Goal: Transaction & Acquisition: Purchase product/service

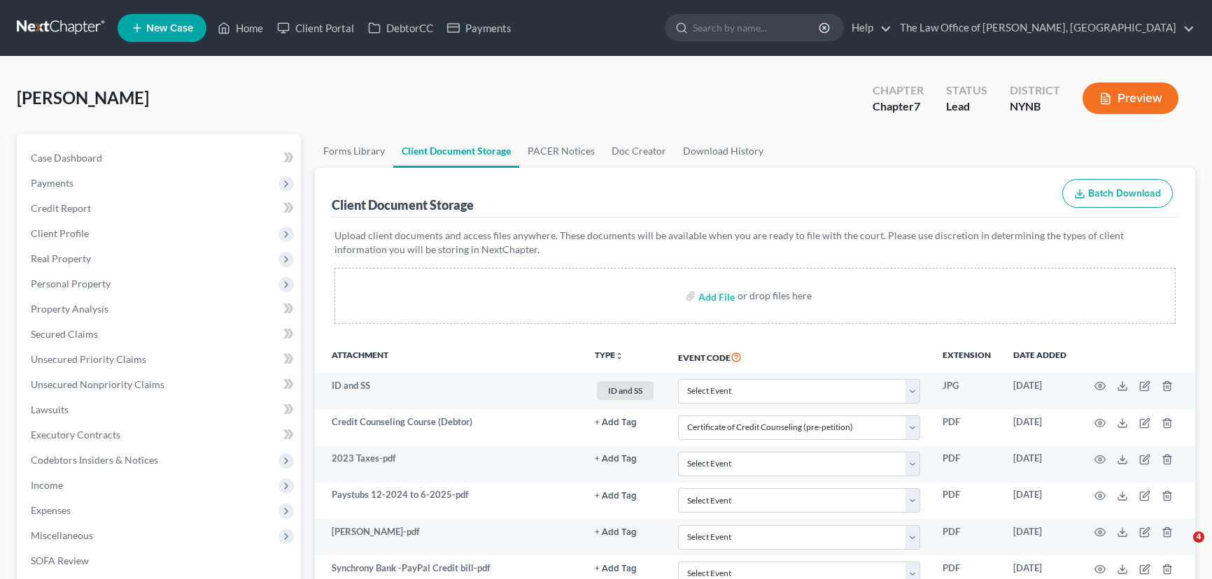
select select "1"
drag, startPoint x: 243, startPoint y: 28, endPoint x: 272, endPoint y: 70, distance: 51.3
click at [243, 28] on link "Home" at bounding box center [240, 27] width 59 height 25
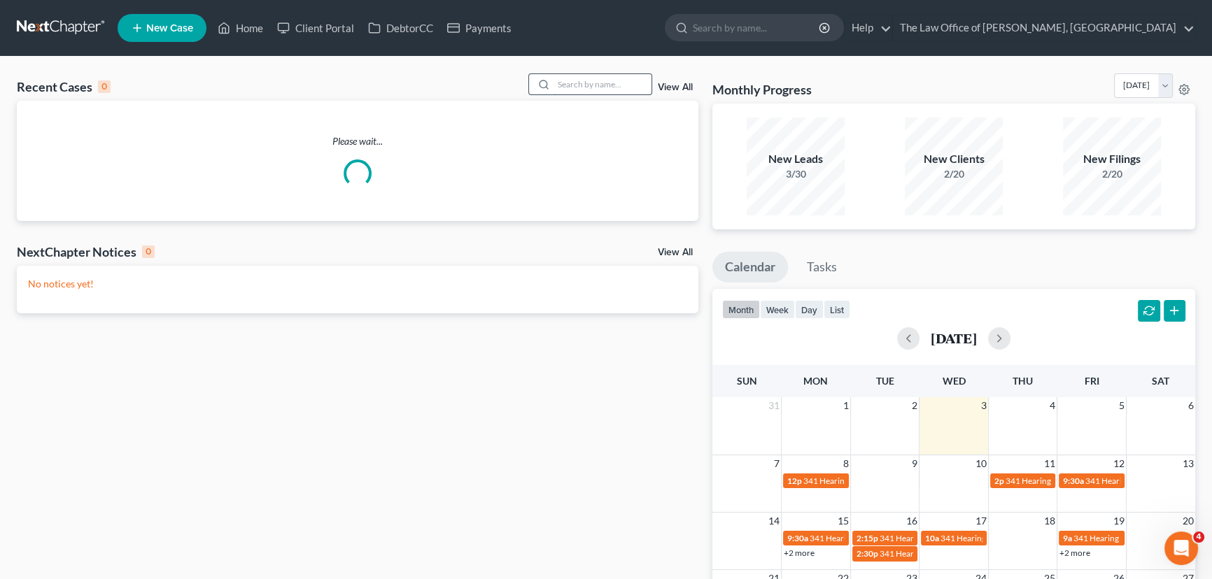
click at [595, 84] on input "search" at bounding box center [603, 84] width 98 height 20
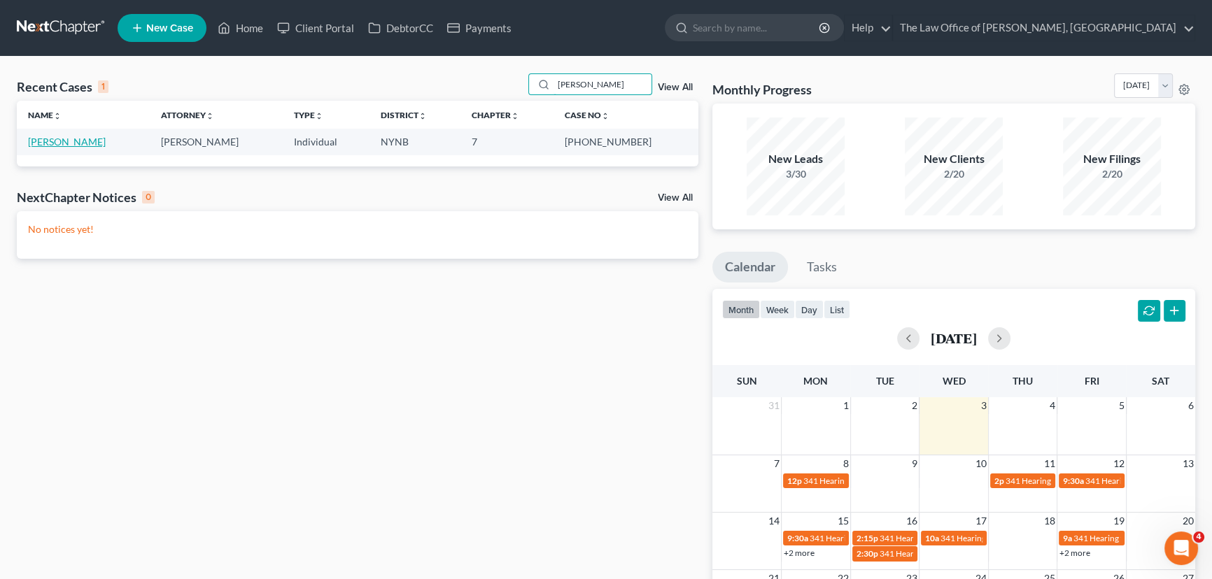
type input "[PERSON_NAME]"
click at [50, 140] on link "[PERSON_NAME]" at bounding box center [67, 142] width 78 height 12
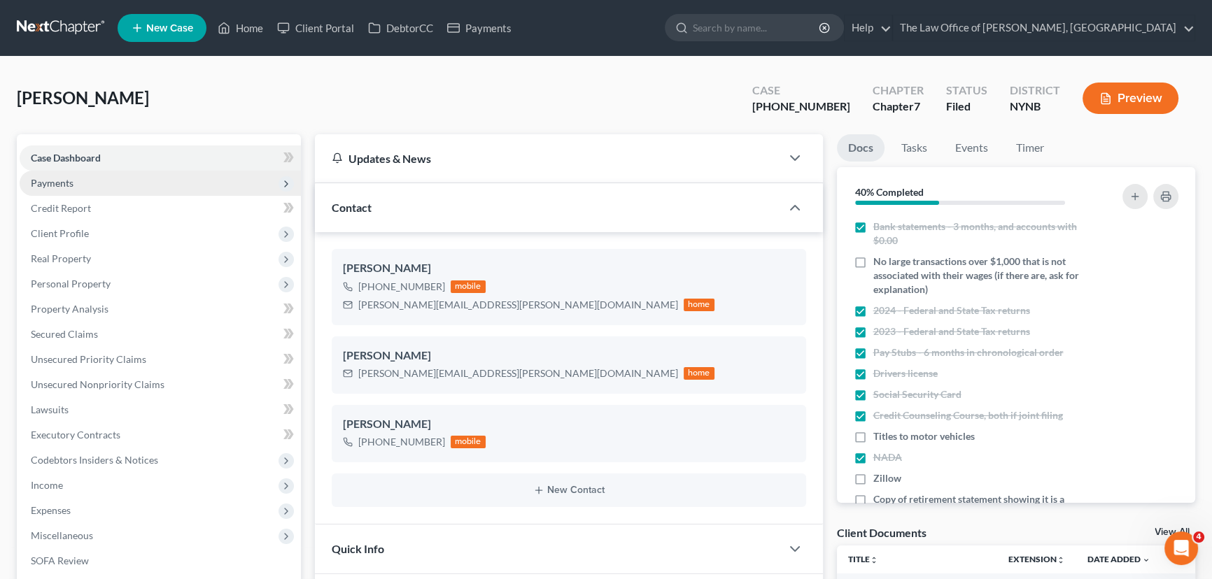
click at [64, 182] on span "Payments" at bounding box center [52, 183] width 43 height 12
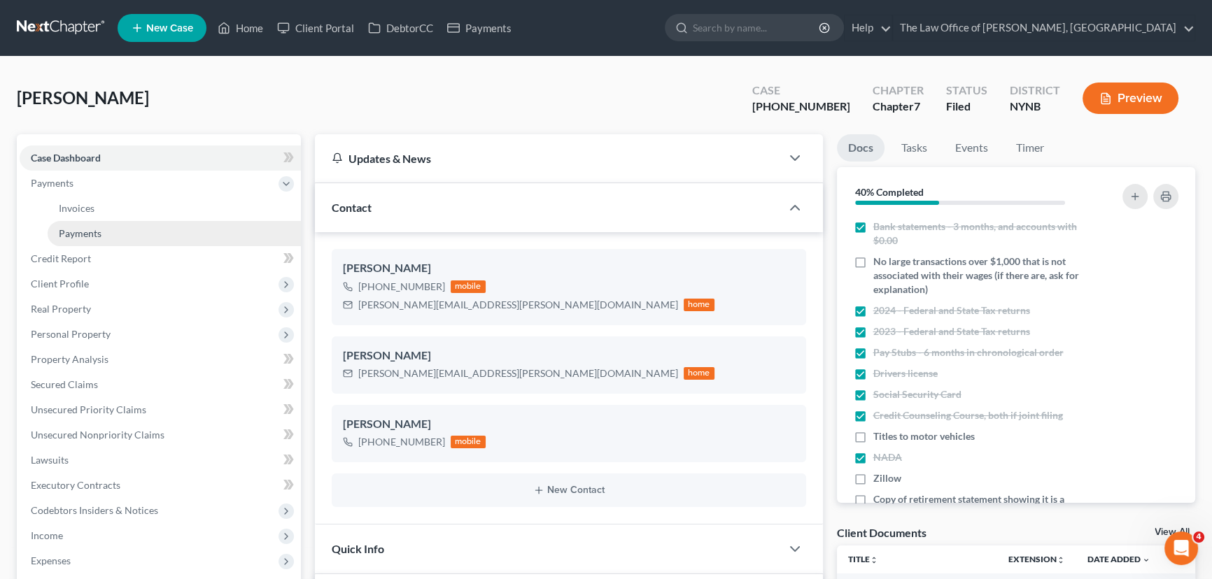
scroll to position [36, 0]
click at [243, 33] on link "Home" at bounding box center [240, 27] width 59 height 25
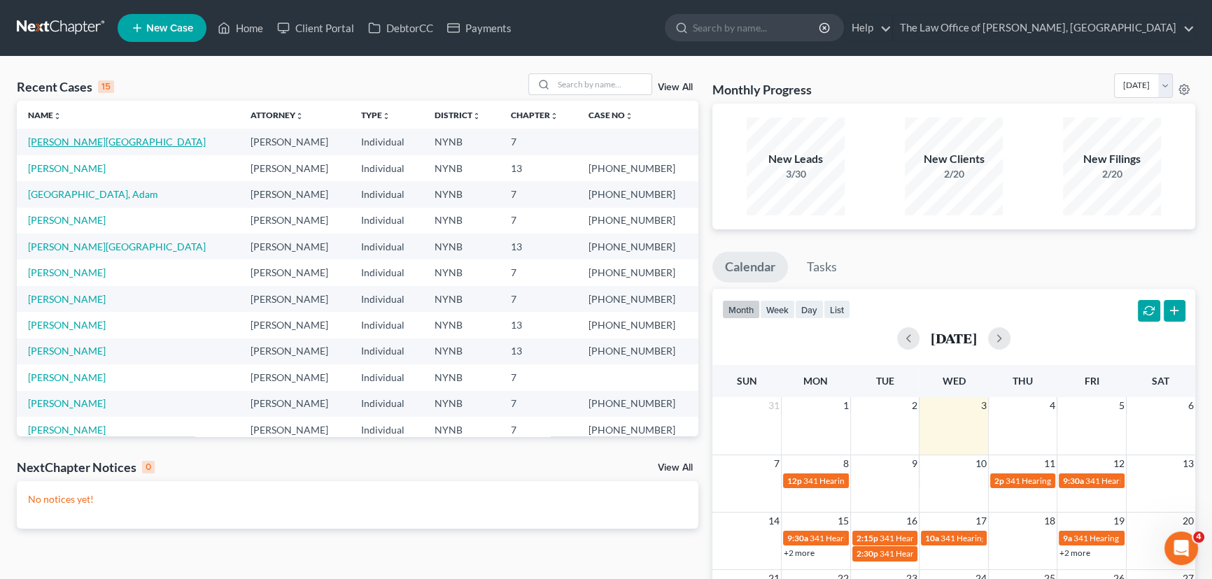
click at [63, 139] on link "[PERSON_NAME][GEOGRAPHIC_DATA]" at bounding box center [117, 142] width 178 height 12
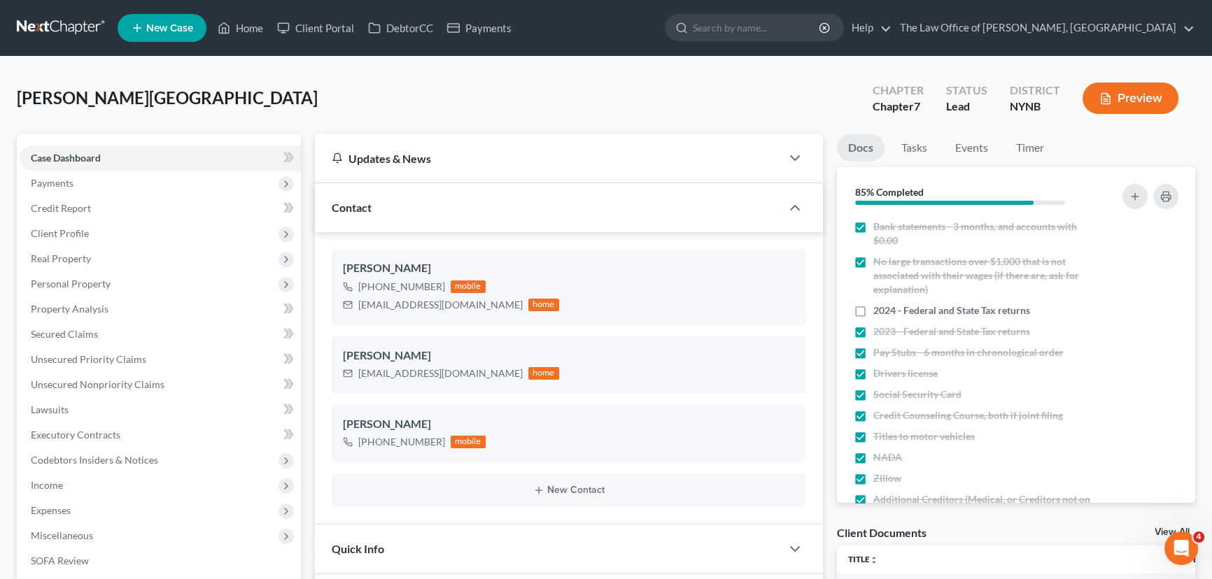
scroll to position [64, 0]
click at [66, 182] on span "Payments" at bounding box center [52, 183] width 43 height 12
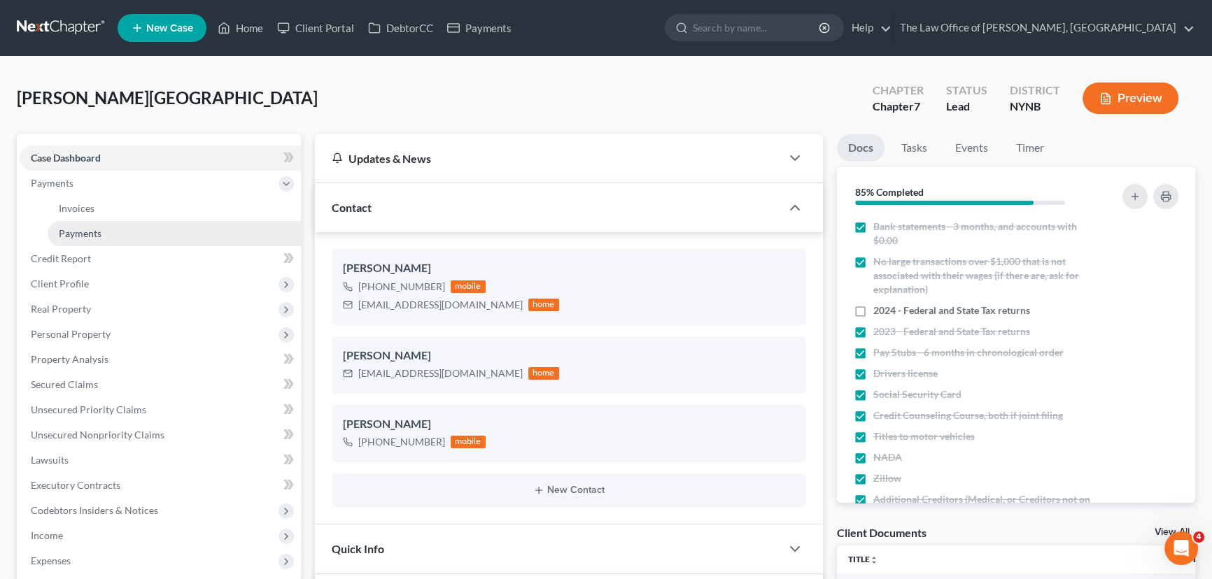
click at [83, 229] on span "Payments" at bounding box center [80, 233] width 43 height 12
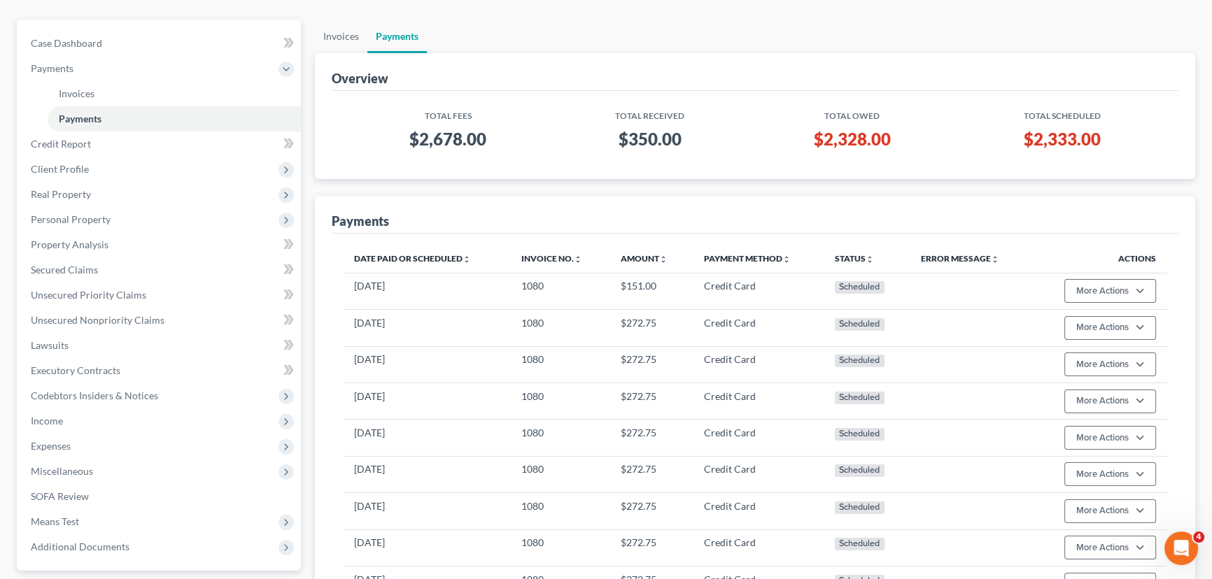
scroll to position [190, 0]
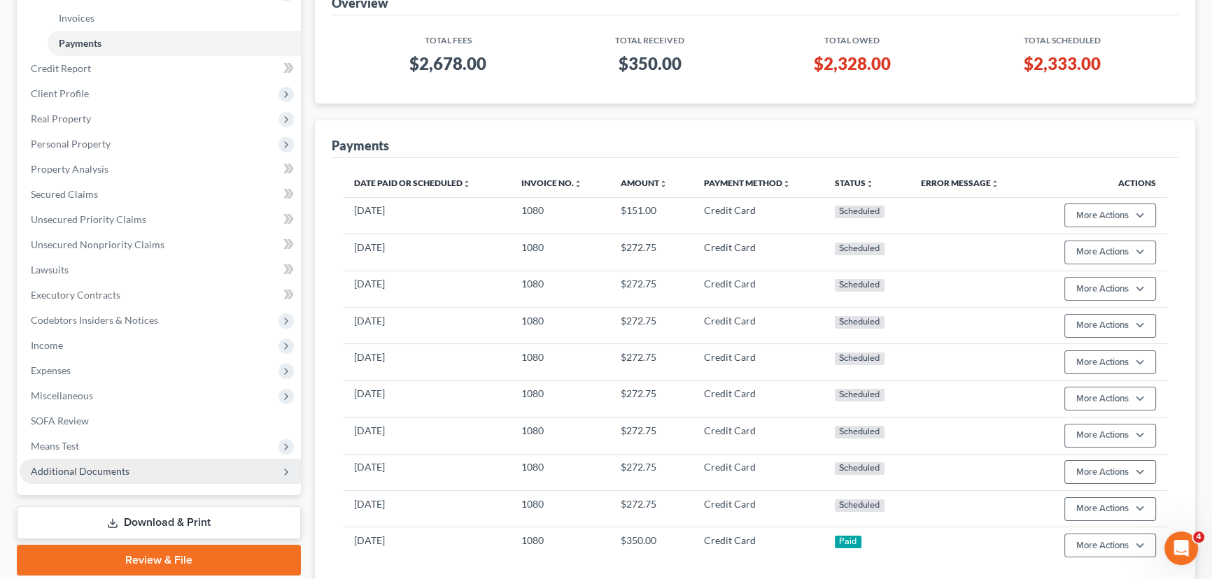
click at [99, 465] on span "Additional Documents" at bounding box center [80, 471] width 99 height 12
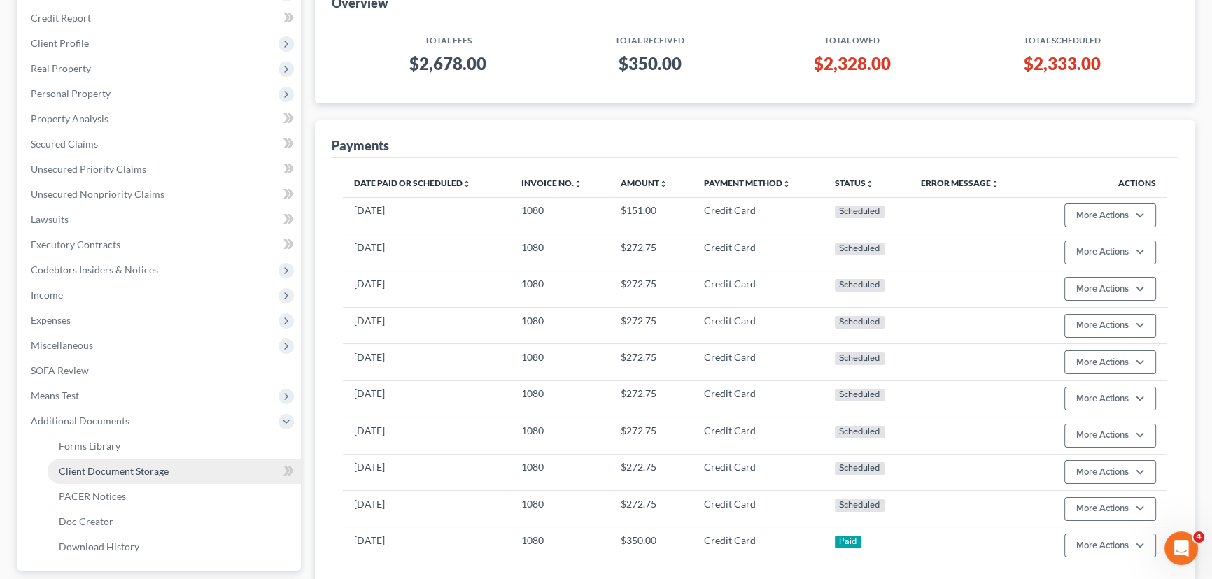
click at [105, 477] on link "Client Document Storage" at bounding box center [174, 471] width 253 height 25
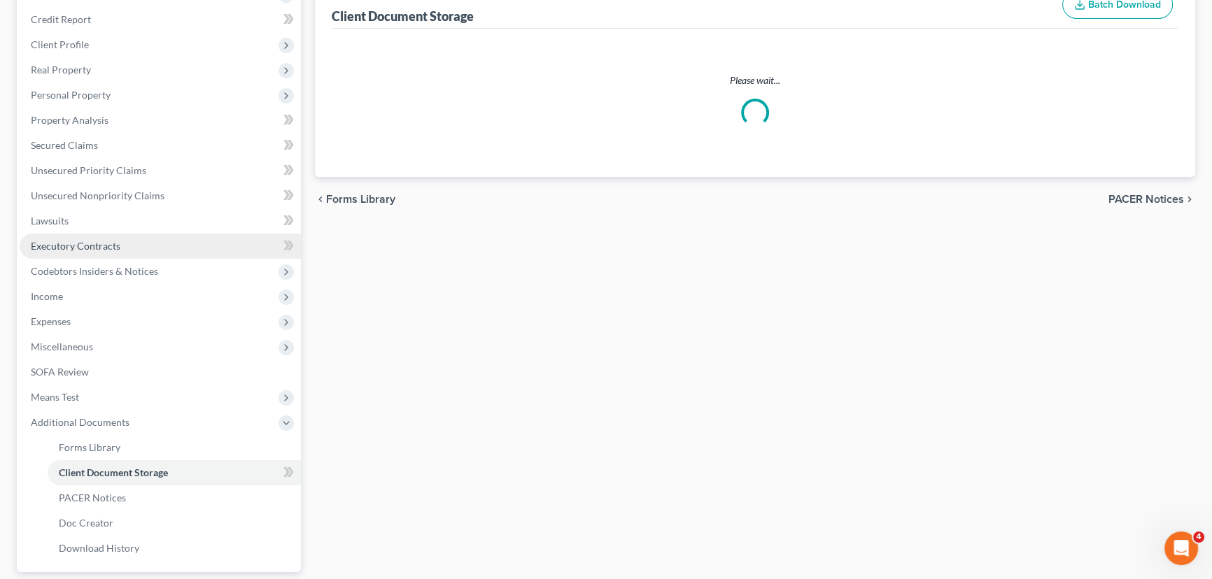
scroll to position [62, 0]
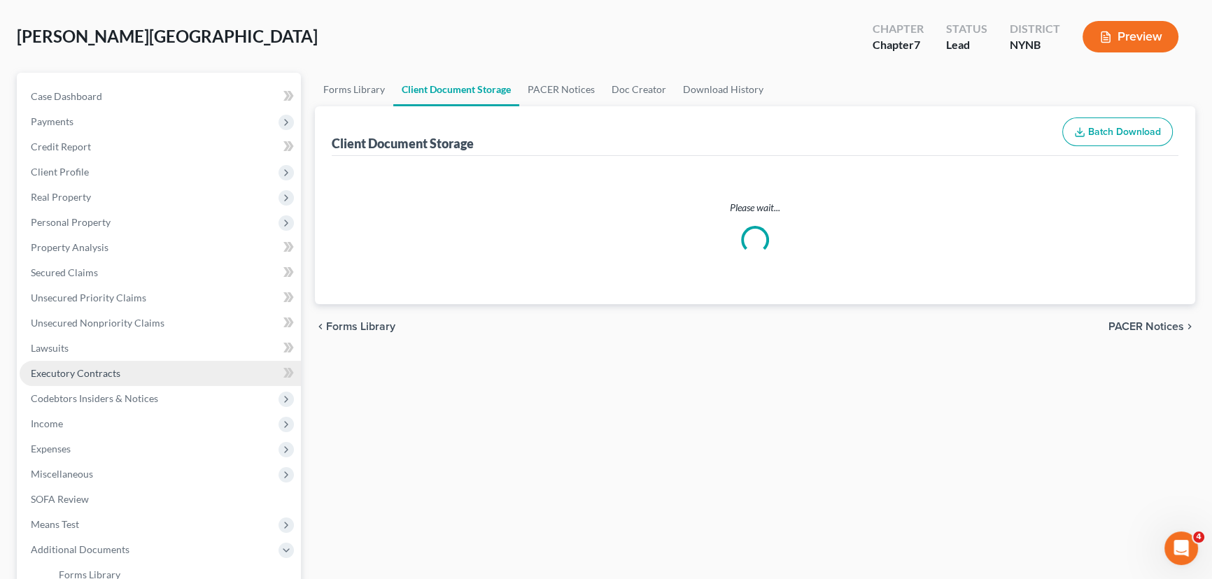
select select "1"
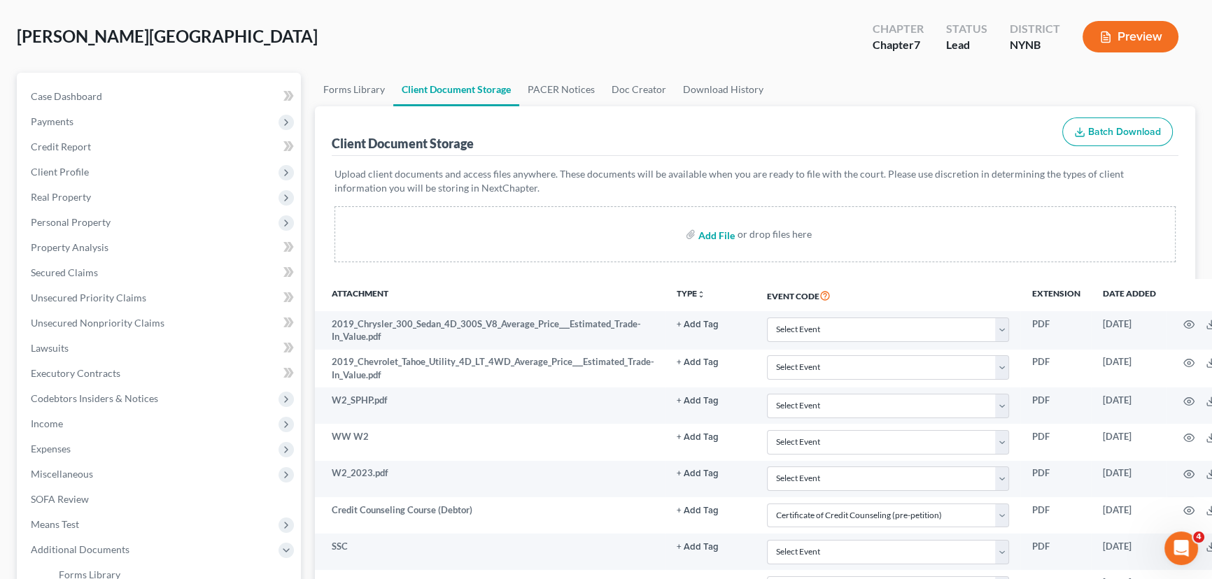
scroll to position [0, 0]
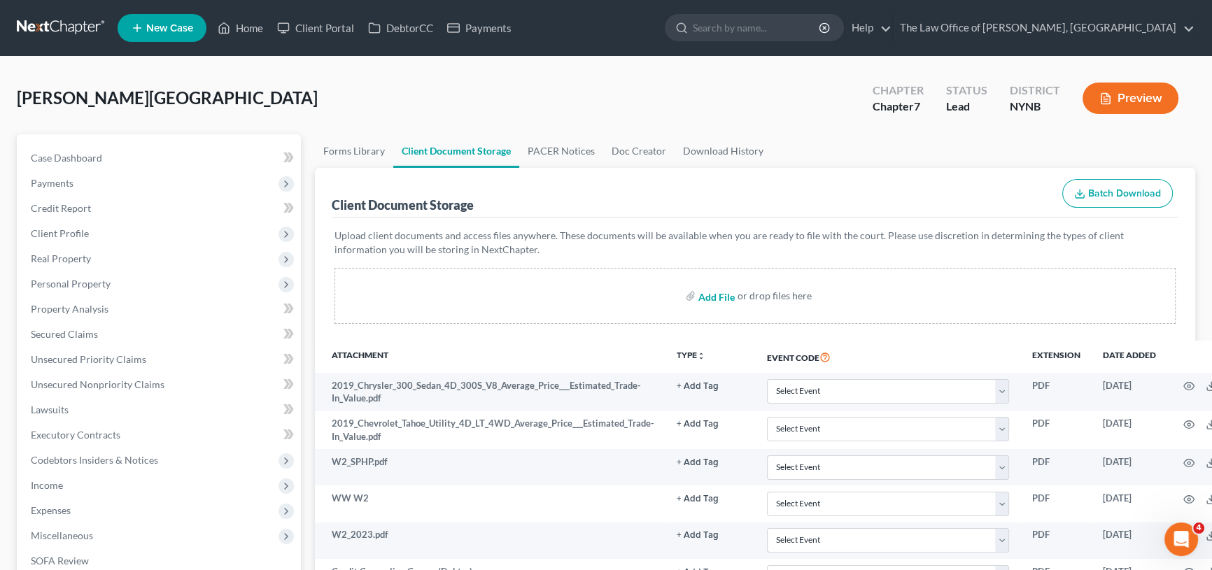
click at [713, 296] on input "file" at bounding box center [715, 295] width 34 height 25
type input "C:\fakepath\CM_ECF LIVE DATABASE qedfg.pdf"
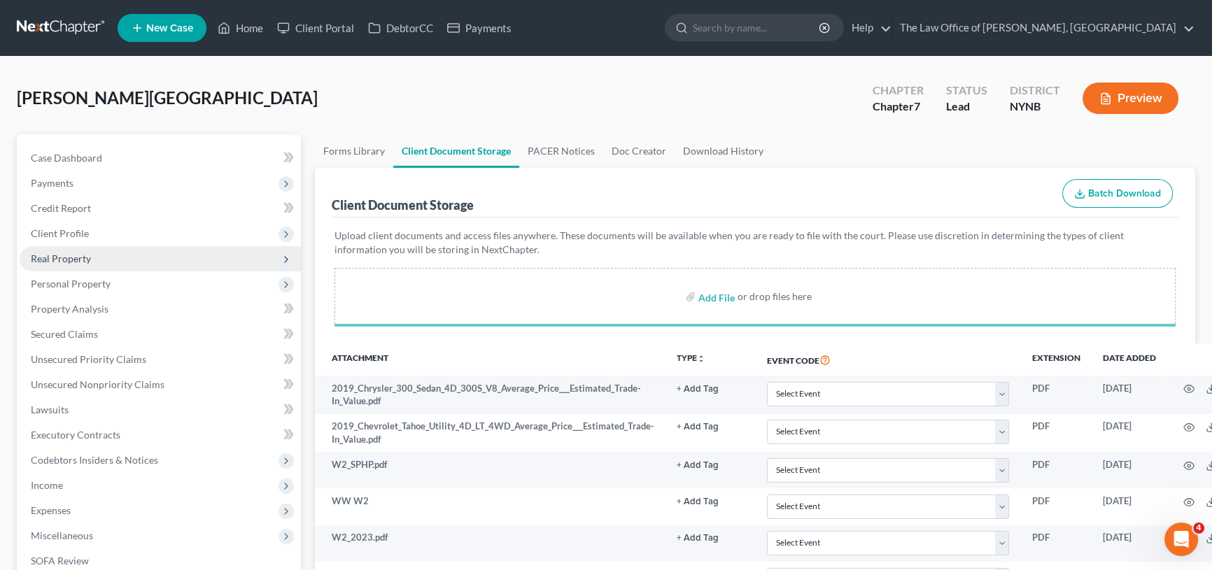
select select "1"
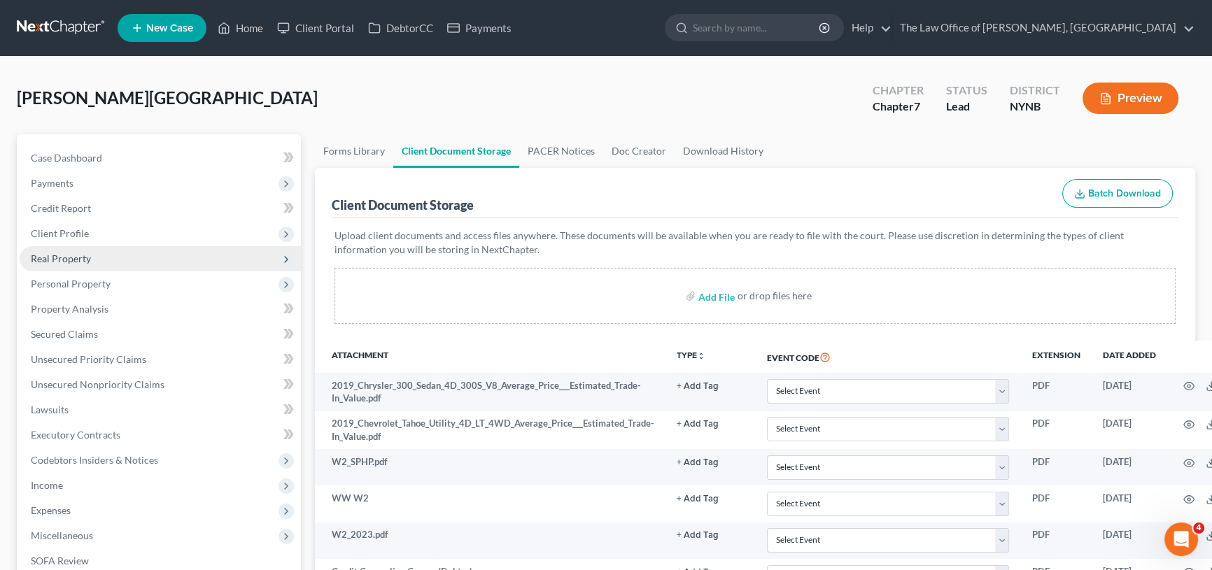
click at [66, 262] on span "Real Property" at bounding box center [61, 259] width 60 height 12
click at [66, 257] on span "Real Property" at bounding box center [61, 259] width 60 height 12
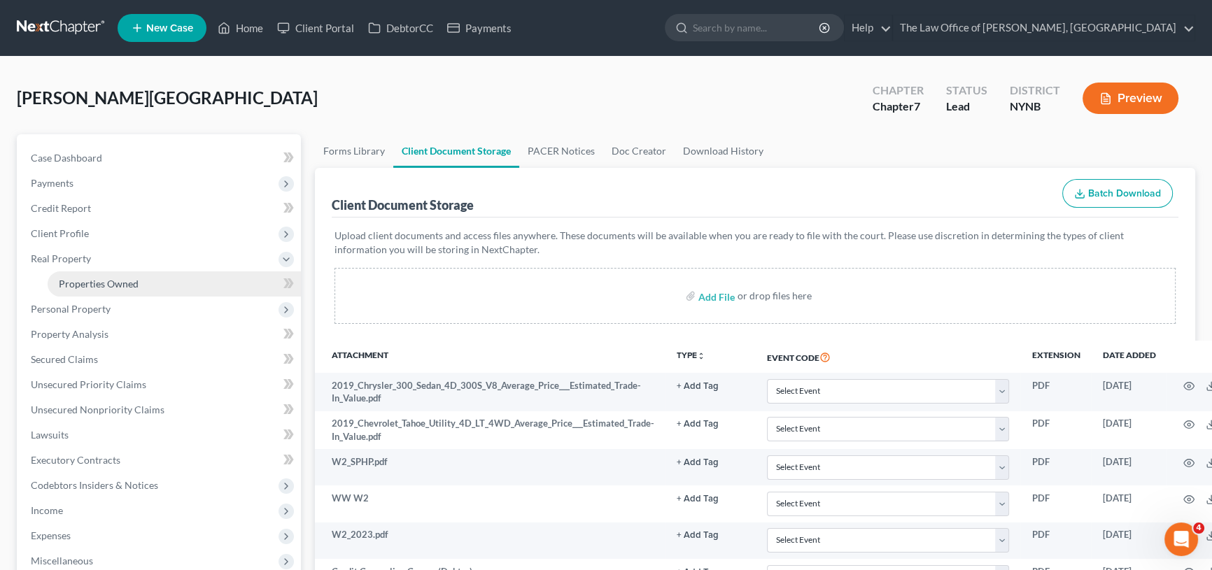
click at [64, 272] on link "Properties Owned" at bounding box center [174, 284] width 253 height 25
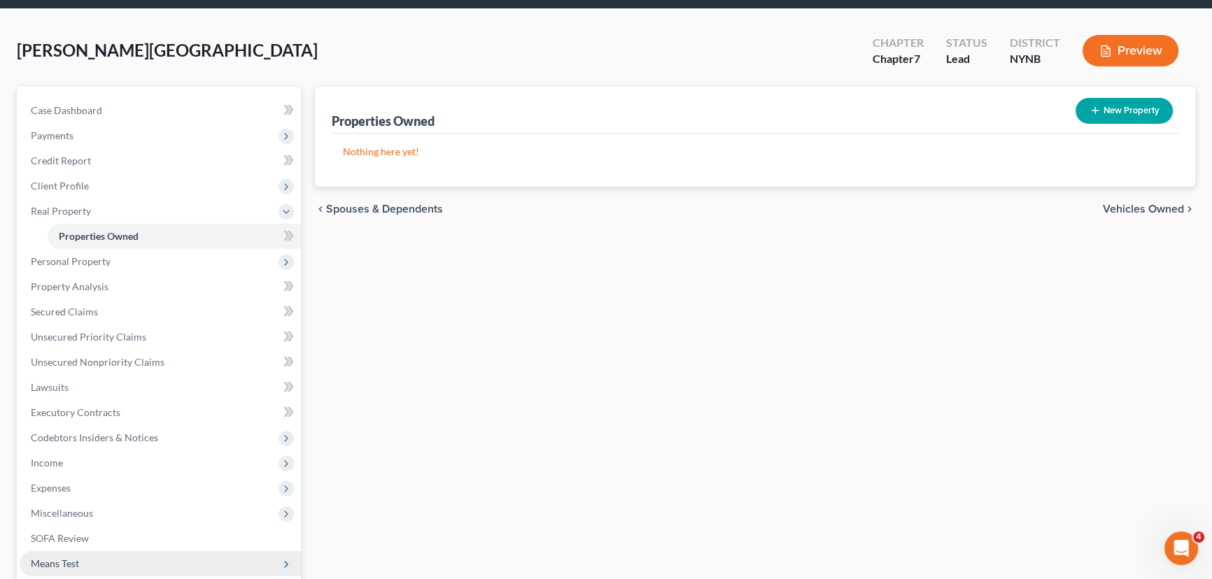
scroll to position [213, 0]
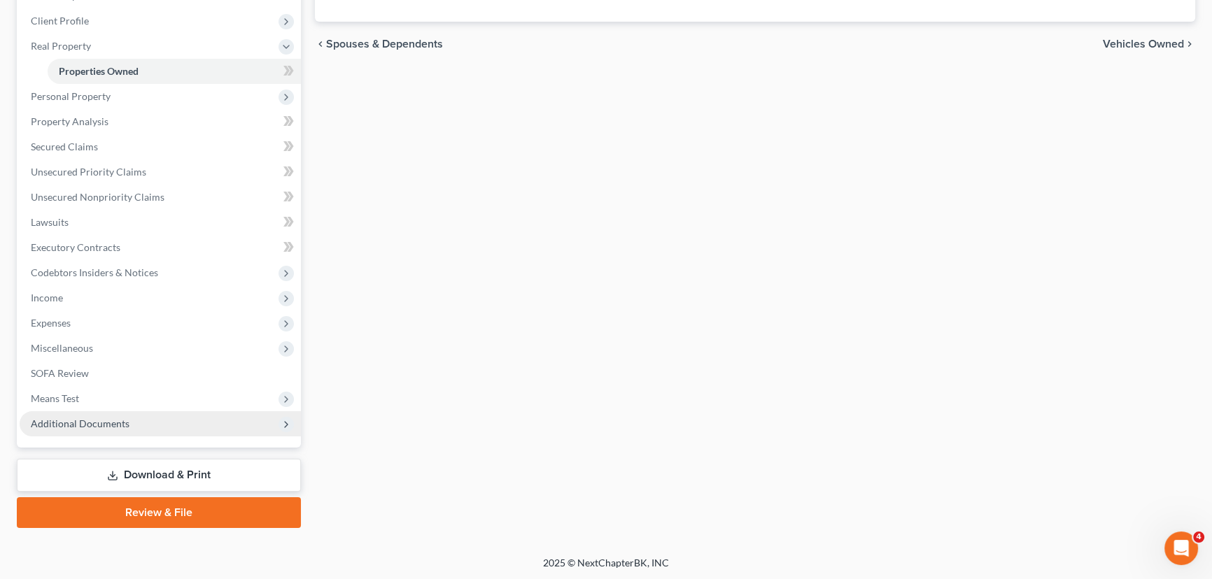
click at [129, 413] on span "Additional Documents" at bounding box center [160, 424] width 281 height 25
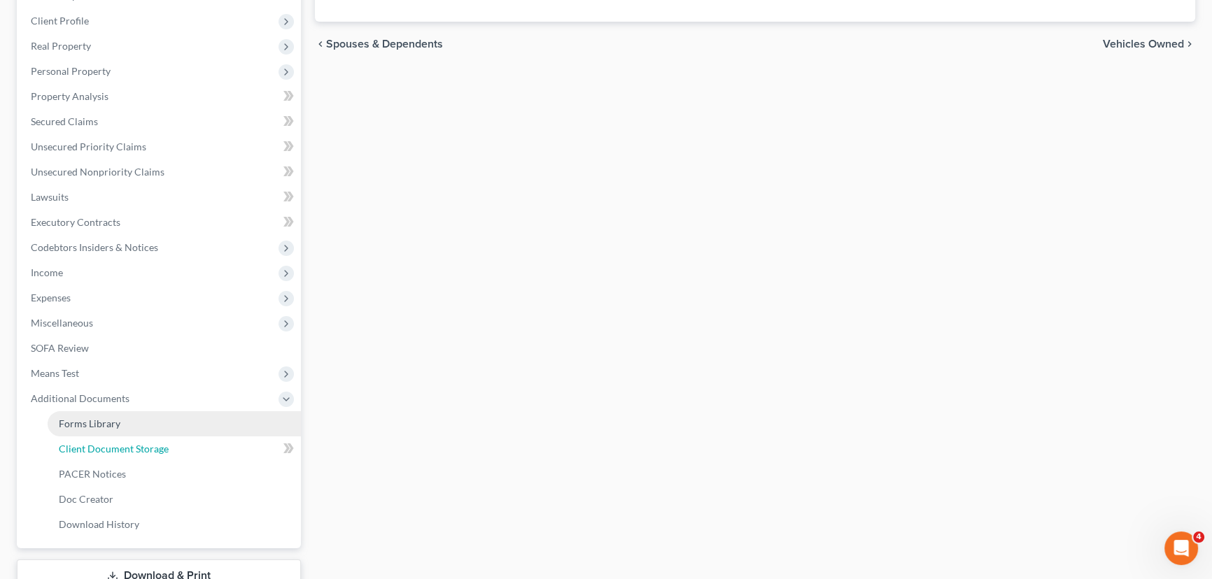
drag, startPoint x: 141, startPoint y: 444, endPoint x: 227, endPoint y: 420, distance: 88.6
click at [142, 444] on span "Client Document Storage" at bounding box center [114, 449] width 110 height 12
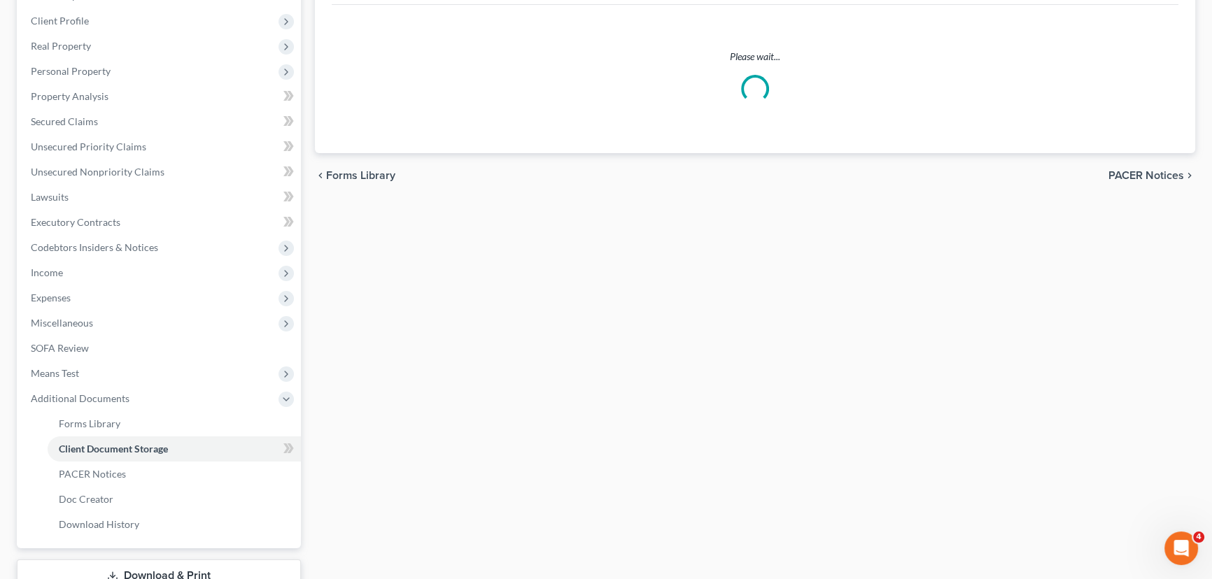
scroll to position [205, 0]
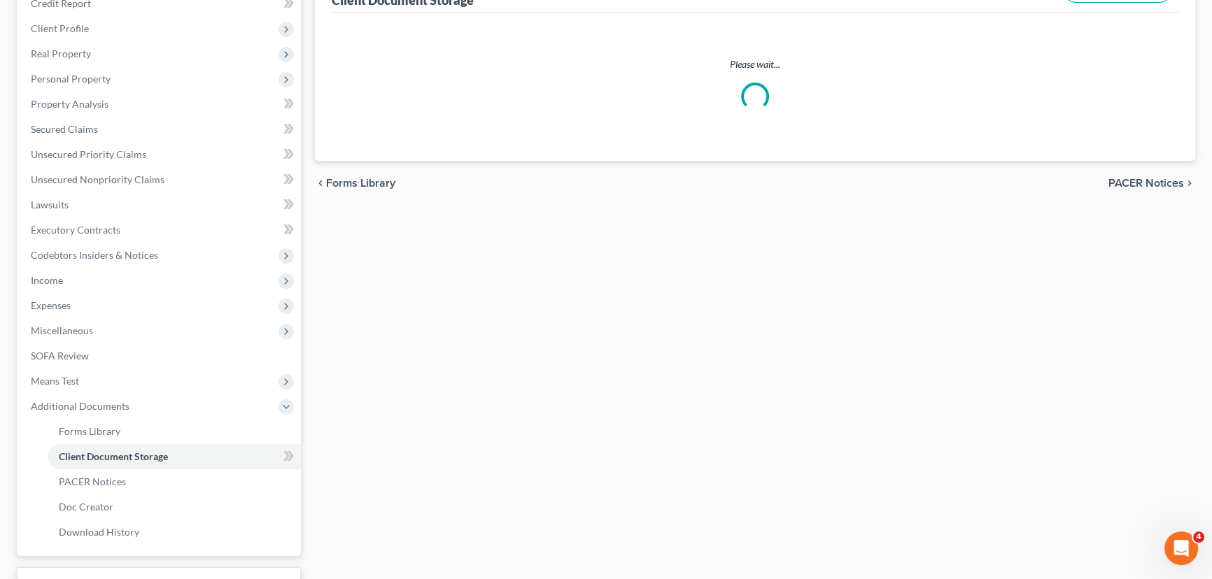
select select "1"
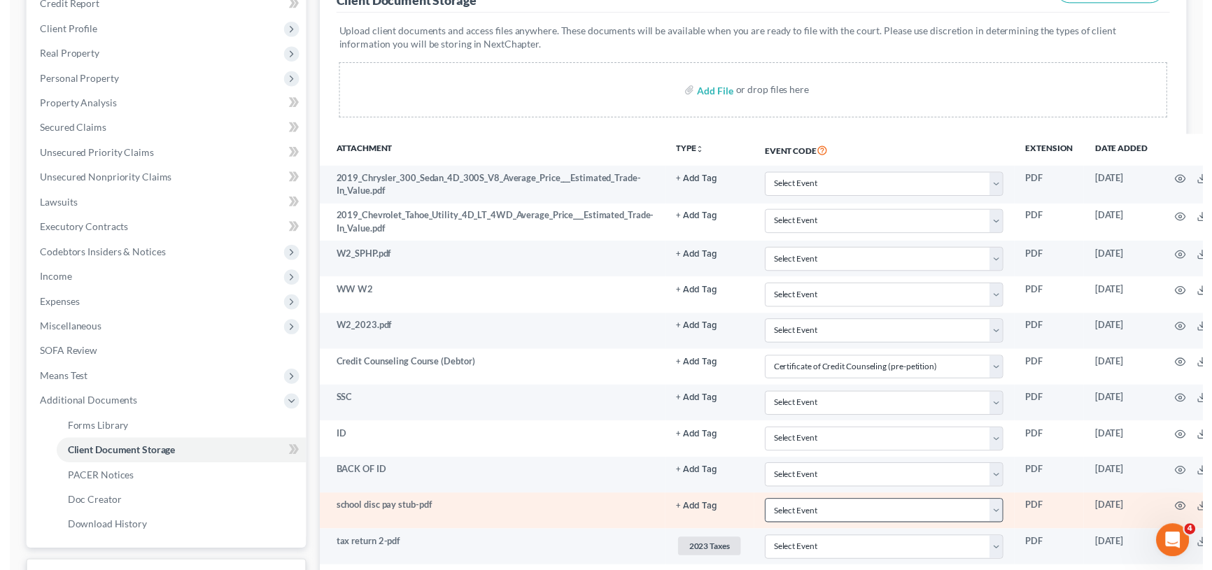
scroll to position [381, 0]
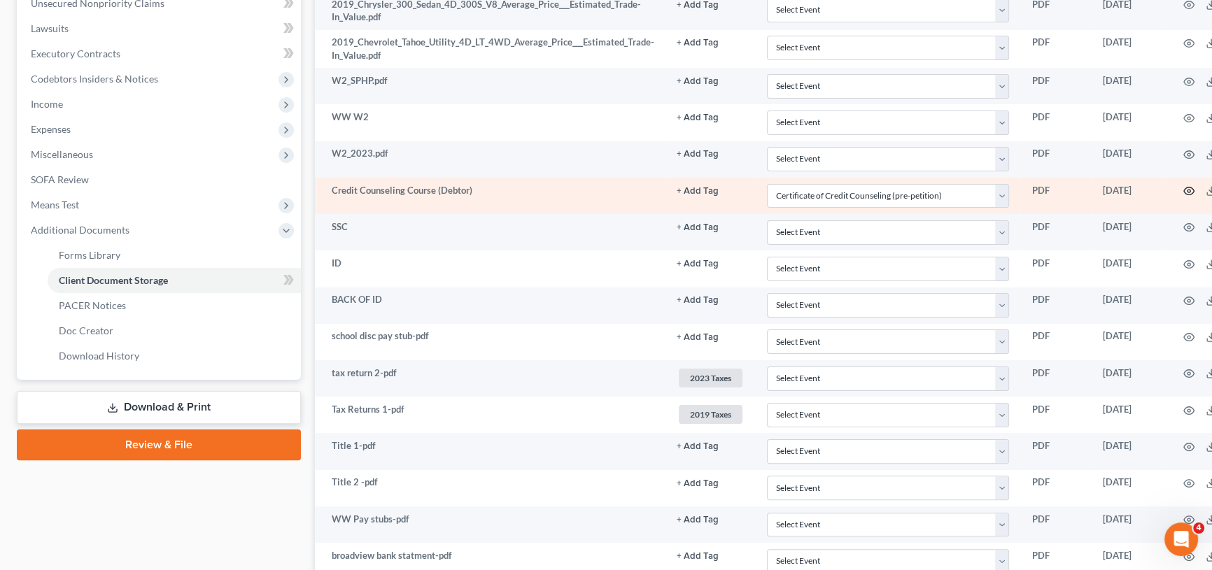
click at [1190, 185] on icon "button" at bounding box center [1188, 190] width 11 height 11
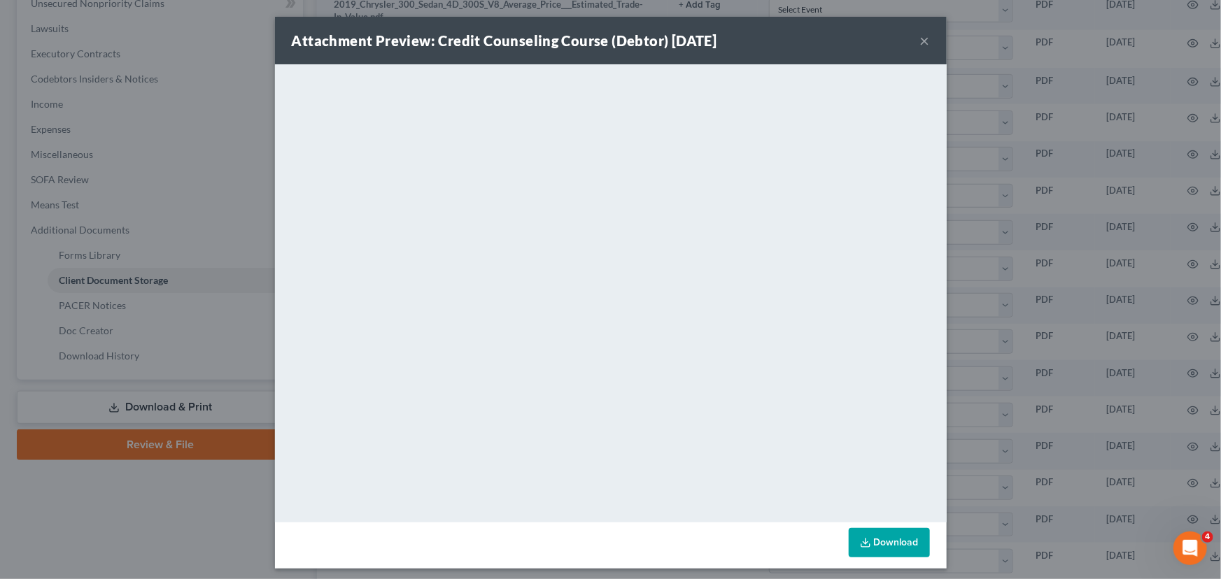
click at [920, 39] on button "×" at bounding box center [925, 40] width 10 height 17
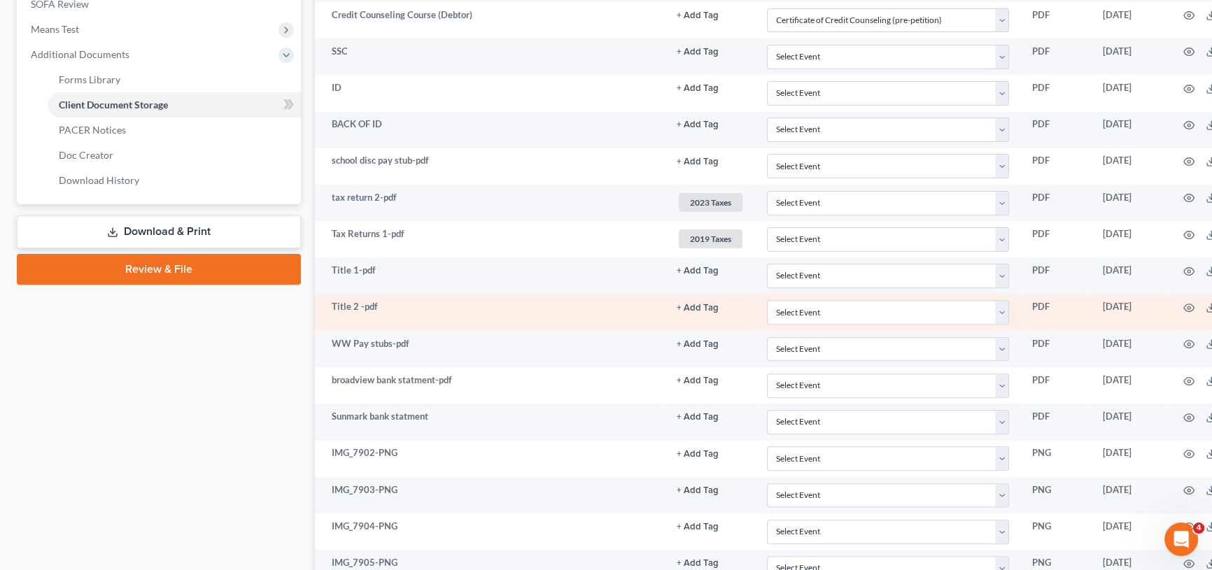
scroll to position [572, 0]
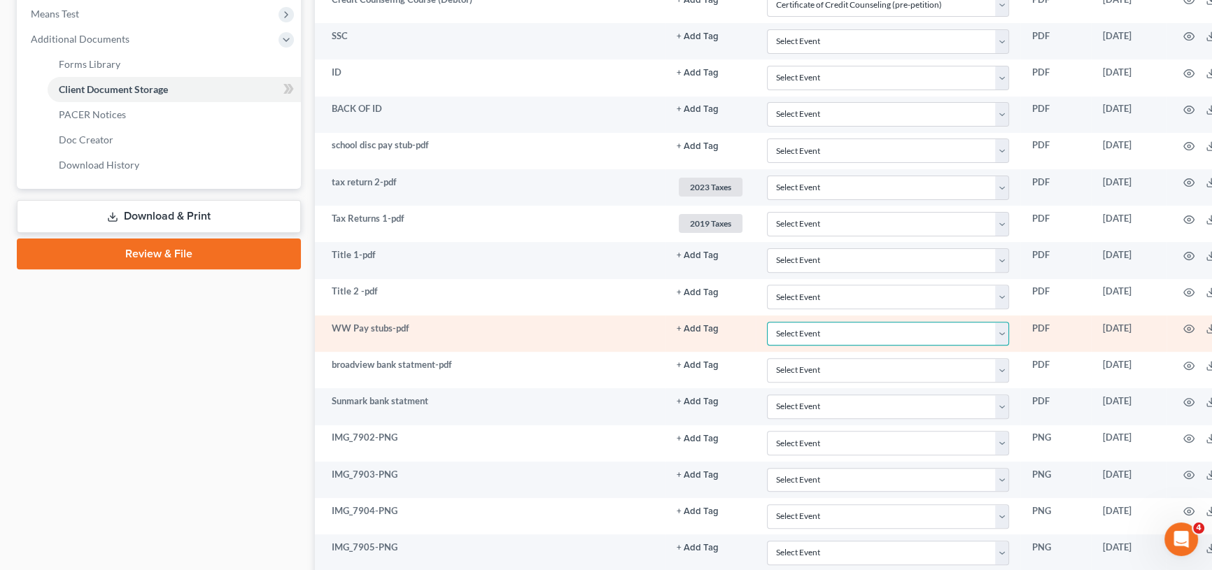
drag, startPoint x: 822, startPoint y: 332, endPoint x: 822, endPoint y: 342, distance: 10.5
click at [822, 332] on select "Select Event Application to Have the Filing Fee Waived Certificate of Credit Co…" at bounding box center [888, 334] width 242 height 24
select select "5"
click at [767, 322] on select "Select Event Application to Have the Filing Fee Waived Certificate of Credit Co…" at bounding box center [888, 334] width 242 height 24
click at [1187, 324] on icon "button" at bounding box center [1188, 328] width 11 height 11
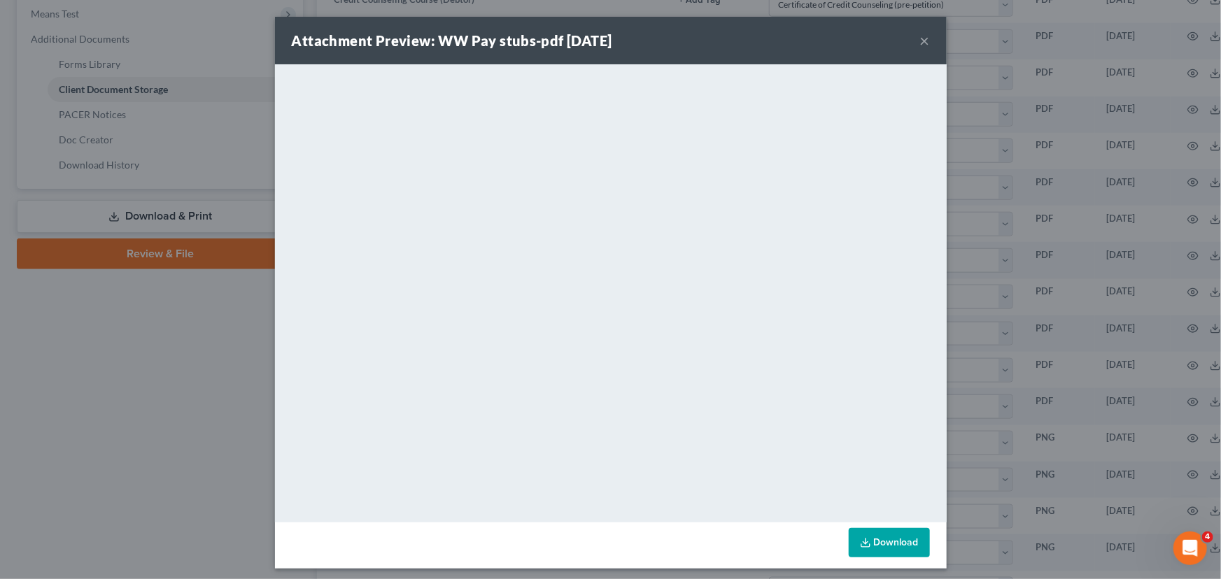
click at [920, 38] on button "×" at bounding box center [925, 40] width 10 height 17
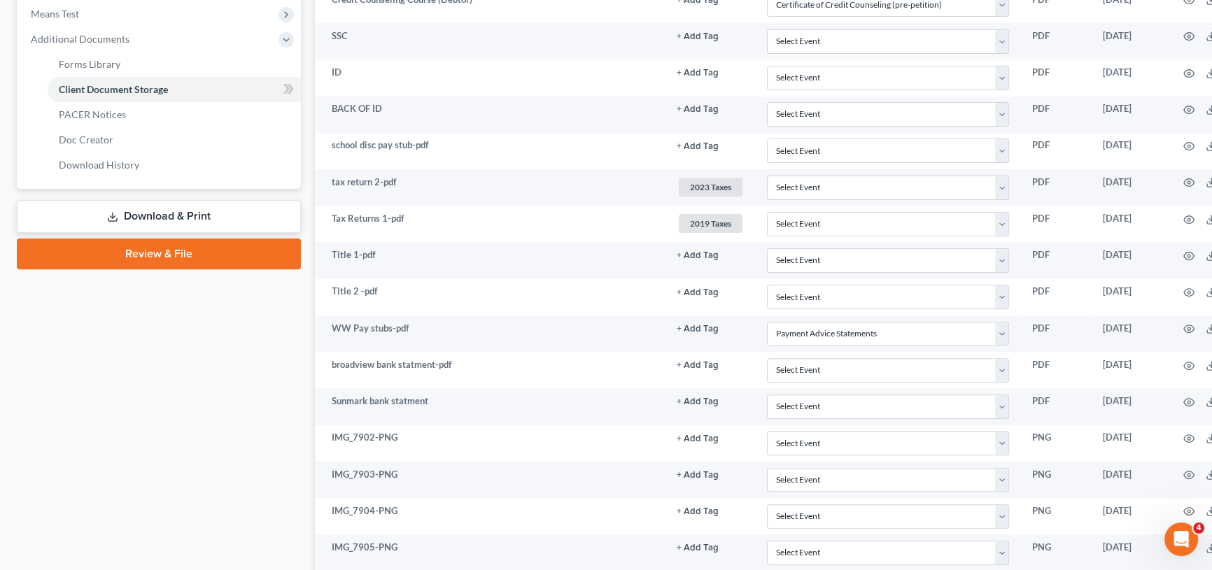
click at [176, 257] on link "Review & File" at bounding box center [159, 254] width 284 height 31
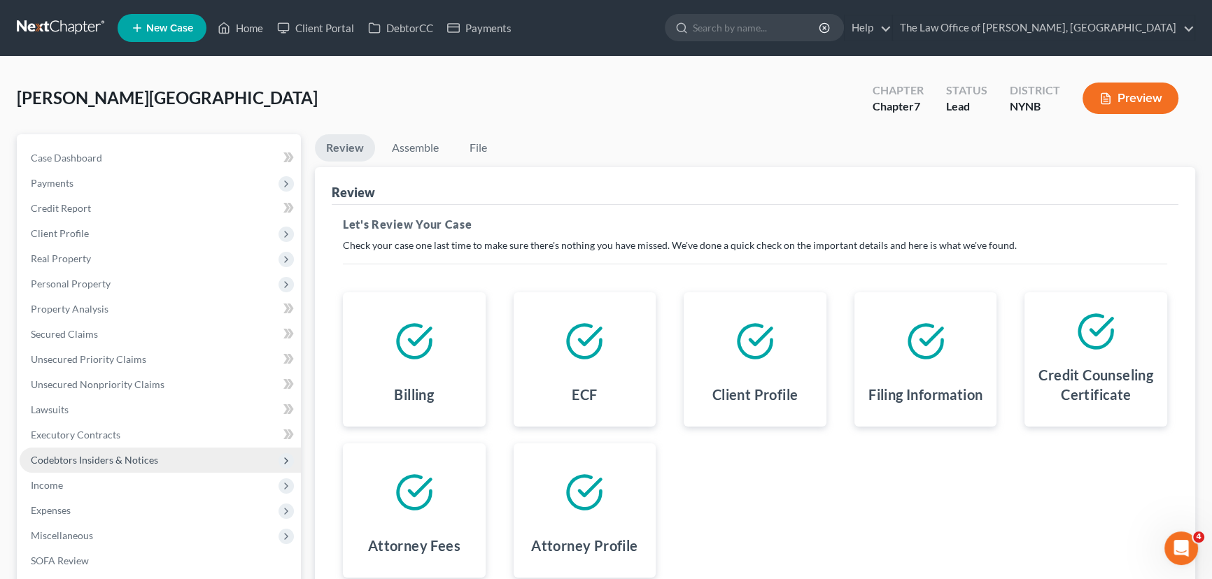
scroll to position [188, 0]
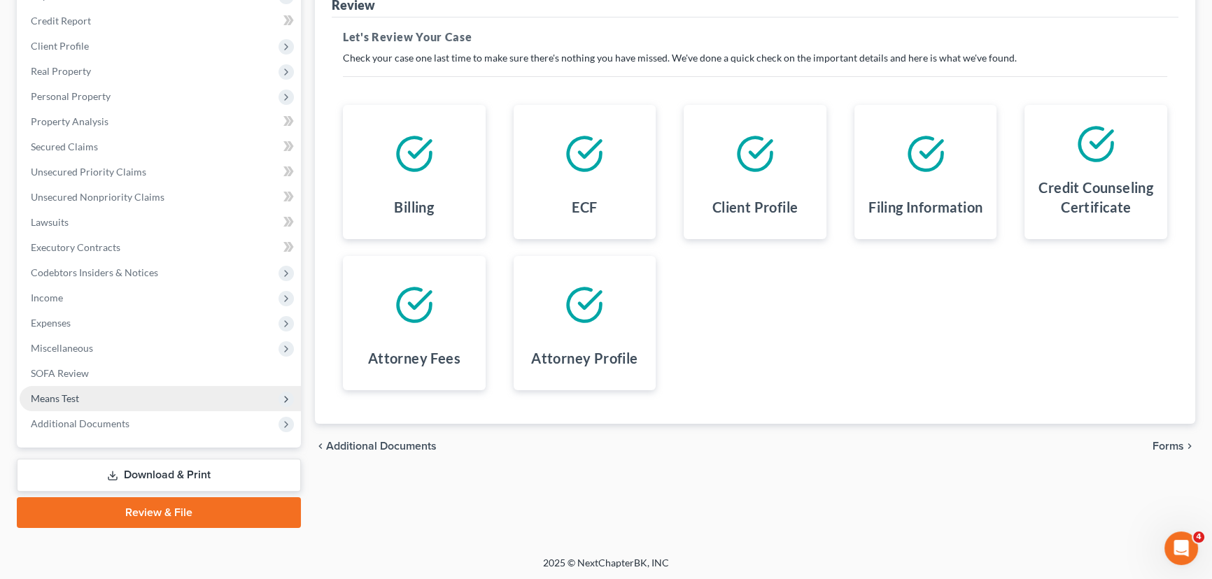
click at [74, 398] on span "Means Test" at bounding box center [55, 399] width 48 height 12
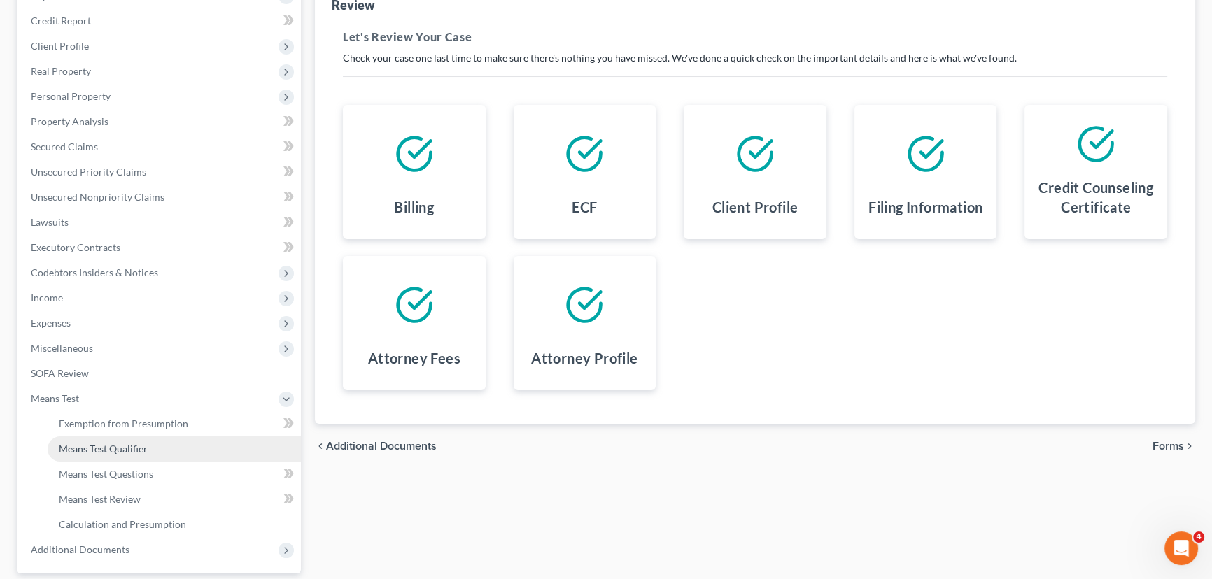
click at [112, 446] on span "Means Test Qualifier" at bounding box center [103, 449] width 89 height 12
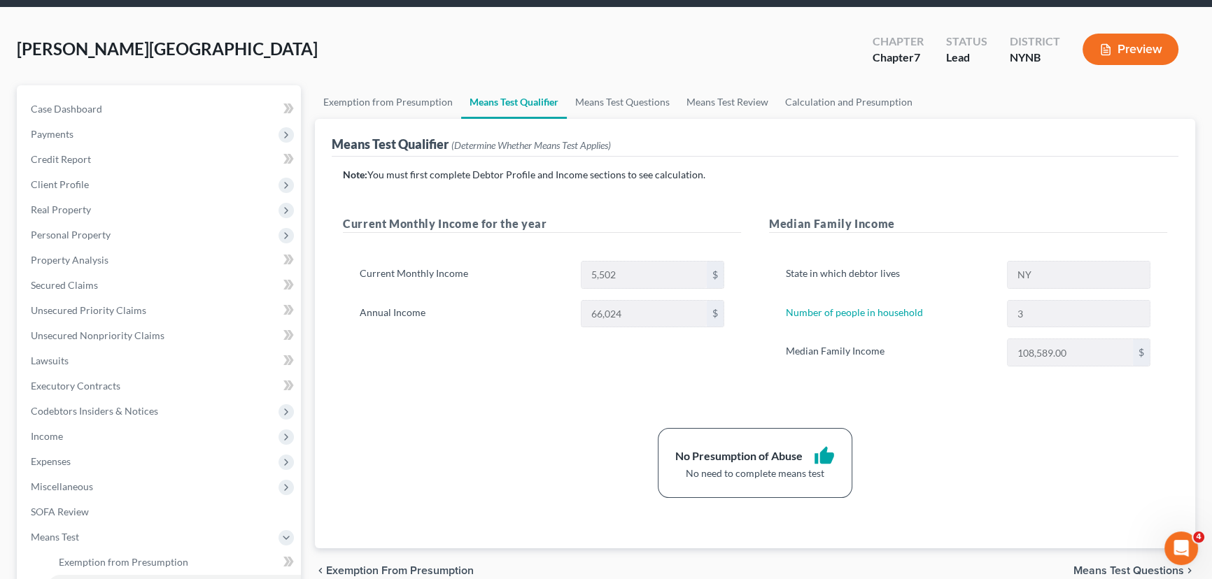
scroll to position [254, 0]
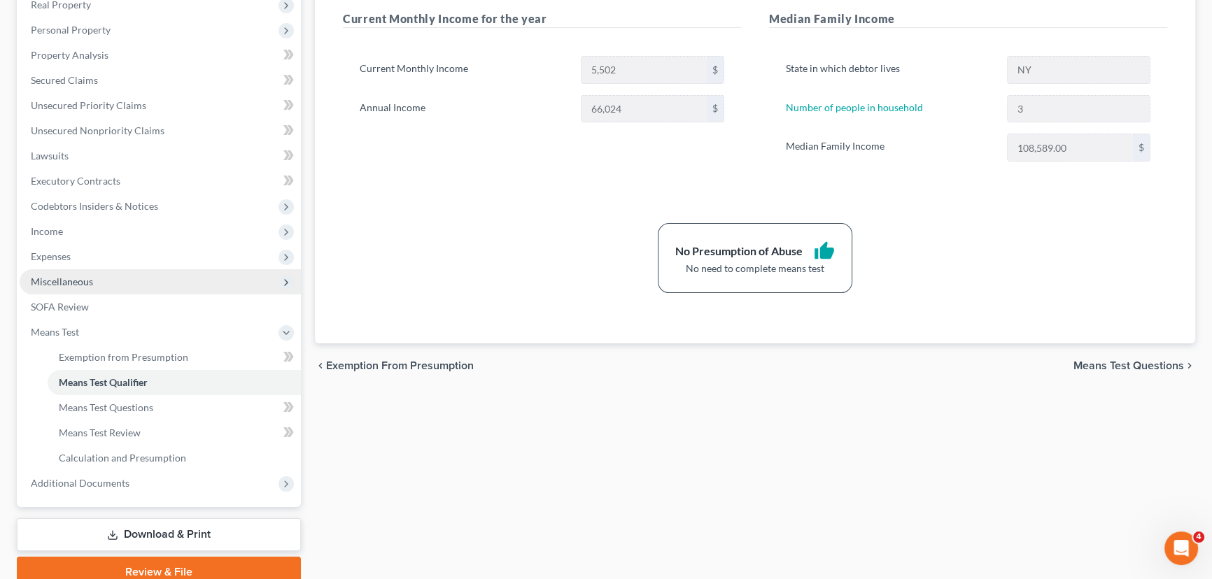
click at [70, 287] on span "Miscellaneous" at bounding box center [160, 281] width 281 height 25
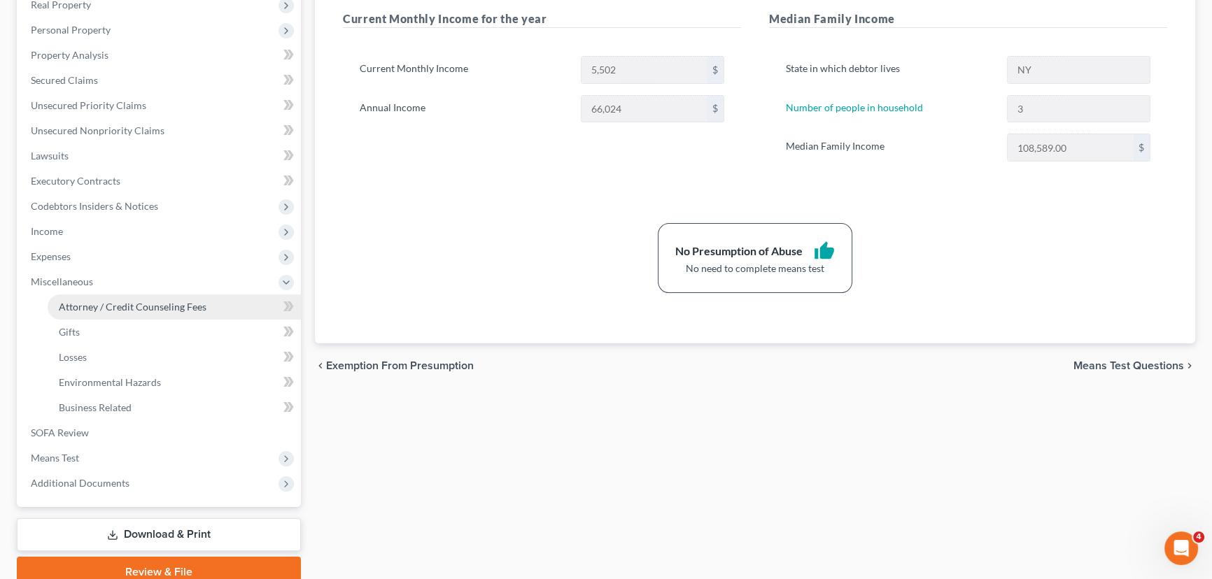
click at [75, 295] on link "Attorney / Credit Counseling Fees" at bounding box center [174, 307] width 253 height 25
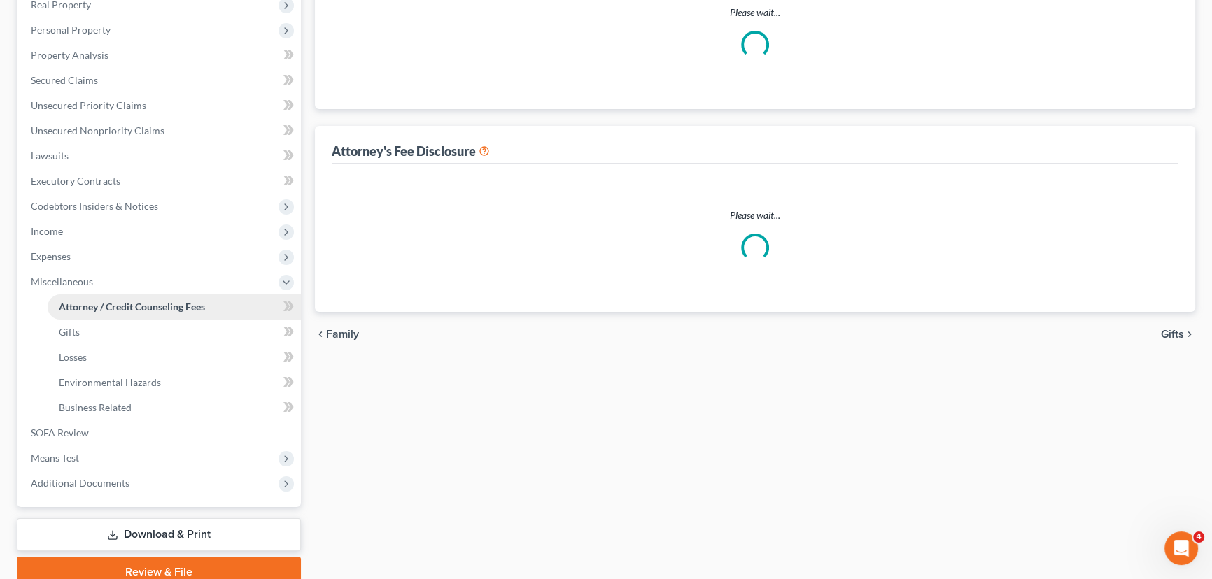
scroll to position [20, 0]
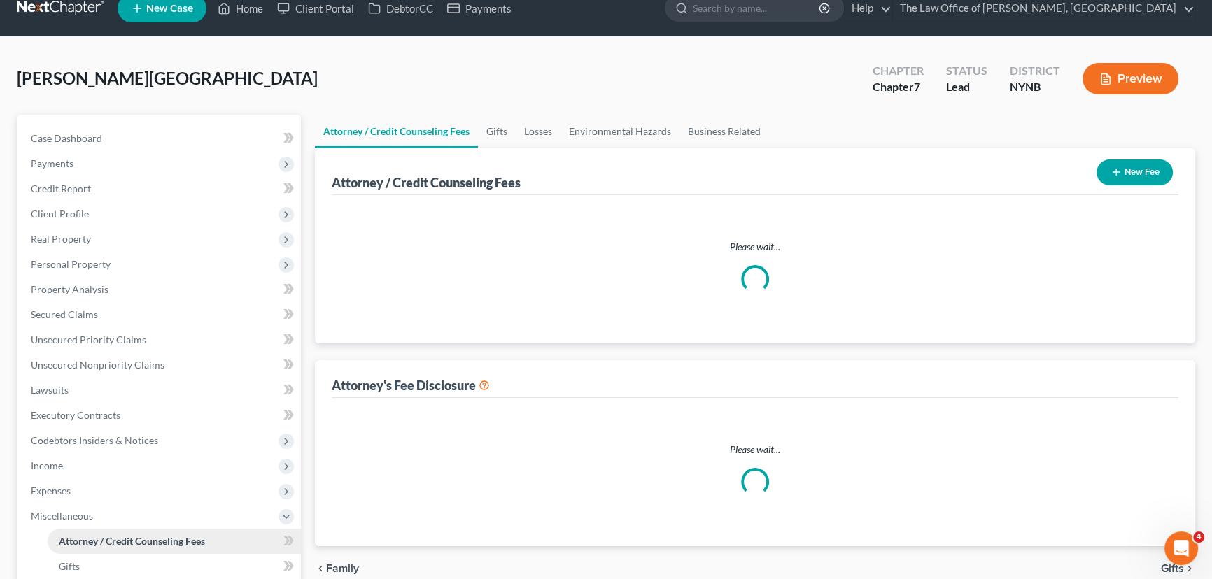
select select "1"
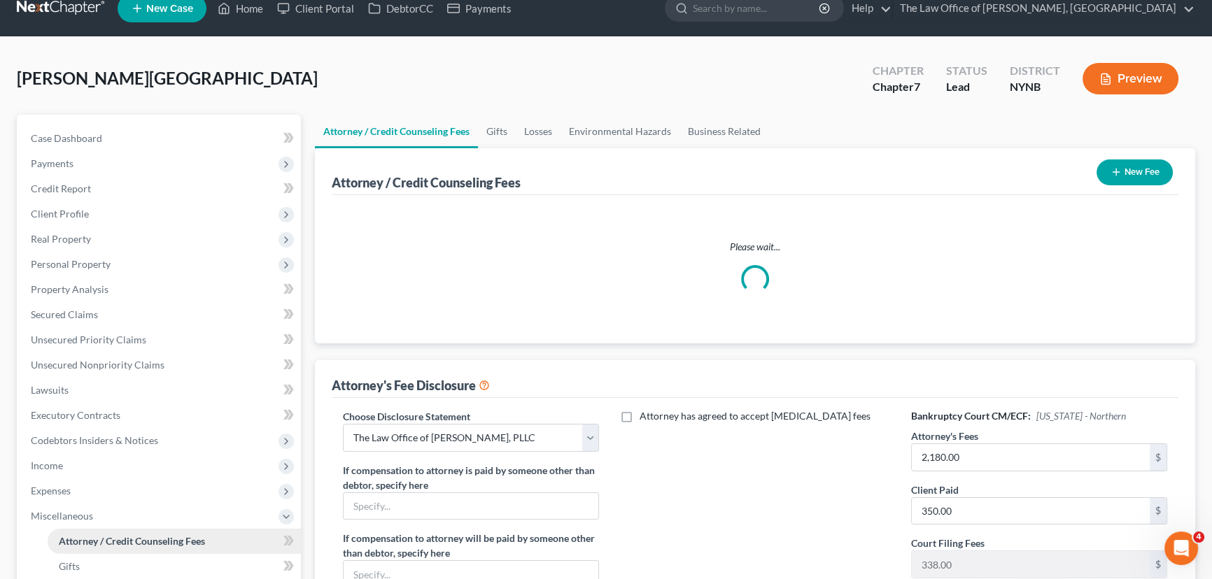
scroll to position [0, 0]
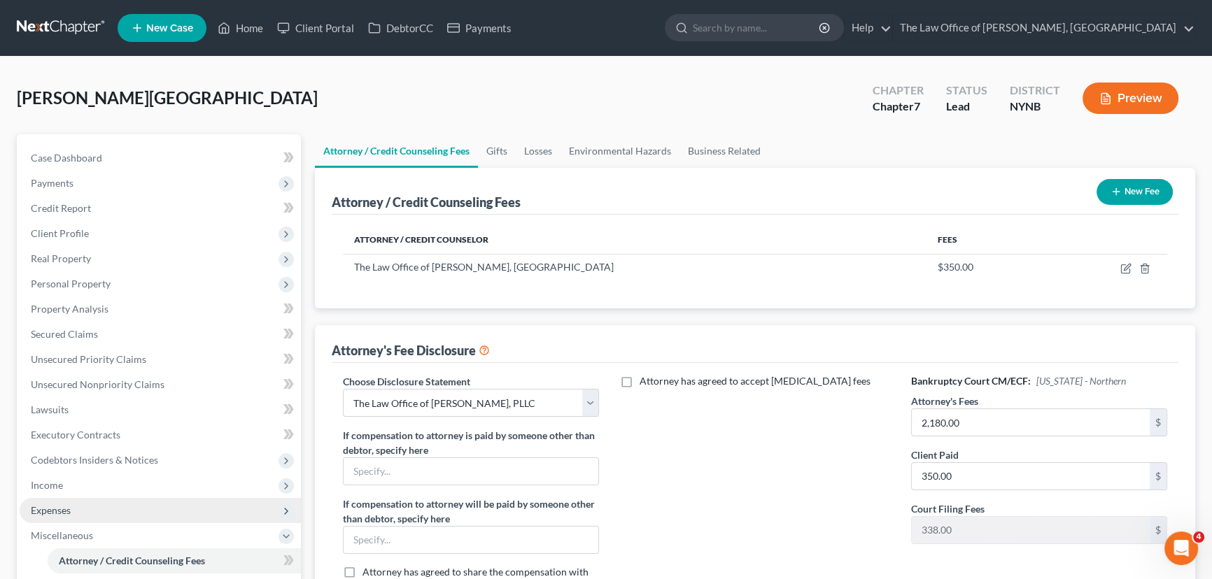
click at [38, 515] on span "Expenses" at bounding box center [51, 511] width 40 height 12
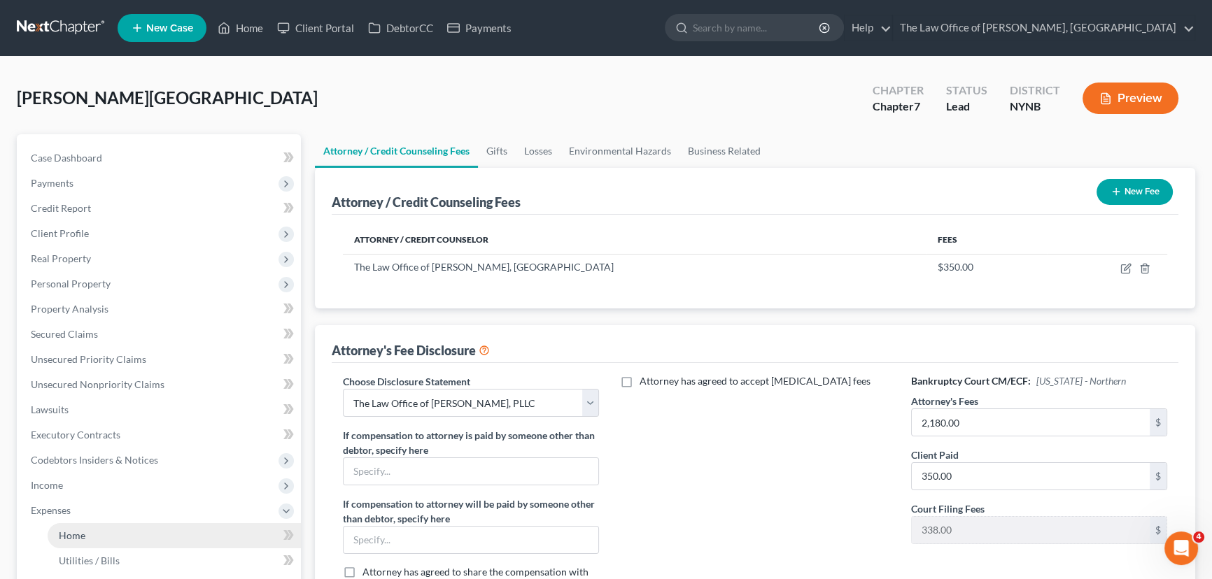
click at [71, 531] on span "Home" at bounding box center [72, 536] width 27 height 12
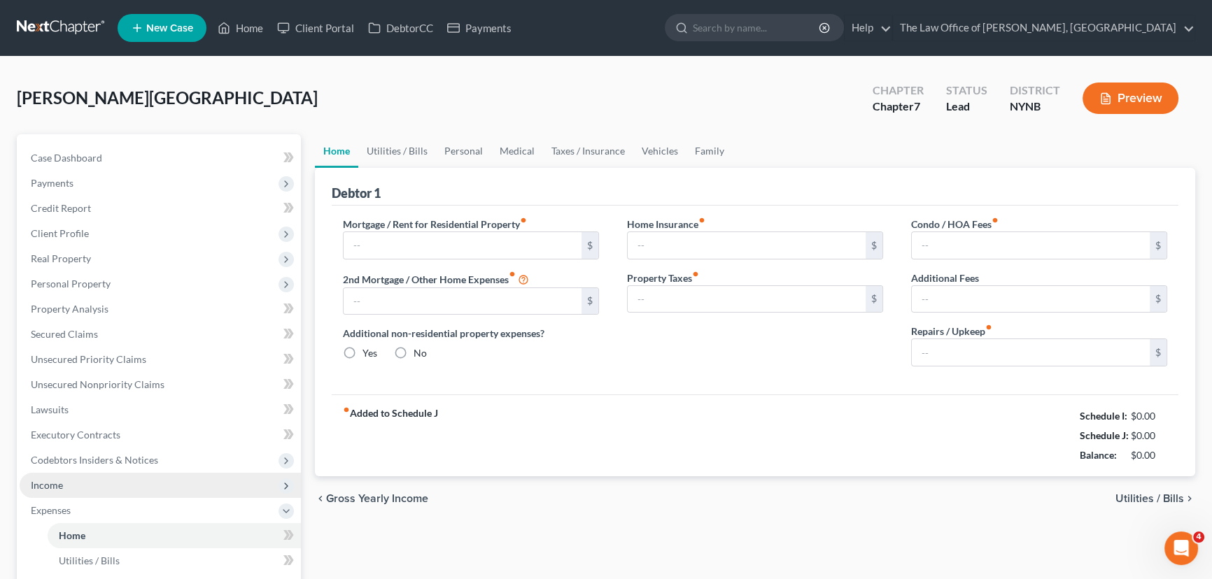
type input "700.00"
type input "0.00"
radio input "true"
type input "0.00"
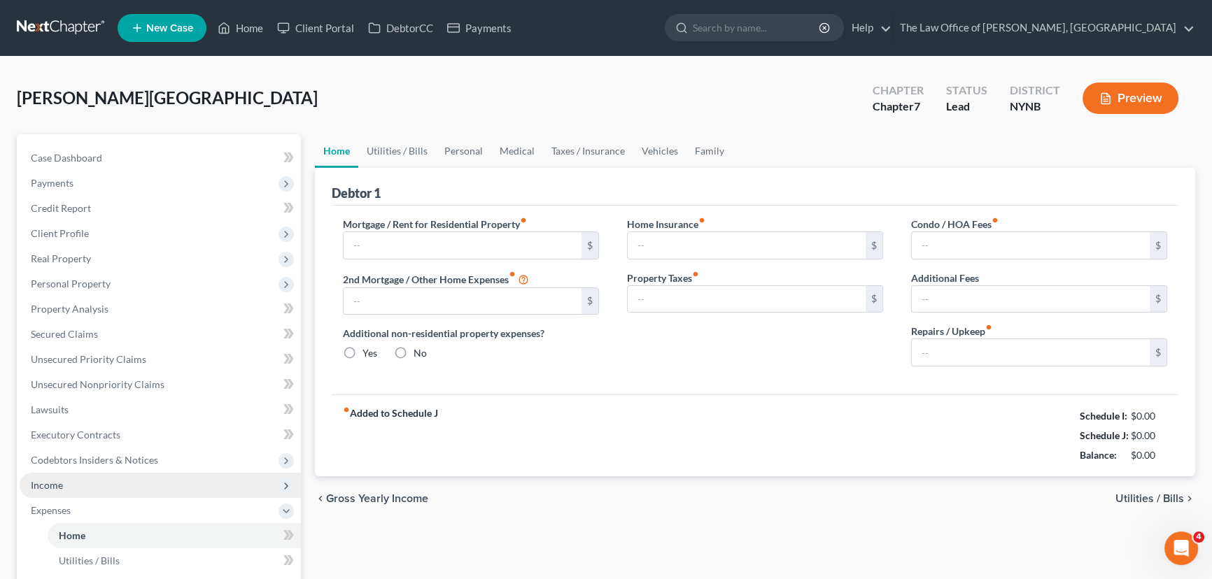
type input "0.00"
click at [53, 489] on span "Income" at bounding box center [47, 485] width 32 height 12
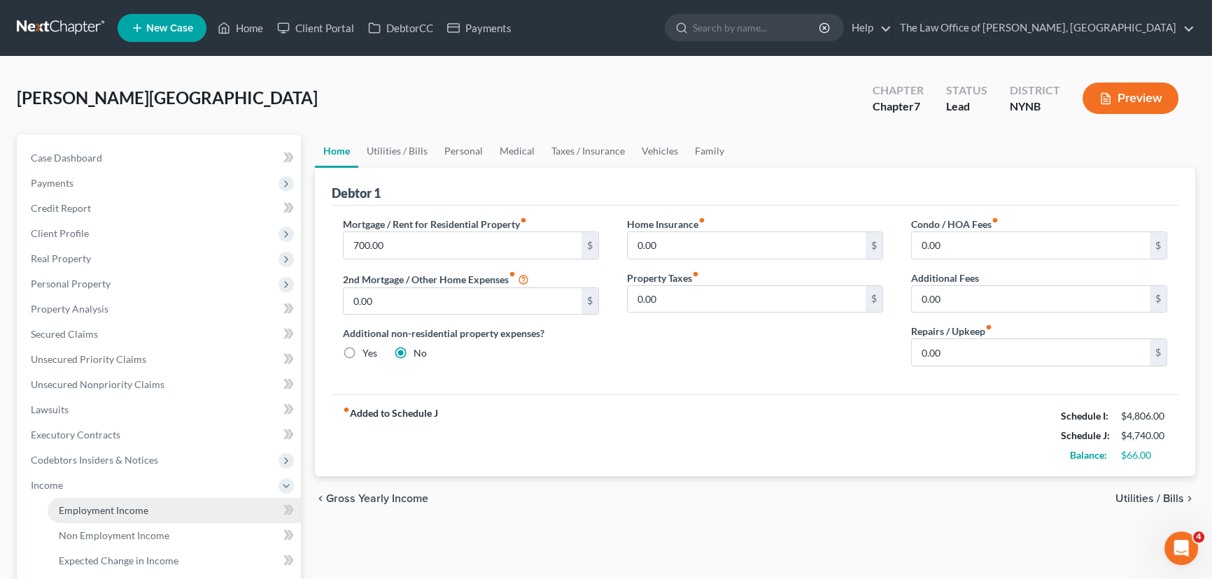
click at [83, 511] on span "Employment Income" at bounding box center [104, 511] width 90 height 12
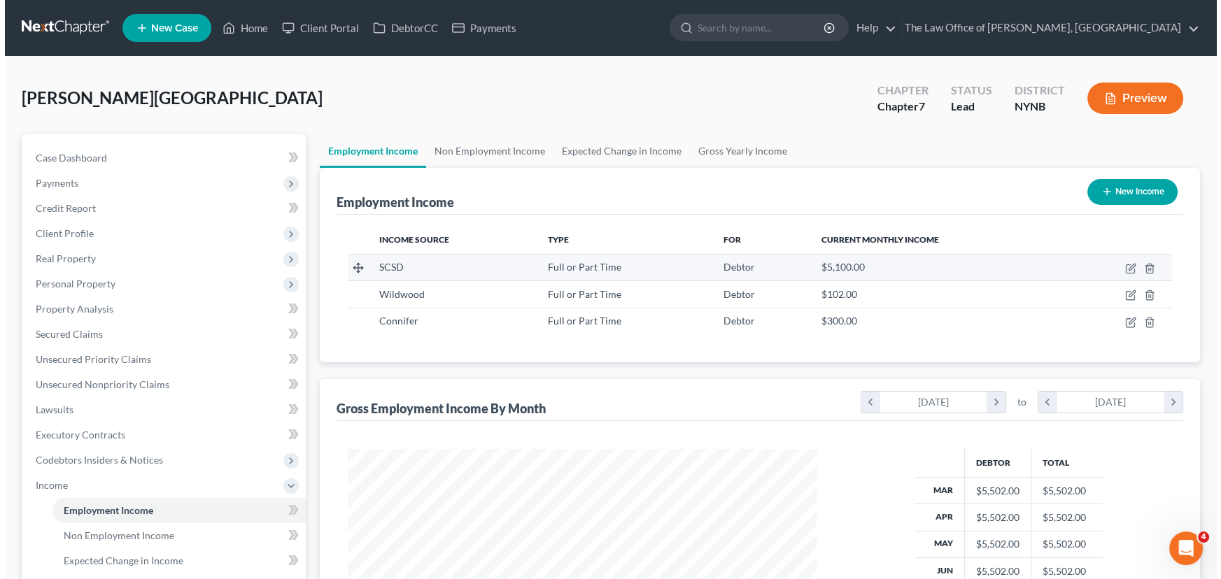
scroll to position [251, 497]
click at [1125, 267] on icon "button" at bounding box center [1125, 268] width 11 height 11
select select "0"
select select "35"
select select "1"
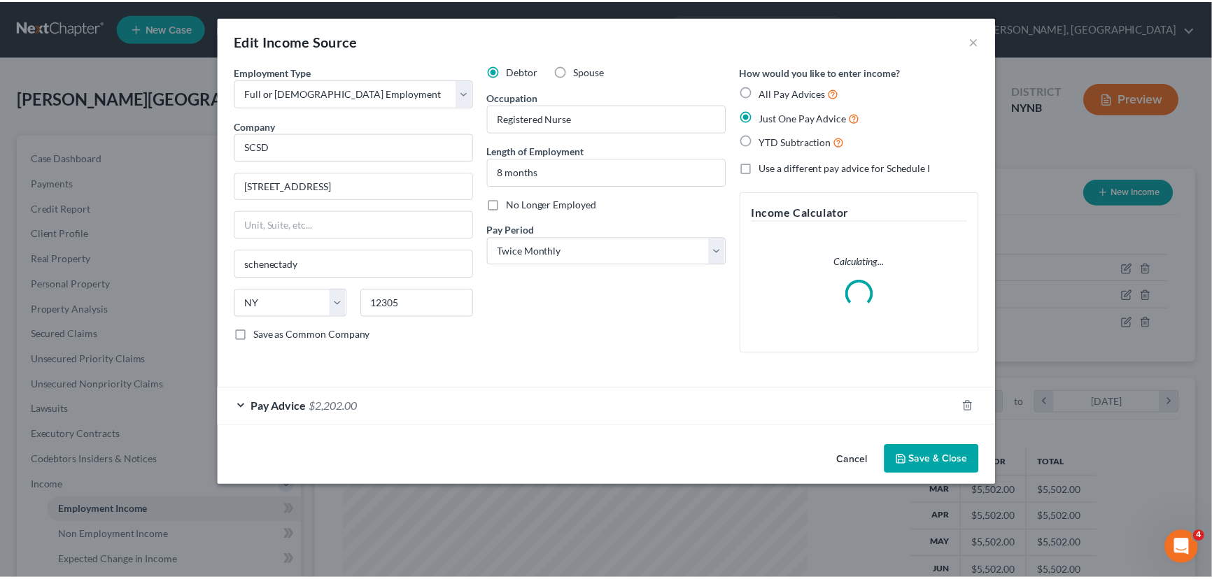
scroll to position [251, 501]
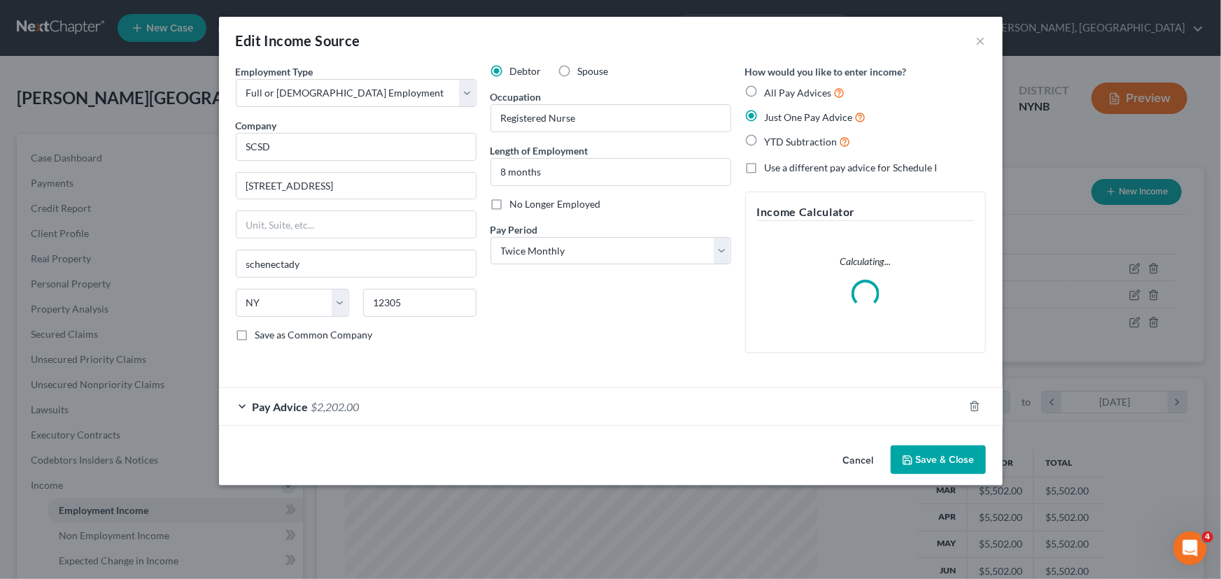
click at [595, 400] on div "Pay Advice $2,202.00" at bounding box center [591, 406] width 745 height 37
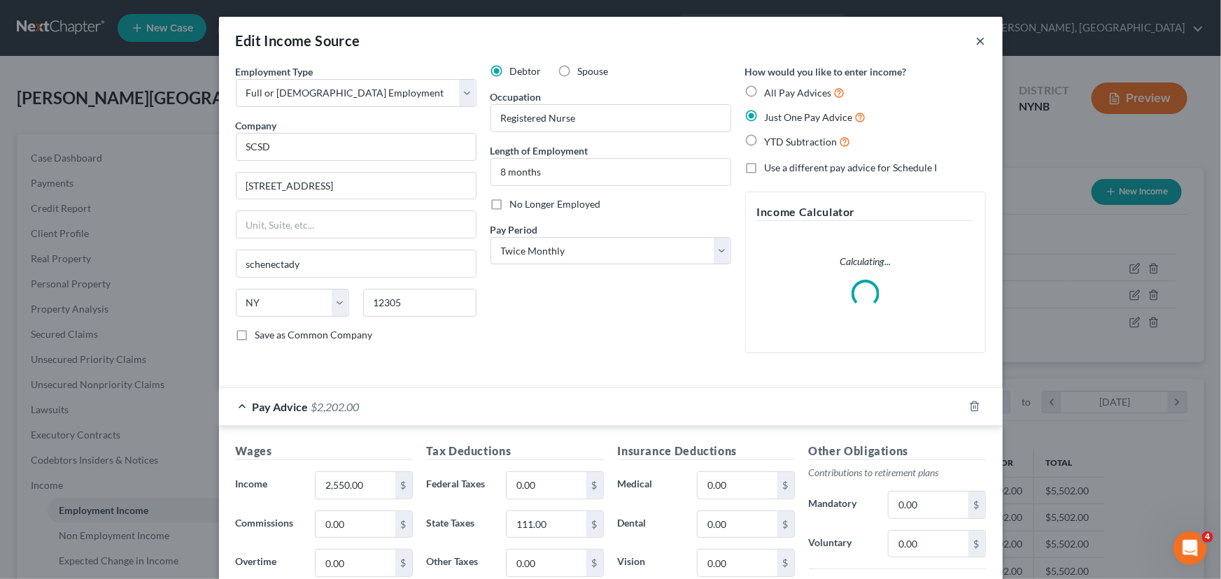
click at [977, 40] on button "×" at bounding box center [981, 40] width 10 height 17
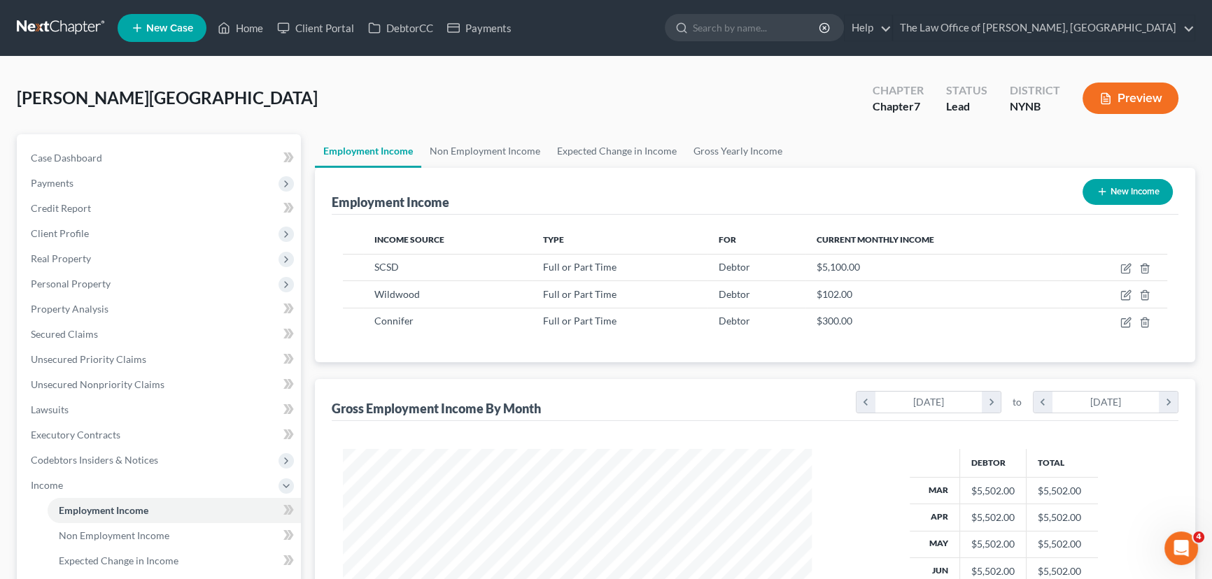
scroll to position [699619, 699373]
click at [66, 389] on span "Unsecured Nonpriority Claims" at bounding box center [98, 385] width 134 height 12
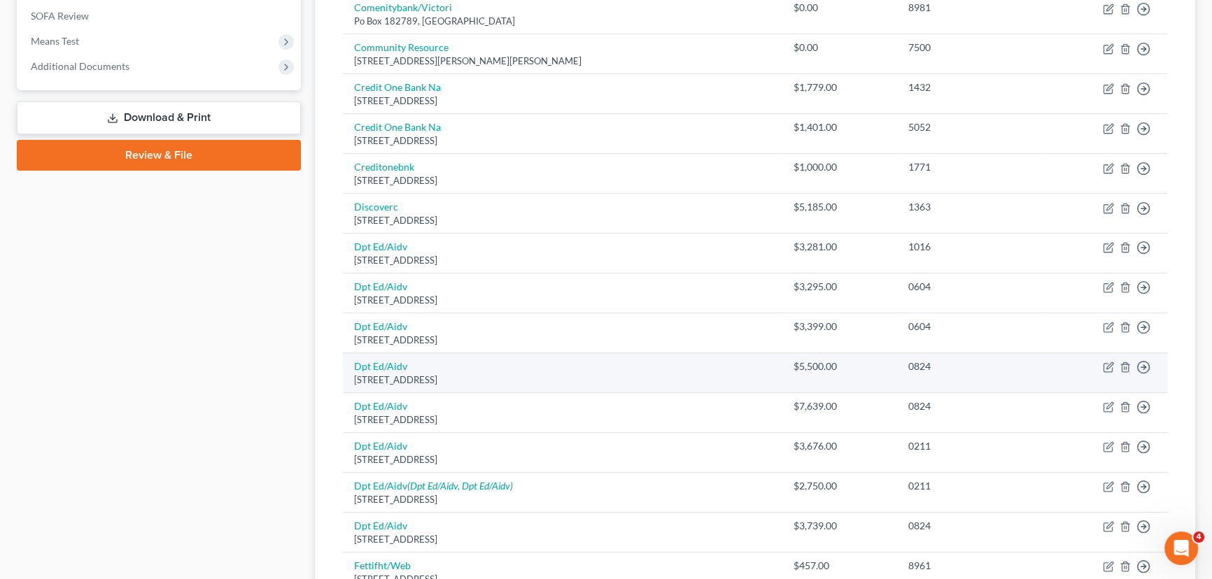
scroll to position [636, 0]
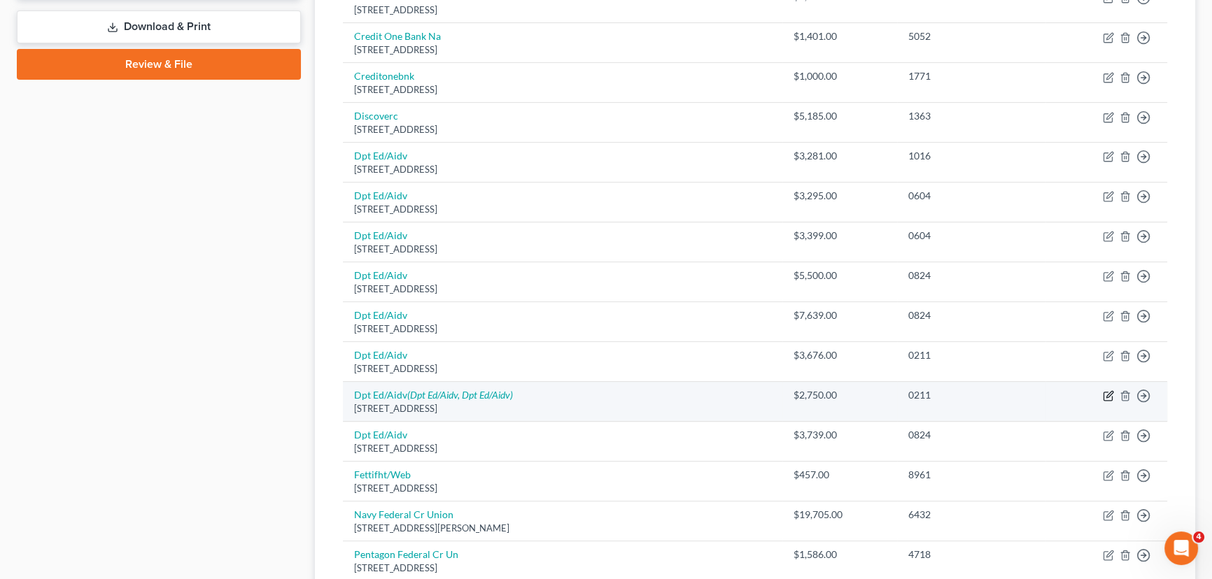
click at [1108, 392] on icon "button" at bounding box center [1108, 396] width 11 height 11
select select "45"
select select "17"
select select "0"
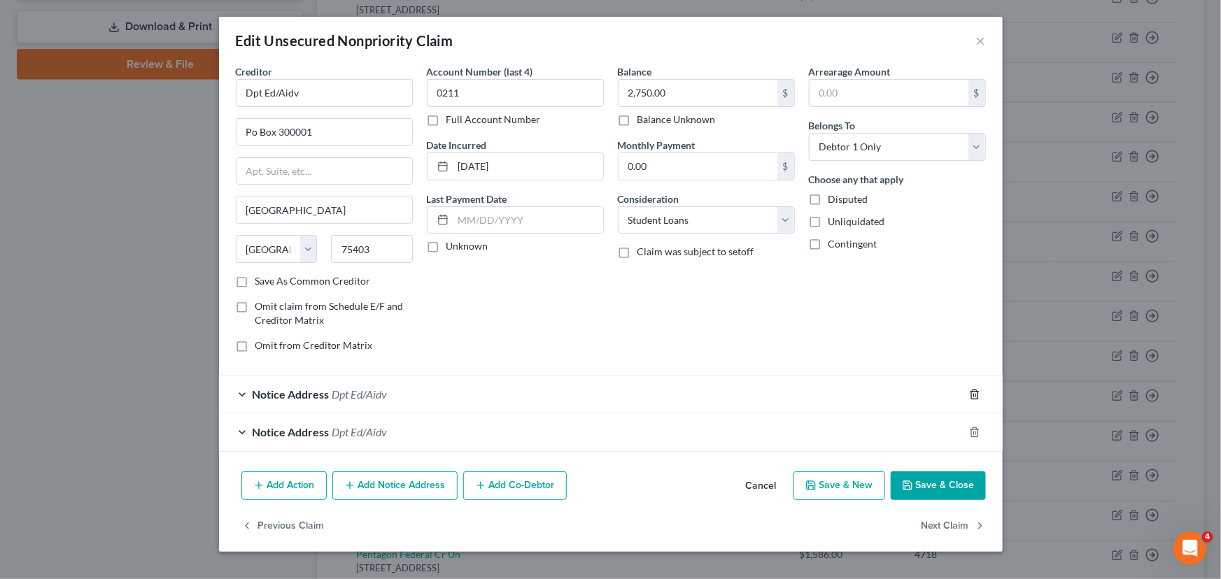
click at [973, 397] on icon "button" at bounding box center [974, 394] width 11 height 11
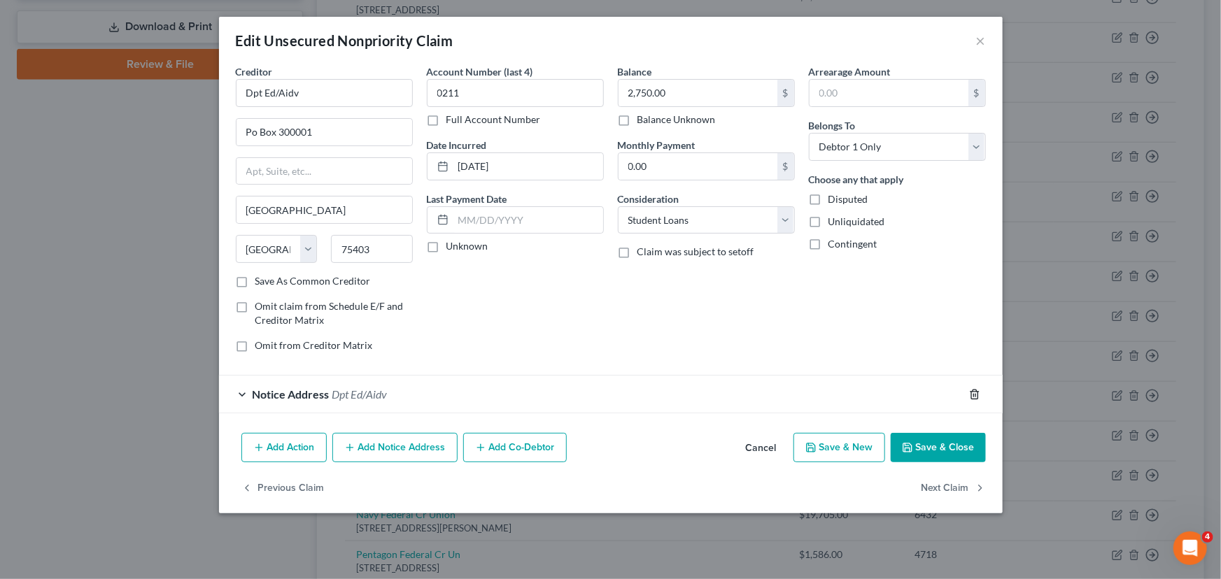
click at [974, 399] on icon "button" at bounding box center [974, 394] width 11 height 11
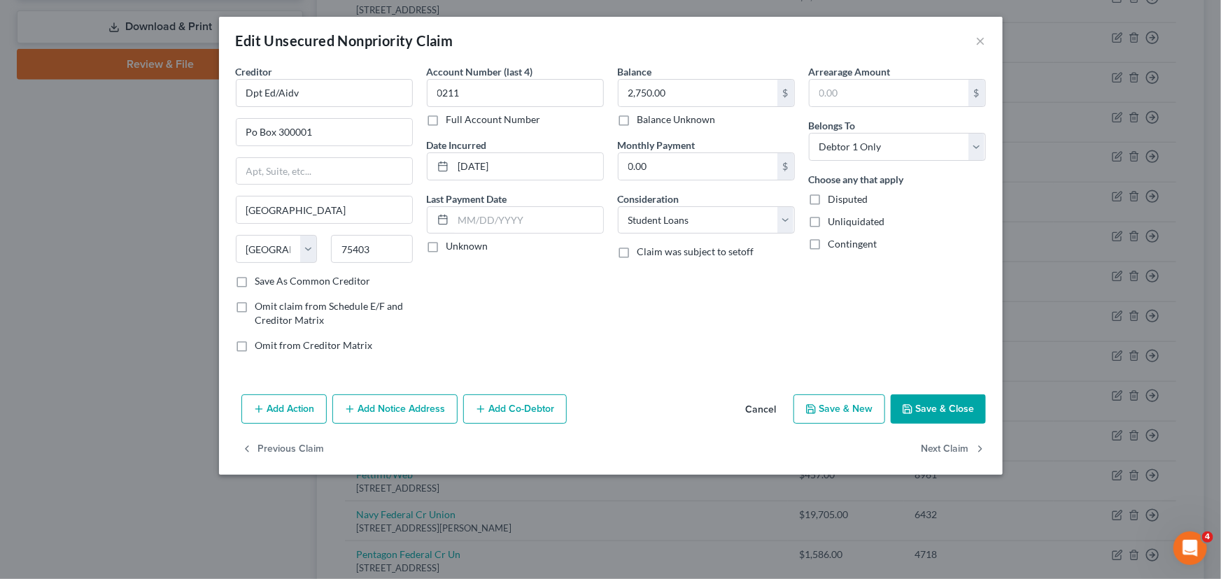
click at [967, 405] on button "Save & Close" at bounding box center [938, 409] width 95 height 29
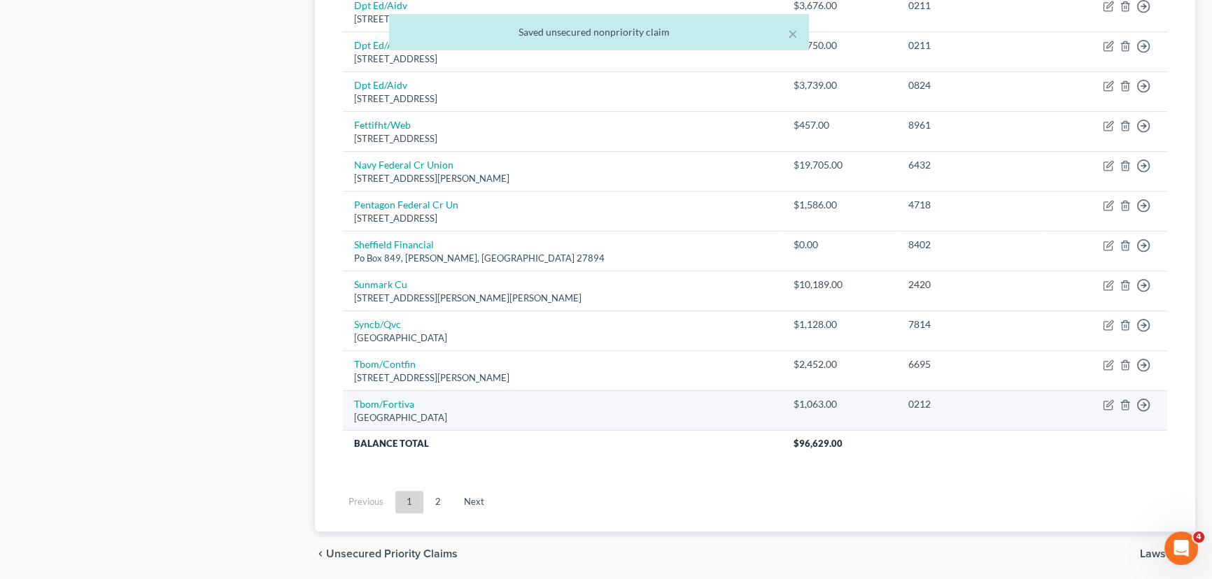
scroll to position [1018, 0]
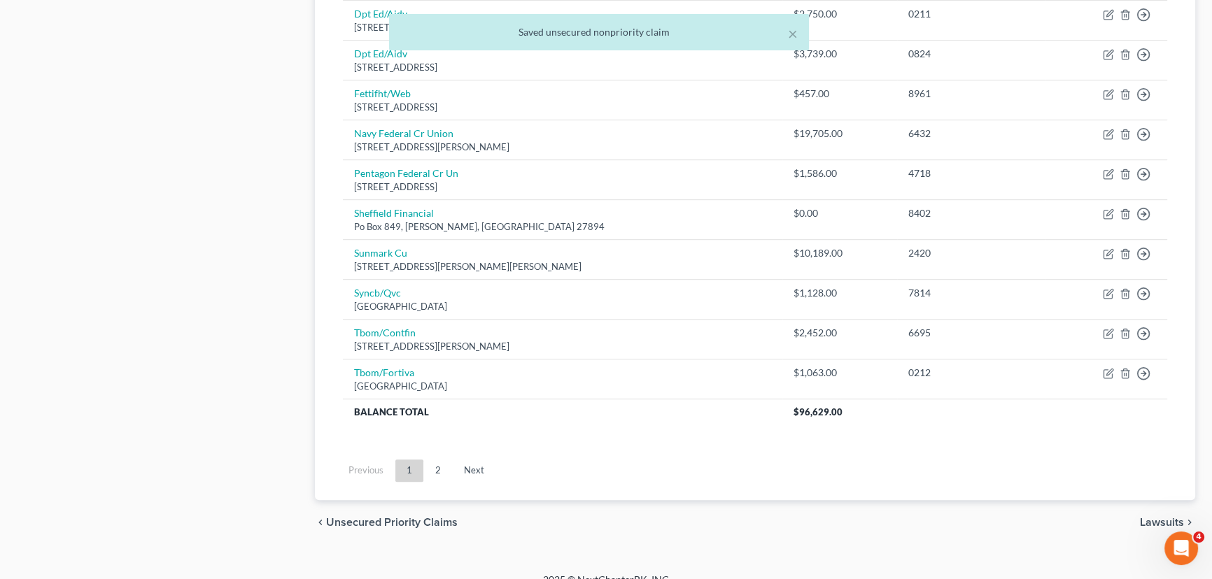
drag, startPoint x: 463, startPoint y: 471, endPoint x: 472, endPoint y: 465, distance: 11.6
click at [463, 471] on link "Next" at bounding box center [474, 471] width 43 height 22
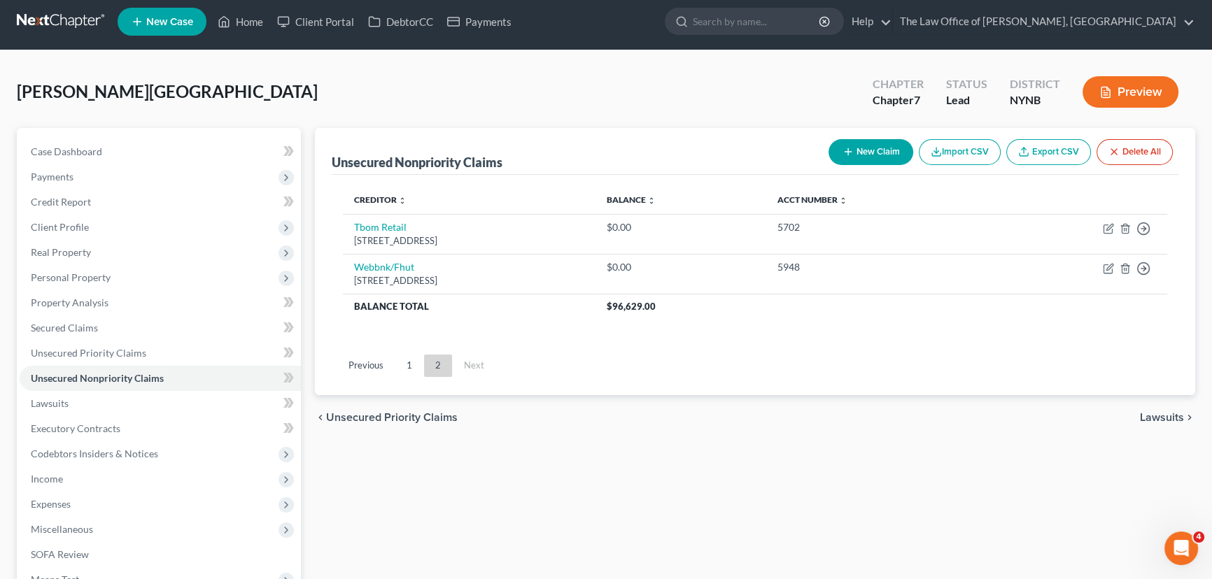
scroll to position [0, 0]
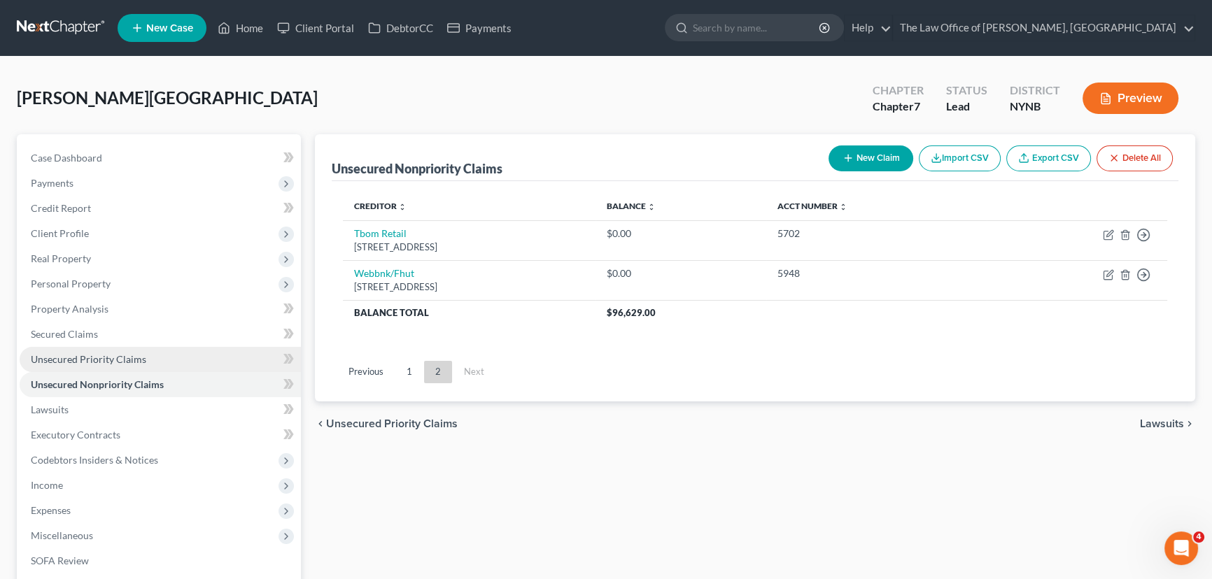
click at [118, 365] on link "Unsecured Priority Claims" at bounding box center [160, 359] width 281 height 25
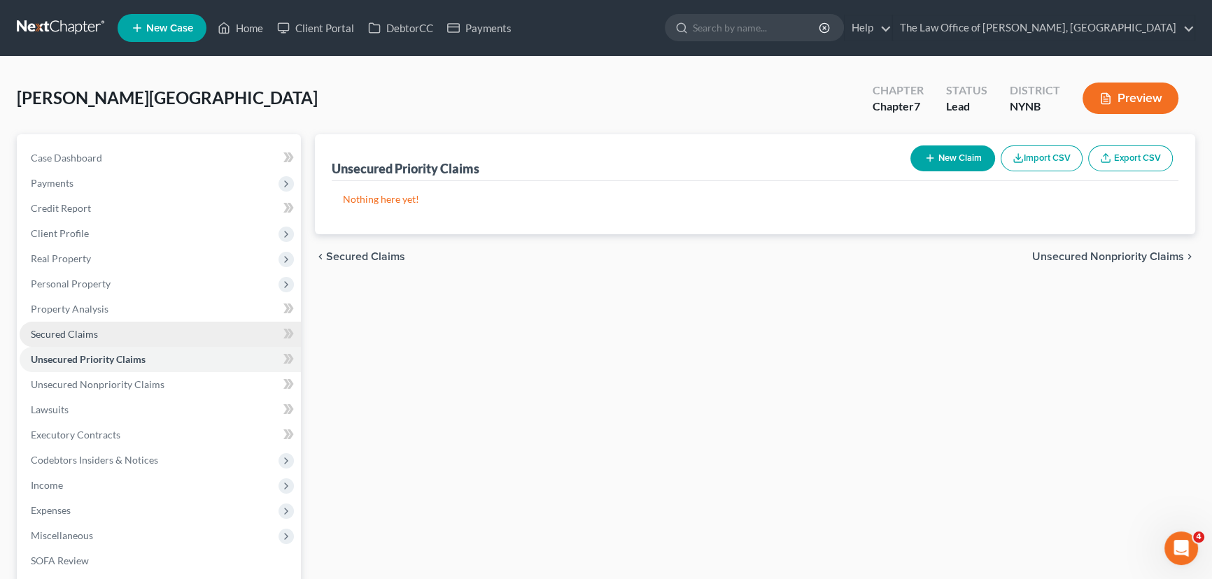
click at [88, 339] on link "Secured Claims" at bounding box center [160, 334] width 281 height 25
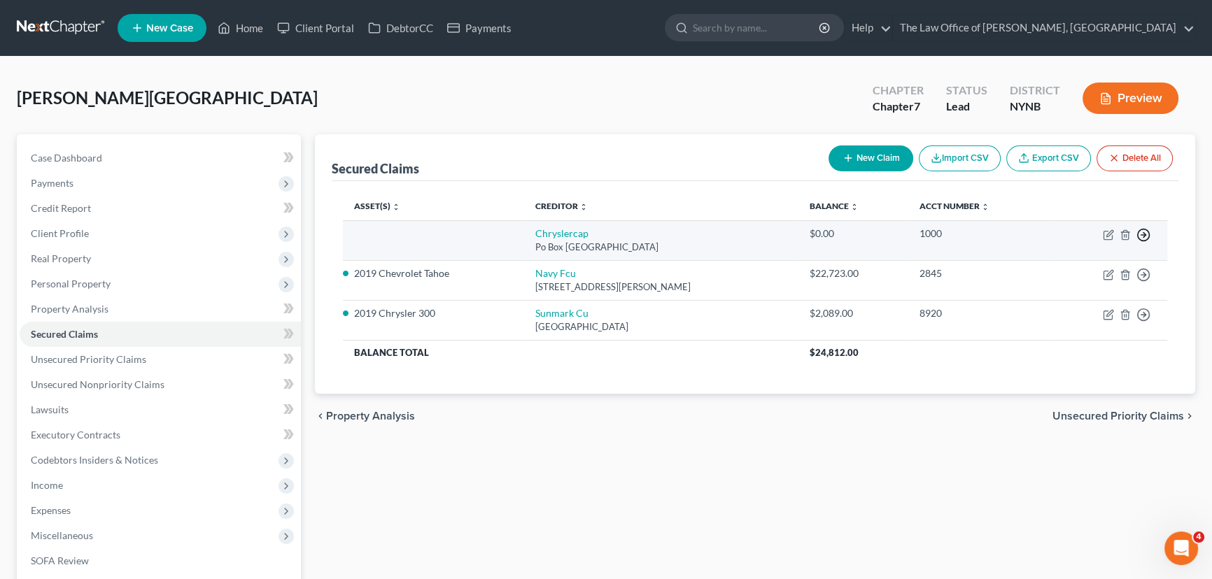
click at [1147, 231] on icon "button" at bounding box center [1144, 235] width 14 height 14
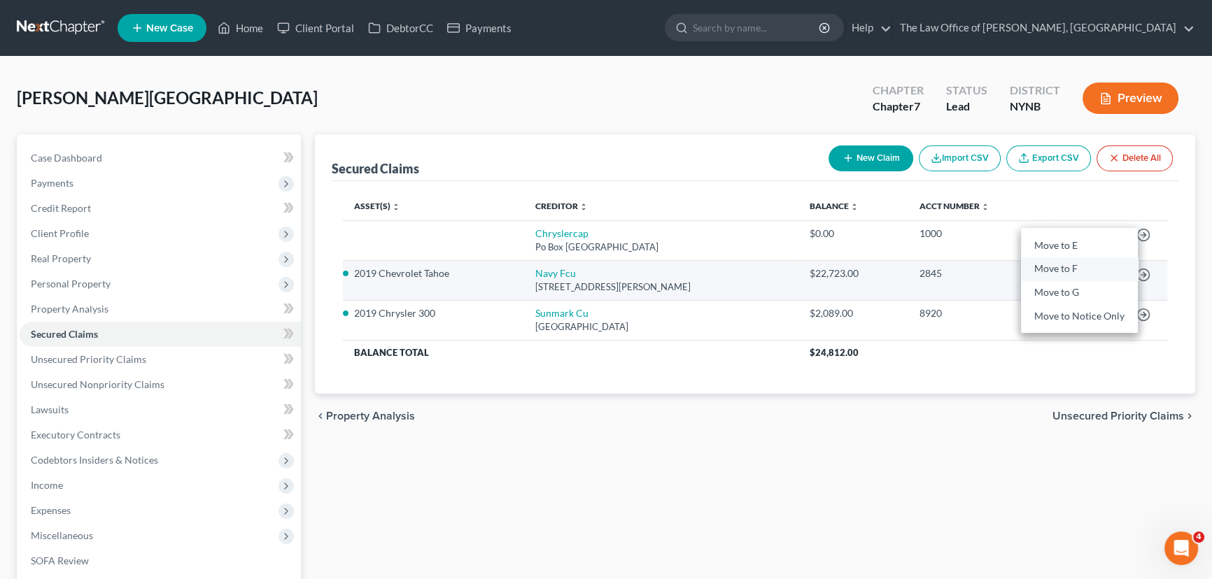
click at [1067, 267] on link "Move to F" at bounding box center [1079, 270] width 117 height 24
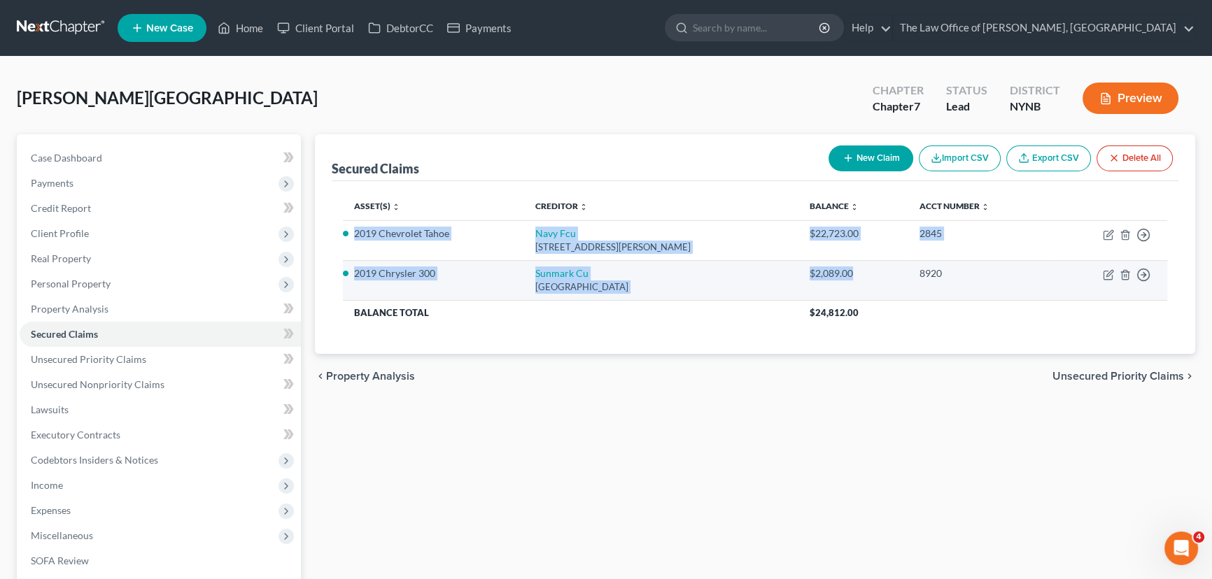
drag, startPoint x: 353, startPoint y: 231, endPoint x: 847, endPoint y: 267, distance: 495.4
click at [847, 267] on tbody "2019 Chevrolet Tahoe Navy Fcu [GEOGRAPHIC_DATA][PERSON_NAME] $22,723.00 2845 Mo…" at bounding box center [755, 272] width 824 height 105
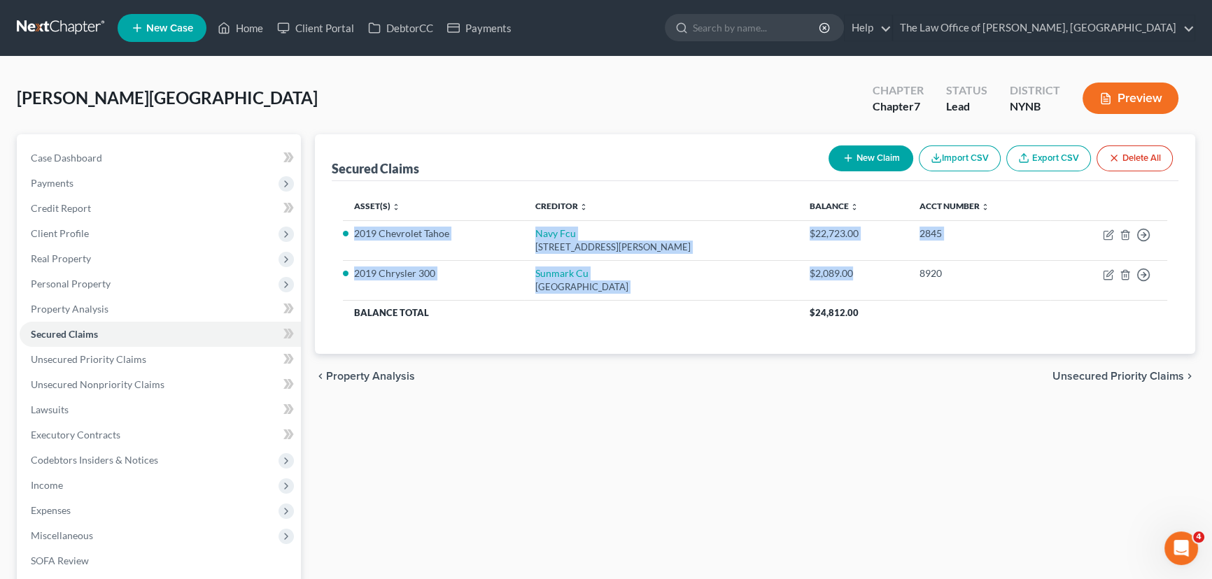
copy tbody "2019 Chevrolet Tahoe Navy Fcu [GEOGRAPHIC_DATA][PERSON_NAME] $22,723.00 2845 Mo…"
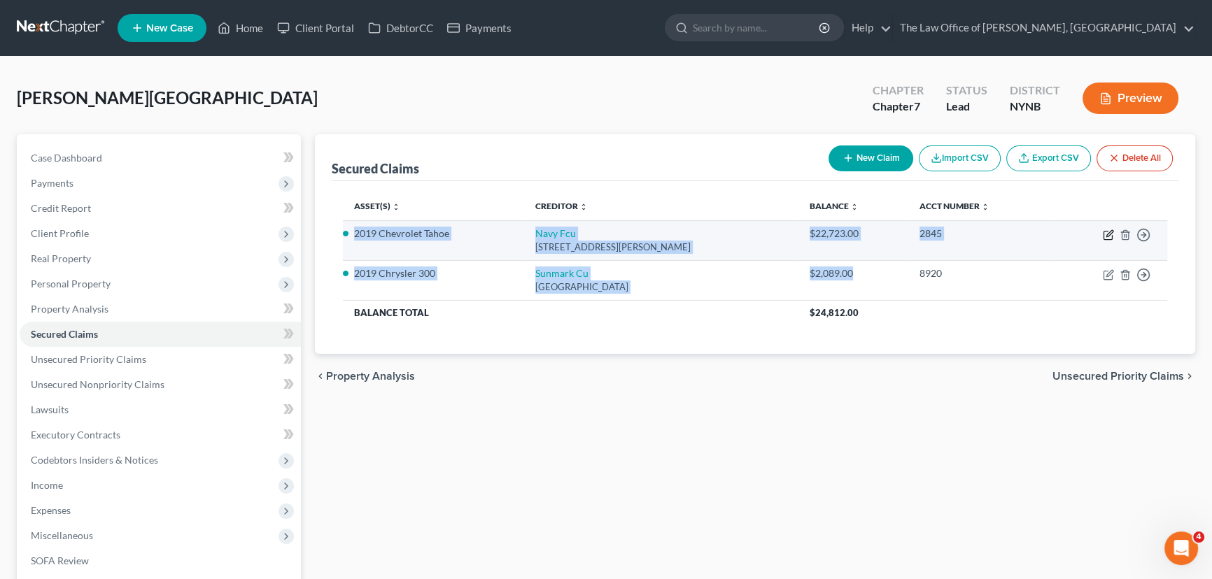
click at [1111, 232] on icon "button" at bounding box center [1109, 233] width 6 height 6
select select "48"
select select "2"
select select "0"
click at [1111, 232] on div "Edit Secured Claim × Creditor * Navy Fcu Po Box [GEOGRAPHIC_DATA][PERSON_NAME] …" at bounding box center [606, 289] width 1212 height 579
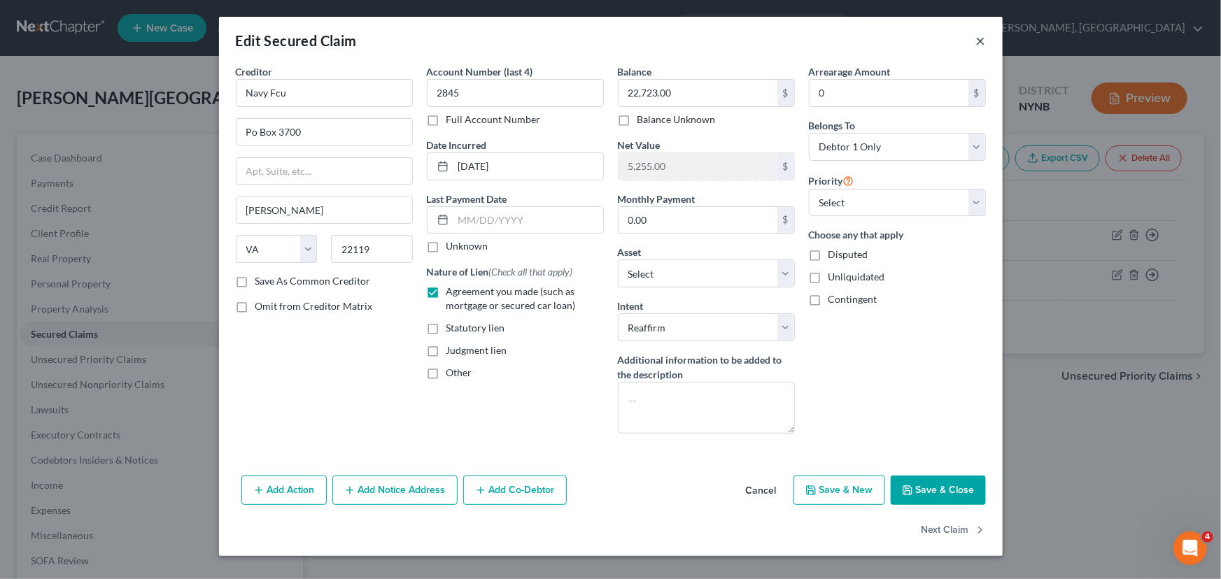
click at [981, 40] on button "×" at bounding box center [981, 40] width 10 height 17
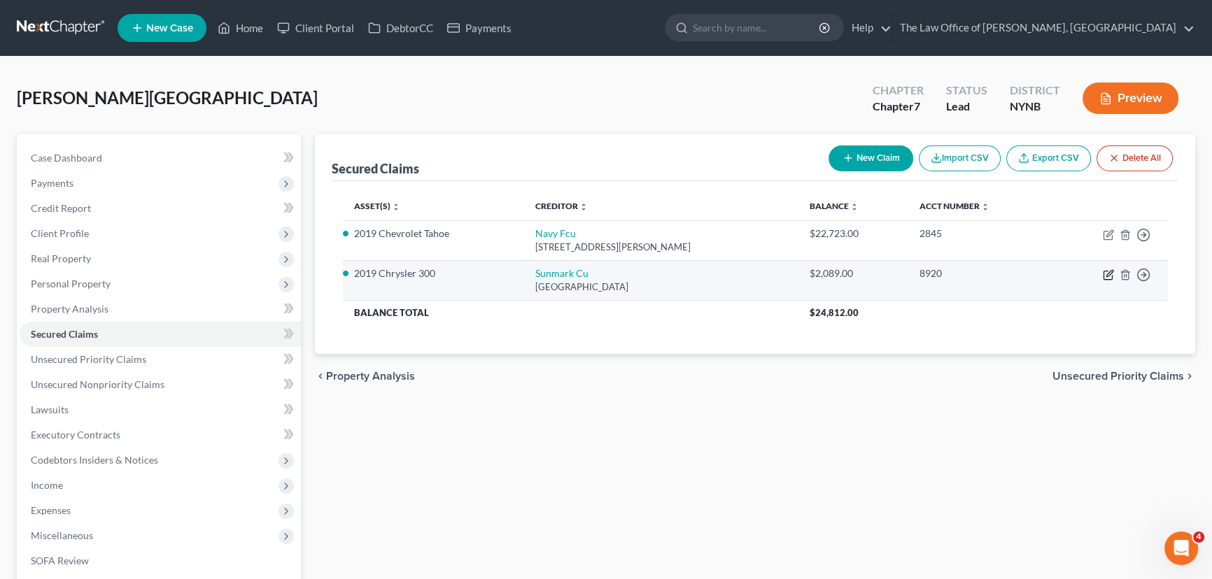
click at [1106, 269] on icon "button" at bounding box center [1108, 274] width 11 height 11
select select "35"
select select "4"
select select "2"
select select "0"
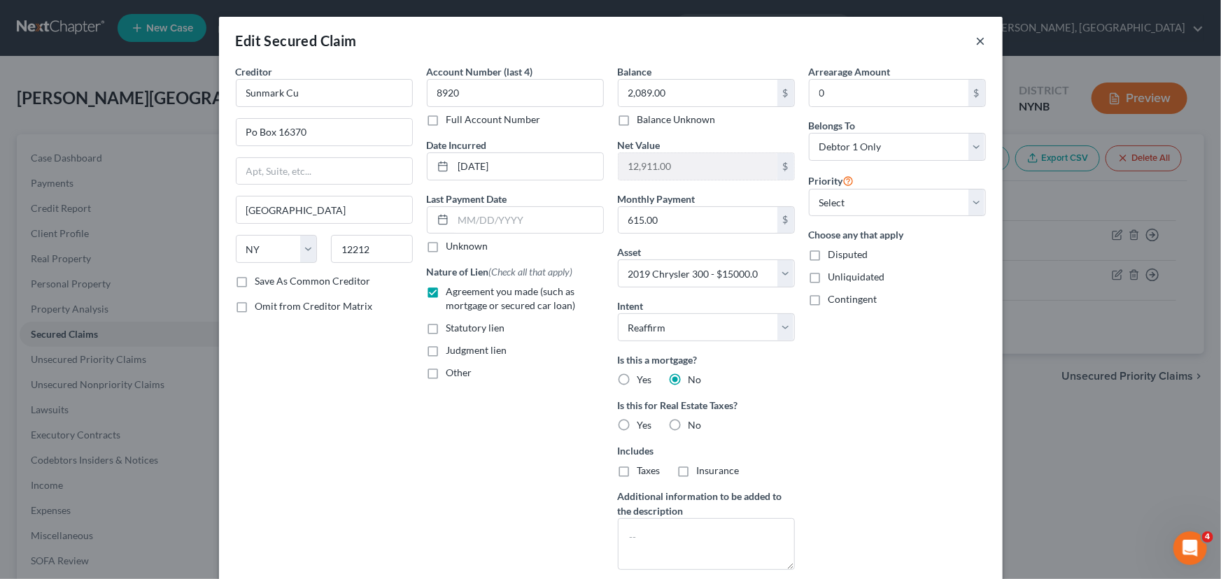
click at [976, 41] on button "×" at bounding box center [981, 40] width 10 height 17
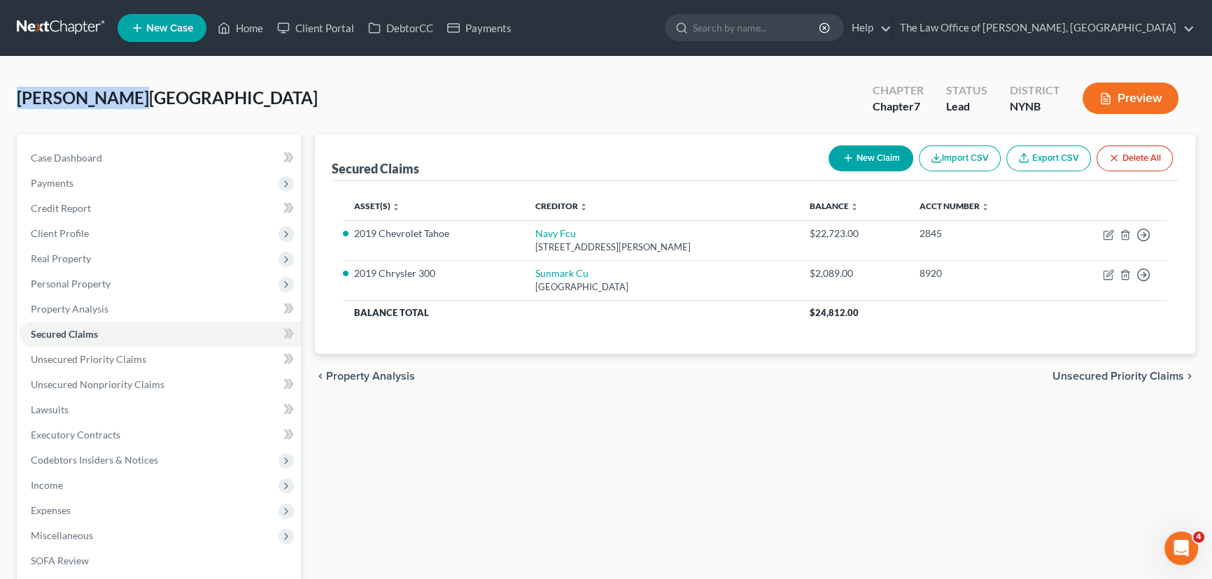
drag, startPoint x: 139, startPoint y: 105, endPoint x: 20, endPoint y: 105, distance: 119.0
click at [20, 105] on div "[PERSON_NAME] Upgraded Chapter Chapter 7 Status Lead District [GEOGRAPHIC_DATA]…" at bounding box center [606, 103] width 1179 height 61
copy span "[PERSON_NAME][GEOGRAPHIC_DATA]"
drag, startPoint x: 127, startPoint y: 311, endPoint x: 696, endPoint y: 454, distance: 587.5
click at [127, 311] on link "Property Analysis" at bounding box center [160, 309] width 281 height 25
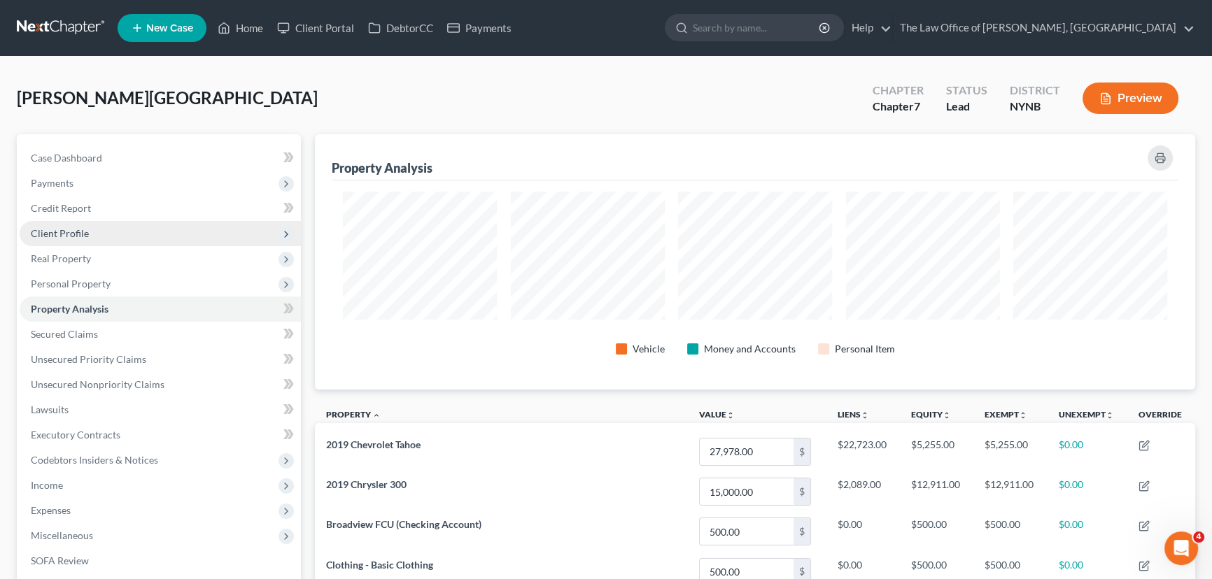
click at [69, 234] on span "Client Profile" at bounding box center [60, 233] width 58 height 12
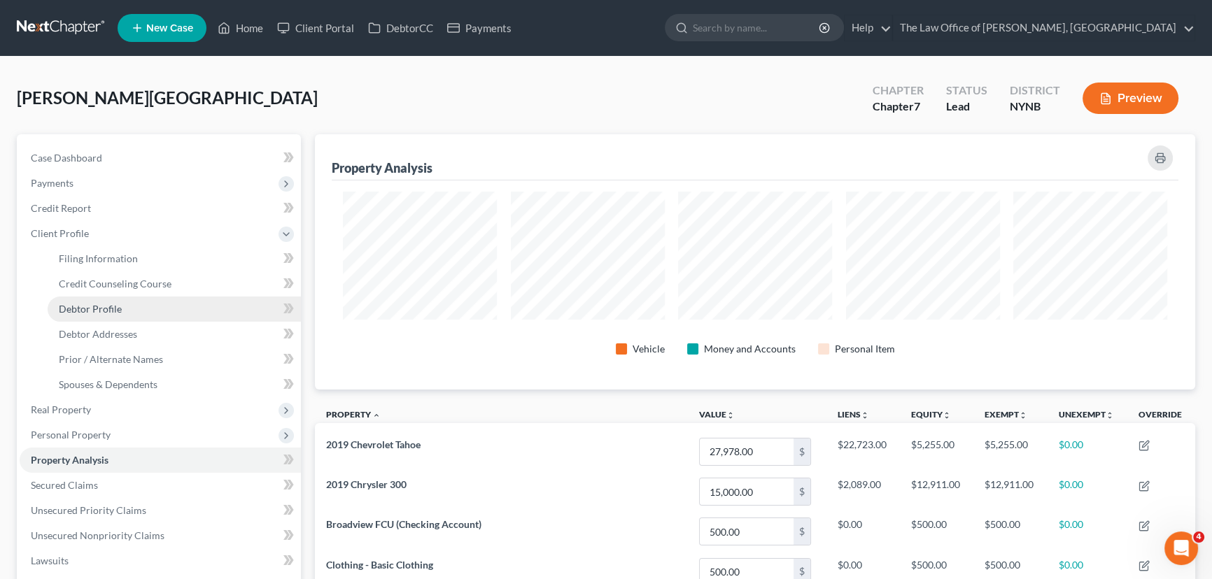
click at [112, 316] on link "Debtor Profile" at bounding box center [174, 309] width 253 height 25
select select "0"
select select "2"
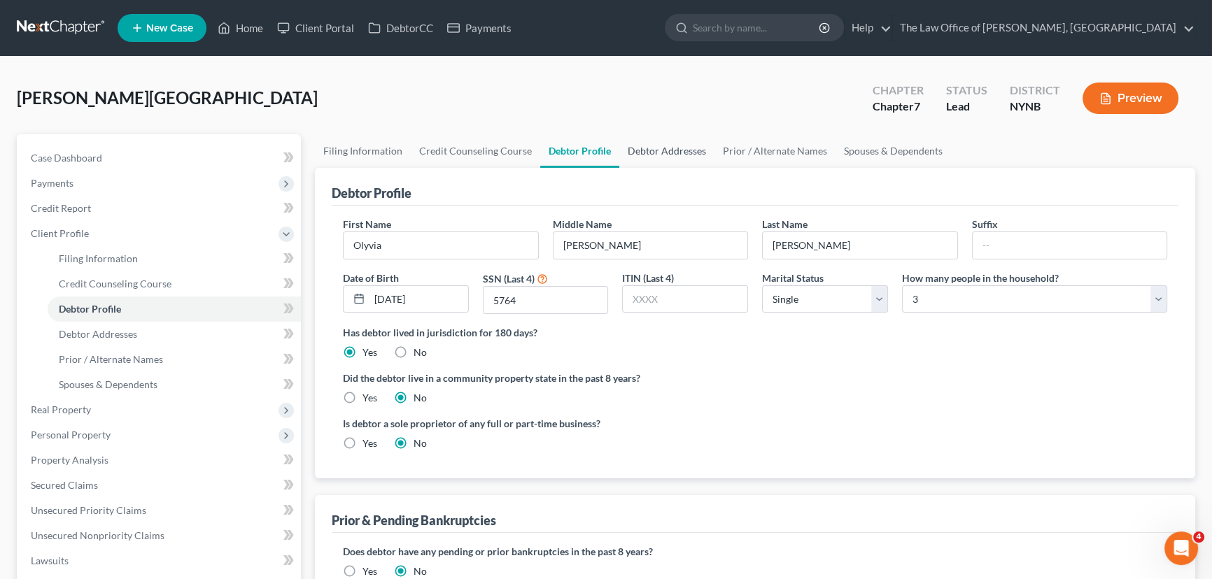
click at [638, 150] on link "Debtor Addresses" at bounding box center [666, 151] width 95 height 34
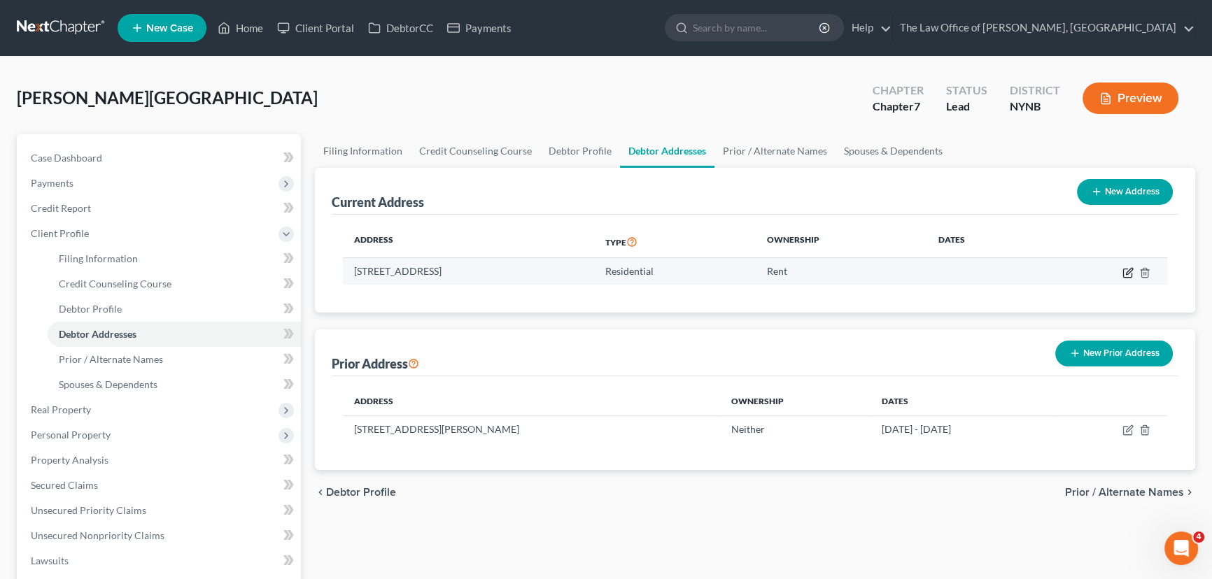
click at [1128, 267] on icon "button" at bounding box center [1128, 272] width 11 height 11
select select "35"
select select "45"
select select "0"
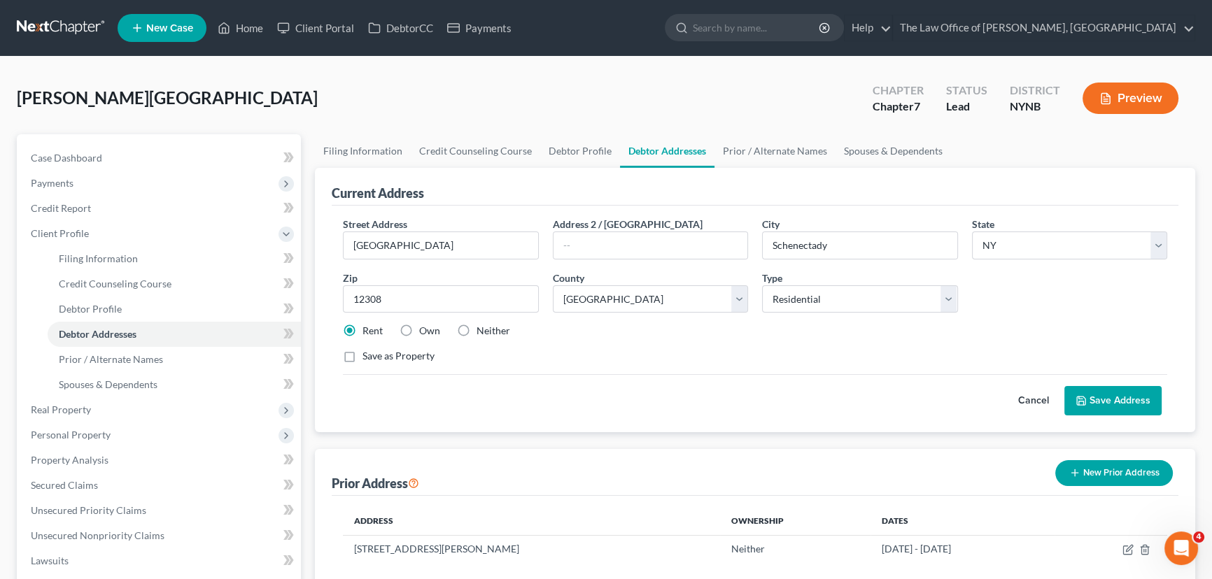
click at [1122, 98] on button "Preview" at bounding box center [1131, 98] width 96 height 31
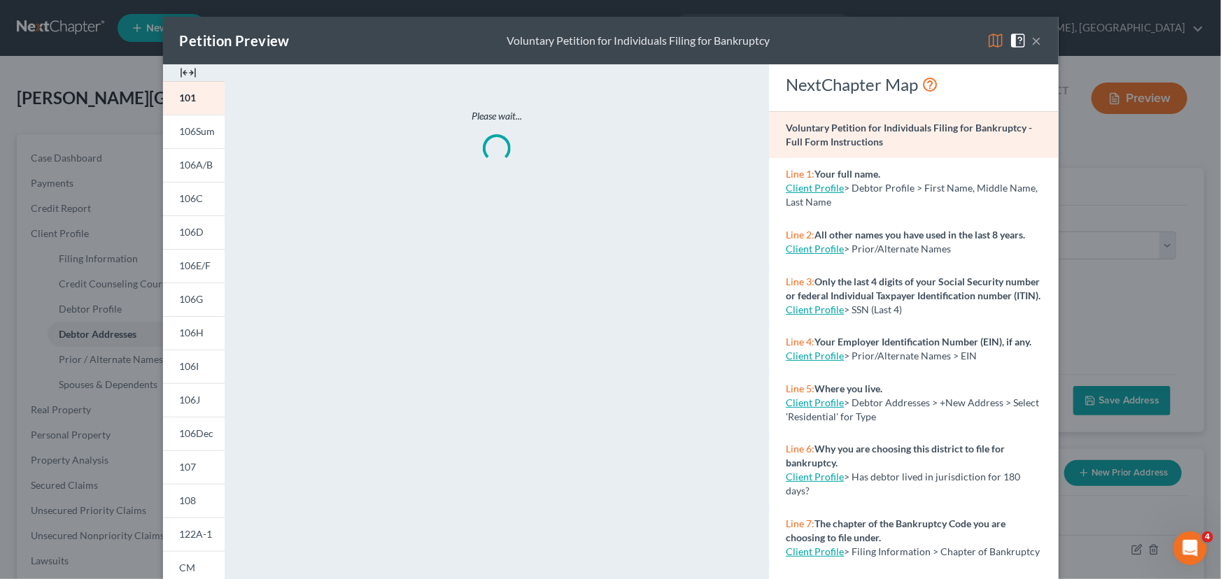
click at [180, 73] on img at bounding box center [188, 72] width 17 height 17
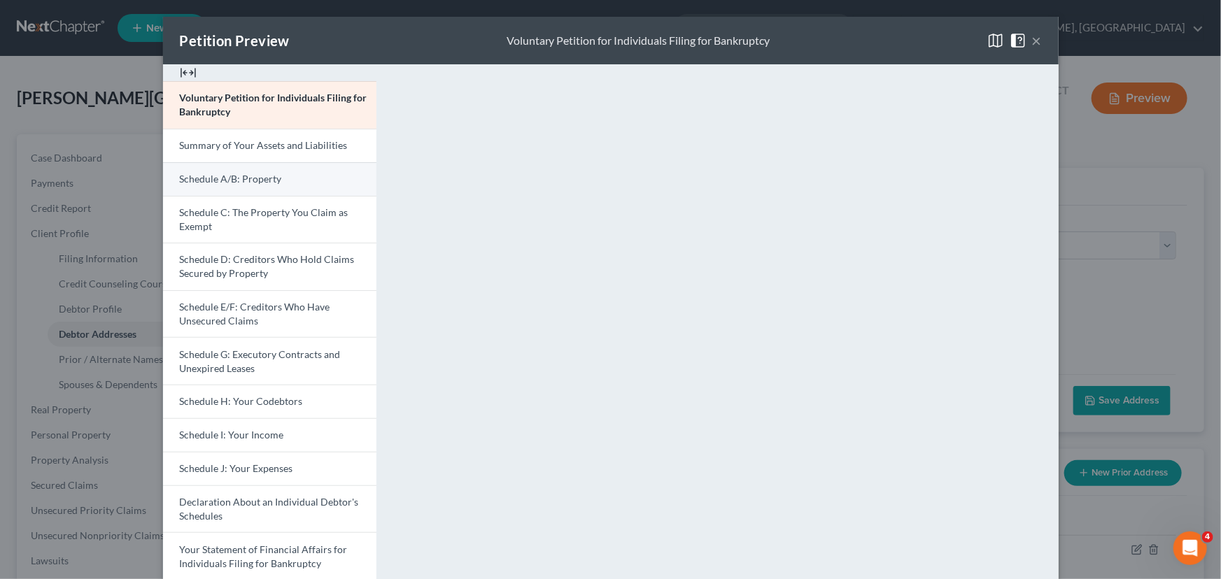
click at [253, 188] on link "Schedule A/B: Property" at bounding box center [269, 179] width 213 height 34
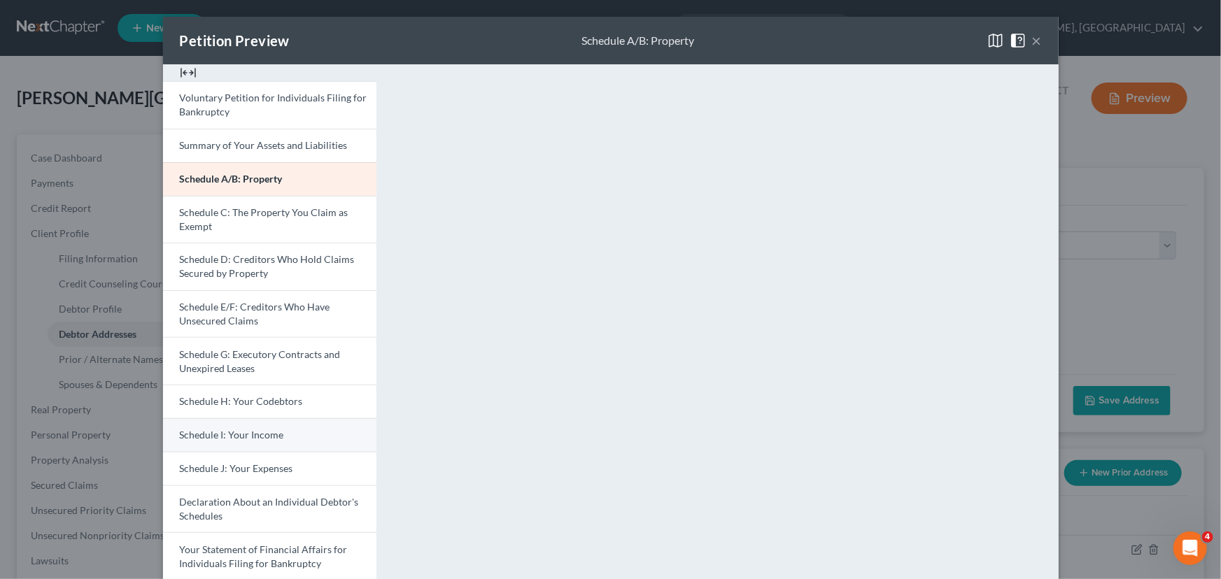
click at [224, 430] on span "Schedule I: Your Income" at bounding box center [232, 435] width 104 height 12
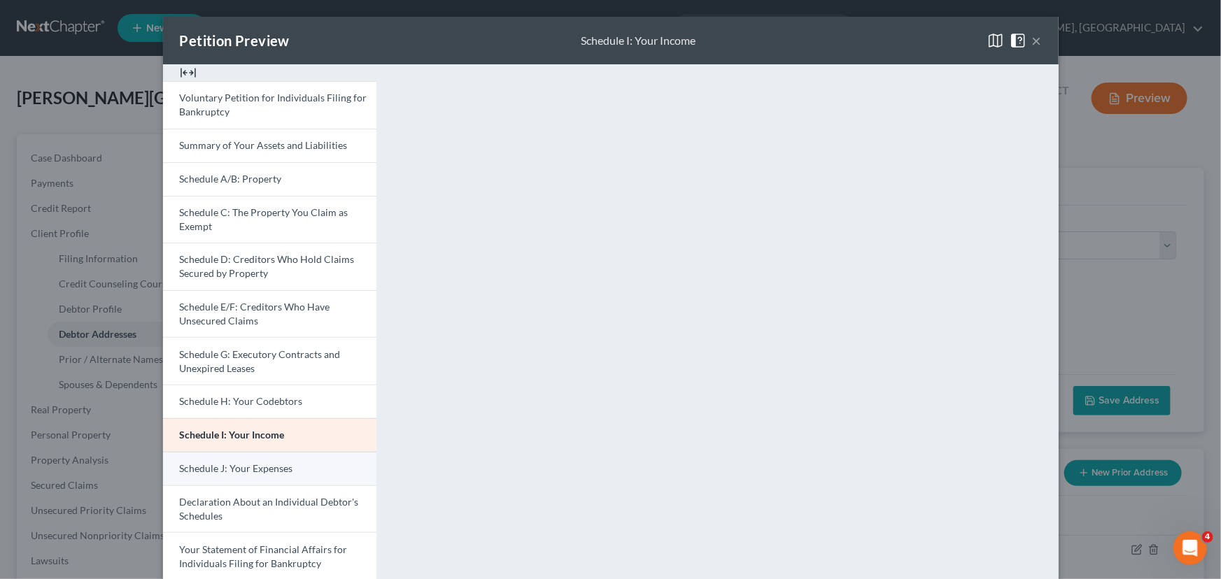
click at [242, 468] on span "Schedule J: Your Expenses" at bounding box center [236, 469] width 113 height 12
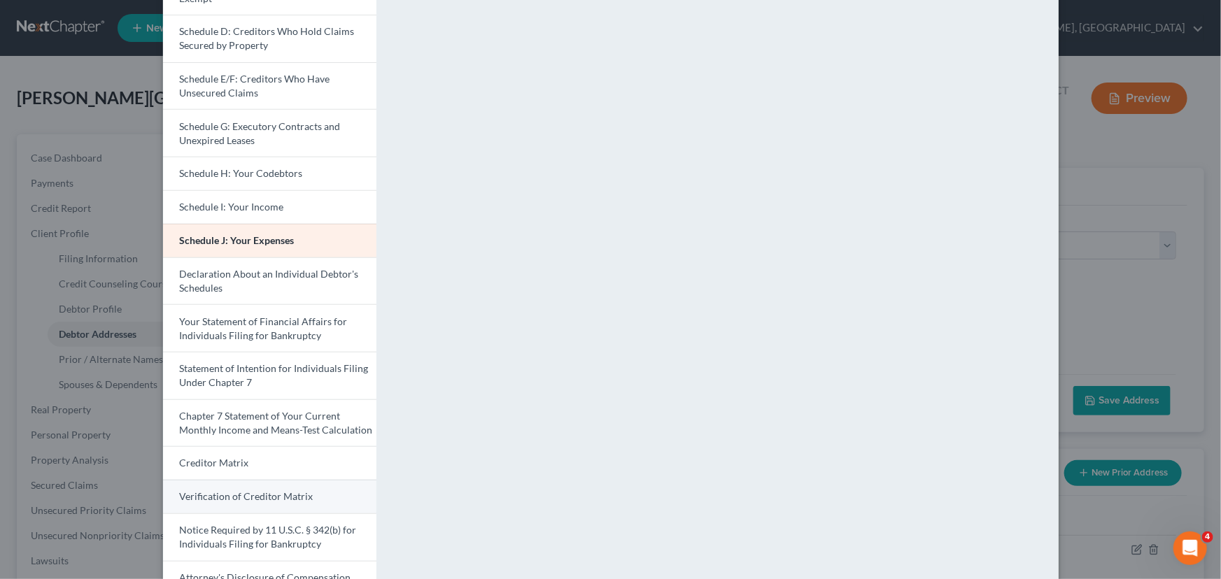
scroll to position [254, 0]
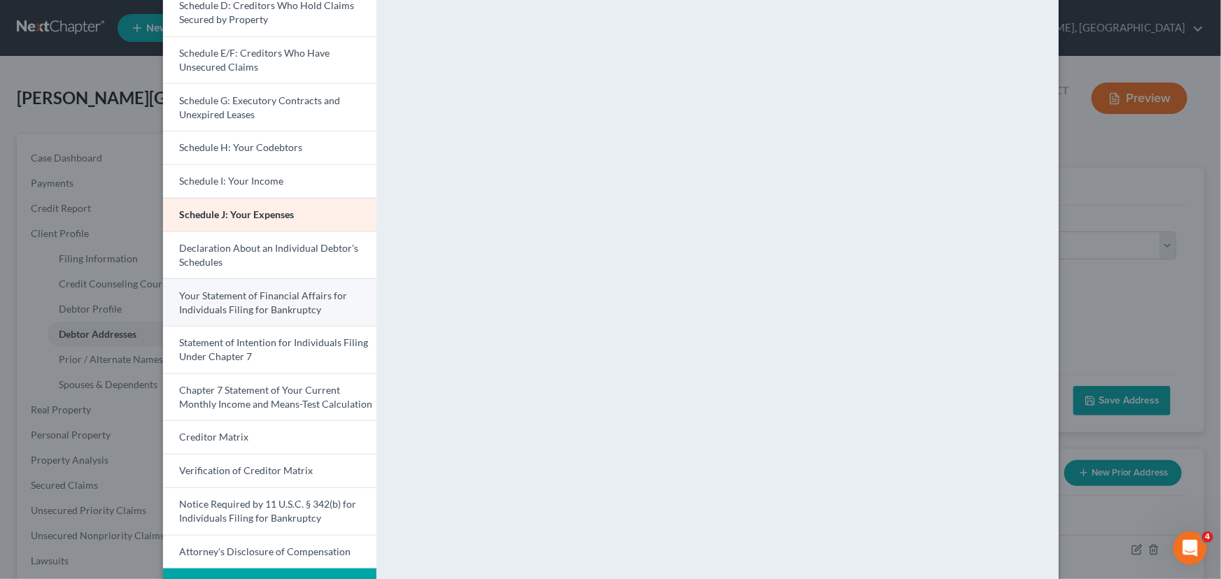
click at [234, 309] on span "Your Statement of Financial Affairs for Individuals Filing for Bankruptcy" at bounding box center [264, 303] width 168 height 26
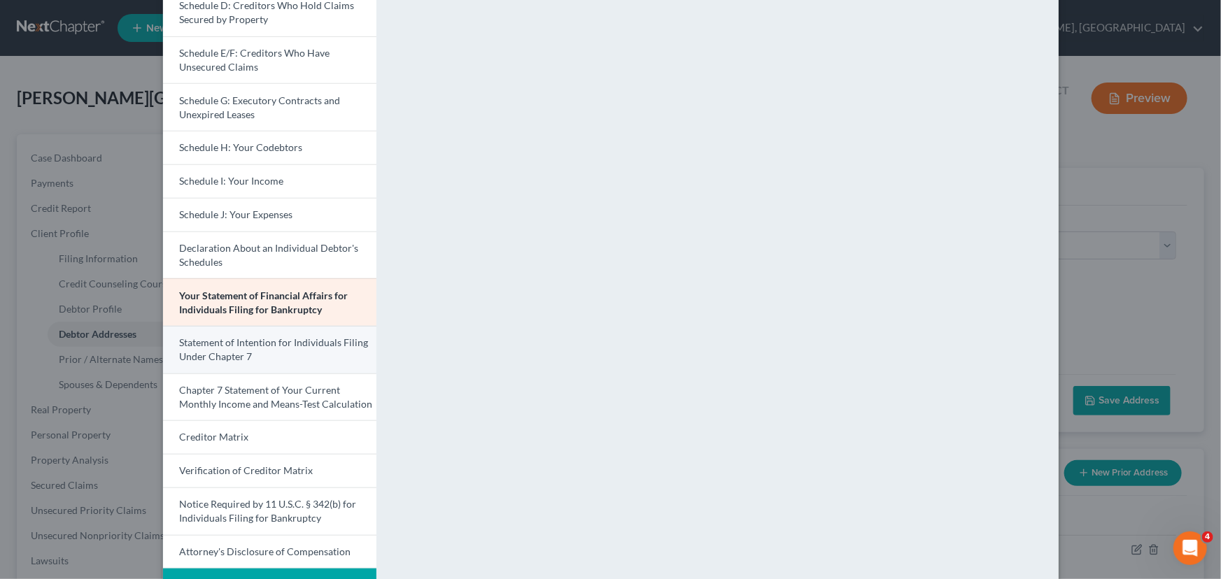
drag, startPoint x: 218, startPoint y: 356, endPoint x: 316, endPoint y: 353, distance: 98.7
click at [218, 356] on span "Statement of Intention for Individuals Filing Under Chapter 7" at bounding box center [274, 350] width 189 height 26
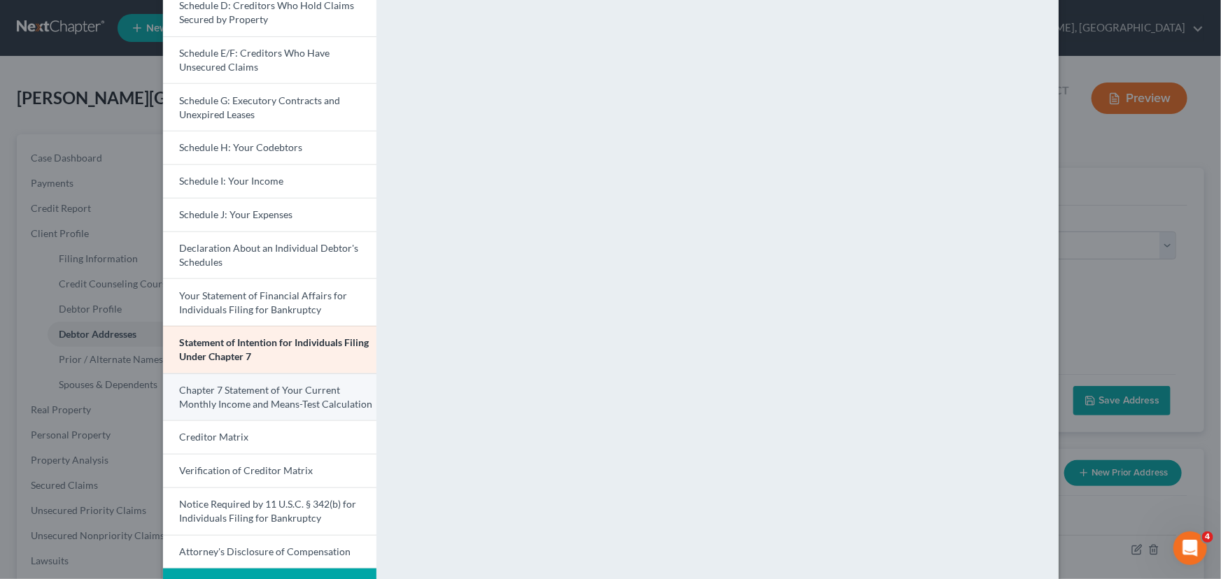
click at [260, 399] on span "Chapter 7 Statement of Your Current Monthly Income and Means-Test Calculation" at bounding box center [276, 397] width 193 height 26
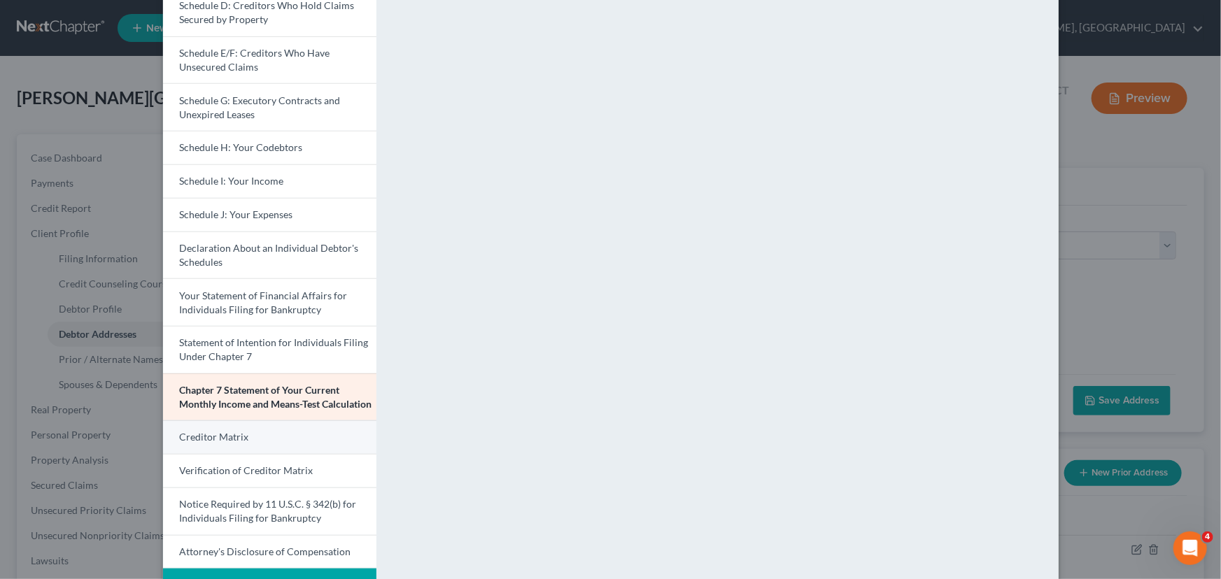
click at [190, 442] on link "Creditor Matrix" at bounding box center [269, 438] width 213 height 34
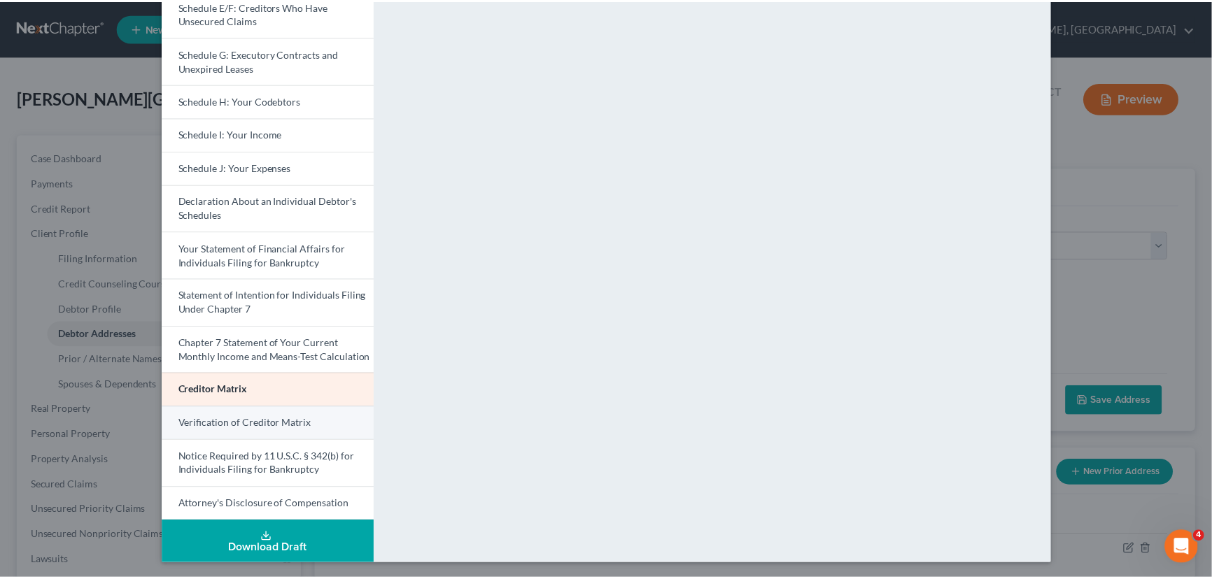
scroll to position [302, 0]
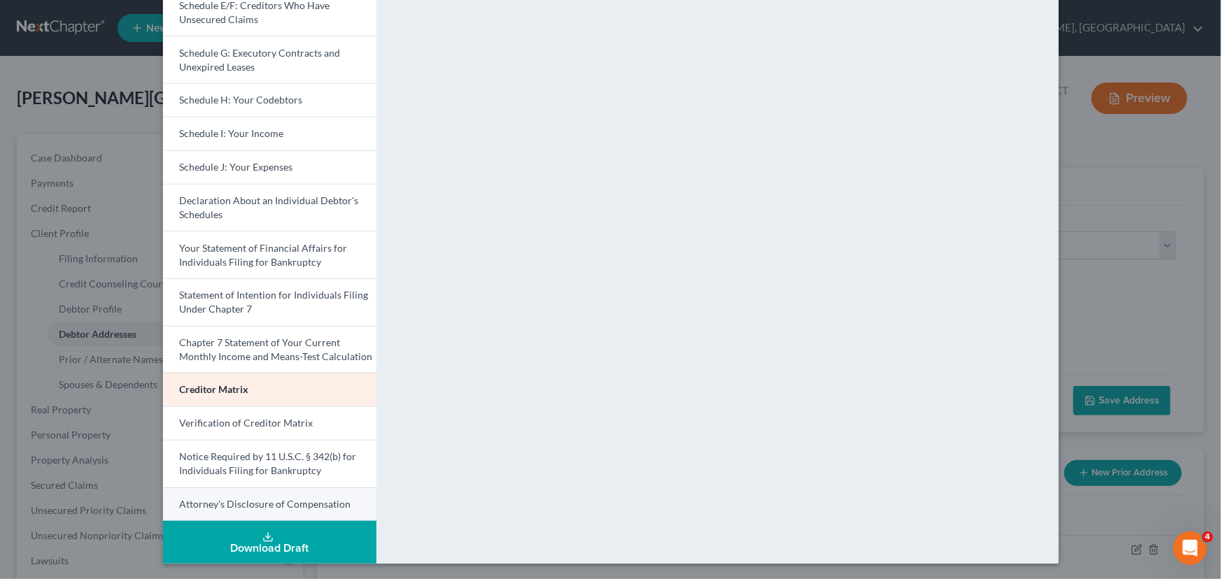
click at [225, 498] on span "Attorney's Disclosure of Compensation" at bounding box center [265, 504] width 171 height 12
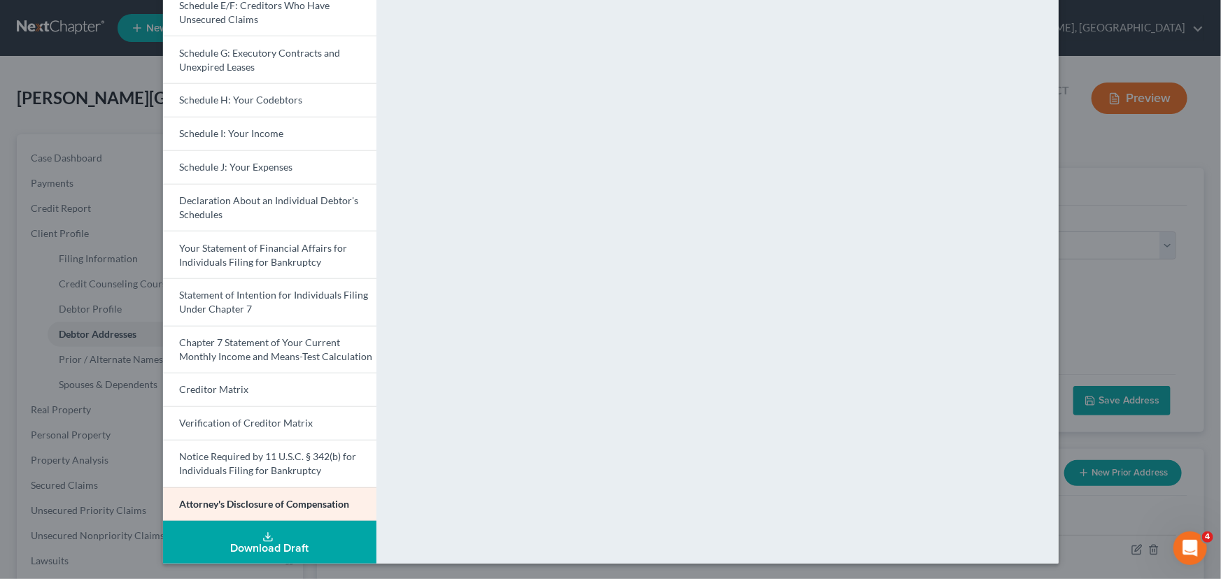
click at [70, 447] on div "Petition Preview Attorney's Disclosure of Compensation × Voluntary Petition for…" at bounding box center [610, 289] width 1221 height 579
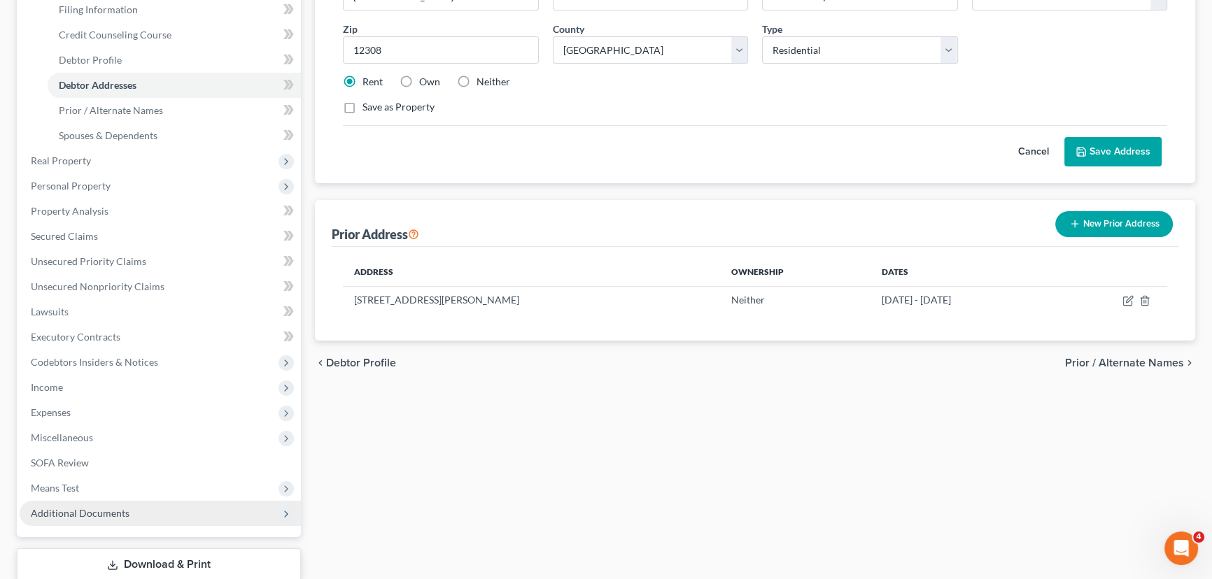
scroll to position [318, 0]
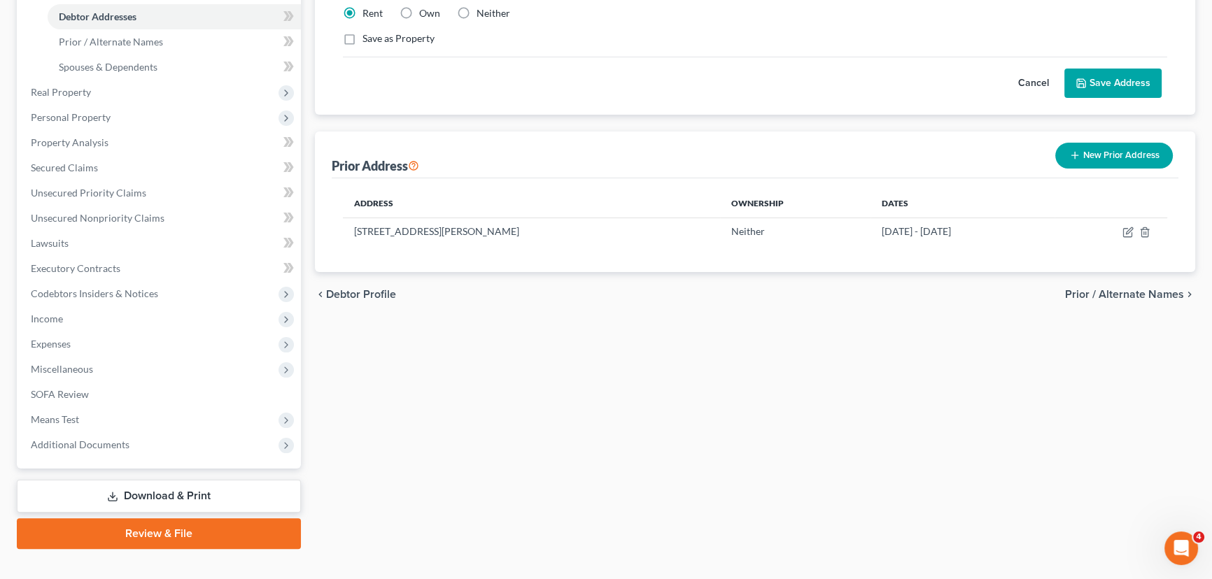
click at [144, 535] on link "Review & File" at bounding box center [159, 534] width 284 height 31
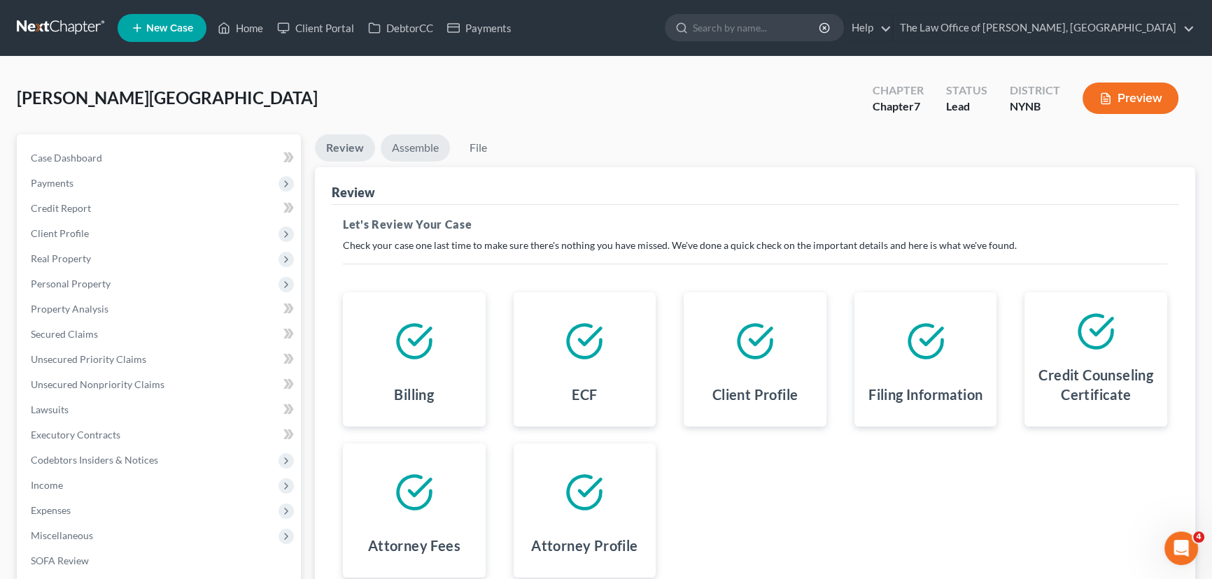
click at [404, 148] on link "Assemble" at bounding box center [415, 147] width 69 height 27
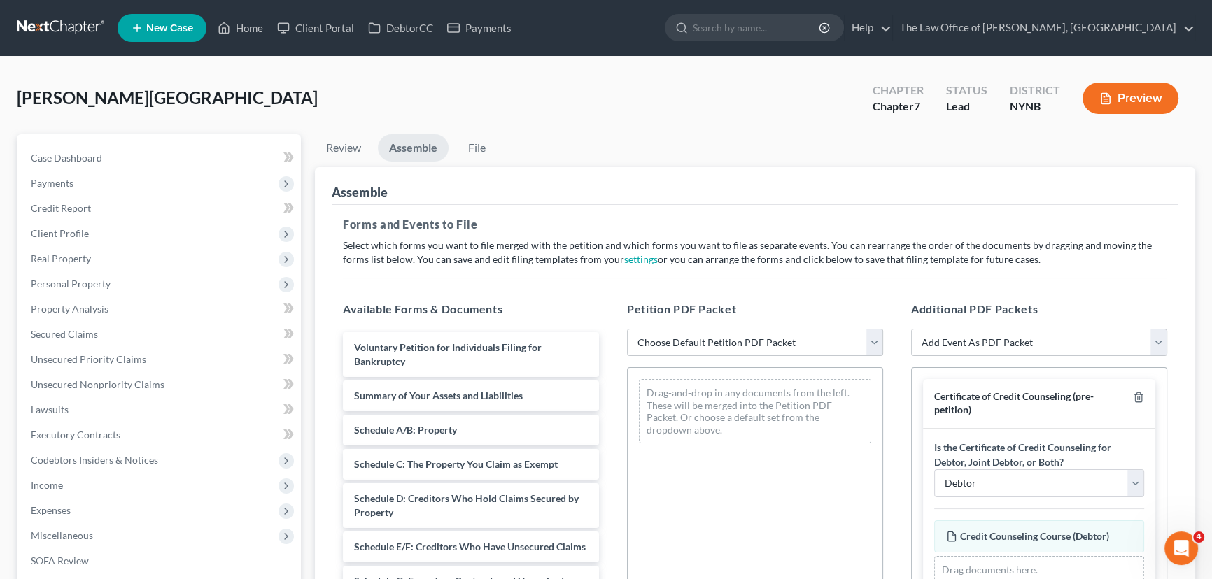
drag, startPoint x: 710, startPoint y: 339, endPoint x: 699, endPoint y: 354, distance: 18.1
click at [710, 339] on select "Choose Default Petition PDF Packet Complete Bankruptcy Petition (all forms and …" at bounding box center [755, 343] width 256 height 28
select select "0"
click at [627, 329] on select "Choose Default Petition PDF Packet Complete Bankruptcy Petition (all forms and …" at bounding box center [755, 343] width 256 height 28
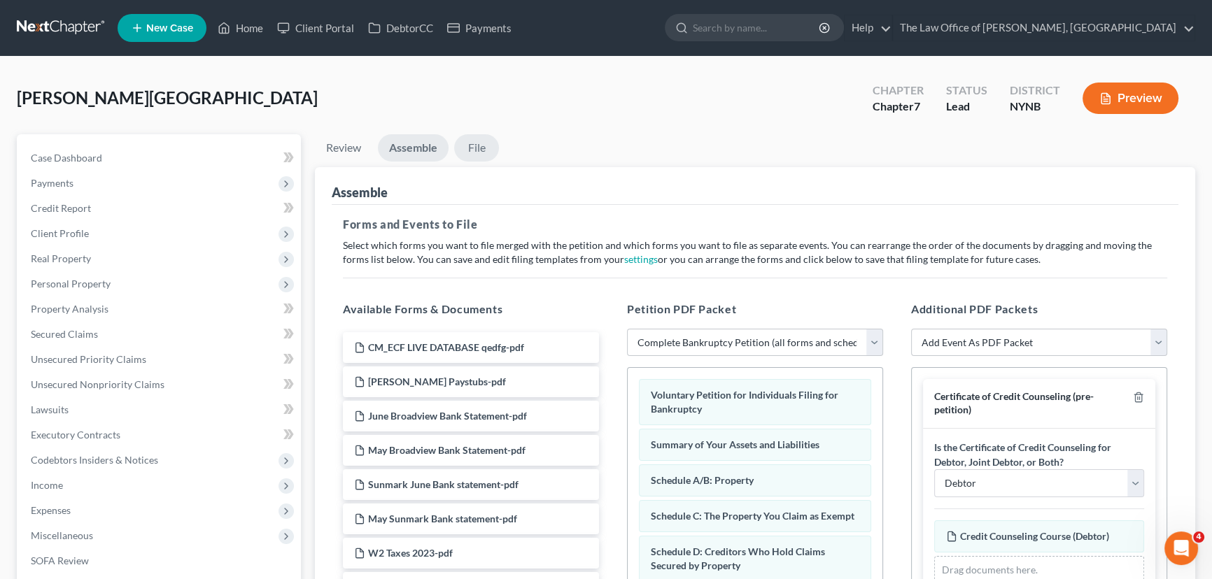
click at [473, 146] on link "File" at bounding box center [476, 147] width 45 height 27
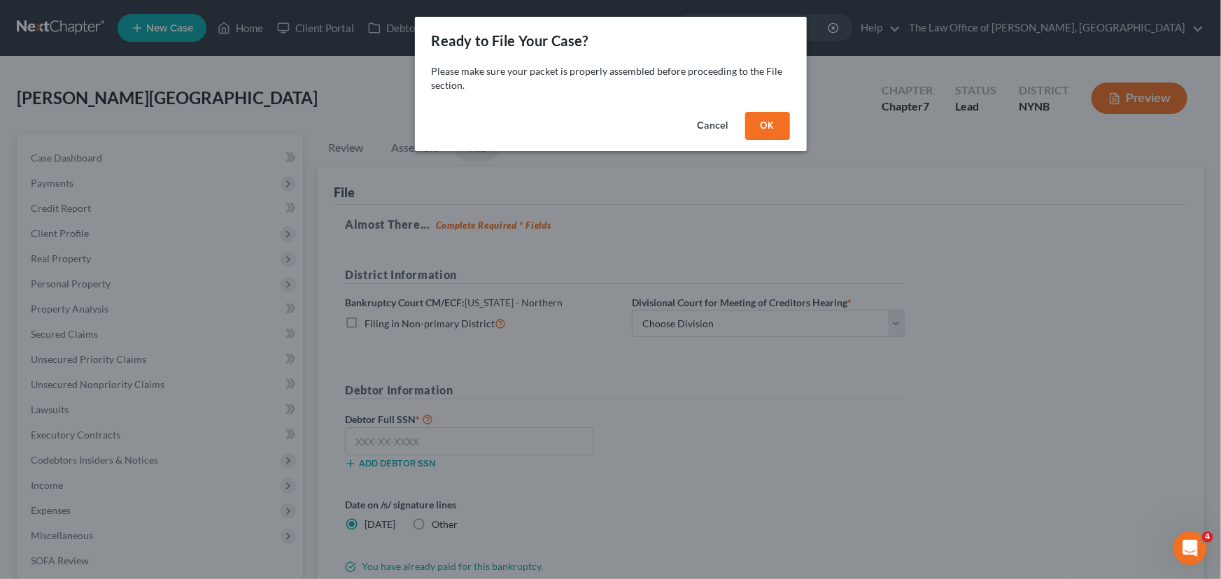
click at [771, 129] on button "OK" at bounding box center [767, 126] width 45 height 28
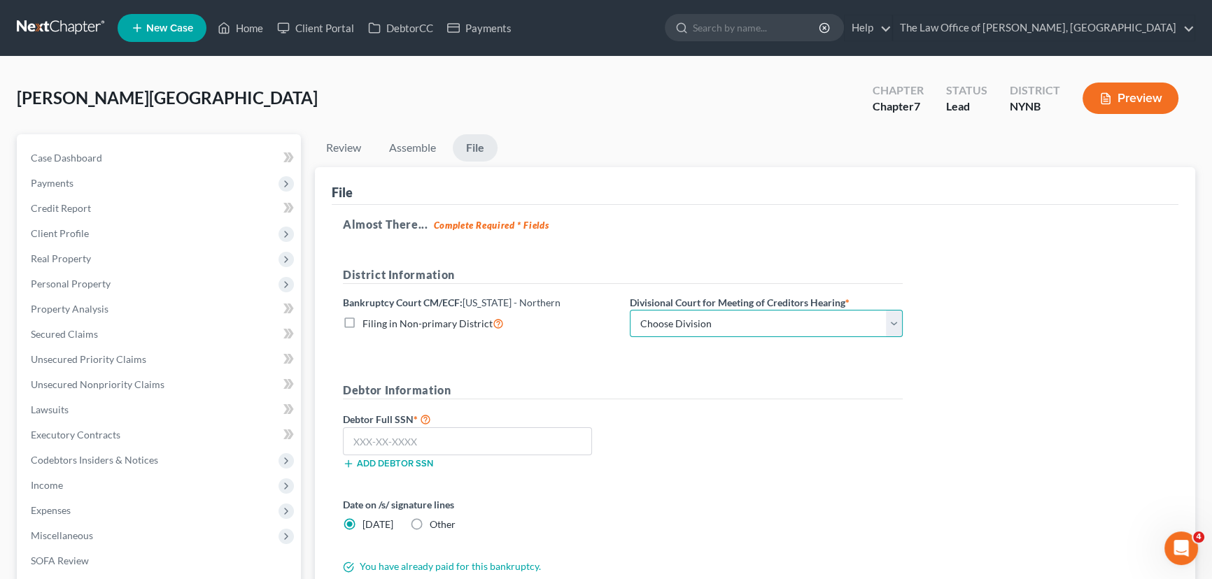
click at [691, 332] on select "Choose Division [GEOGRAPHIC_DATA] [GEOGRAPHIC_DATA] [GEOGRAPHIC_DATA] Utica" at bounding box center [766, 324] width 273 height 28
select select "0"
click at [630, 310] on select "Choose Division [GEOGRAPHIC_DATA] [GEOGRAPHIC_DATA] [GEOGRAPHIC_DATA] Utica" at bounding box center [766, 324] width 273 height 28
click at [383, 439] on input "text" at bounding box center [467, 442] width 249 height 28
paste input "105-80-5764"
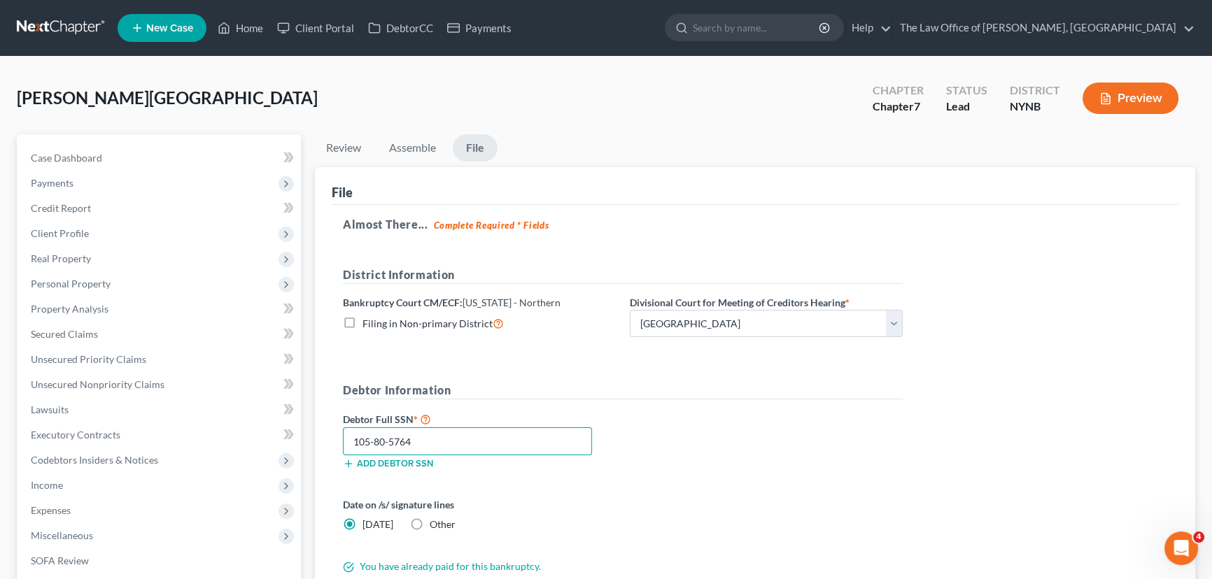
type input "105-80-5764"
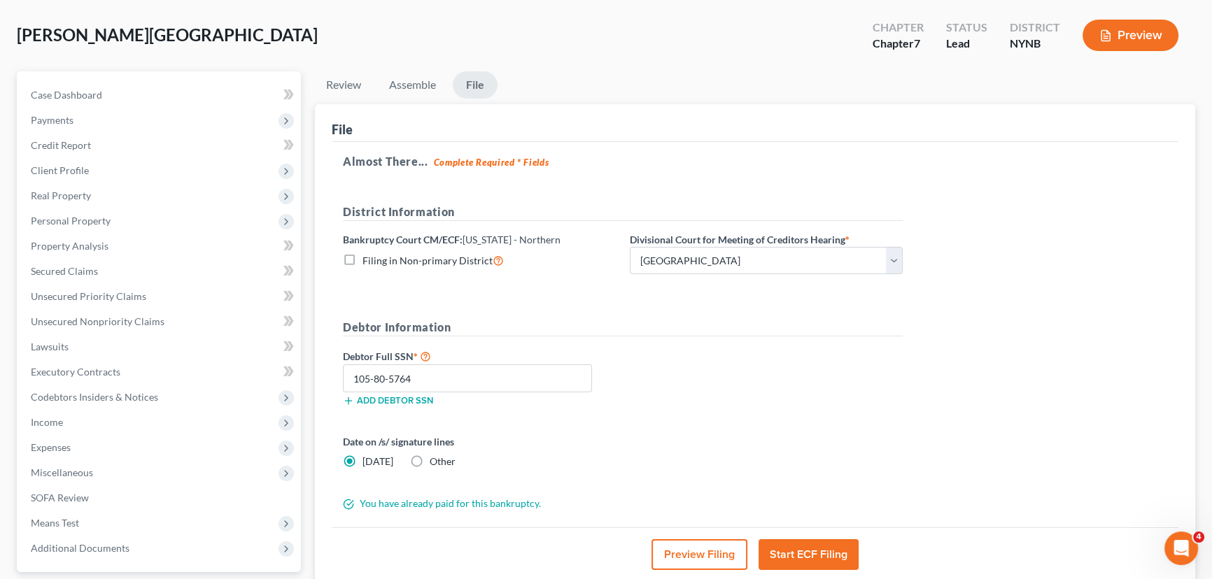
scroll to position [188, 0]
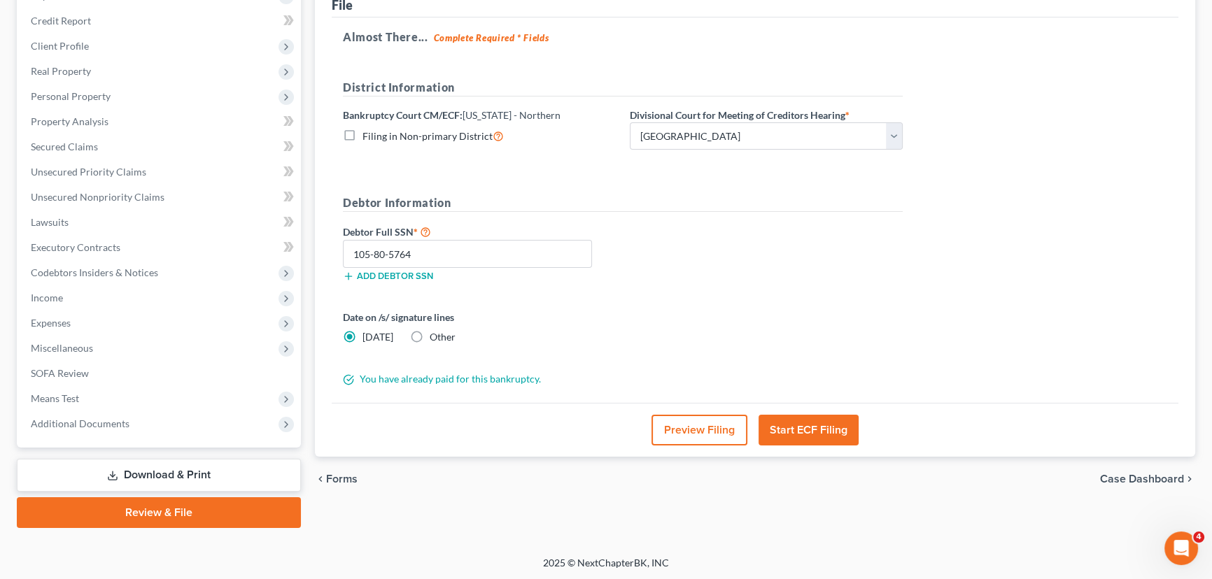
click at [811, 430] on button "Start ECF Filing" at bounding box center [809, 430] width 100 height 31
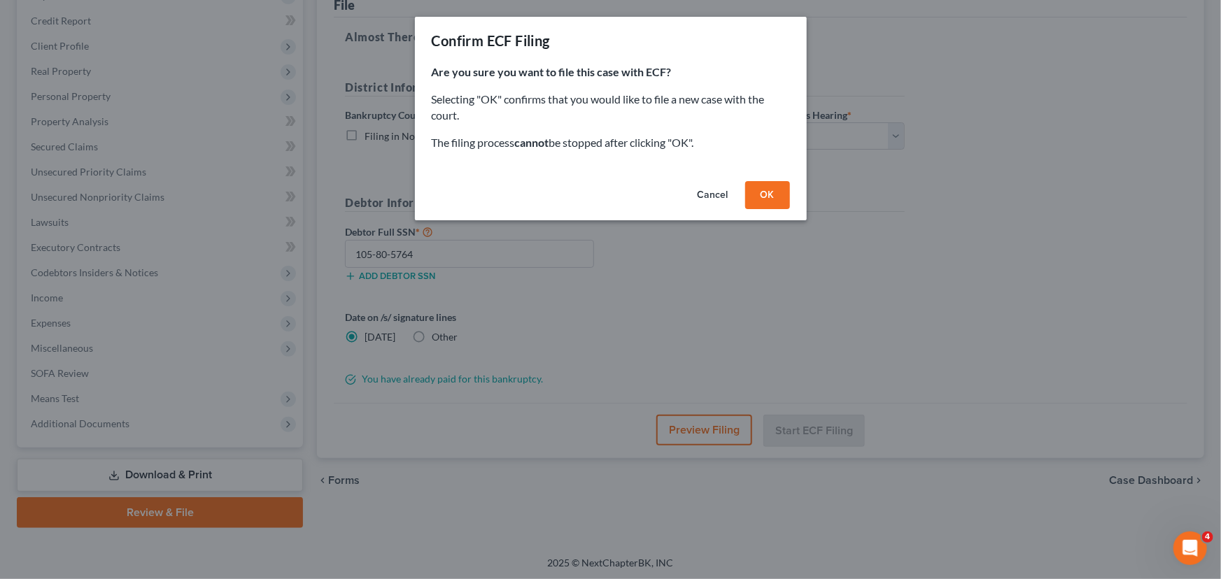
click at [764, 193] on button "OK" at bounding box center [767, 195] width 45 height 28
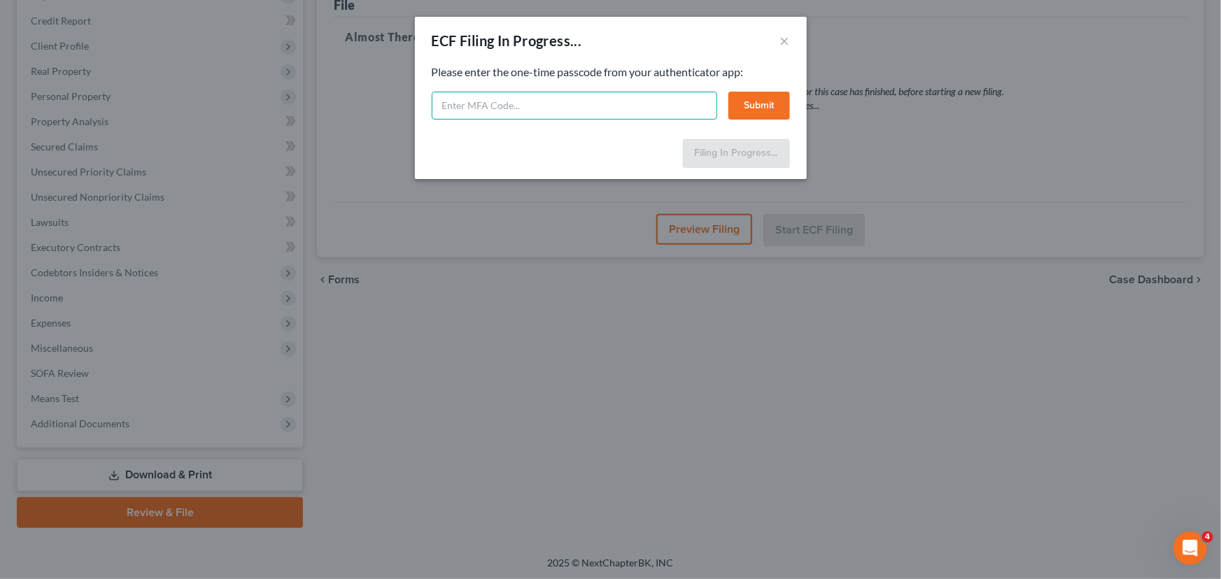
click at [533, 108] on input "text" at bounding box center [575, 106] width 286 height 28
type input "270229"
click at [750, 105] on button "Submit" at bounding box center [760, 106] width 62 height 28
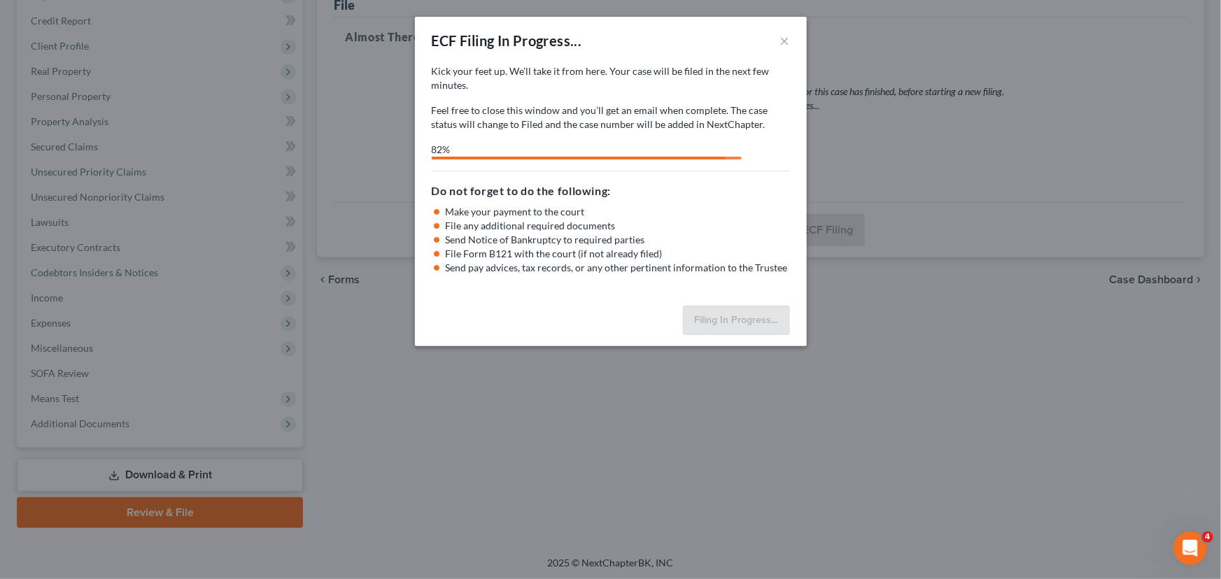
select select "0"
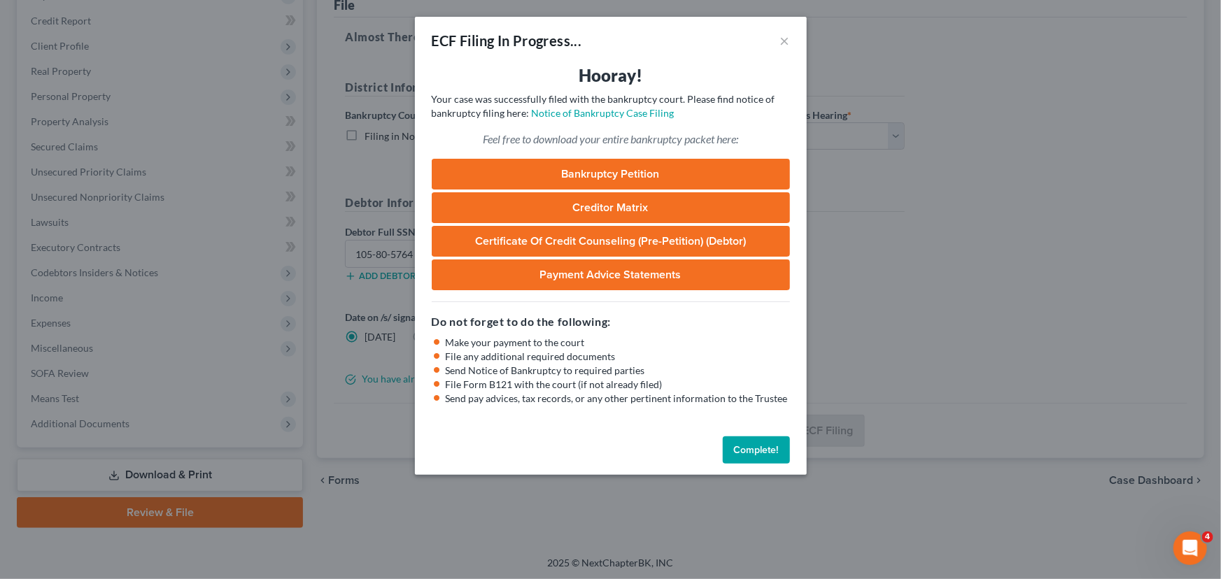
click at [761, 447] on button "Complete!" at bounding box center [756, 451] width 67 height 28
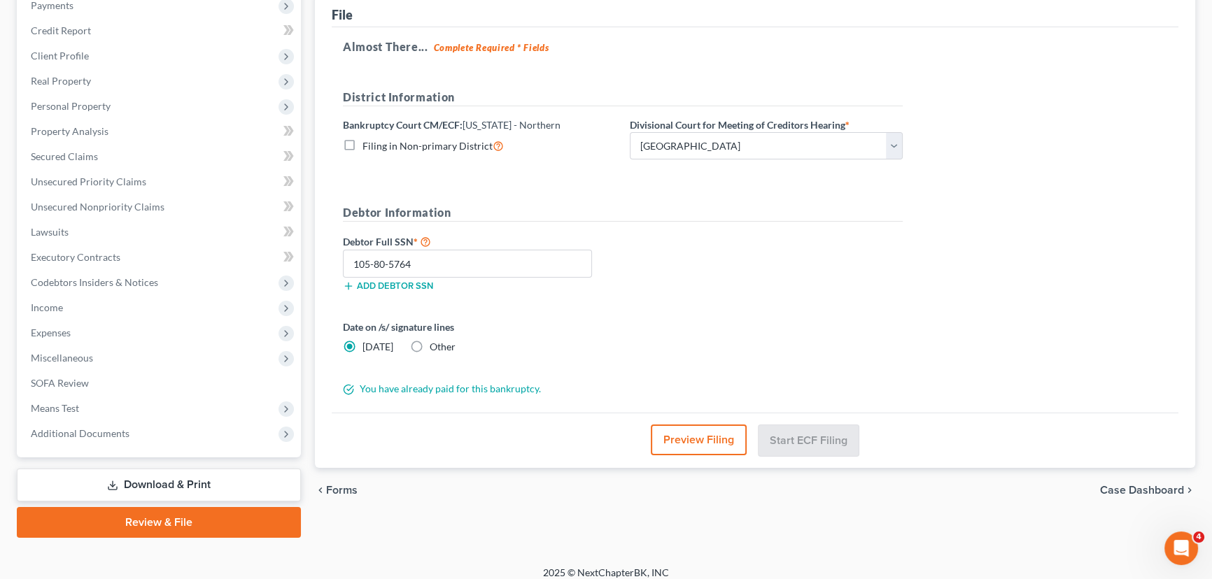
scroll to position [0, 0]
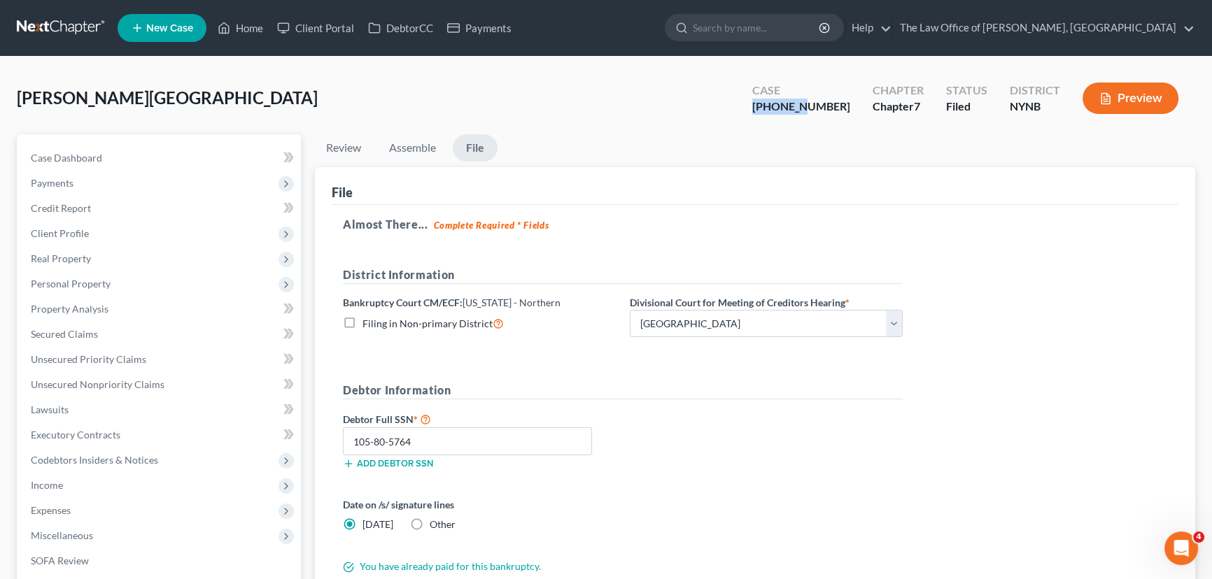
drag, startPoint x: 843, startPoint y: 105, endPoint x: 792, endPoint y: 110, distance: 51.3
click at [792, 110] on div "[PHONE_NUMBER]" at bounding box center [801, 107] width 98 height 16
drag, startPoint x: 801, startPoint y: 110, endPoint x: 847, endPoint y: 107, distance: 45.6
click at [847, 107] on div "[PHONE_NUMBER]" at bounding box center [801, 107] width 98 height 16
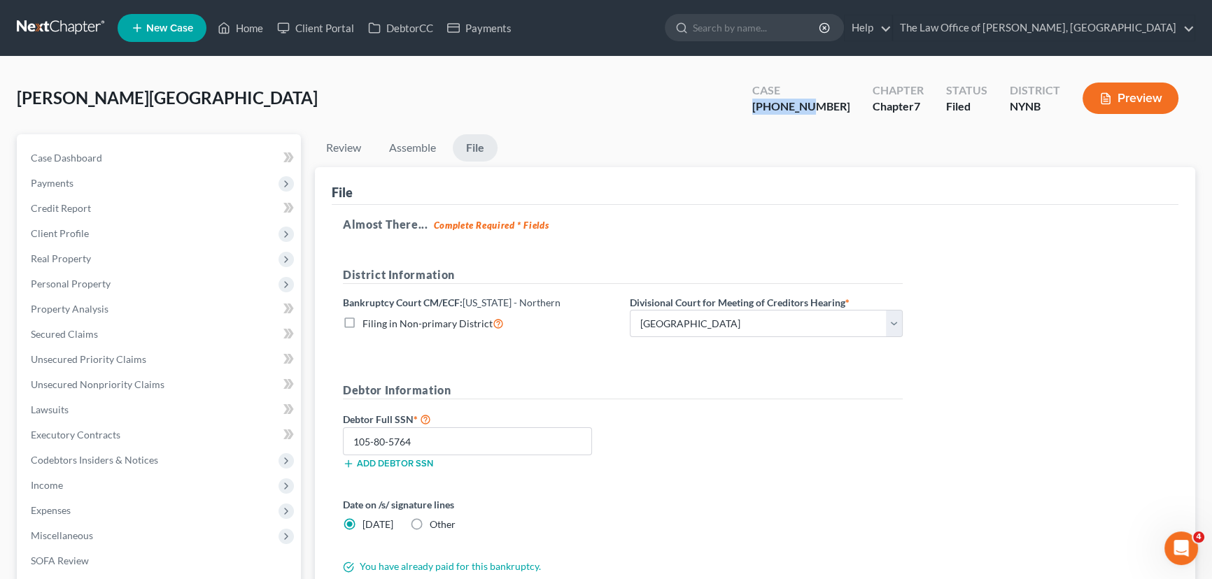
copy div "25-11019-"
drag, startPoint x: 255, startPoint y: 33, endPoint x: 530, endPoint y: 34, distance: 275.1
click at [255, 33] on link "Home" at bounding box center [240, 27] width 59 height 25
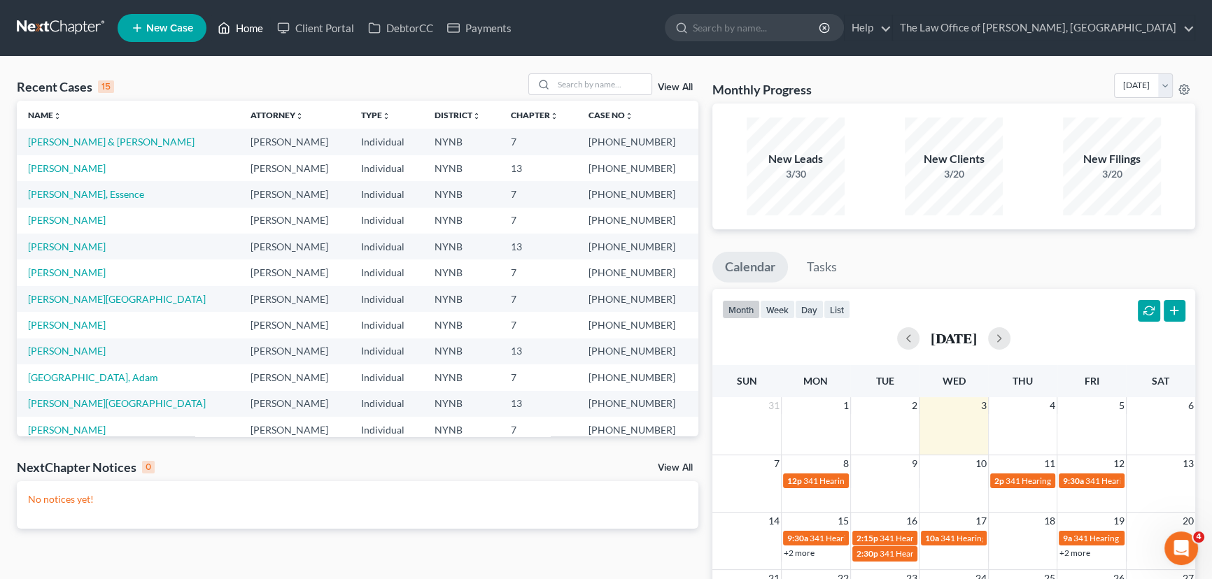
click at [238, 30] on link "Home" at bounding box center [240, 27] width 59 height 25
click at [617, 88] on input "search" at bounding box center [603, 84] width 98 height 20
type input "selva"
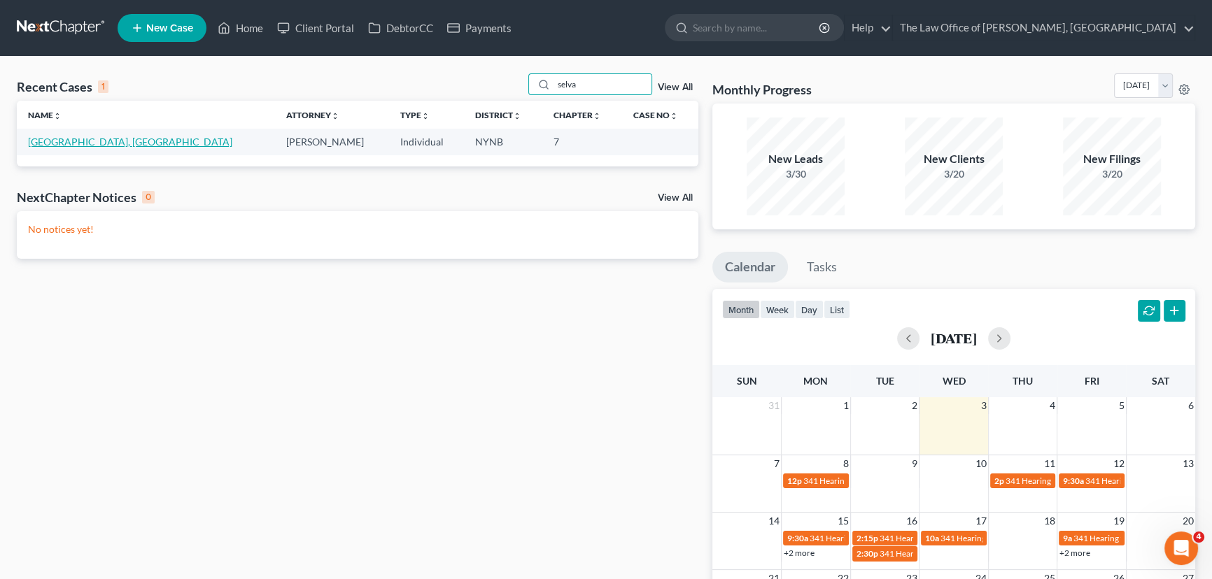
click at [48, 143] on link "[GEOGRAPHIC_DATA], [GEOGRAPHIC_DATA]" at bounding box center [130, 142] width 204 height 12
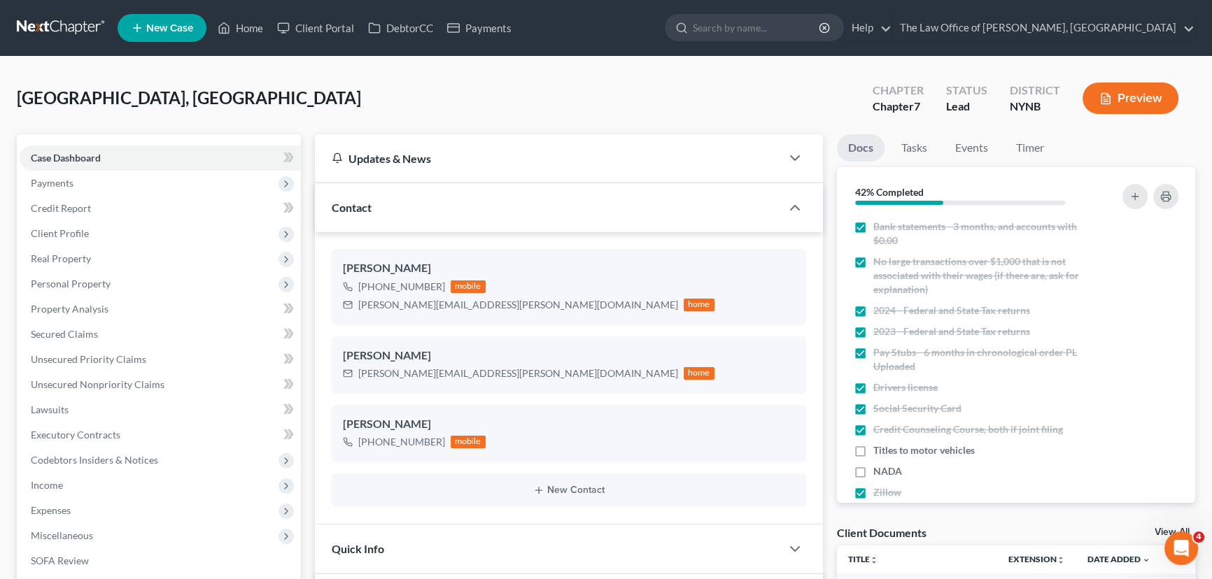
scroll to position [719, 0]
click at [71, 177] on span "Payments" at bounding box center [52, 183] width 43 height 12
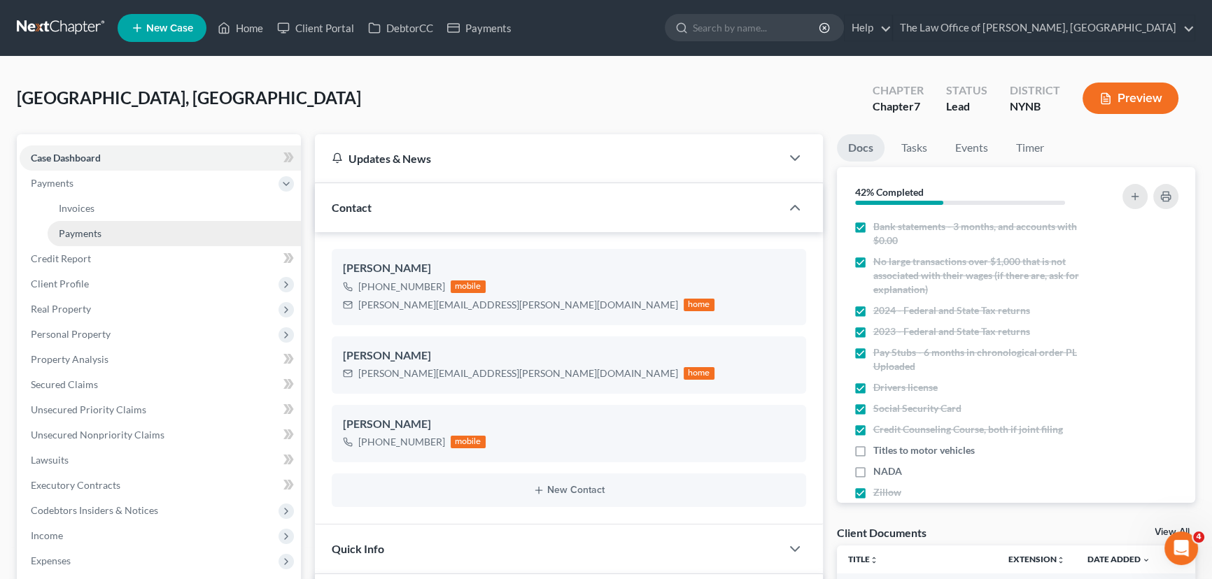
click at [115, 235] on link "Payments" at bounding box center [174, 233] width 253 height 25
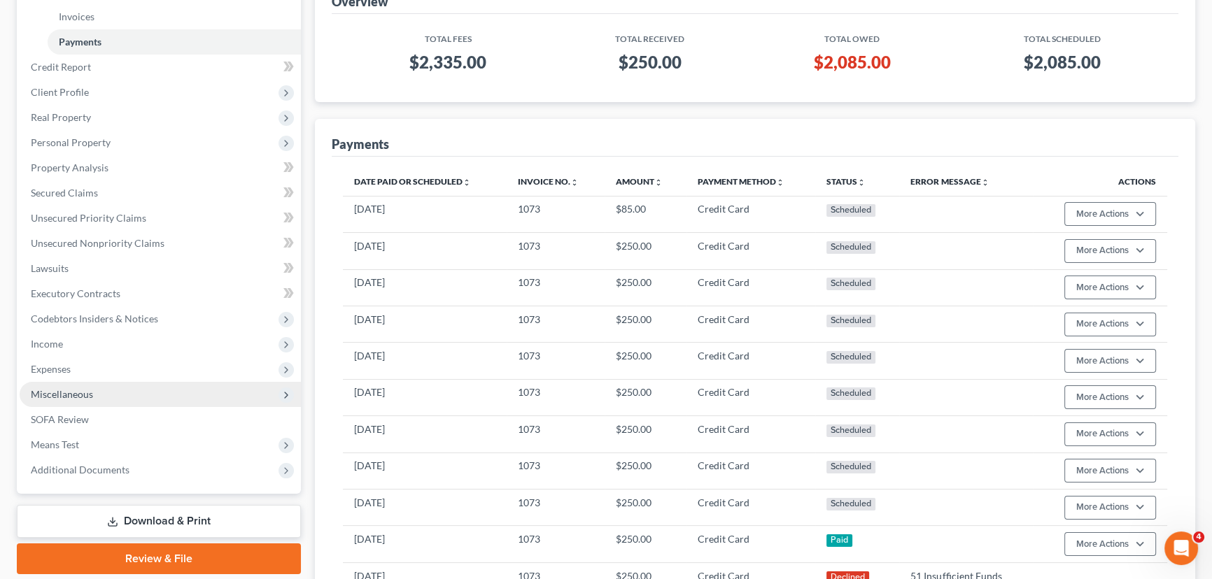
scroll to position [324, 0]
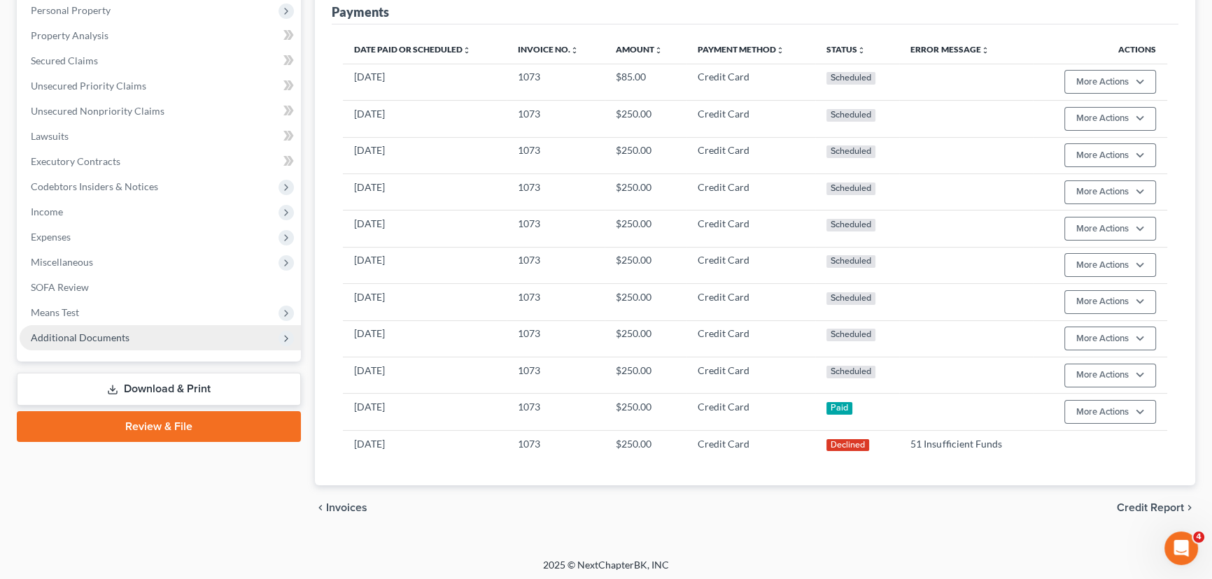
click at [94, 342] on span "Additional Documents" at bounding box center [80, 338] width 99 height 12
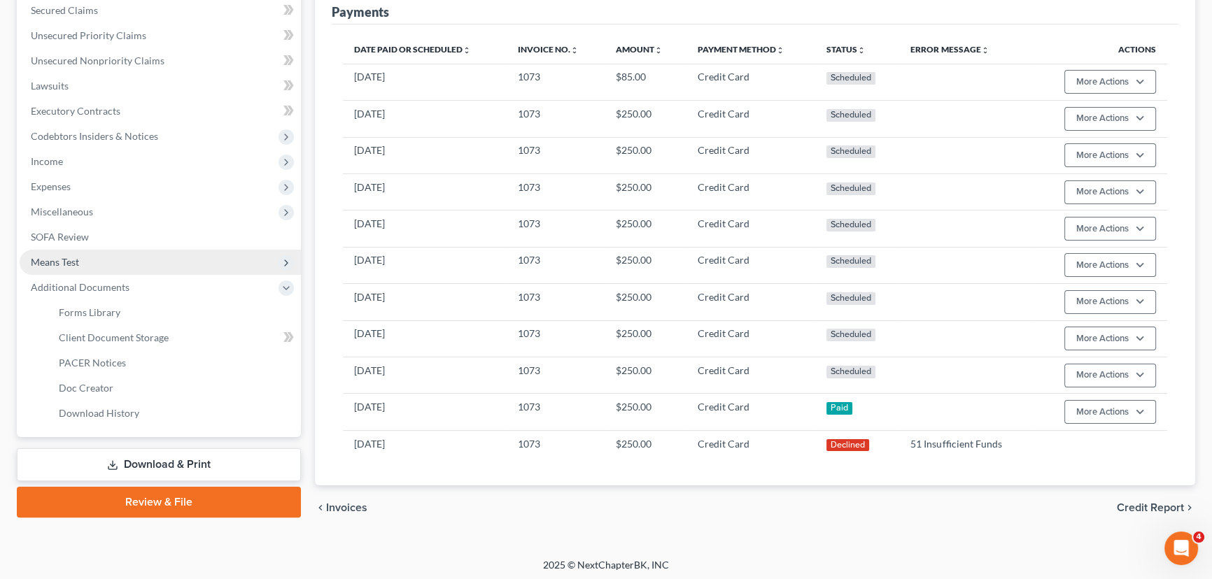
scroll to position [274, 0]
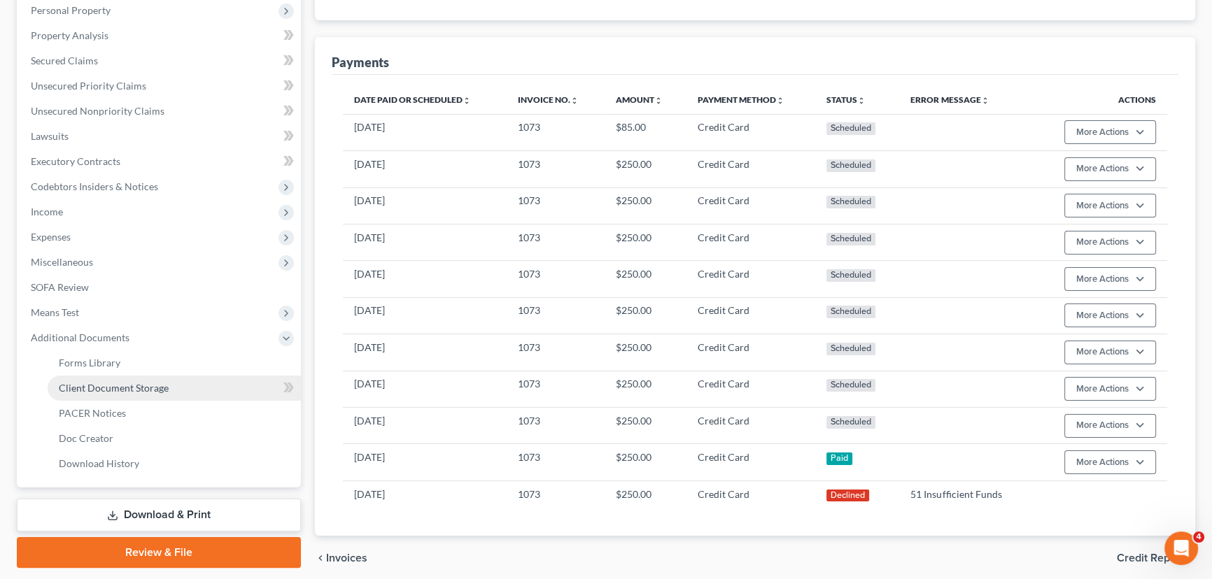
click at [174, 384] on link "Client Document Storage" at bounding box center [174, 388] width 253 height 25
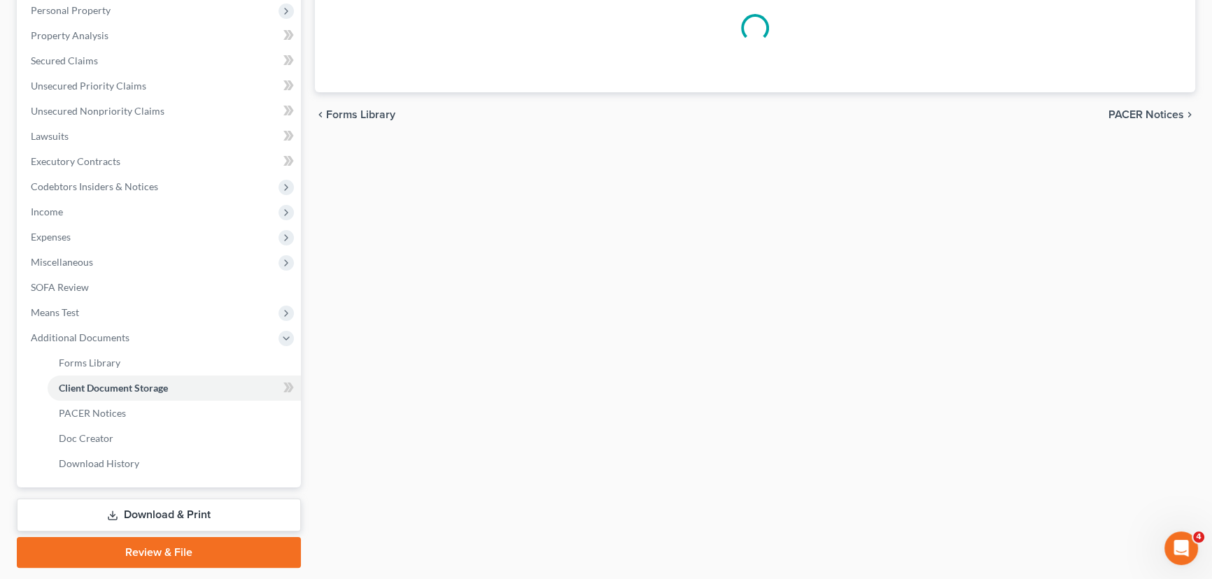
scroll to position [273, 0]
select select "1"
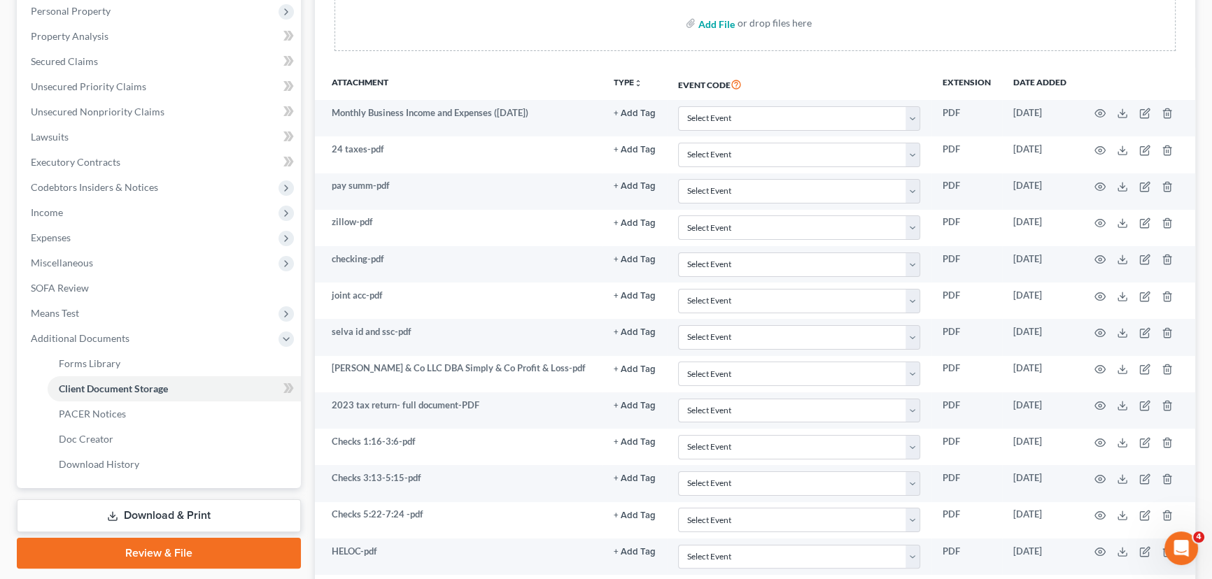
scroll to position [0, 0]
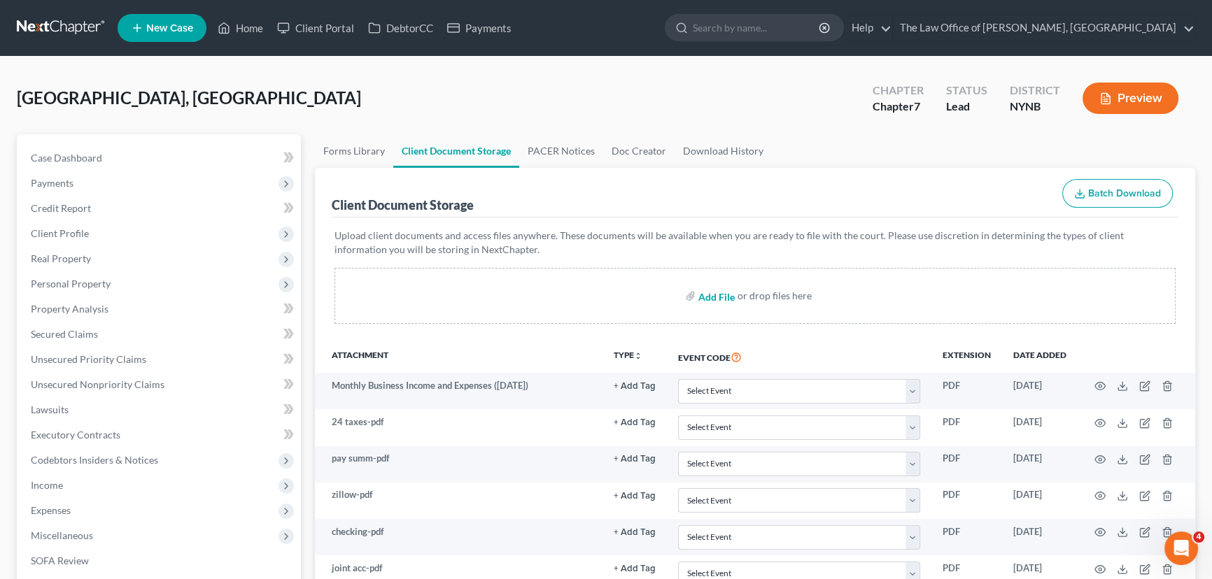
click at [715, 294] on input "file" at bounding box center [715, 295] width 34 height 25
type input "C:\fakepath\CM_ECF LIVE DATABASE qwaeSRZDFGH.pdf"
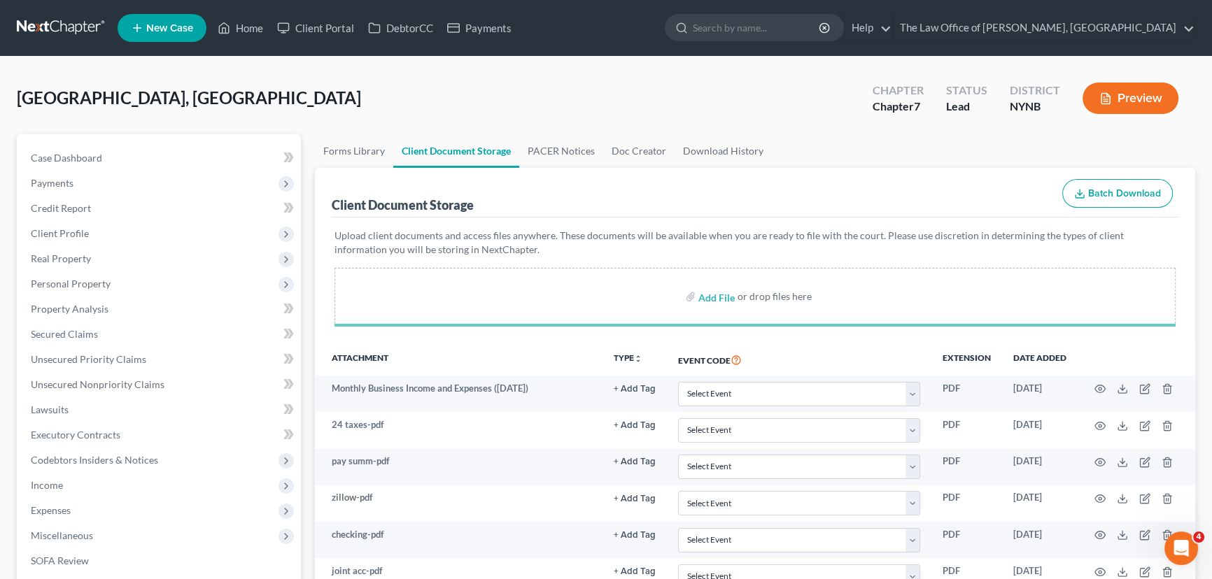
select select "1"
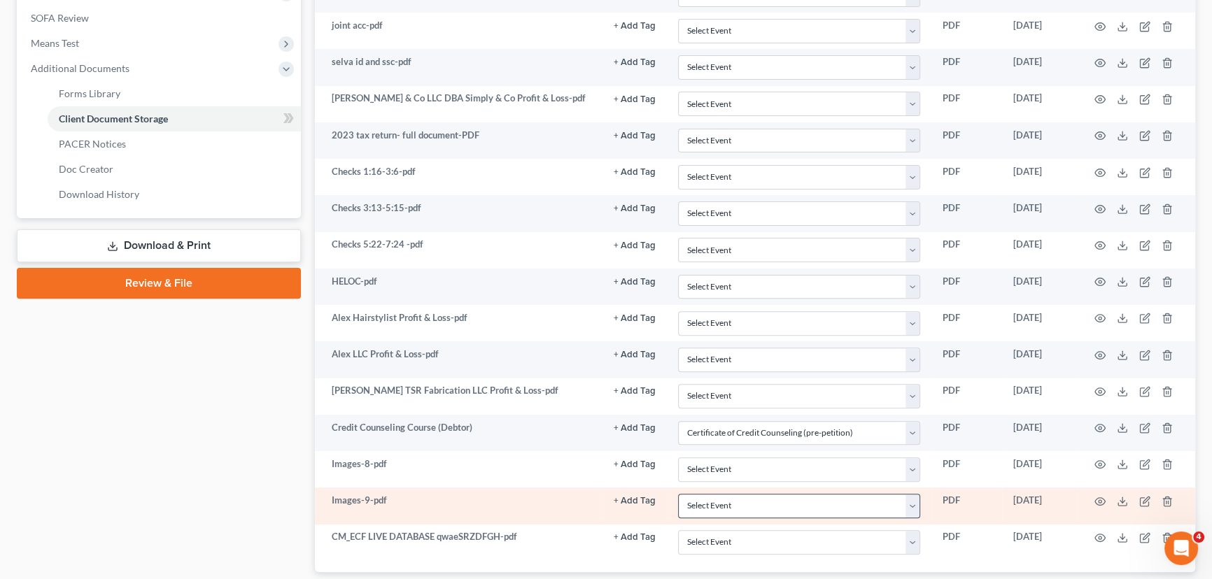
scroll to position [503, 0]
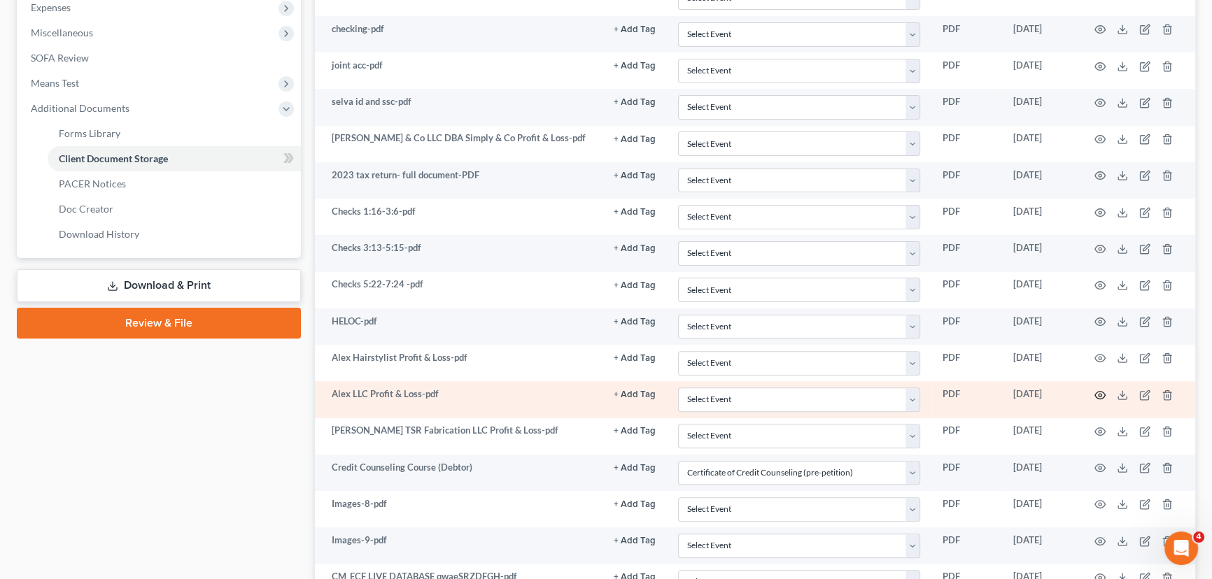
click at [1097, 391] on icon "button" at bounding box center [1100, 395] width 11 height 11
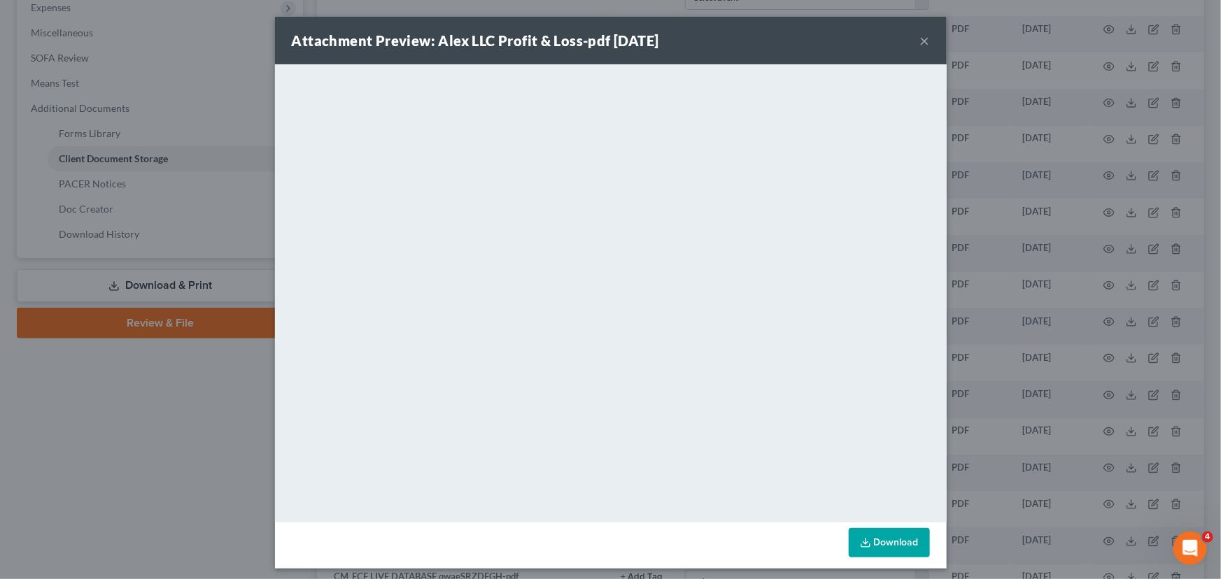
drag, startPoint x: 920, startPoint y: 40, endPoint x: 899, endPoint y: 65, distance: 32.4
click at [920, 40] on button "×" at bounding box center [925, 40] width 10 height 17
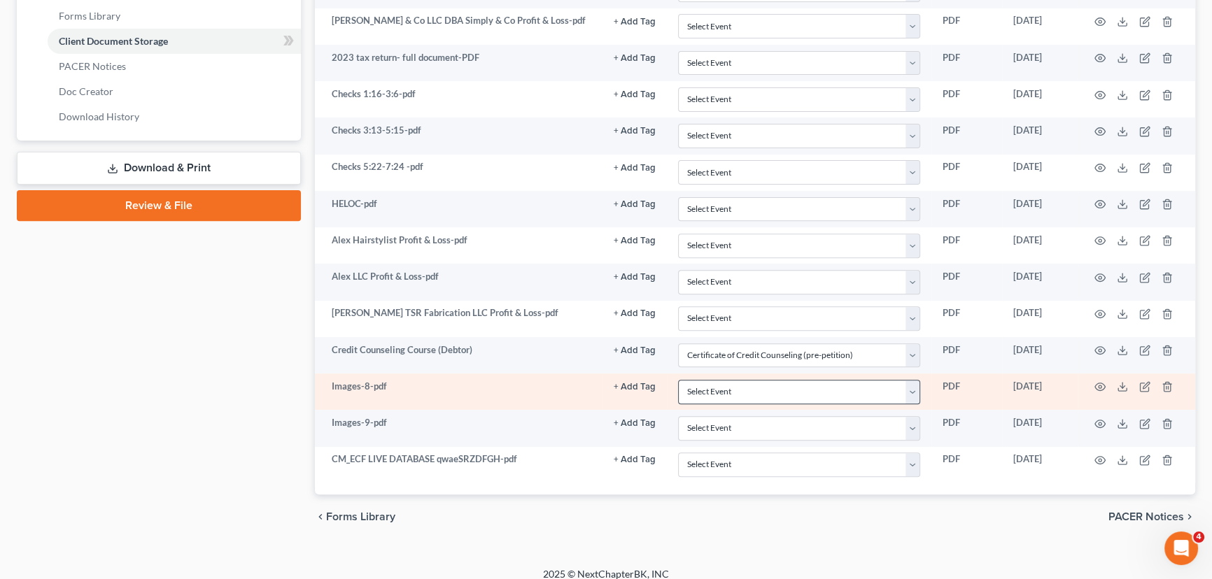
scroll to position [630, 0]
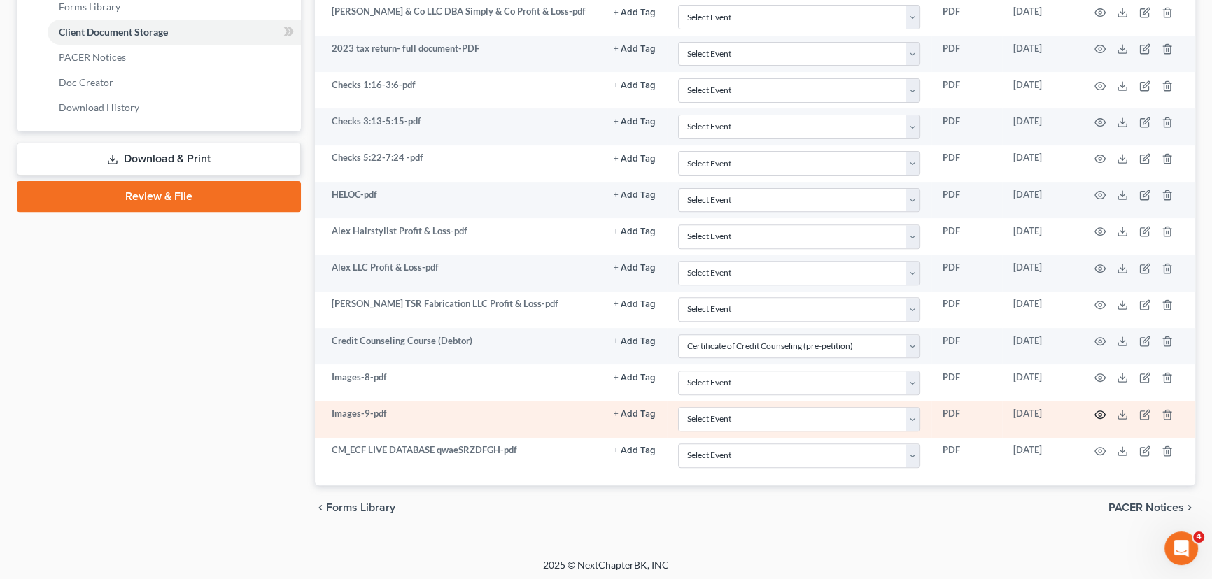
click at [1097, 411] on icon "button" at bounding box center [1100, 415] width 10 height 8
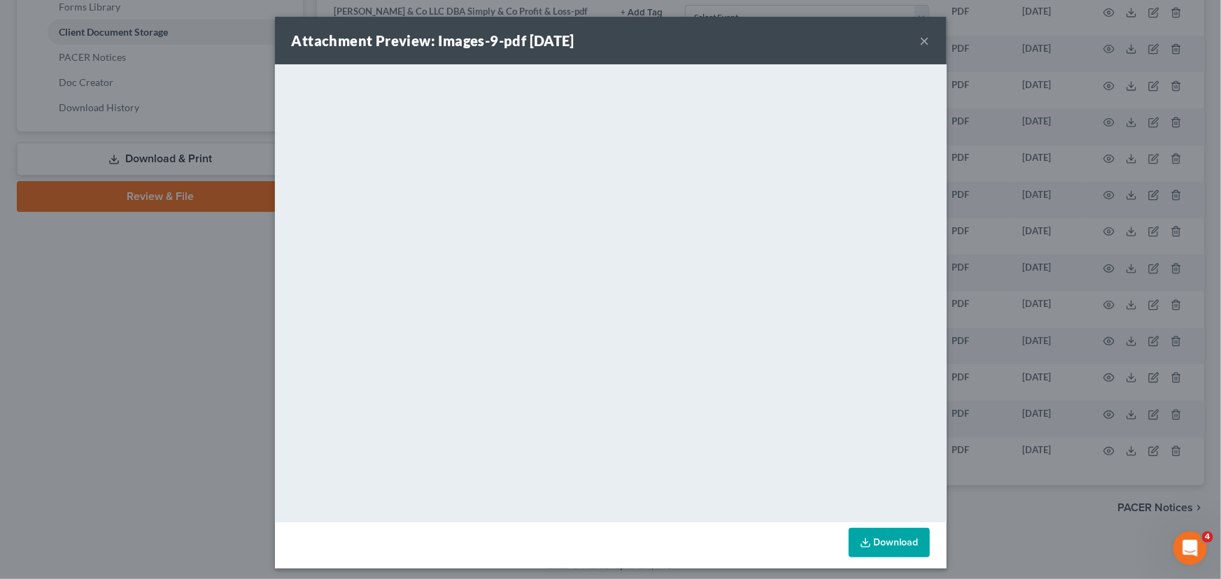
click at [921, 38] on button "×" at bounding box center [925, 40] width 10 height 17
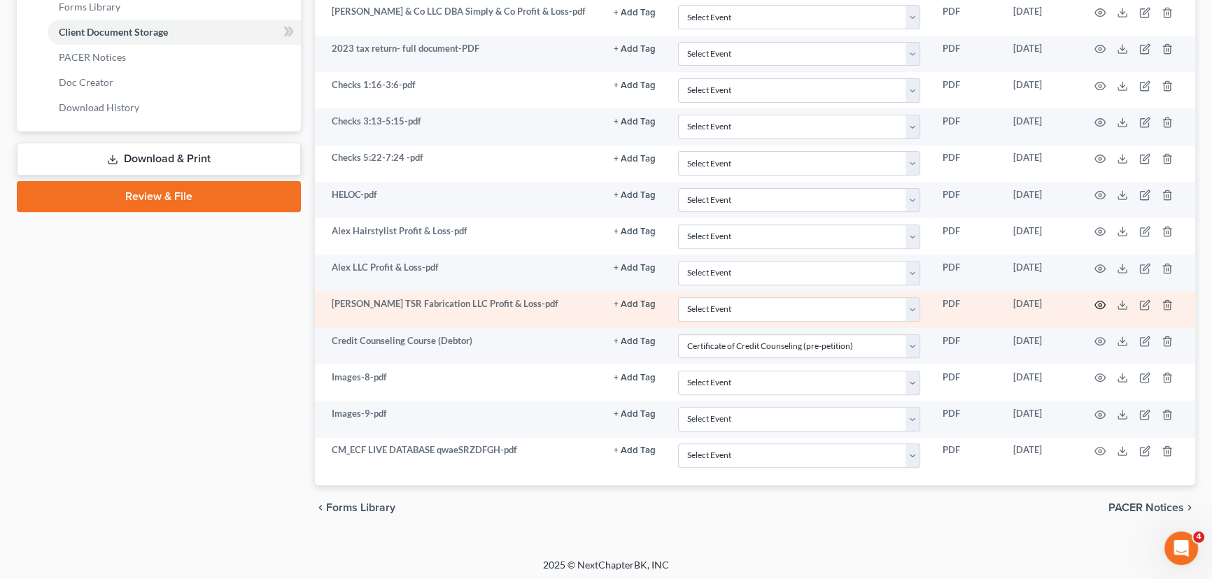
click at [1099, 300] on icon "button" at bounding box center [1100, 305] width 11 height 11
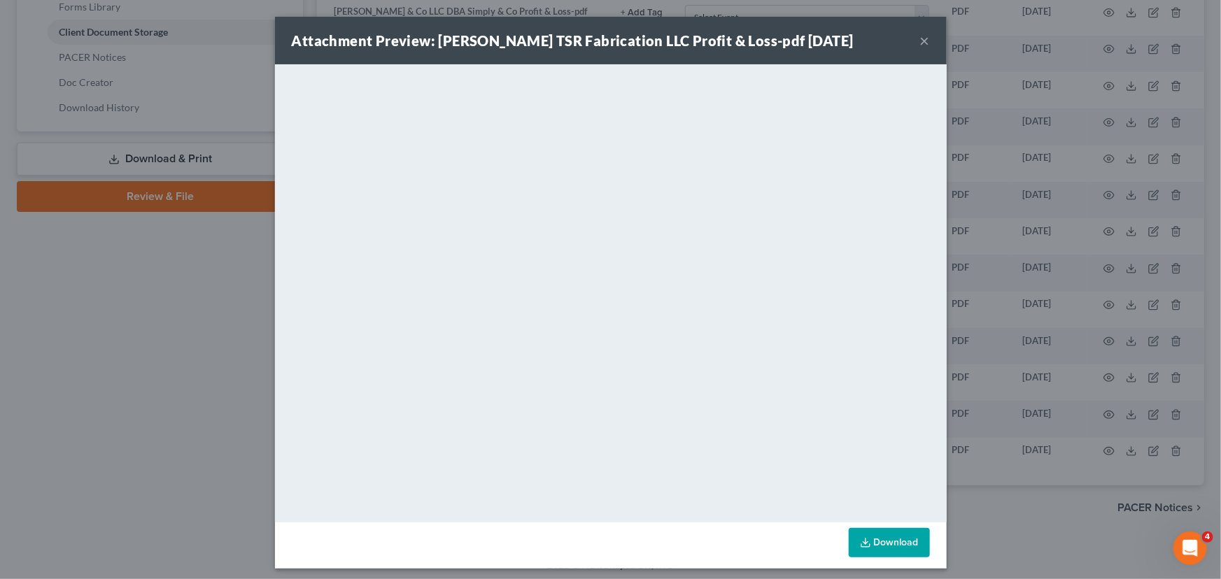
click at [190, 350] on div "Attachment Preview: [PERSON_NAME] TSR Fabrication LLC Profit & Loss-pdf [DATE] …" at bounding box center [610, 289] width 1221 height 579
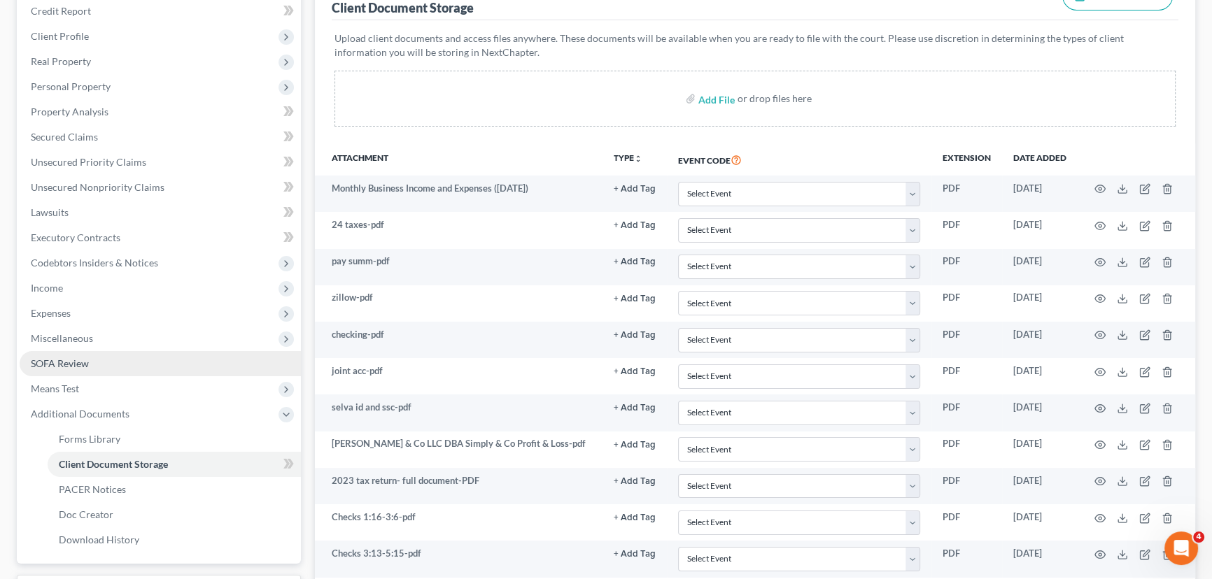
scroll to position [185, 0]
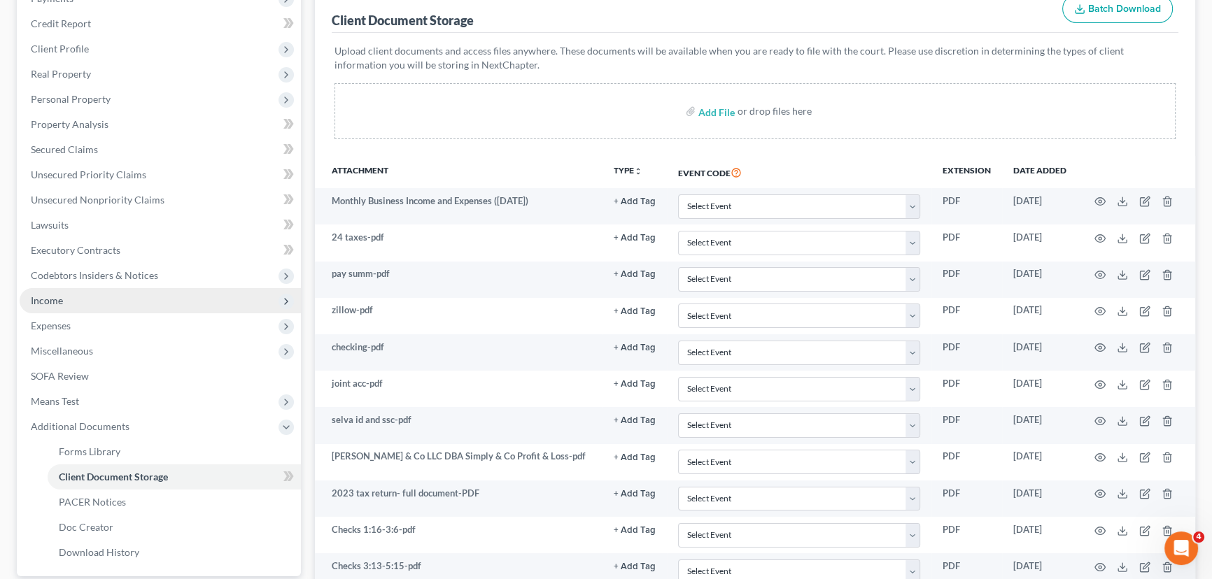
click at [106, 303] on span "Income" at bounding box center [160, 300] width 281 height 25
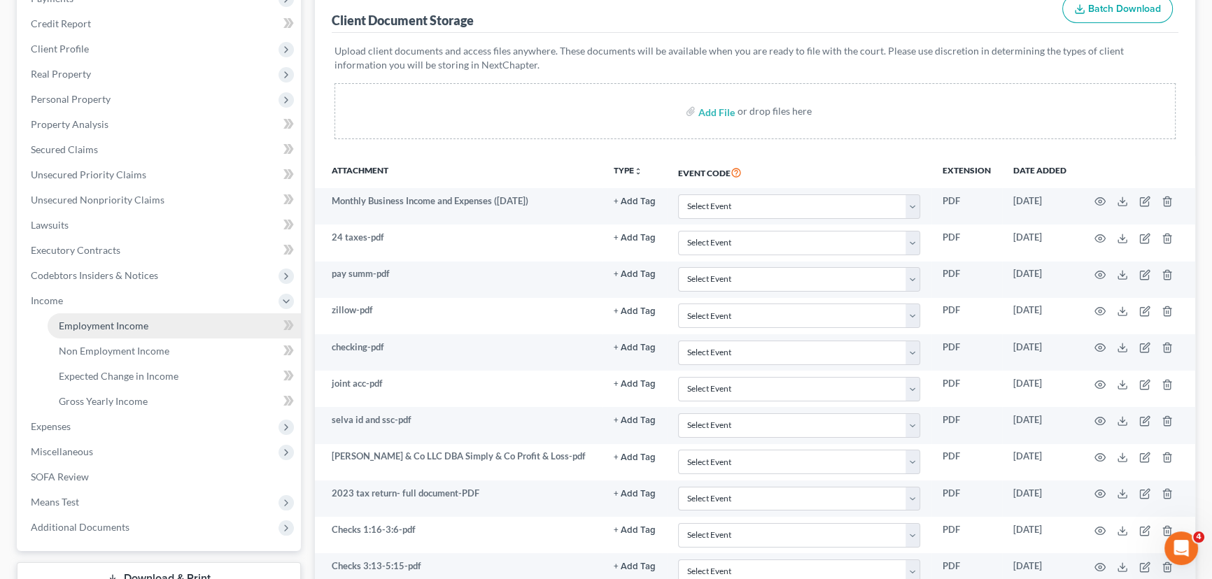
click at [92, 318] on link "Employment Income" at bounding box center [174, 326] width 253 height 25
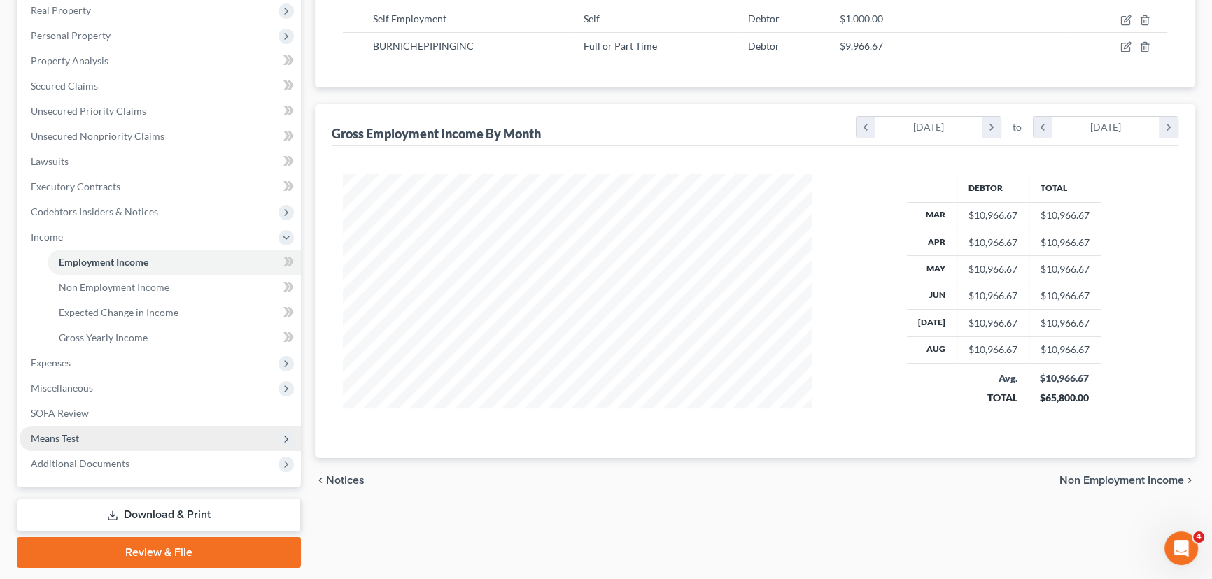
scroll to position [254, 0]
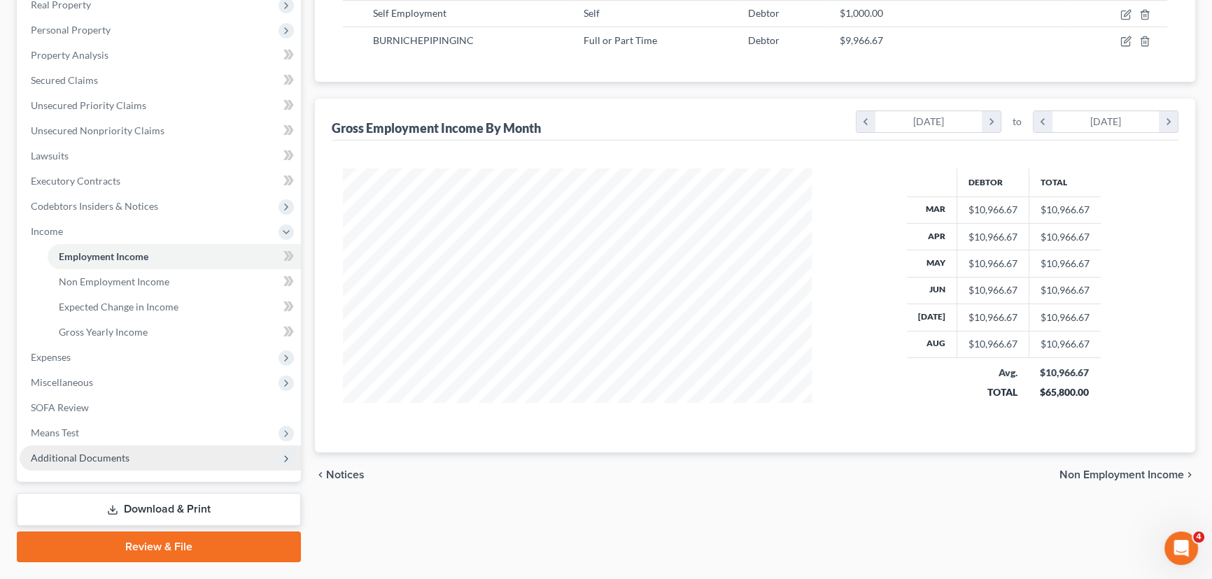
click at [101, 453] on span "Additional Documents" at bounding box center [80, 458] width 99 height 12
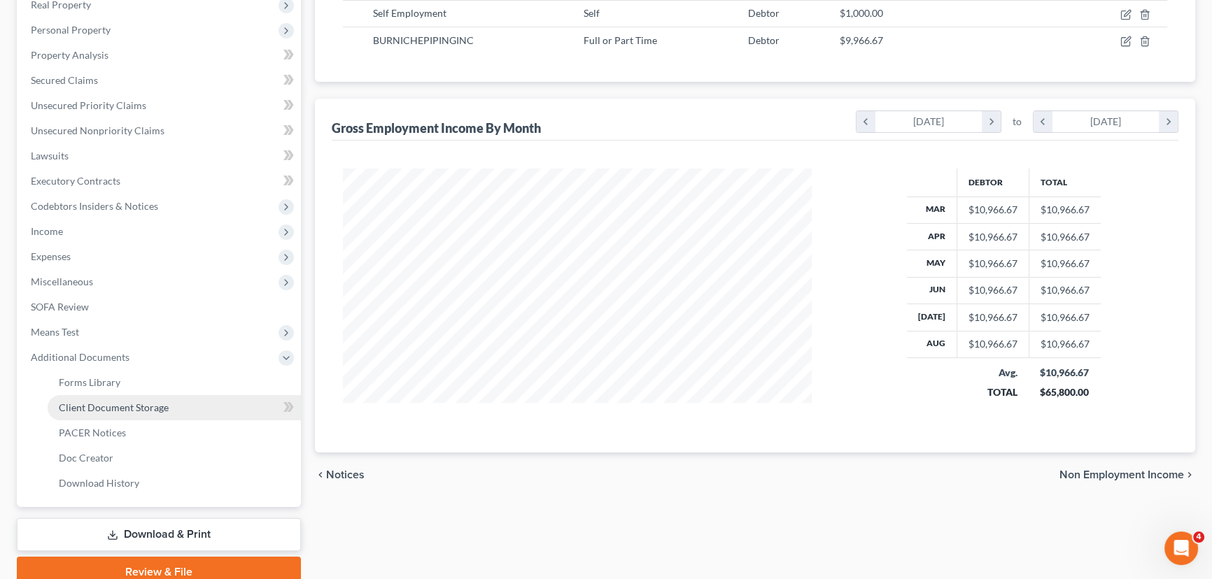
click at [124, 399] on link "Client Document Storage" at bounding box center [174, 407] width 253 height 25
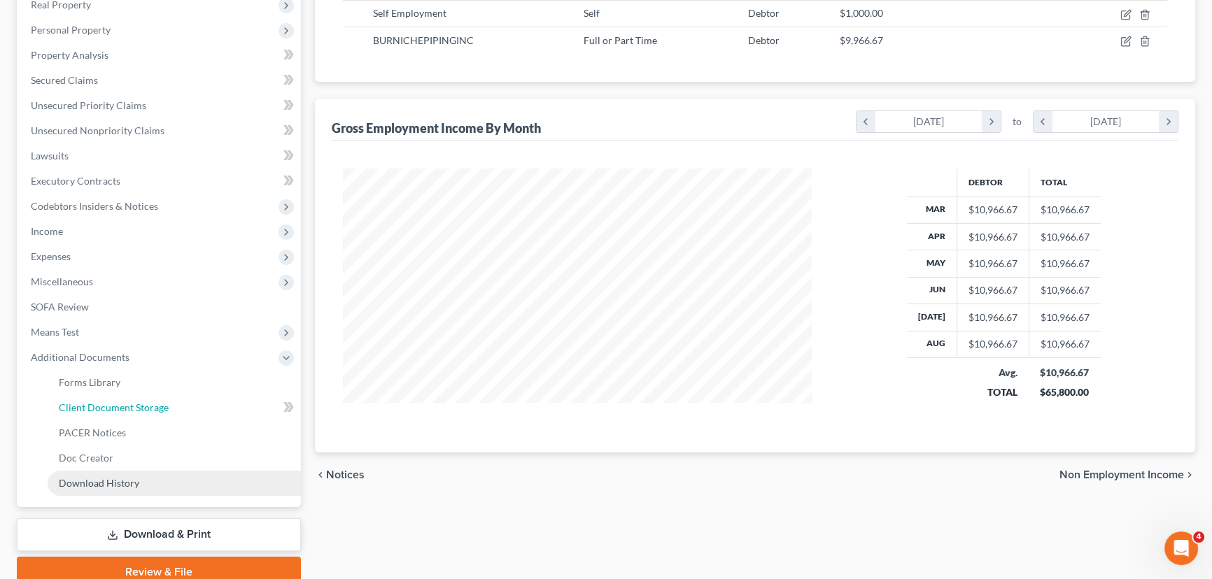
select select "1"
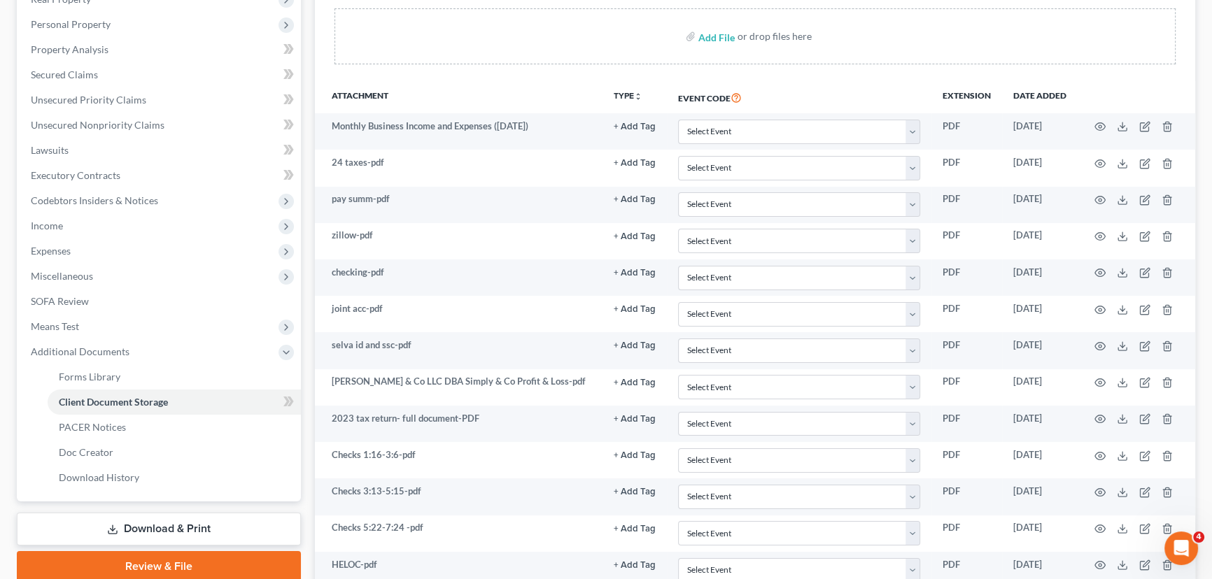
scroll to position [254, 0]
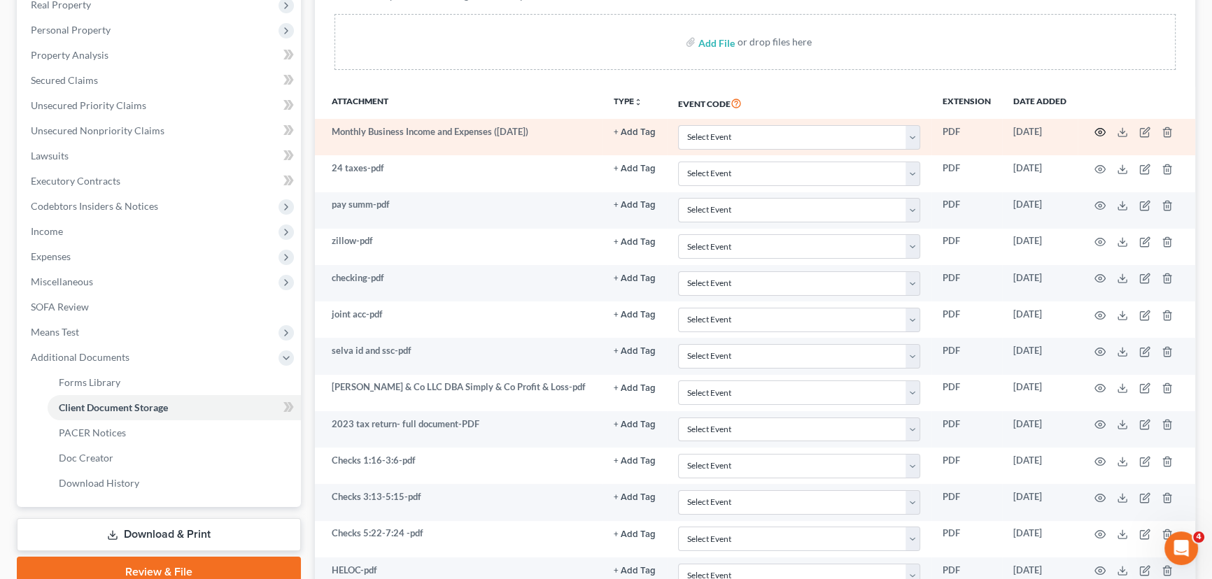
click at [1098, 127] on icon "button" at bounding box center [1100, 132] width 11 height 11
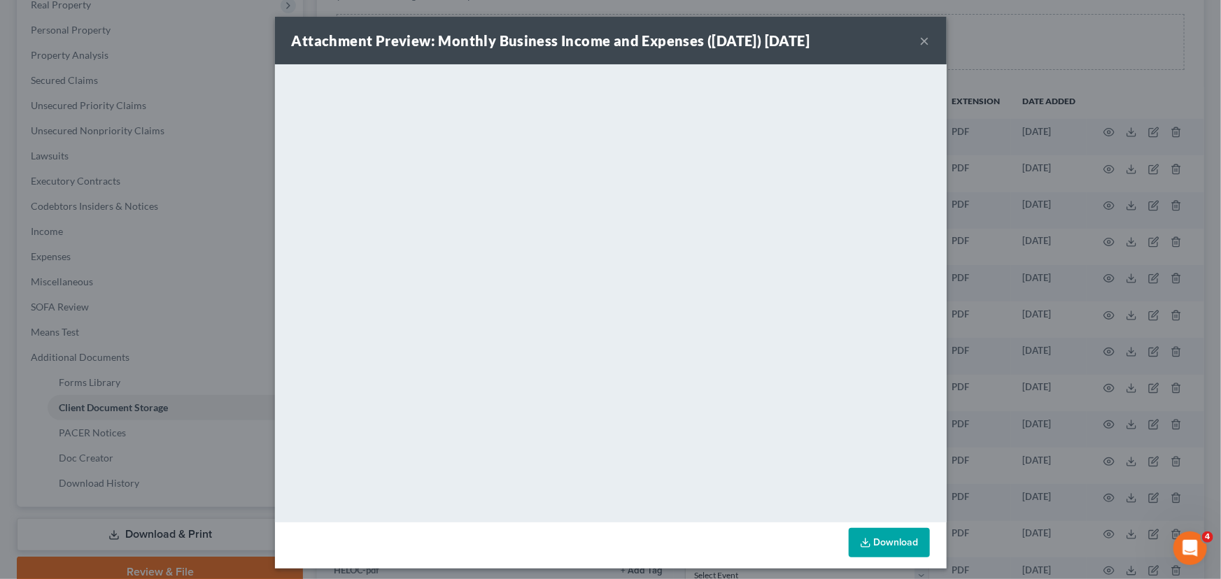
click at [920, 41] on button "×" at bounding box center [925, 40] width 10 height 17
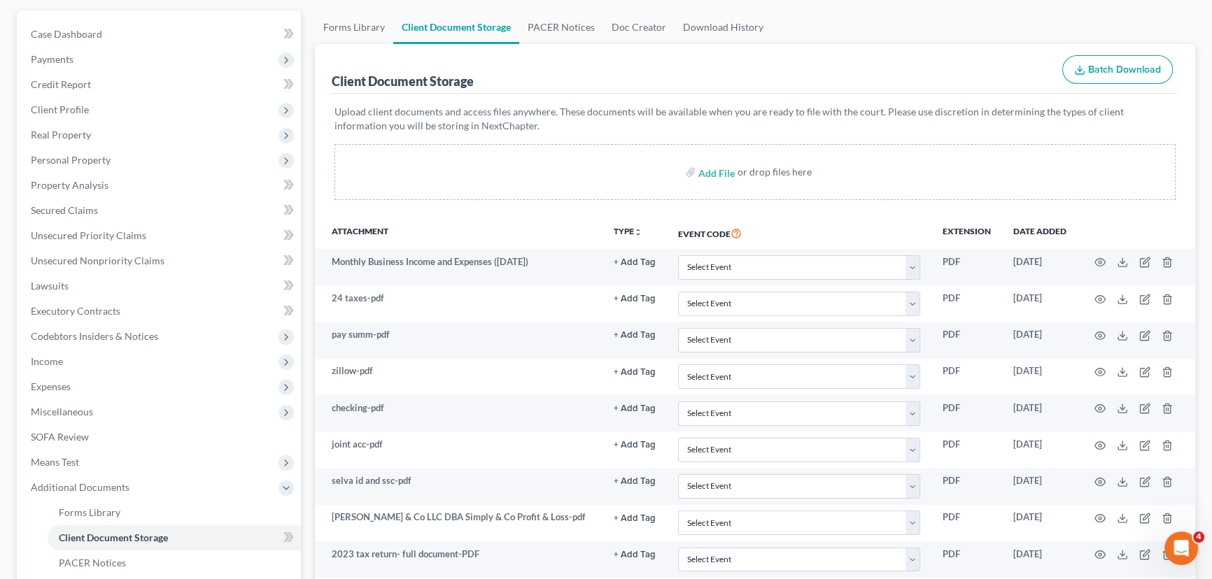
scroll to position [0, 0]
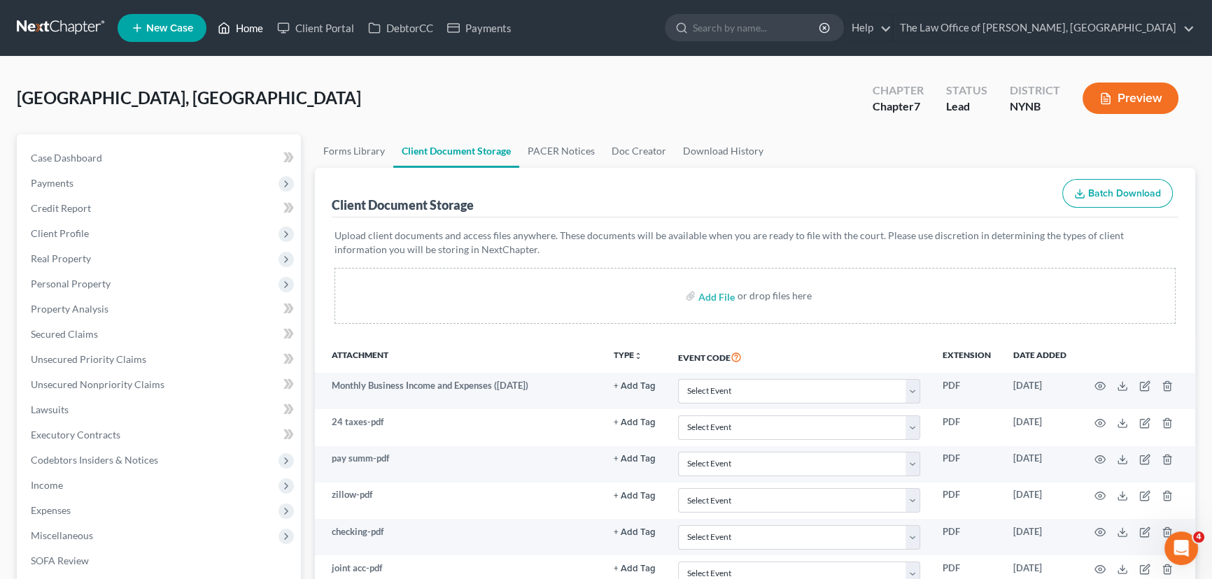
click at [240, 28] on link "Home" at bounding box center [240, 27] width 59 height 25
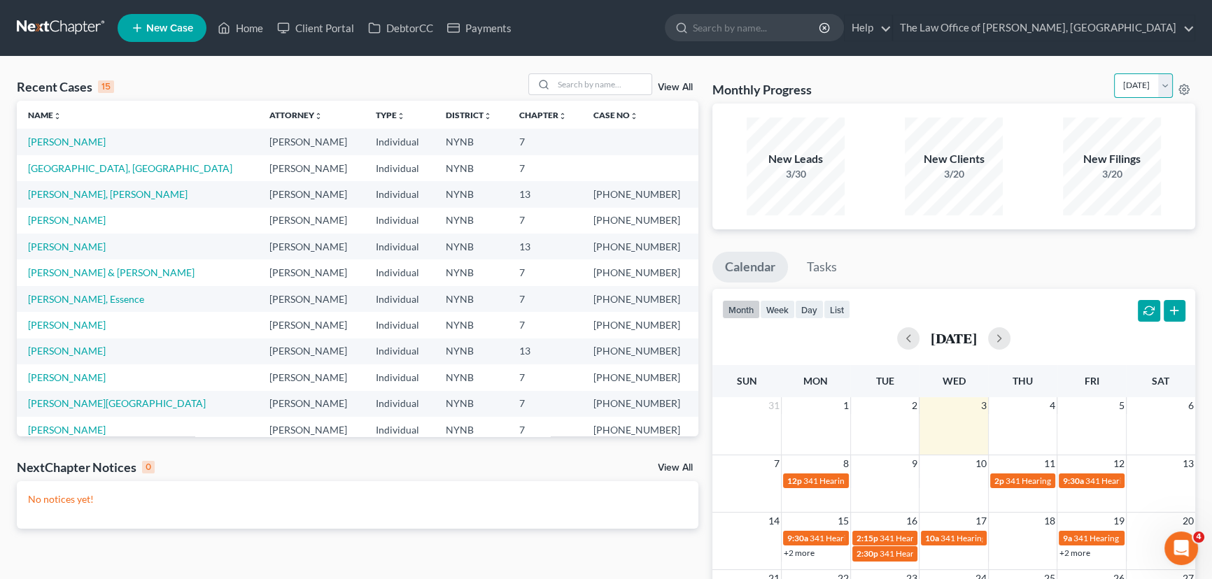
click at [1131, 89] on select "[DATE] [DATE] [DATE] [DATE] [DATE] [DATE] [DATE] [DATE] [DATE] [DATE] [DATE] [D…" at bounding box center [1143, 85] width 59 height 24
click at [1114, 73] on select "[DATE] [DATE] [DATE] [DATE] [DATE] [DATE] [DATE] [DATE] [DATE] [DATE] [DATE] [D…" at bounding box center [1143, 85] width 59 height 24
click at [1114, 91] on select "[DATE] [DATE] [DATE] [DATE] [DATE] [DATE] [DATE] [DATE] [DATE] [DATE] [DATE] [D…" at bounding box center [1143, 85] width 59 height 24
select select "0"
click at [1114, 73] on select "[DATE] [DATE] [DATE] [DATE] [DATE] [DATE] [DATE] [DATE] [DATE] [DATE] [DATE] [D…" at bounding box center [1143, 85] width 59 height 24
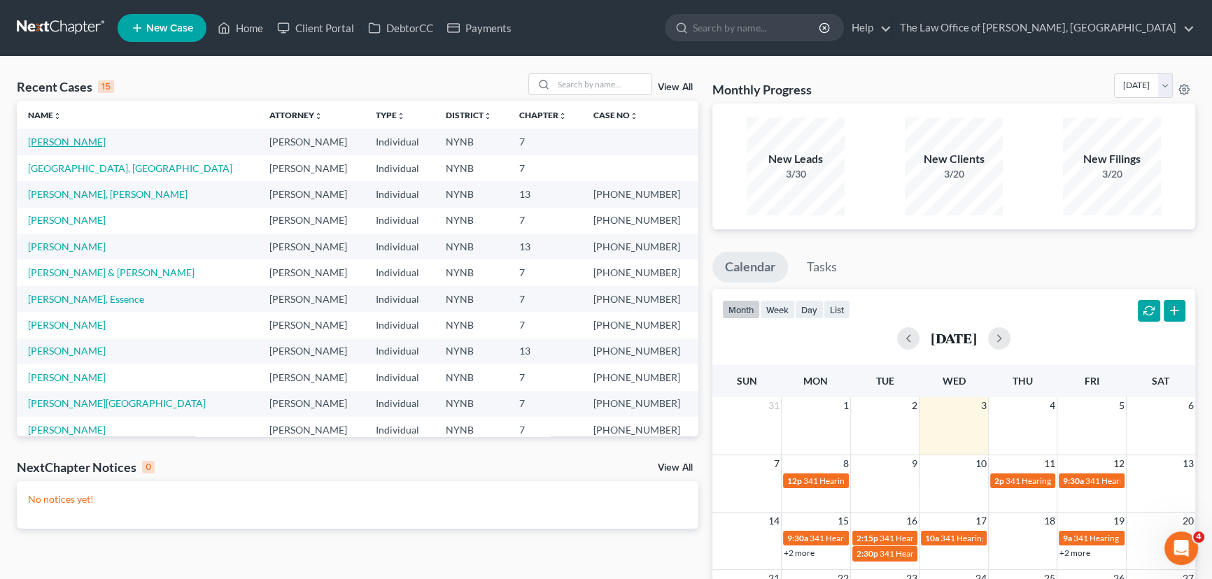
click at [63, 143] on link "[PERSON_NAME]" at bounding box center [67, 142] width 78 height 12
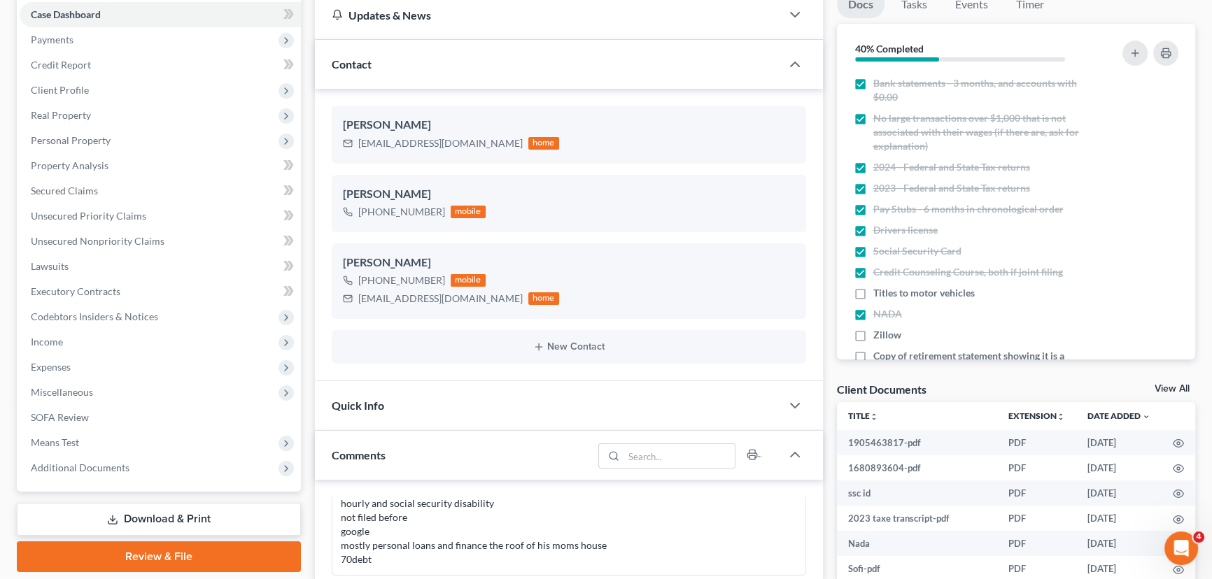
scroll to position [318, 0]
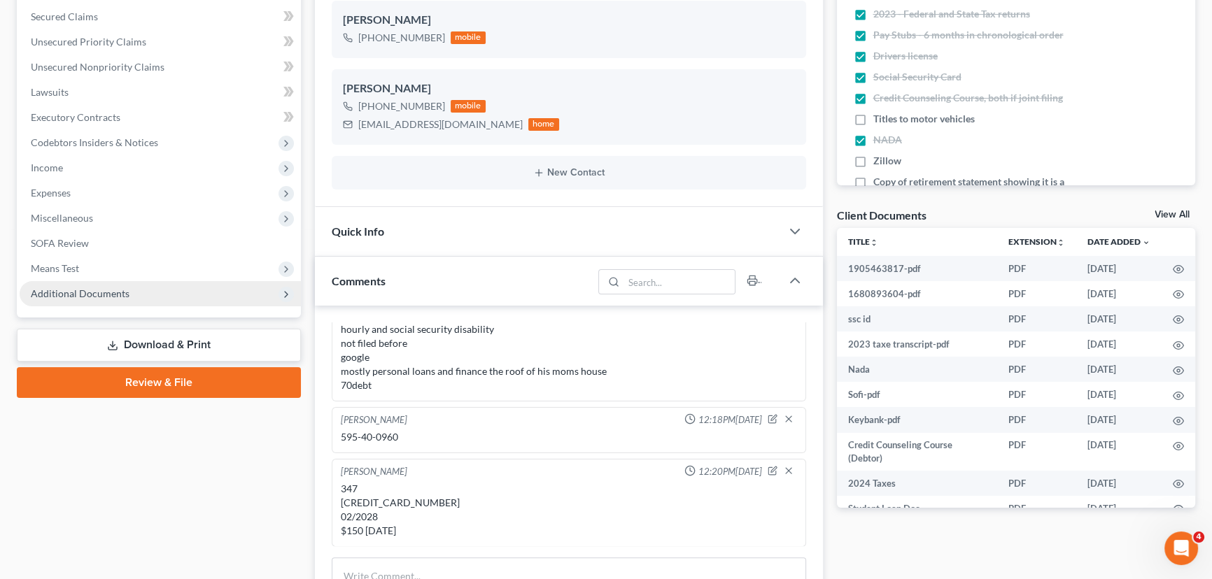
click at [105, 289] on span "Additional Documents" at bounding box center [80, 294] width 99 height 12
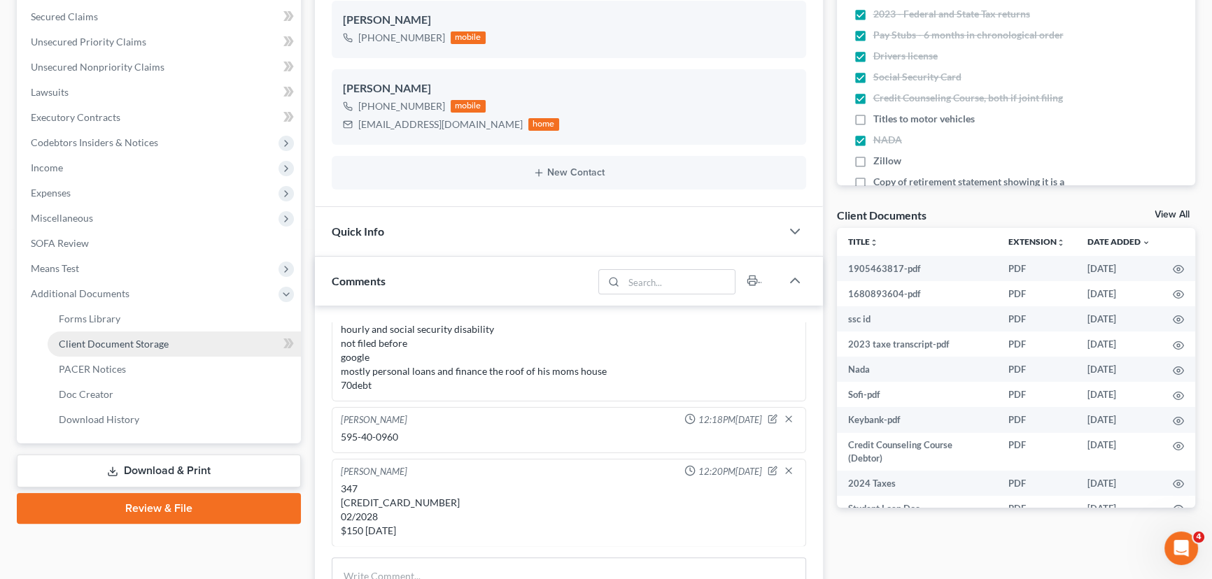
click at [113, 335] on link "Client Document Storage" at bounding box center [174, 344] width 253 height 25
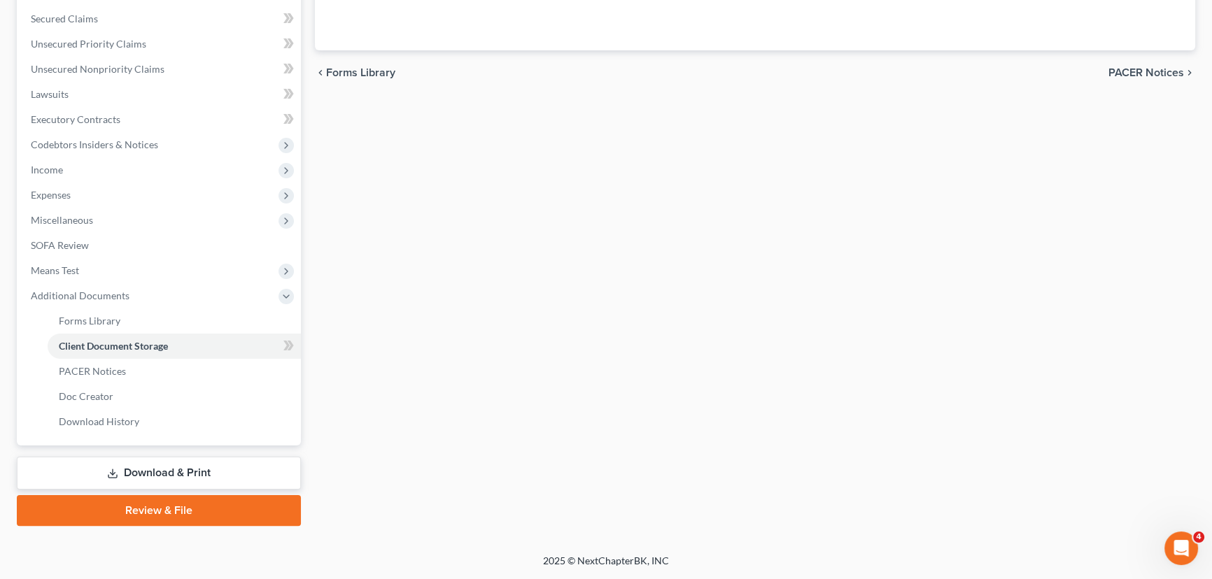
select select "1"
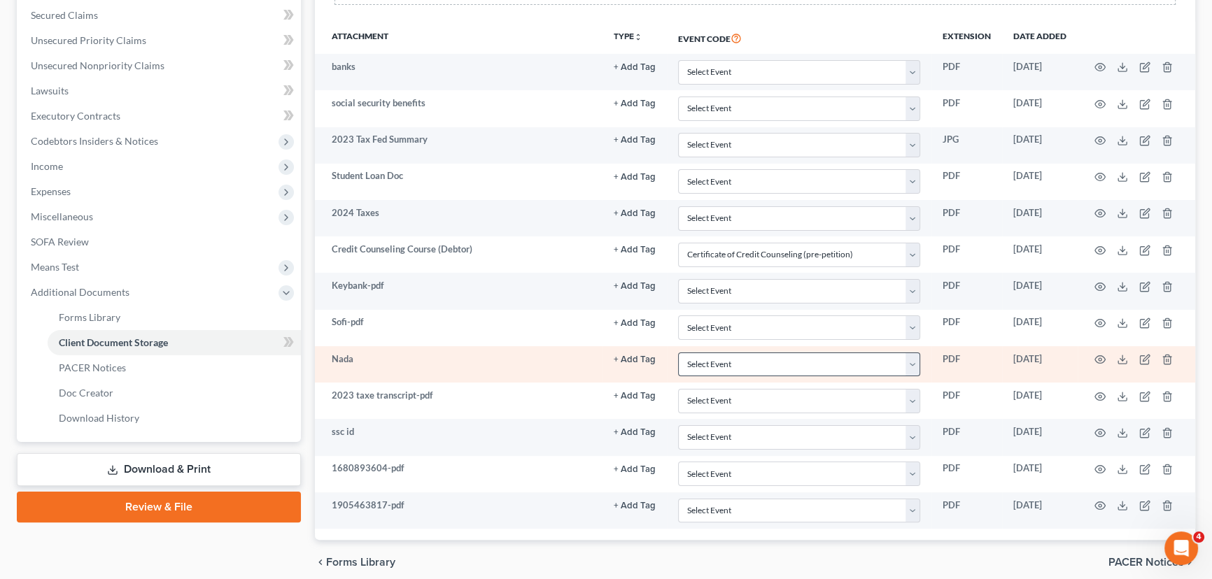
scroll to position [322, 0]
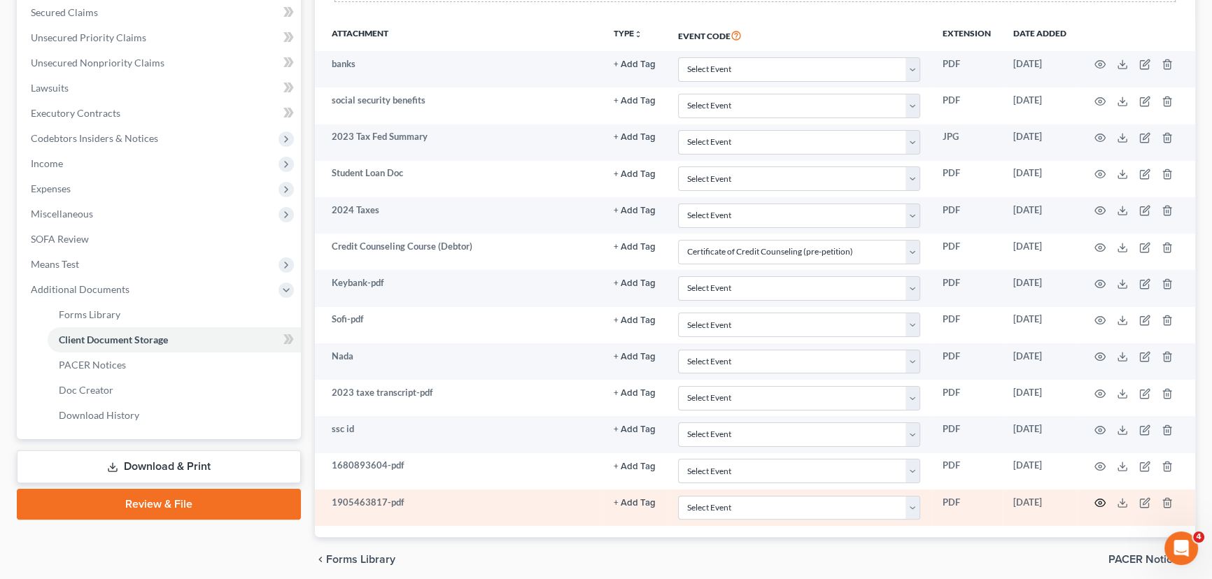
click at [1099, 502] on circle "button" at bounding box center [1100, 503] width 3 height 3
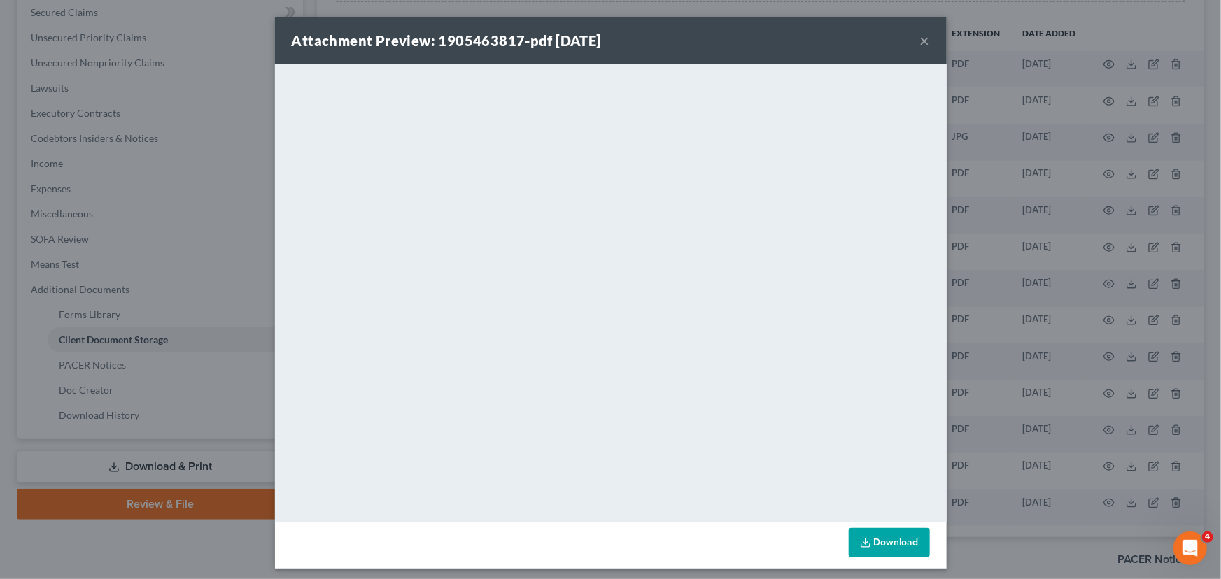
drag, startPoint x: 918, startPoint y: 38, endPoint x: 905, endPoint y: 66, distance: 31.0
click at [920, 41] on button "×" at bounding box center [925, 40] width 10 height 17
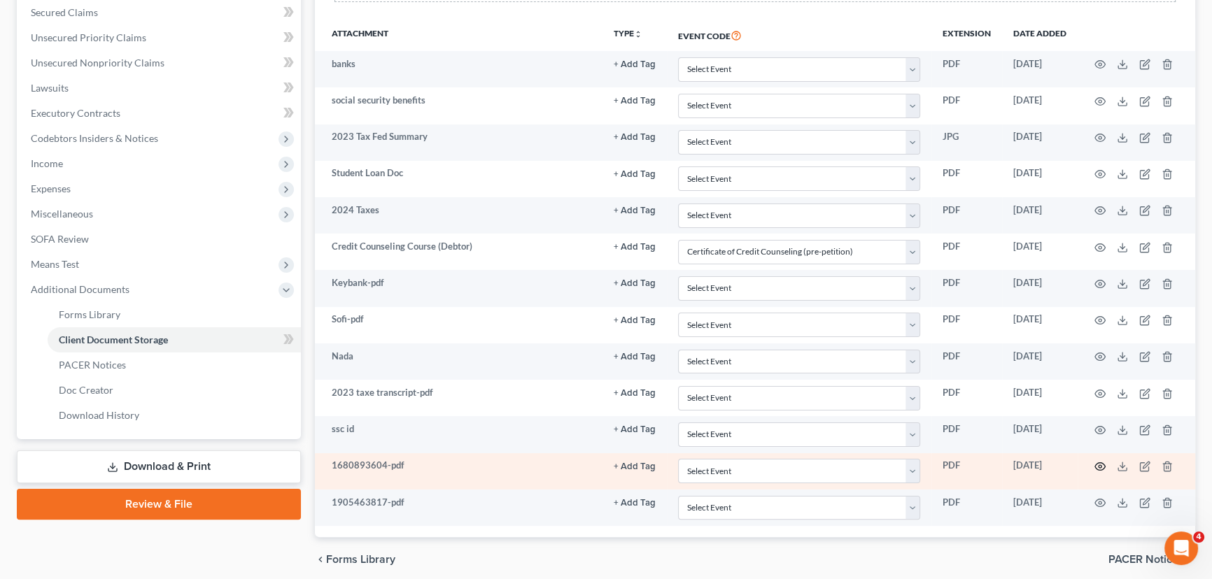
click at [1096, 462] on icon "button" at bounding box center [1100, 466] width 11 height 11
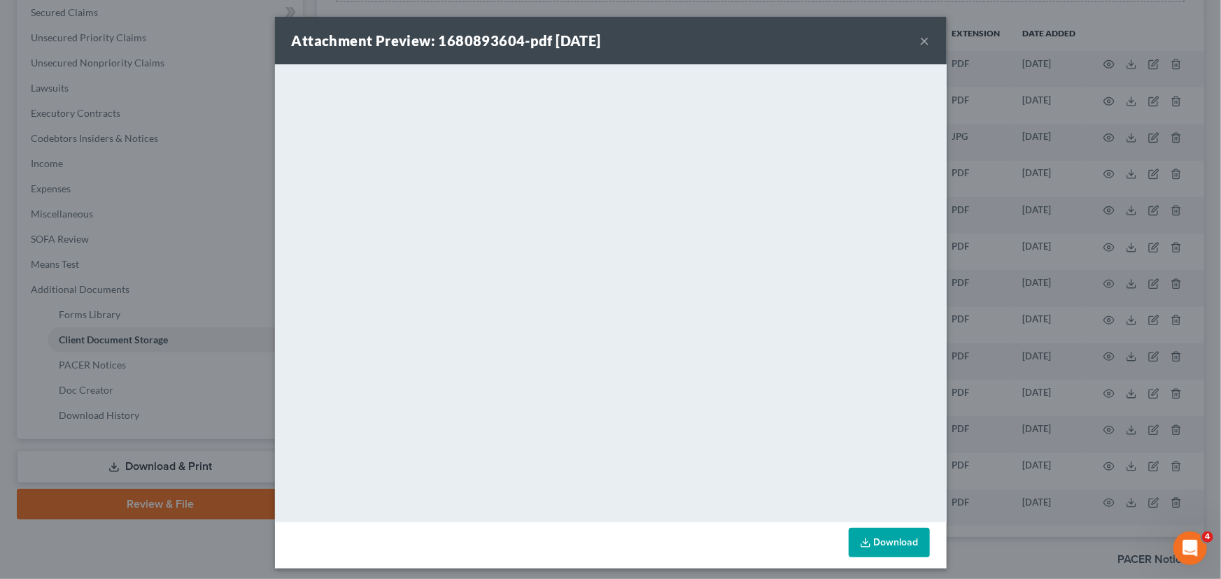
click at [920, 41] on button "×" at bounding box center [925, 40] width 10 height 17
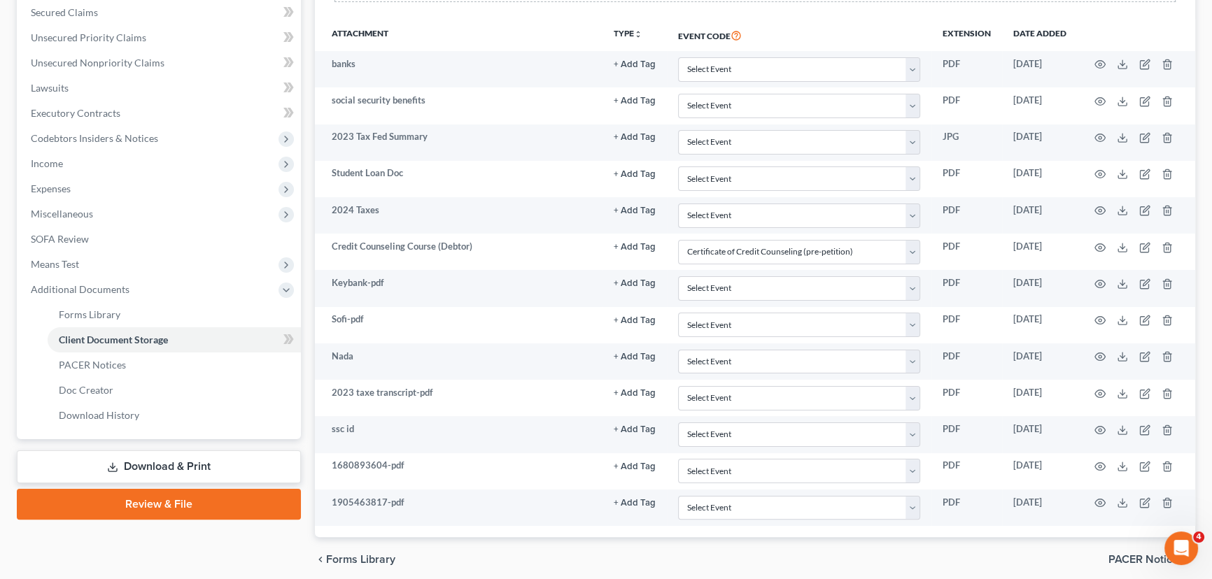
click at [183, 465] on link "Download & Print" at bounding box center [159, 467] width 284 height 33
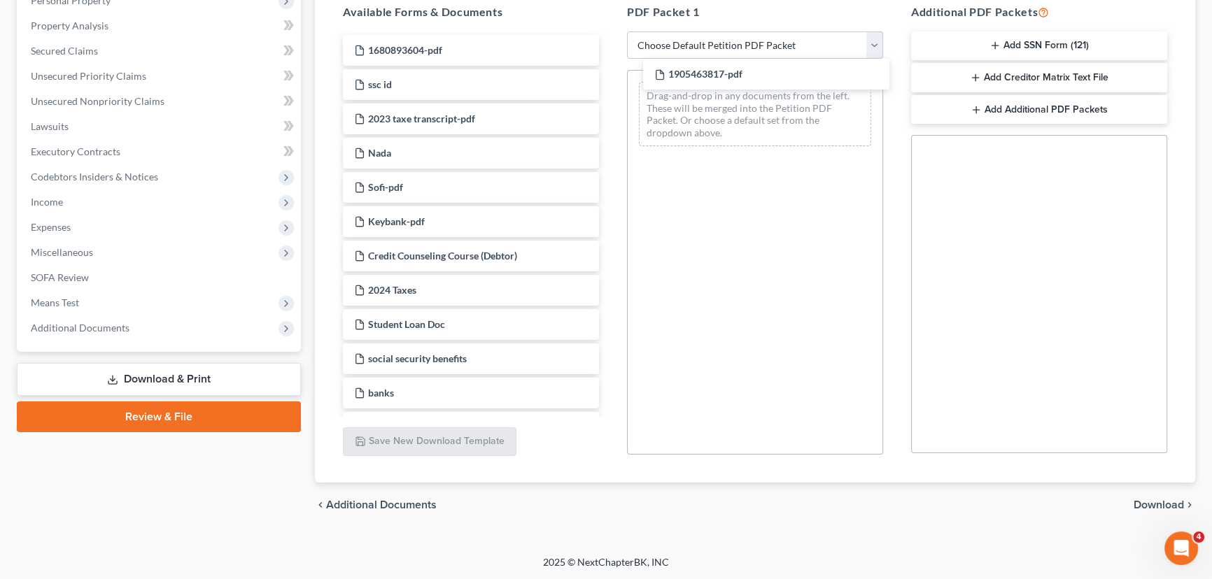
drag, startPoint x: 462, startPoint y: 45, endPoint x: 470, endPoint y: 48, distance: 8.5
click at [610, 71] on div "1905463817-pdf 1905463817-pdf 1680893604-pdf ssc id 2023 taxe transcript-pdf Na…" at bounding box center [471, 579] width 279 height 1089
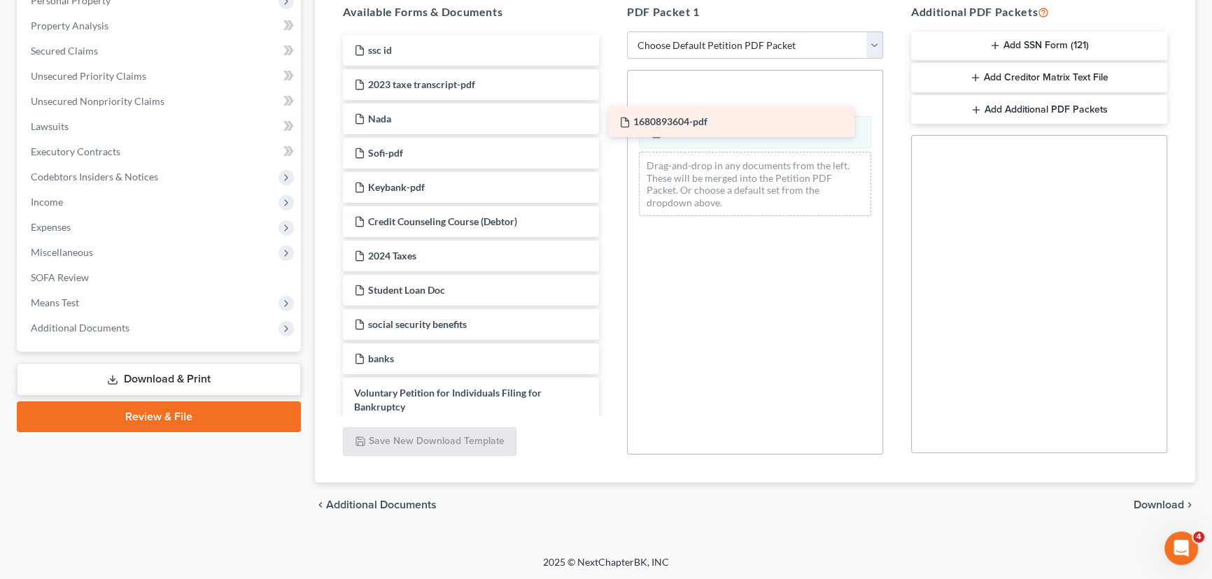
drag, startPoint x: 489, startPoint y: 46, endPoint x: 754, endPoint y: 120, distance: 275.2
click at [610, 120] on div "1680893604-pdf 1680893604-pdf ssc id 2023 taxe transcript-pdf Nada Sofi-pdf Key…" at bounding box center [471, 562] width 279 height 1055
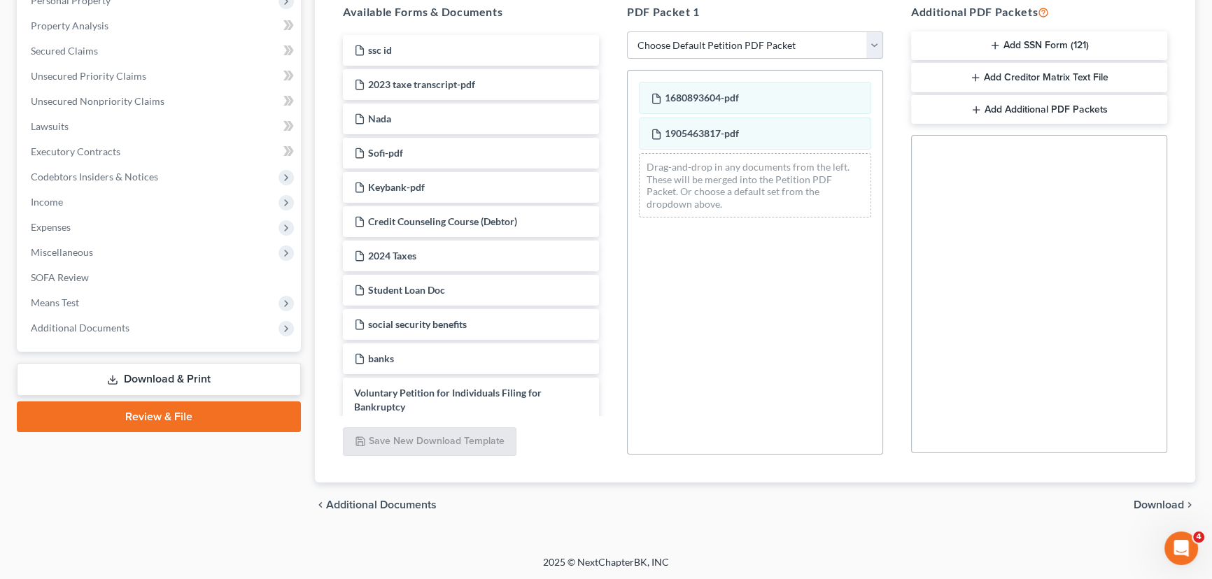
click at [1158, 500] on span "Download" at bounding box center [1159, 505] width 50 height 11
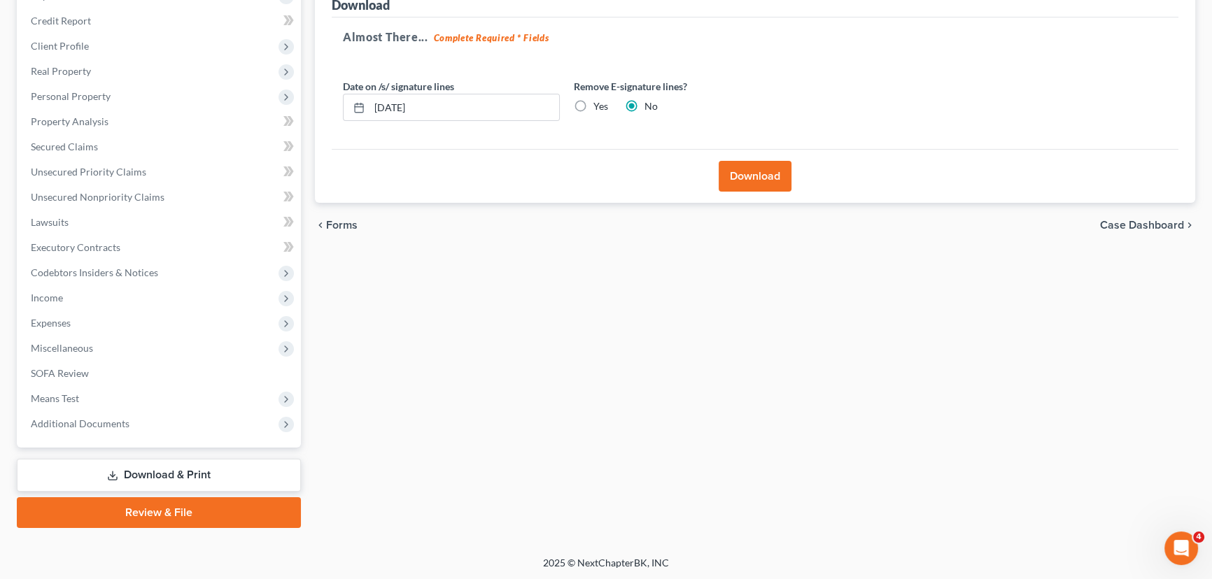
click at [740, 153] on div "Download" at bounding box center [755, 176] width 847 height 54
click at [750, 167] on button "Download" at bounding box center [755, 176] width 73 height 31
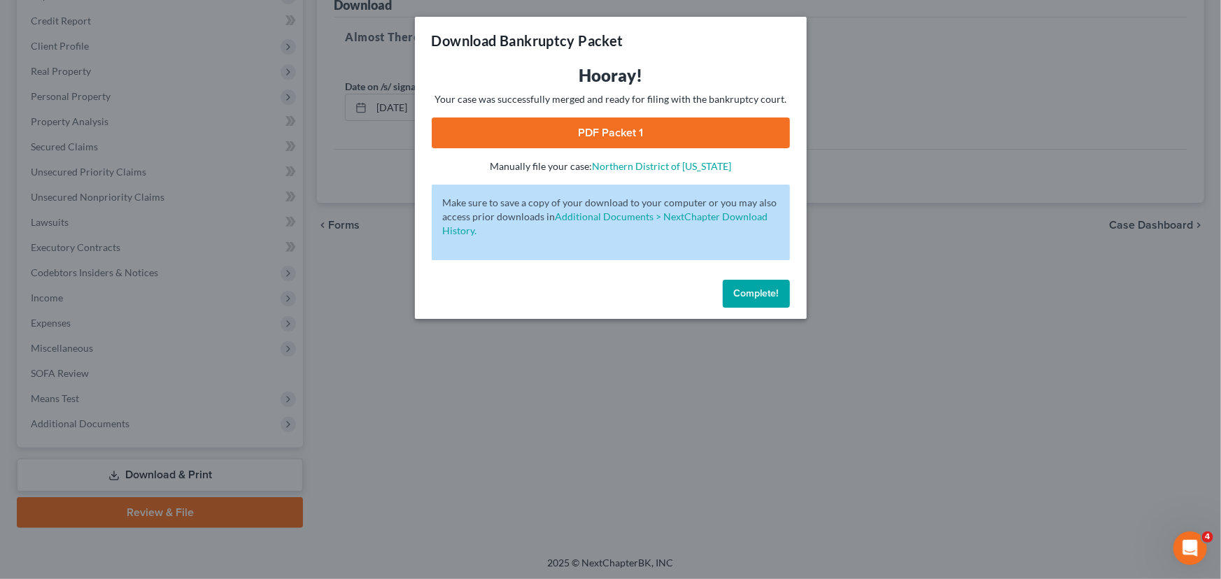
click at [656, 141] on link "PDF Packet 1" at bounding box center [611, 133] width 358 height 31
click at [761, 298] on span "Complete!" at bounding box center [756, 294] width 45 height 12
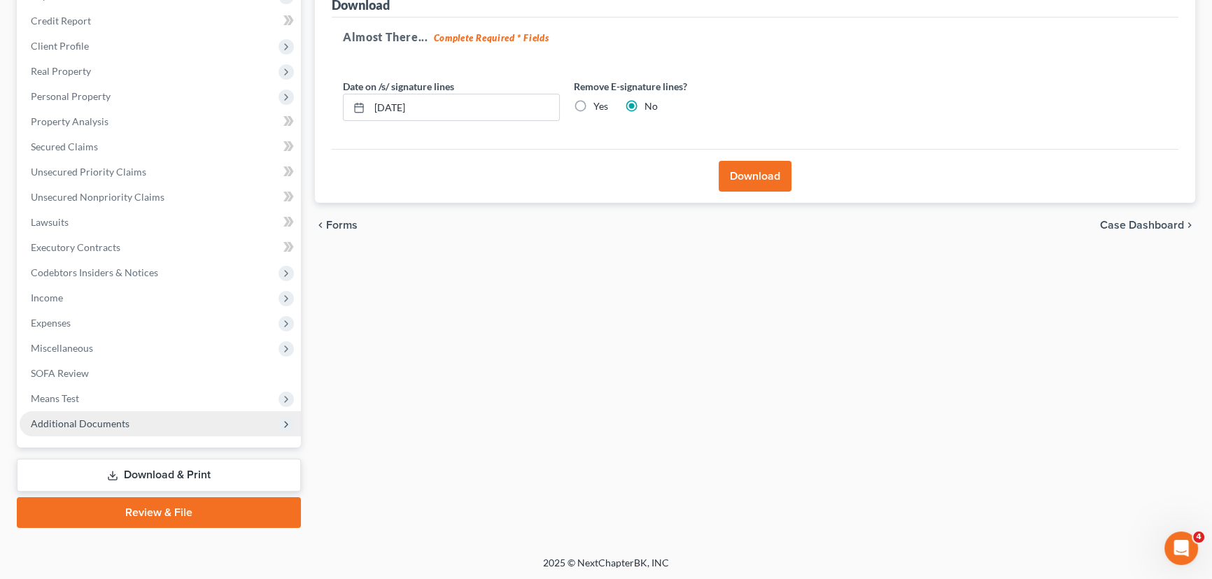
click at [112, 419] on span "Additional Documents" at bounding box center [80, 424] width 99 height 12
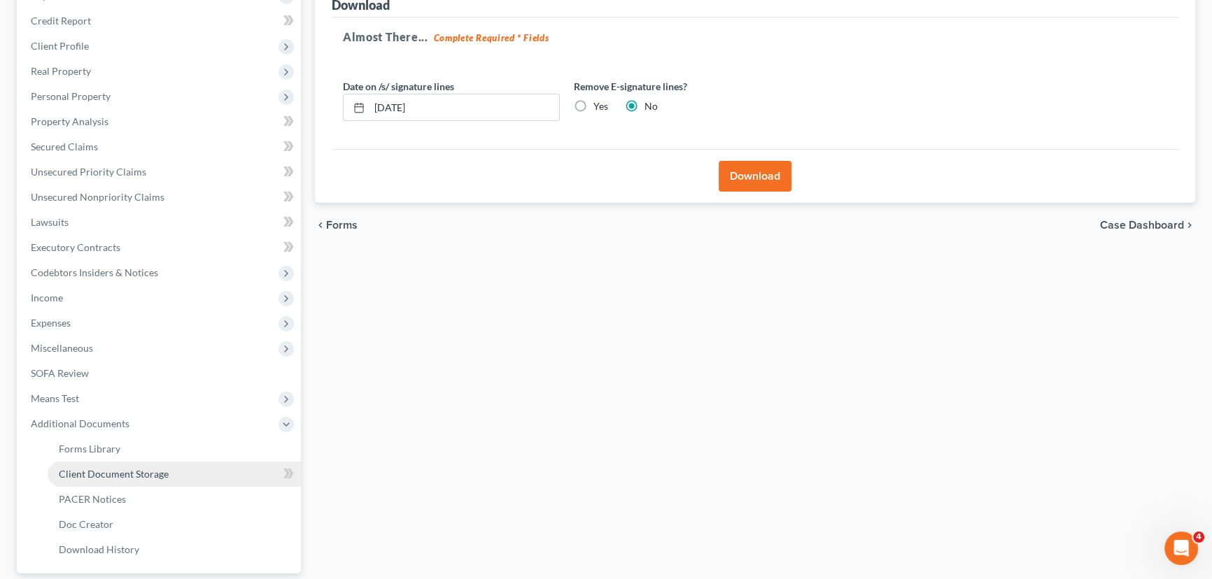
click at [124, 474] on span "Client Document Storage" at bounding box center [114, 474] width 110 height 12
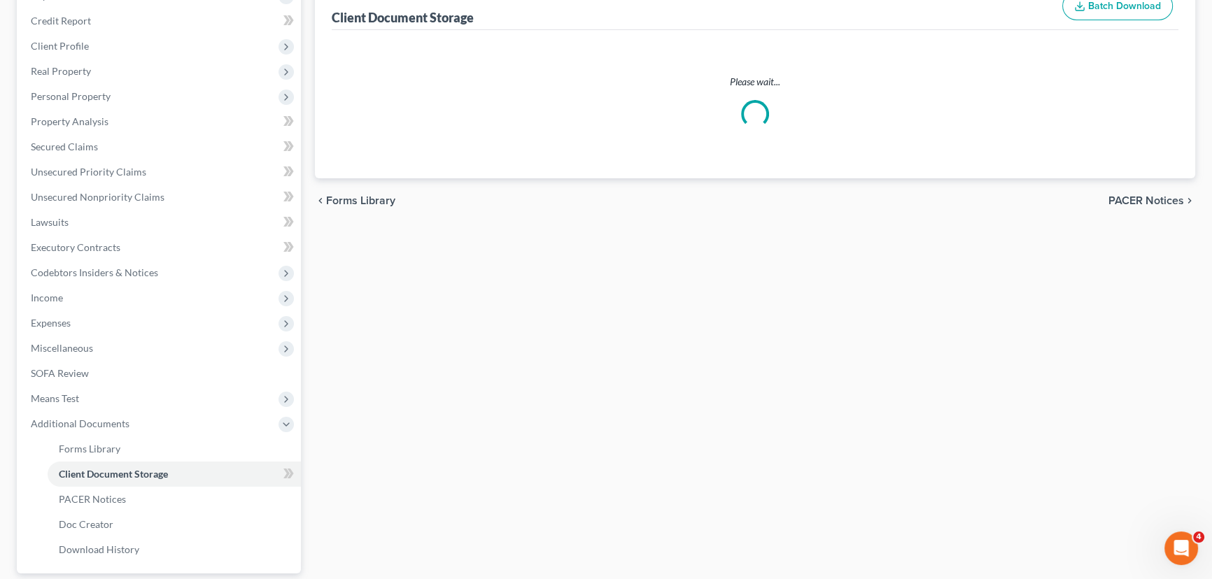
select select "1"
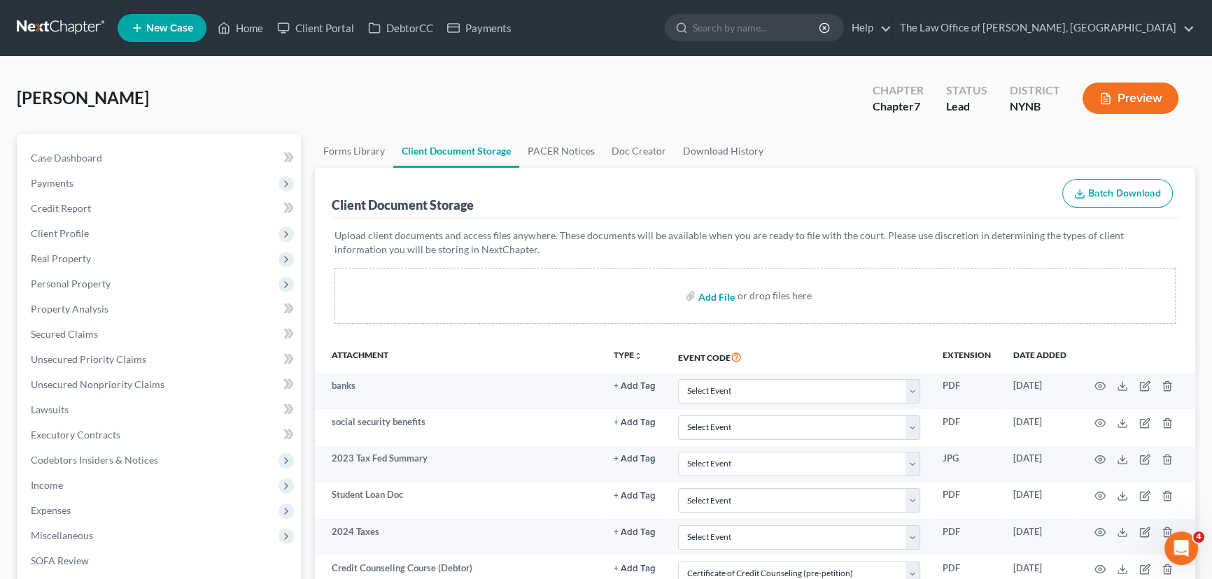
click at [723, 296] on input "file" at bounding box center [715, 295] width 34 height 25
type input "C:\fakepath\[PERSON_NAME].pdf"
select select "1"
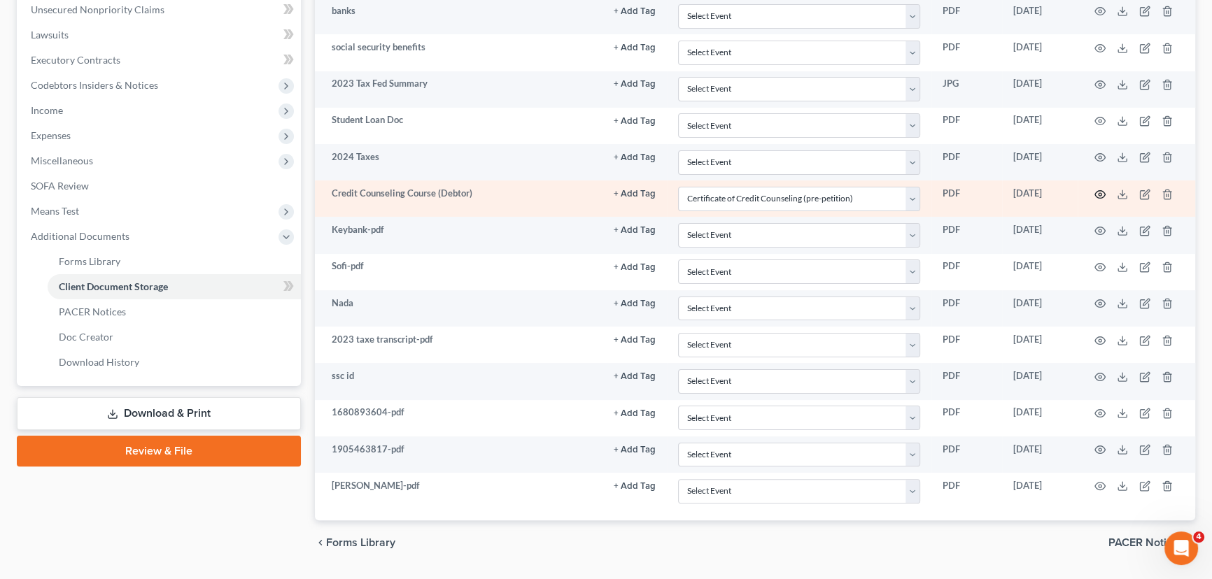
click at [1100, 193] on circle "button" at bounding box center [1100, 194] width 3 height 3
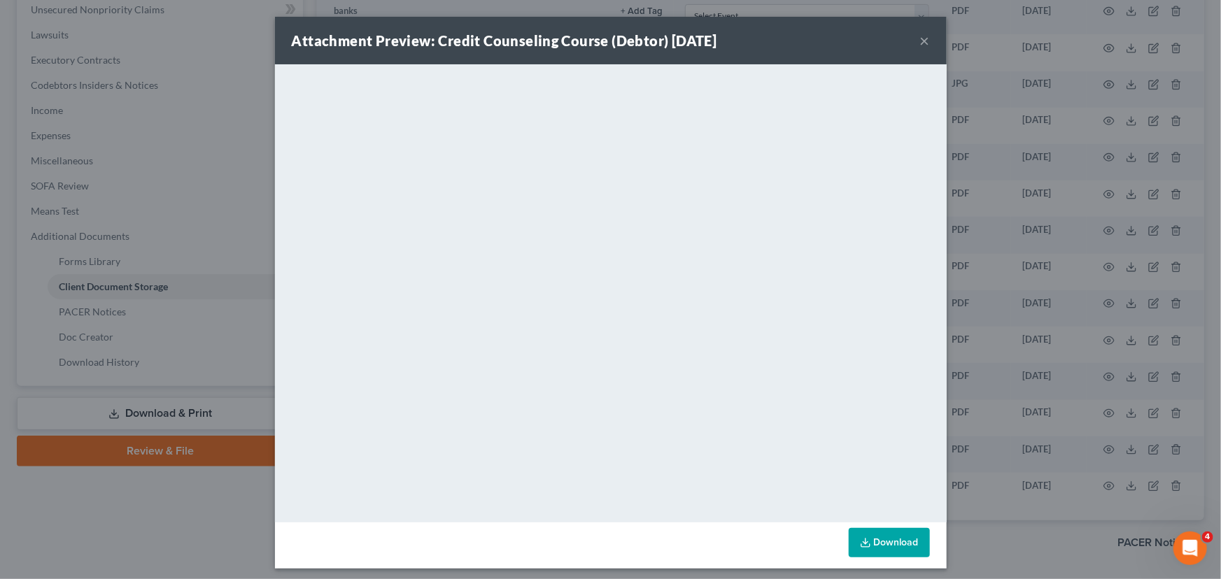
click at [922, 39] on button "×" at bounding box center [925, 40] width 10 height 17
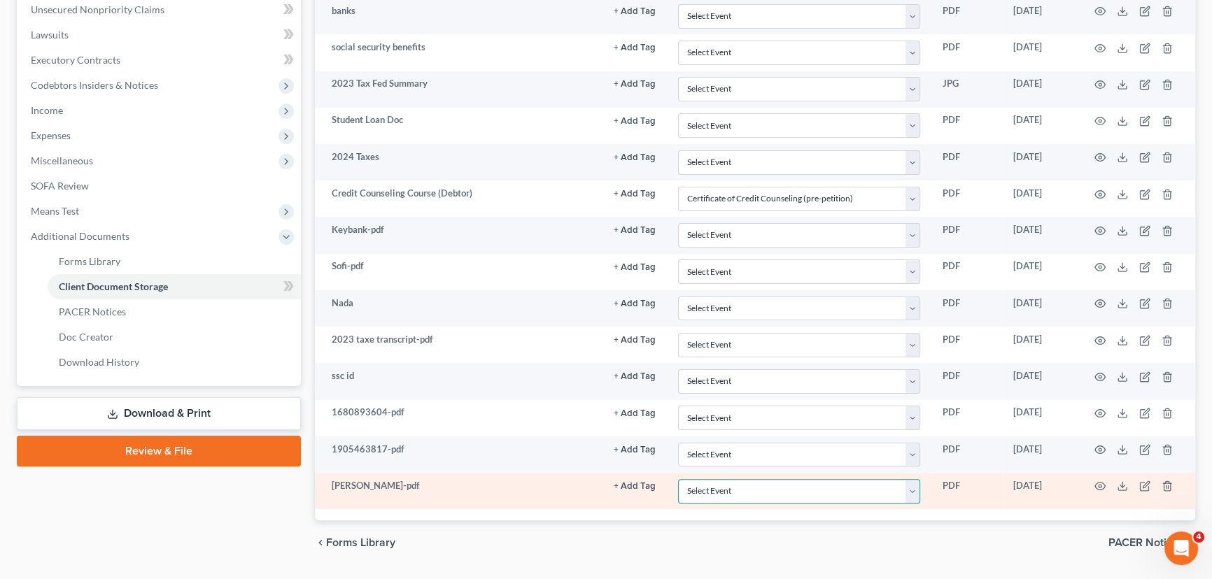
click at [793, 485] on select "Select Event Application to Have the Filing Fee Waived Certificate of Credit Co…" at bounding box center [799, 491] width 242 height 24
select select "5"
click at [678, 479] on select "Select Event Application to Have the Filing Fee Waived Certificate of Credit Co…" at bounding box center [799, 491] width 242 height 24
click at [1100, 482] on icon "button" at bounding box center [1100, 486] width 11 height 11
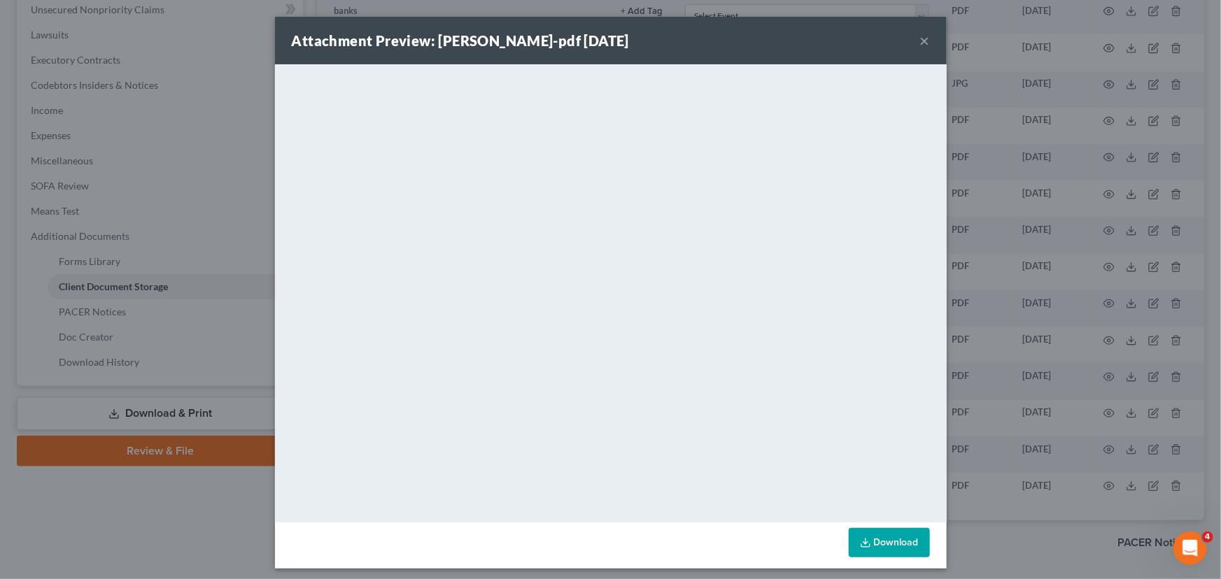
click at [923, 41] on button "×" at bounding box center [925, 40] width 10 height 17
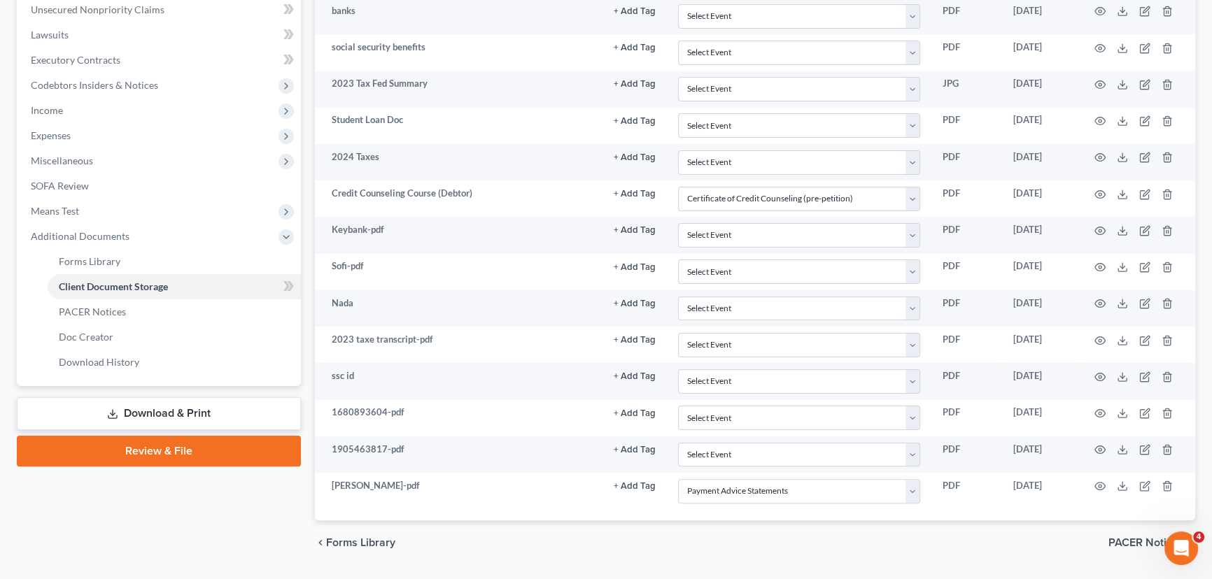
scroll to position [57, 0]
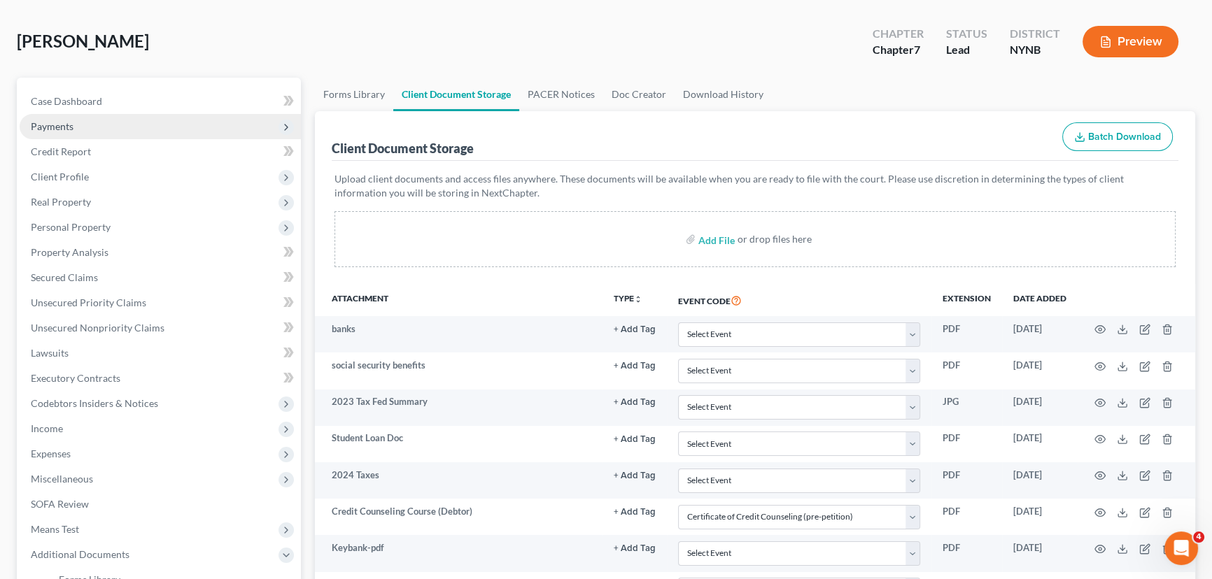
click at [66, 127] on span "Payments" at bounding box center [52, 126] width 43 height 12
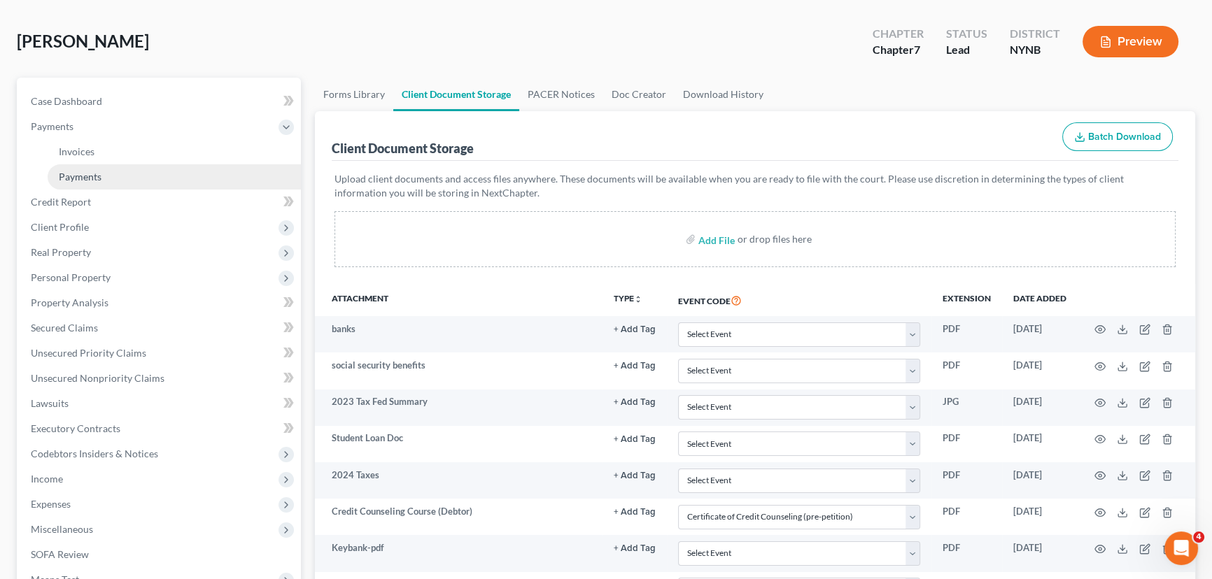
click at [75, 180] on span "Payments" at bounding box center [80, 177] width 43 height 12
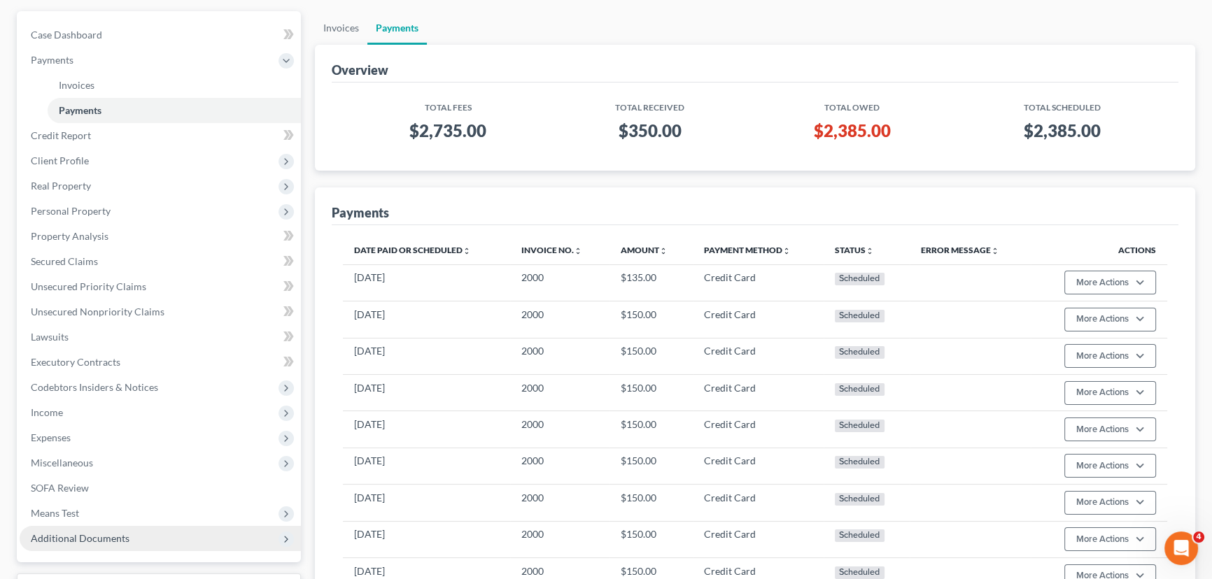
scroll to position [318, 0]
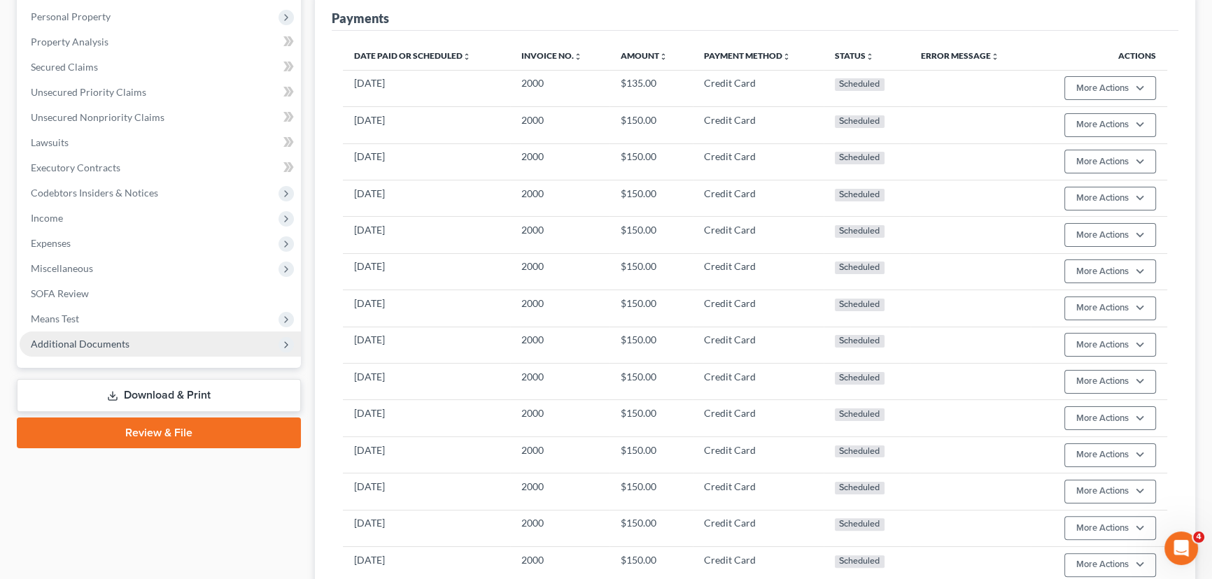
click at [101, 341] on span "Additional Documents" at bounding box center [80, 344] width 99 height 12
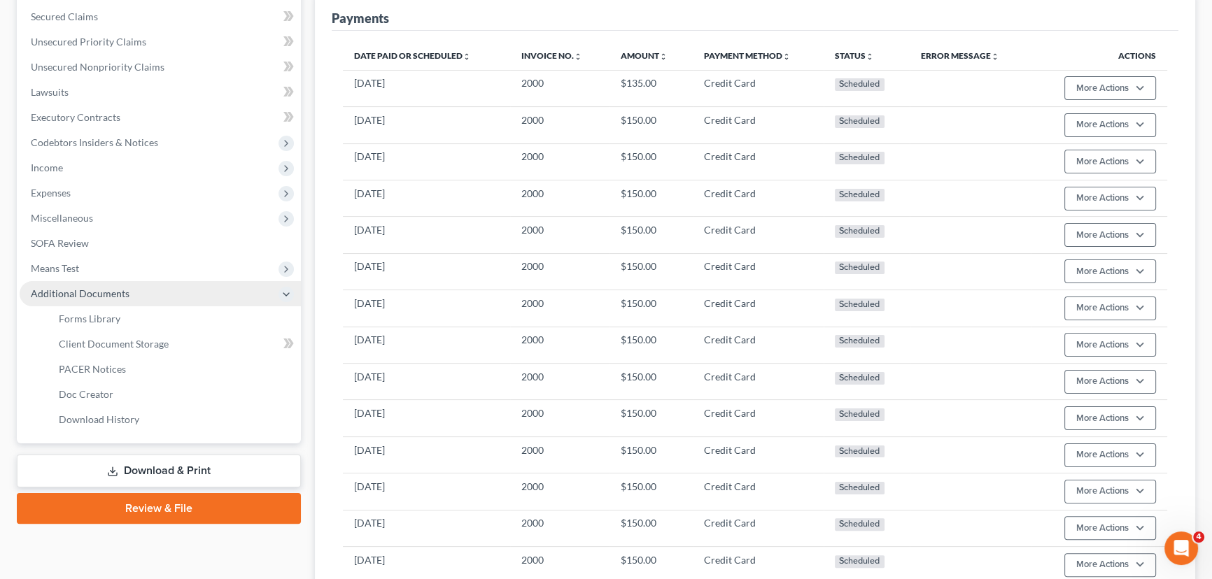
scroll to position [267, 0]
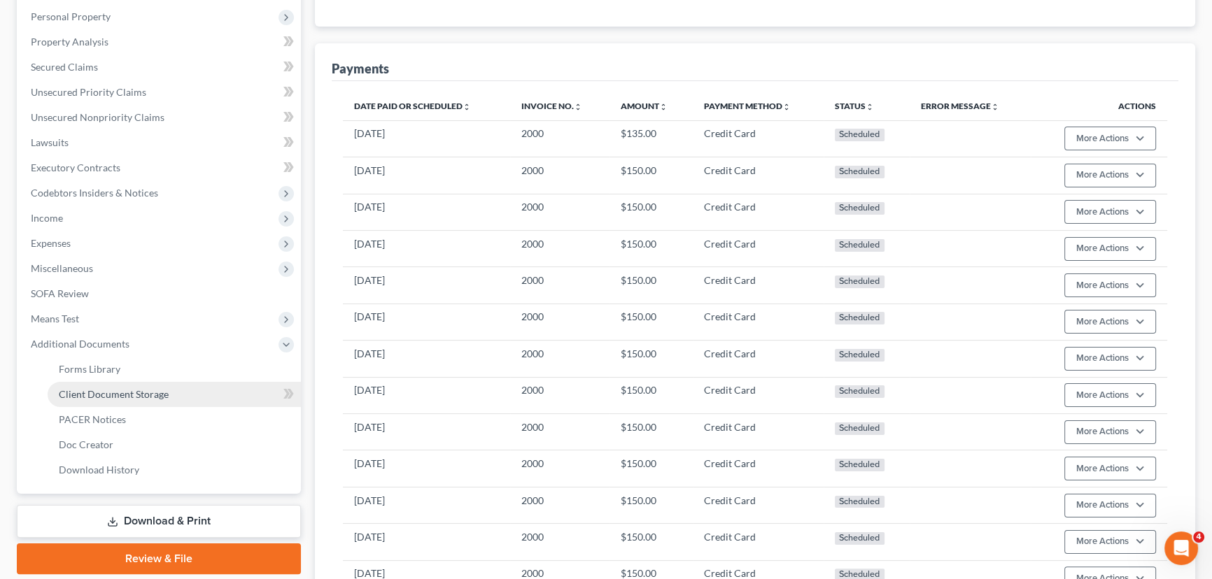
click at [157, 392] on span "Client Document Storage" at bounding box center [114, 394] width 110 height 12
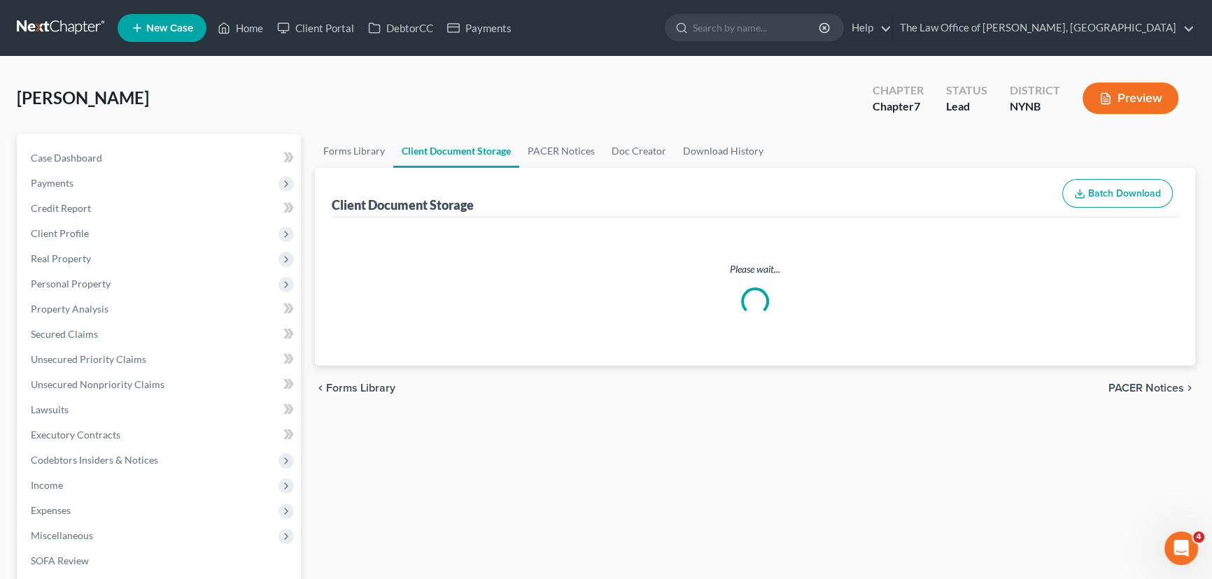
select select "1"
select select "5"
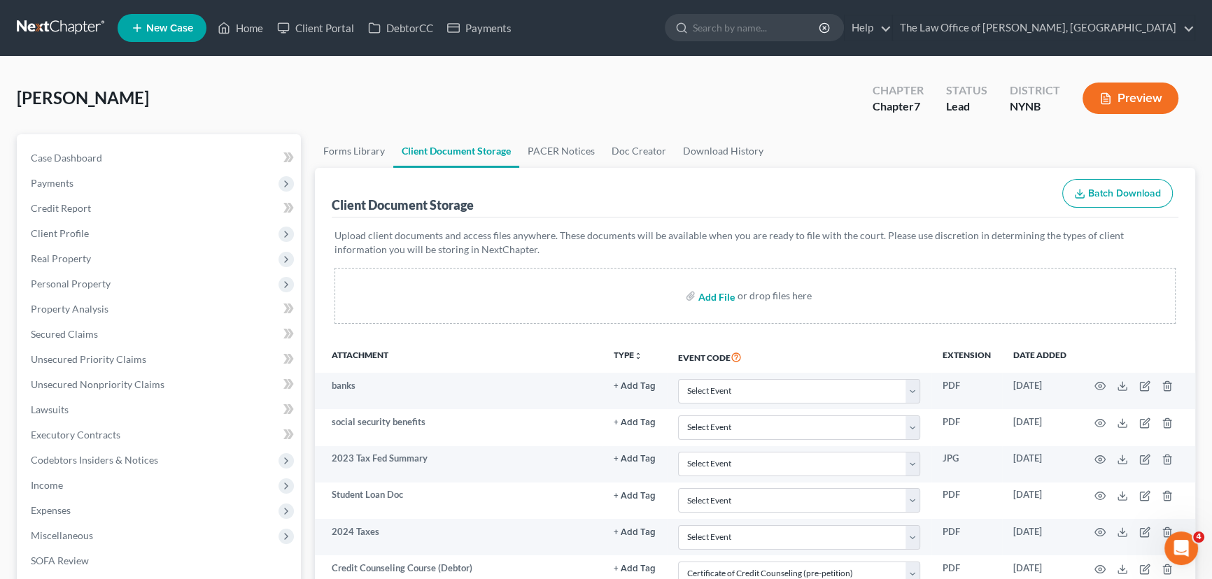
drag, startPoint x: 708, startPoint y: 297, endPoint x: 519, endPoint y: 199, distance: 212.5
click at [708, 297] on input "file" at bounding box center [715, 295] width 34 height 25
type input "C:\fakepath\CM_ECF LIVE DATABASE Wfghn.pdf"
select select "1"
select select "5"
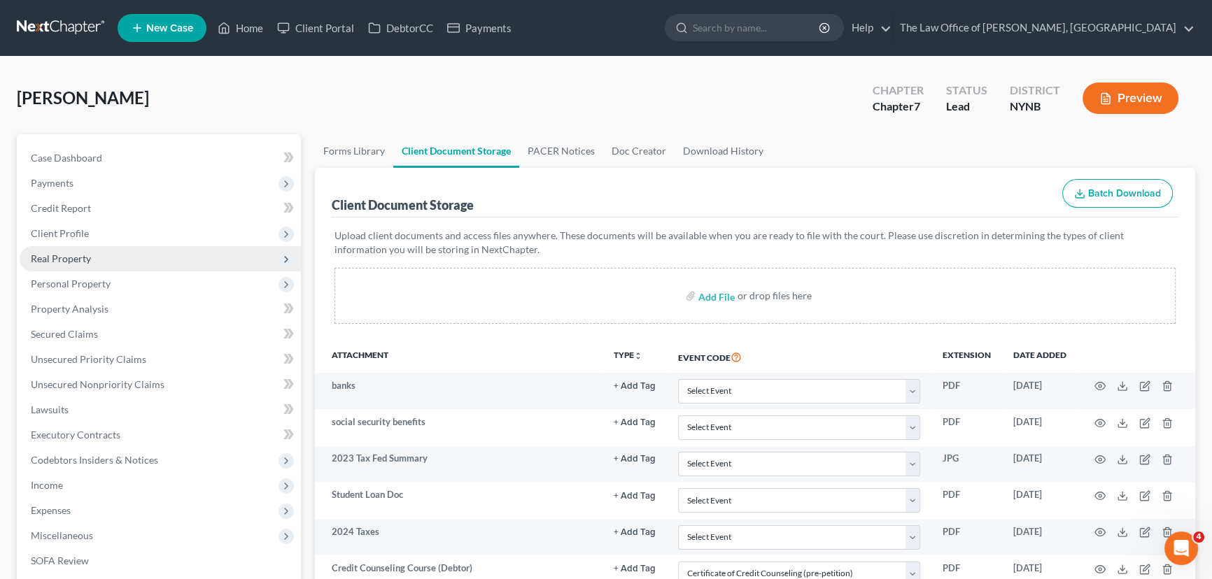
click at [68, 260] on span "Real Property" at bounding box center [61, 259] width 60 height 12
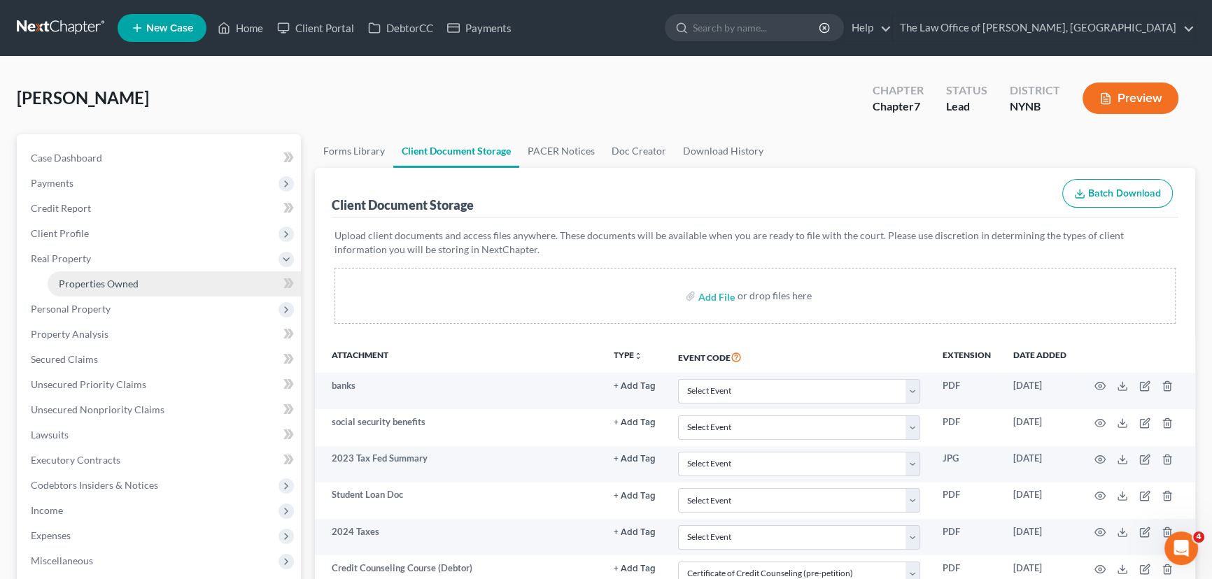
click at [76, 287] on span "Properties Owned" at bounding box center [99, 284] width 80 height 12
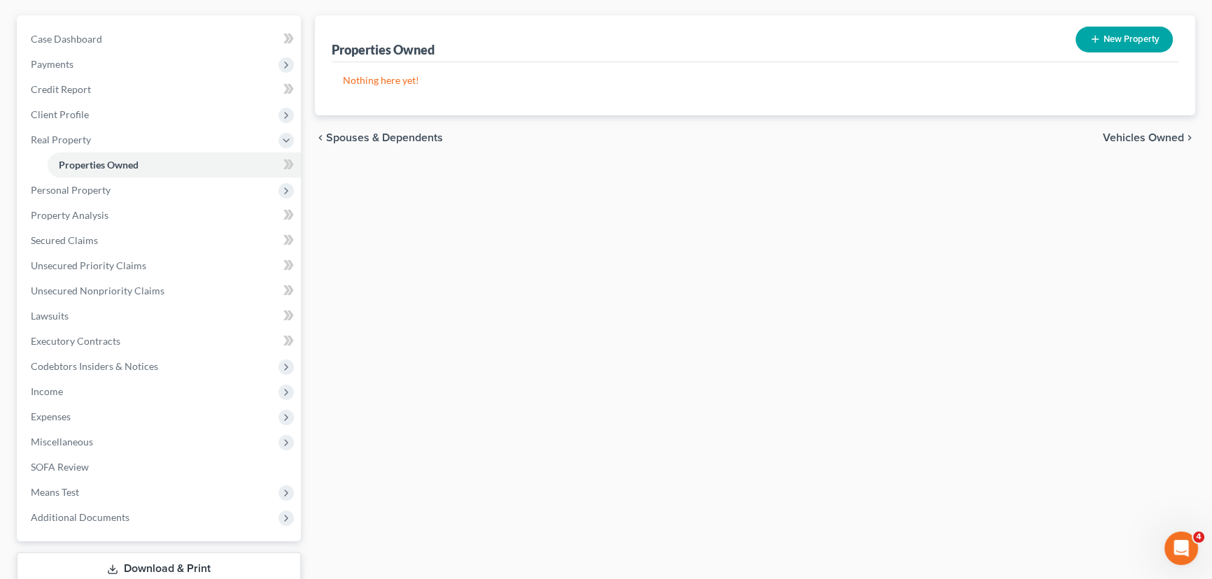
scroll to position [213, 0]
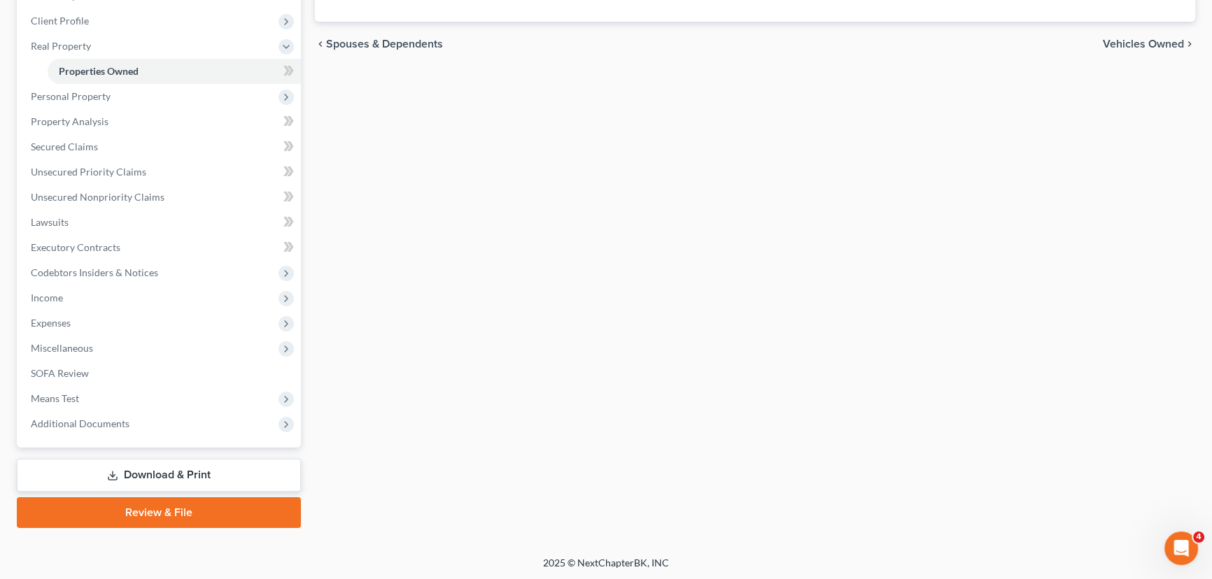
click at [167, 505] on link "Review & File" at bounding box center [159, 513] width 284 height 31
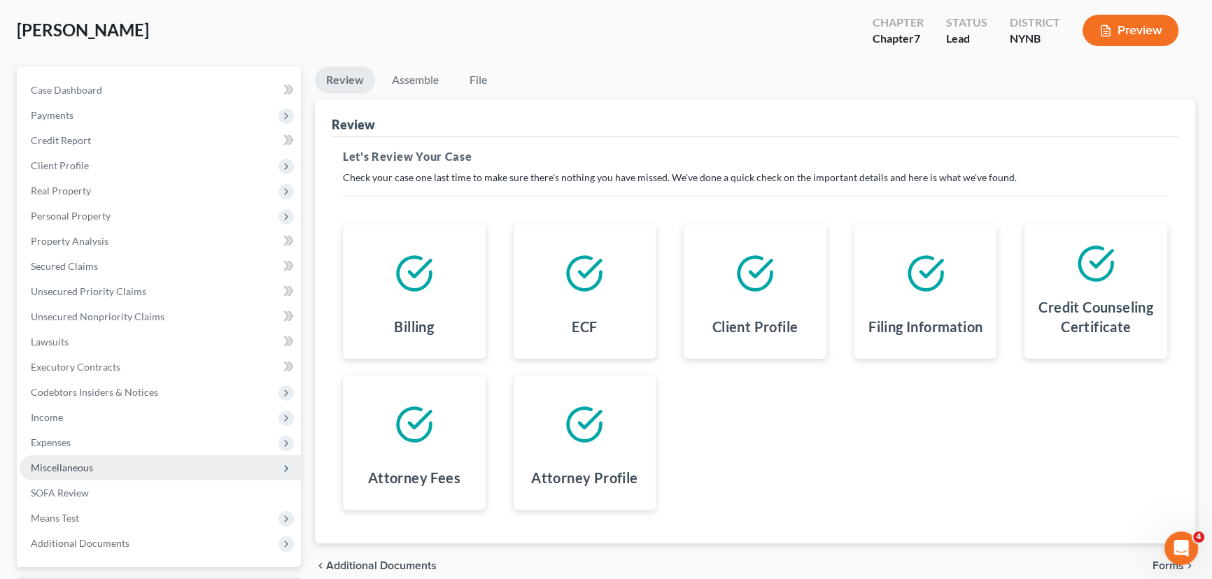
scroll to position [188, 0]
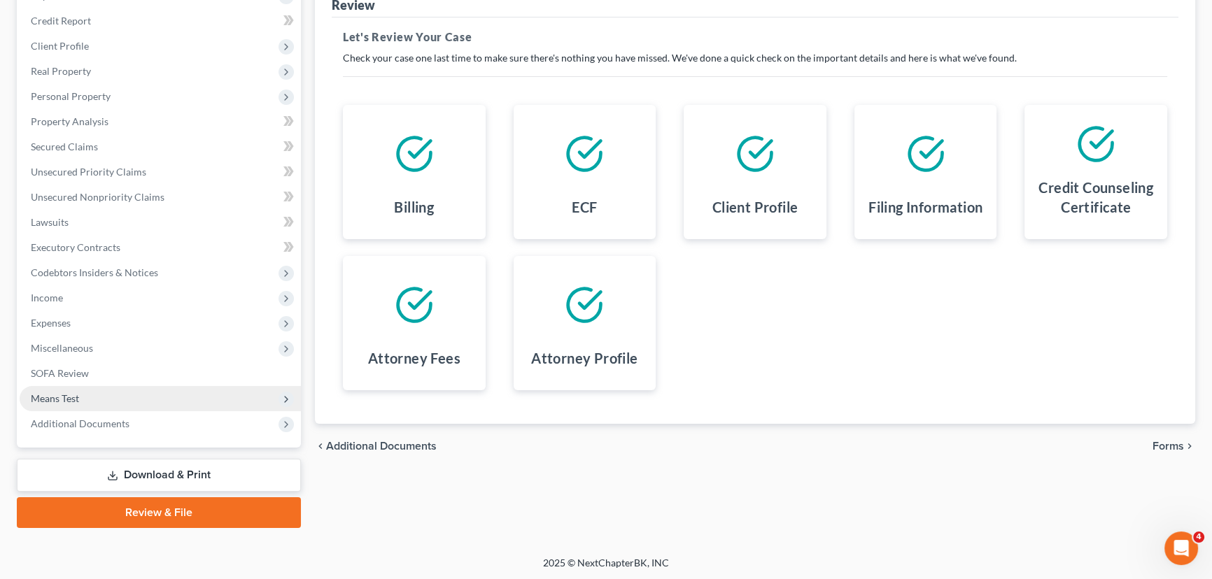
click at [65, 398] on span "Means Test" at bounding box center [55, 399] width 48 height 12
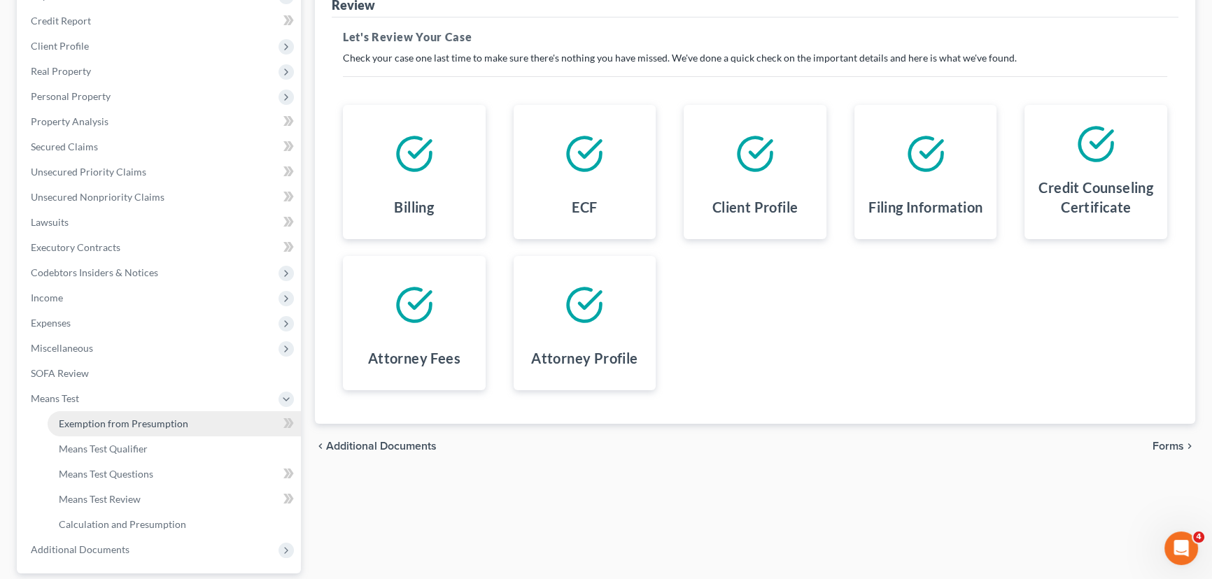
click at [88, 423] on span "Exemption from Presumption" at bounding box center [123, 424] width 129 height 12
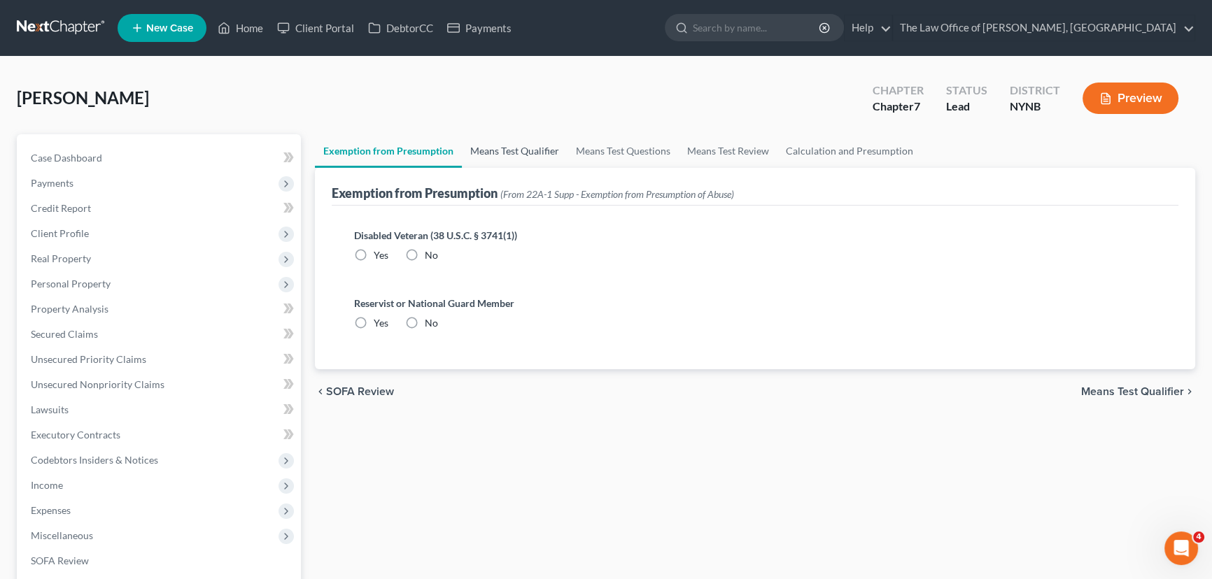
click at [513, 156] on link "Means Test Qualifier" at bounding box center [515, 151] width 106 height 34
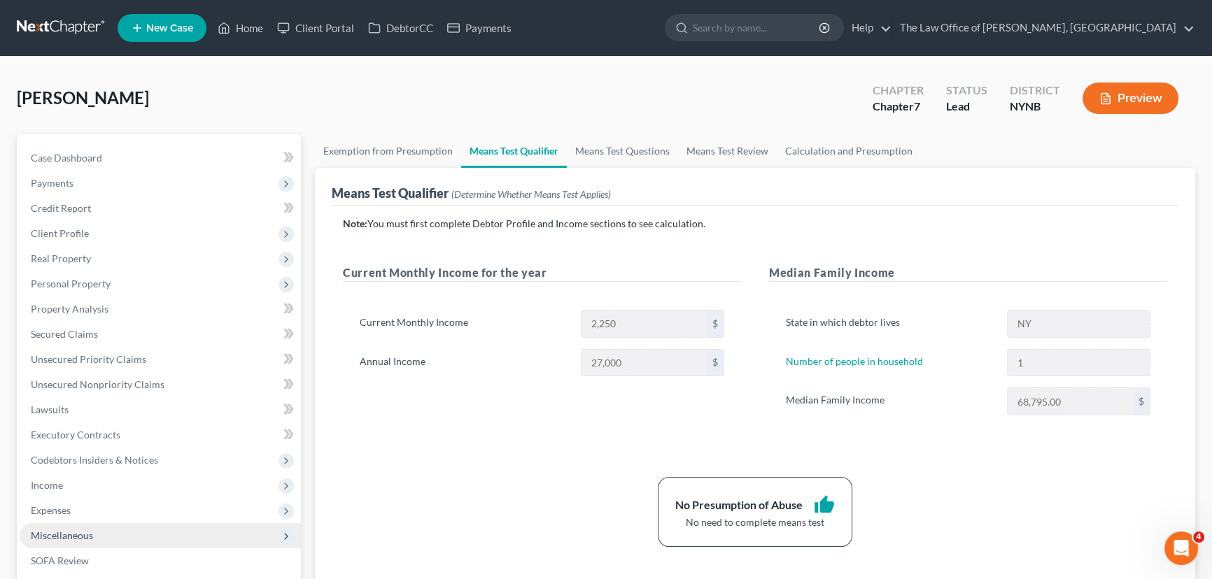
click at [48, 535] on span "Miscellaneous" at bounding box center [62, 536] width 62 height 12
drag, startPoint x: 79, startPoint y: 560, endPoint x: 127, endPoint y: 530, distance: 56.9
click at [79, 561] on span "Attorney / Credit Counseling Fees" at bounding box center [133, 561] width 148 height 12
select select "1"
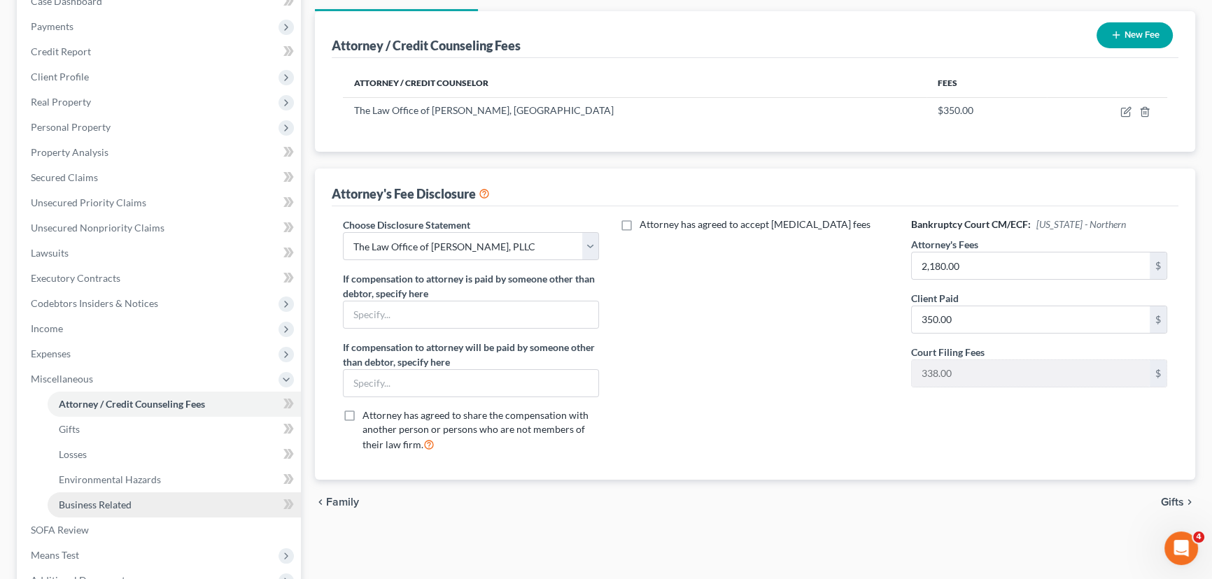
scroll to position [190, 0]
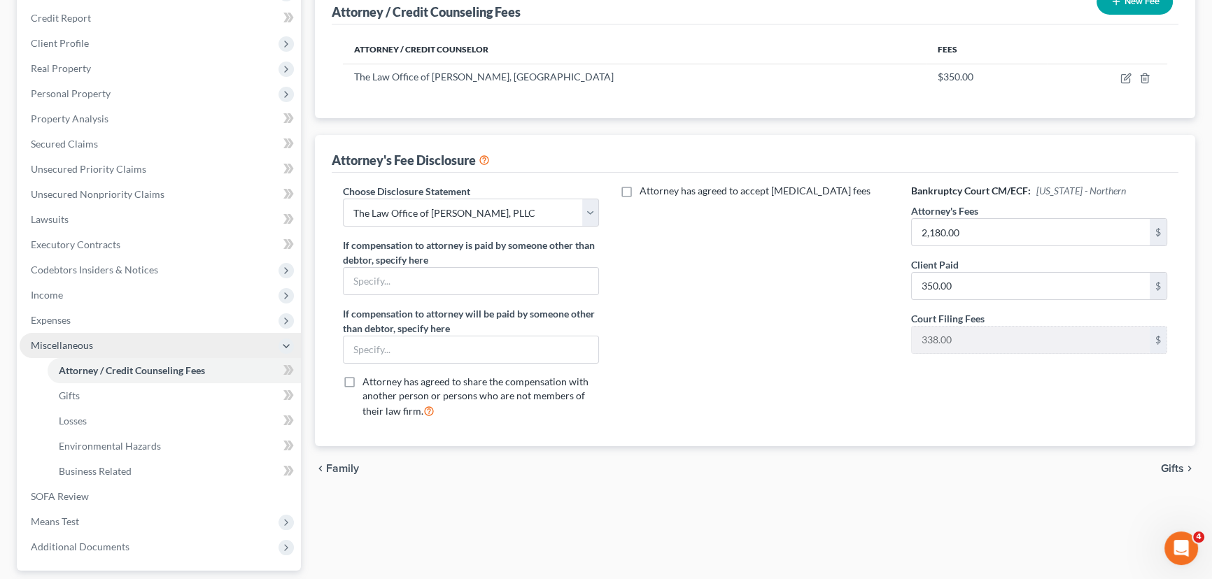
click at [69, 318] on span "Expenses" at bounding box center [51, 320] width 40 height 12
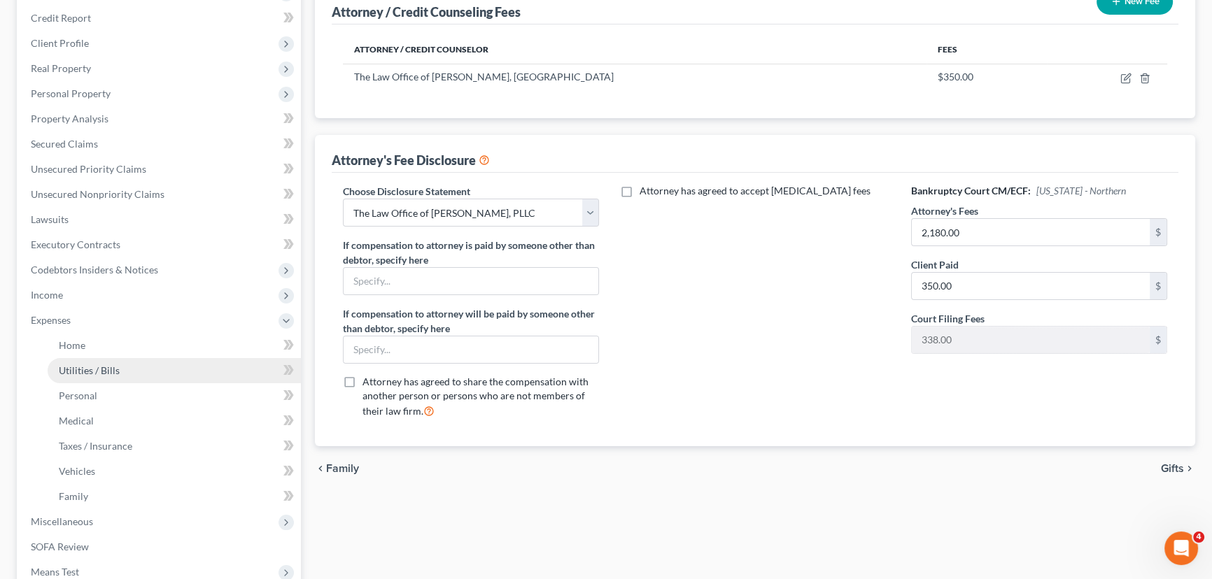
click at [94, 358] on link "Utilities / Bills" at bounding box center [174, 370] width 253 height 25
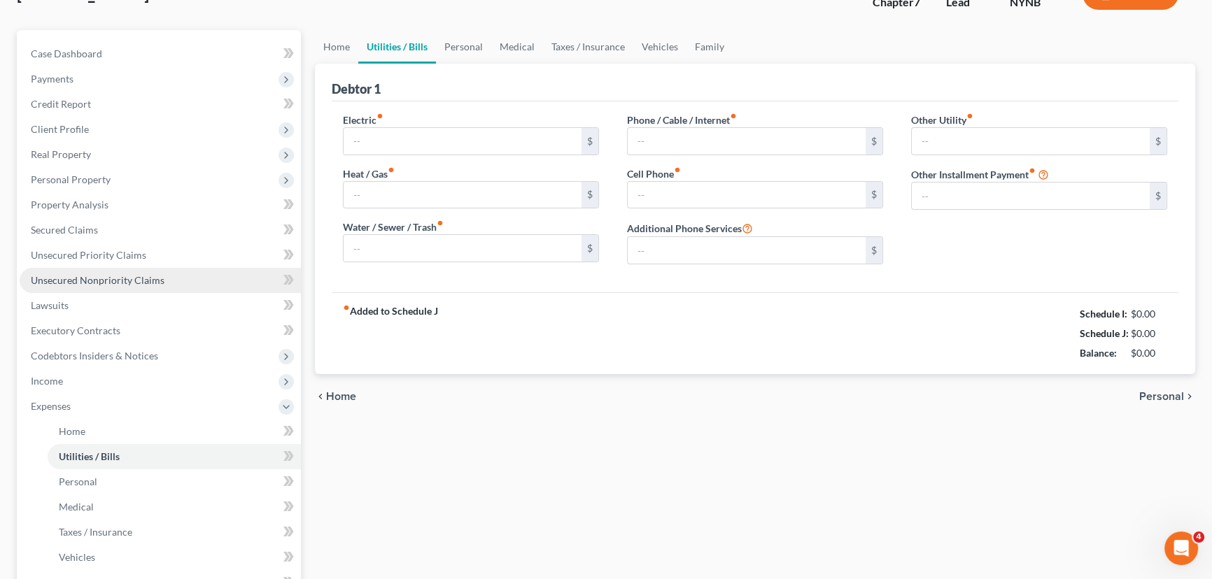
type input "0.00"
type input "55.00"
type input "151.00"
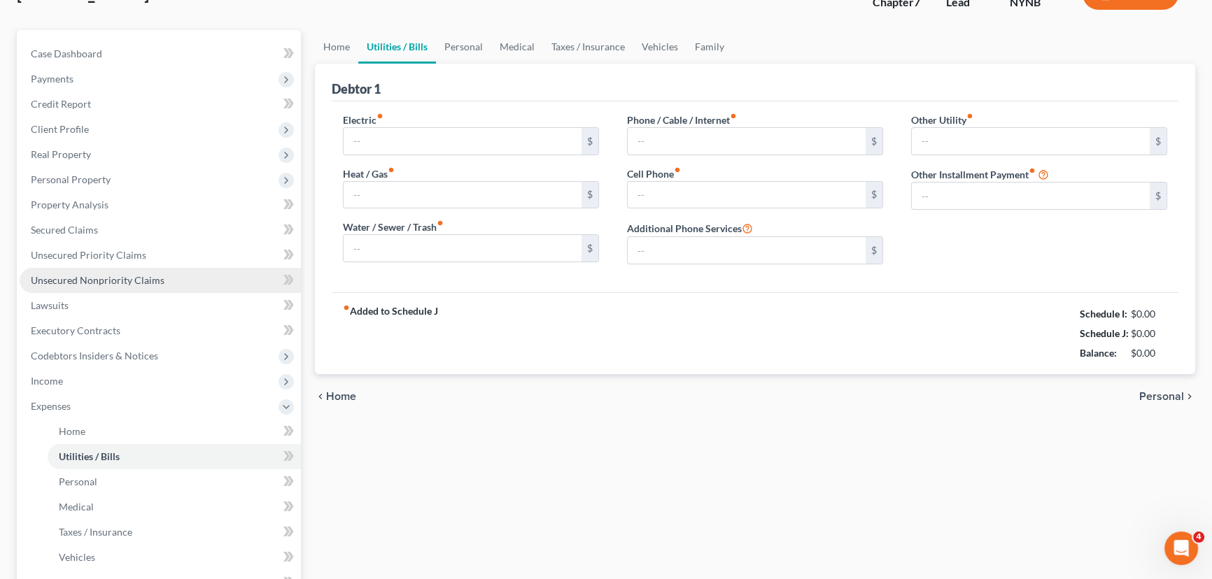
type input "0.00"
type input "50.00"
type input "Subscription"
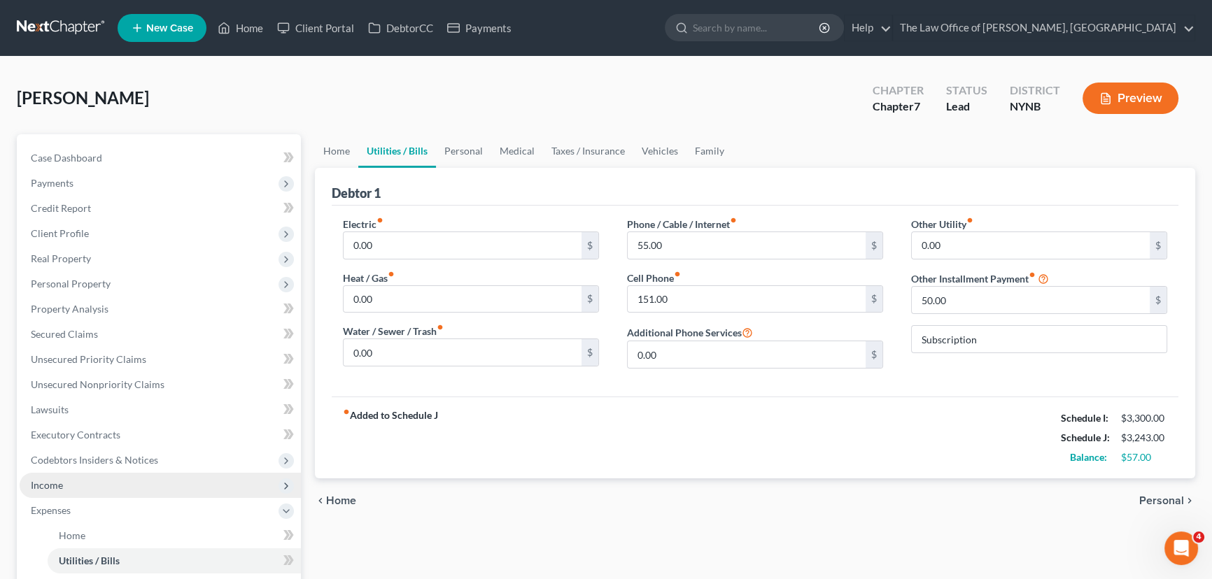
click at [55, 493] on span "Income" at bounding box center [160, 485] width 281 height 25
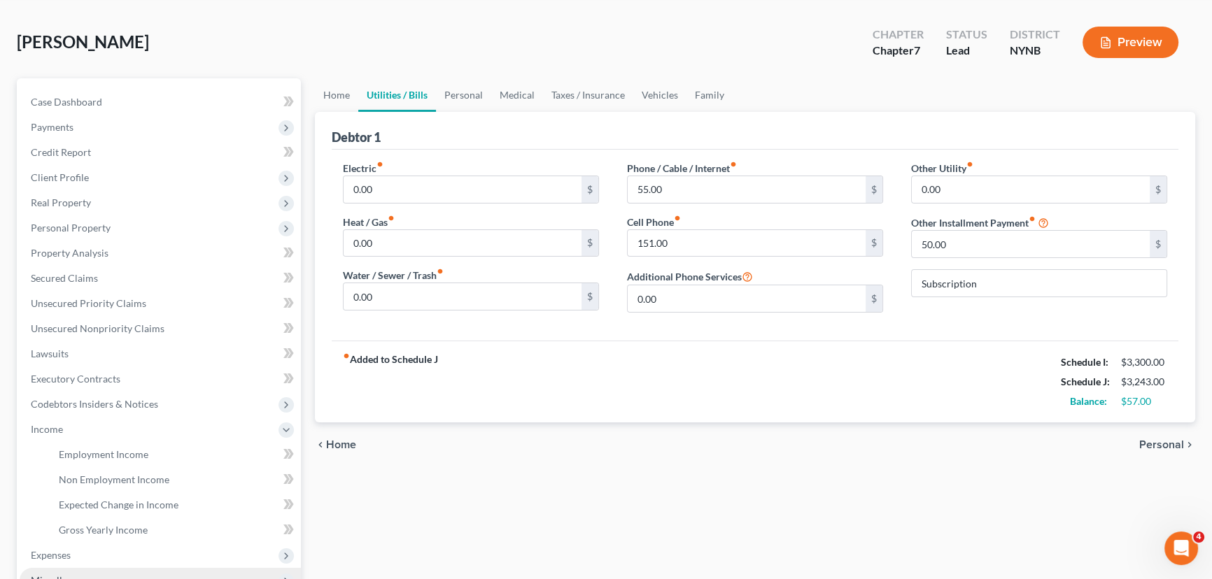
scroll to position [127, 0]
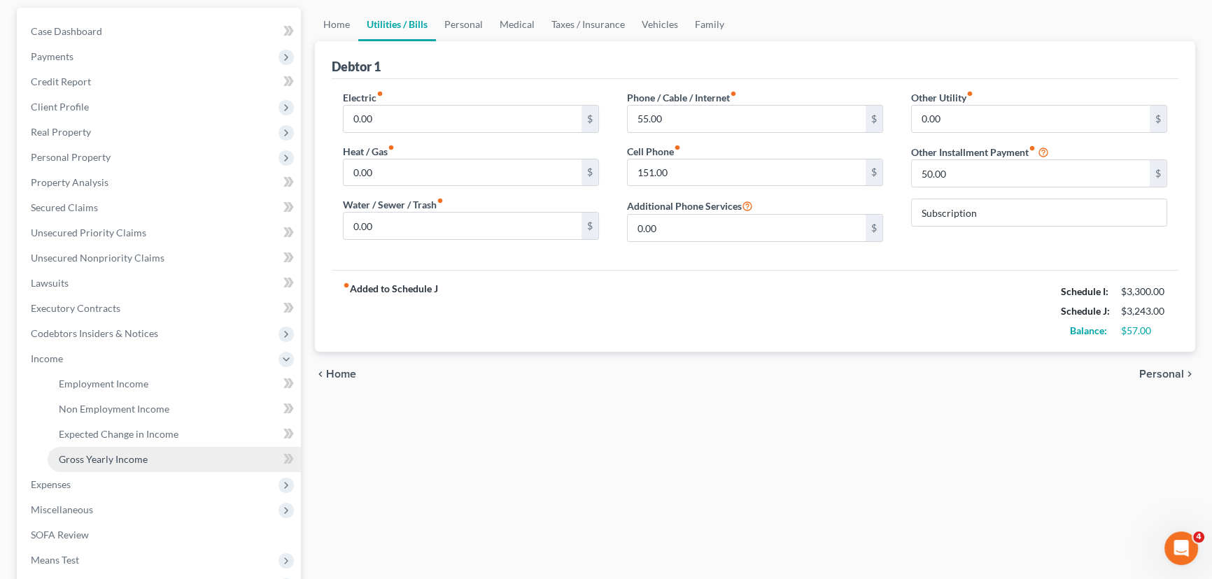
click at [82, 461] on span "Gross Yearly Income" at bounding box center [103, 460] width 89 height 12
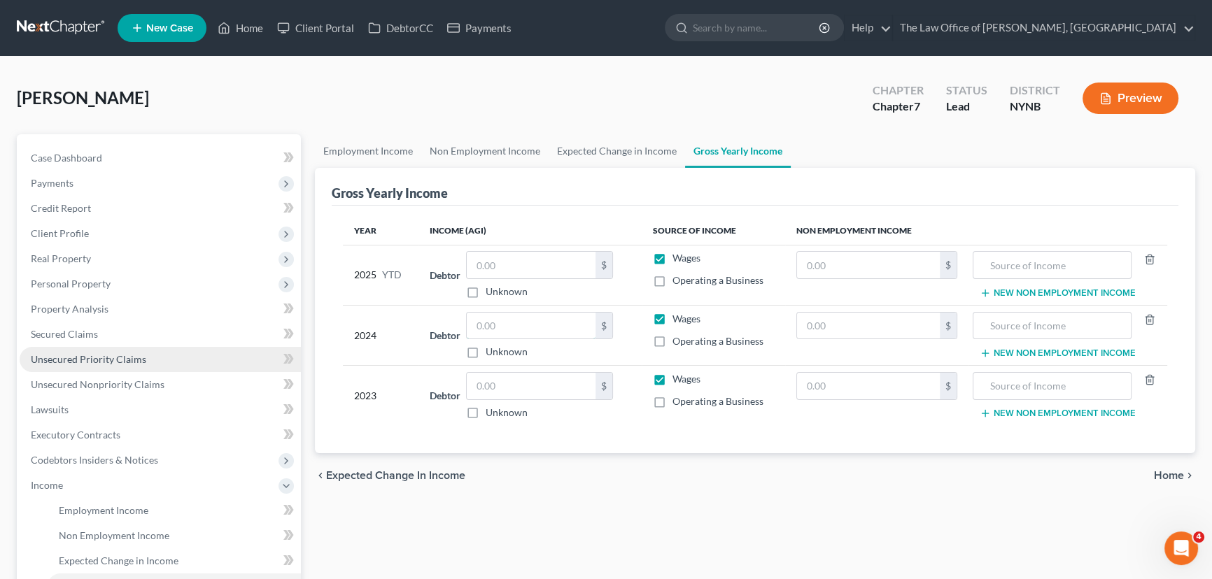
drag, startPoint x: 496, startPoint y: 321, endPoint x: 23, endPoint y: 362, distance: 474.2
click at [496, 321] on input "text" at bounding box center [531, 326] width 129 height 27
type input "18,756"
click at [557, 267] on input "text" at bounding box center [531, 265] width 129 height 27
type input "0"
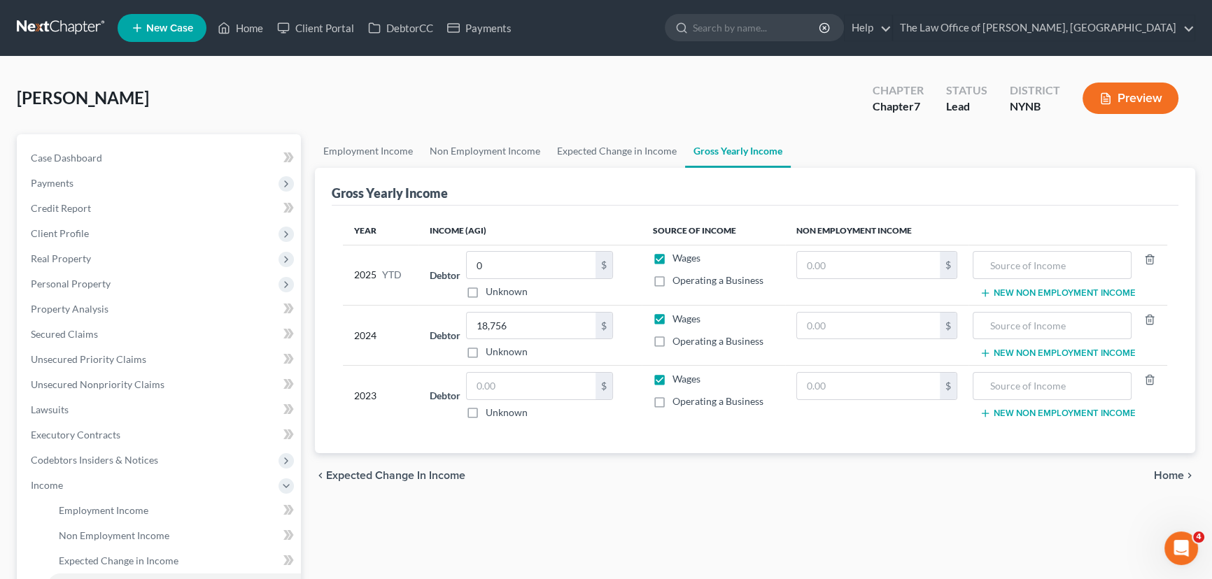
click at [486, 413] on label "Unknown" at bounding box center [507, 413] width 42 height 14
click at [491, 413] on input "Unknown" at bounding box center [495, 410] width 9 height 9
checkbox input "true"
type input "0.00"
click at [57, 454] on span "Codebtors Insiders & Notices" at bounding box center [94, 460] width 127 height 12
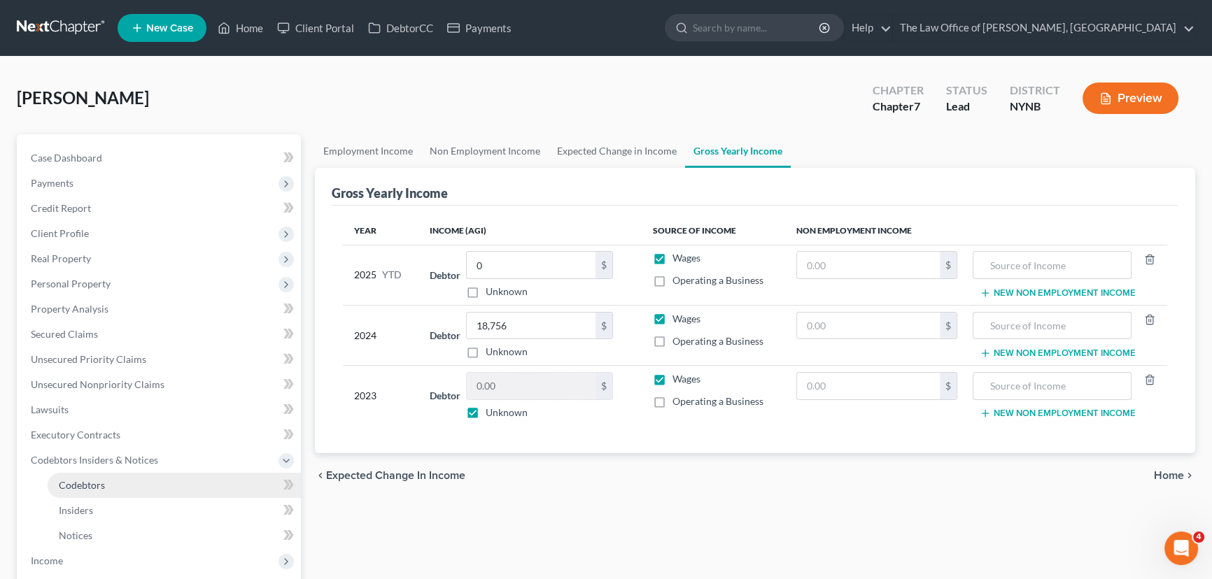
click at [92, 479] on span "Codebtors" at bounding box center [82, 485] width 46 height 12
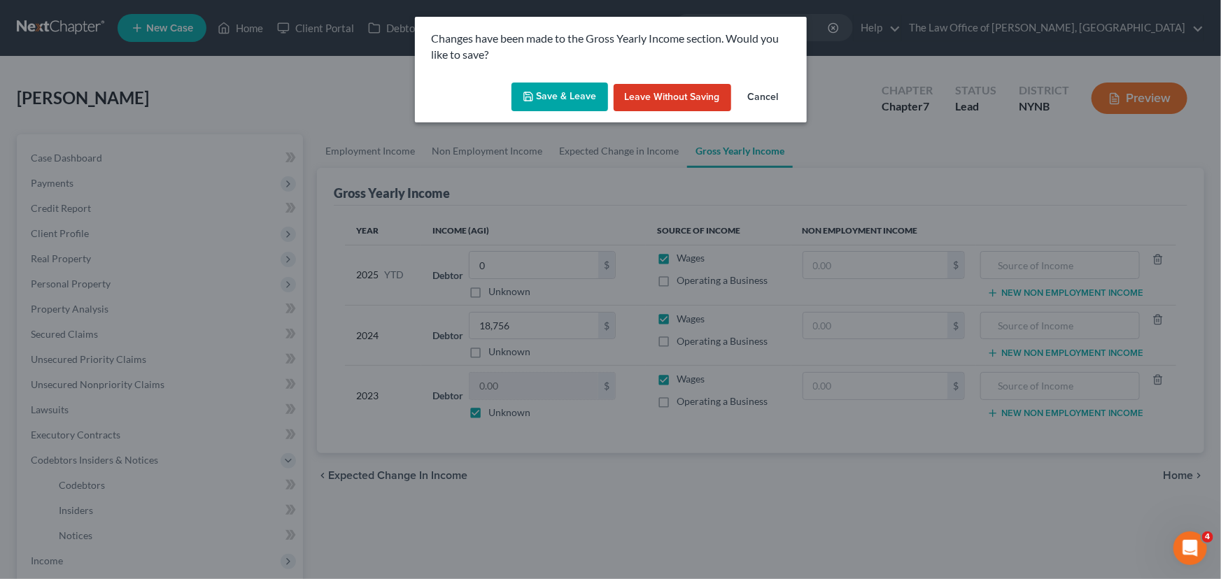
click at [580, 98] on button "Save & Leave" at bounding box center [560, 97] width 97 height 29
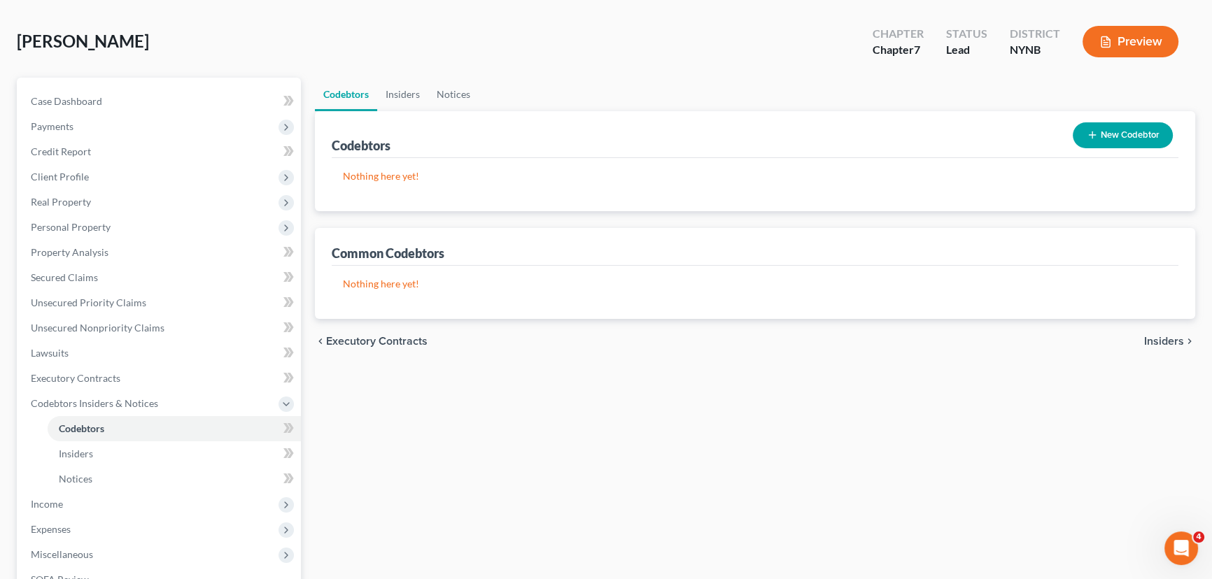
scroll to position [190, 0]
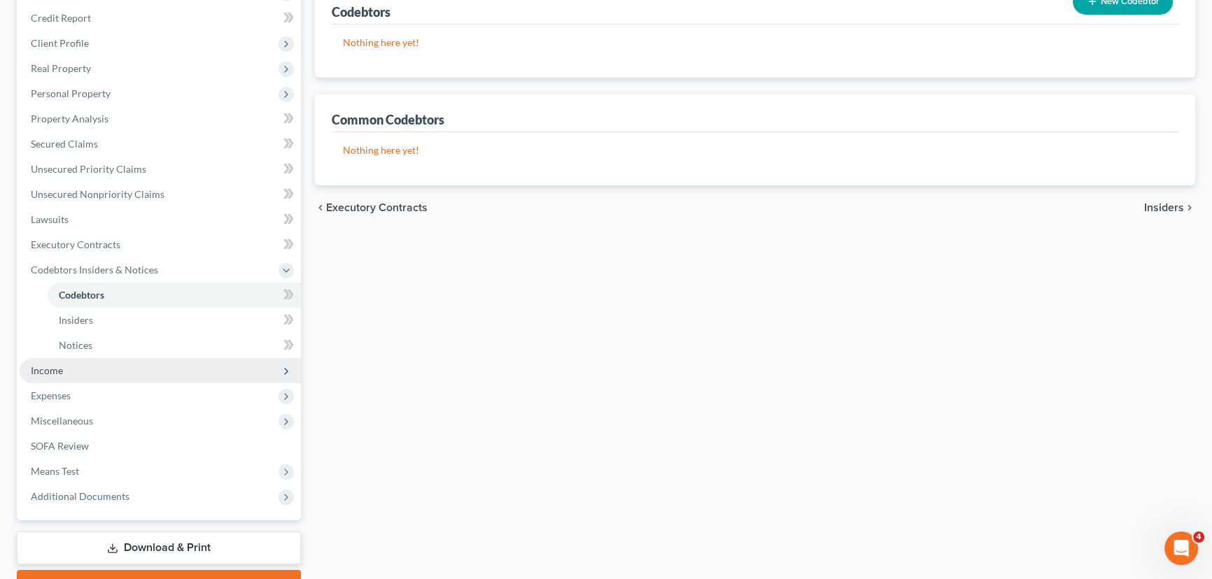
click at [76, 363] on span "Income" at bounding box center [160, 370] width 281 height 25
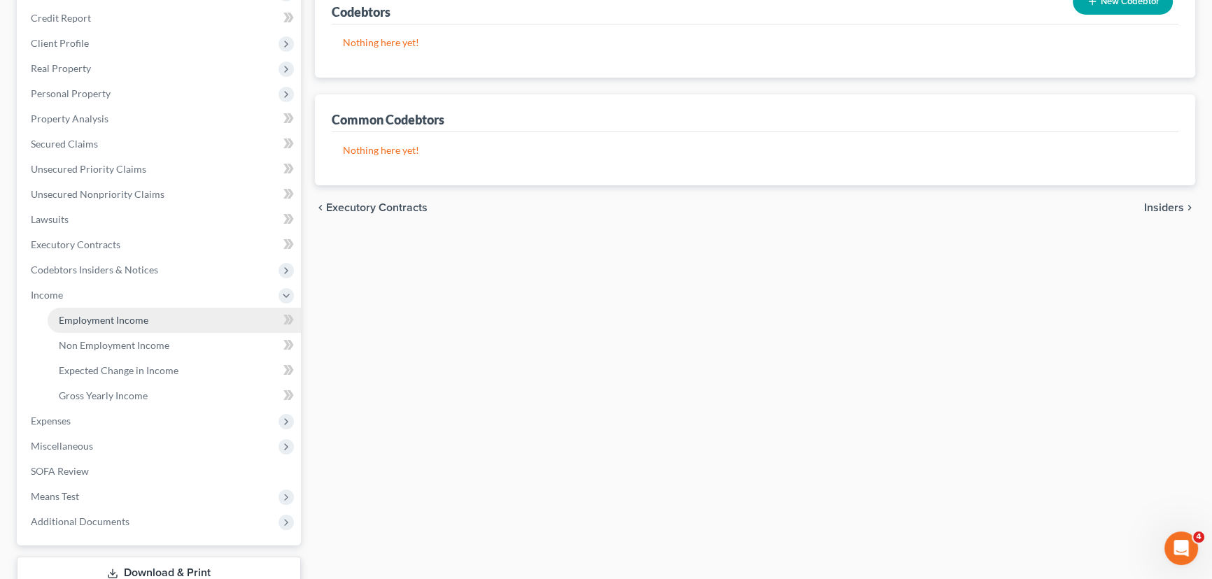
click at [90, 321] on span "Employment Income" at bounding box center [104, 320] width 90 height 12
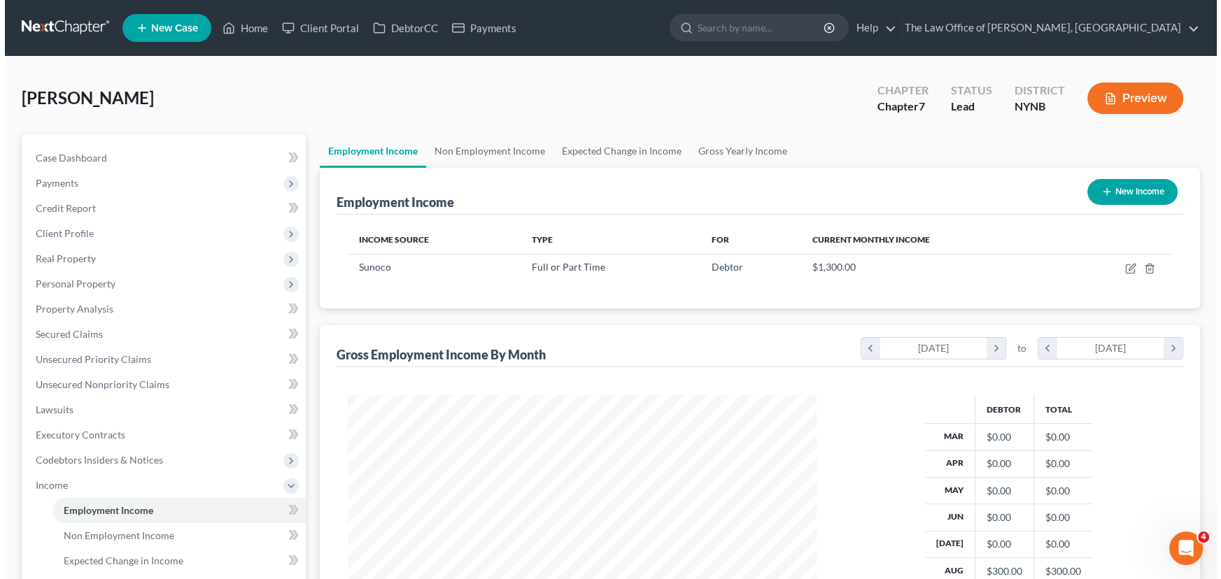
scroll to position [251, 497]
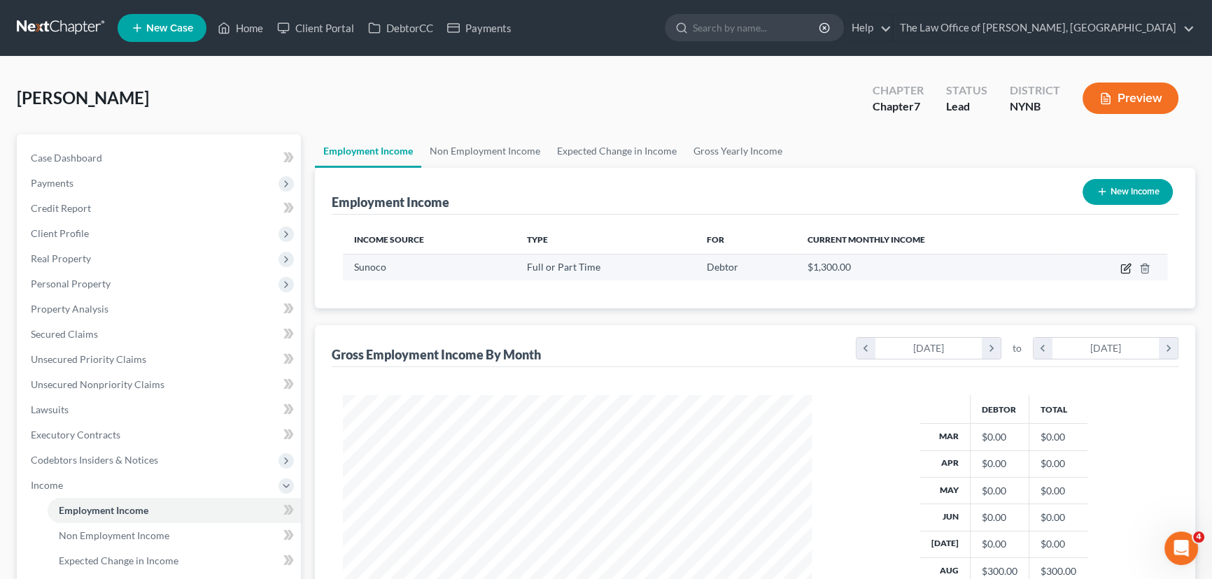
click at [1127, 268] on icon "button" at bounding box center [1127, 267] width 6 height 6
select select "0"
select select "35"
select select "3"
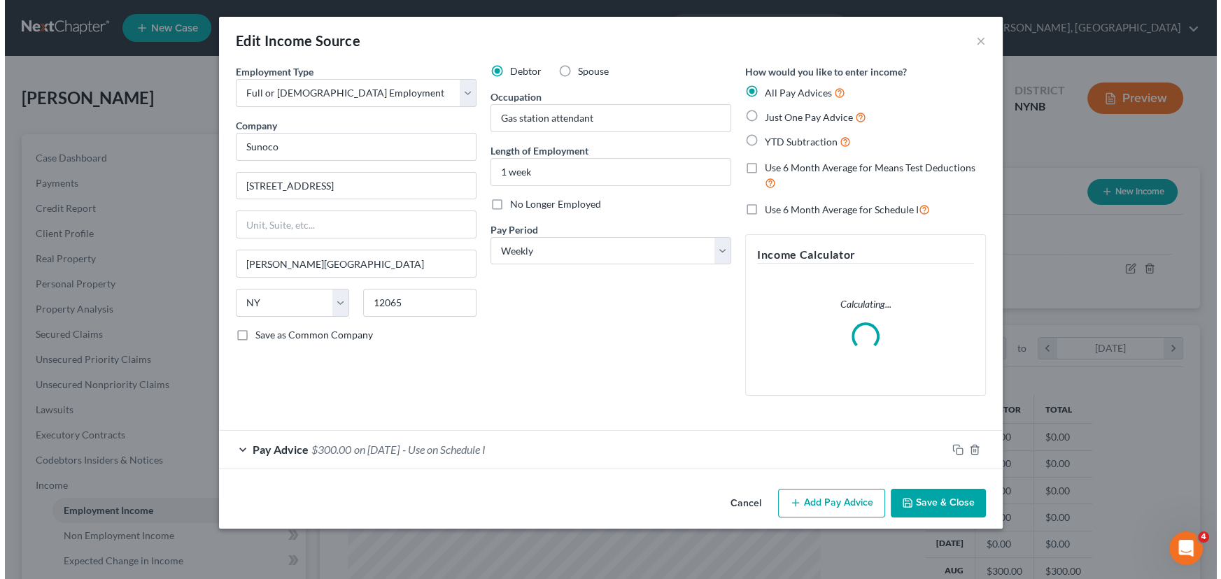
scroll to position [251, 501]
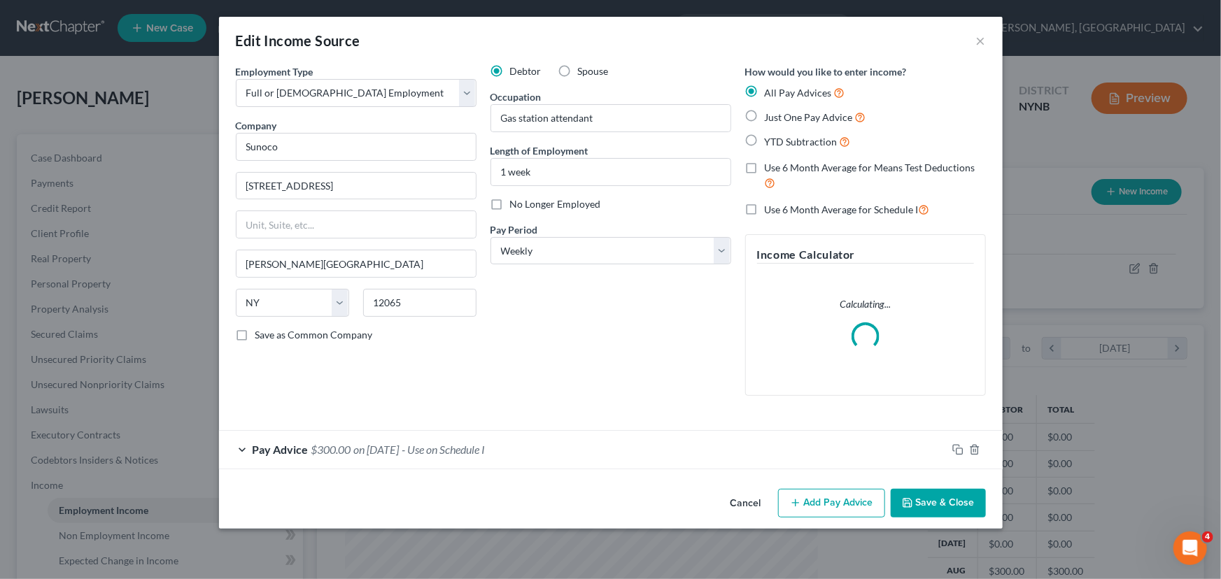
click at [590, 451] on div "Pay Advice $300.00 on [DATE] - Use on Schedule I" at bounding box center [583, 449] width 728 height 37
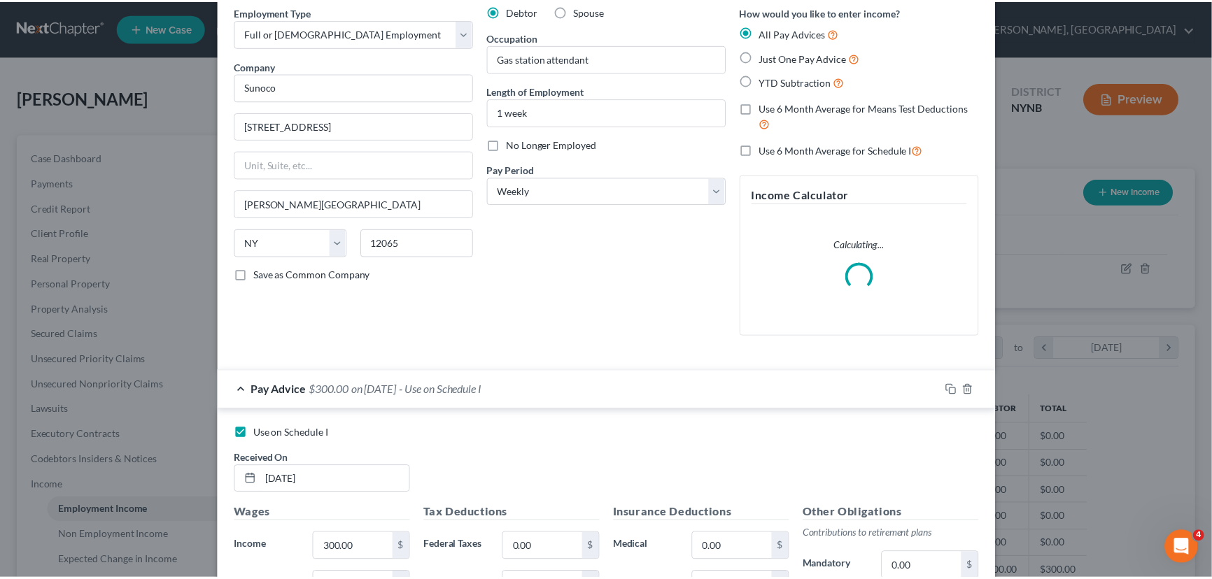
scroll to position [0, 0]
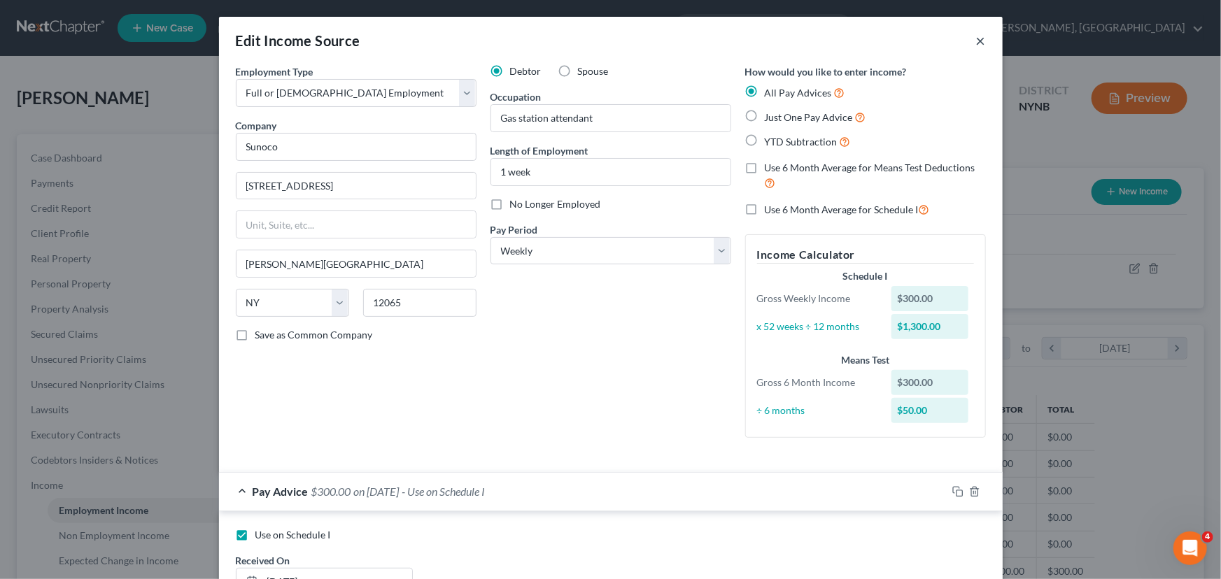
click at [978, 39] on button "×" at bounding box center [981, 40] width 10 height 17
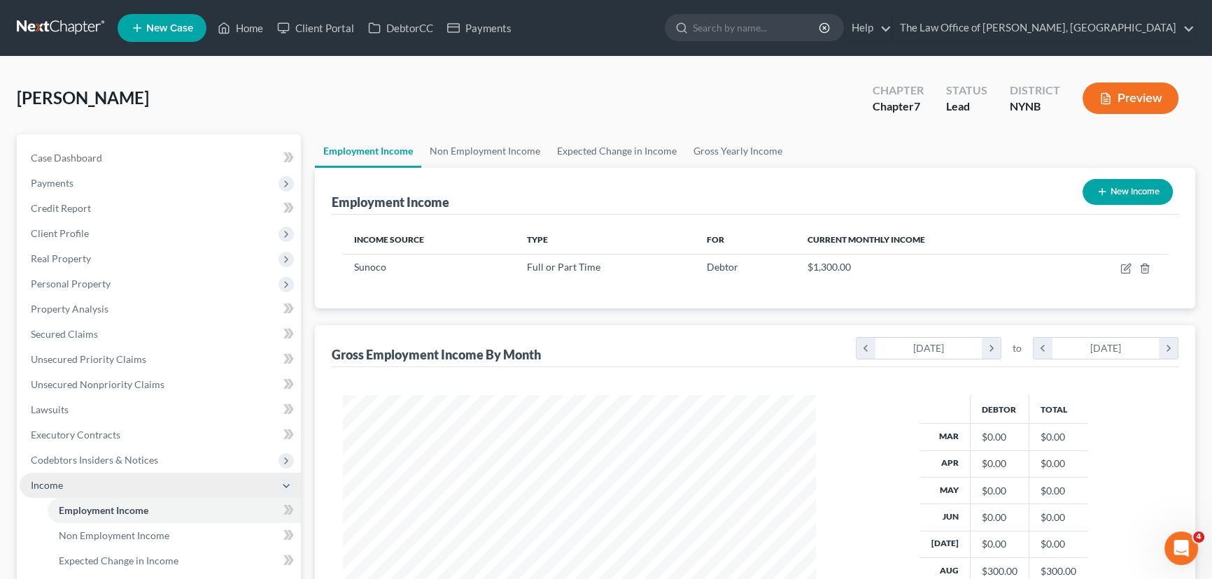
scroll to position [699619, 699373]
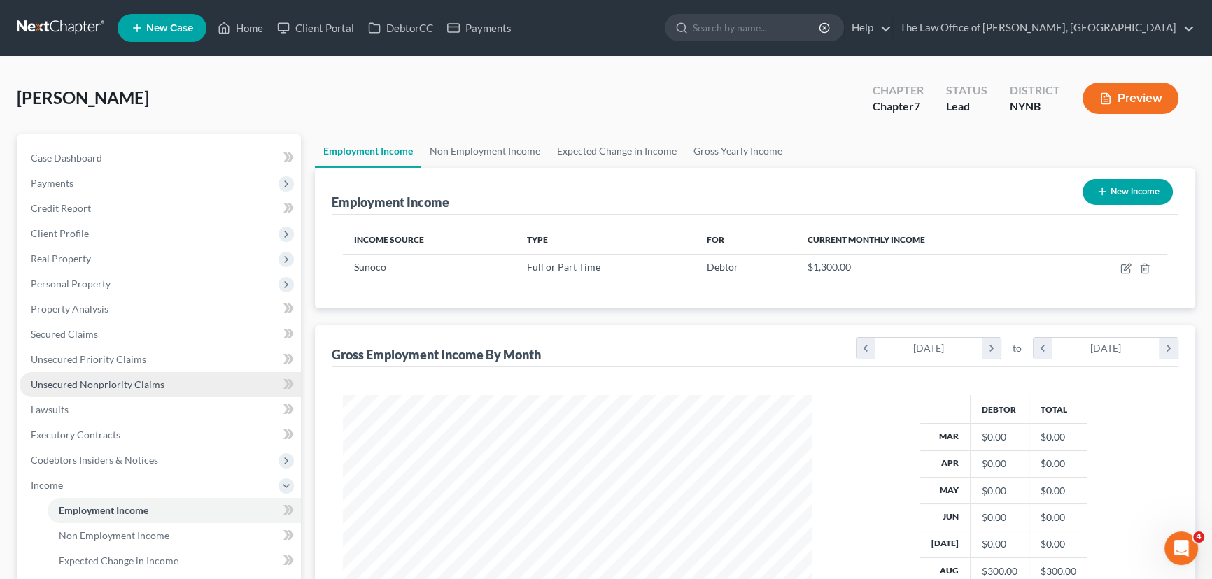
click at [115, 379] on span "Unsecured Nonpriority Claims" at bounding box center [98, 385] width 134 height 12
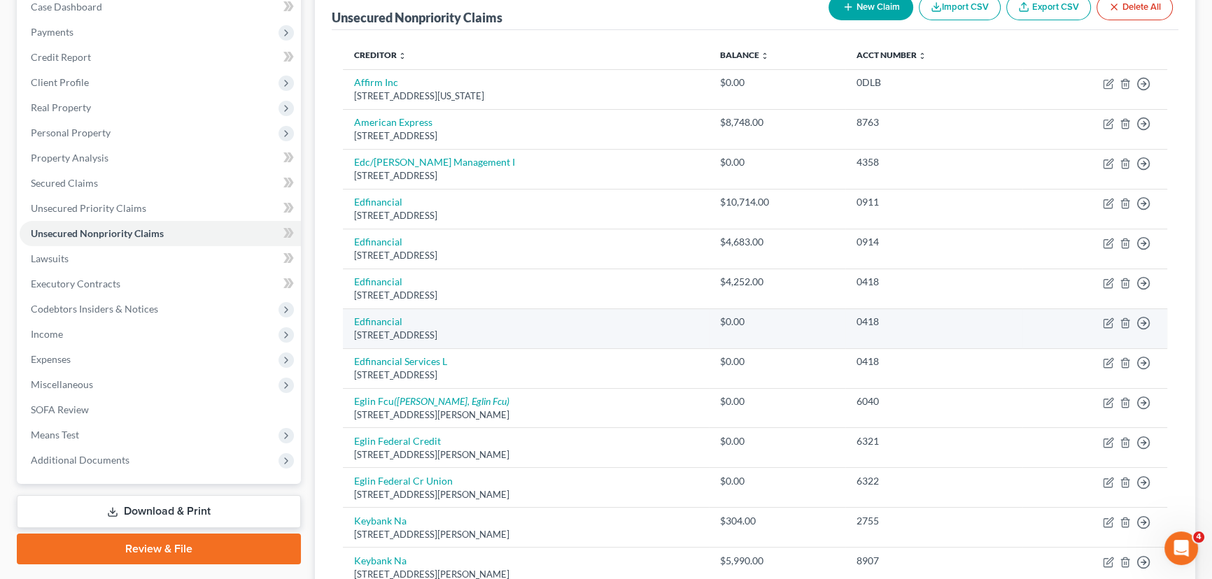
scroll to position [190, 0]
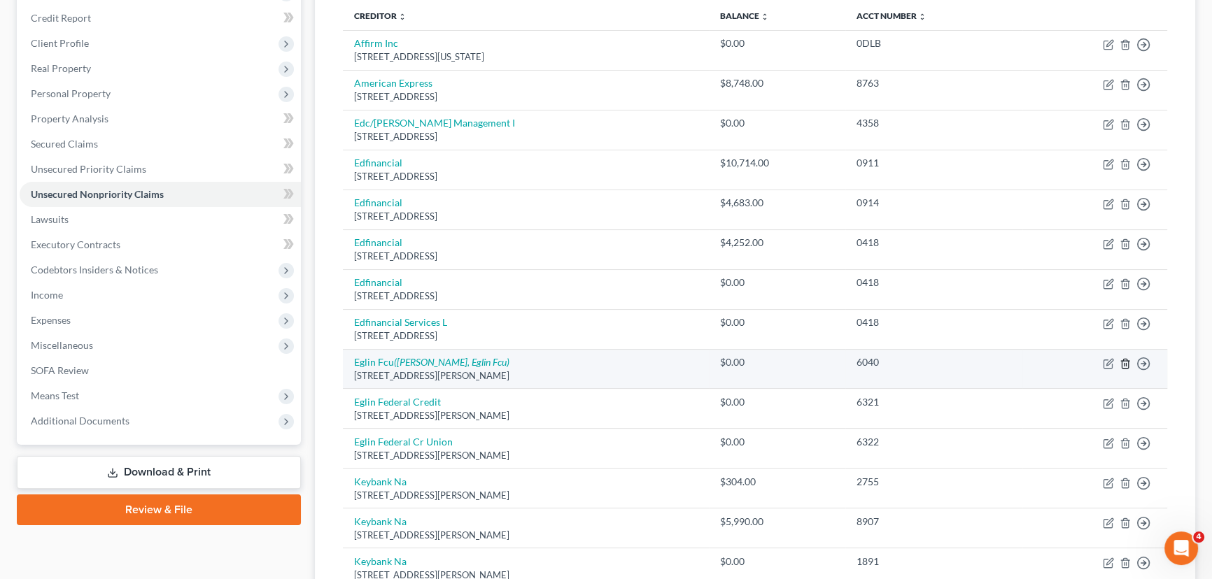
click at [1129, 358] on icon "button" at bounding box center [1125, 363] width 11 height 11
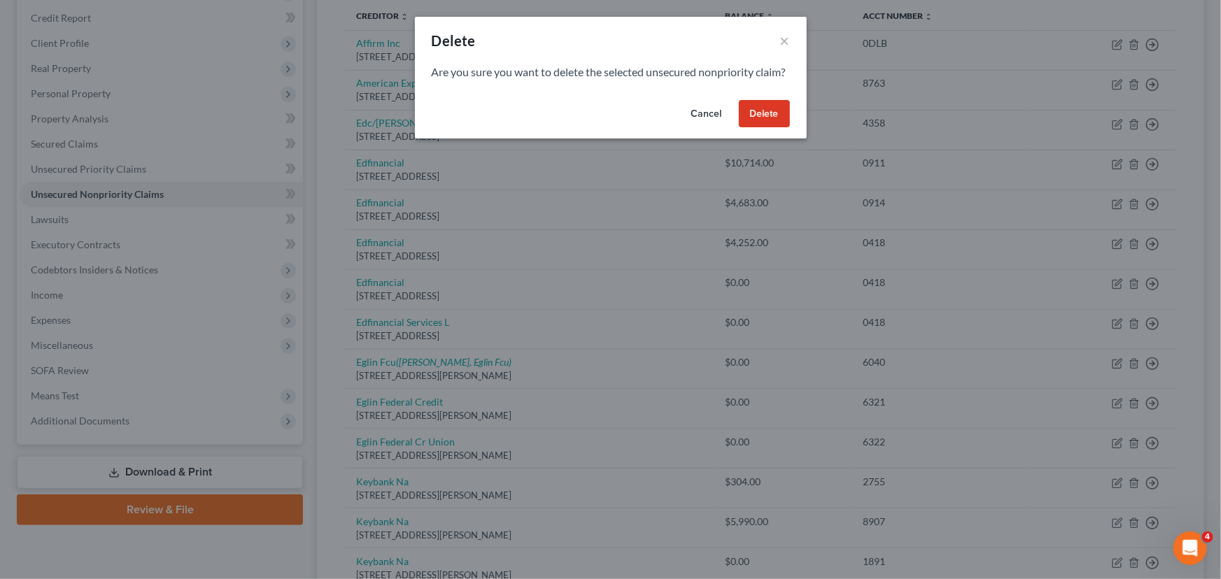
click at [764, 128] on button "Delete" at bounding box center [764, 114] width 51 height 28
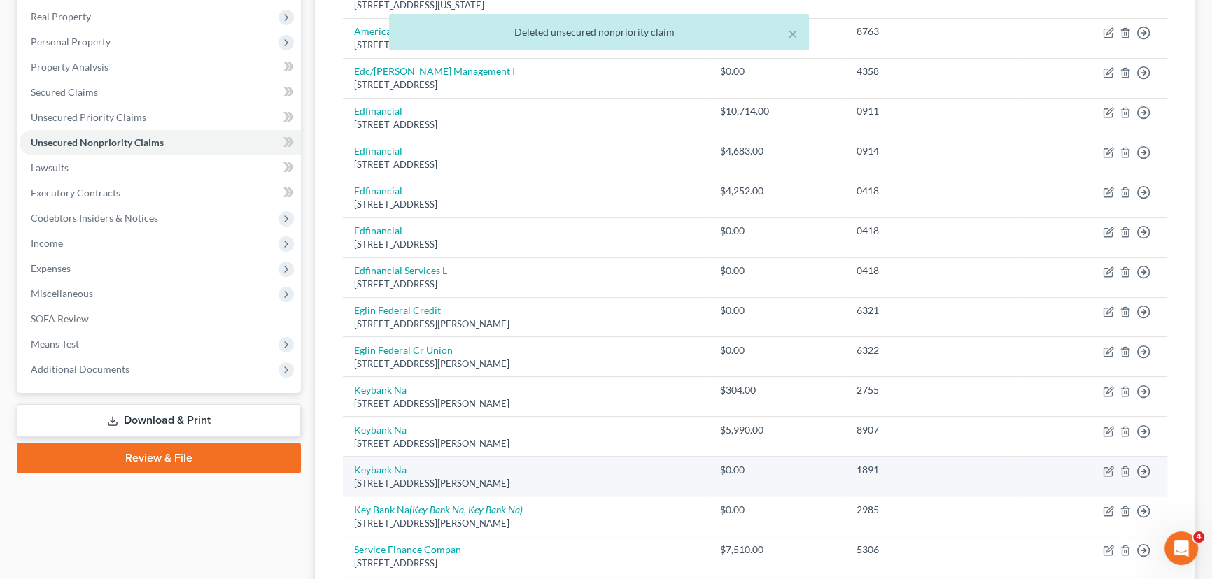
scroll to position [381, 0]
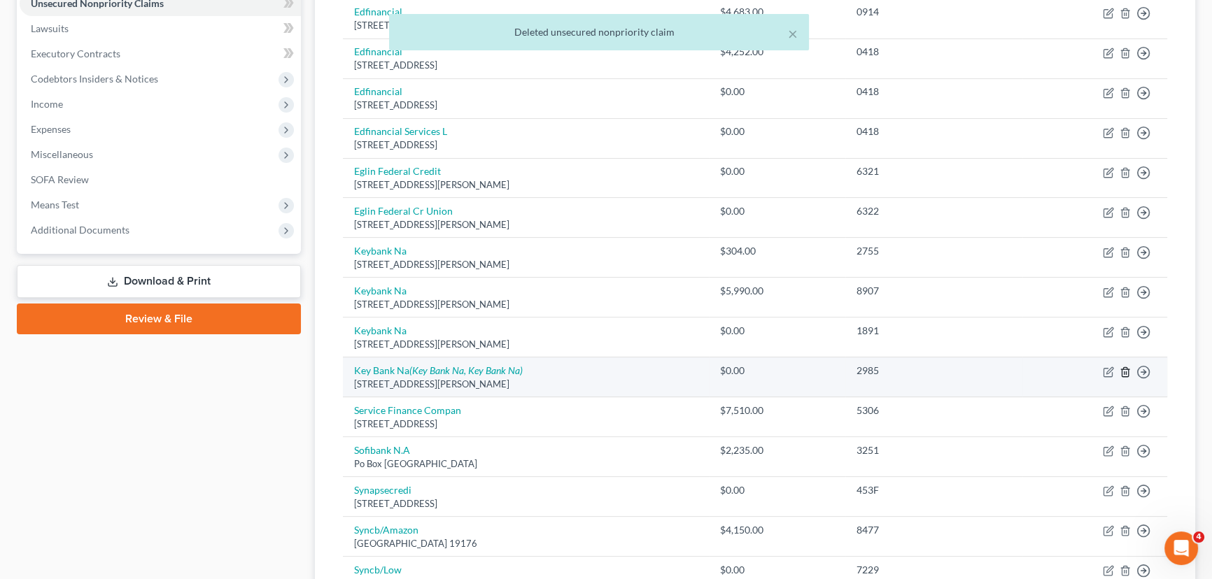
click at [1123, 370] on icon "button" at bounding box center [1125, 372] width 11 height 11
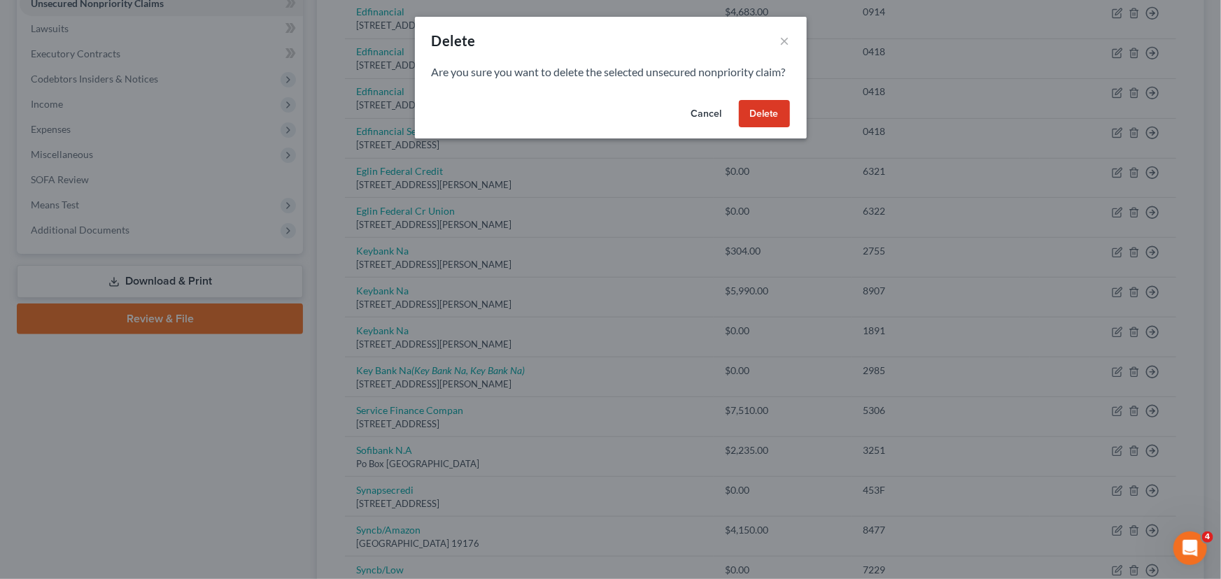
click at [757, 128] on button "Delete" at bounding box center [764, 114] width 51 height 28
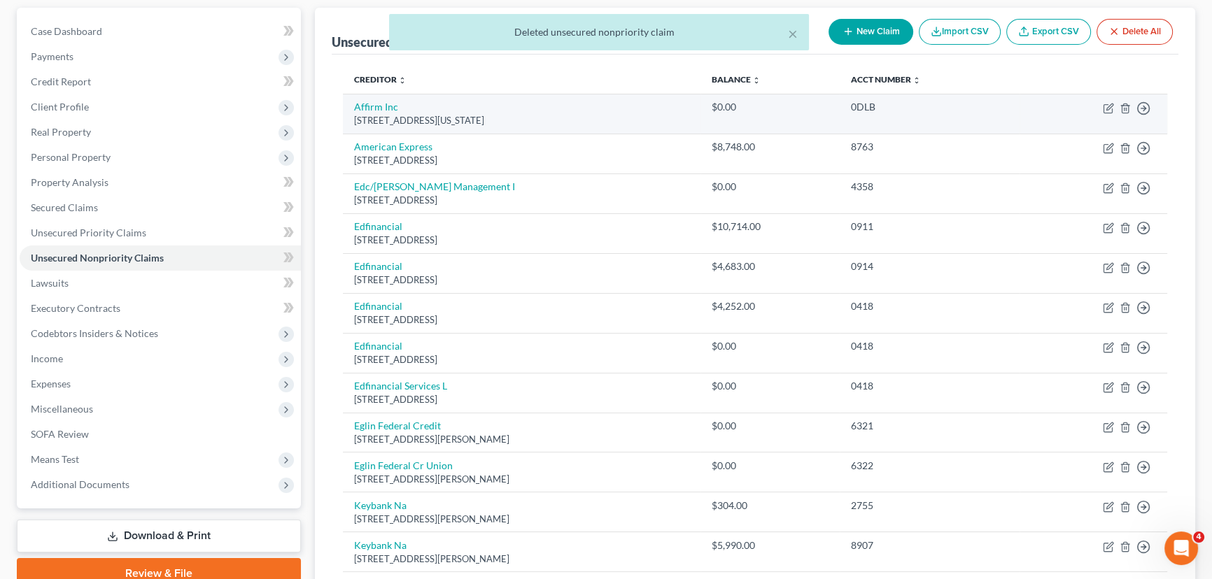
scroll to position [0, 0]
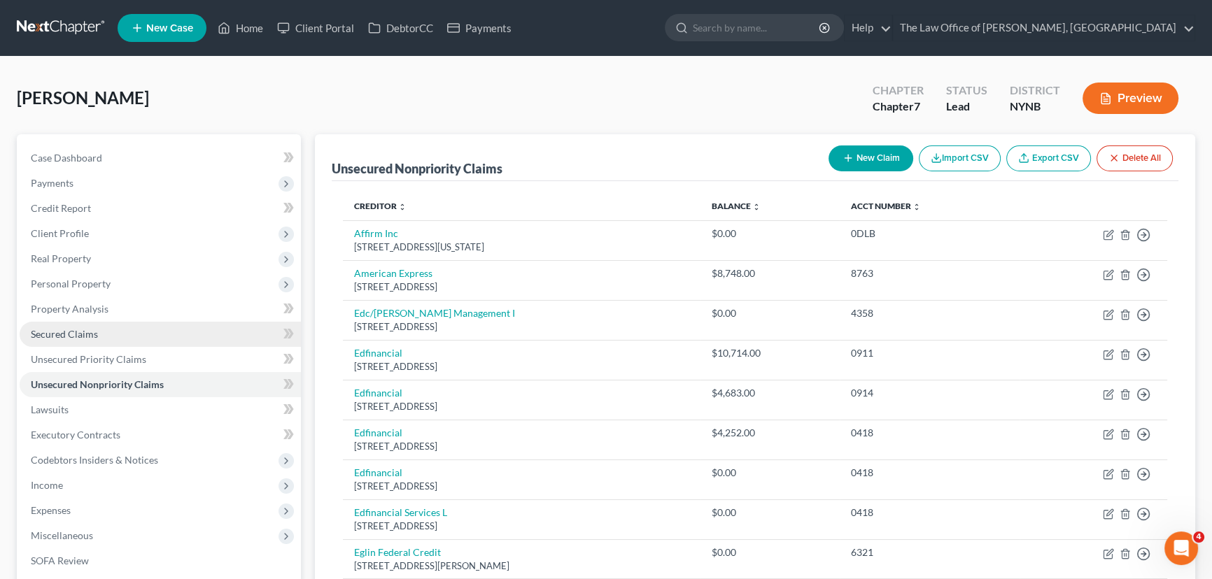
drag, startPoint x: 79, startPoint y: 333, endPoint x: 88, endPoint y: 334, distance: 9.1
click at [79, 334] on span "Secured Claims" at bounding box center [64, 334] width 67 height 12
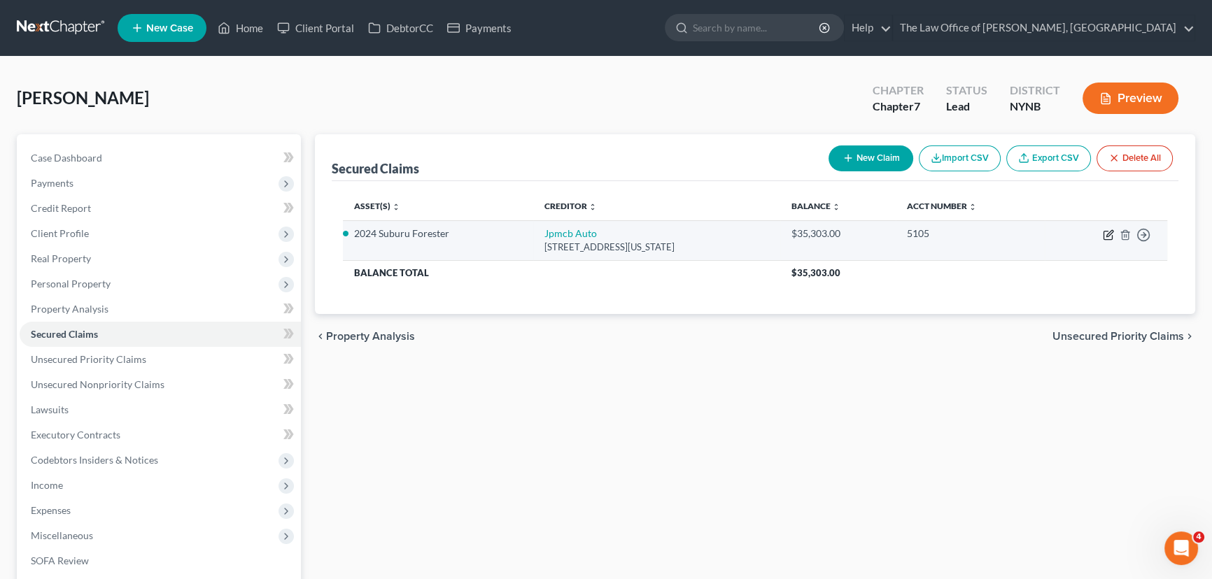
click at [1107, 232] on icon "button" at bounding box center [1108, 235] width 11 height 11
select select "19"
select select "5"
select select "2"
select select "0"
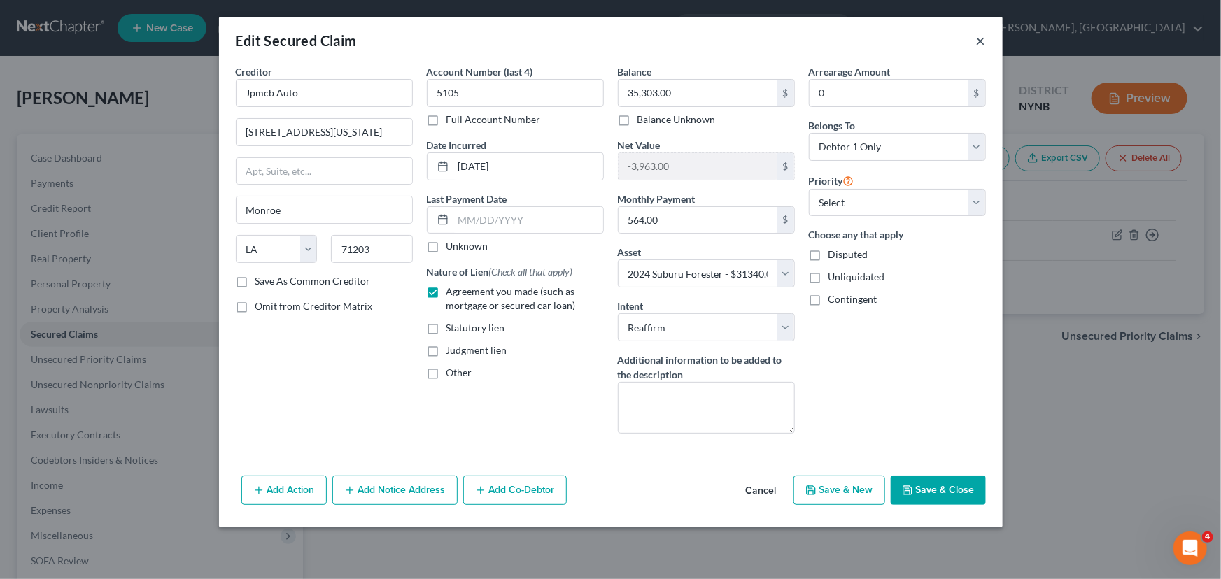
click at [985, 40] on button "×" at bounding box center [981, 40] width 10 height 17
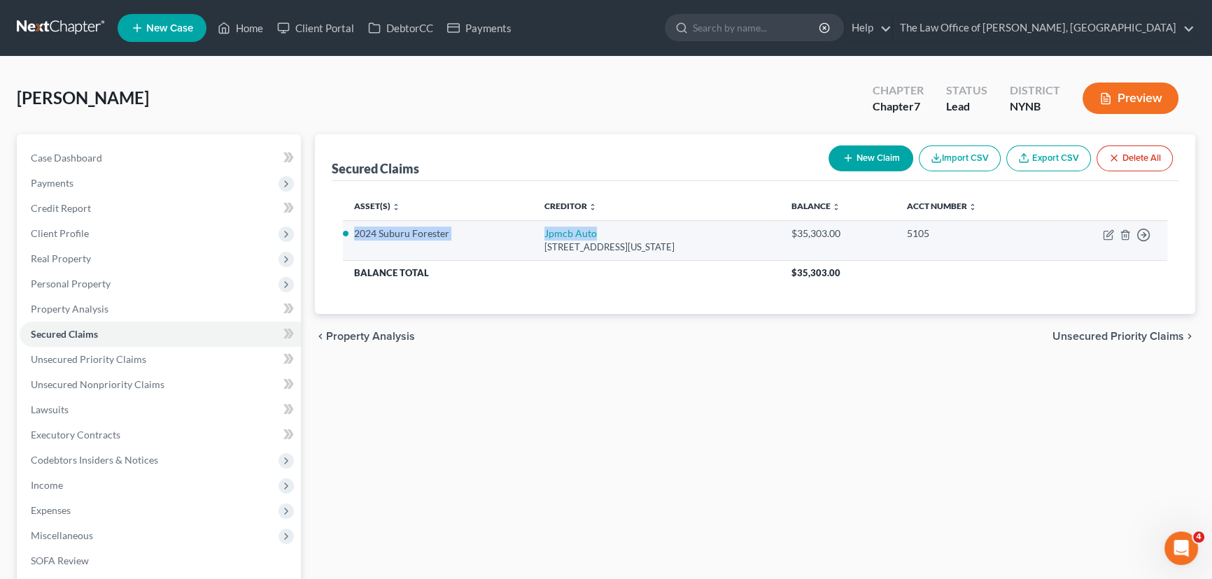
drag, startPoint x: 352, startPoint y: 228, endPoint x: 664, endPoint y: 231, distance: 312.2
click at [664, 231] on tr "2024 Suburu Forester Jpmcb Auto [STREET_ADDRESS][US_STATE] $35,303.00 5105 Move…" at bounding box center [755, 240] width 824 height 40
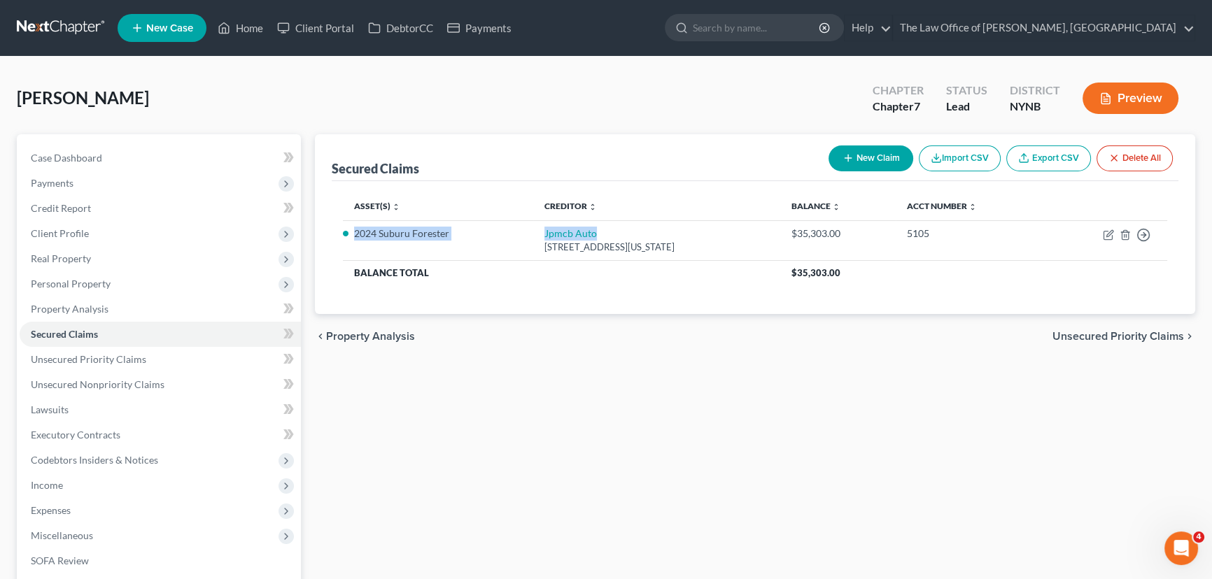
copy tr "2024 Suburu Forester Jpmcb Auto"
click at [83, 300] on link "Property Analysis" at bounding box center [160, 309] width 281 height 25
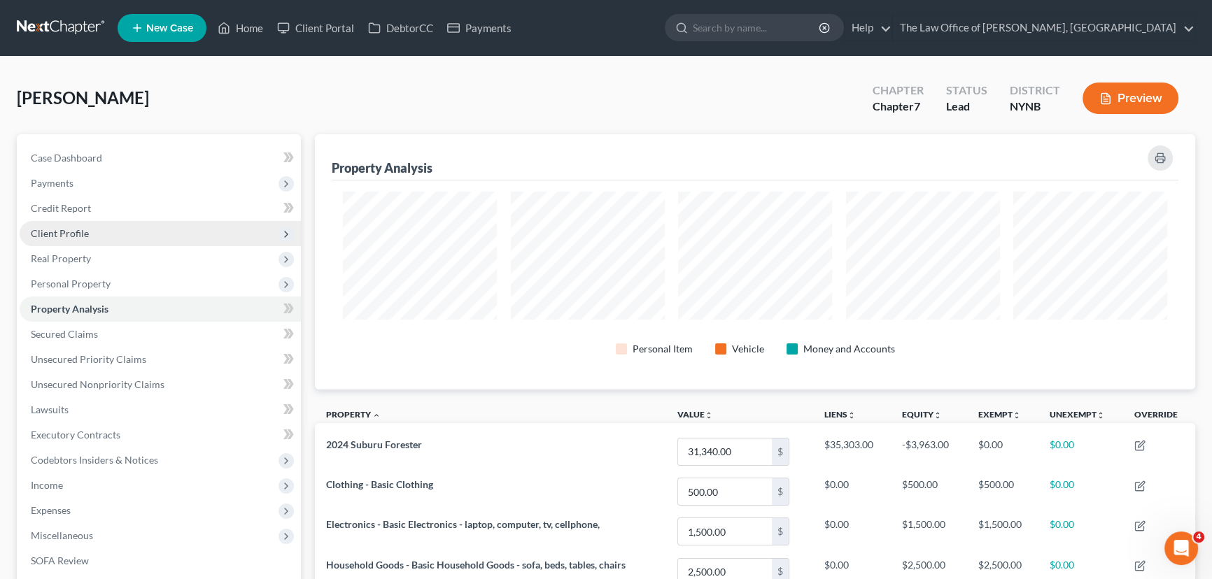
click at [81, 227] on span "Client Profile" at bounding box center [60, 233] width 58 height 12
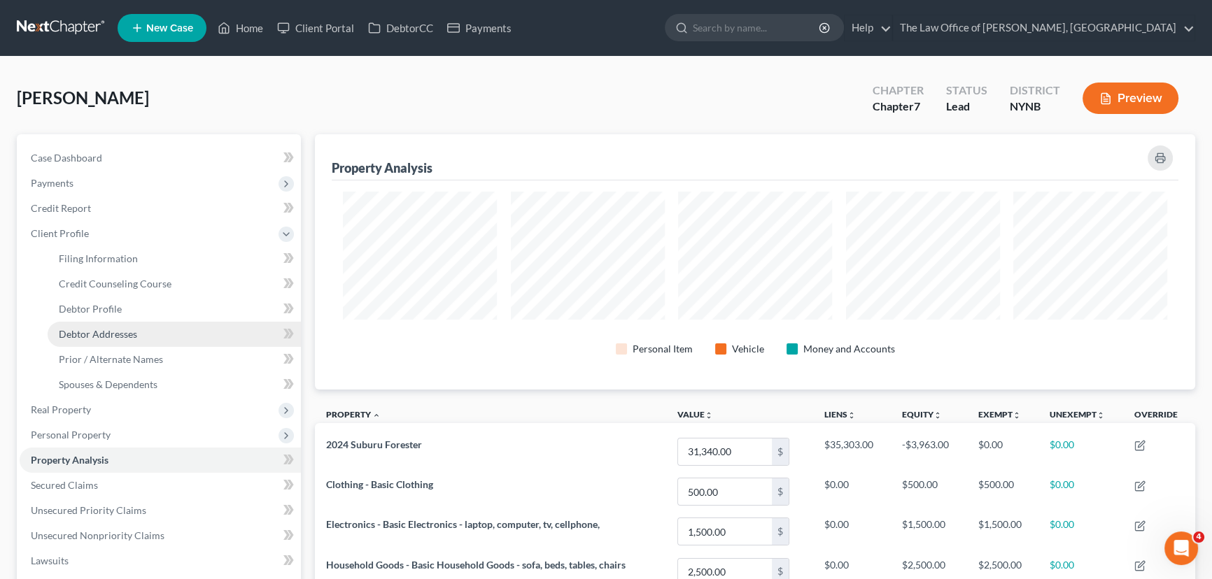
click at [120, 332] on span "Debtor Addresses" at bounding box center [98, 334] width 78 height 12
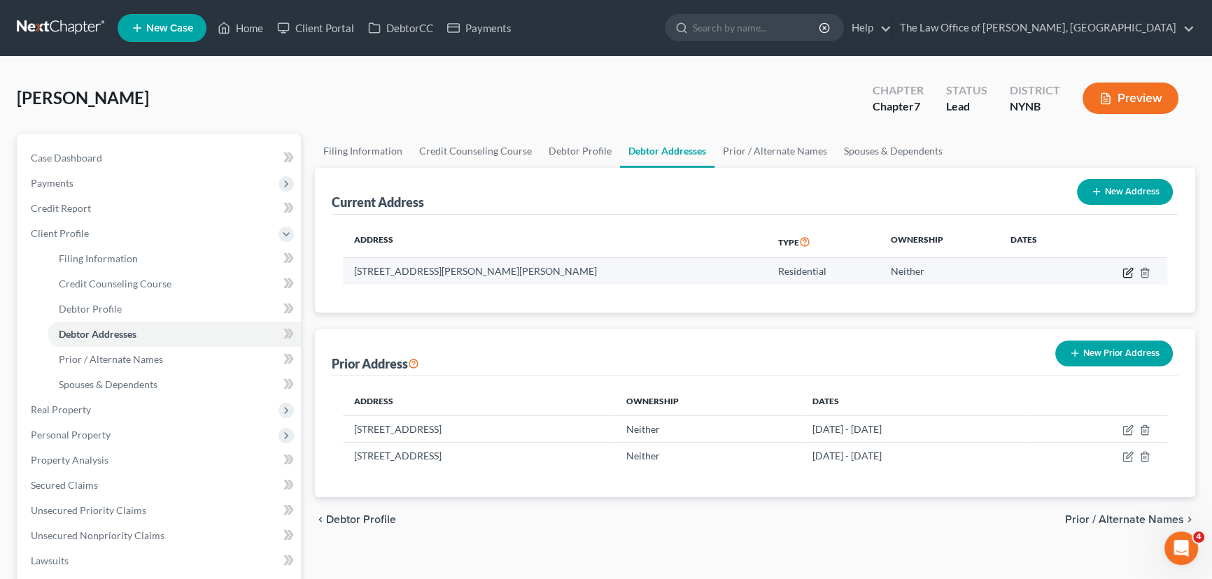
click at [1126, 271] on icon "button" at bounding box center [1128, 272] width 11 height 11
select select "35"
select select "30"
select select "0"
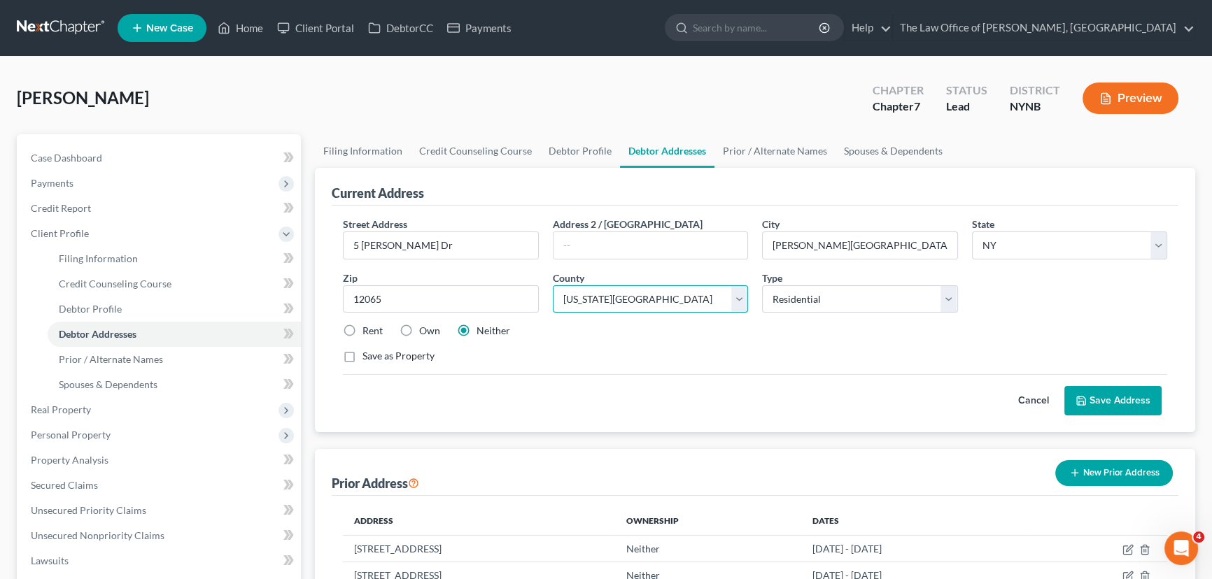
drag, startPoint x: 679, startPoint y: 300, endPoint x: 636, endPoint y: 317, distance: 45.9
click at [679, 300] on select "County [GEOGRAPHIC_DATA] [GEOGRAPHIC_DATA] [GEOGRAPHIC_DATA] [GEOGRAPHIC_DATA] …" at bounding box center [651, 300] width 196 height 28
select select "44"
click at [553, 286] on select "County [GEOGRAPHIC_DATA] [GEOGRAPHIC_DATA] [GEOGRAPHIC_DATA] [GEOGRAPHIC_DATA] …" at bounding box center [651, 300] width 196 height 28
click at [1128, 104] on button "Preview" at bounding box center [1131, 98] width 96 height 31
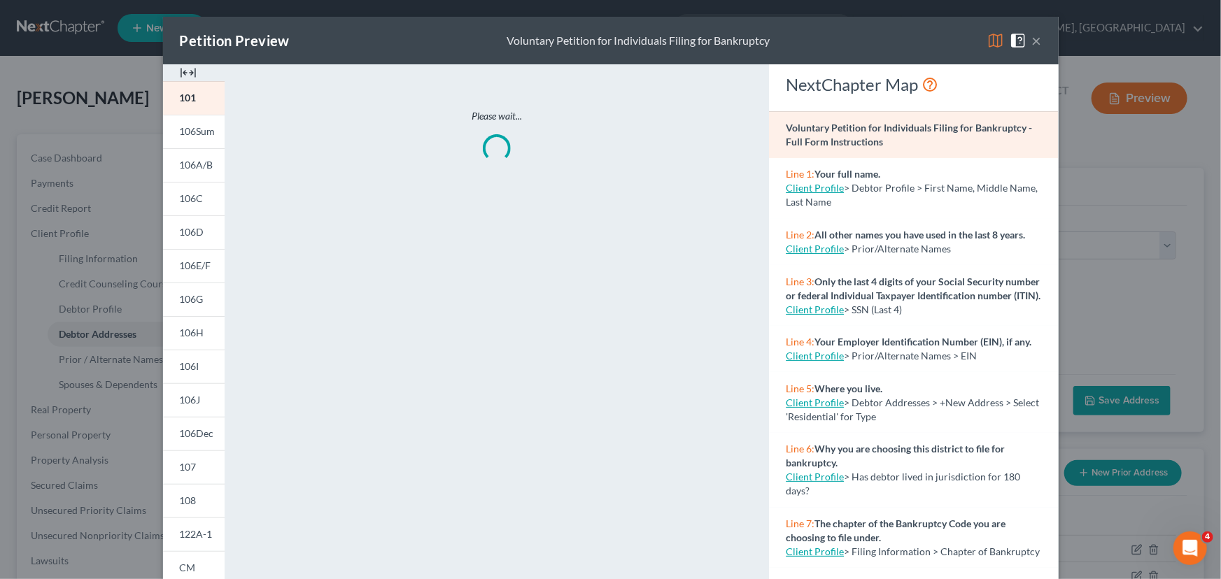
click at [189, 76] on img at bounding box center [188, 72] width 17 height 17
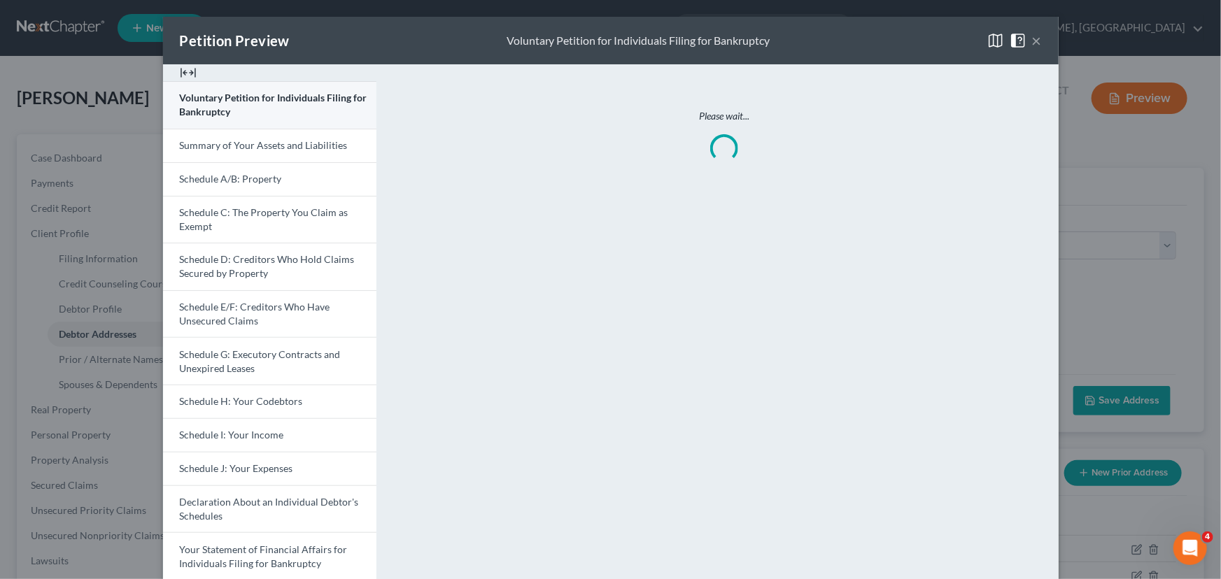
click at [204, 99] on span "Voluntary Petition for Individuals Filing for Bankruptcy" at bounding box center [274, 105] width 188 height 26
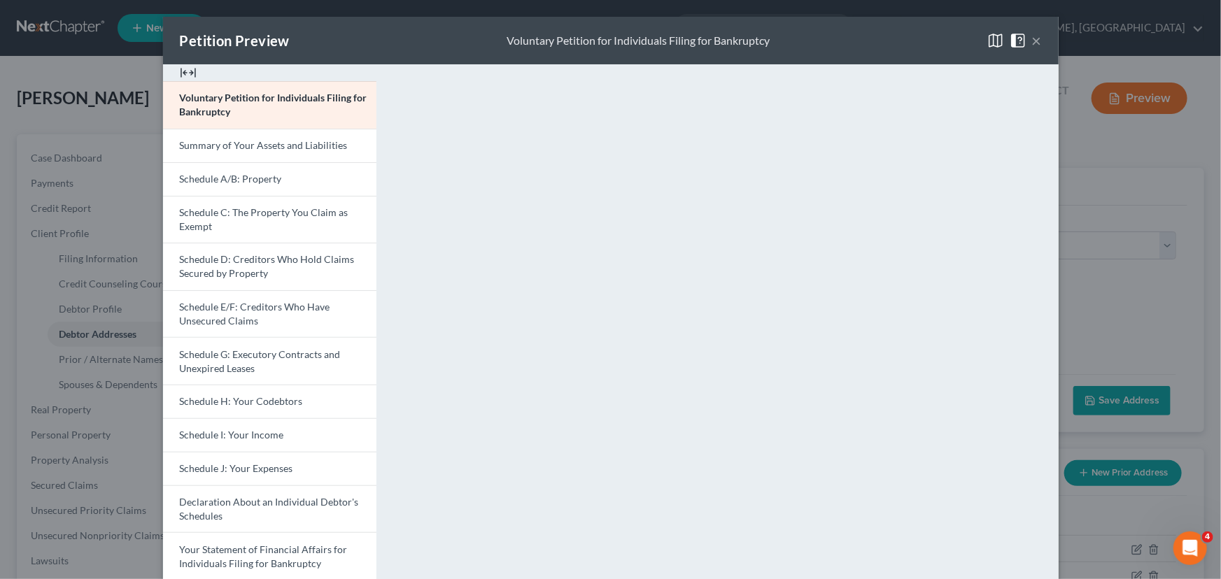
click at [1130, 281] on div "Petition Preview Voluntary Petition for Individuals Filing for Bankruptcy × Vol…" at bounding box center [610, 289] width 1221 height 579
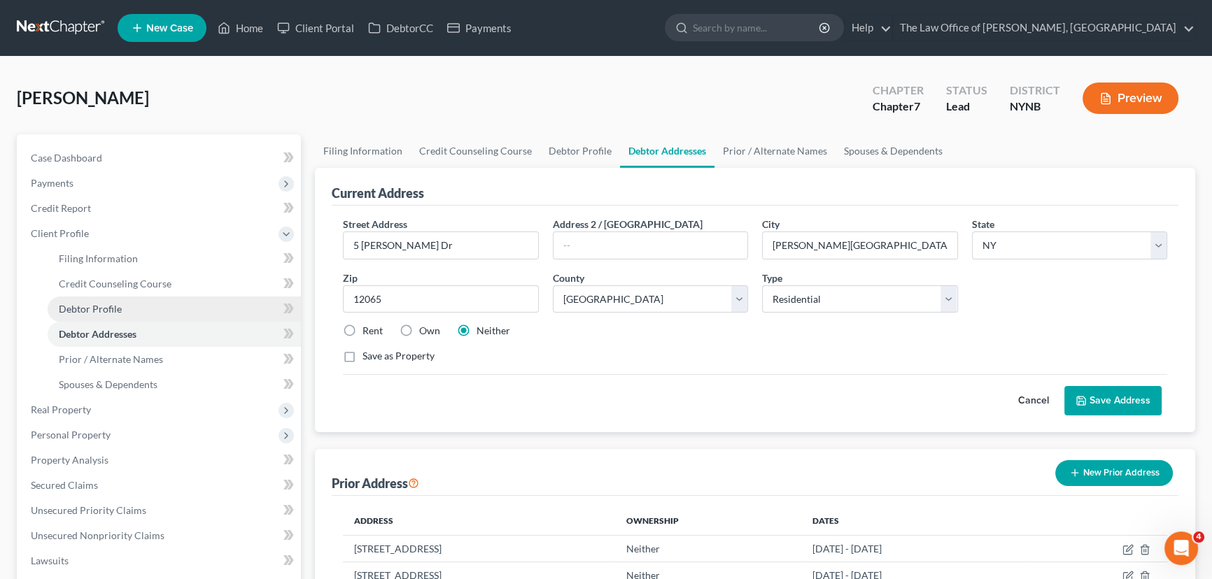
click at [83, 309] on span "Debtor Profile" at bounding box center [90, 309] width 63 height 12
select select "0"
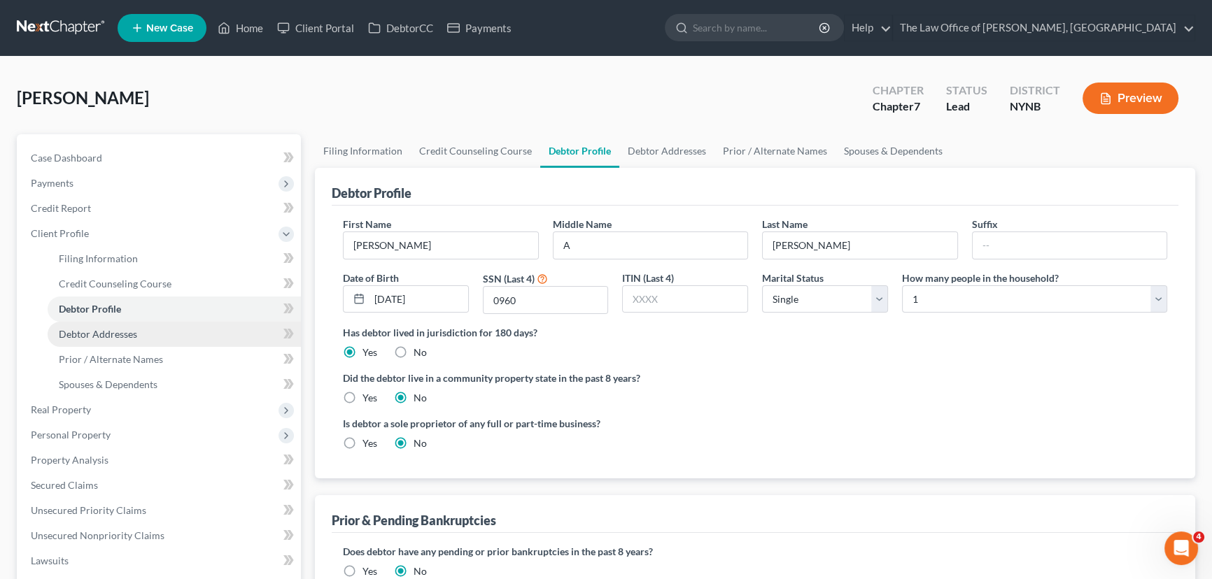
click at [92, 332] on span "Debtor Addresses" at bounding box center [98, 334] width 78 height 12
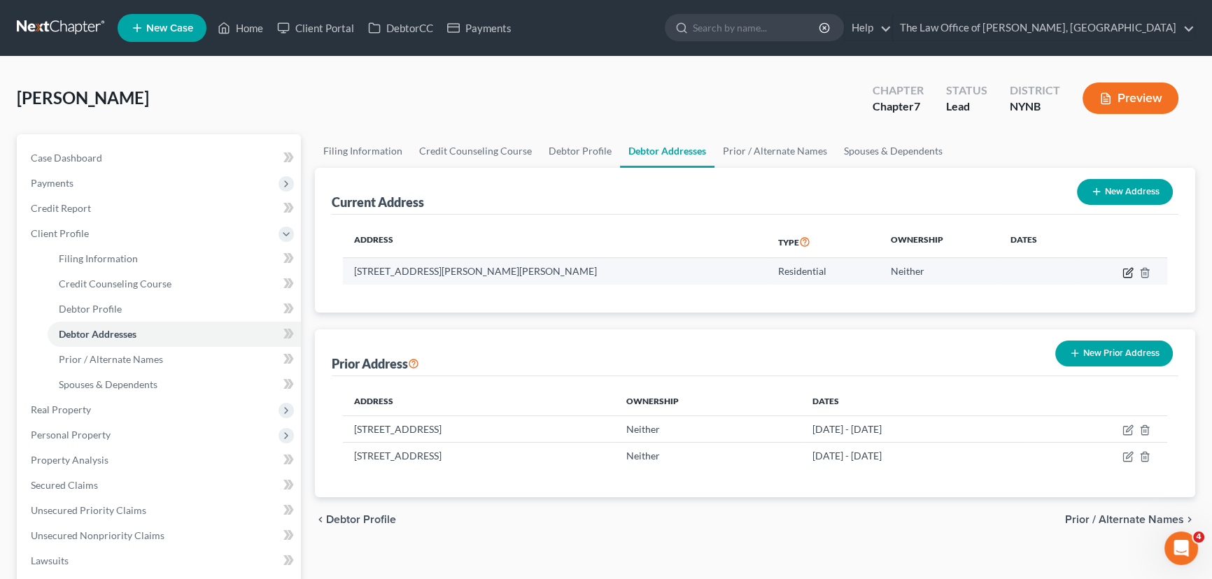
click at [1127, 272] on icon "button" at bounding box center [1129, 271] width 6 height 6
select select "35"
select select "30"
select select "0"
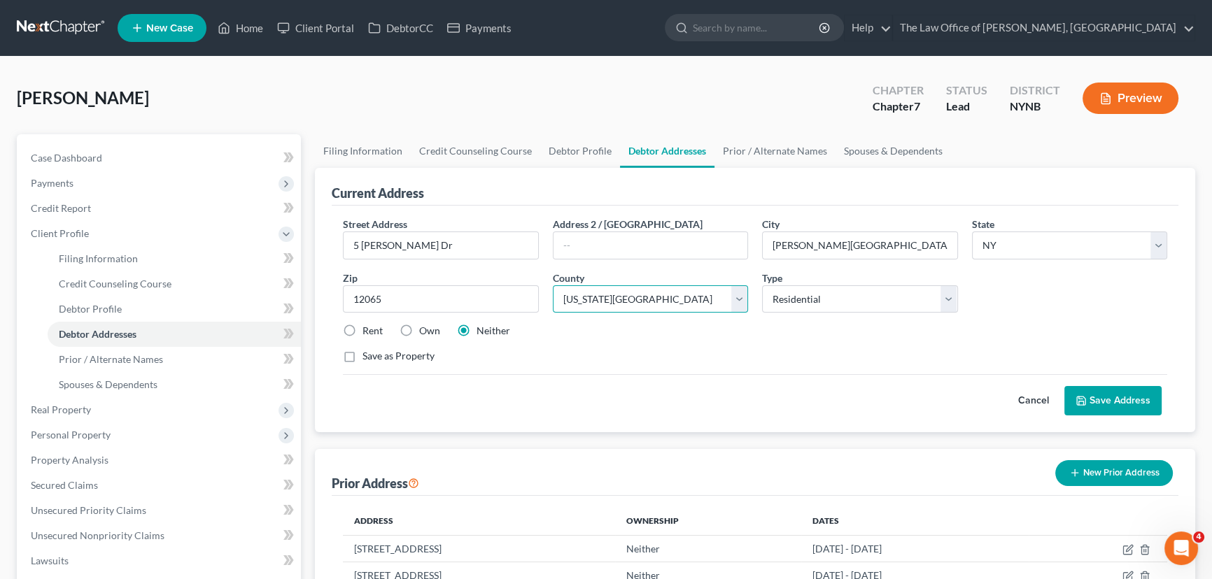
drag, startPoint x: 706, startPoint y: 307, endPoint x: 703, endPoint y: 329, distance: 22.0
click at [706, 307] on select "County [GEOGRAPHIC_DATA] [GEOGRAPHIC_DATA] [GEOGRAPHIC_DATA] [GEOGRAPHIC_DATA] …" at bounding box center [651, 300] width 196 height 28
select select "44"
click at [553, 286] on select "County [GEOGRAPHIC_DATA] [GEOGRAPHIC_DATA] [GEOGRAPHIC_DATA] [GEOGRAPHIC_DATA] …" at bounding box center [651, 300] width 196 height 28
click at [1103, 394] on button "Save Address" at bounding box center [1113, 400] width 97 height 29
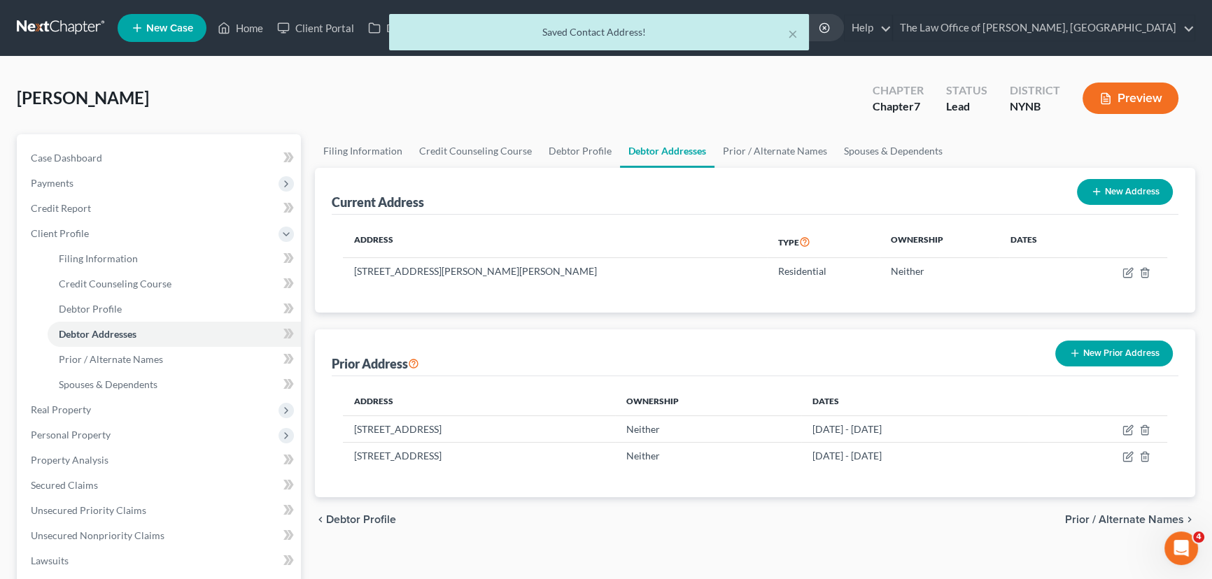
click at [1129, 98] on button "Preview" at bounding box center [1131, 98] width 96 height 31
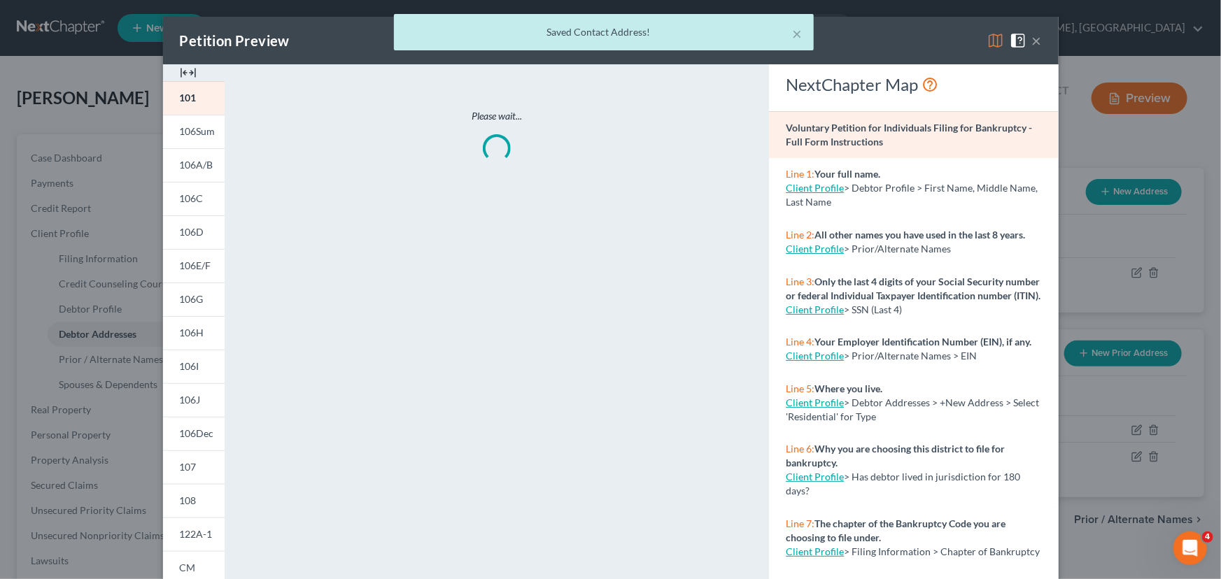
click at [185, 69] on img at bounding box center [188, 72] width 17 height 17
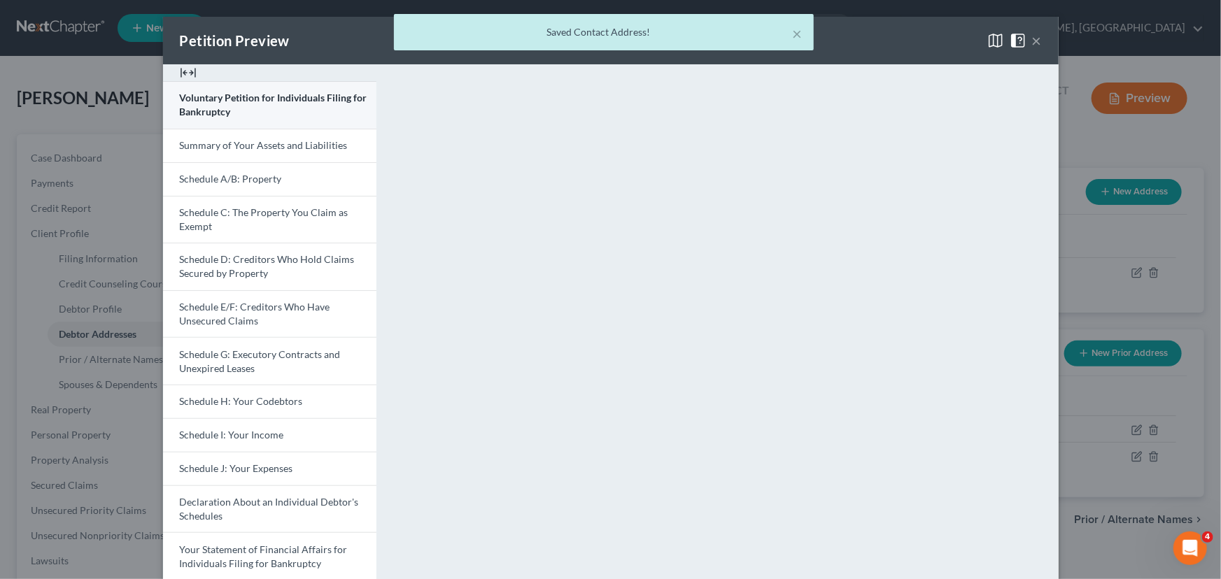
click at [192, 98] on span "Voluntary Petition for Individuals Filing for Bankruptcy" at bounding box center [274, 105] width 188 height 26
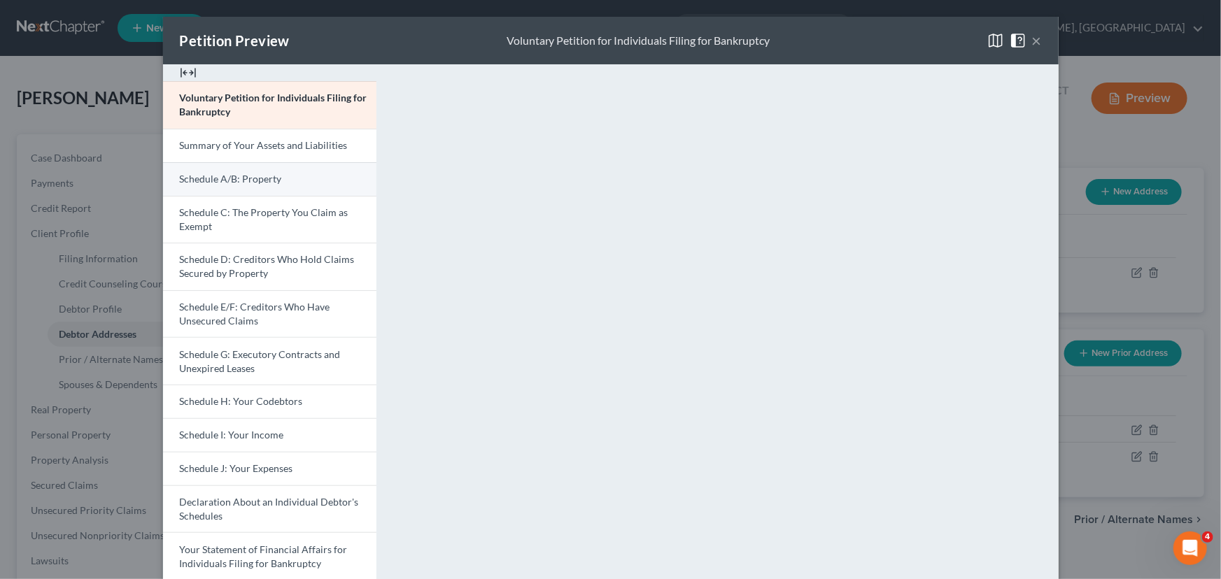
click at [245, 184] on link "Schedule A/B: Property" at bounding box center [269, 179] width 213 height 34
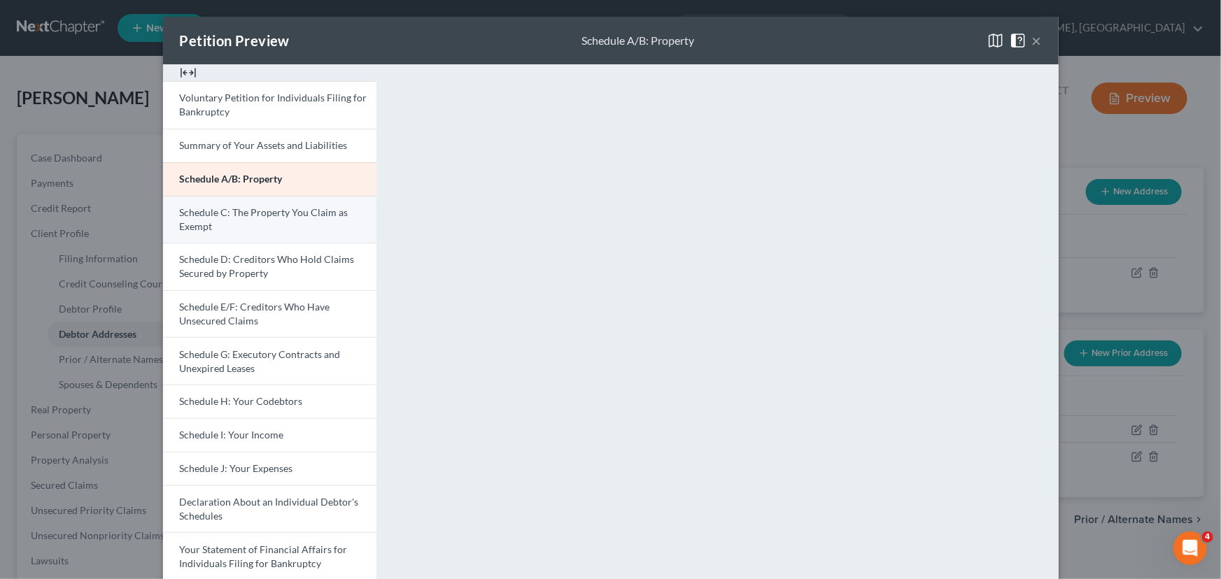
click at [240, 231] on link "Schedule C: The Property You Claim as Exempt" at bounding box center [269, 220] width 213 height 48
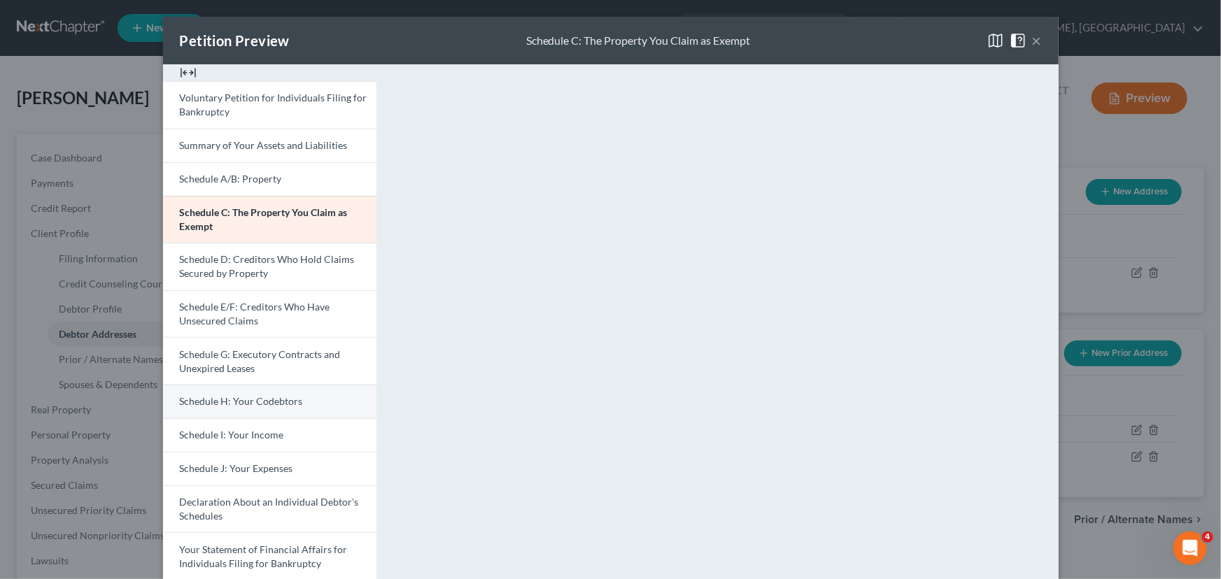
drag, startPoint x: 220, startPoint y: 430, endPoint x: 349, endPoint y: 403, distance: 131.0
click at [220, 430] on span "Schedule I: Your Income" at bounding box center [232, 435] width 104 height 12
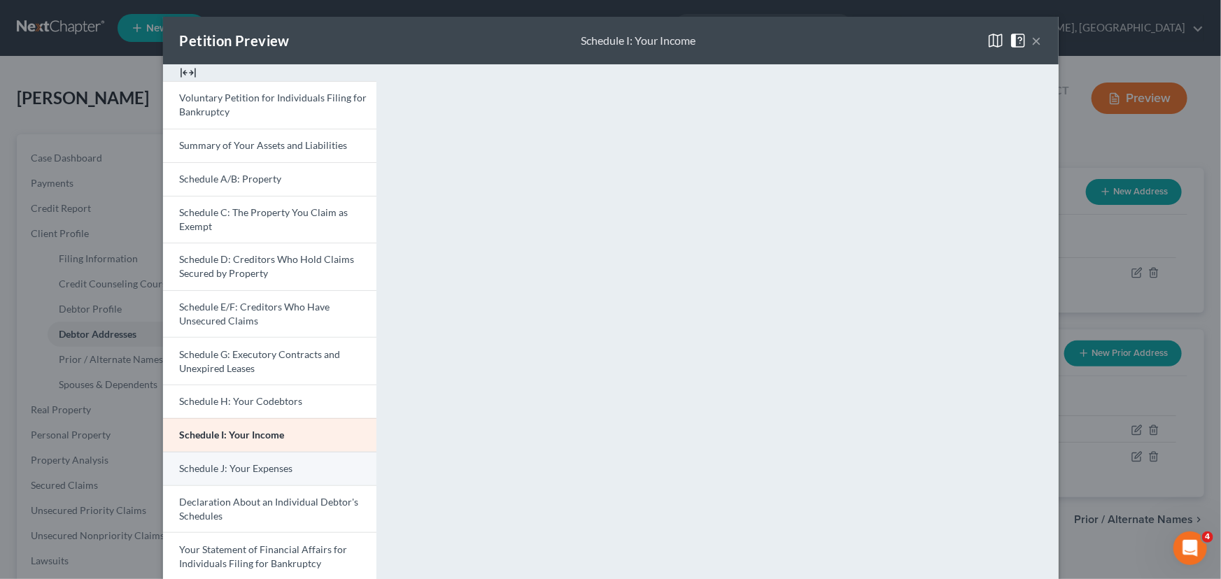
click at [259, 476] on link "Schedule J: Your Expenses" at bounding box center [269, 469] width 213 height 34
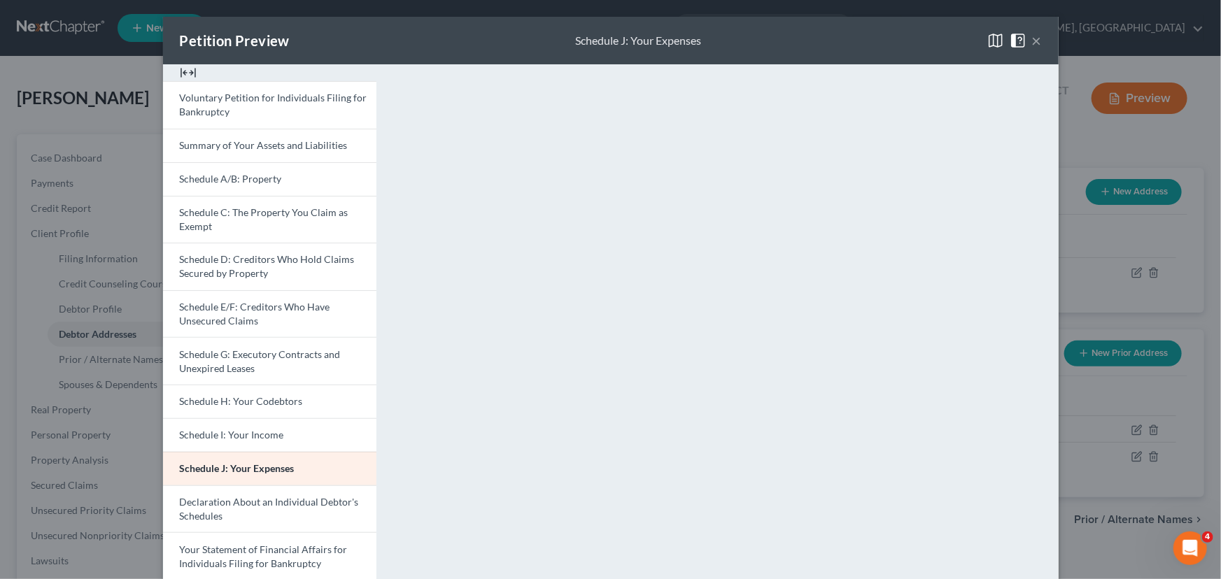
drag, startPoint x: 227, startPoint y: 434, endPoint x: 435, endPoint y: 321, distance: 236.2
click at [227, 434] on span "Schedule I: Your Income" at bounding box center [232, 435] width 104 height 12
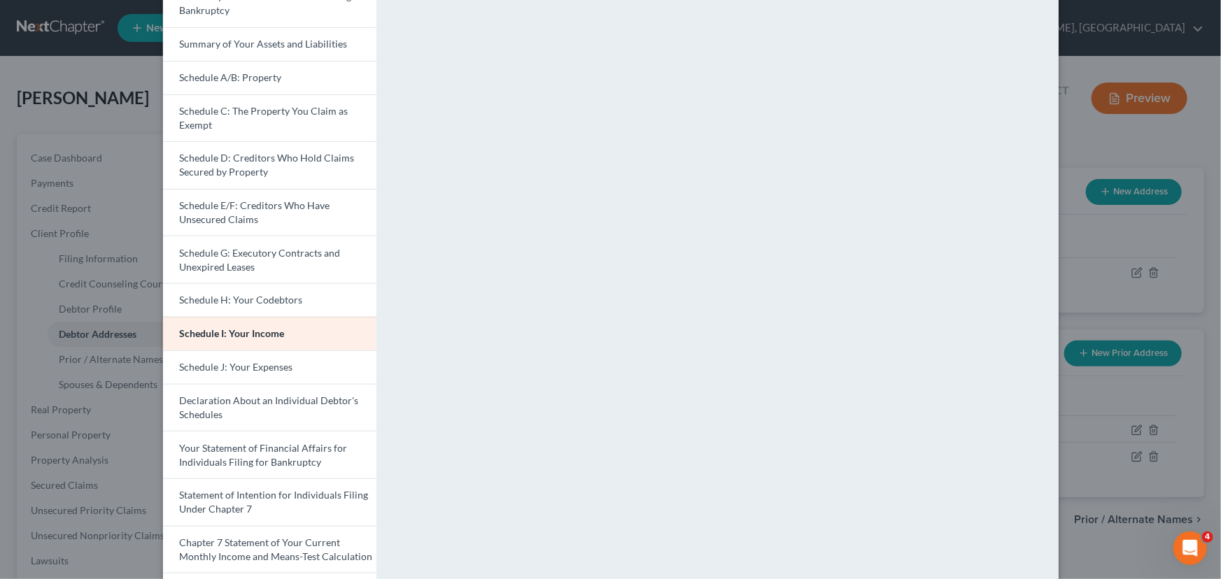
scroll to position [302, 0]
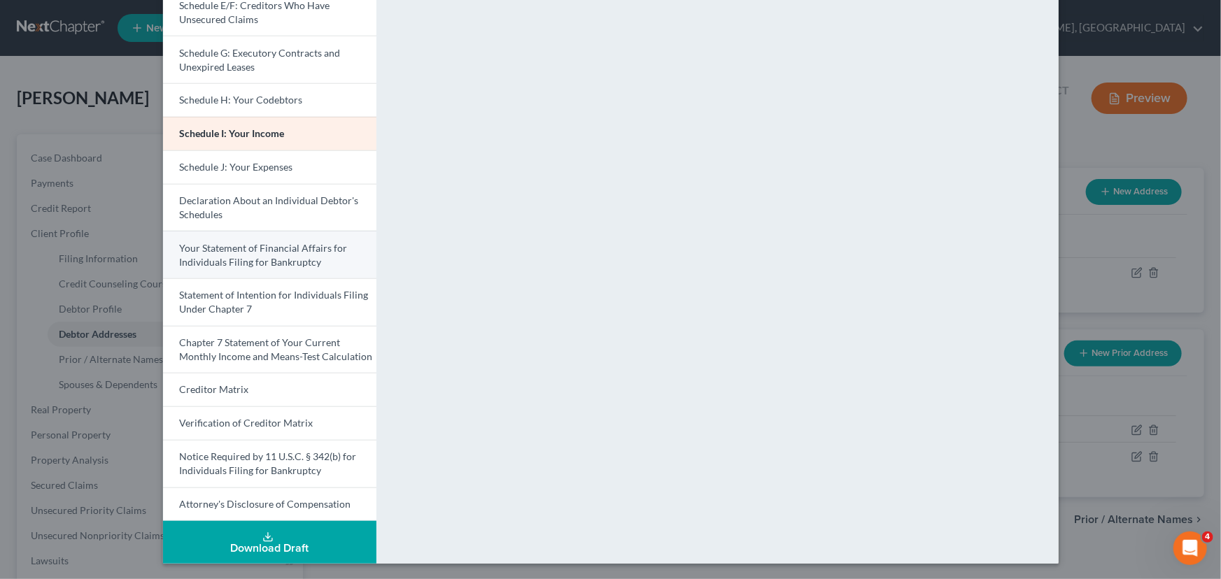
click at [247, 258] on span "Your Statement of Financial Affairs for Individuals Filing for Bankruptcy" at bounding box center [264, 255] width 168 height 26
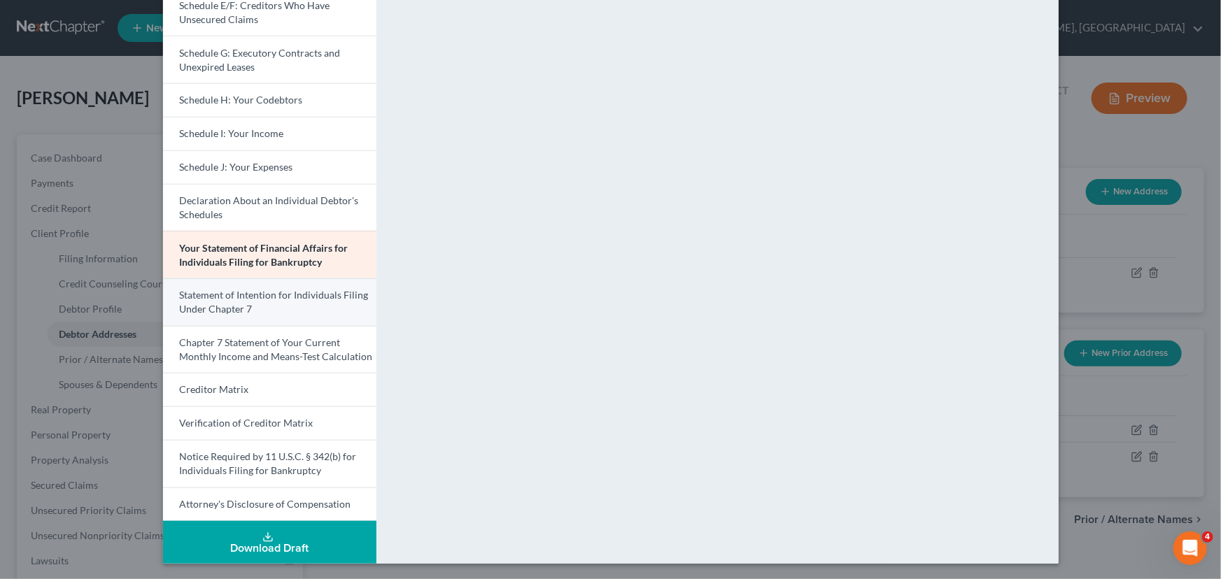
click at [220, 300] on span "Statement of Intention for Individuals Filing Under Chapter 7" at bounding box center [274, 302] width 189 height 26
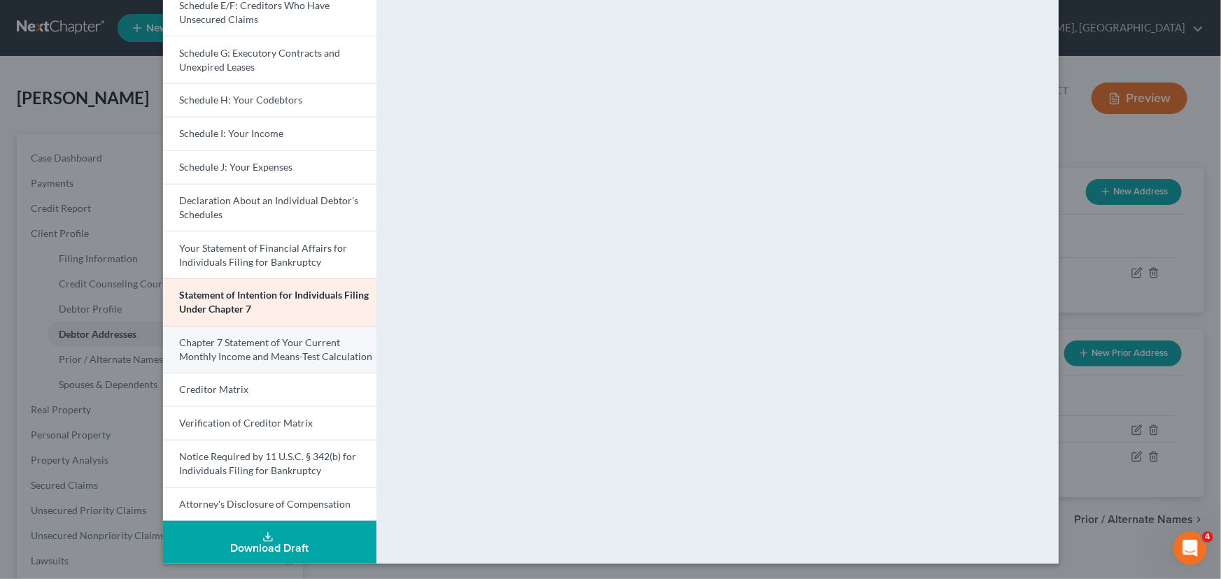
click at [246, 346] on span "Chapter 7 Statement of Your Current Monthly Income and Means-Test Calculation" at bounding box center [276, 350] width 193 height 26
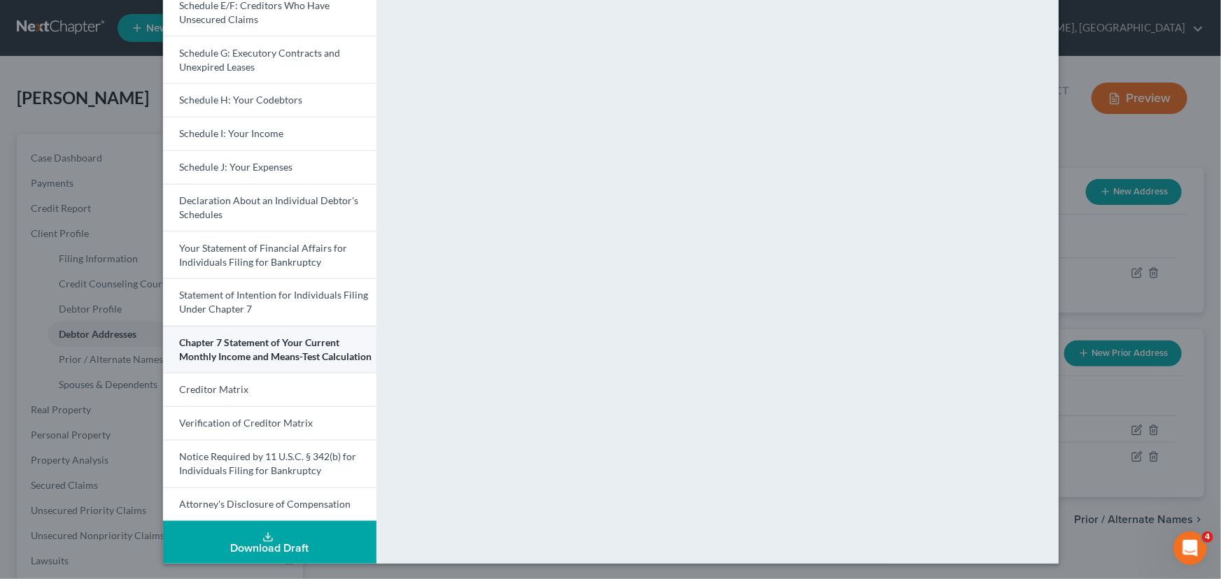
click at [232, 381] on link "Creditor Matrix" at bounding box center [269, 390] width 213 height 34
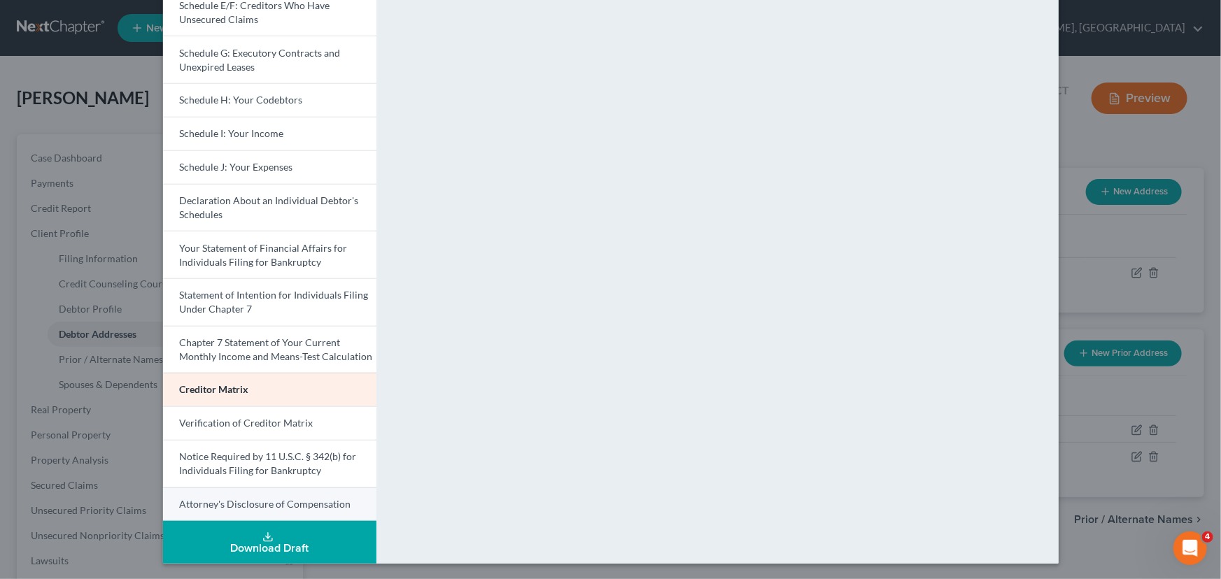
click at [219, 501] on span "Attorney's Disclosure of Compensation" at bounding box center [265, 504] width 171 height 12
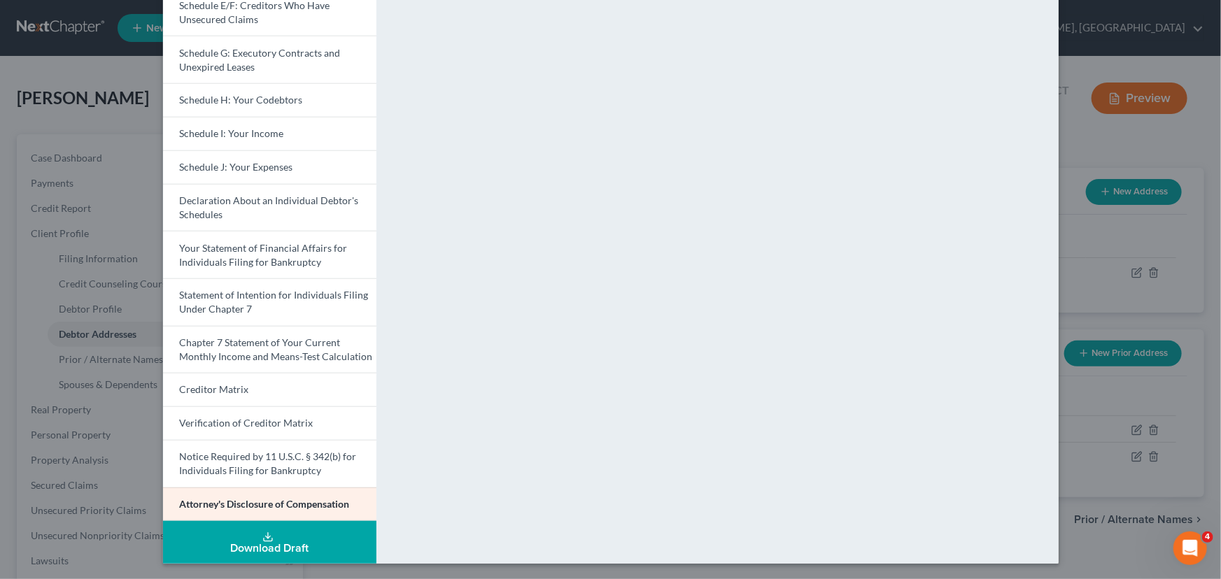
drag, startPoint x: 67, startPoint y: 384, endPoint x: 91, endPoint y: 463, distance: 81.9
click at [67, 385] on div "Petition Preview Attorney's Disclosure of Compensation × Voluntary Petition for…" at bounding box center [610, 289] width 1221 height 579
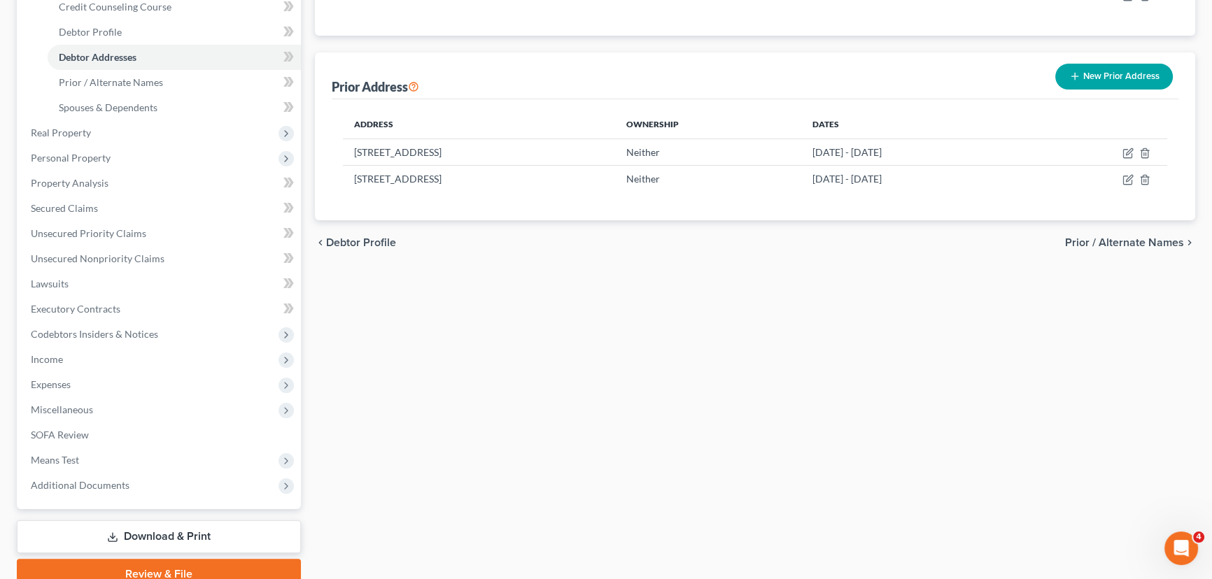
scroll to position [339, 0]
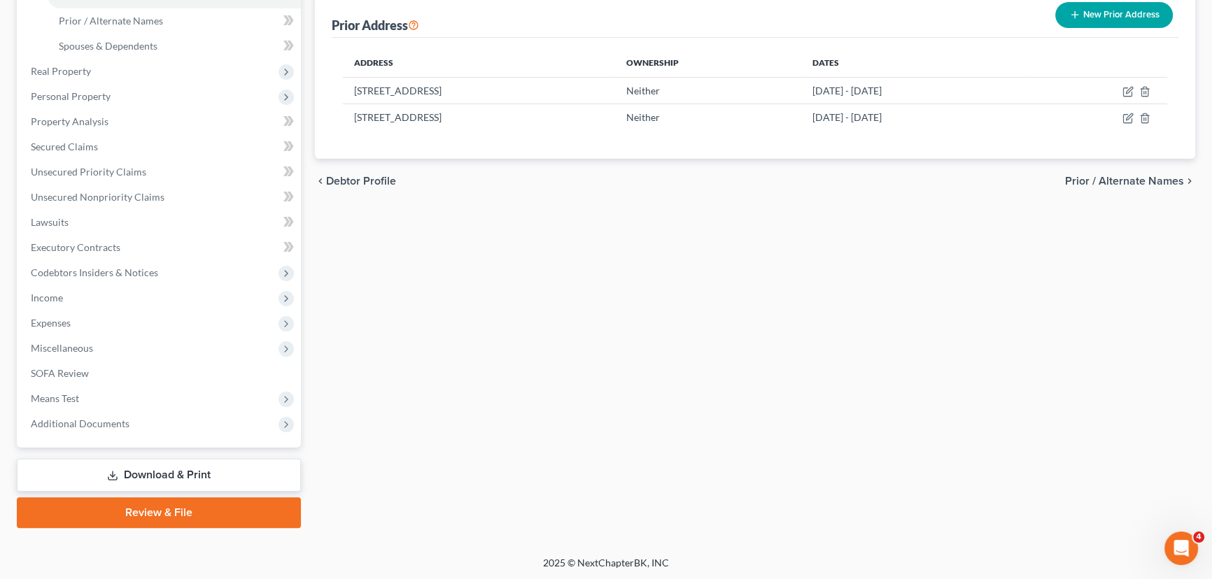
click at [128, 503] on link "Review & File" at bounding box center [159, 513] width 284 height 31
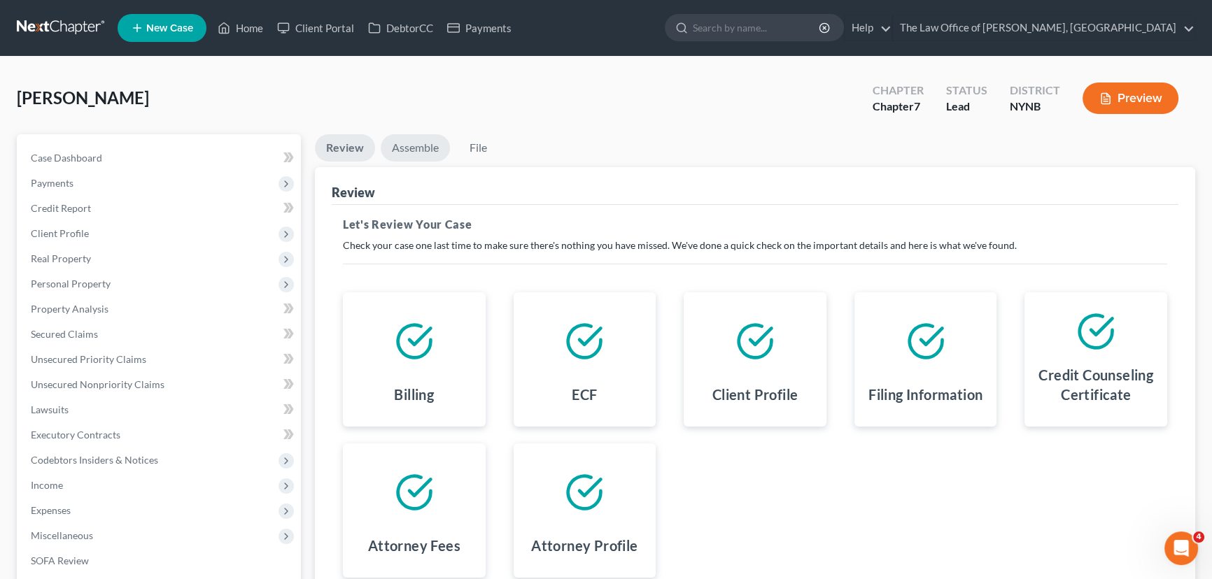
click at [421, 151] on link "Assemble" at bounding box center [415, 147] width 69 height 27
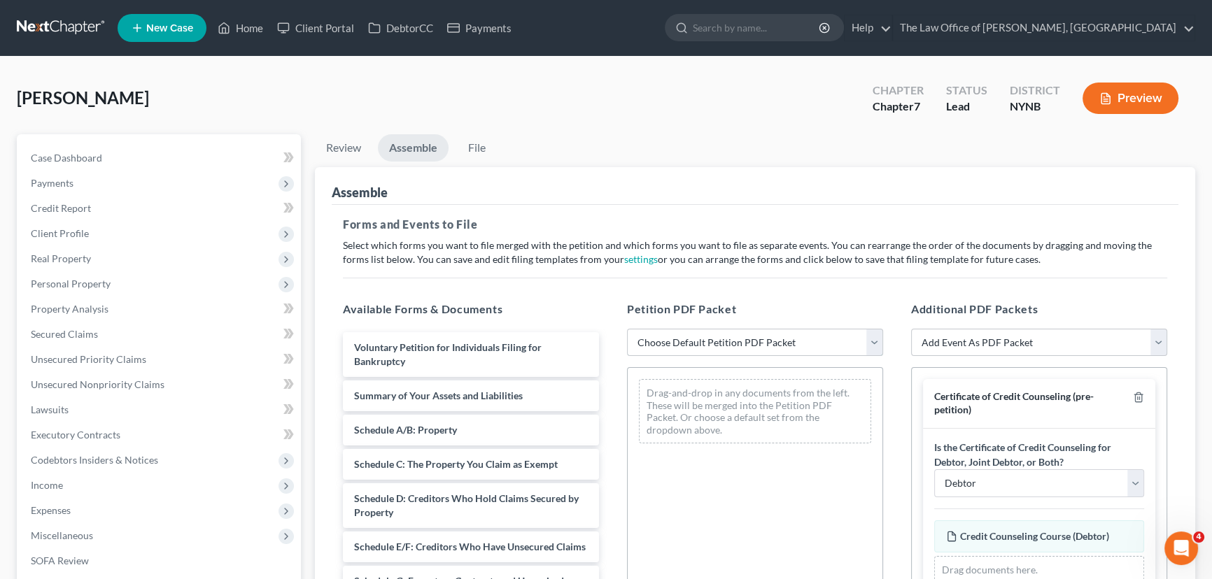
click at [717, 338] on select "Choose Default Petition PDF Packet Complete Bankruptcy Petition (all forms and …" at bounding box center [755, 343] width 256 height 28
select select "0"
click at [627, 329] on select "Choose Default Petition PDF Packet Complete Bankruptcy Petition (all forms and …" at bounding box center [755, 343] width 256 height 28
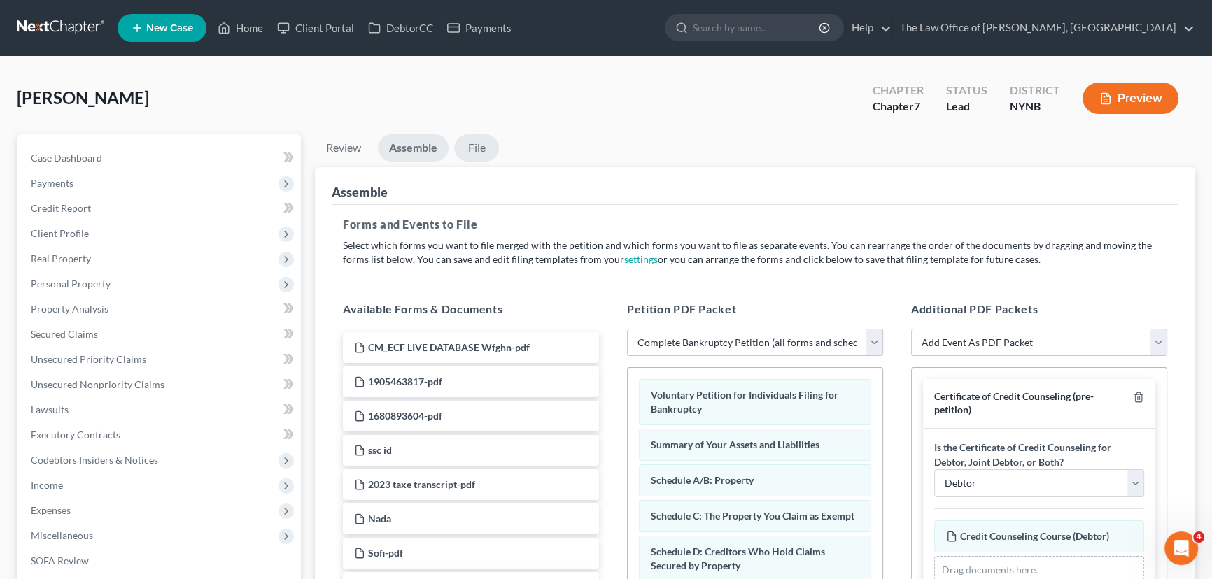
click at [470, 147] on link "File" at bounding box center [476, 147] width 45 height 27
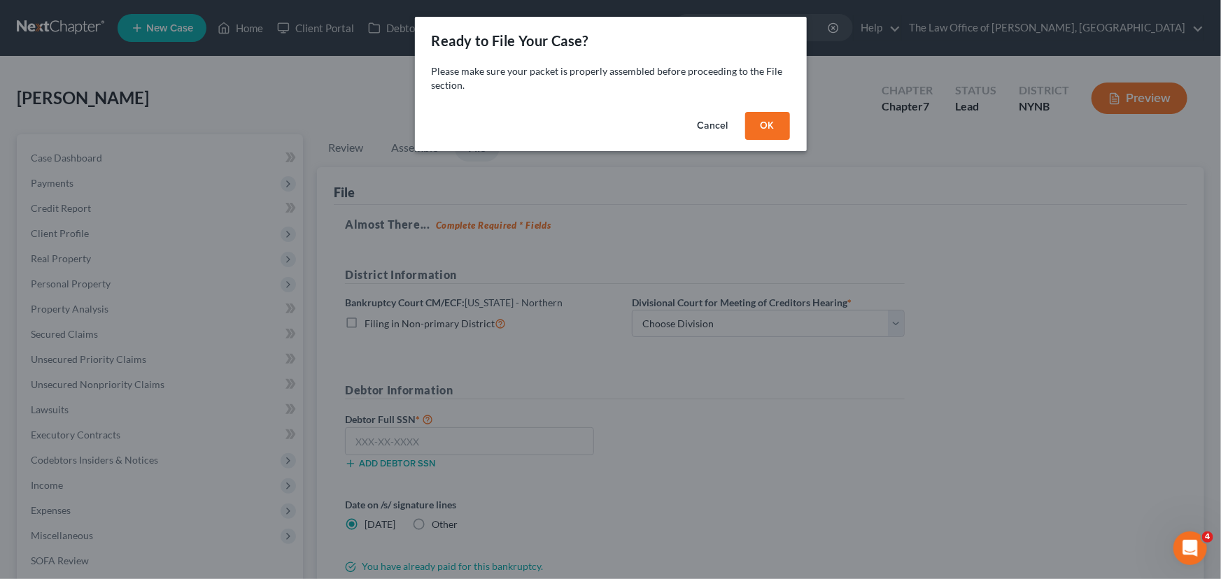
click at [702, 132] on button "Cancel" at bounding box center [713, 126] width 53 height 28
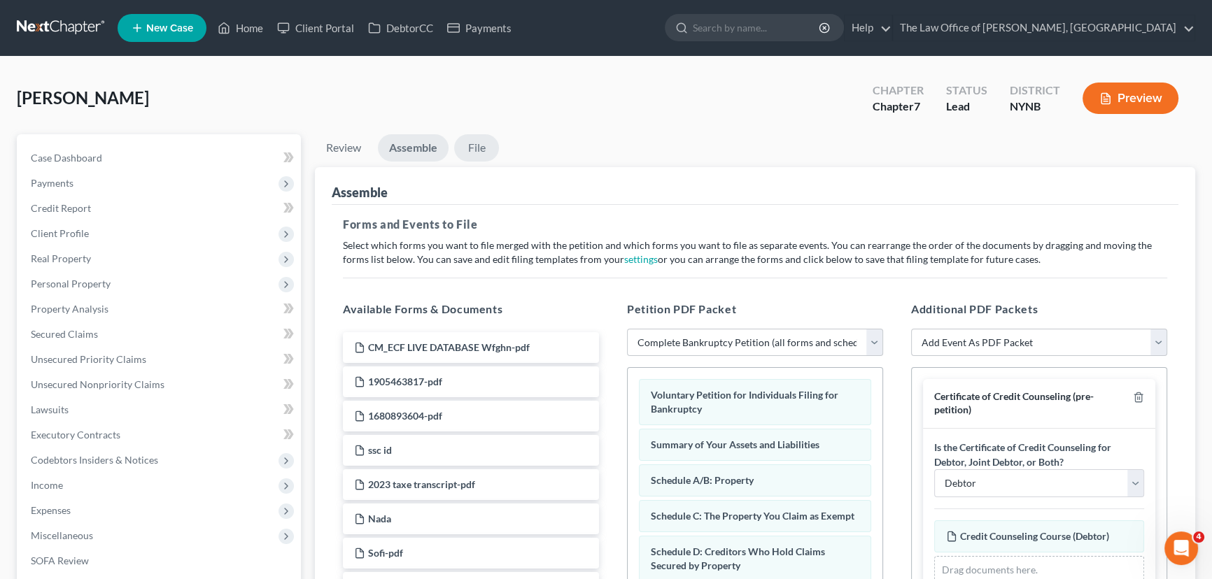
click at [476, 146] on link "File" at bounding box center [476, 147] width 45 height 27
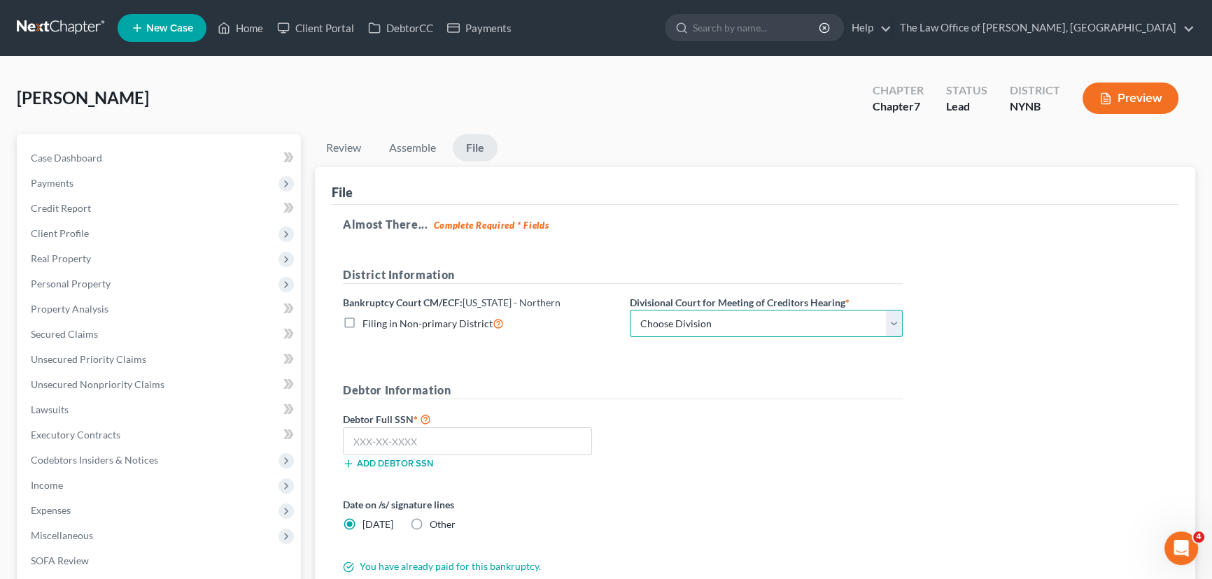
drag, startPoint x: 746, startPoint y: 322, endPoint x: 712, endPoint y: 335, distance: 36.8
click at [746, 322] on select "Choose Division [GEOGRAPHIC_DATA] [GEOGRAPHIC_DATA] [GEOGRAPHIC_DATA] Utica" at bounding box center [766, 324] width 273 height 28
select select "0"
click at [630, 310] on select "Choose Division [GEOGRAPHIC_DATA] [GEOGRAPHIC_DATA] [GEOGRAPHIC_DATA] Utica" at bounding box center [766, 324] width 273 height 28
click at [406, 434] on input "text" at bounding box center [467, 442] width 249 height 28
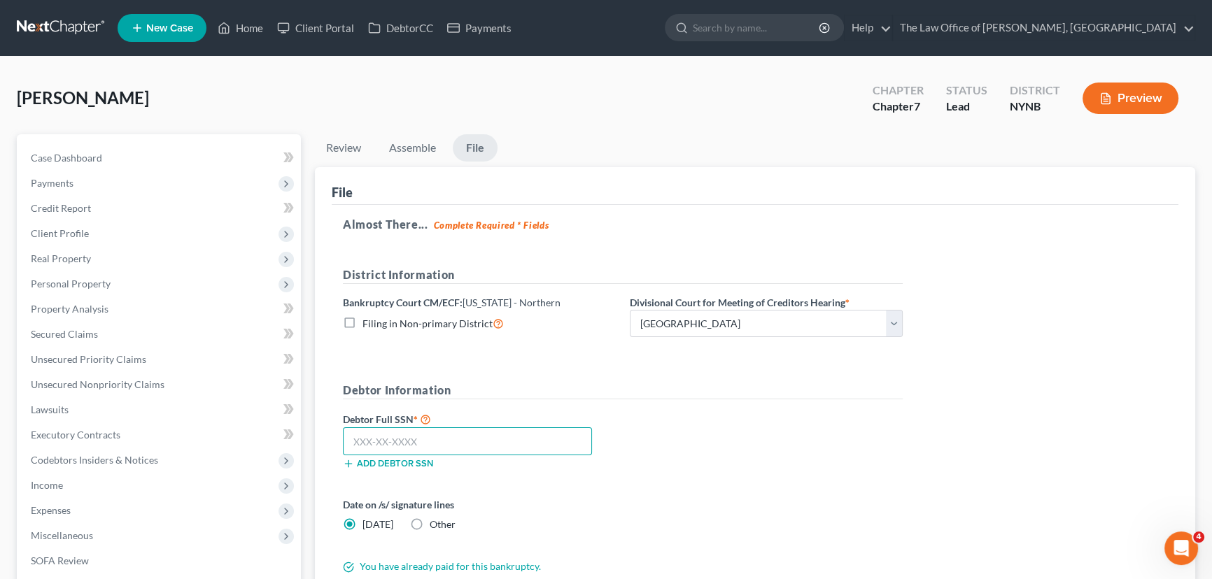
click at [377, 442] on input "text" at bounding box center [467, 442] width 249 height 28
paste input "595-40-0960"
type input "595-40-0960"
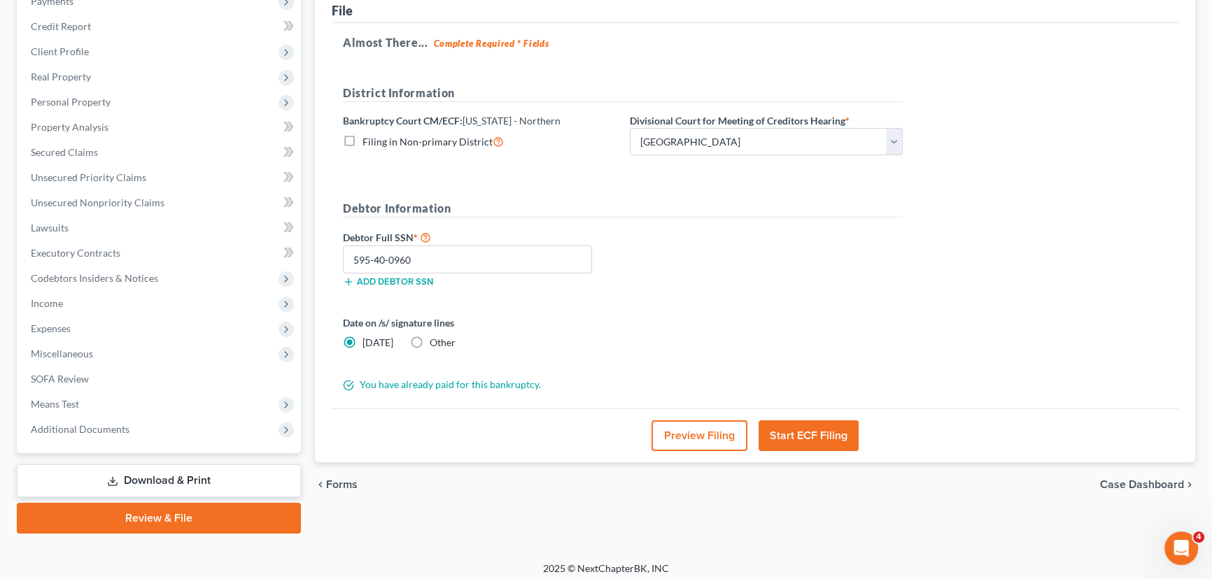
scroll to position [188, 0]
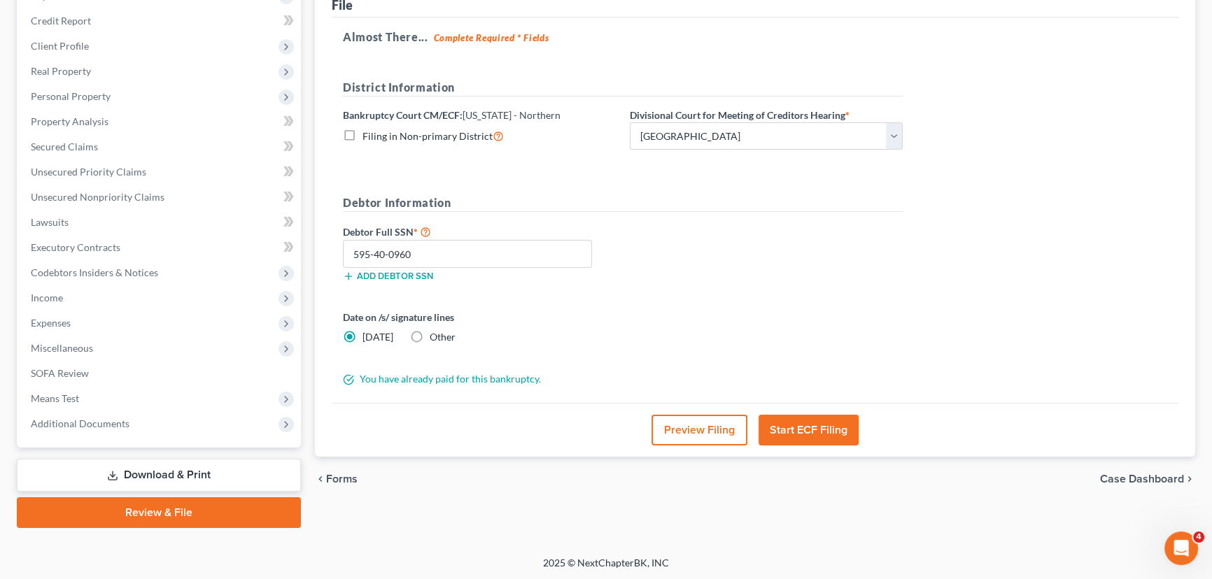
drag, startPoint x: 824, startPoint y: 435, endPoint x: 754, endPoint y: 374, distance: 92.3
click at [824, 435] on button "Start ECF Filing" at bounding box center [809, 430] width 100 height 31
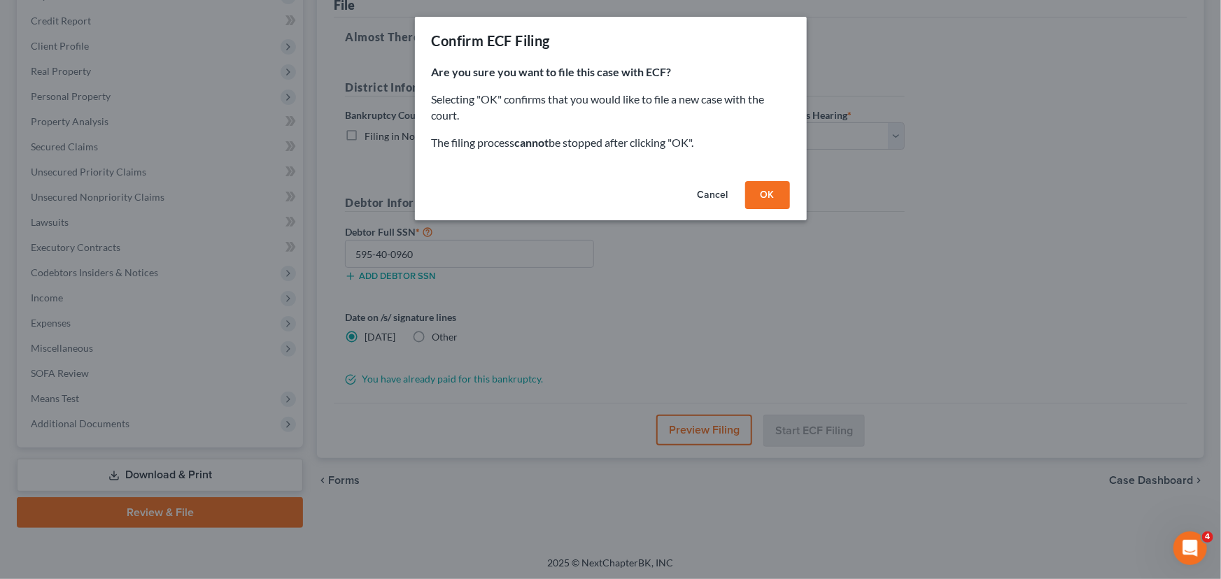
drag, startPoint x: 734, startPoint y: 196, endPoint x: 775, endPoint y: 196, distance: 40.6
click at [735, 192] on button "Cancel" at bounding box center [713, 195] width 53 height 28
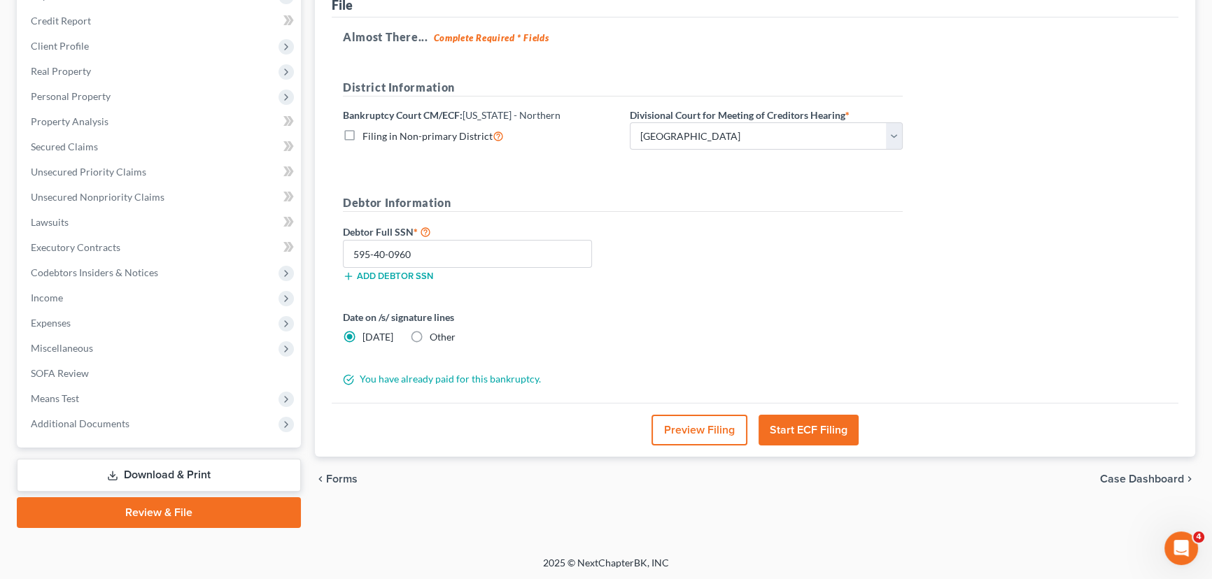
click at [796, 422] on button "Start ECF Filing" at bounding box center [809, 430] width 100 height 31
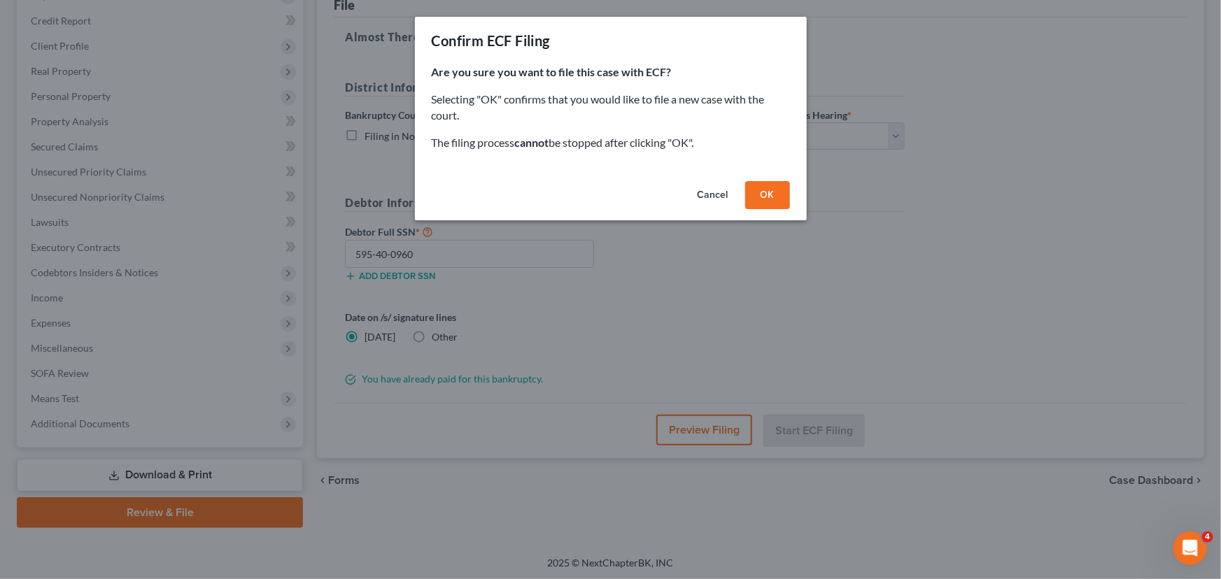
drag, startPoint x: 773, startPoint y: 195, endPoint x: 761, endPoint y: 209, distance: 18.9
click at [773, 196] on button "OK" at bounding box center [767, 195] width 45 height 28
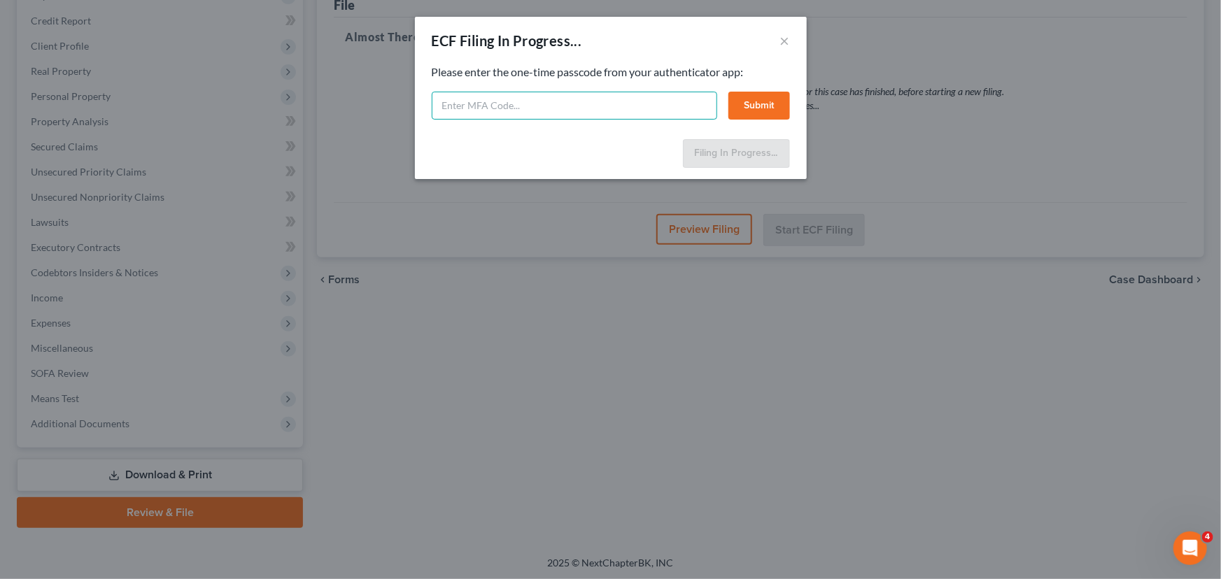
click at [525, 92] on input "text" at bounding box center [575, 106] width 286 height 28
type input "495610"
click at [792, 112] on div "Feel free to download your entire bankruptcy packet here: Please enter the one-…" at bounding box center [611, 98] width 392 height 69
click at [772, 109] on button "Submit" at bounding box center [760, 106] width 62 height 28
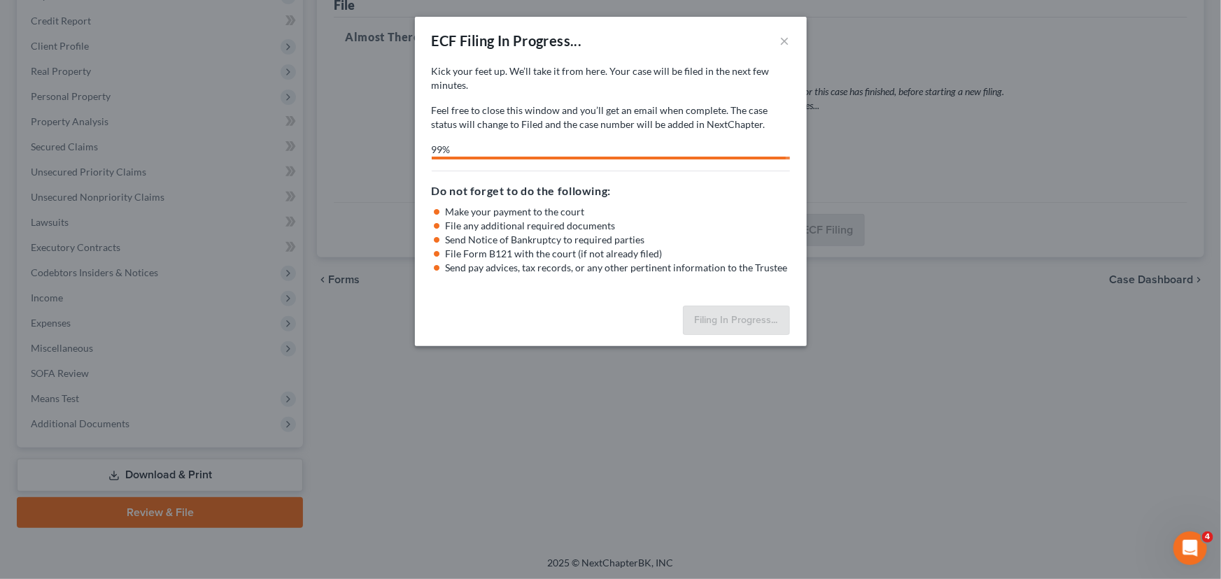
select select "0"
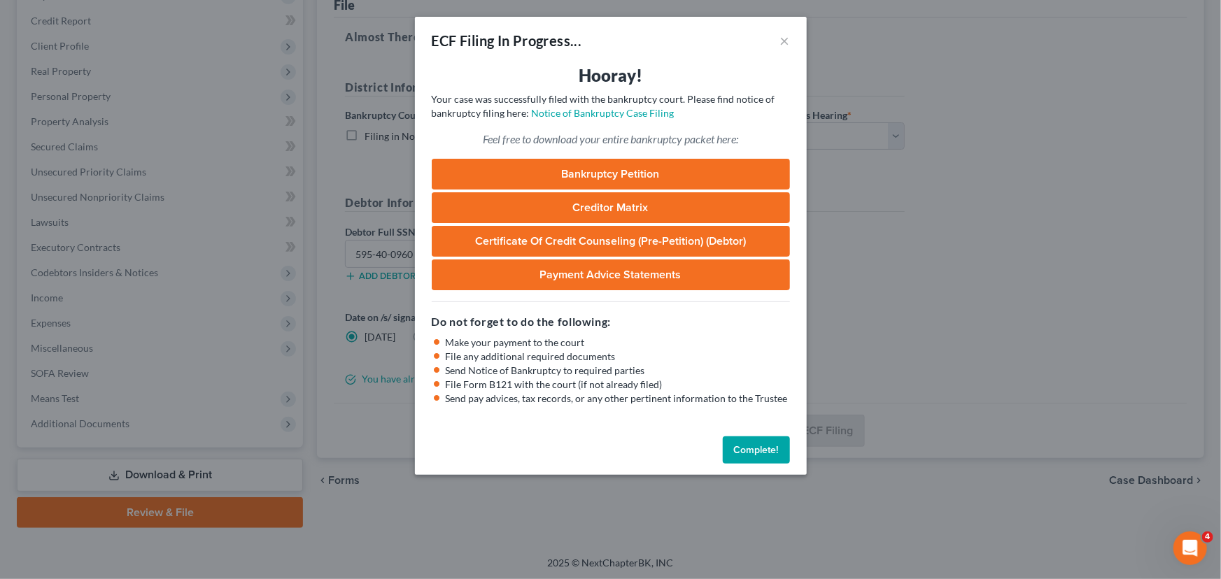
drag, startPoint x: 778, startPoint y: 447, endPoint x: 937, endPoint y: 323, distance: 201.5
click at [778, 447] on button "Complete!" at bounding box center [756, 451] width 67 height 28
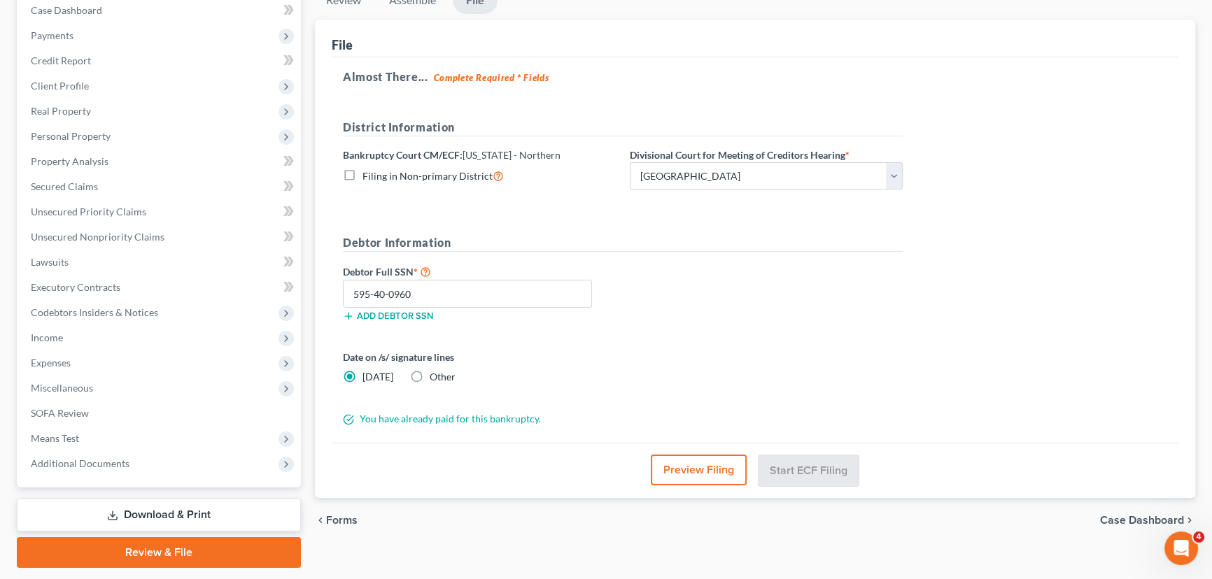
scroll to position [0, 0]
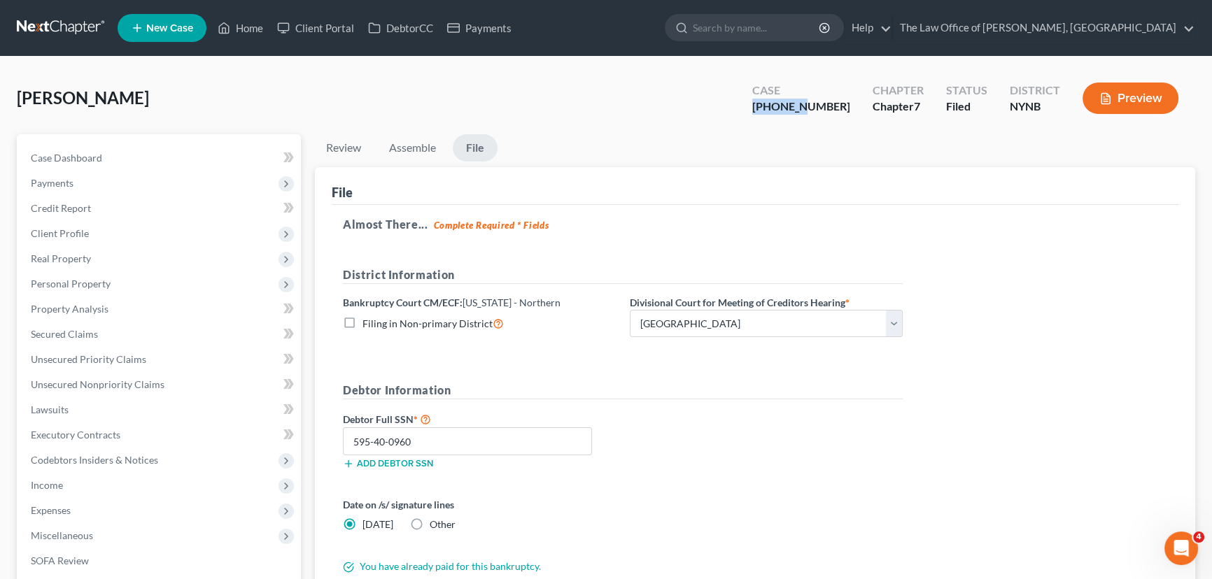
drag, startPoint x: 841, startPoint y: 108, endPoint x: 789, endPoint y: 108, distance: 51.8
click at [789, 108] on div "Case [PHONE_NUMBER]" at bounding box center [801, 99] width 120 height 41
copy div "25-11020"
click at [254, 27] on link "Home" at bounding box center [240, 27] width 59 height 25
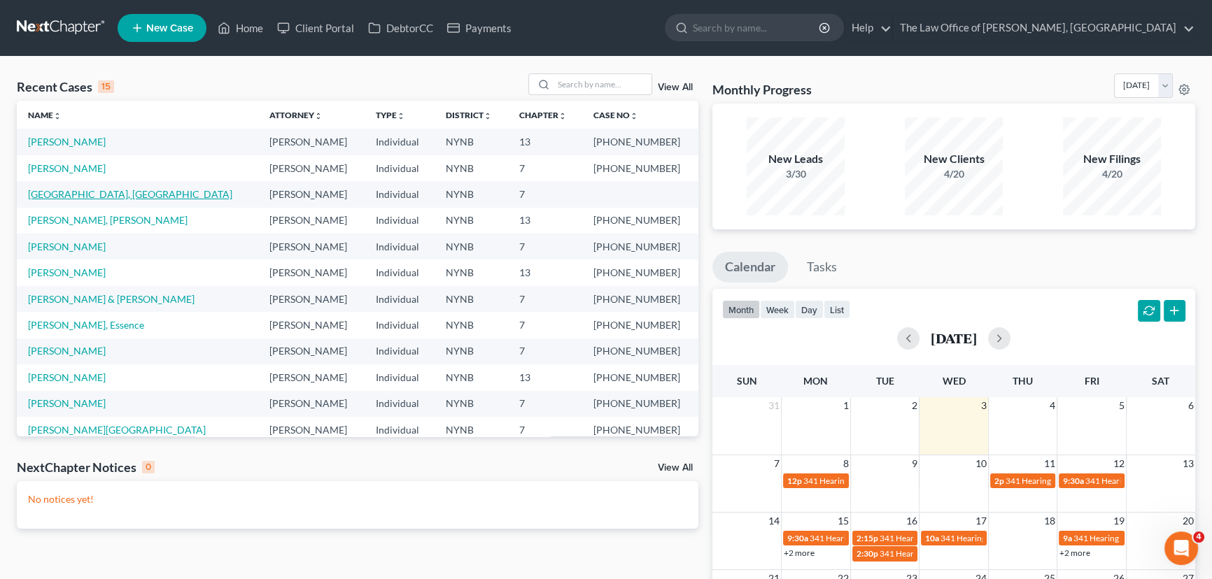
click at [49, 195] on link "[GEOGRAPHIC_DATA], [GEOGRAPHIC_DATA]" at bounding box center [130, 194] width 204 height 12
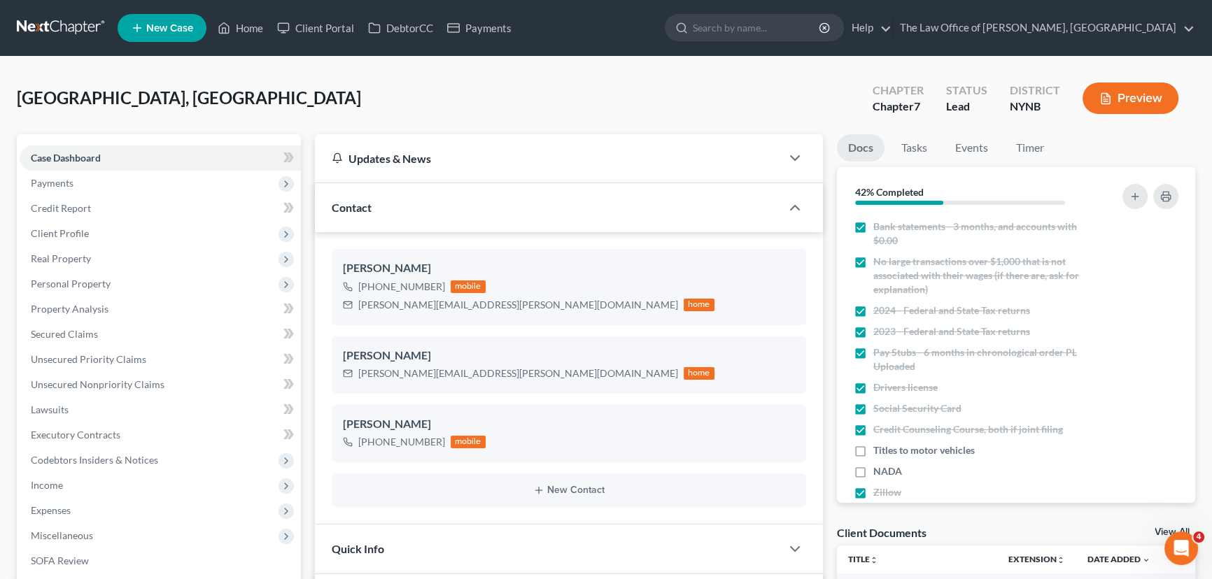
scroll to position [719, 0]
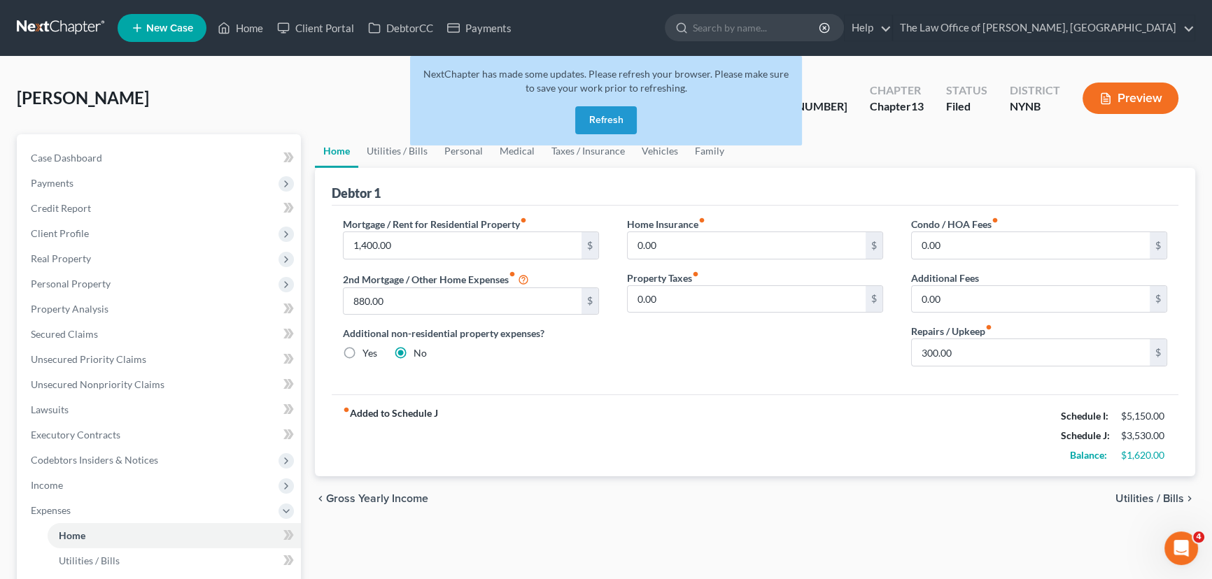
click at [615, 125] on button "Refresh" at bounding box center [606, 120] width 62 height 28
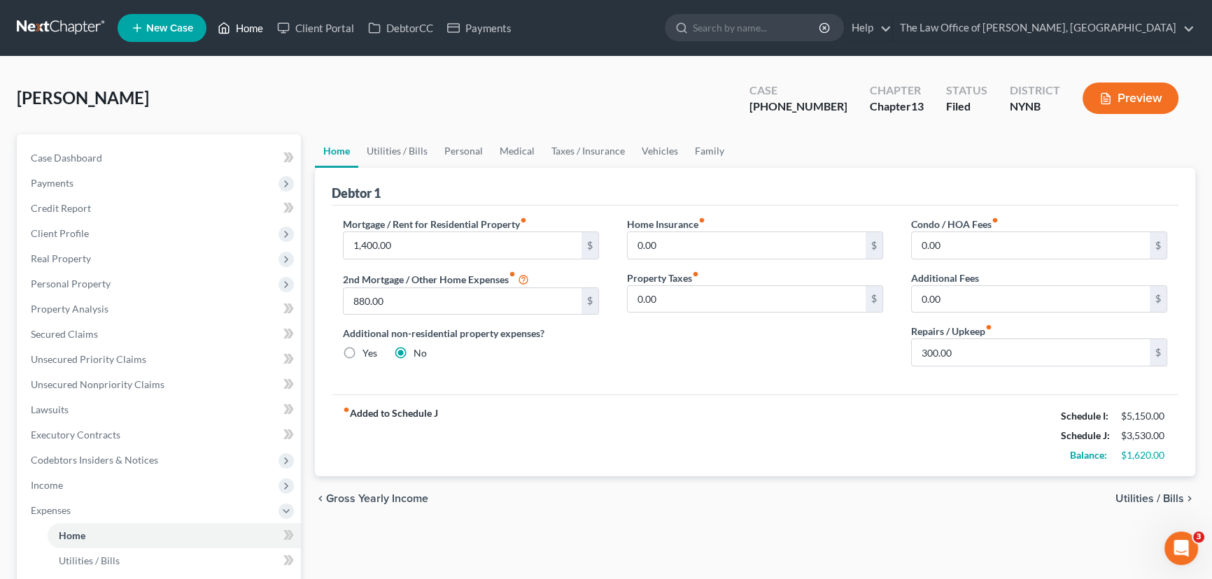
click at [253, 32] on link "Home" at bounding box center [240, 27] width 59 height 25
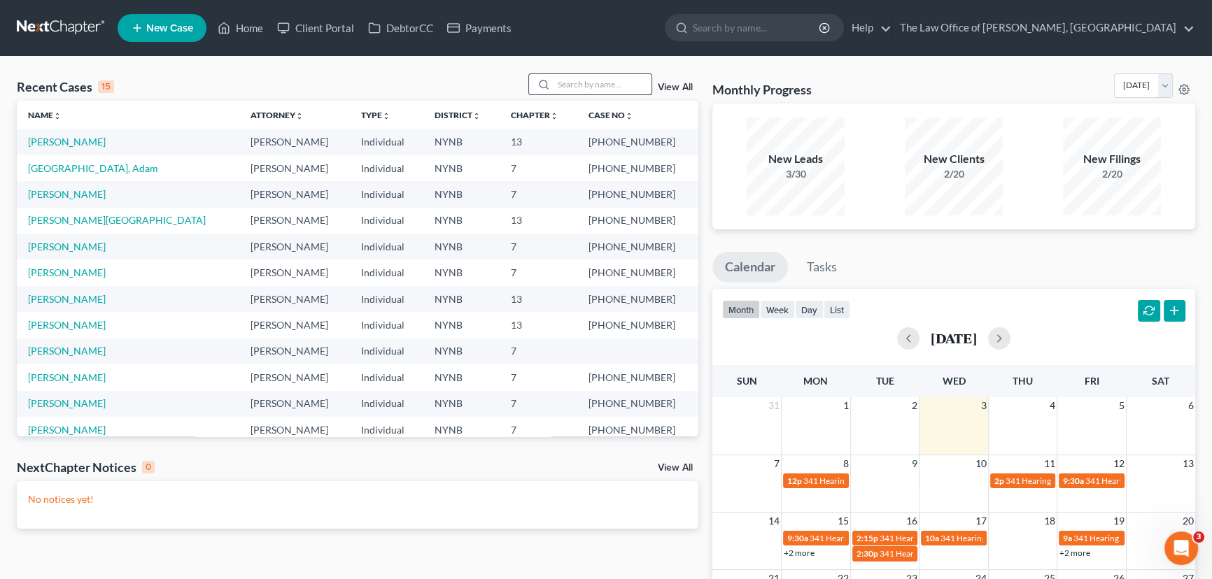
click at [588, 81] on input "search" at bounding box center [603, 84] width 98 height 20
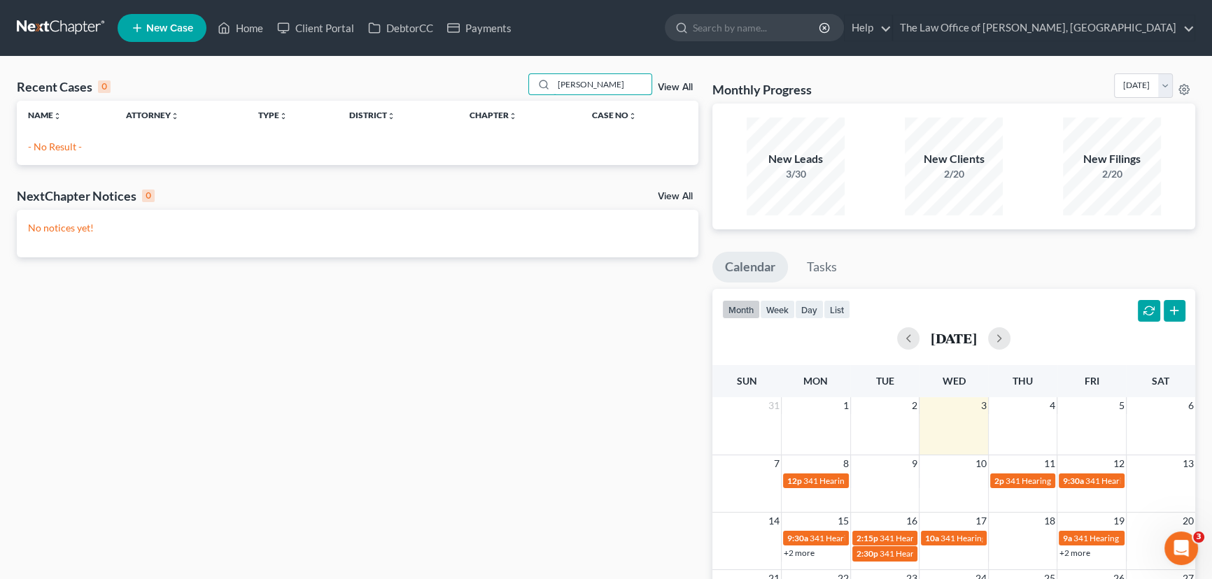
drag, startPoint x: 606, startPoint y: 83, endPoint x: 519, endPoint y: 93, distance: 88.0
click at [519, 93] on div "Recent Cases 0 [PERSON_NAME] View All" at bounding box center [358, 86] width 682 height 27
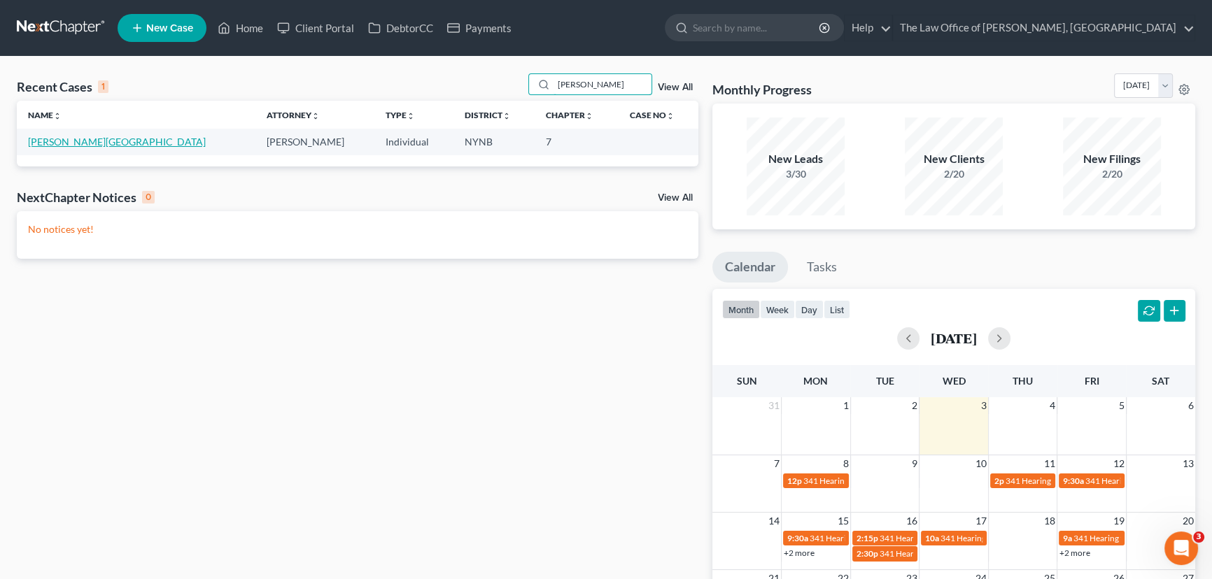
type input "[PERSON_NAME]"
click at [63, 143] on link "[PERSON_NAME][GEOGRAPHIC_DATA]" at bounding box center [117, 142] width 178 height 12
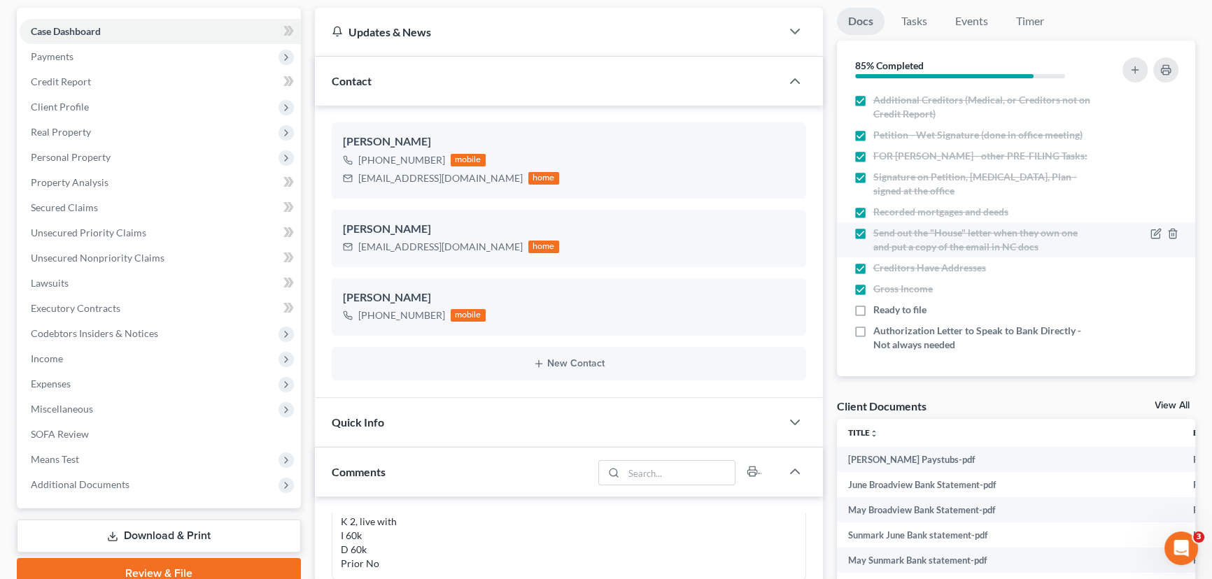
scroll to position [274, 0]
click at [911, 18] on link "Tasks" at bounding box center [914, 21] width 48 height 27
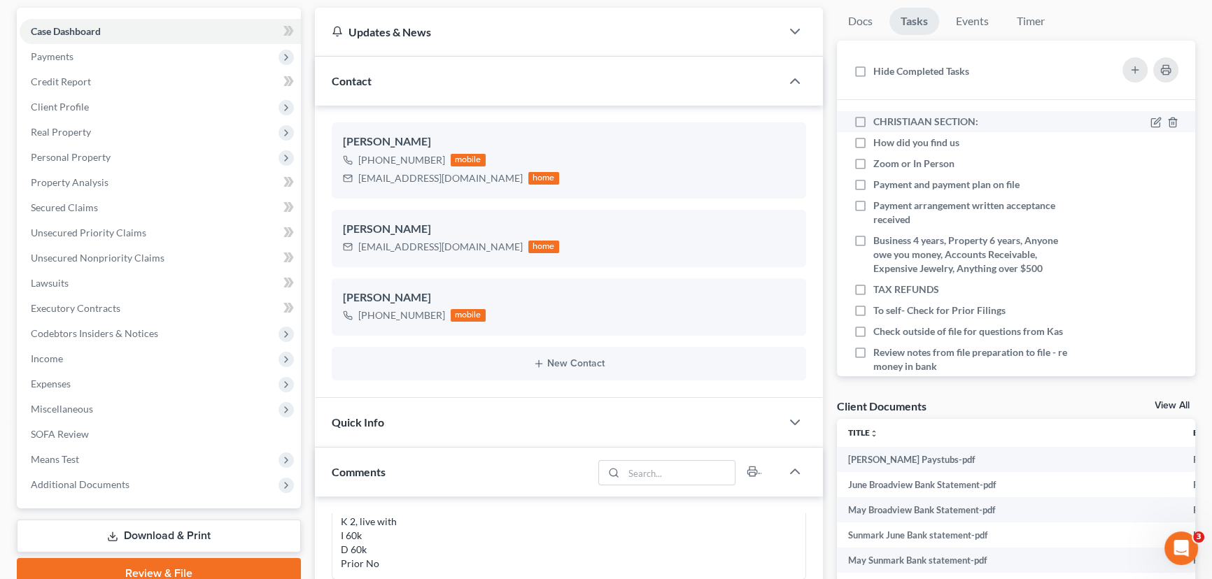
click at [873, 123] on label "CHRISTIAAN SECTION:" at bounding box center [931, 122] width 116 height 14
click at [879, 123] on input "CHRISTIAAN SECTION:" at bounding box center [883, 119] width 9 height 9
checkbox input "true"
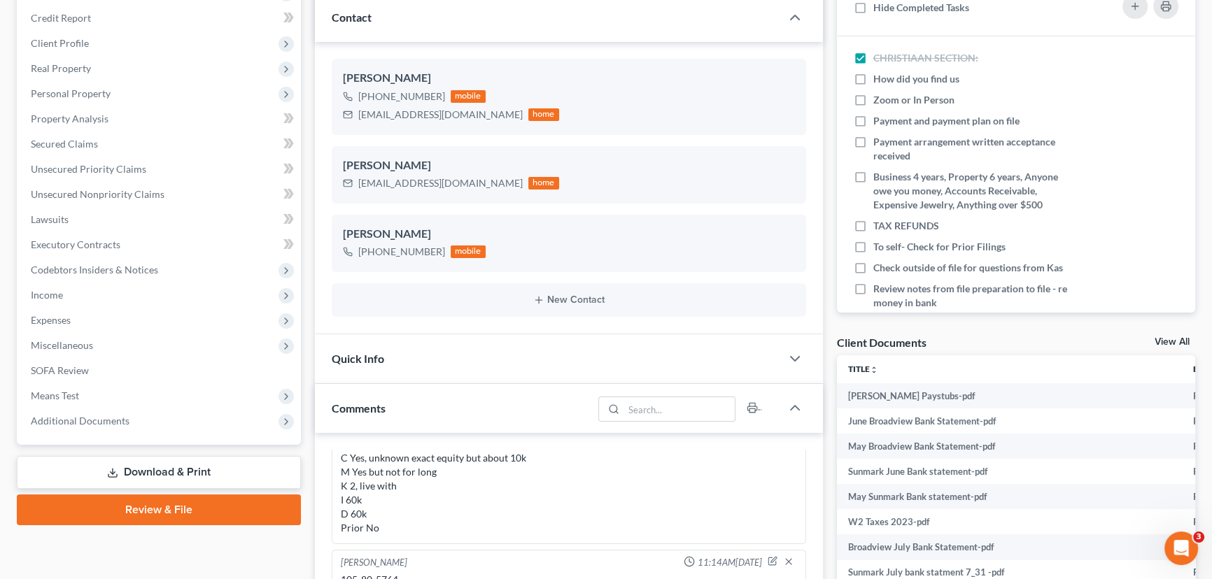
scroll to position [63, 0]
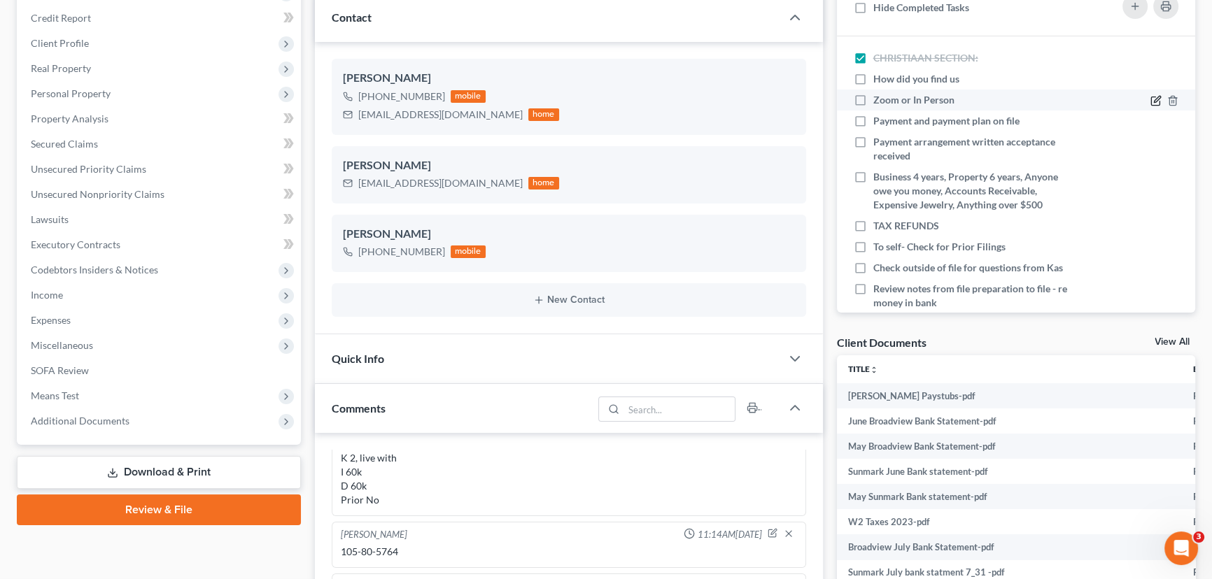
click at [1151, 99] on icon at bounding box center [1155, 101] width 8 height 8
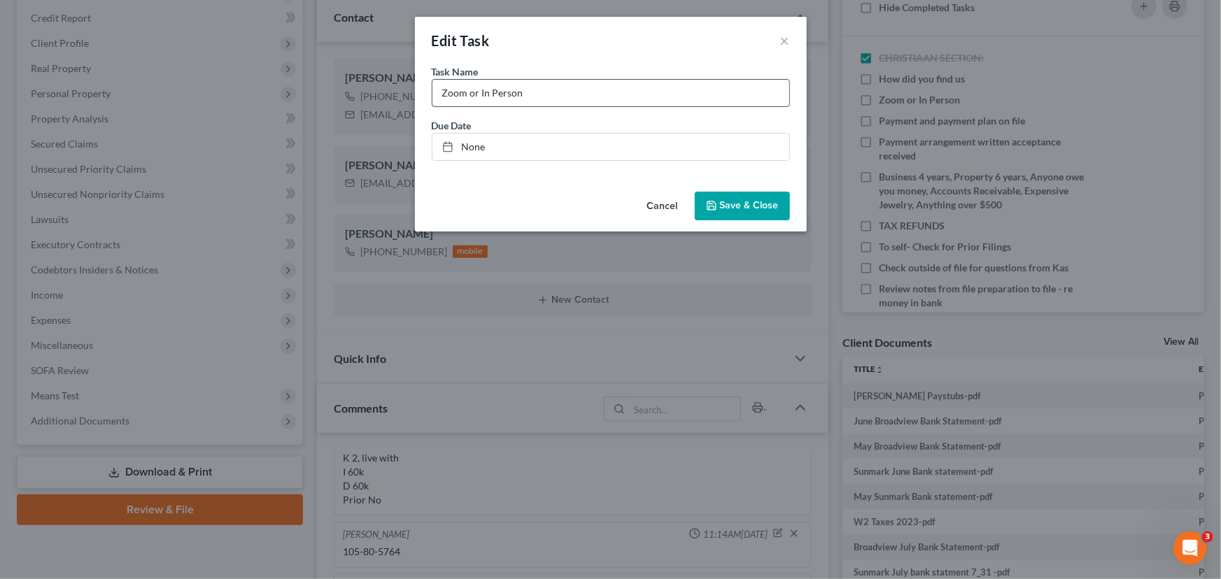
click at [566, 99] on input "Zoom or In Person" at bounding box center [611, 93] width 357 height 27
type input "Zoom or In Person - Google Meet at CP"
click at [739, 210] on span "Save & Close" at bounding box center [749, 206] width 59 height 12
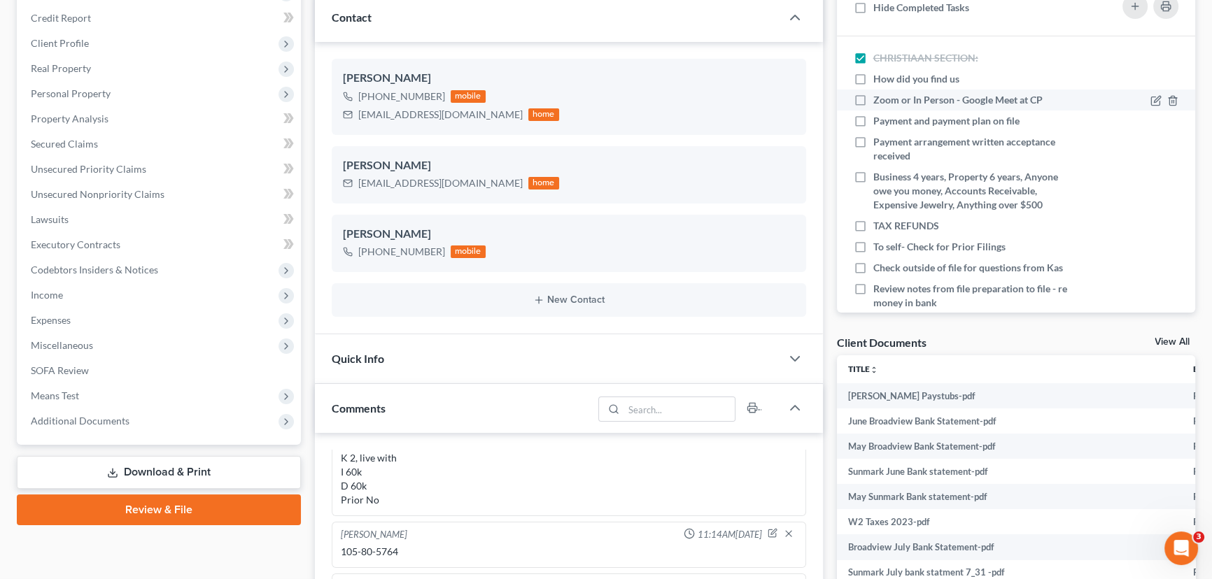
drag, startPoint x: 857, startPoint y: 94, endPoint x: 858, endPoint y: 104, distance: 9.1
click at [873, 94] on label "Zoom or In Person - Google Meet at CP" at bounding box center [963, 100] width 181 height 14
click at [879, 94] on input "Zoom or In Person - Google Meet at CP" at bounding box center [883, 97] width 9 height 9
checkbox input "true"
click at [873, 120] on label "Payment and payment plan on file" at bounding box center [951, 121] width 157 height 14
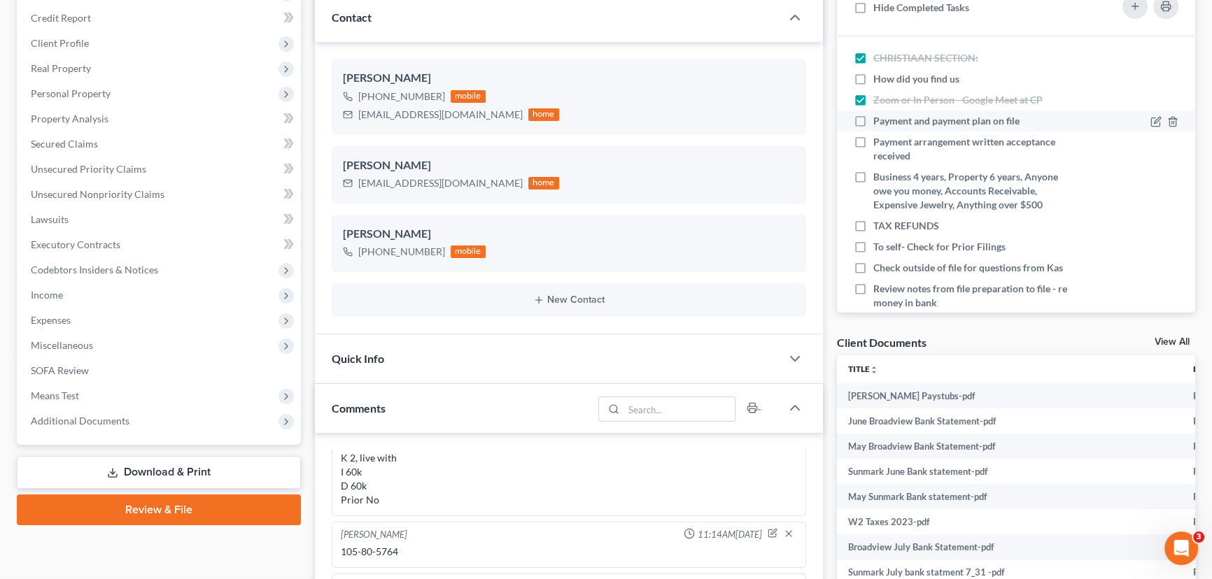
click at [879, 120] on input "Payment and payment plan on file" at bounding box center [883, 118] width 9 height 9
checkbox input "true"
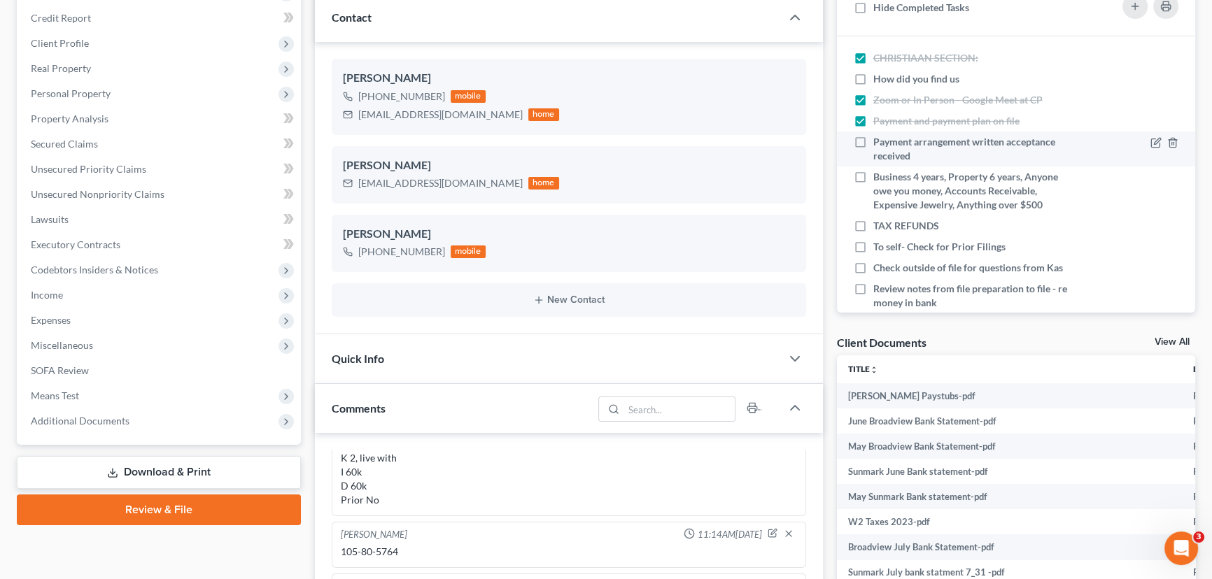
click at [873, 145] on label "Payment arrangement written acceptance received" at bounding box center [975, 149] width 204 height 28
click at [879, 144] on input "Payment arrangement written acceptance received" at bounding box center [883, 139] width 9 height 9
checkbox input "true"
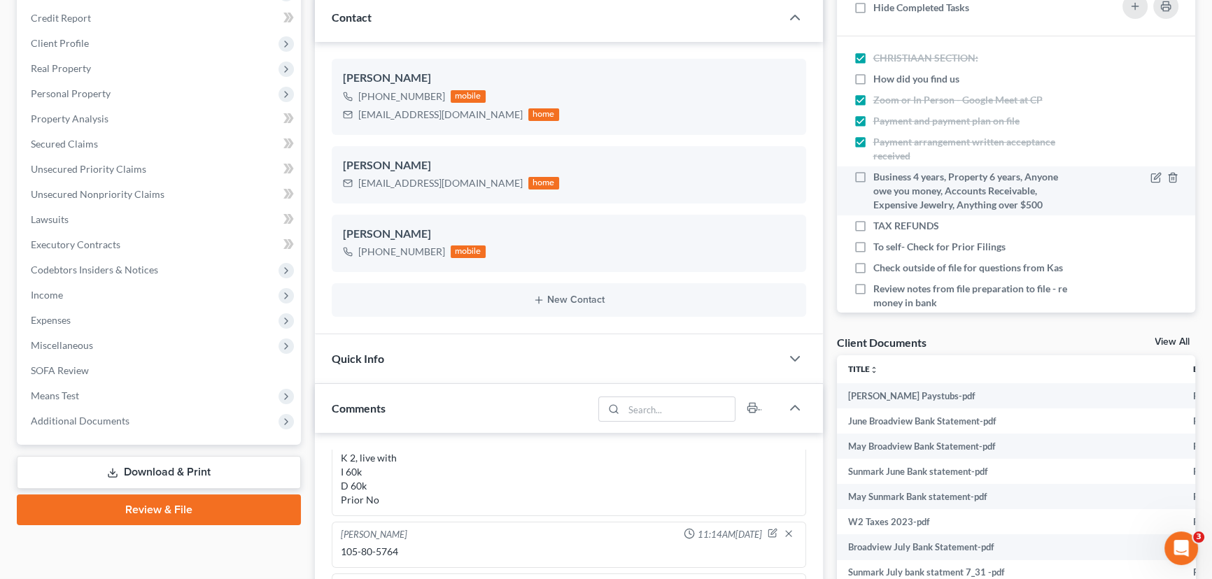
click at [873, 177] on label "Business 4 years, Property 6 years, Anyone owe you money, Accounts Receivable, …" at bounding box center [975, 191] width 204 height 42
click at [879, 177] on input "Business 4 years, Property 6 years, Anyone owe you money, Accounts Receivable, …" at bounding box center [883, 174] width 9 height 9
checkbox input "true"
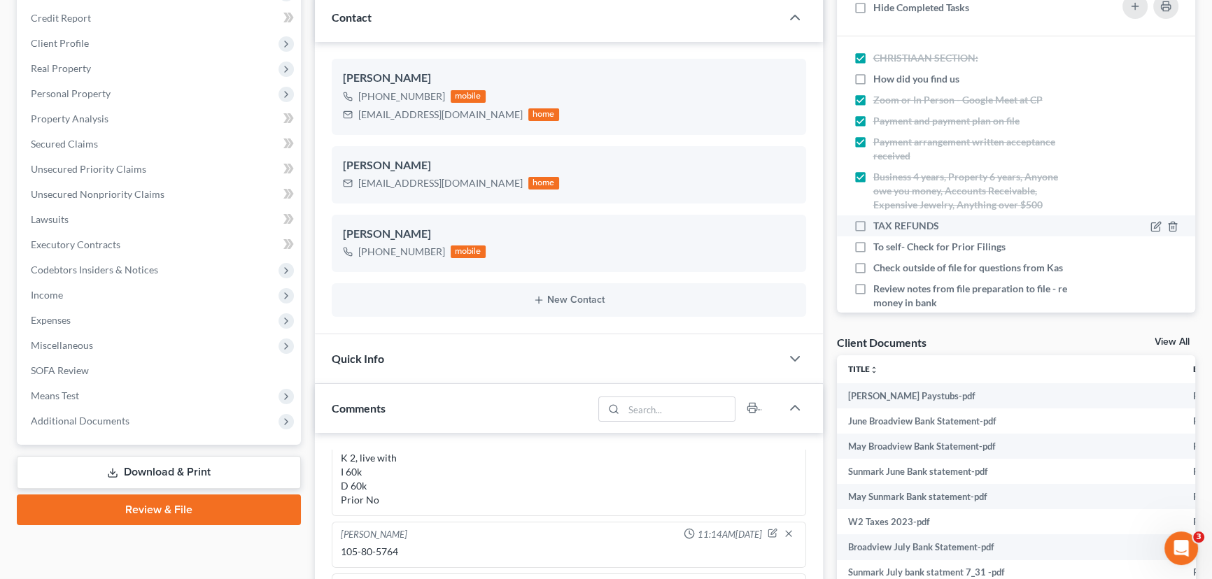
click at [873, 223] on label "TAX REFUNDS" at bounding box center [911, 226] width 77 height 14
click at [879, 223] on input "TAX REFUNDS" at bounding box center [883, 223] width 9 height 9
checkbox input "true"
drag, startPoint x: 420, startPoint y: 549, endPoint x: 335, endPoint y: 553, distance: 85.5
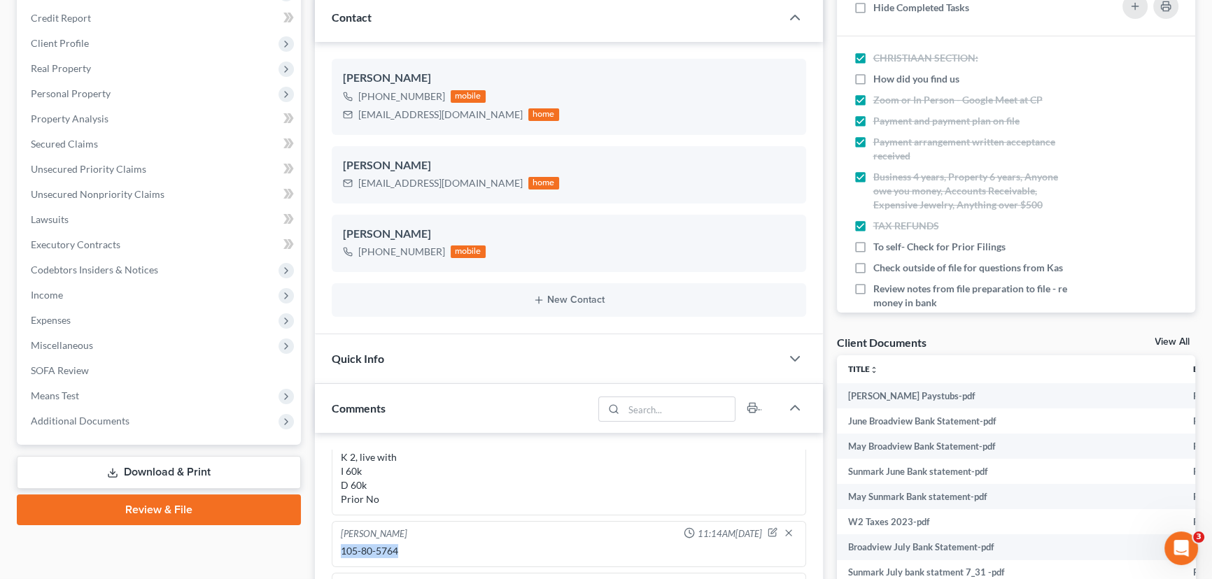
click at [335, 553] on div "Christiaan VanNiekerk 11:14AM, 08/04/2025 105-80-5764" at bounding box center [569, 544] width 475 height 46
copy div "105-80-5764"
drag, startPoint x: 864, startPoint y: 247, endPoint x: 863, endPoint y: 258, distance: 11.3
click at [873, 247] on label "To self- Check for Prior Filings" at bounding box center [944, 247] width 143 height 14
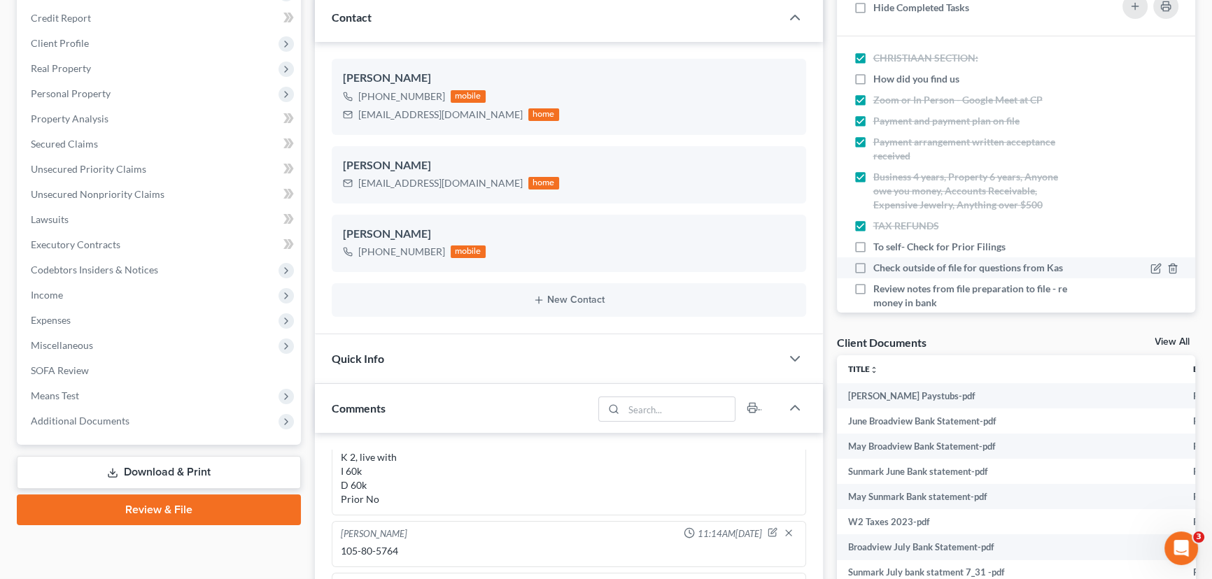
click at [879, 247] on input "To self- Check for Prior Filings" at bounding box center [883, 244] width 9 height 9
checkbox input "true"
click at [873, 268] on label "Check outside of file for questions from Kas" at bounding box center [973, 268] width 201 height 14
click at [879, 268] on input "Check outside of file for questions from Kas" at bounding box center [883, 265] width 9 height 9
checkbox input "true"
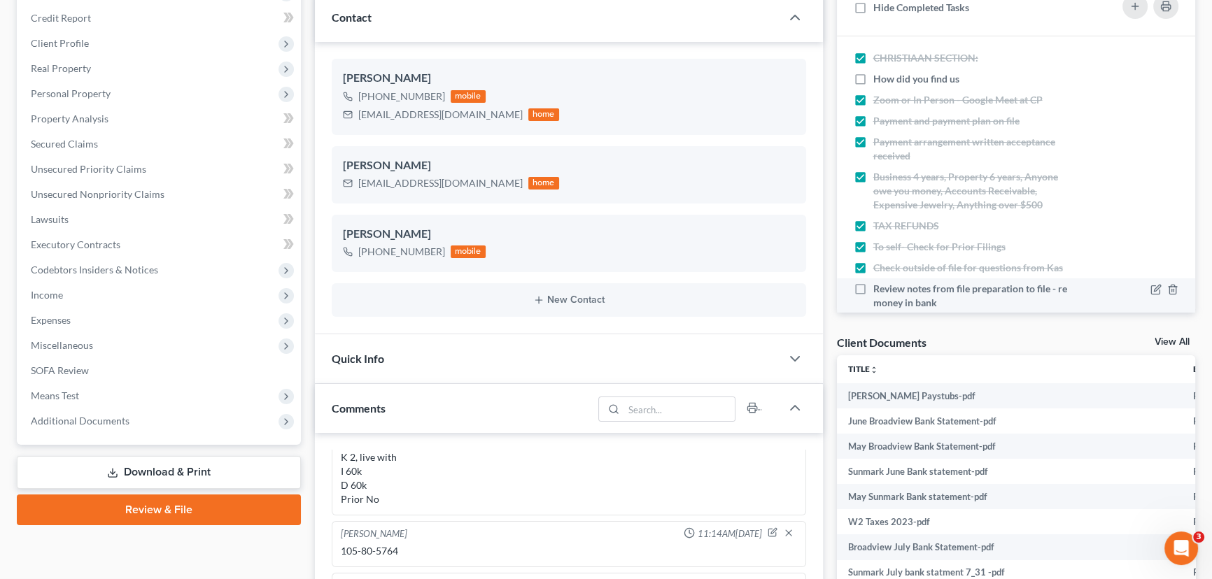
click at [873, 287] on label "Review notes from file preparation to file - re money in bank" at bounding box center [975, 296] width 204 height 28
click at [879, 287] on input "Review notes from file preparation to file - re money in bank" at bounding box center [883, 286] width 9 height 9
checkbox input "true"
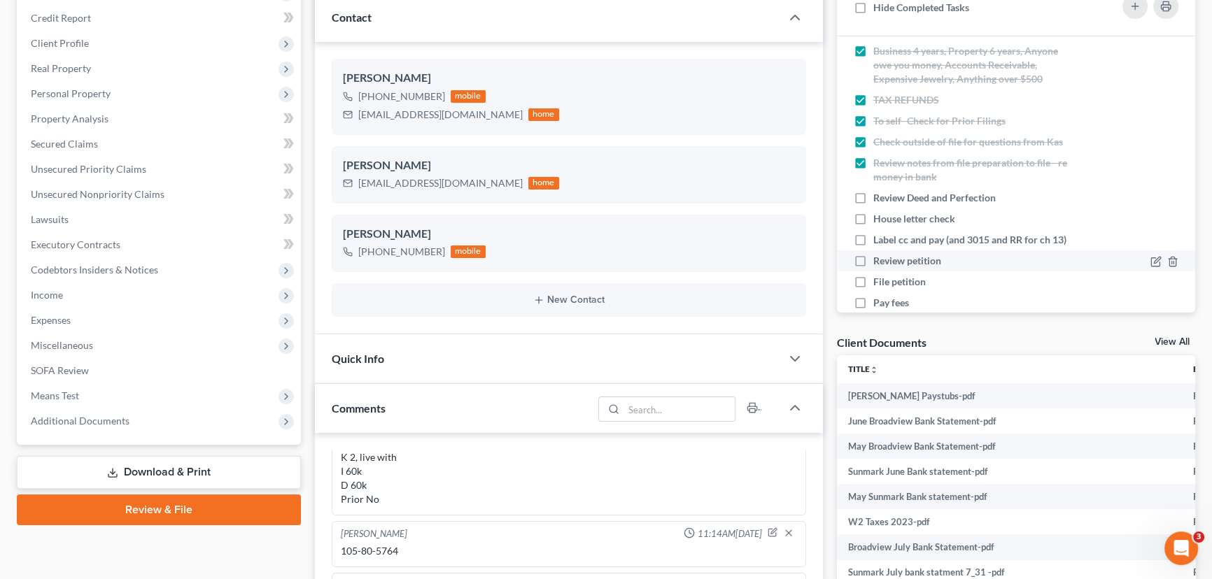
scroll to position [127, 0]
drag, startPoint x: 866, startPoint y: 198, endPoint x: 866, endPoint y: 211, distance: 13.3
click at [873, 198] on label "Review Deed and Perfection" at bounding box center [940, 197] width 134 height 14
click at [879, 198] on input "Review Deed and Perfection" at bounding box center [883, 194] width 9 height 9
checkbox input "true"
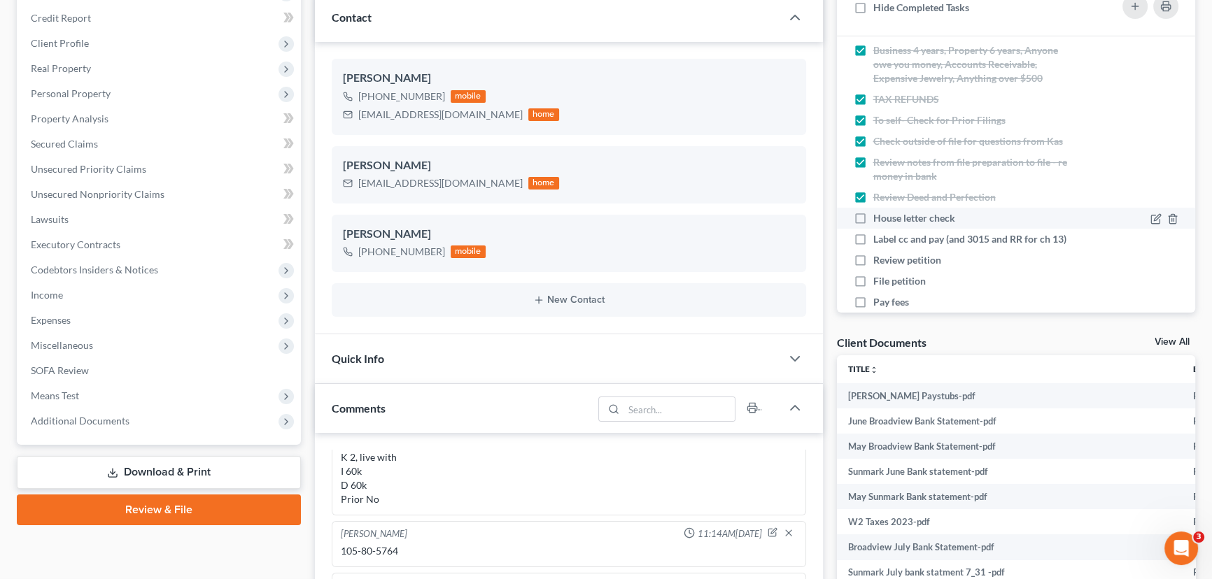
click at [873, 217] on label "House letter check" at bounding box center [919, 218] width 93 height 14
click at [879, 217] on input "House letter check" at bounding box center [883, 215] width 9 height 9
checkbox input "true"
drag, startPoint x: 860, startPoint y: 239, endPoint x: 1030, endPoint y: 294, distance: 178.6
click at [873, 239] on label "Label cc and pay (and 3015 and RR for ch 13)" at bounding box center [975, 239] width 204 height 14
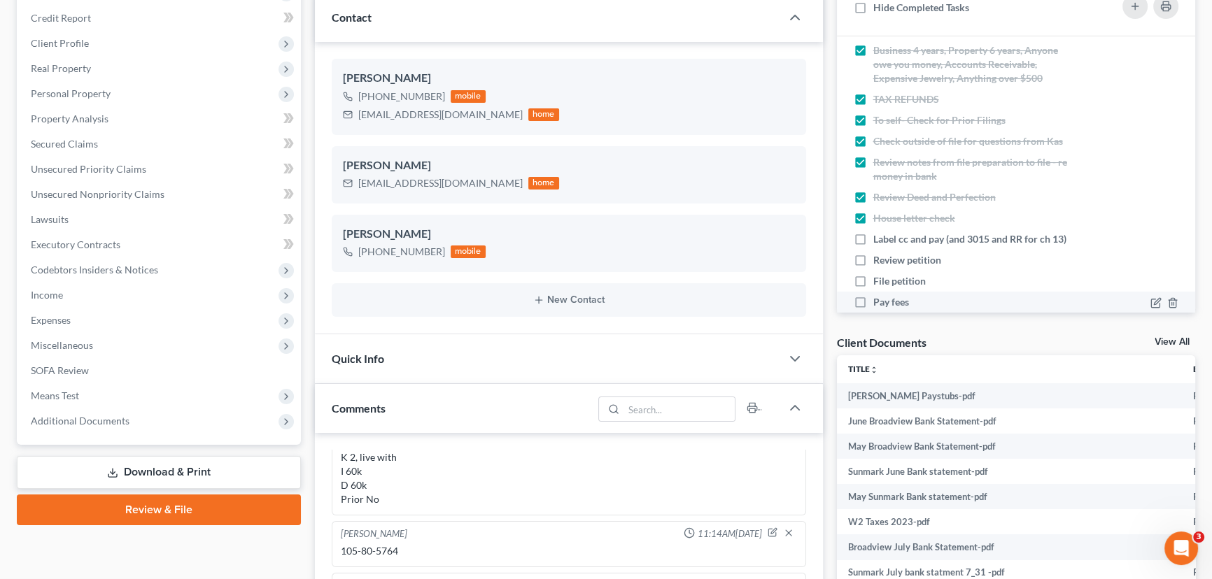
click at [879, 239] on input "Label cc and pay (and 3015 and RR for ch 13)" at bounding box center [883, 236] width 9 height 9
checkbox input "true"
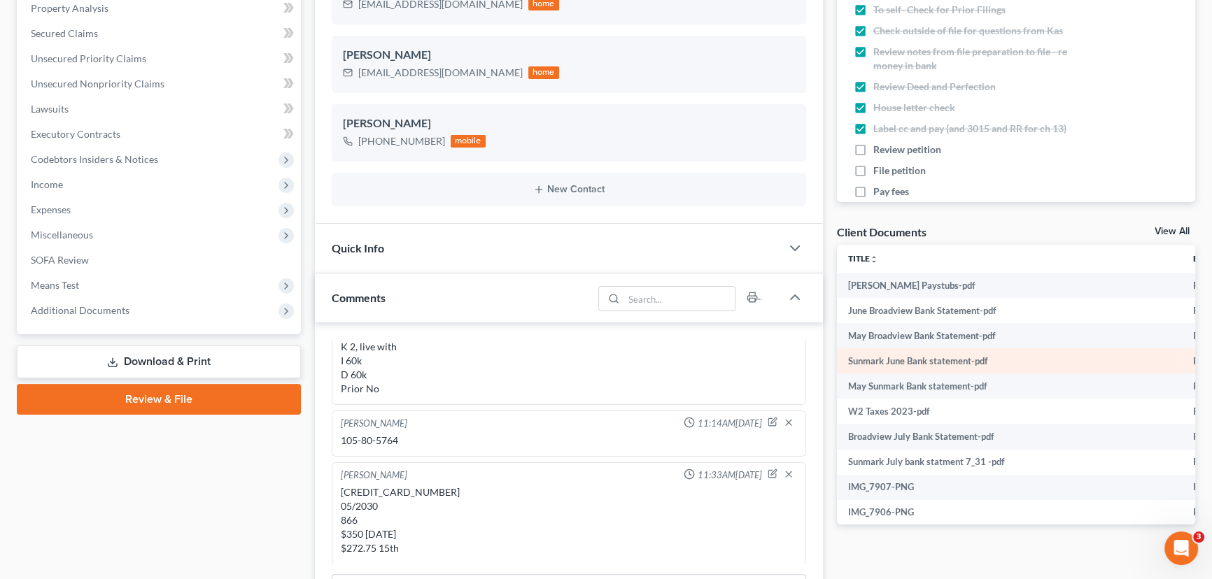
scroll to position [318, 0]
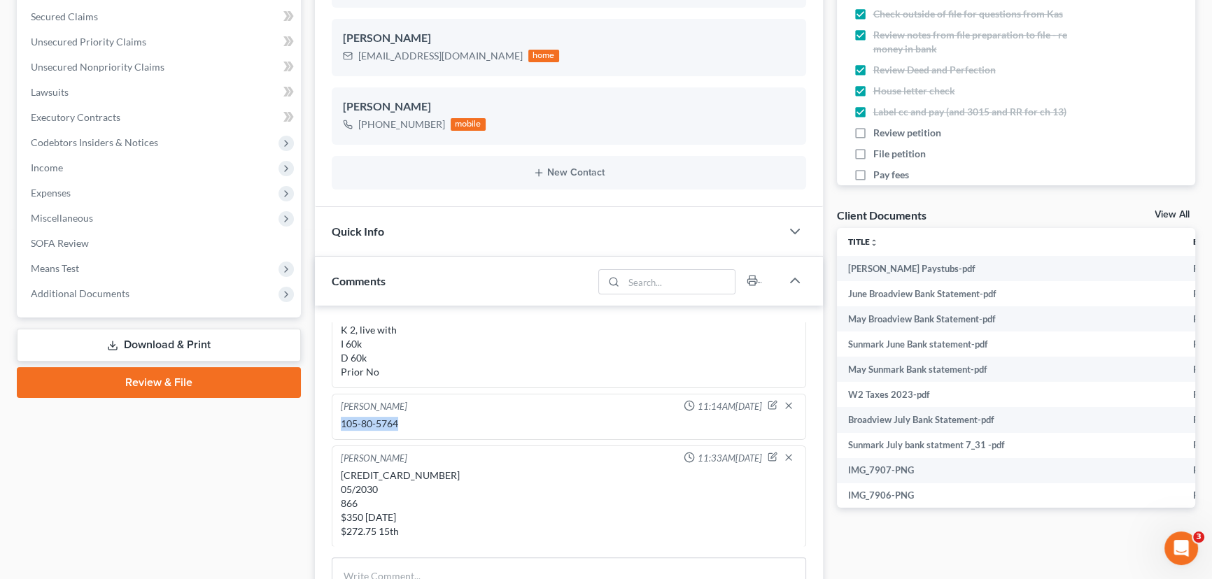
drag, startPoint x: 392, startPoint y: 423, endPoint x: 382, endPoint y: 344, distance: 80.4
click at [334, 426] on div "Christiaan VanNiekerk 11:14AM, 08/04/2025 105-80-5764" at bounding box center [569, 417] width 475 height 46
copy div "105-80-5764"
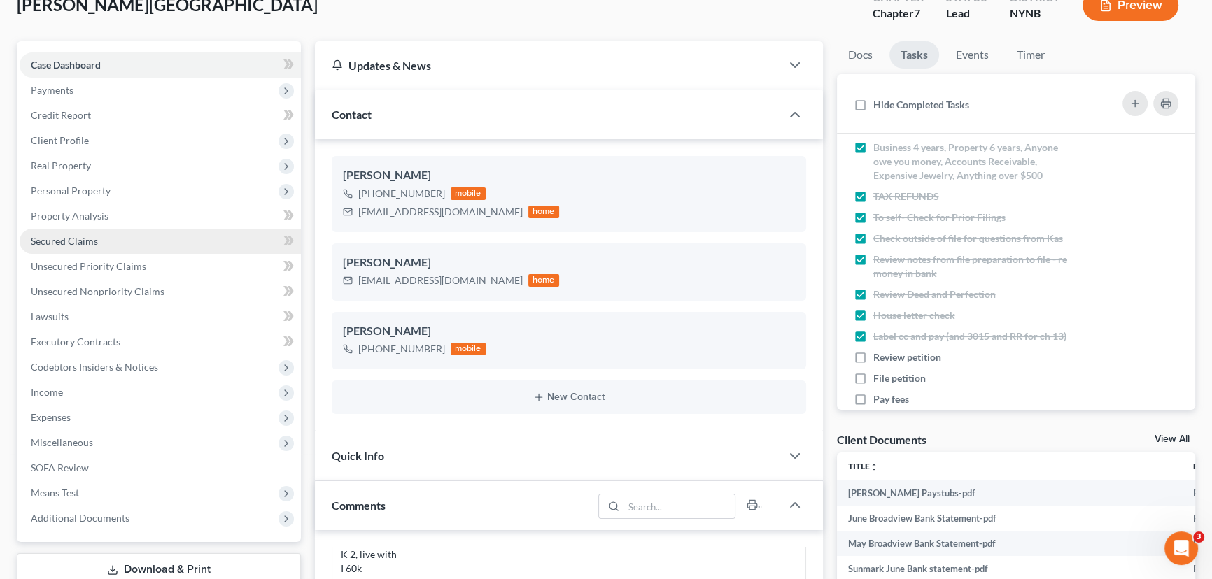
scroll to position [0, 0]
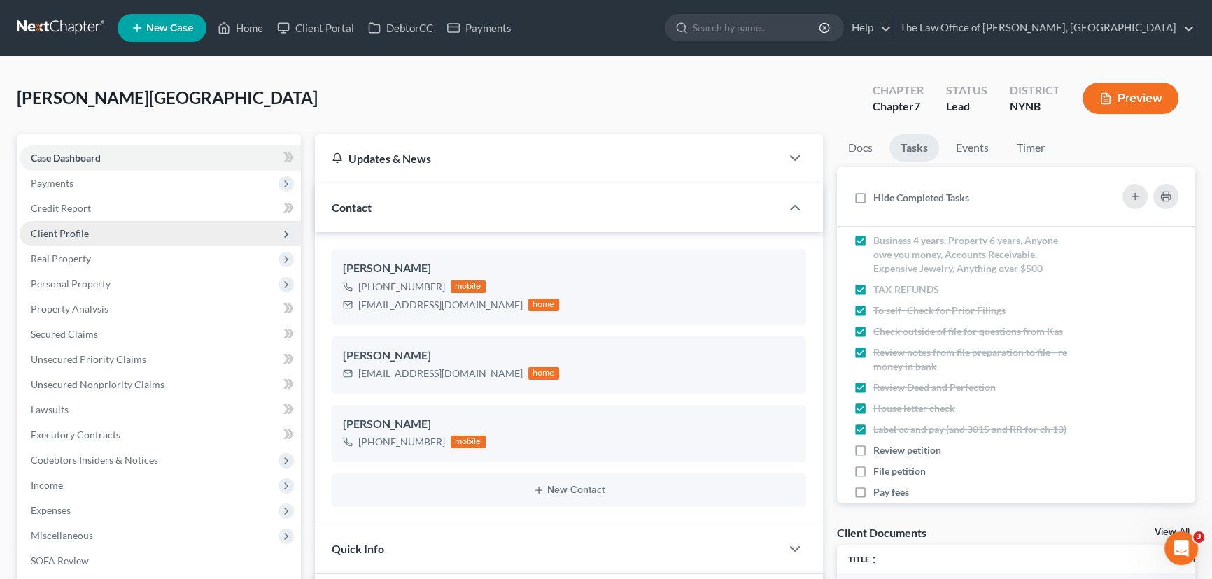
drag, startPoint x: 94, startPoint y: 234, endPoint x: 94, endPoint y: 241, distance: 7.7
click at [94, 234] on span "Client Profile" at bounding box center [160, 233] width 281 height 25
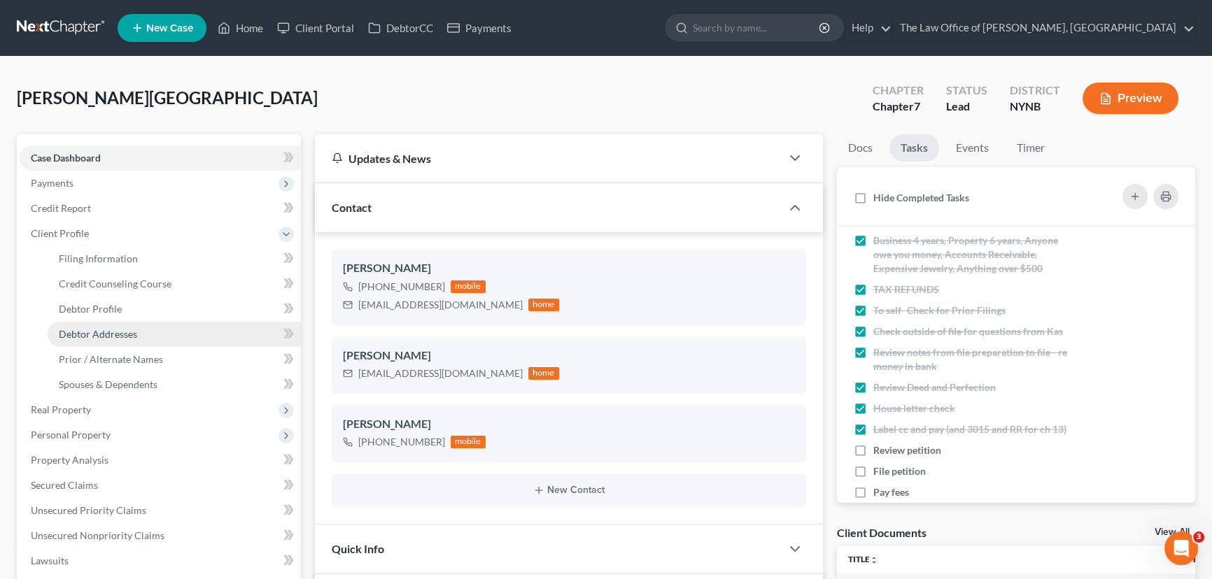
click at [104, 328] on span "Debtor Addresses" at bounding box center [98, 334] width 78 height 12
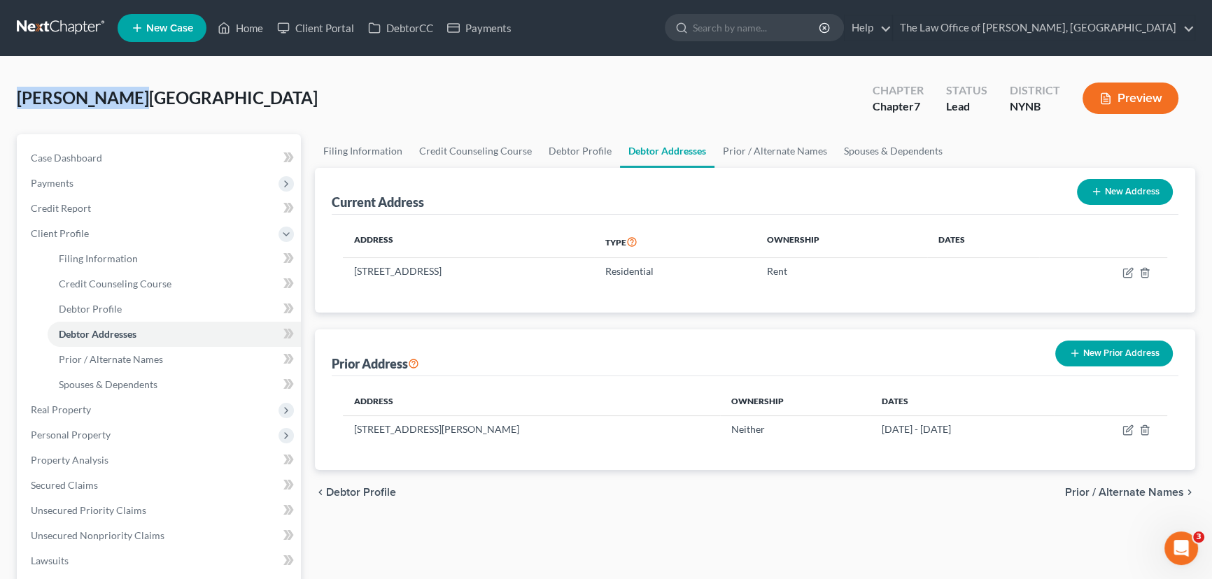
drag, startPoint x: 118, startPoint y: 94, endPoint x: 8, endPoint y: 99, distance: 110.7
click at [8, 99] on div "Velez, Olyvia Upgraded Chapter Chapter 7 Status Lead District NYNB Preview Peti…" at bounding box center [606, 476] width 1212 height 838
copy span "[PERSON_NAME][GEOGRAPHIC_DATA]"
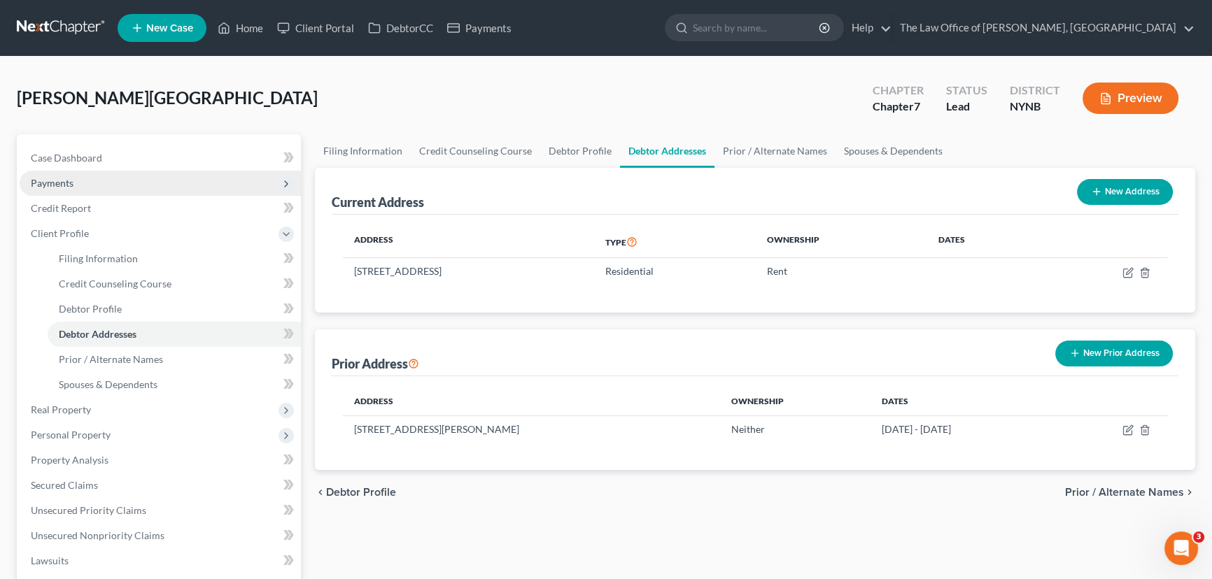
click at [125, 187] on span "Payments" at bounding box center [160, 183] width 281 height 25
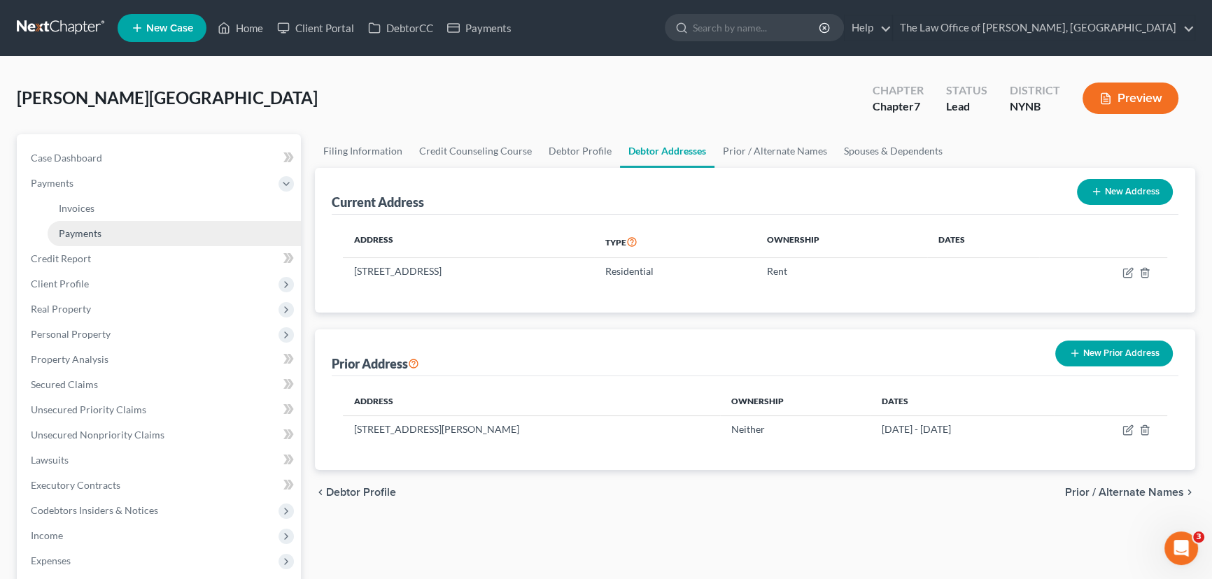
click at [104, 226] on link "Payments" at bounding box center [174, 233] width 253 height 25
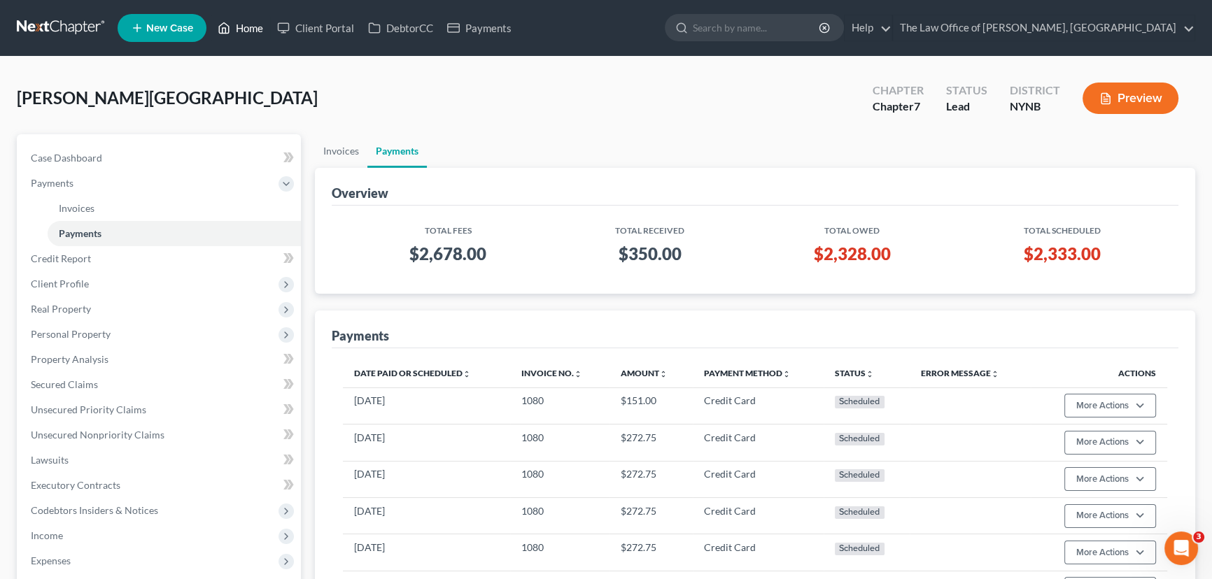
click at [243, 30] on link "Home" at bounding box center [240, 27] width 59 height 25
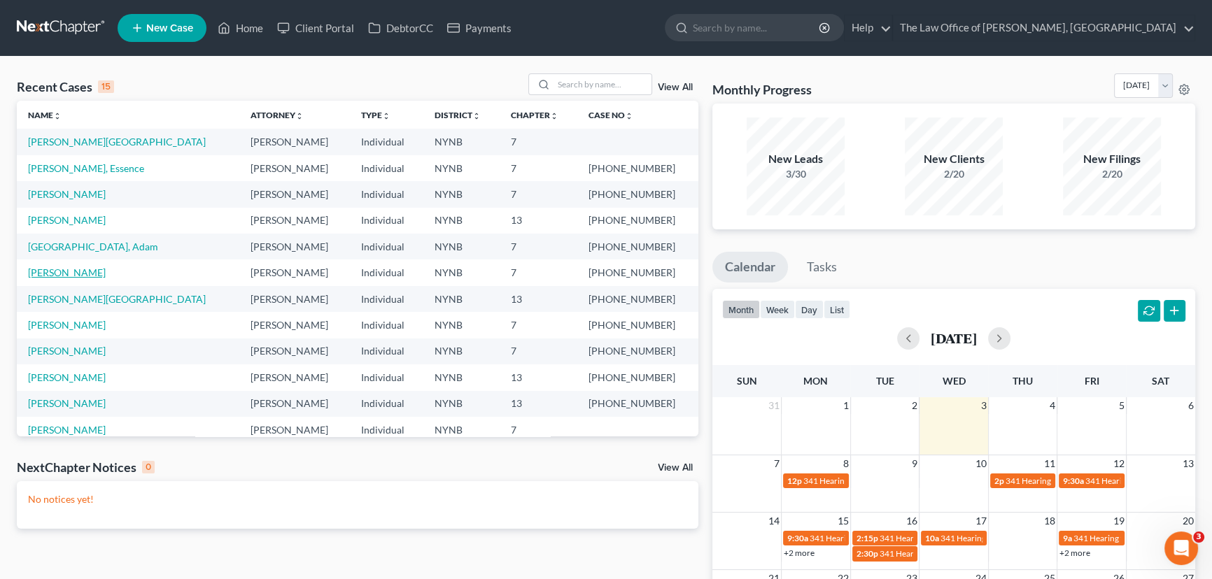
click at [60, 272] on link "[PERSON_NAME]" at bounding box center [67, 273] width 78 height 12
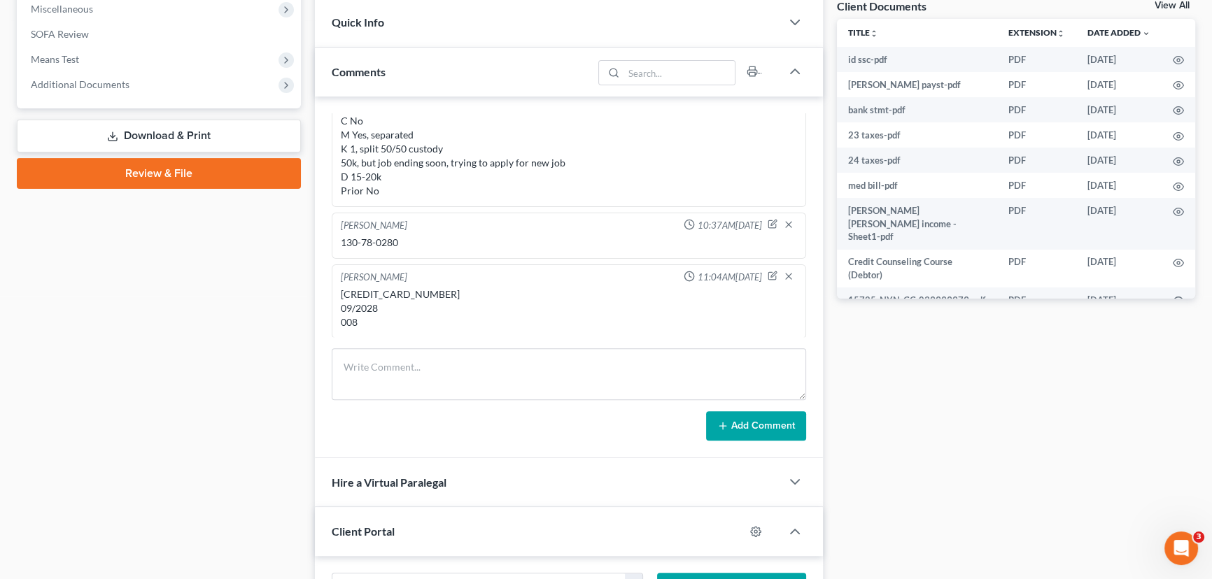
scroll to position [572, 0]
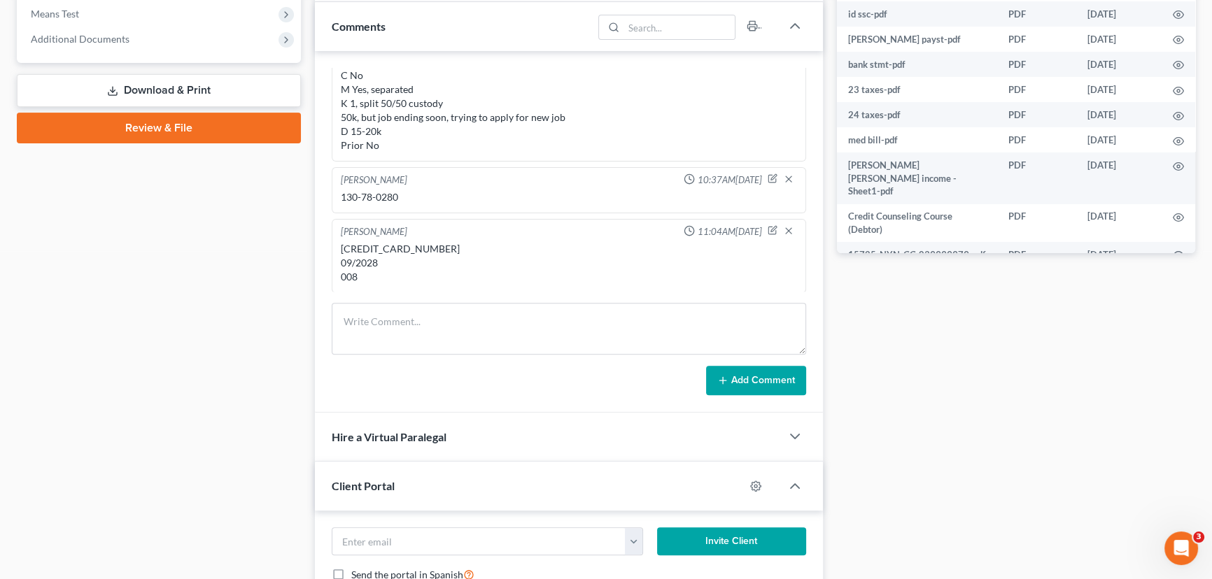
click at [413, 247] on div "[CREDIT_CARD_NUMBER] 09/2028 008" at bounding box center [569, 263] width 456 height 42
click at [413, 246] on div "[CREDIT_CARD_NUMBER] 09/2028 008" at bounding box center [569, 263] width 456 height 42
copy div "5123-3327-3461-7929"
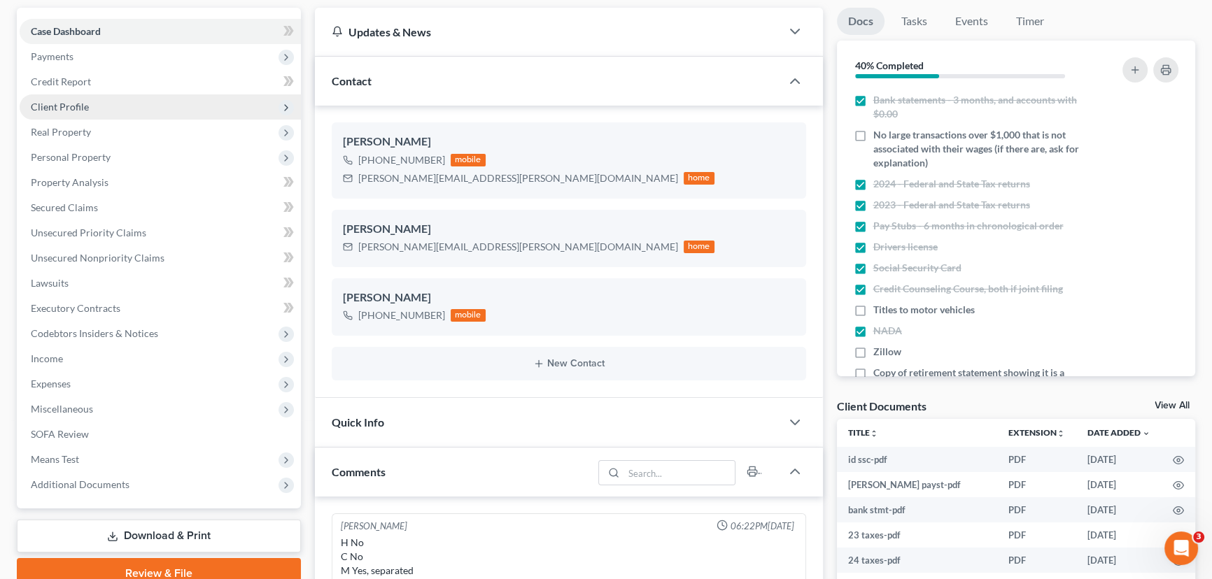
scroll to position [0, 0]
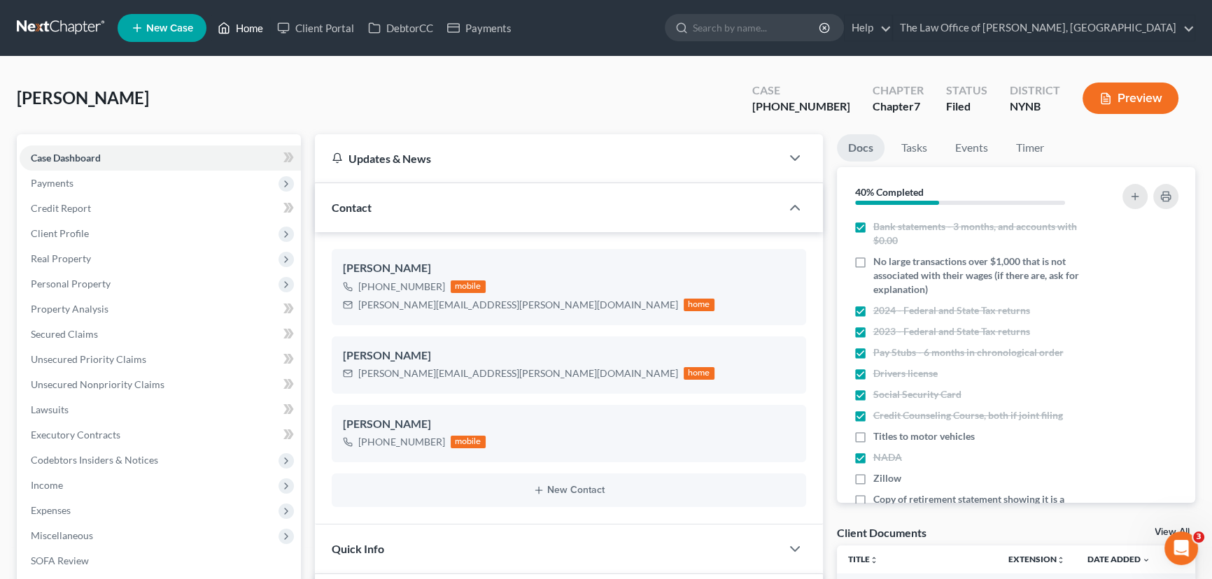
click at [250, 31] on link "Home" at bounding box center [240, 27] width 59 height 25
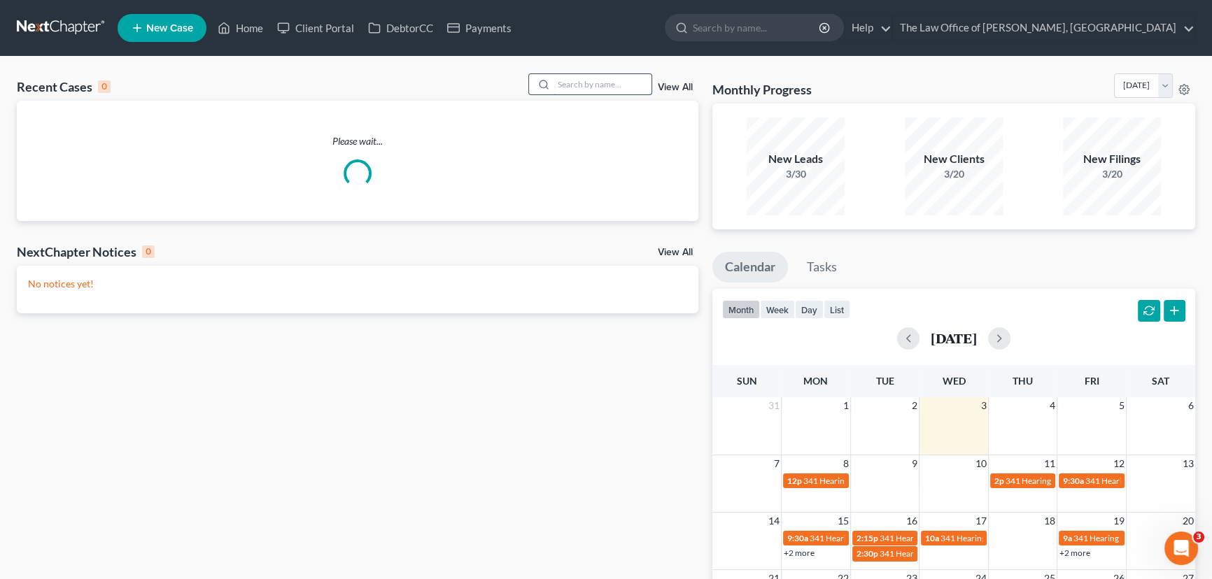
click at [621, 85] on input "search" at bounding box center [603, 84] width 98 height 20
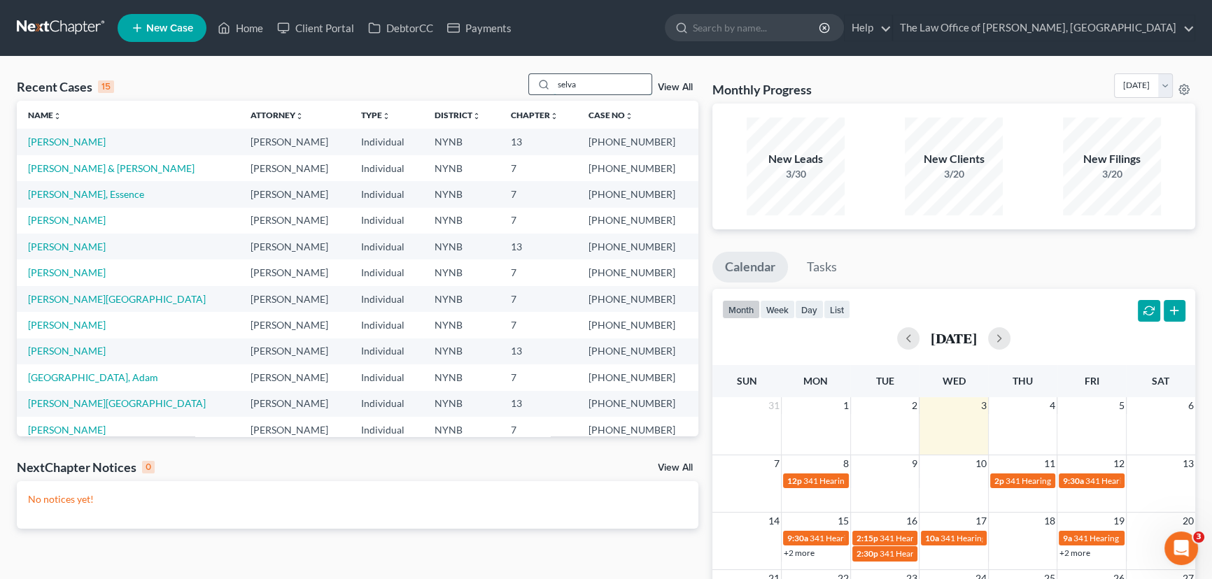
type input "selva"
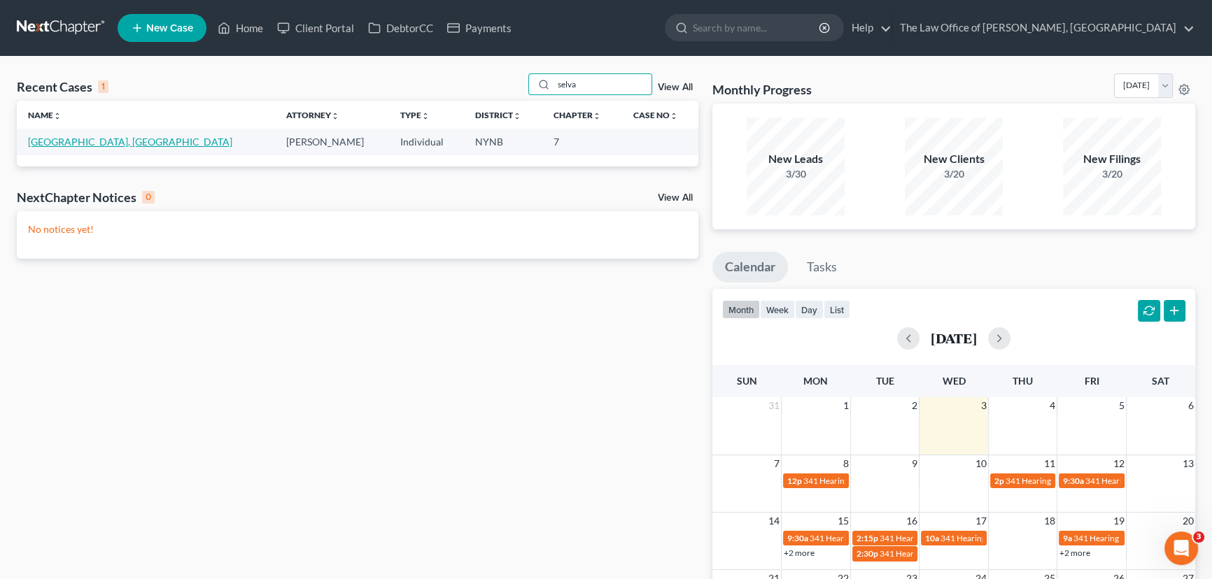
click at [66, 141] on link "[GEOGRAPHIC_DATA], [GEOGRAPHIC_DATA]" at bounding box center [130, 142] width 204 height 12
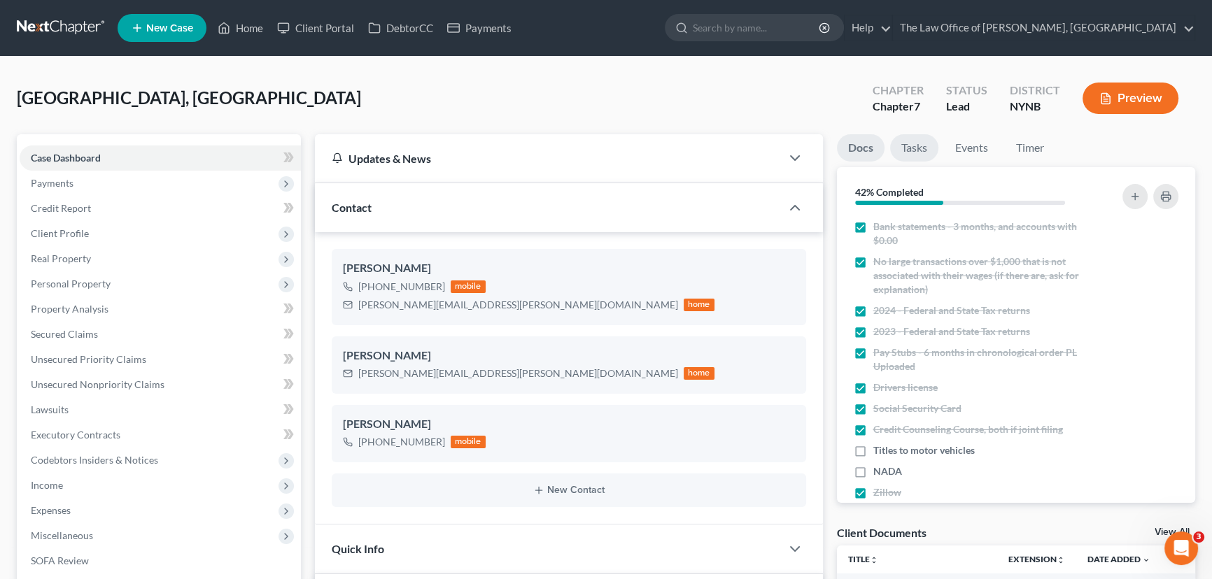
click at [922, 146] on link "Tasks" at bounding box center [914, 147] width 48 height 27
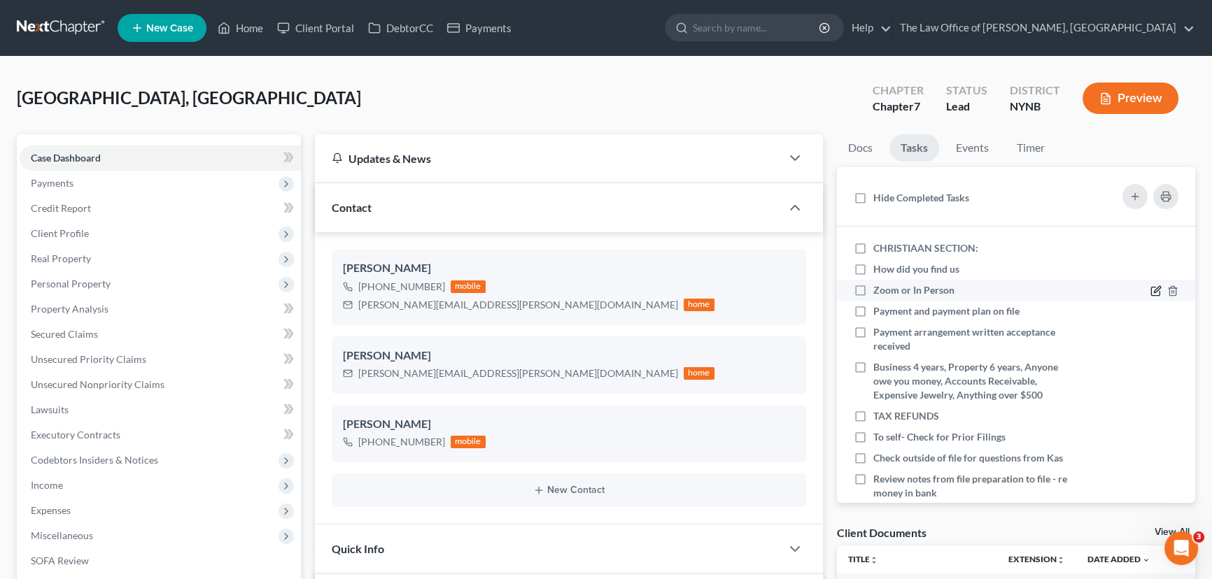
click at [1151, 293] on icon at bounding box center [1156, 291] width 11 height 11
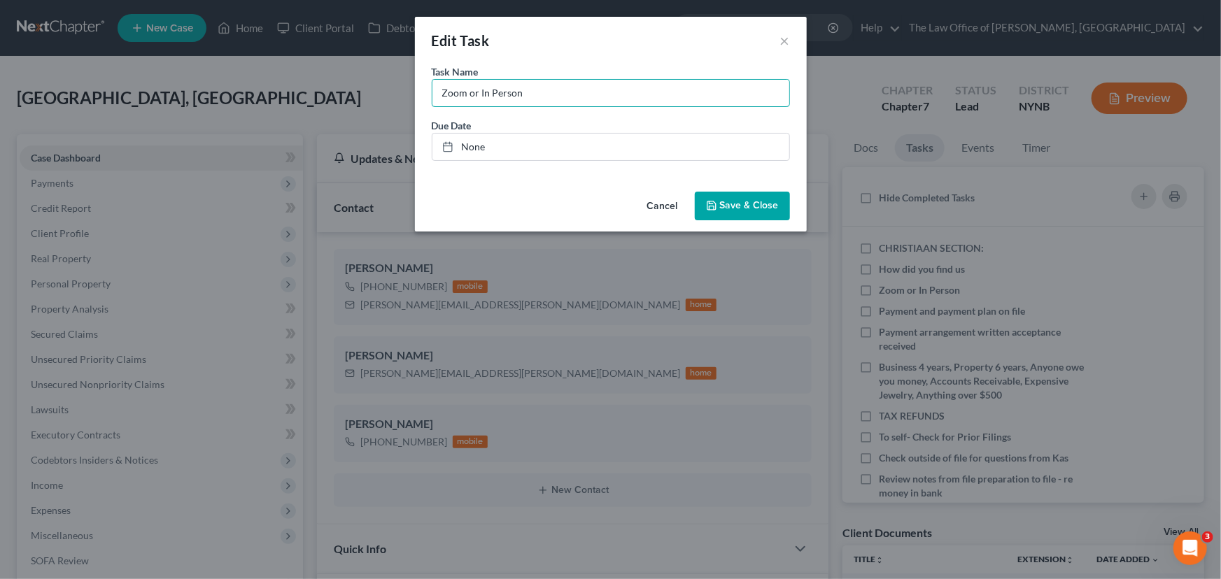
drag, startPoint x: 705, startPoint y: 101, endPoint x: 653, endPoint y: 128, distance: 58.5
click at [705, 101] on input "Zoom or In Person" at bounding box center [611, 93] width 357 height 27
type input "Zoom or In Person - Google Meet at CP"
click at [732, 203] on span "Save & Close" at bounding box center [749, 206] width 59 height 12
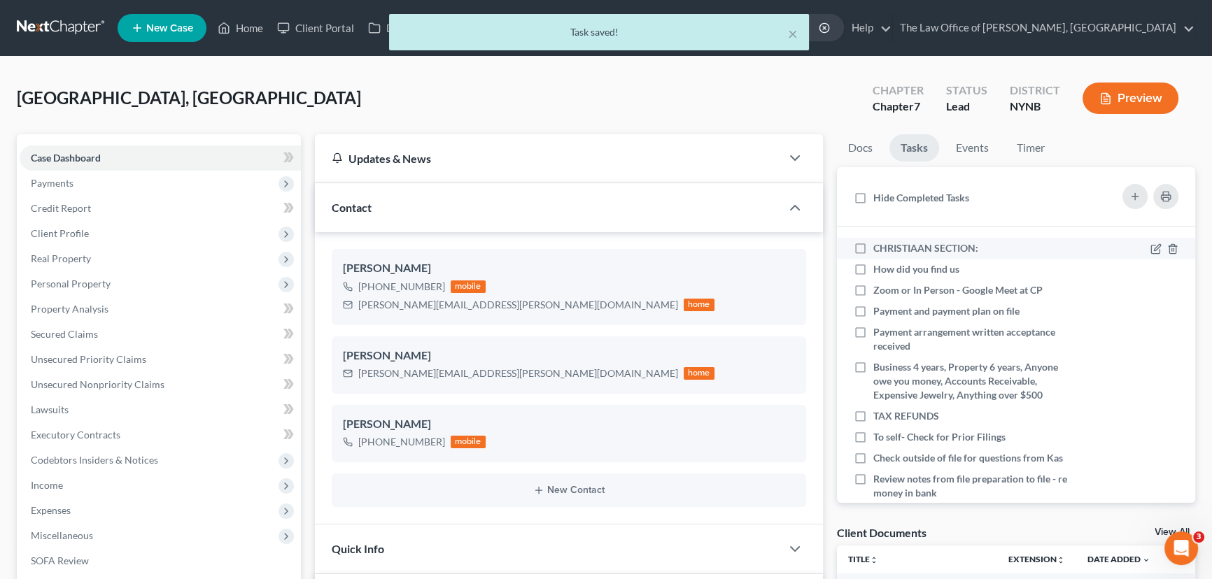
click at [873, 249] on label "CHRISTIAAN SECTION:" at bounding box center [931, 248] width 116 height 14
click at [879, 249] on input "CHRISTIAAN SECTION:" at bounding box center [883, 245] width 9 height 9
checkbox input "true"
click at [873, 294] on label "Zoom or In Person - Google Meet at CP" at bounding box center [963, 290] width 181 height 14
click at [879, 293] on input "Zoom or In Person - Google Meet at CP" at bounding box center [883, 287] width 9 height 9
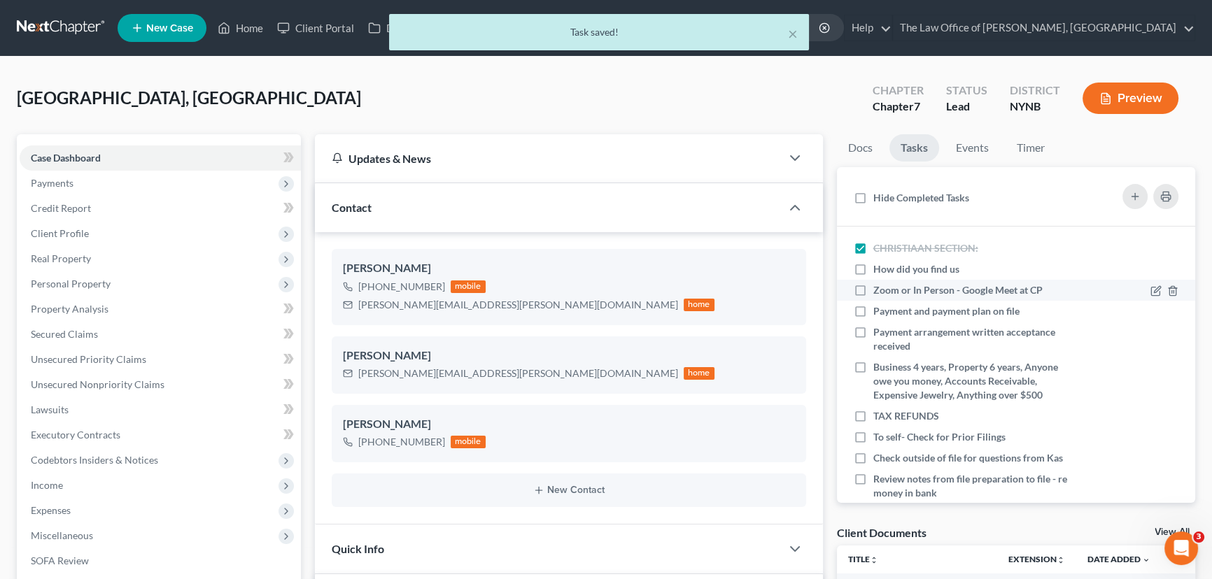
checkbox input "true"
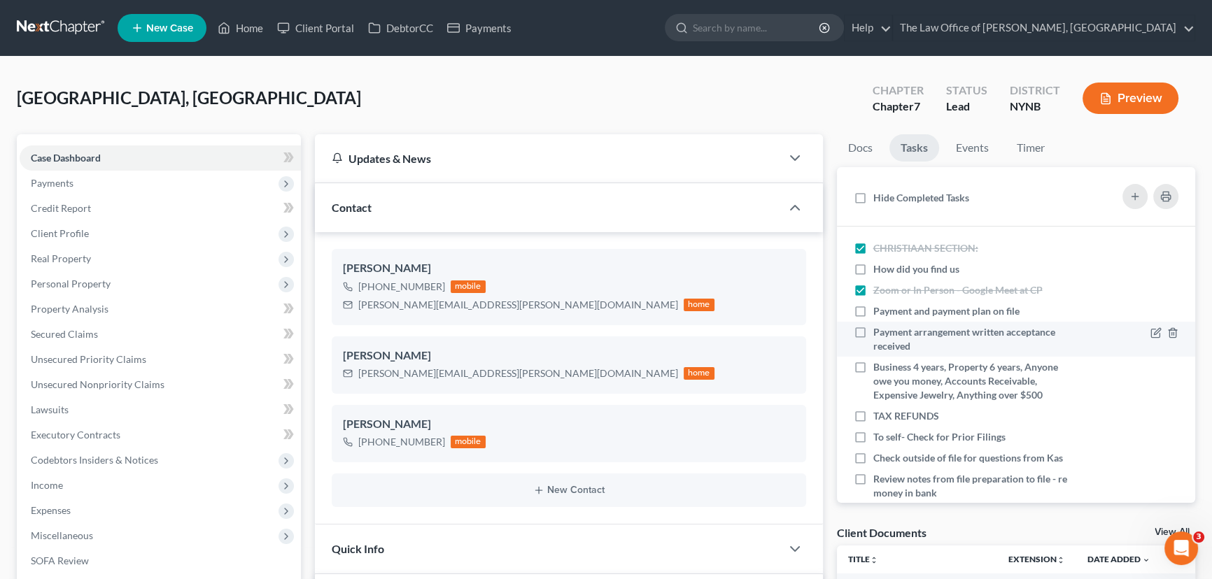
drag, startPoint x: 853, startPoint y: 307, endPoint x: 868, endPoint y: 338, distance: 34.1
click at [873, 307] on label "Payment and payment plan on file" at bounding box center [951, 311] width 157 height 14
click at [879, 307] on input "Payment and payment plan on file" at bounding box center [883, 308] width 9 height 9
checkbox input "true"
click at [873, 338] on label "Payment arrangement written acceptance received" at bounding box center [975, 339] width 204 height 28
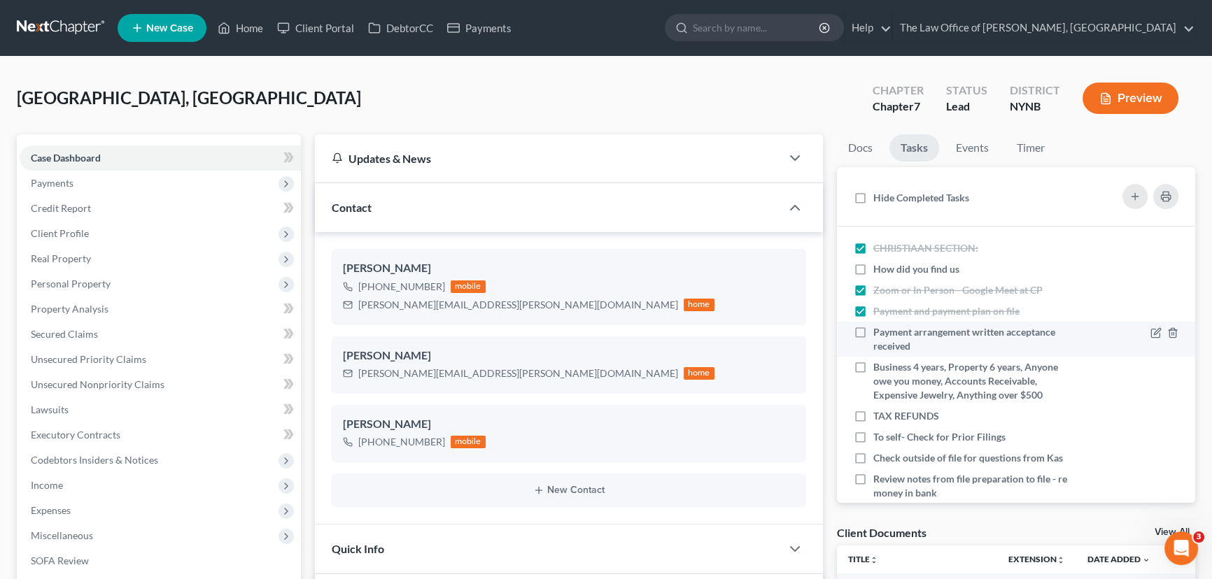
click at [879, 335] on input "Payment arrangement written acceptance received" at bounding box center [883, 329] width 9 height 9
checkbox input "true"
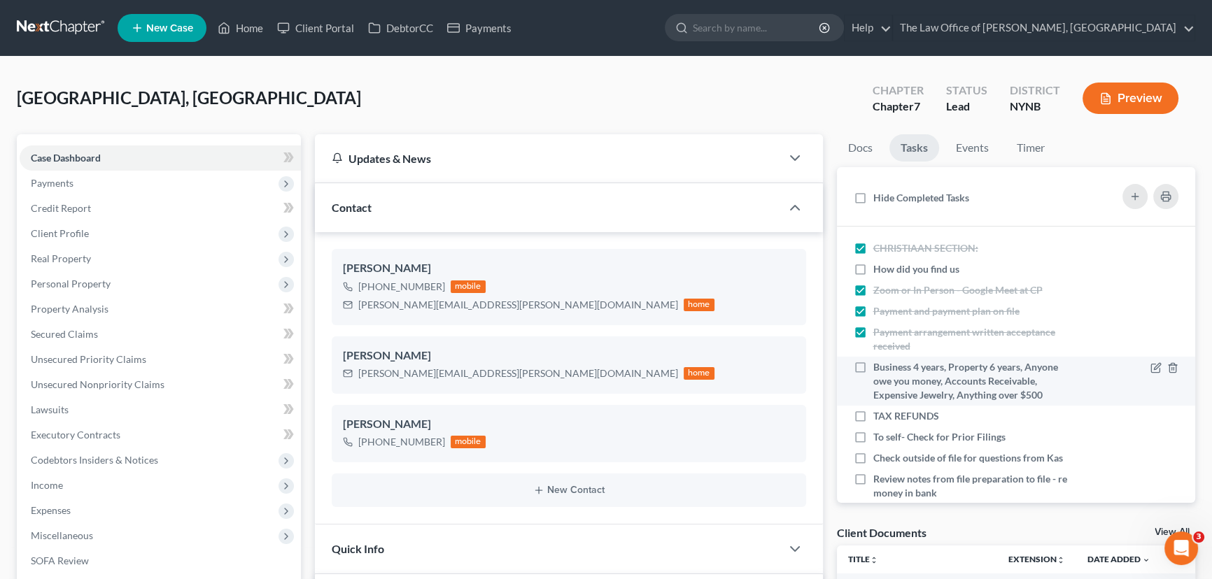
click at [873, 371] on label "Business 4 years, Property 6 years, Anyone owe you money, Accounts Receivable, …" at bounding box center [975, 381] width 204 height 42
click at [879, 370] on input "Business 4 years, Property 6 years, Anyone owe you money, Accounts Receivable, …" at bounding box center [883, 364] width 9 height 9
checkbox input "true"
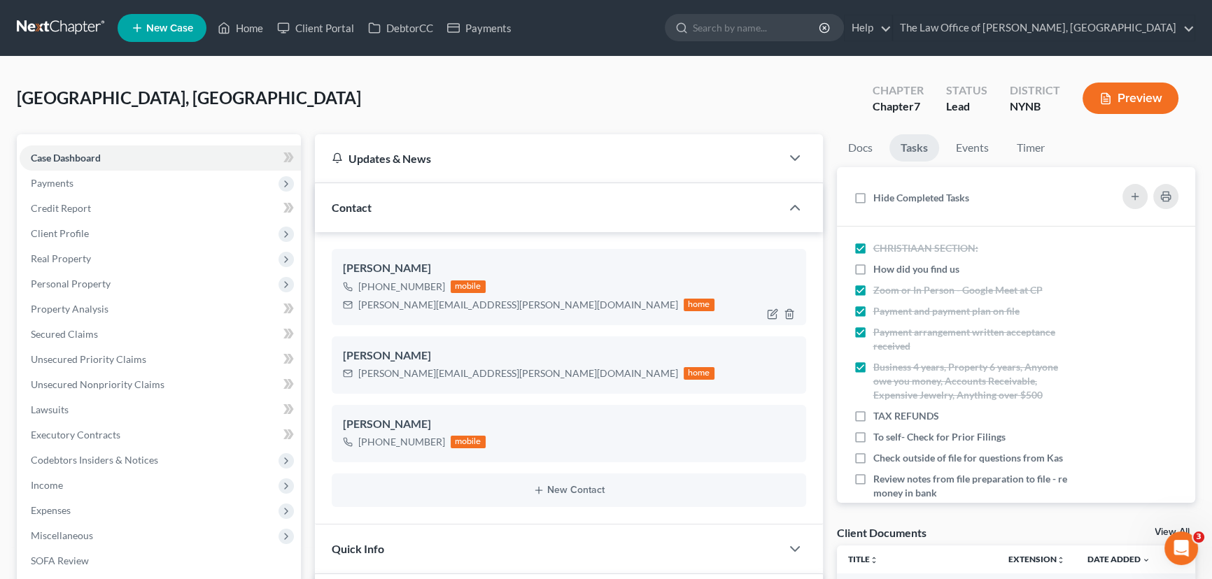
drag, startPoint x: 861, startPoint y: 413, endPoint x: 540, endPoint y: 286, distance: 345.6
click at [873, 414] on label "TAX REFUNDS" at bounding box center [911, 416] width 77 height 14
click at [879, 414] on input "TAX REFUNDS" at bounding box center [883, 413] width 9 height 9
checkbox input "true"
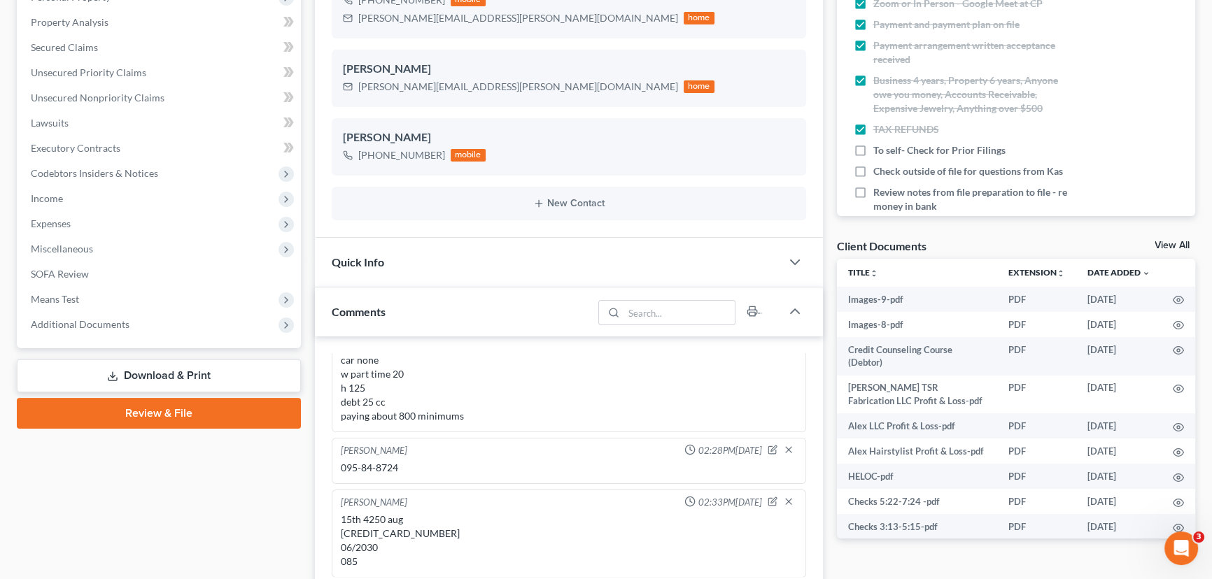
scroll to position [381, 0]
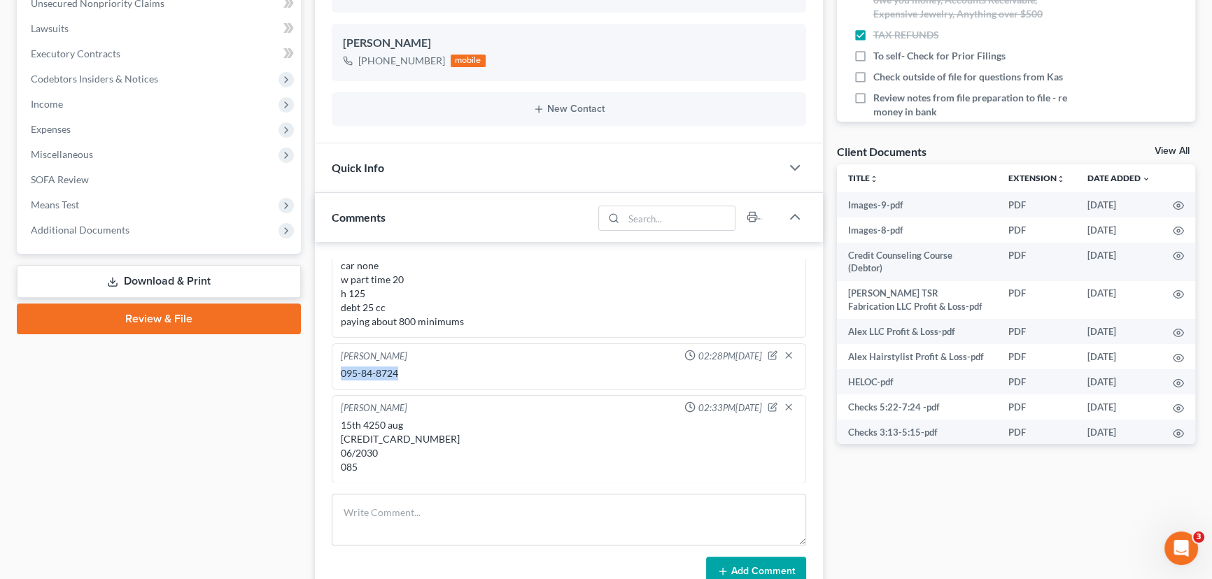
drag, startPoint x: 407, startPoint y: 374, endPoint x: 337, endPoint y: 379, distance: 70.9
click at [337, 379] on div "Christiaan VanNiekerk 02:28PM, 07/21/2025 095-84-8724" at bounding box center [569, 367] width 475 height 46
copy div "095-84-8724"
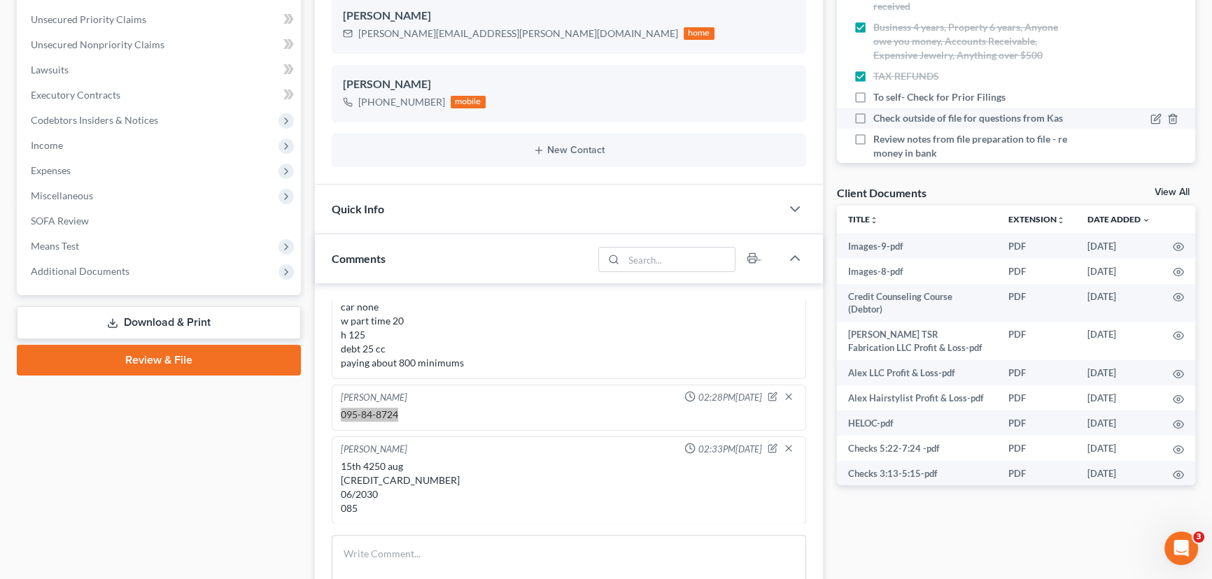
scroll to position [318, 0]
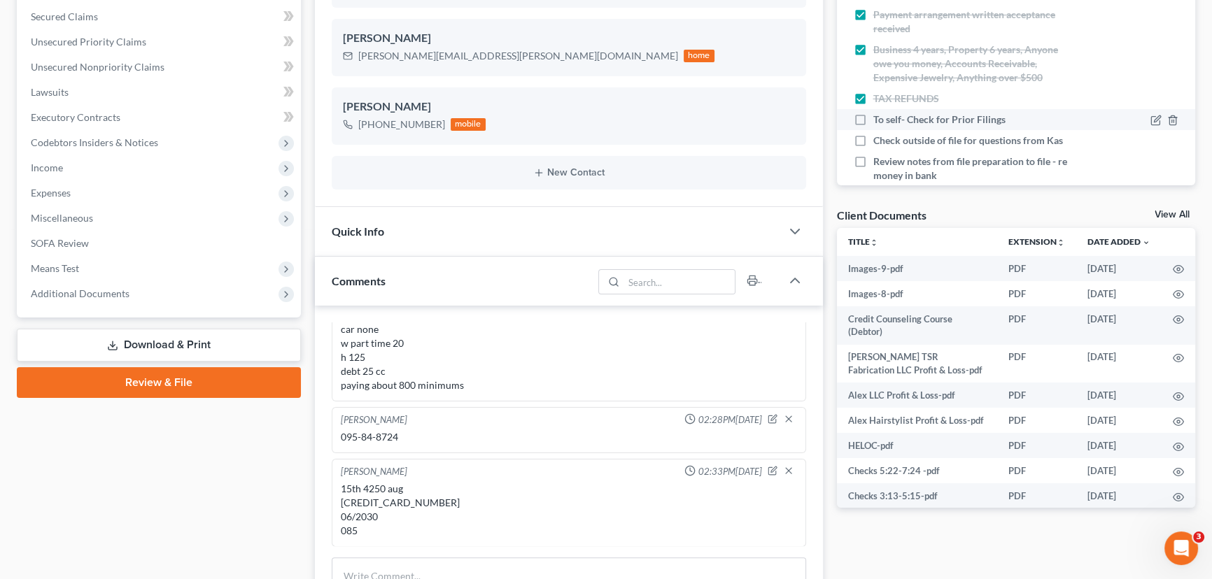
click at [873, 123] on label "To self- Check for Prior Filings" at bounding box center [944, 120] width 143 height 14
click at [879, 122] on input "To self- Check for Prior Filings" at bounding box center [883, 117] width 9 height 9
checkbox input "true"
click at [873, 138] on label "Check outside of file for questions from Kas" at bounding box center [973, 141] width 201 height 14
click at [879, 138] on input "Check outside of file for questions from Kas" at bounding box center [883, 138] width 9 height 9
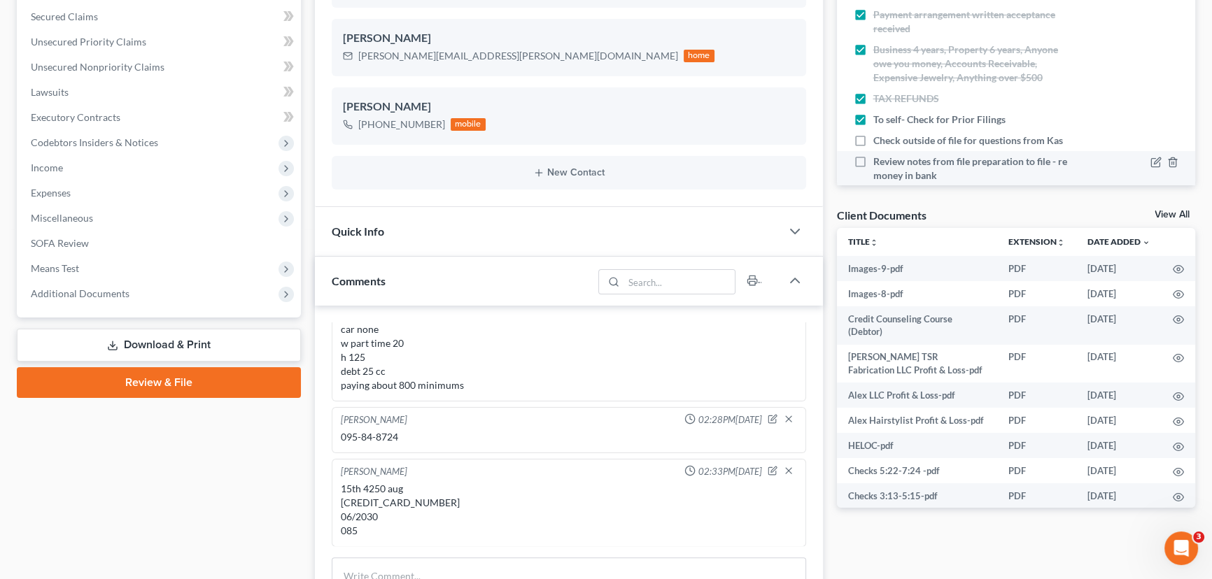
checkbox input "true"
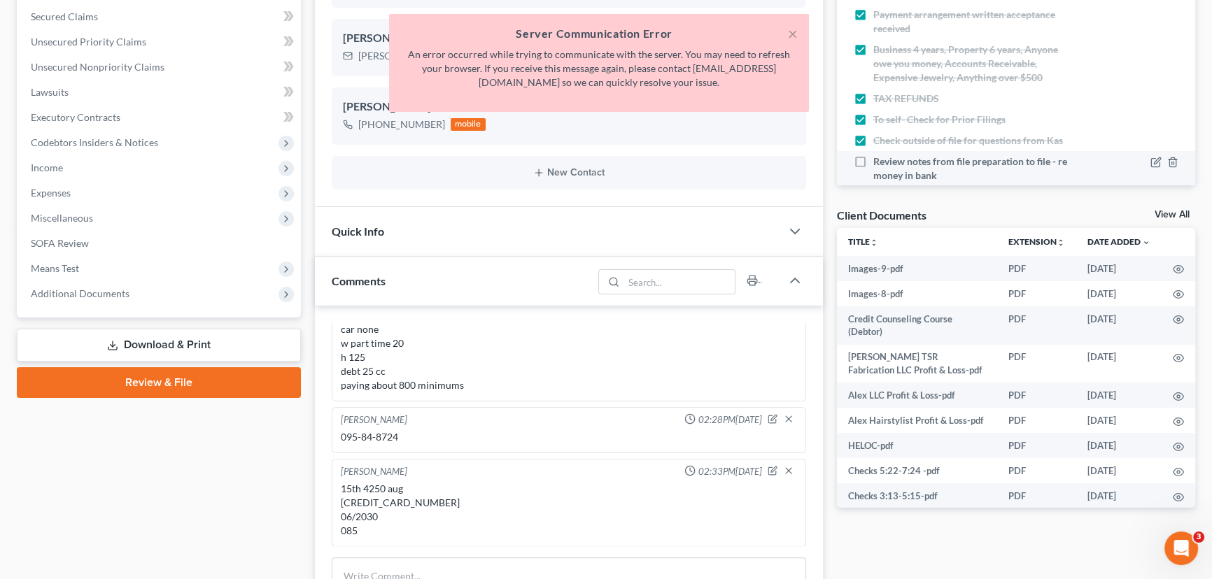
click at [873, 160] on label "Review notes from file preparation to file - re money in bank" at bounding box center [975, 169] width 204 height 28
click at [879, 160] on input "Review notes from file preparation to file - re money in bank" at bounding box center [883, 159] width 9 height 9
checkbox input "true"
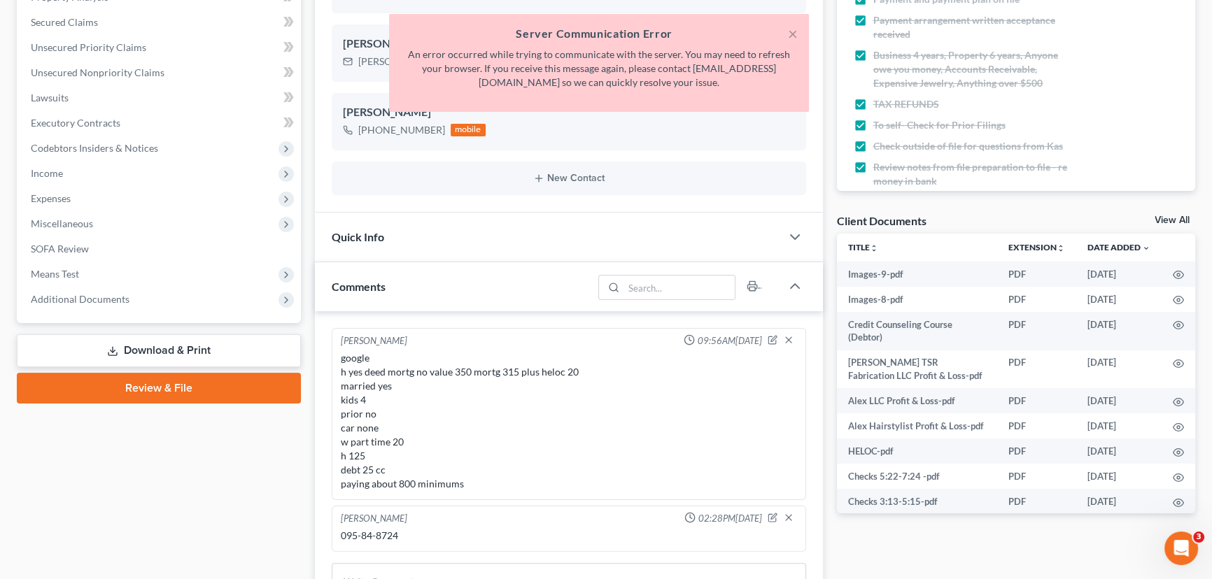
scroll to position [63, 0]
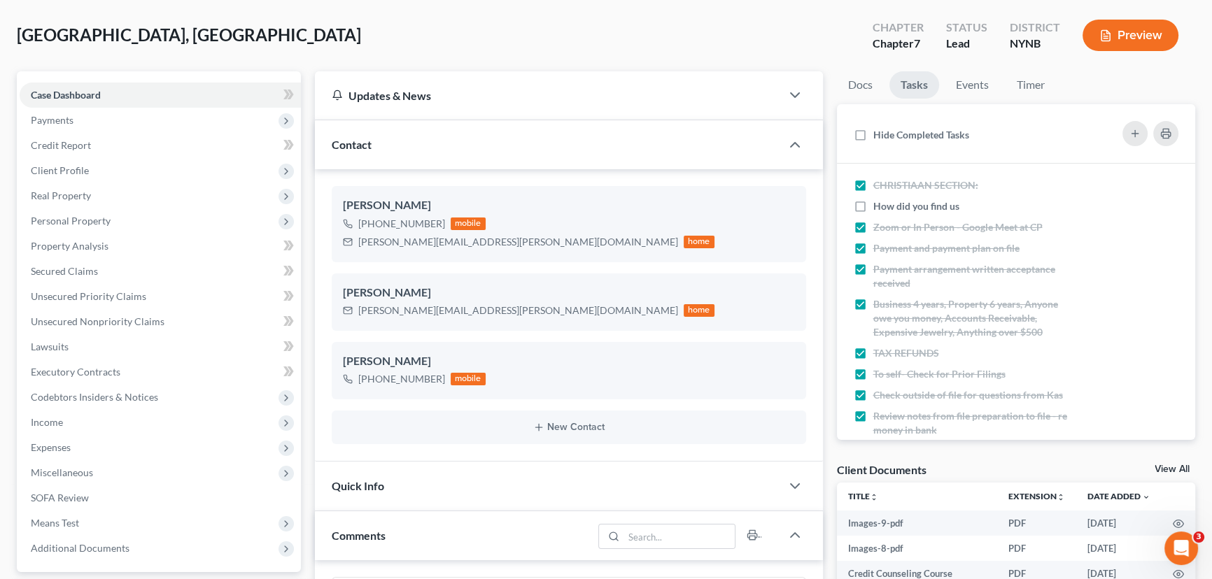
drag, startPoint x: 94, startPoint y: 45, endPoint x: 50, endPoint y: 35, distance: 44.6
click at [43, 34] on span "[GEOGRAPHIC_DATA], [GEOGRAPHIC_DATA]" at bounding box center [189, 34] width 344 height 20
drag, startPoint x: 60, startPoint y: 32, endPoint x: 137, endPoint y: 31, distance: 77.0
click at [137, 31] on span "[GEOGRAPHIC_DATA], [GEOGRAPHIC_DATA]" at bounding box center [189, 34] width 344 height 20
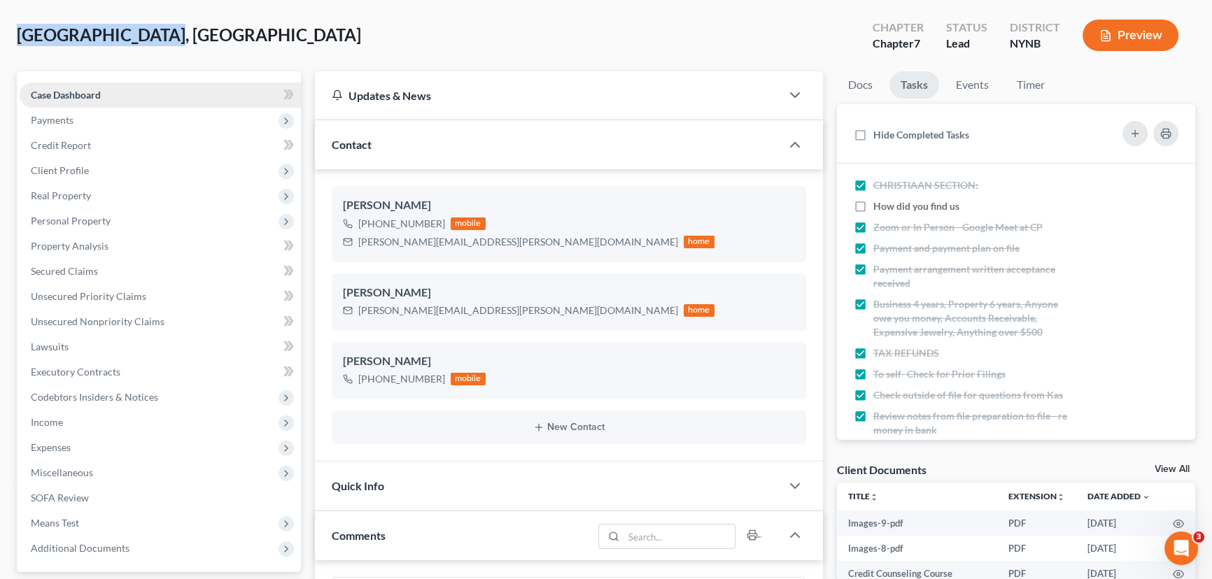
copy span "[GEOGRAPHIC_DATA], [GEOGRAPHIC_DATA]"
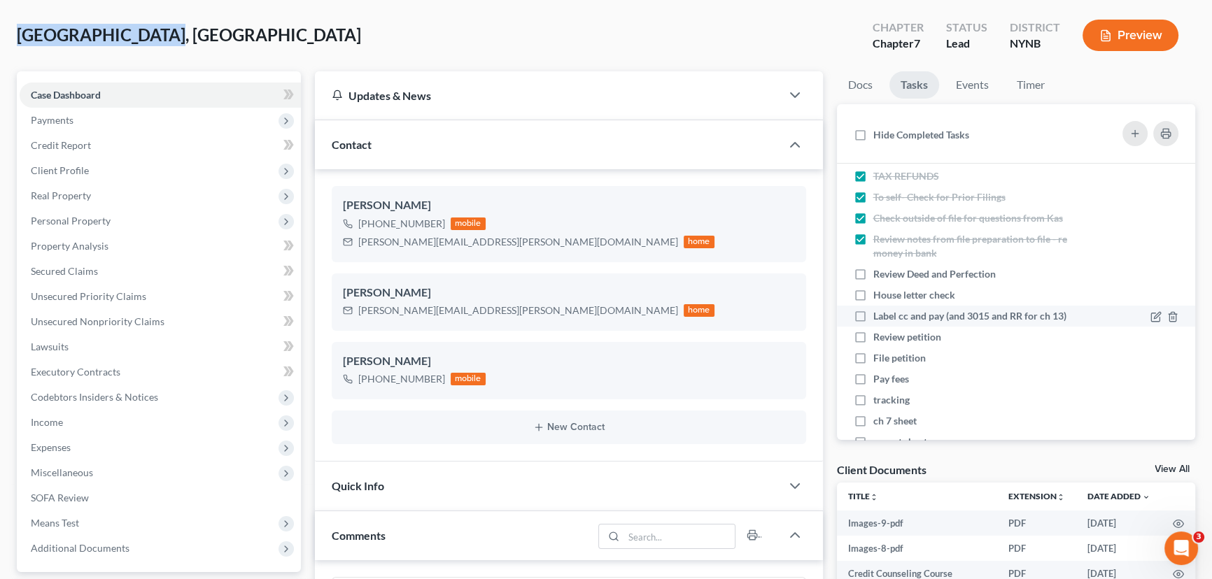
scroll to position [190, 0]
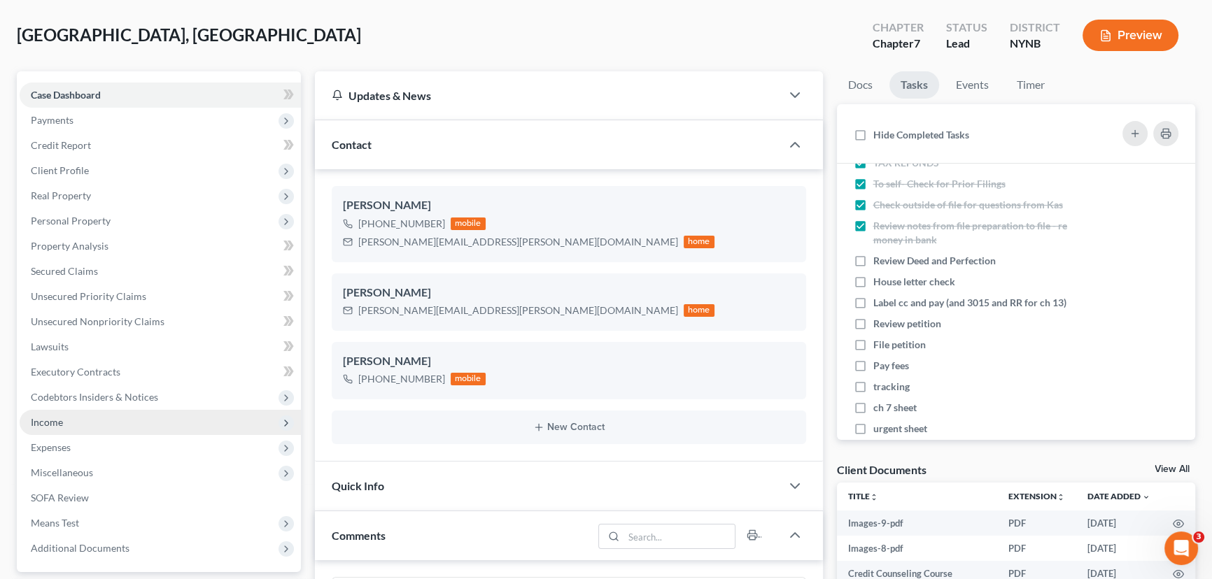
click at [66, 424] on span "Income" at bounding box center [160, 422] width 281 height 25
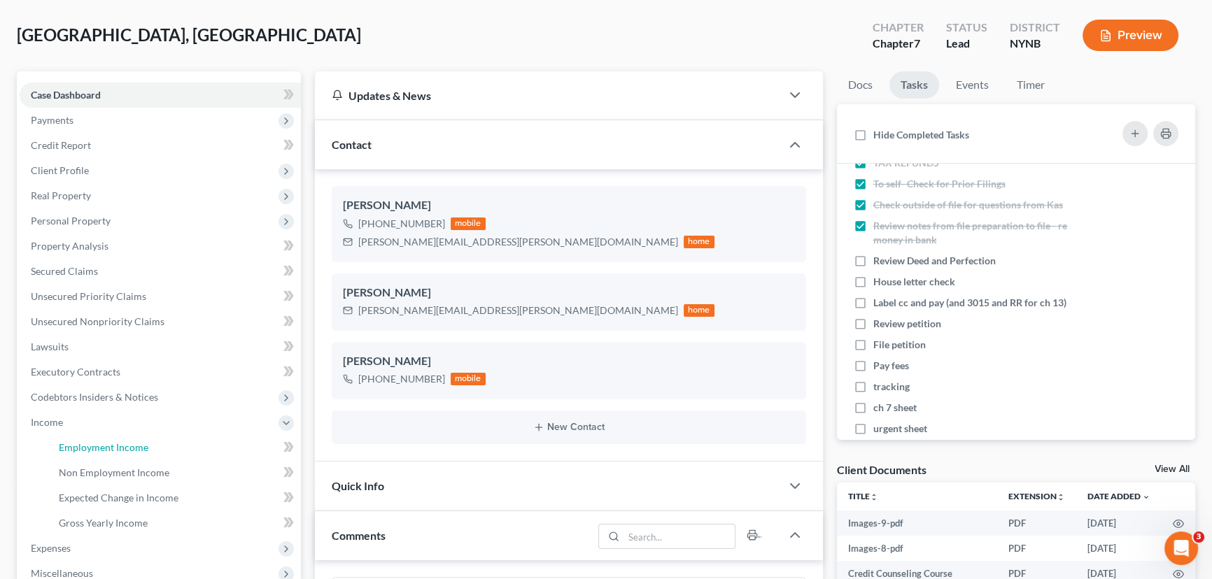
drag, startPoint x: 68, startPoint y: 442, endPoint x: 370, endPoint y: 390, distance: 306.1
click at [69, 442] on span "Employment Income" at bounding box center [104, 448] width 90 height 12
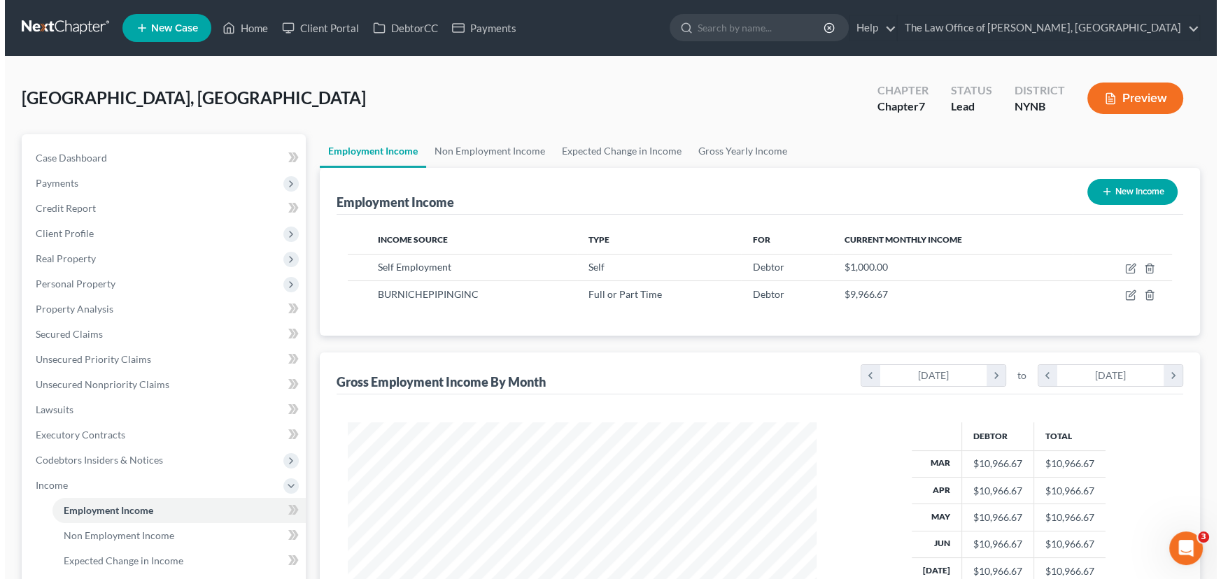
scroll to position [251, 497]
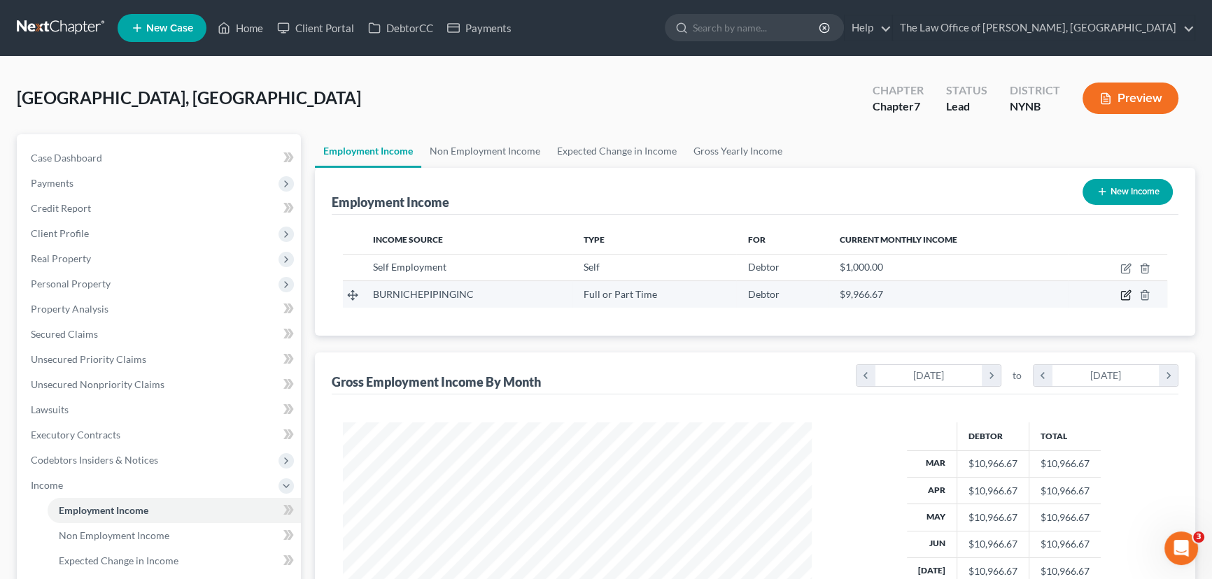
click at [1127, 294] on icon "button" at bounding box center [1127, 294] width 6 height 6
select select "0"
select select "35"
select select "3"
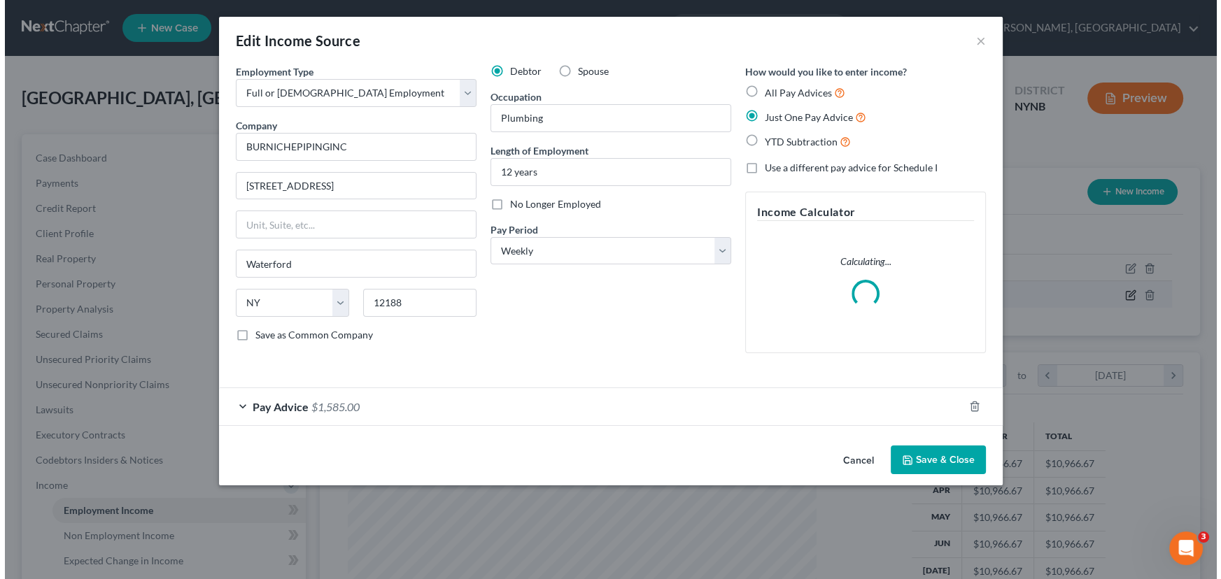
scroll to position [251, 501]
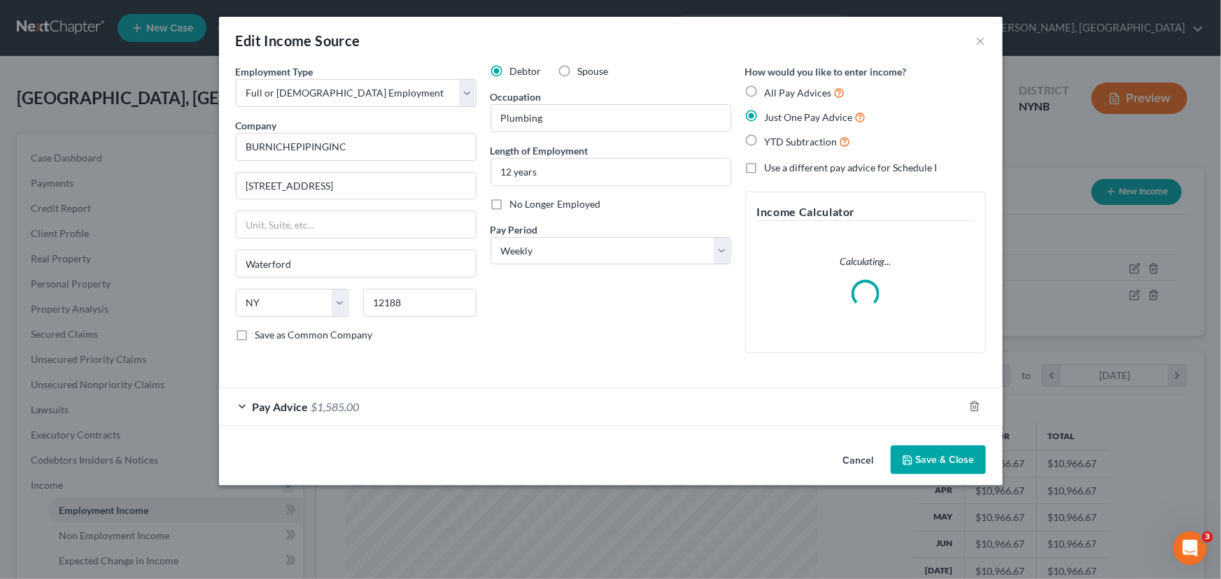
click at [605, 410] on div "Pay Advice $1,585.00" at bounding box center [591, 406] width 745 height 37
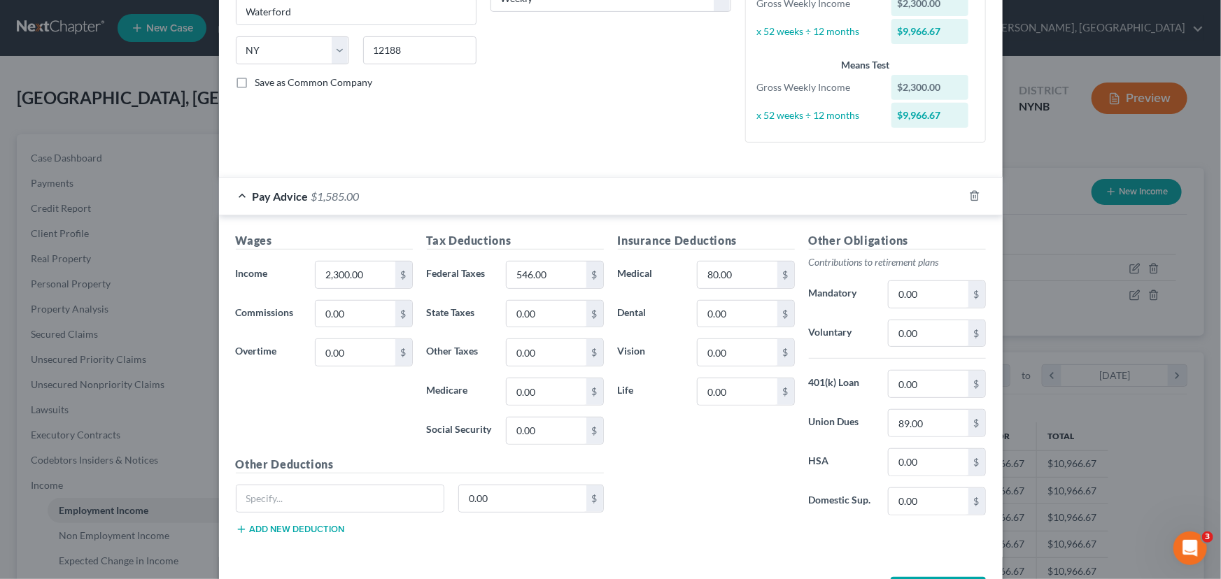
scroll to position [254, 0]
click at [1054, 309] on div "Edit Income Source × Employment Type * Select Full or Part Time Employment Self…" at bounding box center [610, 289] width 1221 height 579
click at [1060, 271] on div "Edit Income Source × Employment Type * Select Full or Part Time Employment Self…" at bounding box center [610, 289] width 1221 height 579
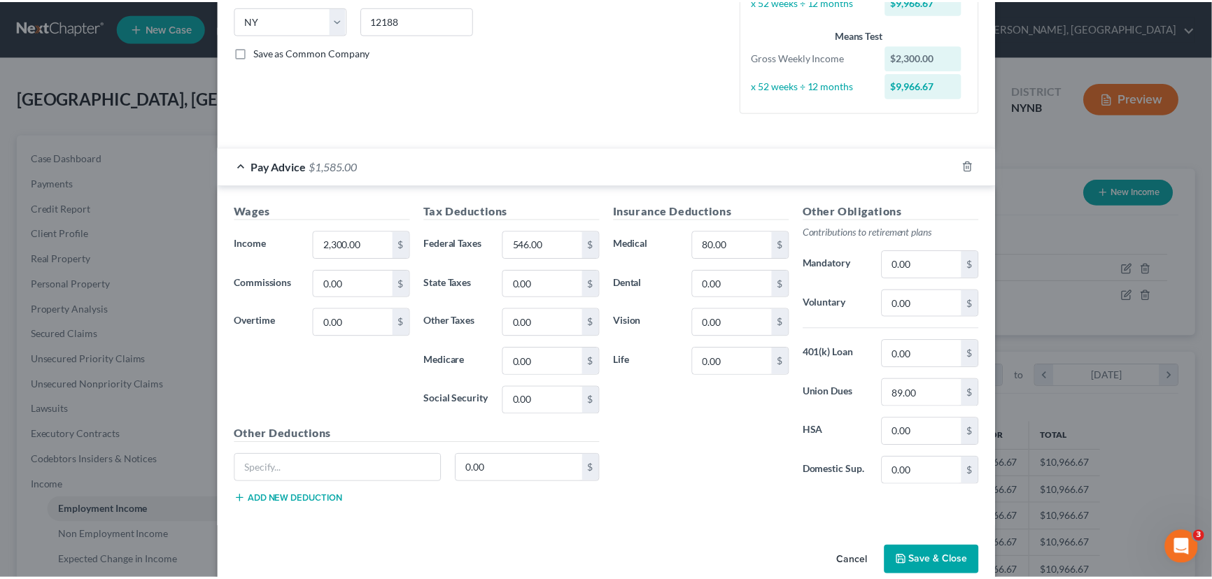
scroll to position [306, 0]
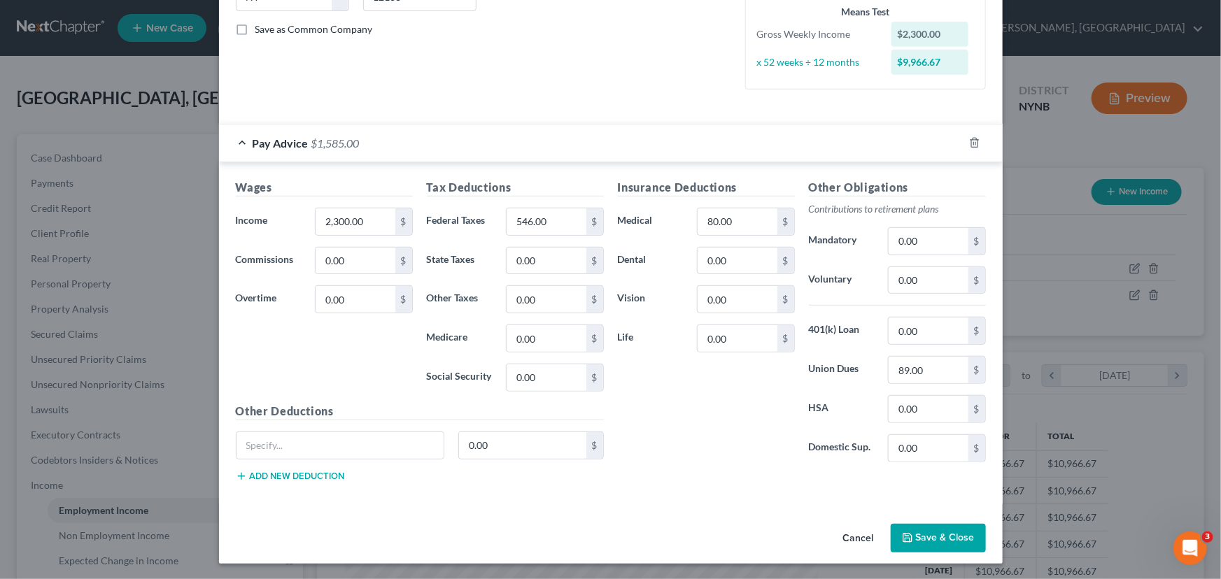
click at [914, 533] on button "Save & Close" at bounding box center [938, 538] width 95 height 29
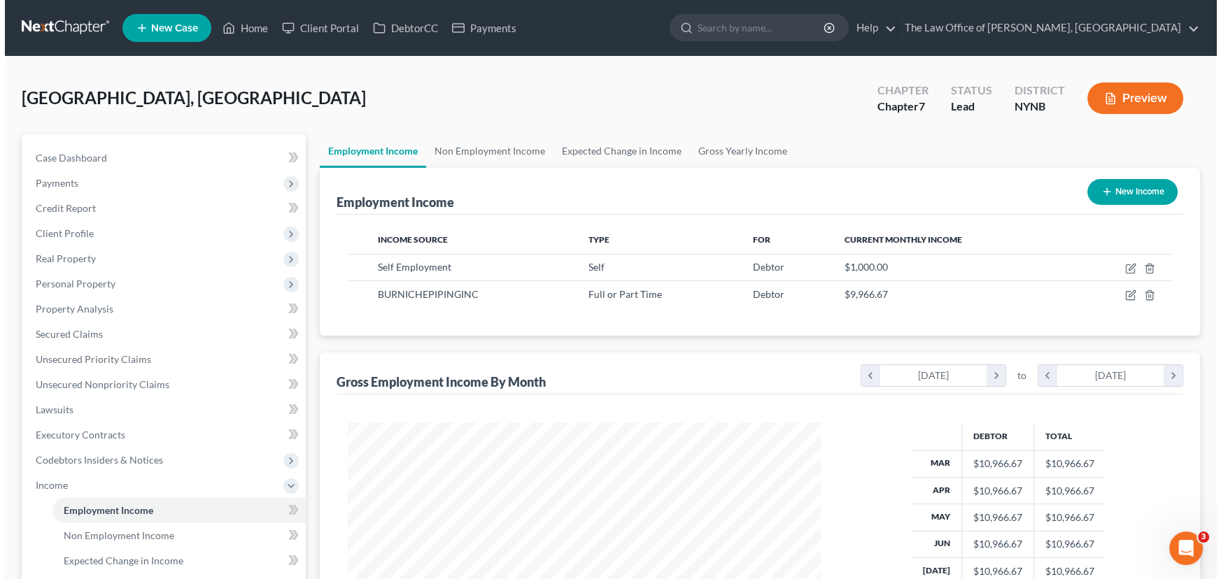
scroll to position [699619, 699373]
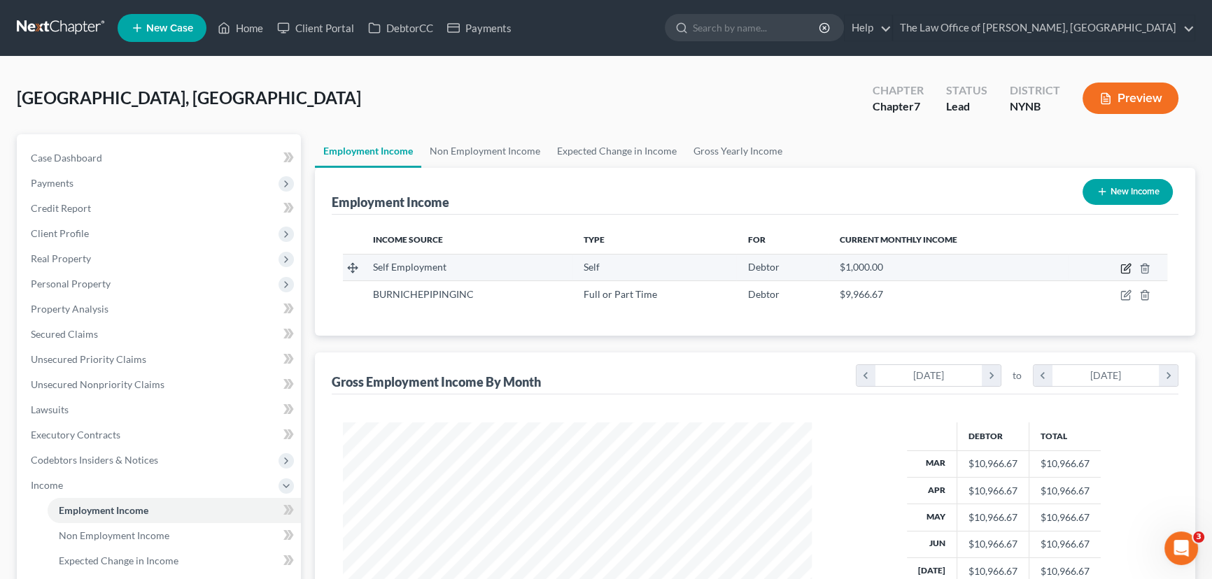
click at [1127, 263] on icon "button" at bounding box center [1125, 268] width 11 height 11
select select "1"
select select "0"
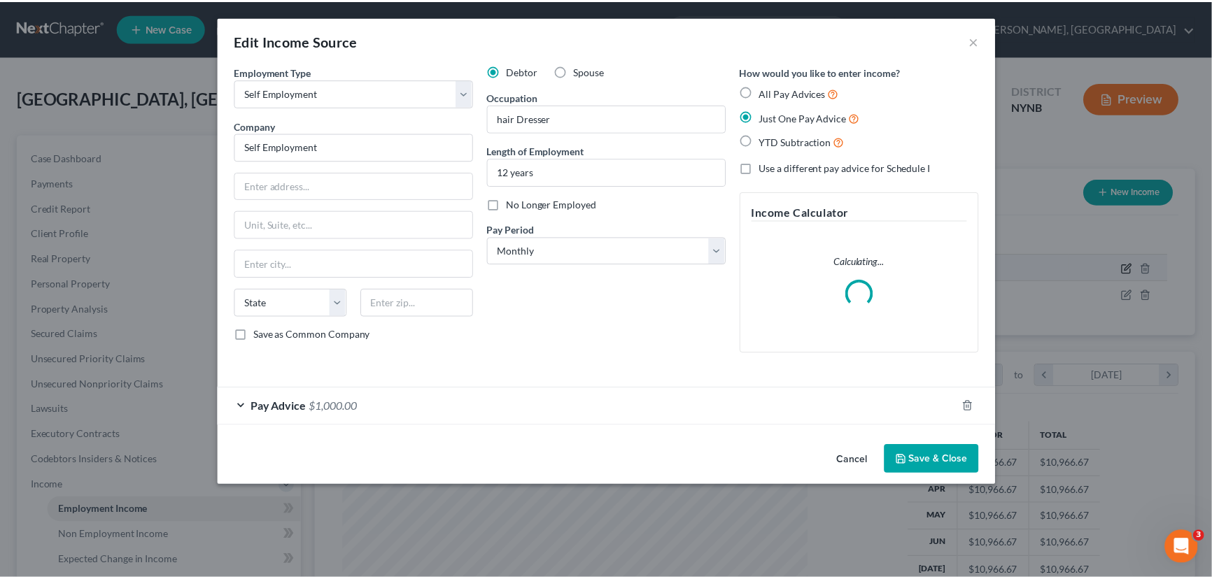
scroll to position [251, 501]
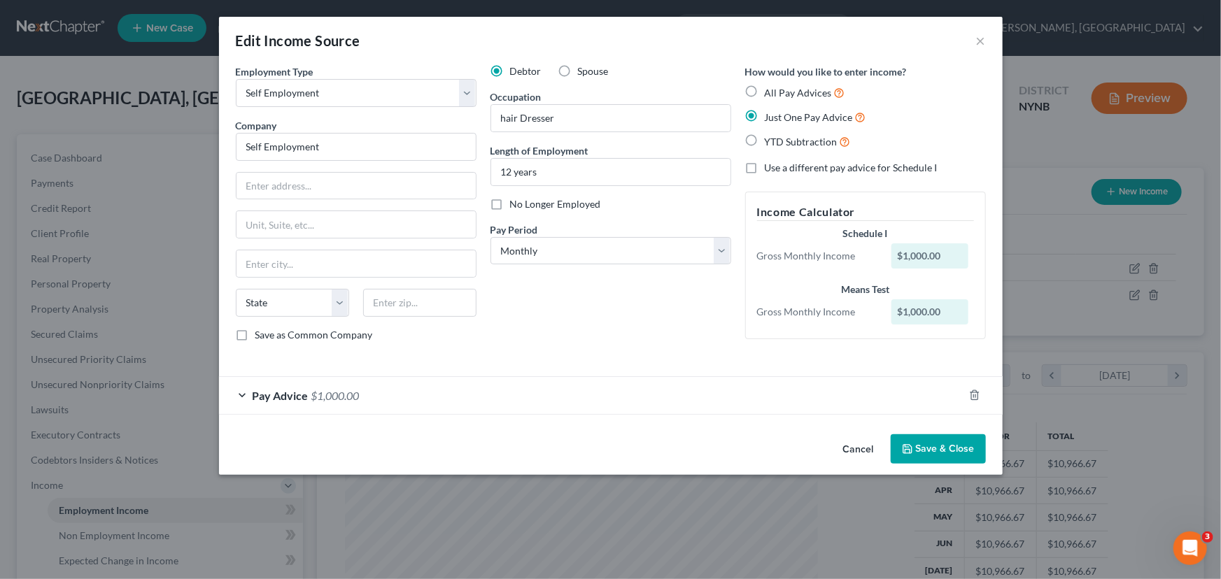
click at [922, 444] on button "Save & Close" at bounding box center [938, 449] width 95 height 29
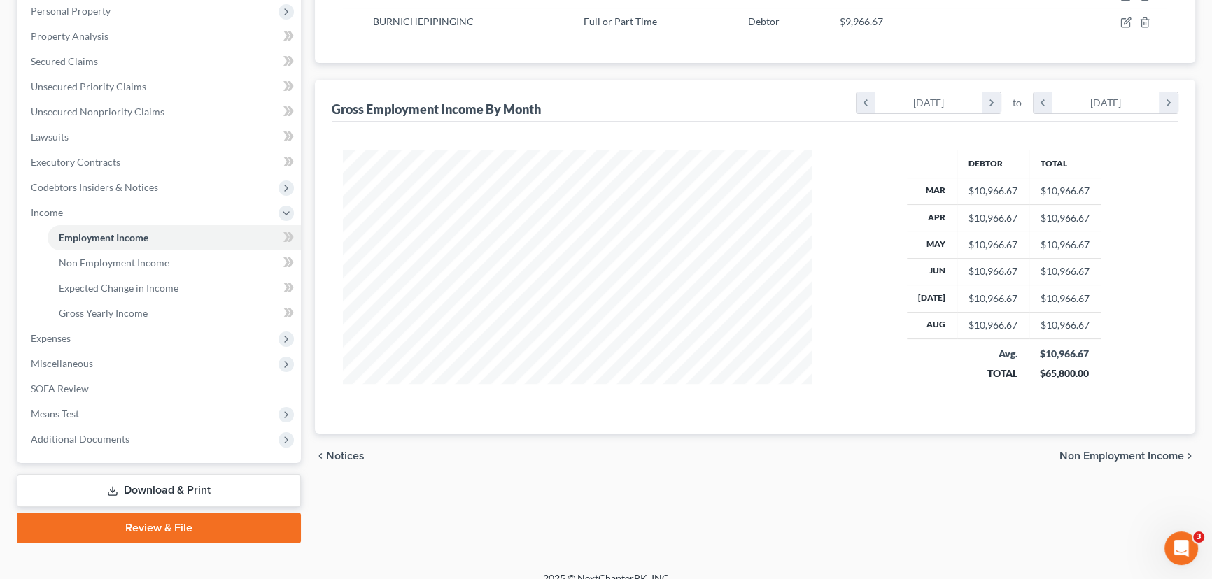
scroll to position [288, 0]
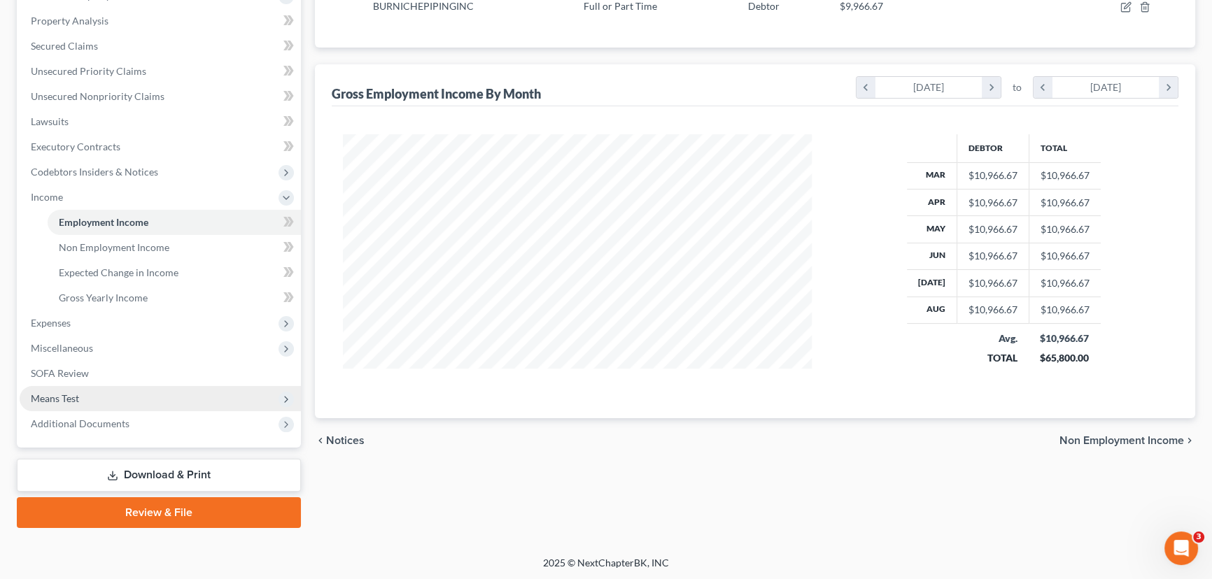
click at [70, 399] on span "Means Test" at bounding box center [55, 399] width 48 height 12
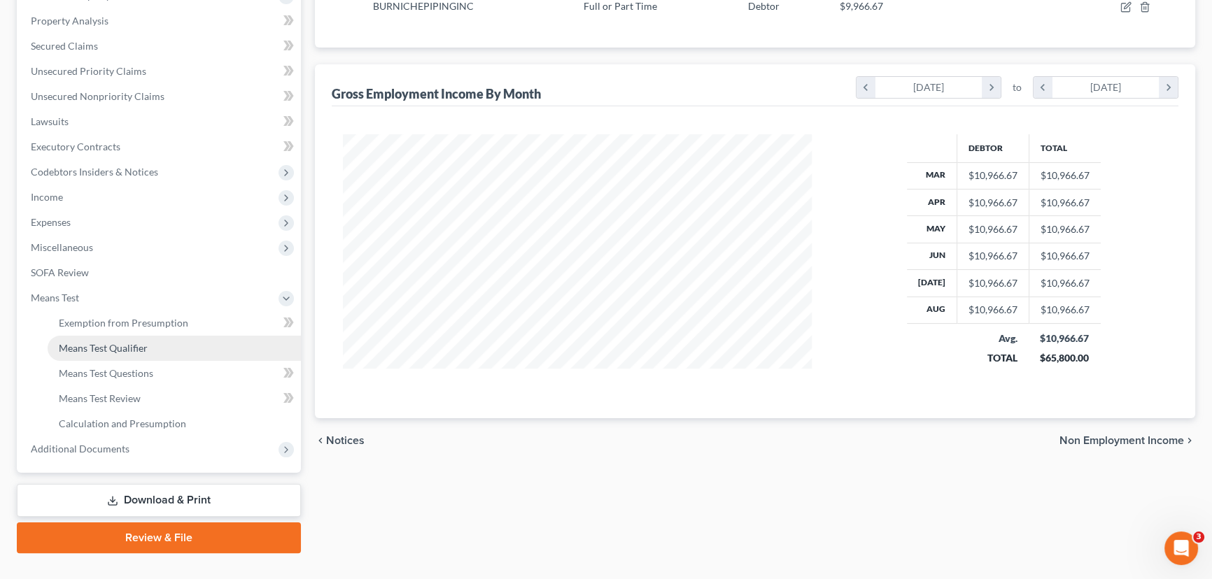
click at [139, 348] on span "Means Test Qualifier" at bounding box center [103, 348] width 89 height 12
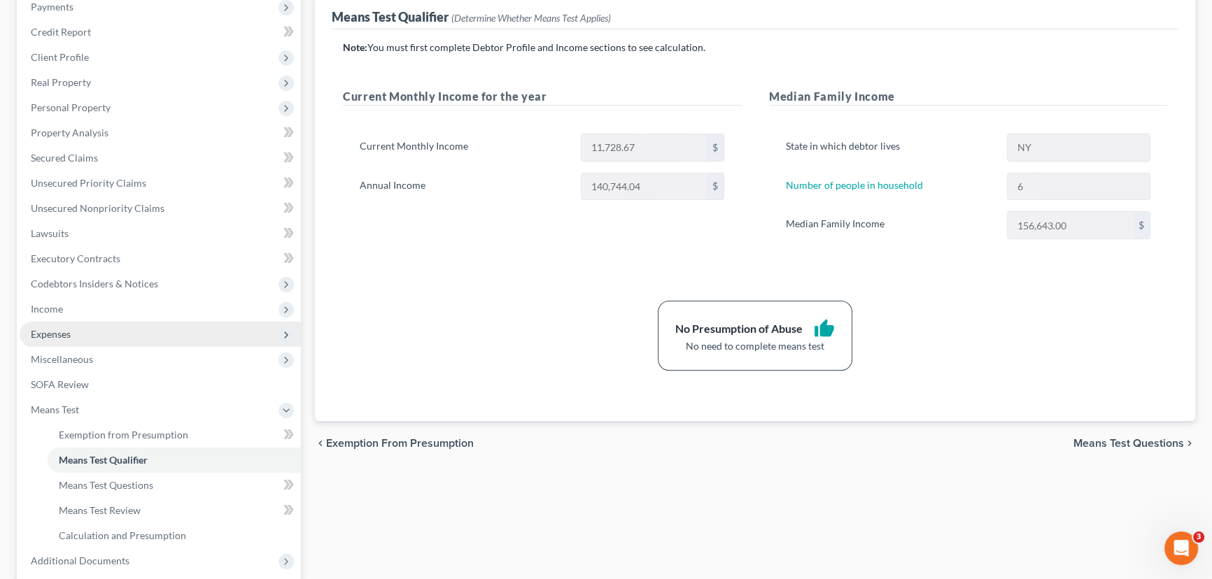
scroll to position [190, 0]
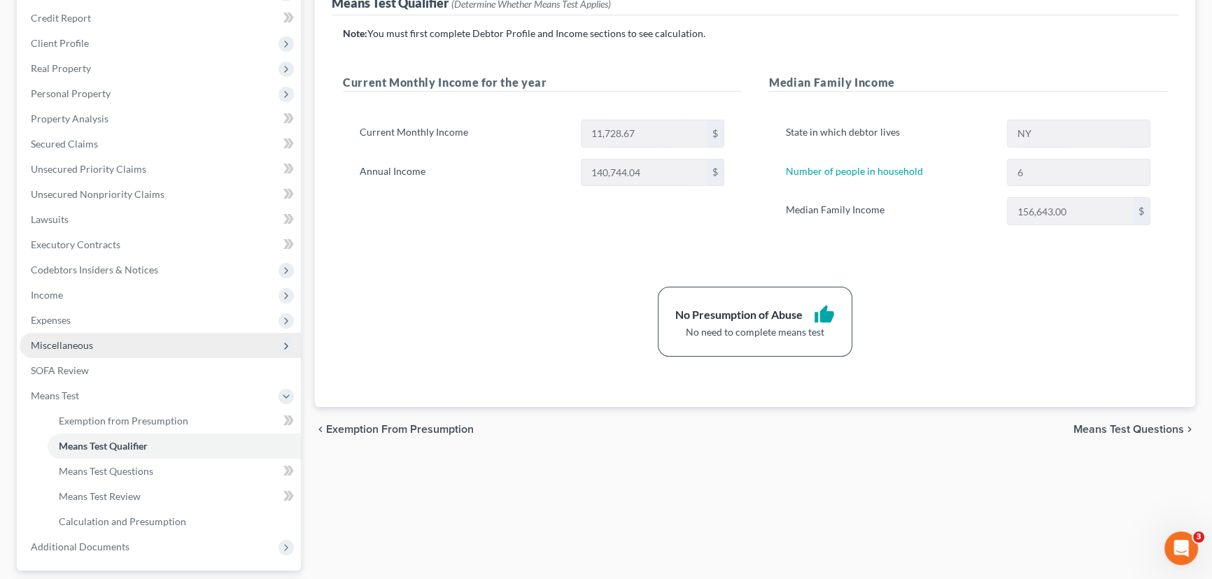
click at [76, 341] on span "Miscellaneous" at bounding box center [62, 345] width 62 height 12
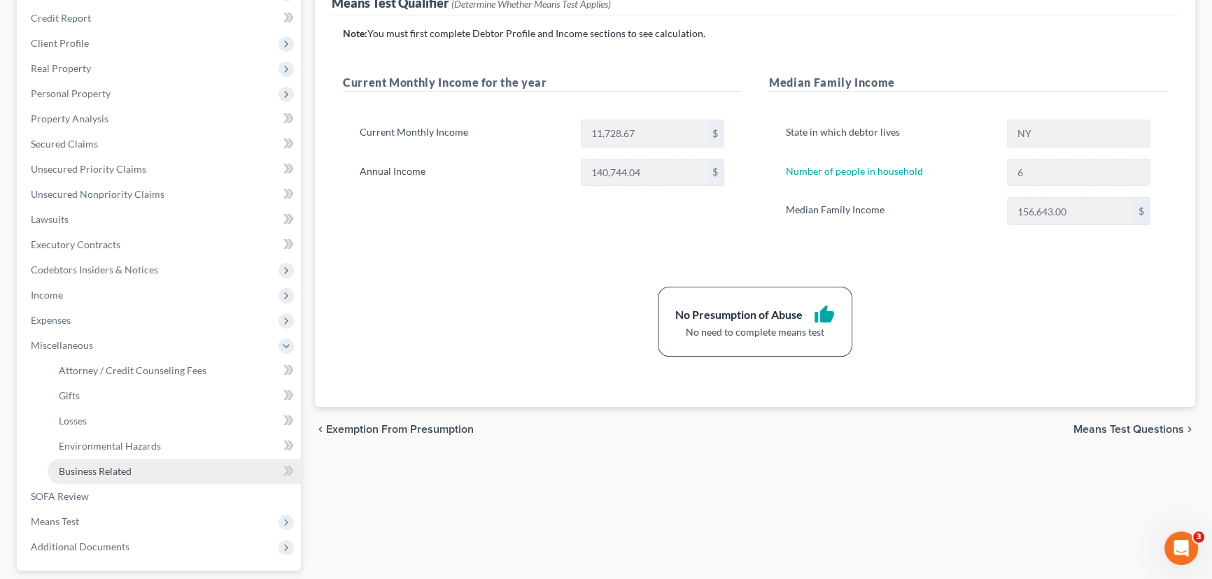
click at [80, 475] on span "Business Related" at bounding box center [95, 471] width 73 height 12
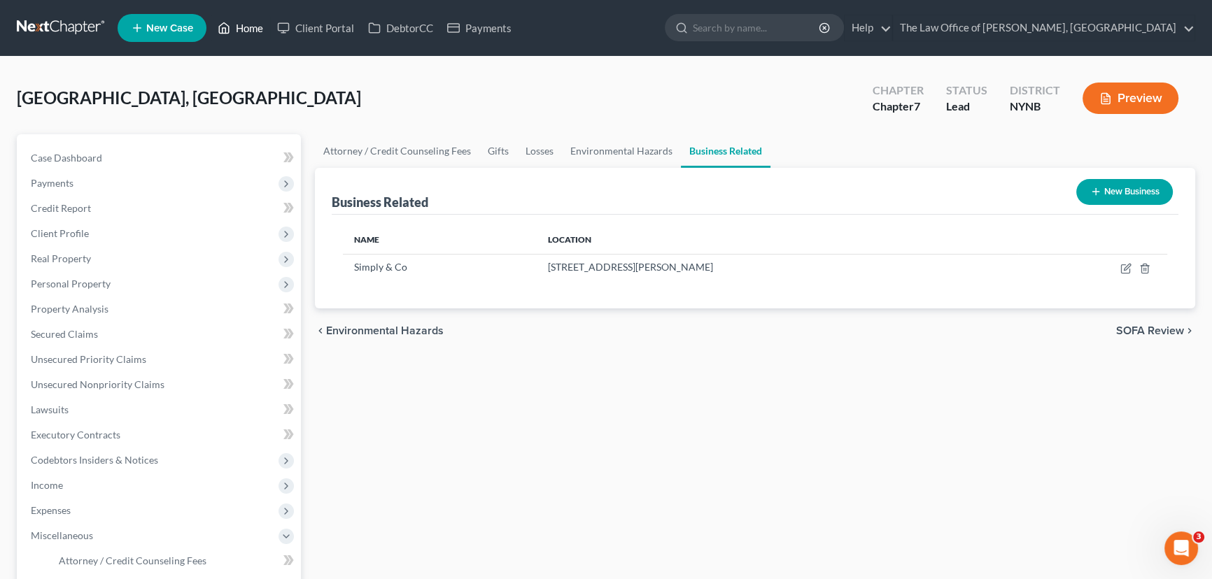
click at [247, 27] on link "Home" at bounding box center [240, 27] width 59 height 25
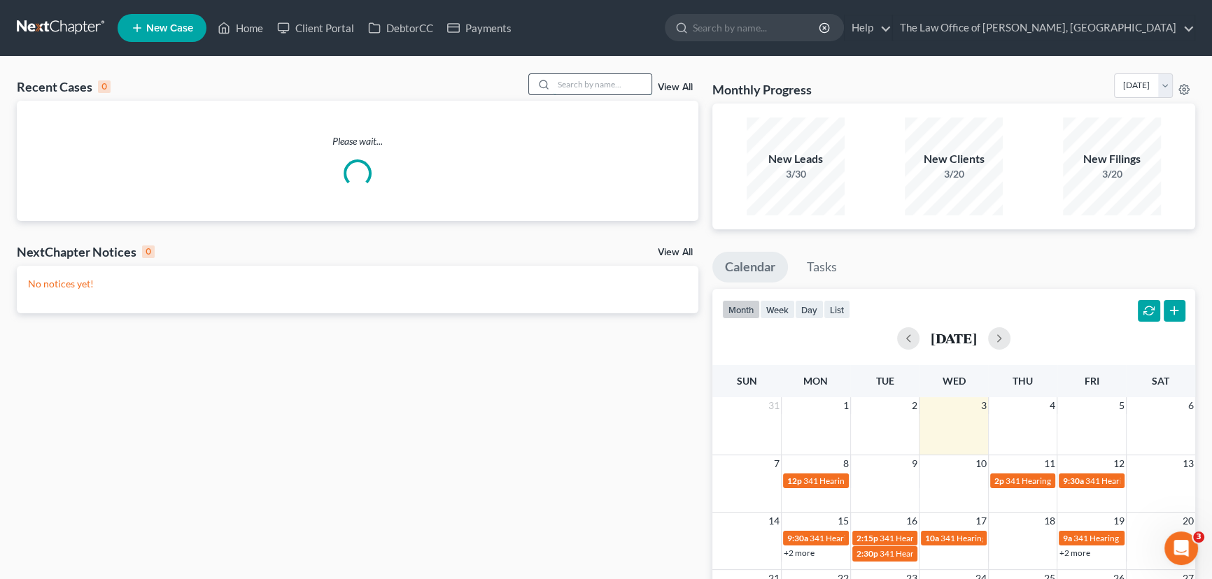
click at [572, 85] on input "search" at bounding box center [603, 84] width 98 height 20
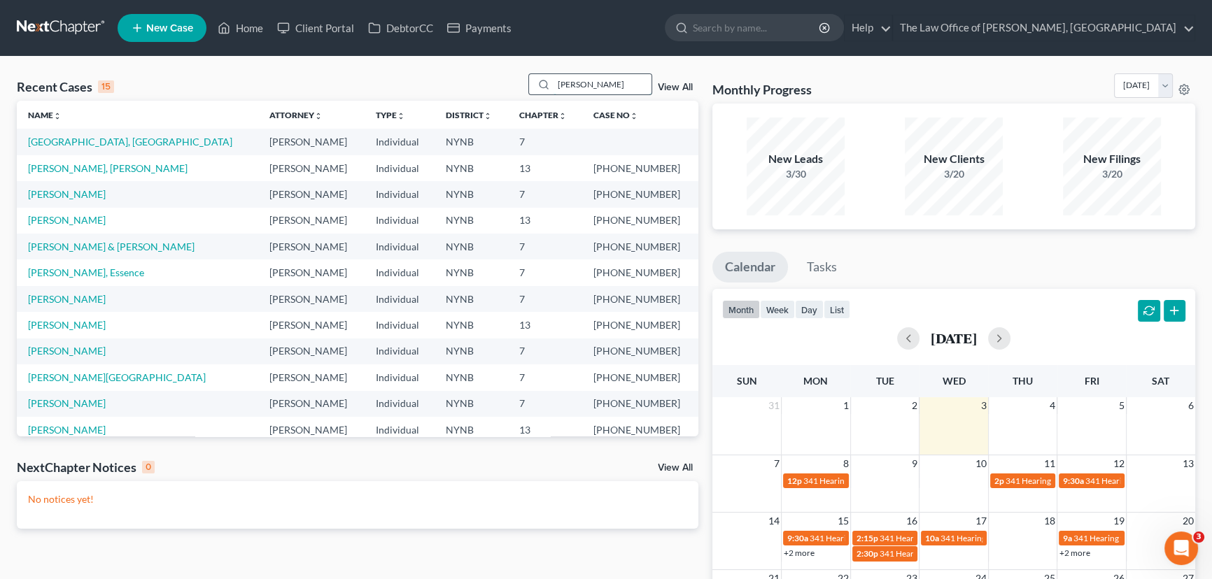
type input "gibson"
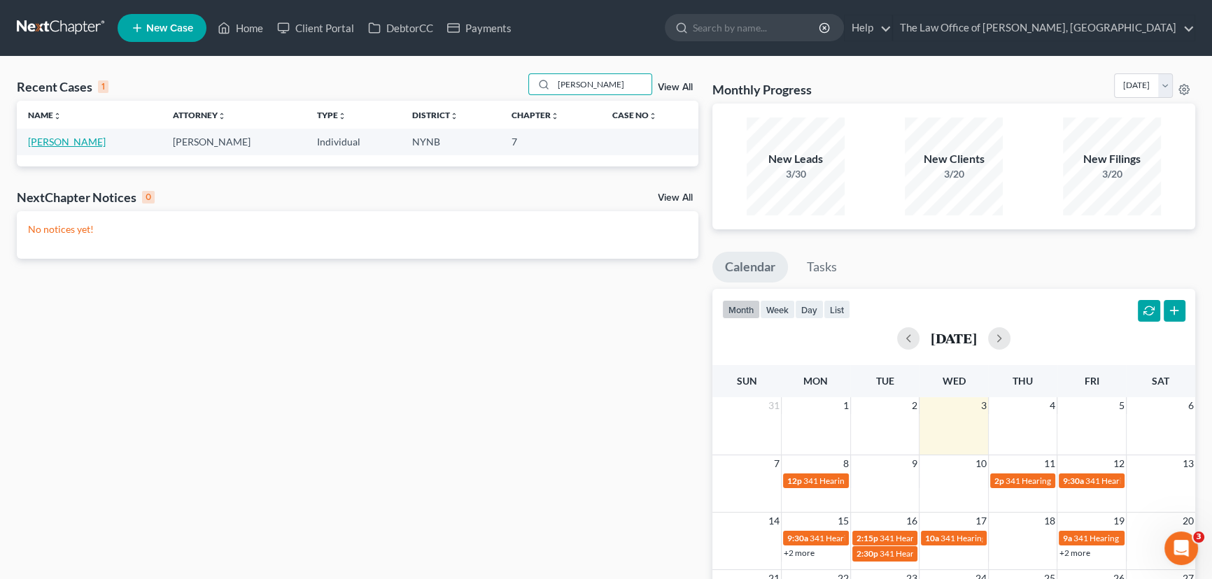
click at [35, 139] on link "[PERSON_NAME]" at bounding box center [67, 142] width 78 height 12
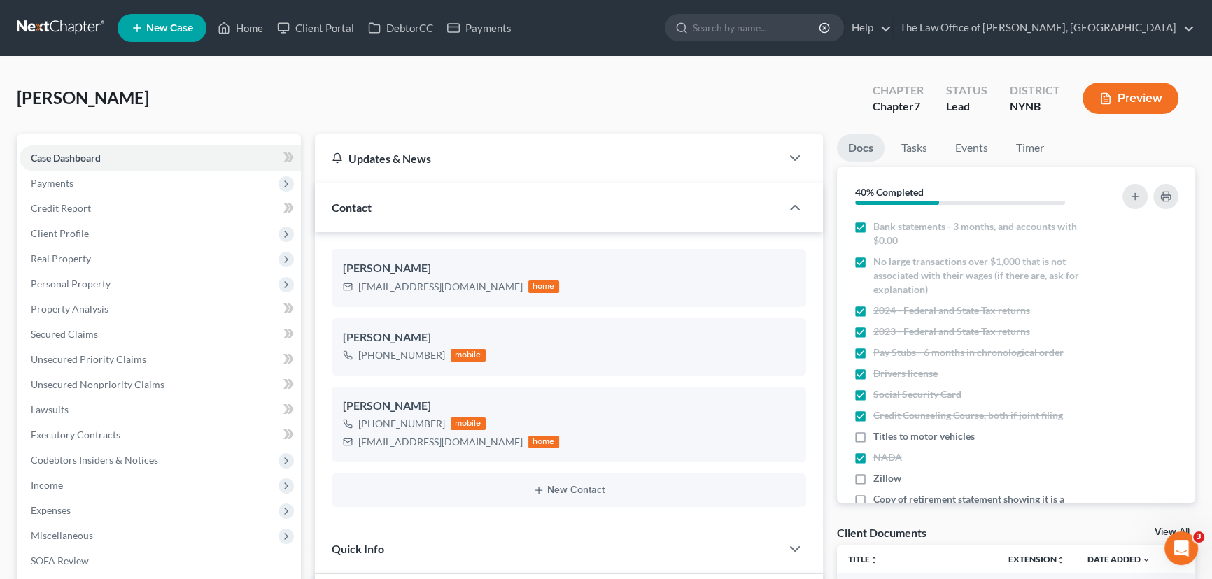
scroll to position [1129, 0]
drag, startPoint x: 11, startPoint y: 103, endPoint x: 883, endPoint y: 99, distance: 871.3
copy span "[PERSON_NAME]"
drag, startPoint x: 912, startPoint y: 150, endPoint x: 883, endPoint y: 279, distance: 131.9
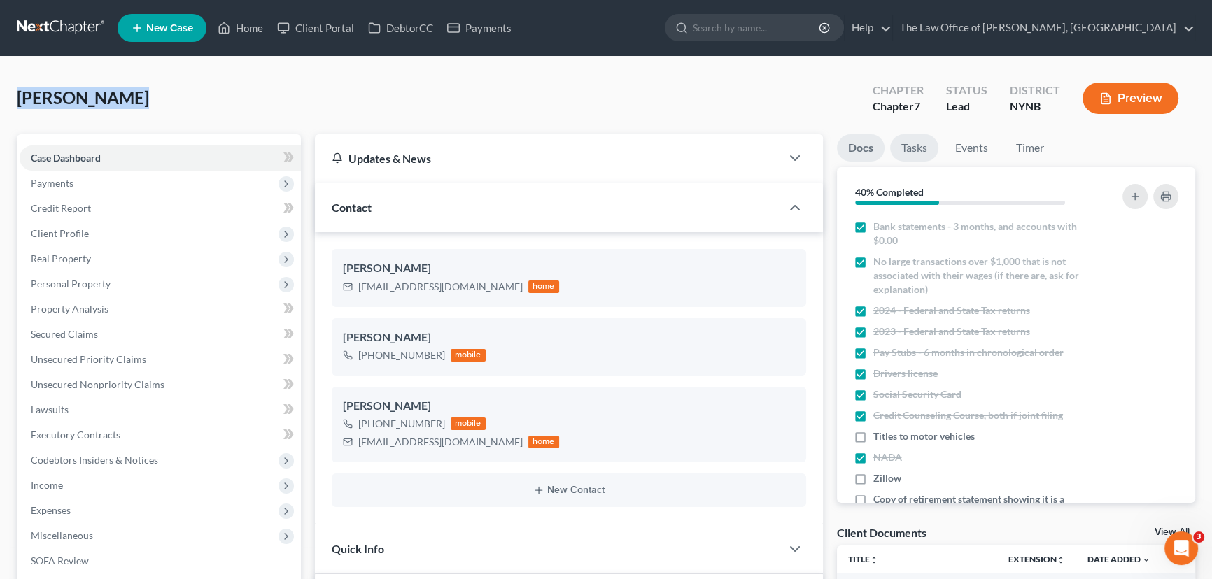
click at [912, 150] on link "Tasks" at bounding box center [914, 147] width 48 height 27
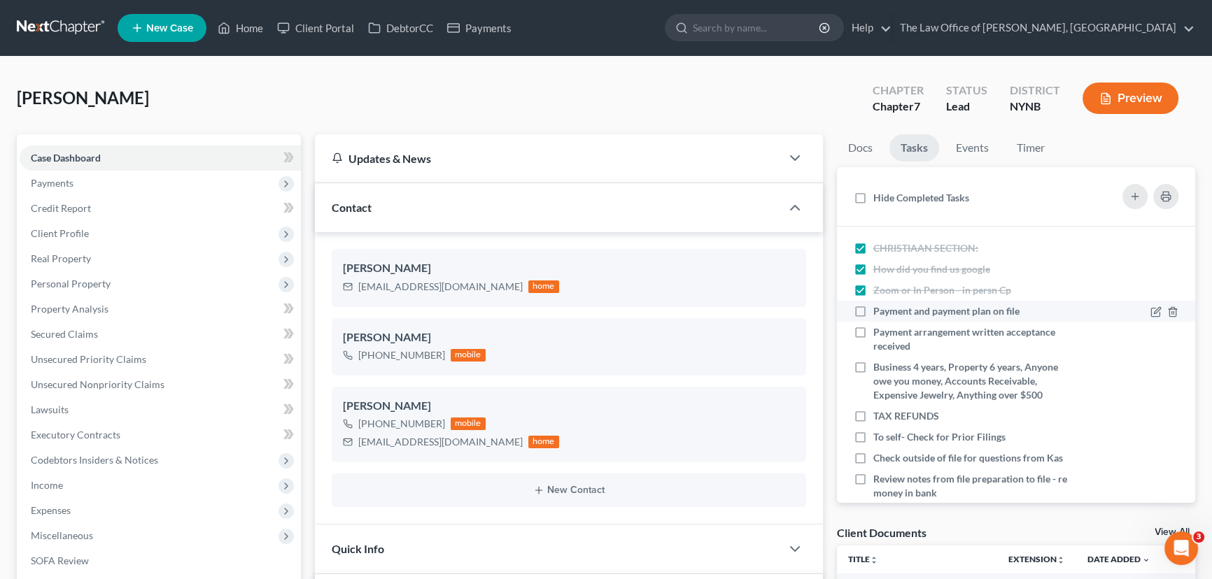
click at [873, 307] on label "Payment and payment plan on file" at bounding box center [951, 311] width 157 height 14
click at [879, 307] on input "Payment and payment plan on file" at bounding box center [883, 308] width 9 height 9
checkbox input "true"
click at [873, 328] on label "Payment arrangement written acceptance received" at bounding box center [975, 339] width 204 height 28
click at [879, 328] on input "Payment arrangement written acceptance received" at bounding box center [883, 329] width 9 height 9
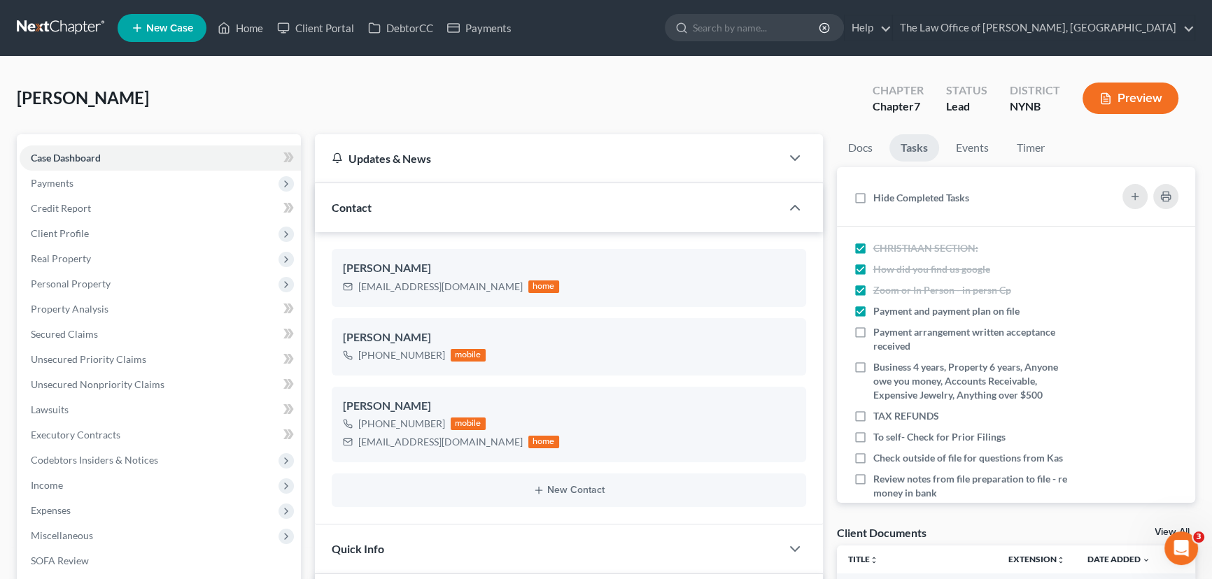
checkbox input "true"
click at [873, 371] on label "Business 4 years, Property 6 years, Anyone owe you money, Accounts Receivable, …" at bounding box center [975, 381] width 204 height 42
click at [879, 370] on input "Business 4 years, Property 6 years, Anyone owe you money, Accounts Receivable, …" at bounding box center [883, 364] width 9 height 9
checkbox input "true"
click at [873, 419] on label "TAX REFUNDS" at bounding box center [911, 416] width 77 height 14
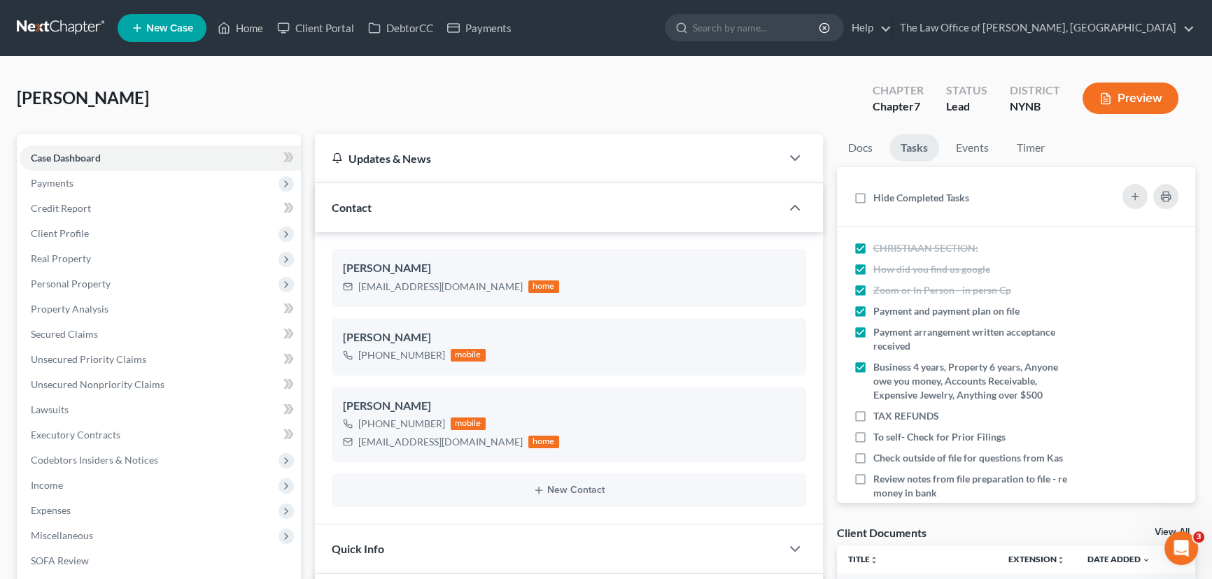
click at [879, 419] on input "TAX REFUNDS" at bounding box center [883, 413] width 9 height 9
checkbox input "true"
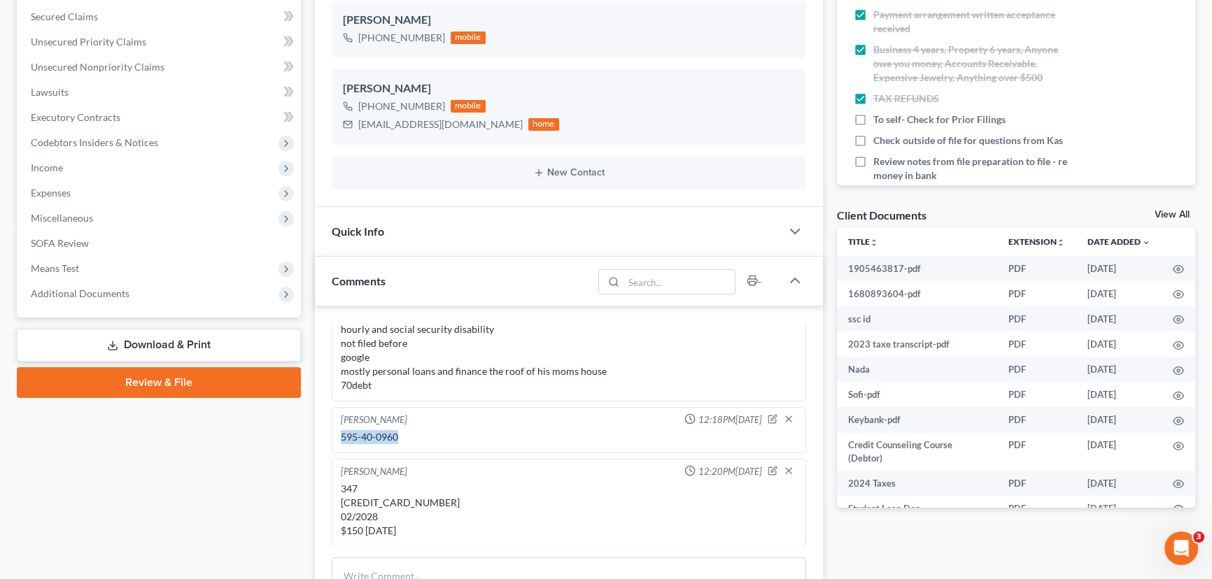
drag, startPoint x: 404, startPoint y: 436, endPoint x: 645, endPoint y: 416, distance: 242.2
click at [334, 442] on div "Christiaan VanNiekerk 12:18PM, 08/18/2025 595-40-0960" at bounding box center [569, 430] width 475 height 46
copy div "595-40-0960"
drag, startPoint x: 859, startPoint y: 118, endPoint x: 858, endPoint y: 159, distance: 41.3
click at [873, 118] on label "To self- Check for Prior Filings" at bounding box center [944, 120] width 143 height 14
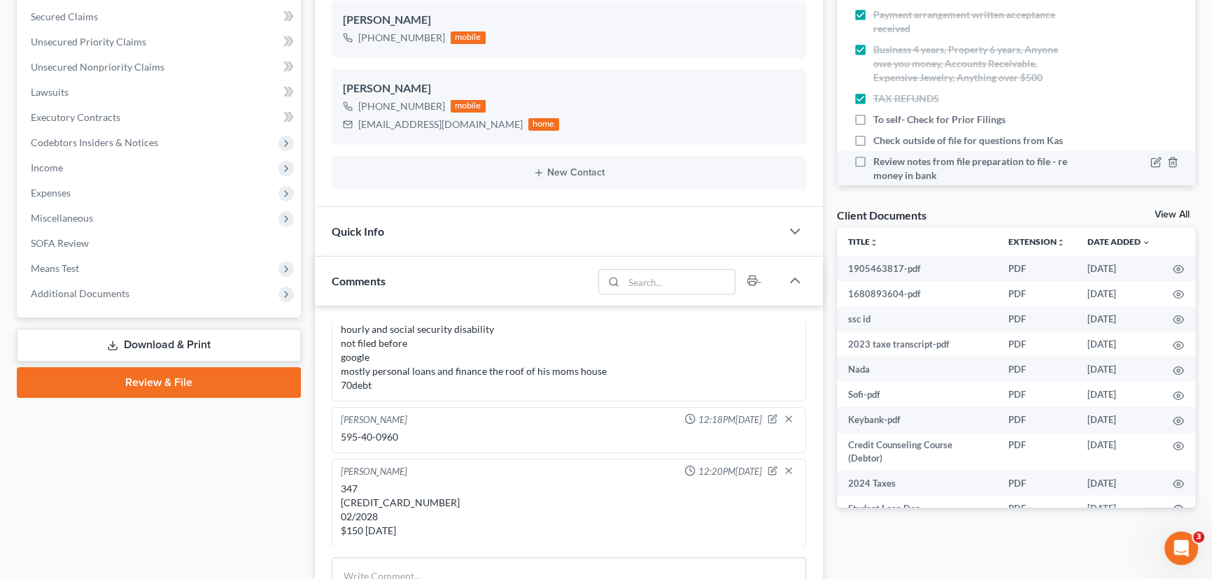
click at [879, 118] on input "To self- Check for Prior Filings" at bounding box center [883, 117] width 9 height 9
checkbox input "true"
click at [873, 145] on label "Check outside of file for questions from Kas" at bounding box center [973, 141] width 201 height 14
click at [879, 143] on input "Check outside of file for questions from Kas" at bounding box center [883, 138] width 9 height 9
checkbox input "true"
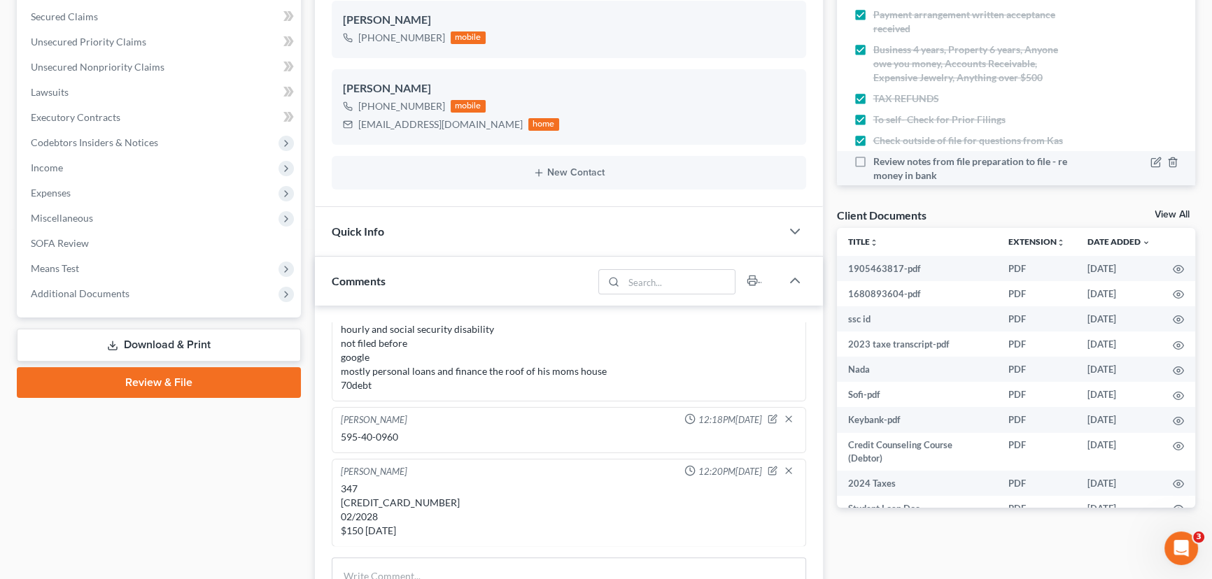
click at [873, 159] on label "Review notes from file preparation to file - re money in bank" at bounding box center [975, 169] width 204 height 28
click at [879, 159] on input "Review notes from file preparation to file - re money in bank" at bounding box center [883, 159] width 9 height 9
checkbox input "true"
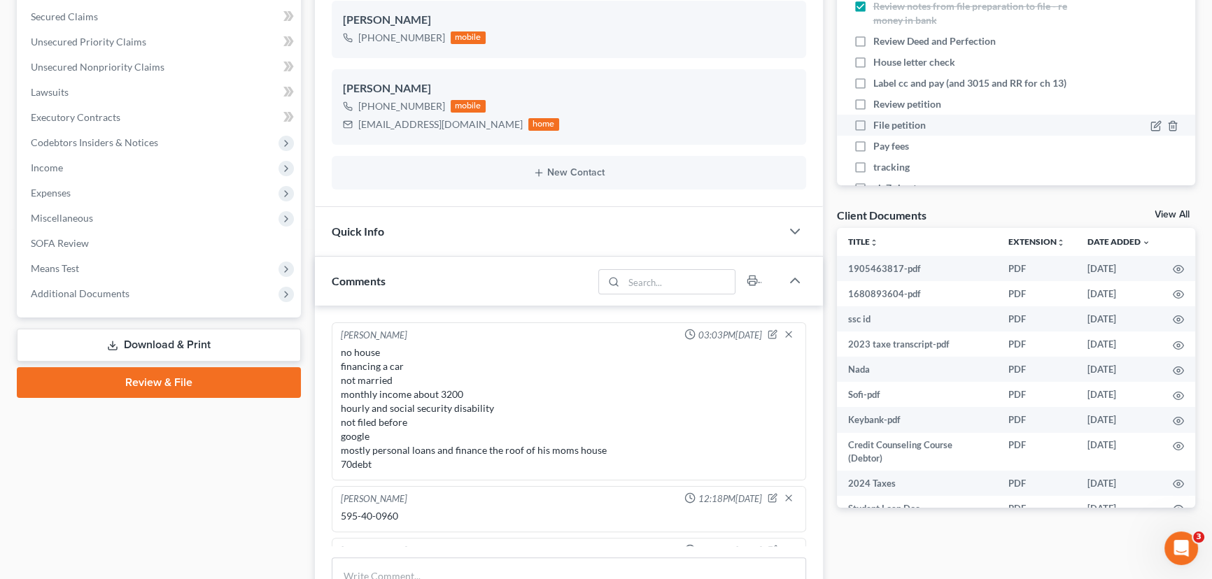
scroll to position [127, 0]
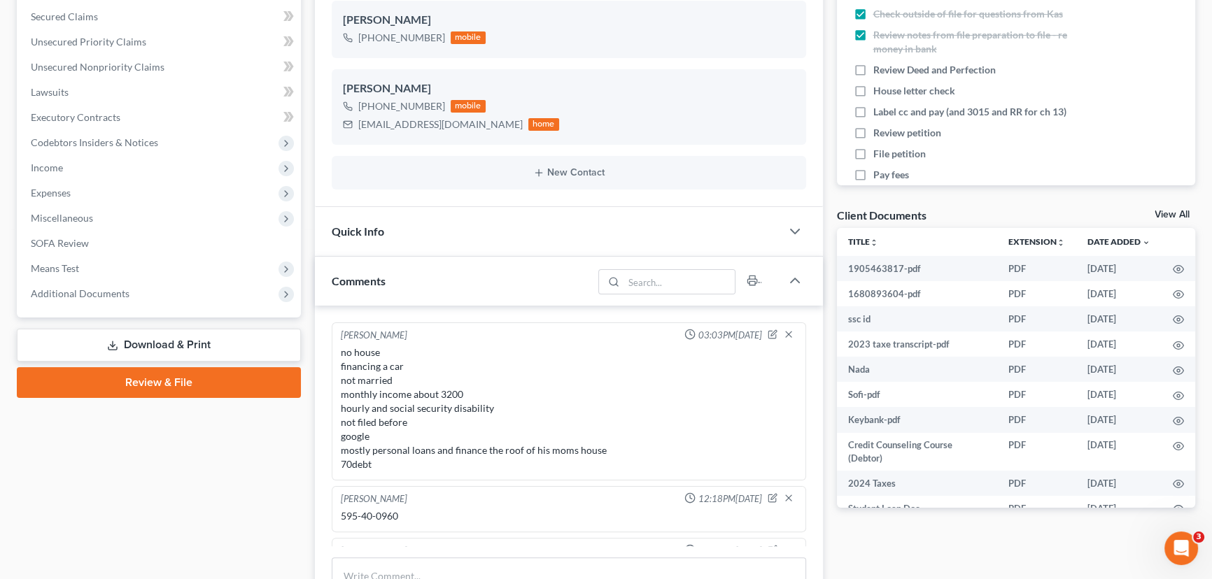
drag, startPoint x: 859, startPoint y: 65, endPoint x: 1218, endPoint y: 224, distance: 392.6
click at [873, 65] on label "Review Deed and Perfection" at bounding box center [940, 70] width 134 height 14
click at [879, 65] on input "Review Deed and Perfection" at bounding box center [883, 67] width 9 height 9
checkbox input "true"
click at [873, 89] on label "House letter check" at bounding box center [919, 91] width 93 height 14
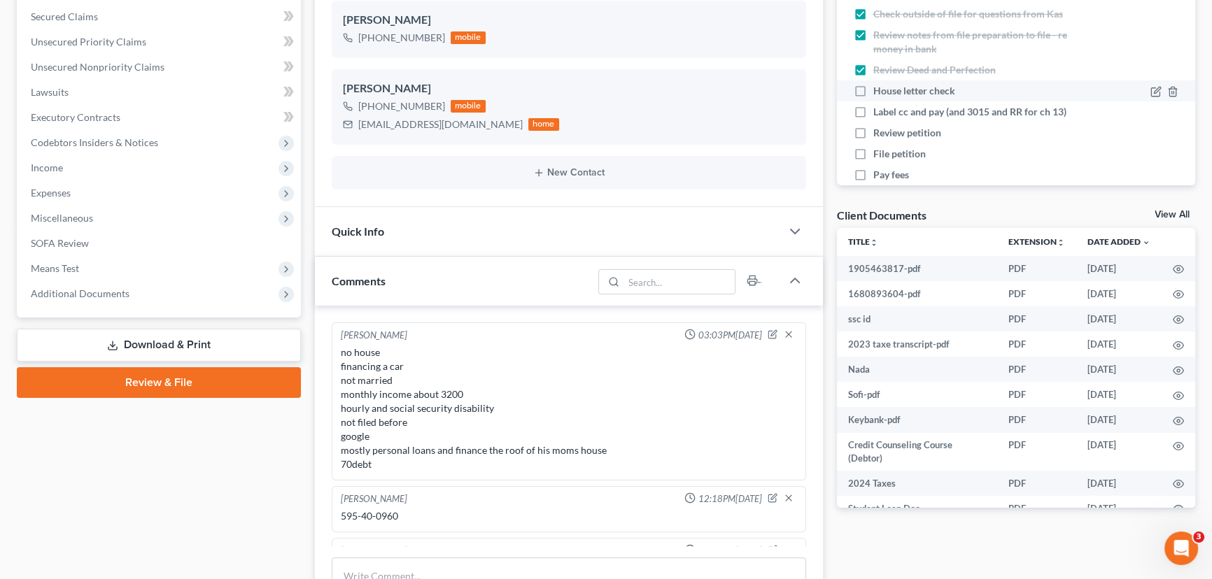
click at [879, 89] on input "House letter check" at bounding box center [883, 88] width 9 height 9
checkbox input "true"
click at [873, 111] on label "Label cc and pay (and 3015 and RR for ch 13)" at bounding box center [975, 112] width 204 height 14
click at [879, 111] on input "Label cc and pay (and 3015 and RR for ch 13)" at bounding box center [883, 109] width 9 height 9
checkbox input "true"
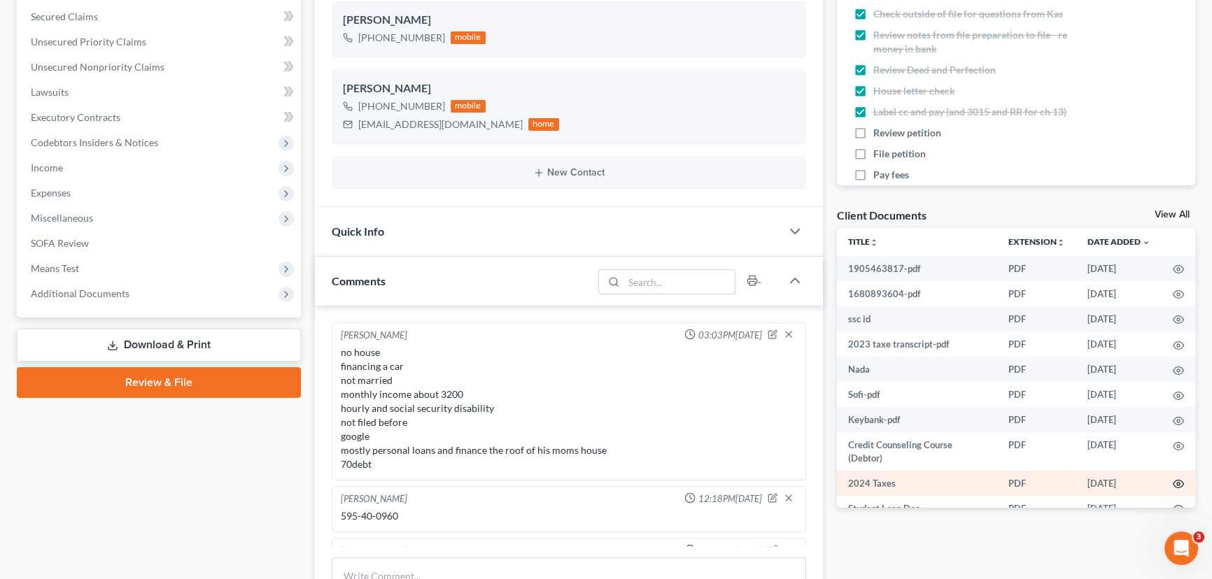
click at [1173, 482] on icon "button" at bounding box center [1178, 484] width 11 height 11
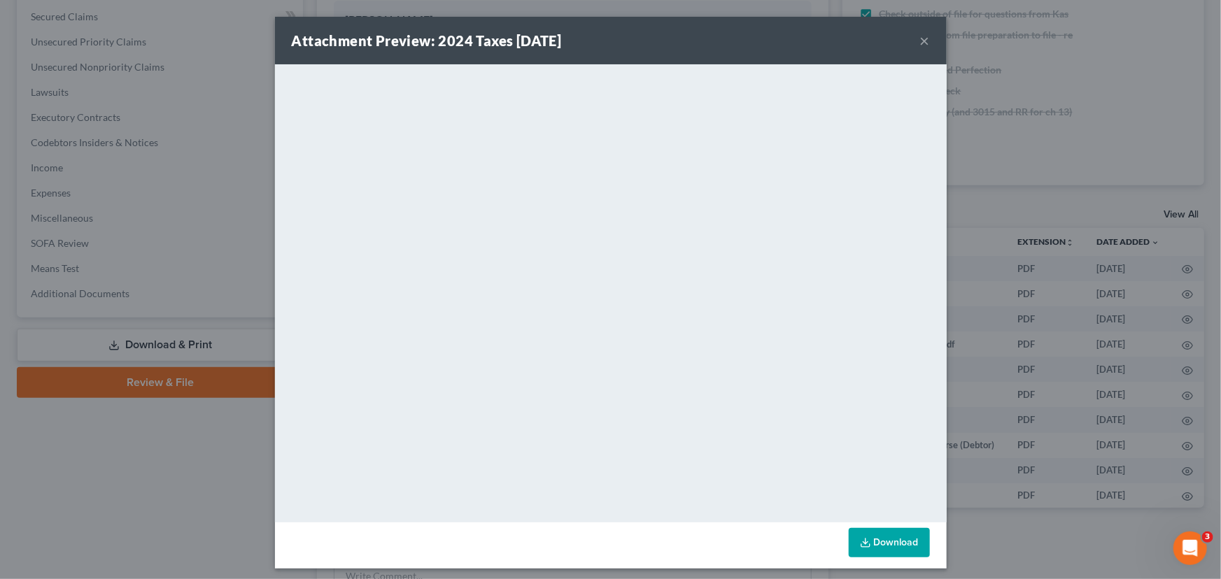
click at [920, 40] on button "×" at bounding box center [925, 40] width 10 height 17
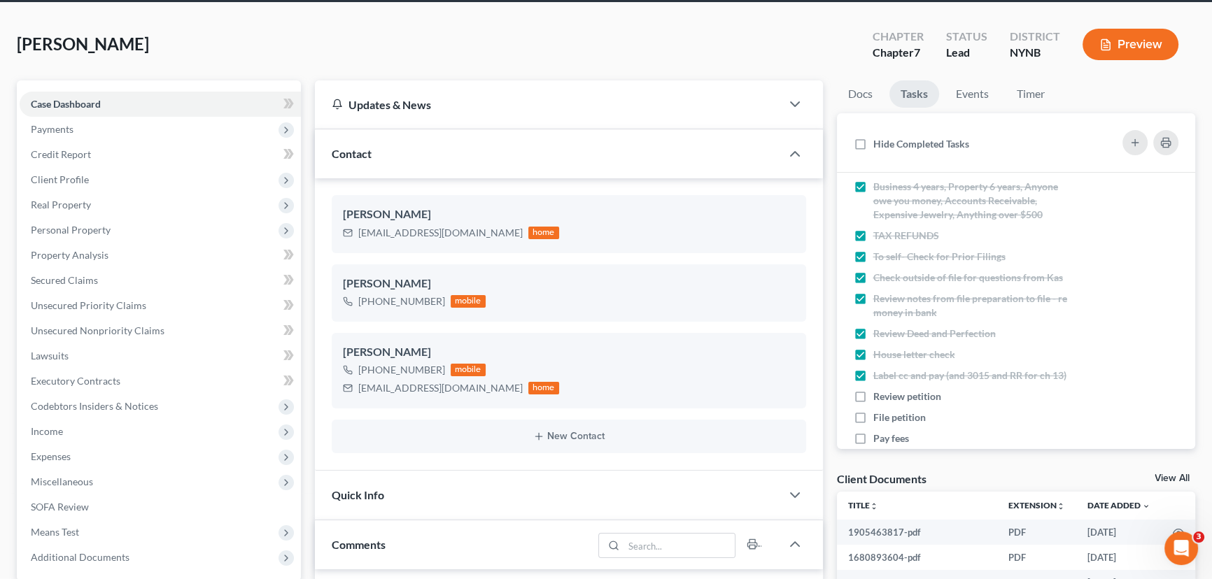
scroll to position [0, 0]
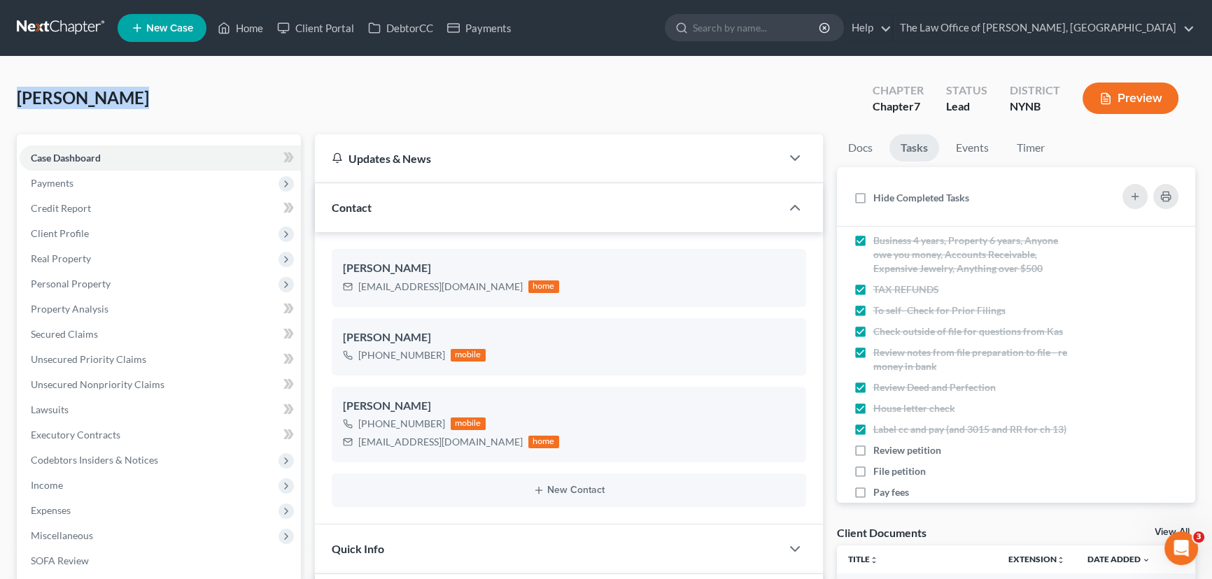
drag, startPoint x: 122, startPoint y: 94, endPoint x: 0, endPoint y: 102, distance: 122.8
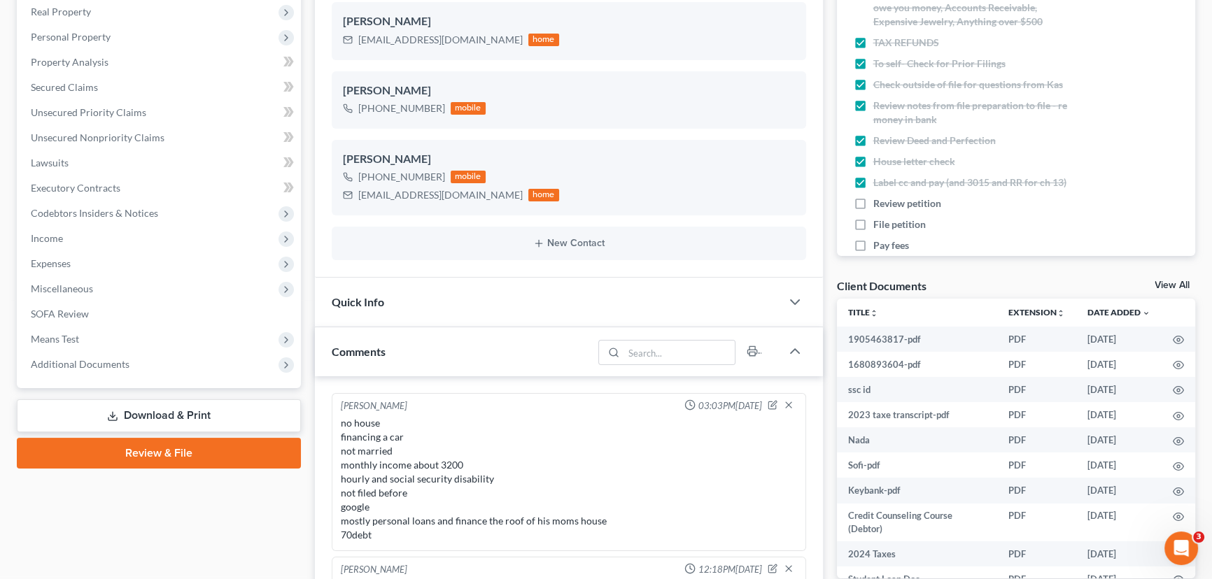
scroll to position [318, 0]
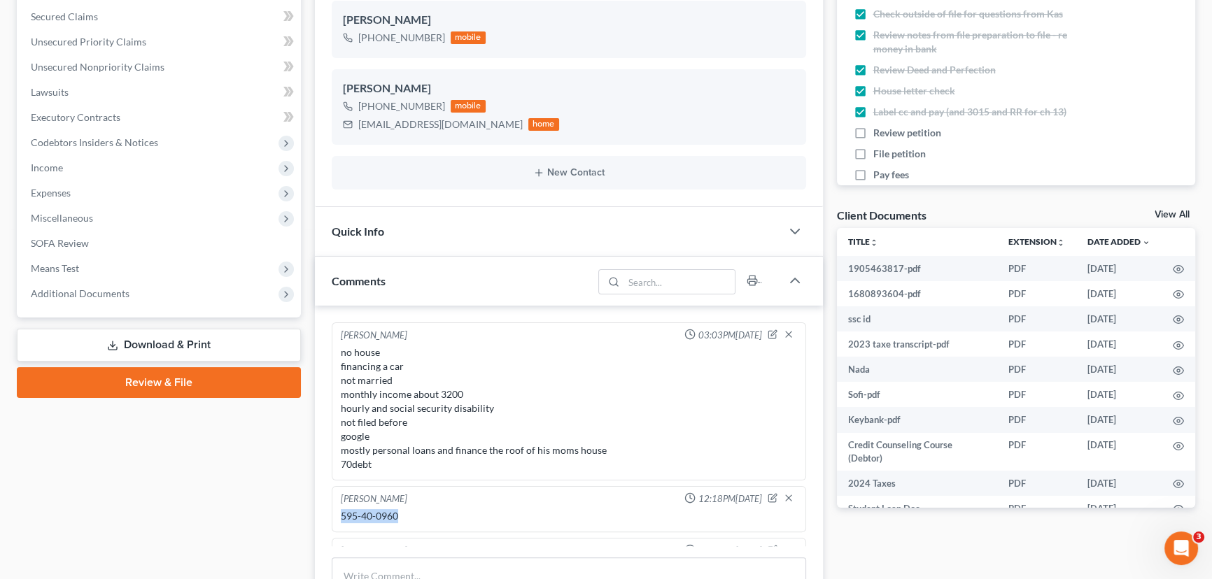
drag, startPoint x: 402, startPoint y: 517, endPoint x: 337, endPoint y: 522, distance: 65.3
click at [338, 522] on div "595-40-0960" at bounding box center [569, 517] width 462 height 20
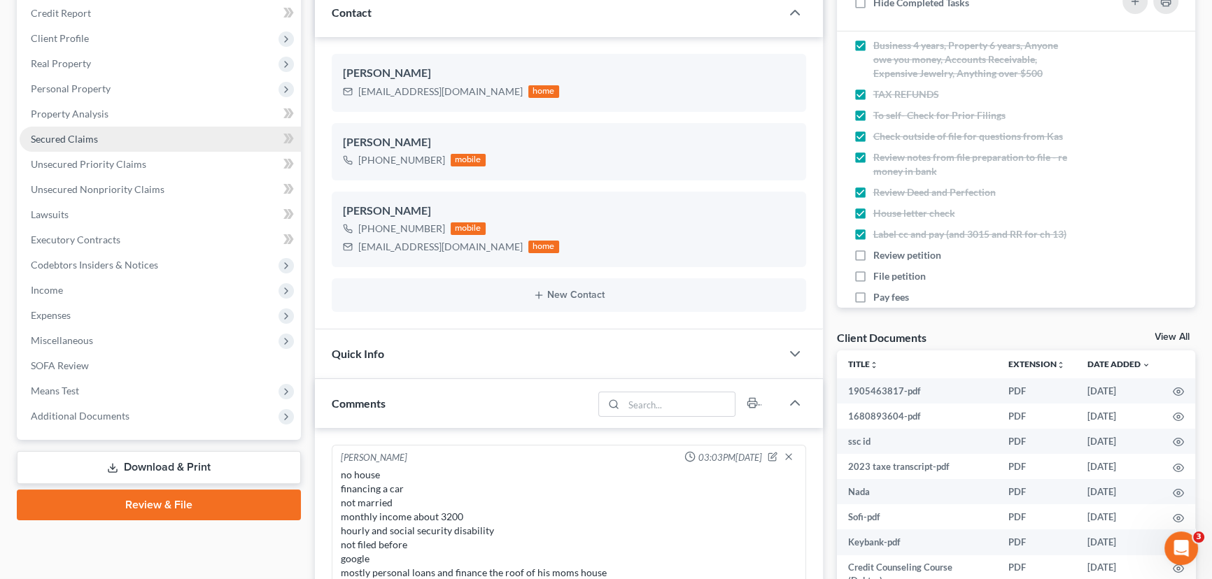
scroll to position [63, 0]
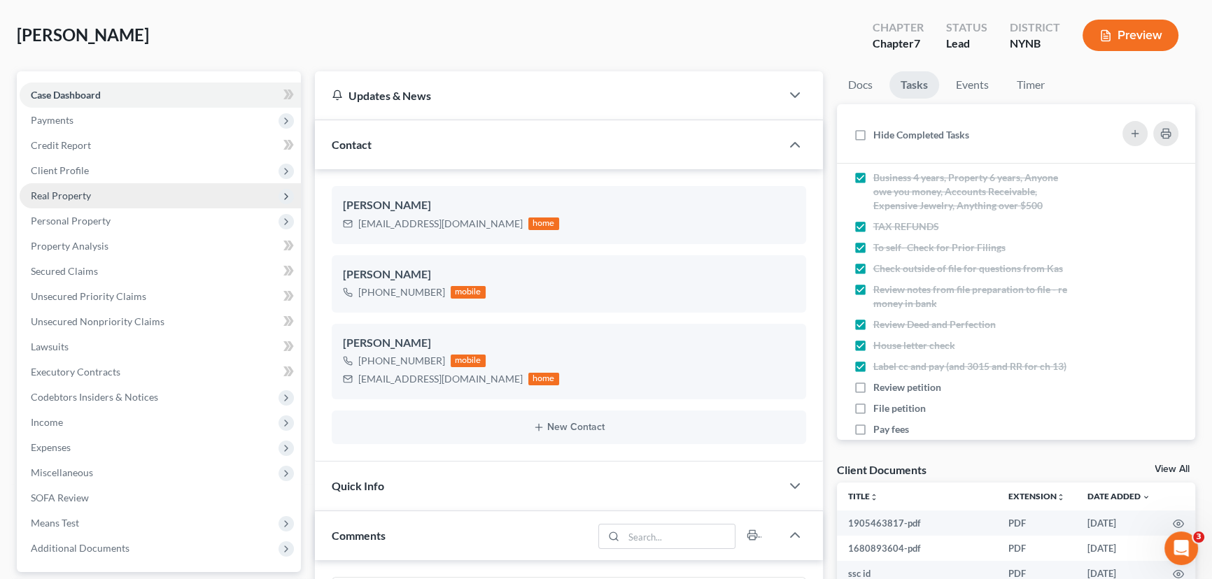
drag, startPoint x: 92, startPoint y: 178, endPoint x: 91, endPoint y: 194, distance: 16.1
click at [92, 178] on span "Client Profile" at bounding box center [160, 170] width 281 height 25
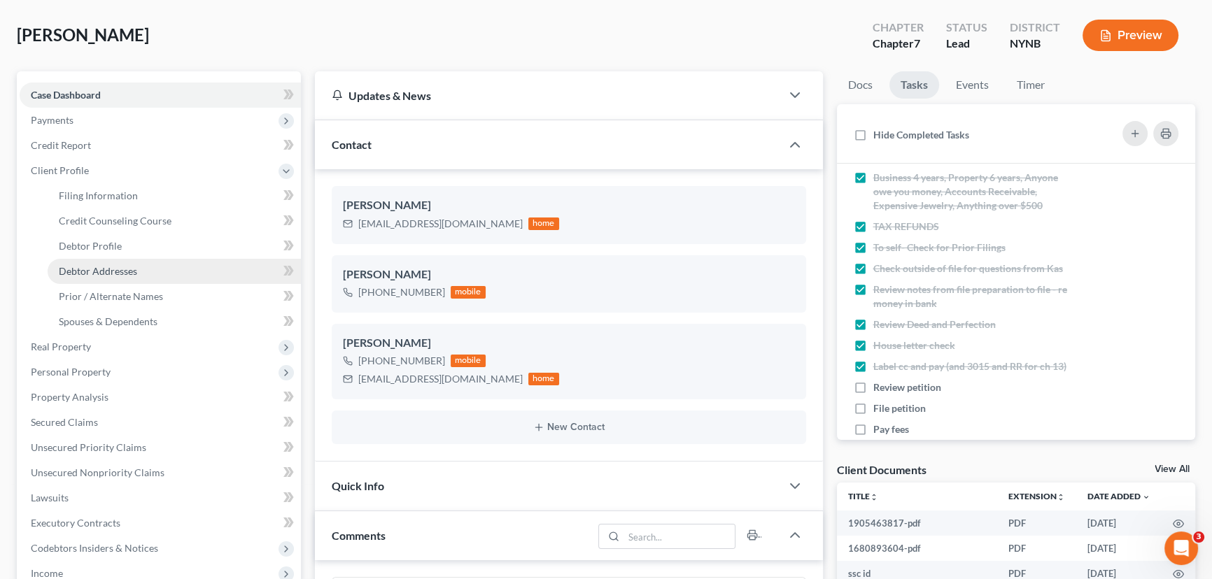
click at [97, 272] on span "Debtor Addresses" at bounding box center [98, 271] width 78 height 12
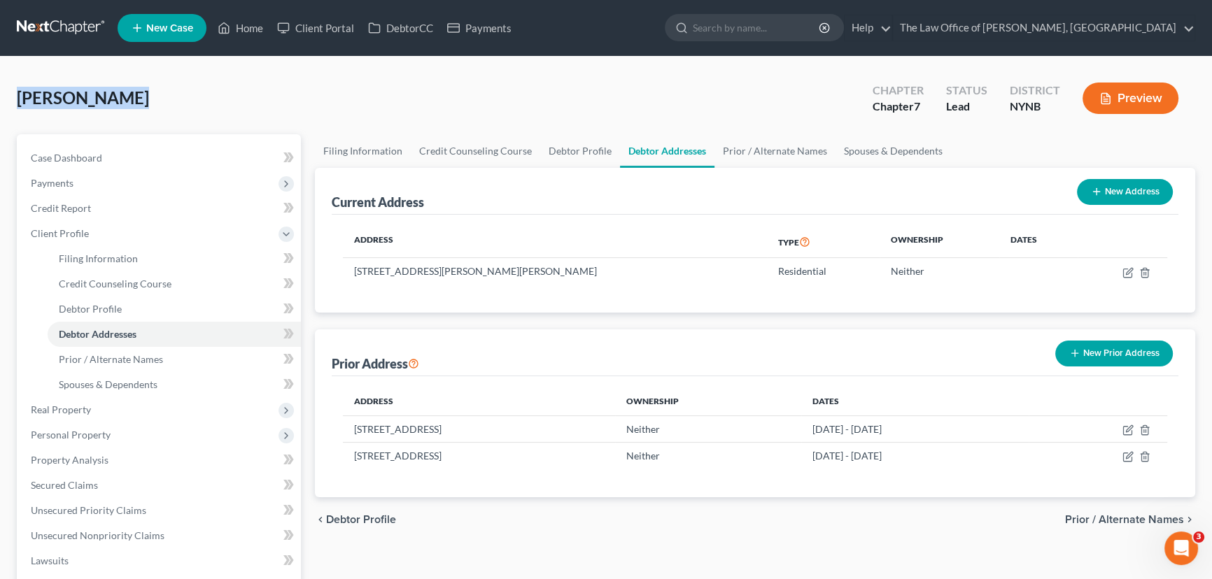
drag, startPoint x: 121, startPoint y: 103, endPoint x: 0, endPoint y: 108, distance: 121.2
click at [0, 108] on div "Gibson, Jason Upgraded Chapter Chapter 7 Status Lead District NYNB Preview Peti…" at bounding box center [606, 476] width 1212 height 838
drag, startPoint x: 52, startPoint y: 182, endPoint x: 63, endPoint y: 188, distance: 12.5
click at [52, 182] on span "Payments" at bounding box center [52, 183] width 43 height 12
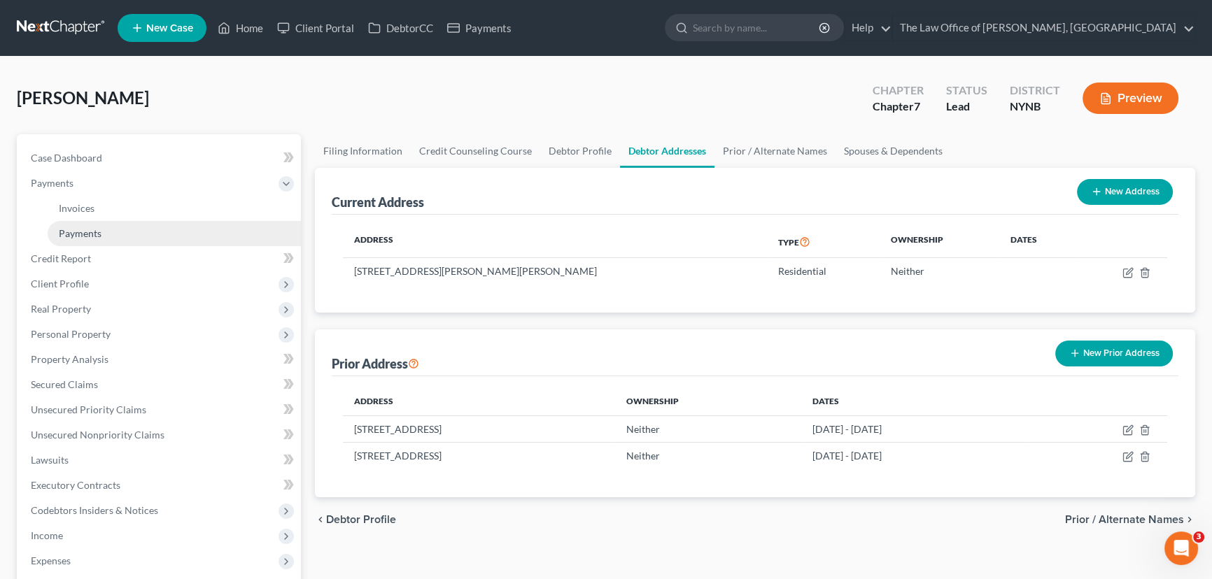
click at [99, 239] on link "Payments" at bounding box center [174, 233] width 253 height 25
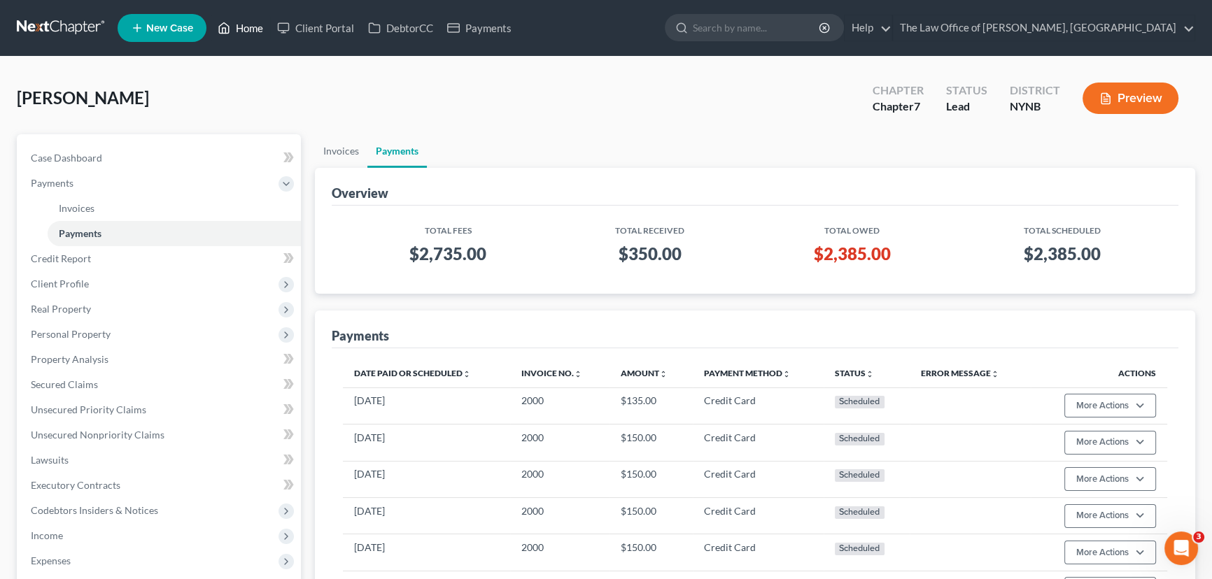
click at [251, 28] on link "Home" at bounding box center [240, 27] width 59 height 25
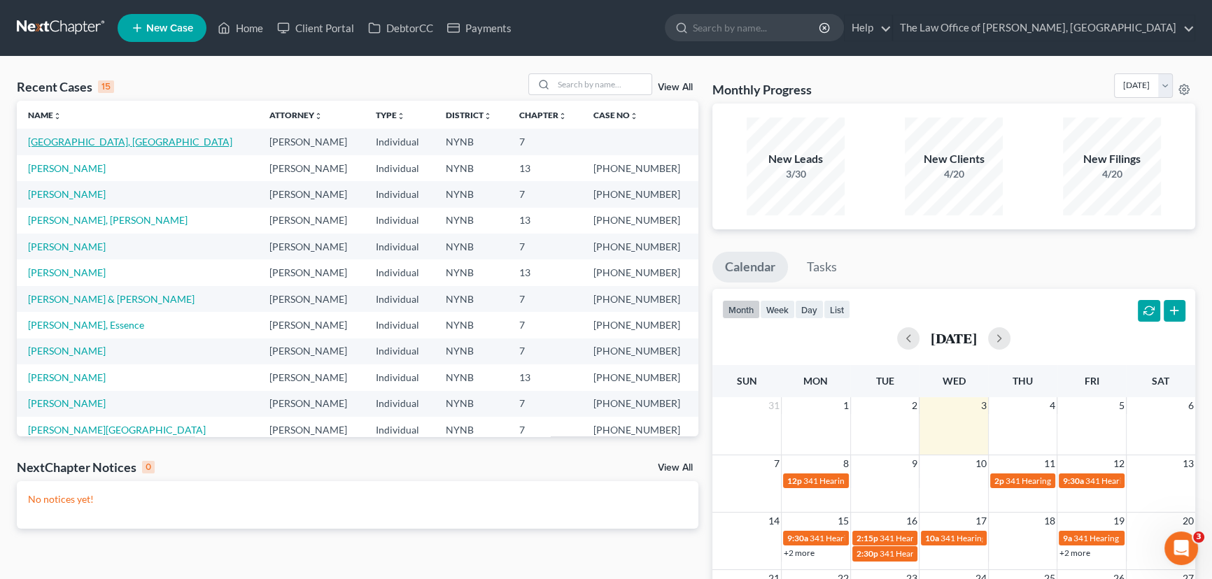
click at [55, 139] on link "[GEOGRAPHIC_DATA], [GEOGRAPHIC_DATA]" at bounding box center [130, 142] width 204 height 12
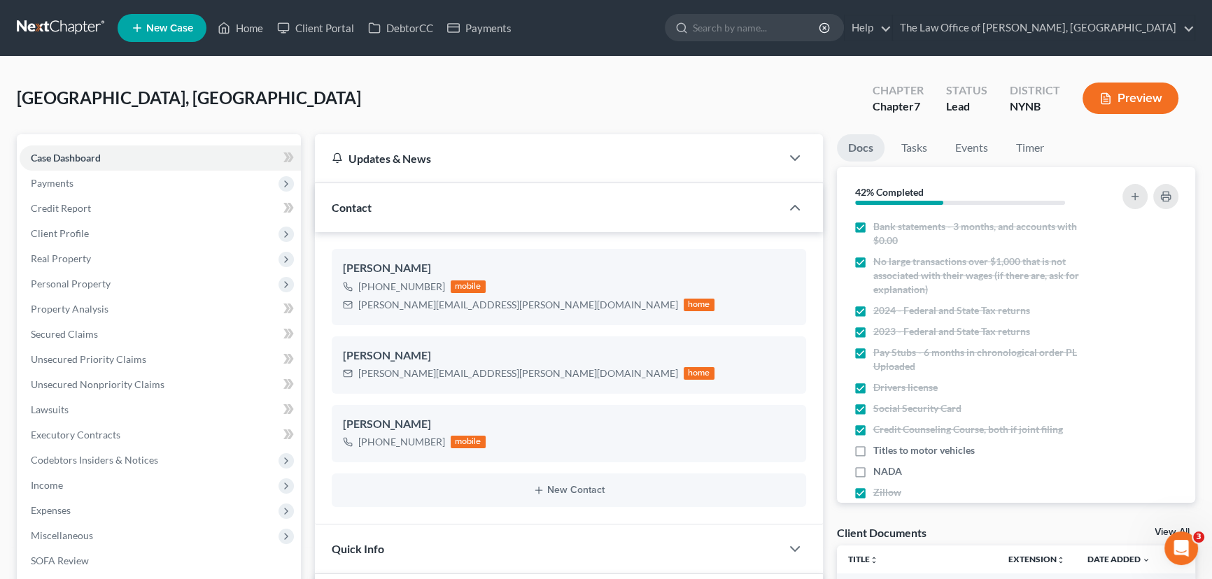
scroll to position [719, 0]
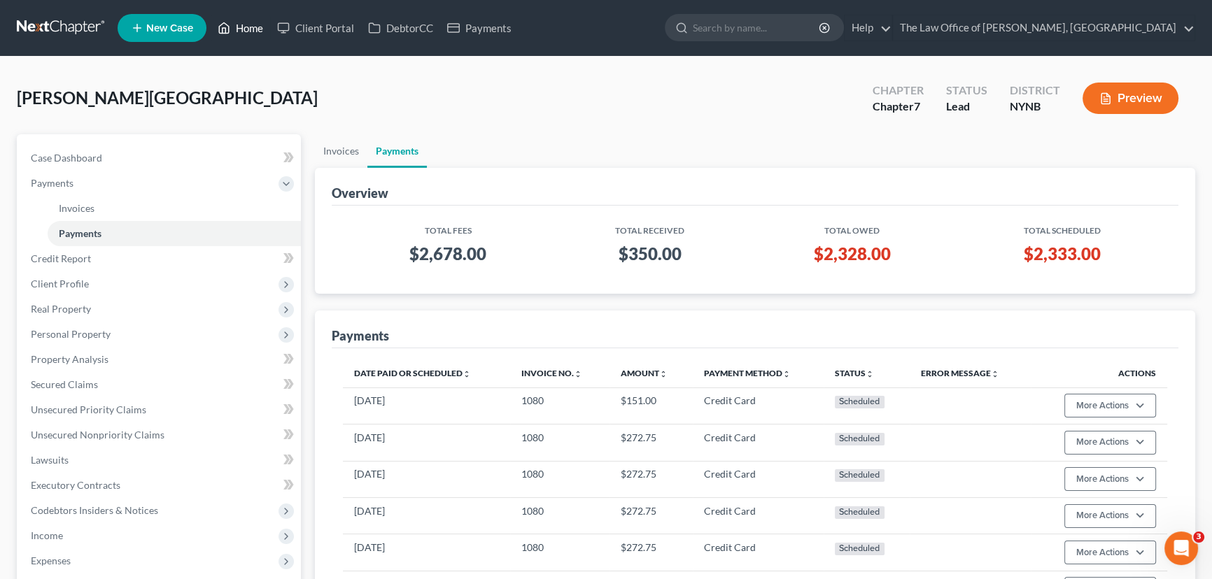
click at [250, 28] on link "Home" at bounding box center [240, 27] width 59 height 25
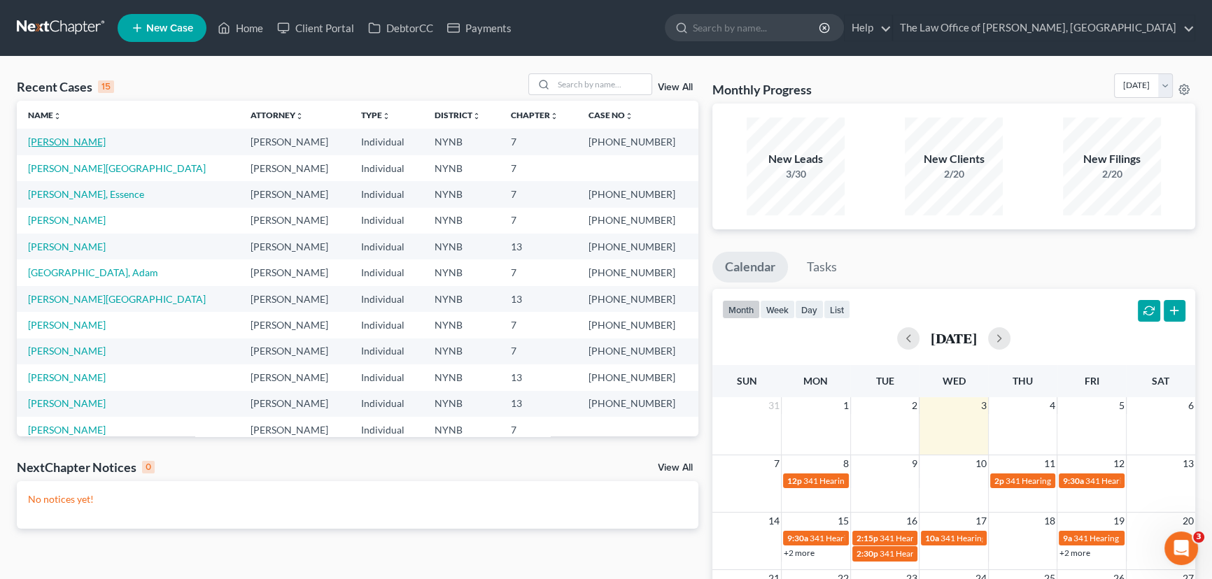
click at [69, 142] on link "[PERSON_NAME]" at bounding box center [67, 142] width 78 height 12
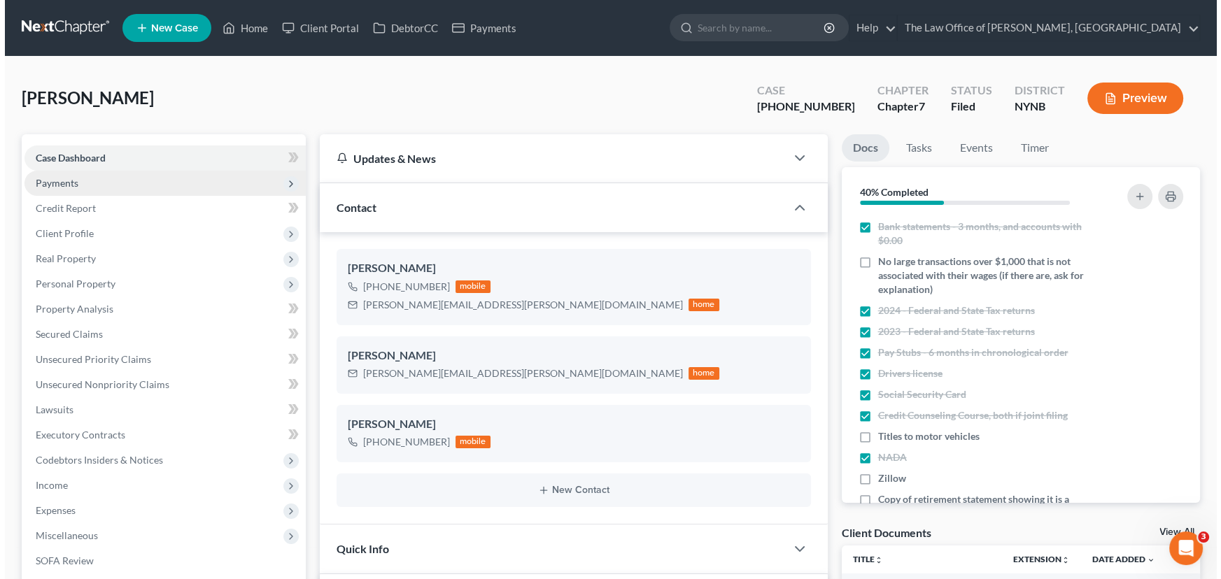
scroll to position [36, 0]
click at [105, 185] on span "Payments" at bounding box center [160, 183] width 281 height 25
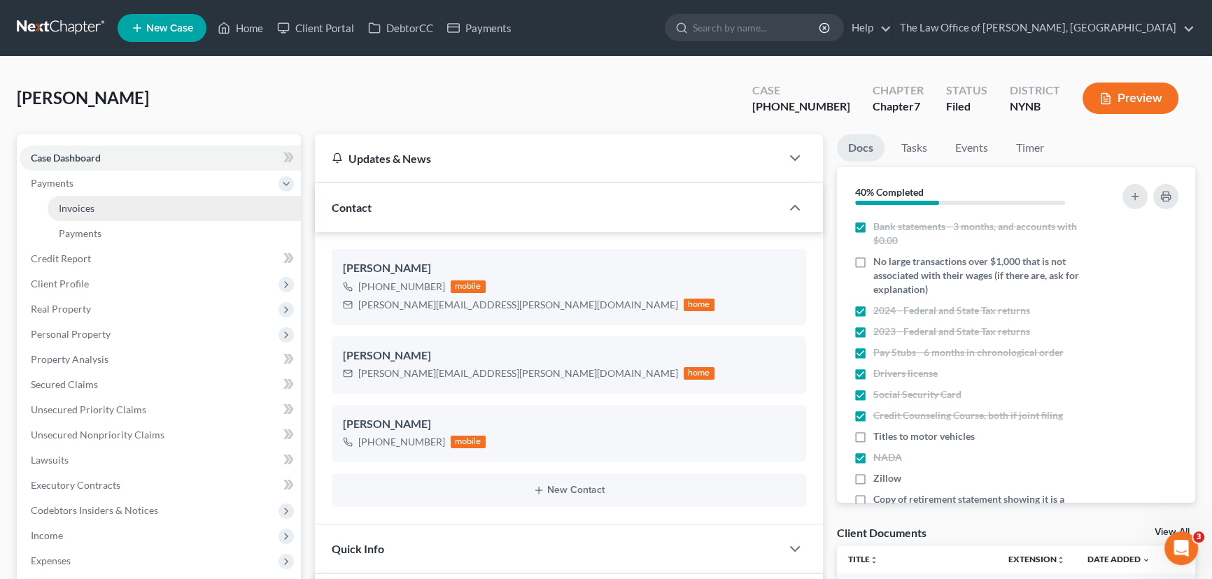
click at [97, 206] on link "Invoices" at bounding box center [174, 208] width 253 height 25
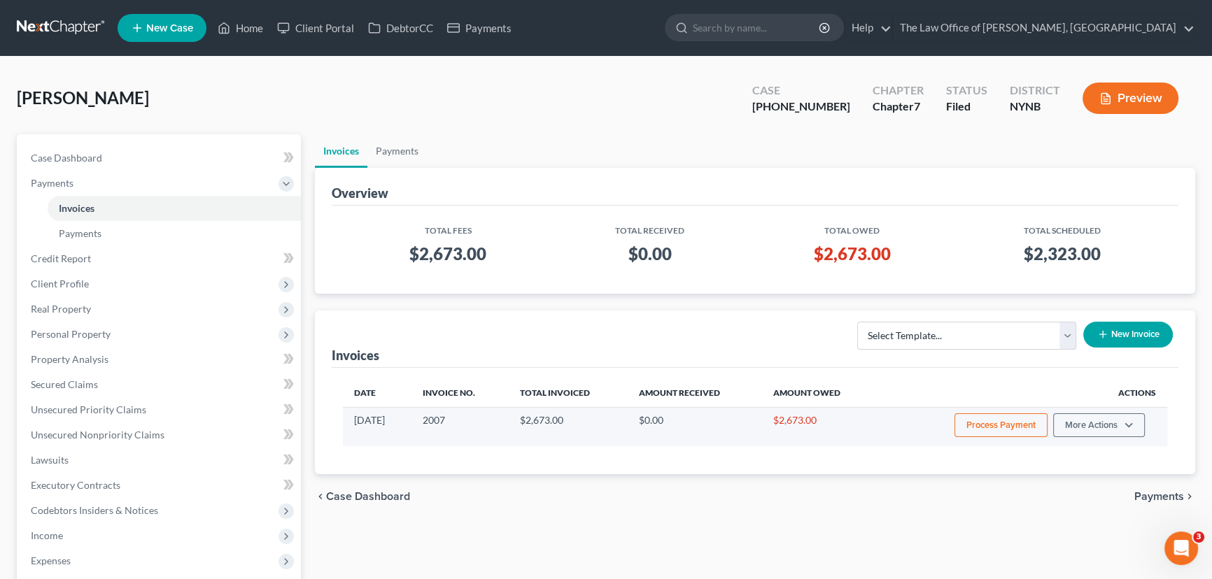
click at [1000, 430] on button "Process Payment" at bounding box center [1001, 426] width 93 height 24
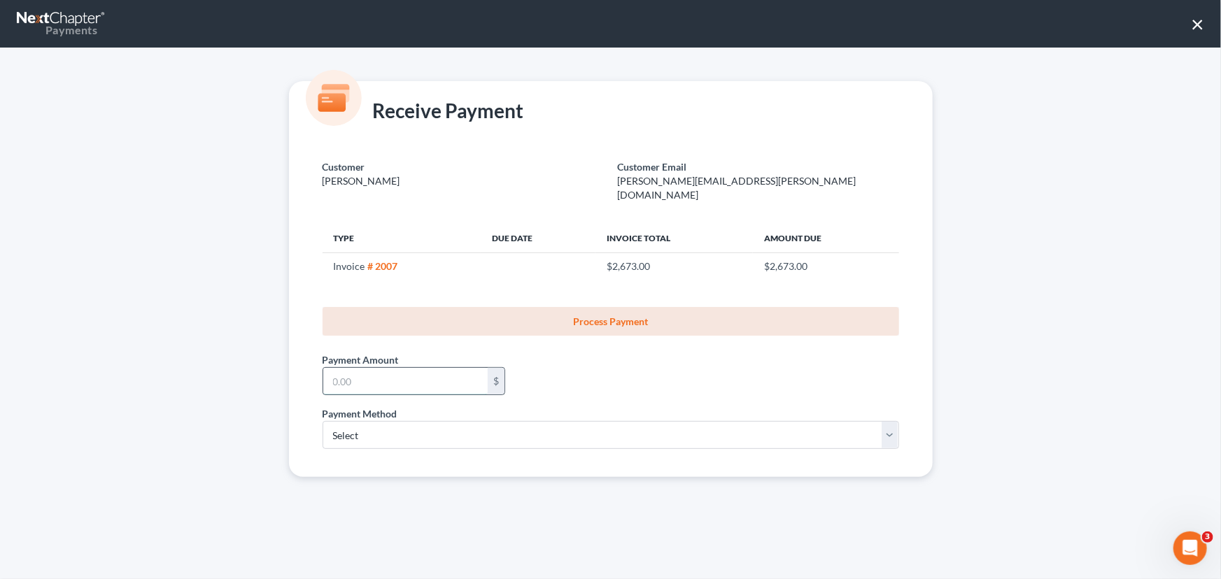
click at [420, 368] on input "text" at bounding box center [405, 381] width 164 height 27
type input "350"
click at [356, 430] on select "Select ACH Credit Card" at bounding box center [611, 435] width 577 height 28
select select "1"
click at [323, 421] on select "Select ACH Credit Card" at bounding box center [611, 435] width 577 height 28
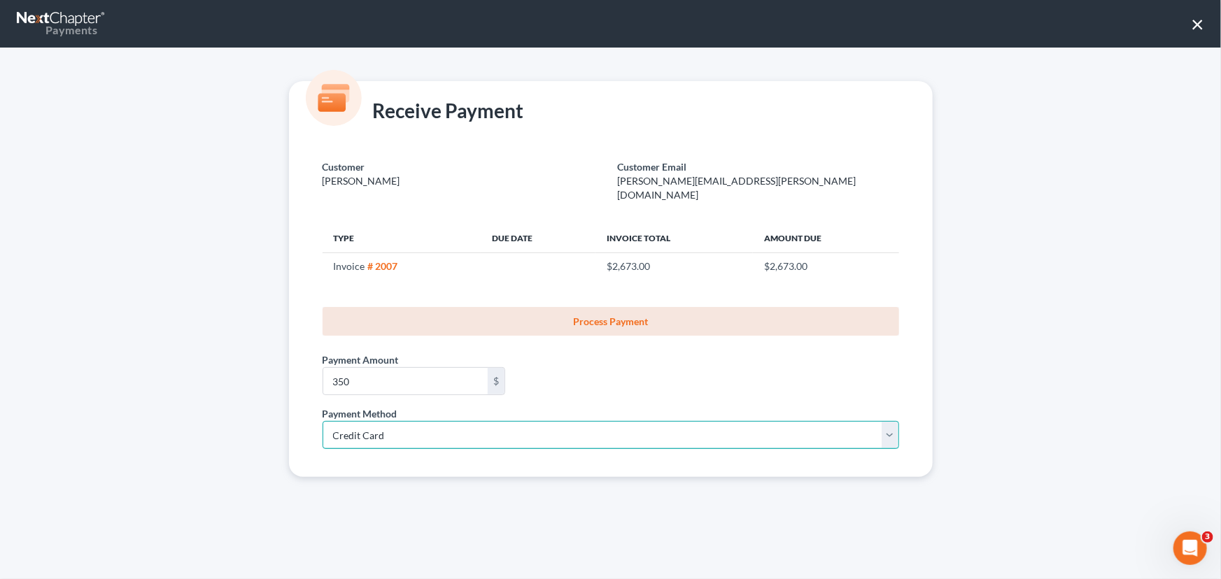
select select "35"
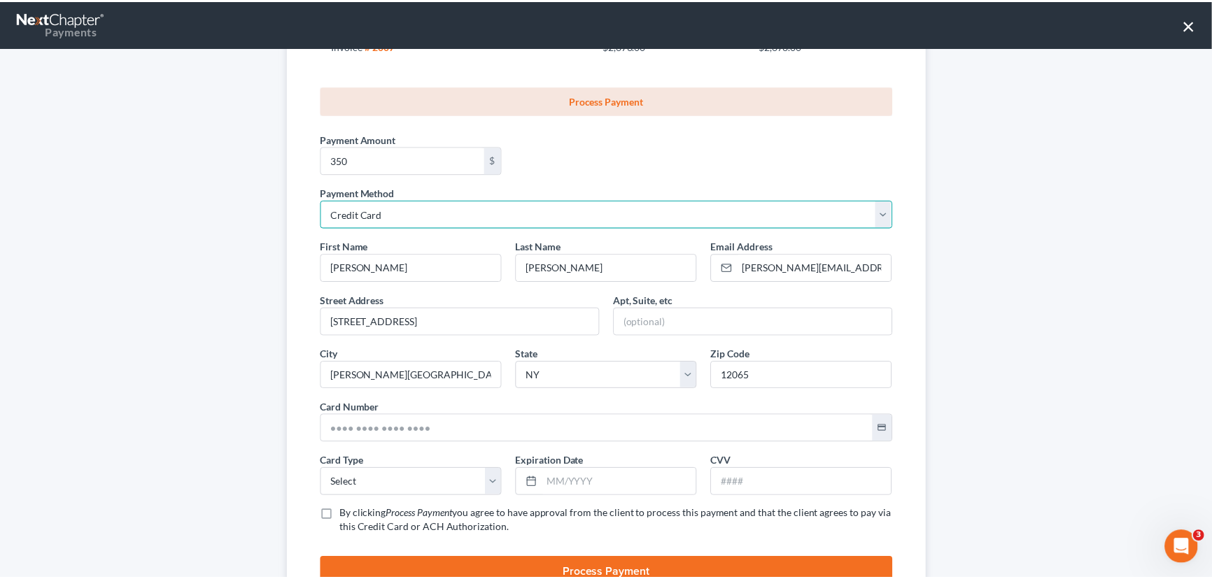
scroll to position [266, 0]
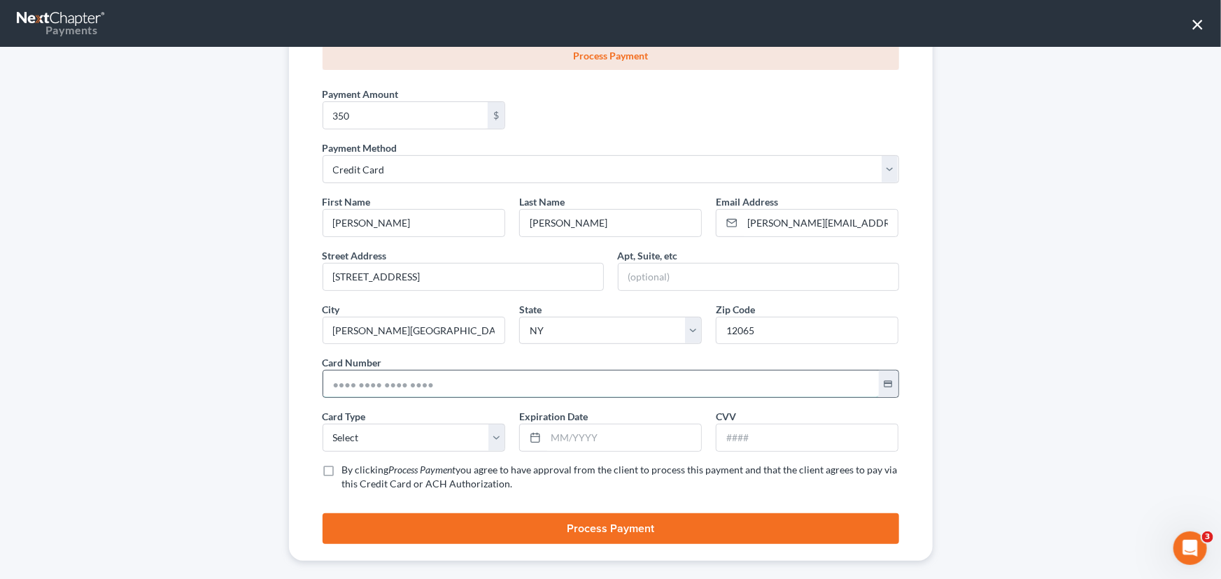
click at [371, 377] on input "text" at bounding box center [601, 384] width 556 height 27
paste input "5123 3327 3461 7929"
type input "5123 3327 3461 7929"
click at [355, 424] on select "Select Visa MasterCard Discover American Express" at bounding box center [414, 438] width 183 height 28
select select "1"
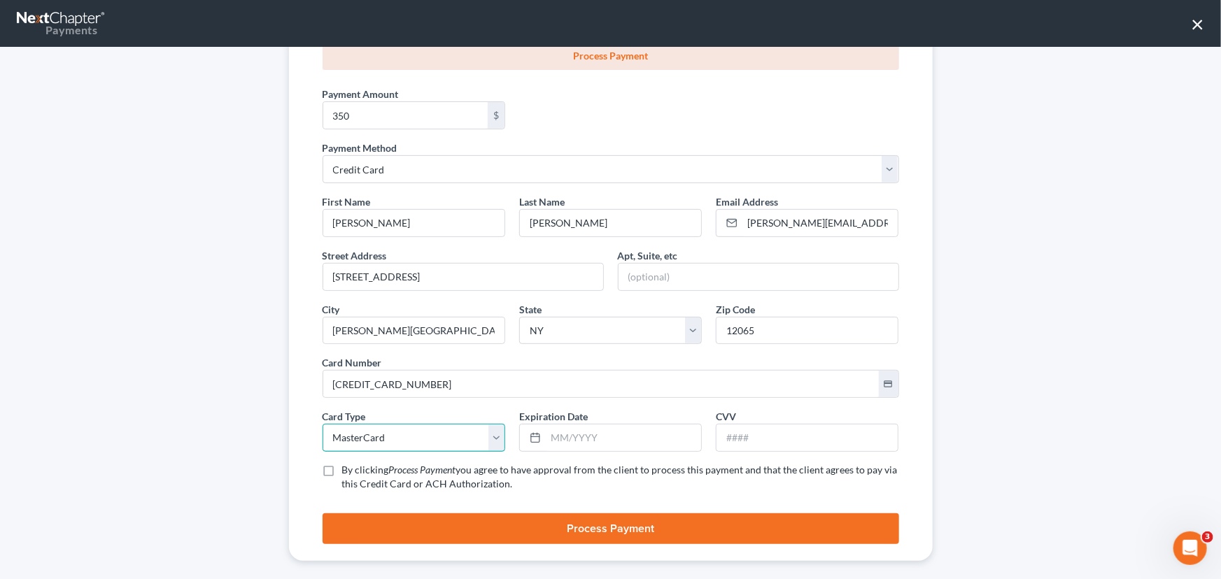
click at [323, 424] on select "Select Visa MasterCard Discover American Express" at bounding box center [414, 438] width 183 height 28
click at [629, 426] on input "text" at bounding box center [623, 438] width 155 height 27
type input "09/2028"
click at [738, 425] on input "text" at bounding box center [807, 438] width 181 height 27
type input "008"
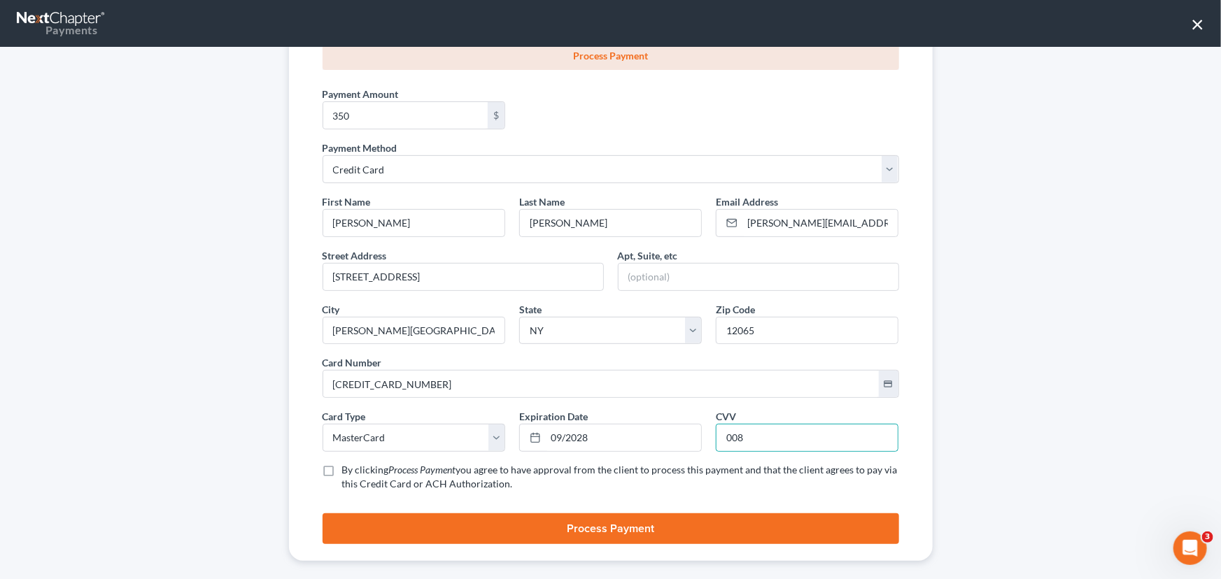
click at [342, 463] on label "By clicking Process Payment you agree to have approval from the client to proce…" at bounding box center [620, 477] width 557 height 28
click at [348, 463] on input "By clicking Process Payment you agree to have approval from the client to proce…" at bounding box center [352, 467] width 9 height 9
checkbox input "true"
click at [406, 514] on button "Process Payment" at bounding box center [611, 529] width 577 height 31
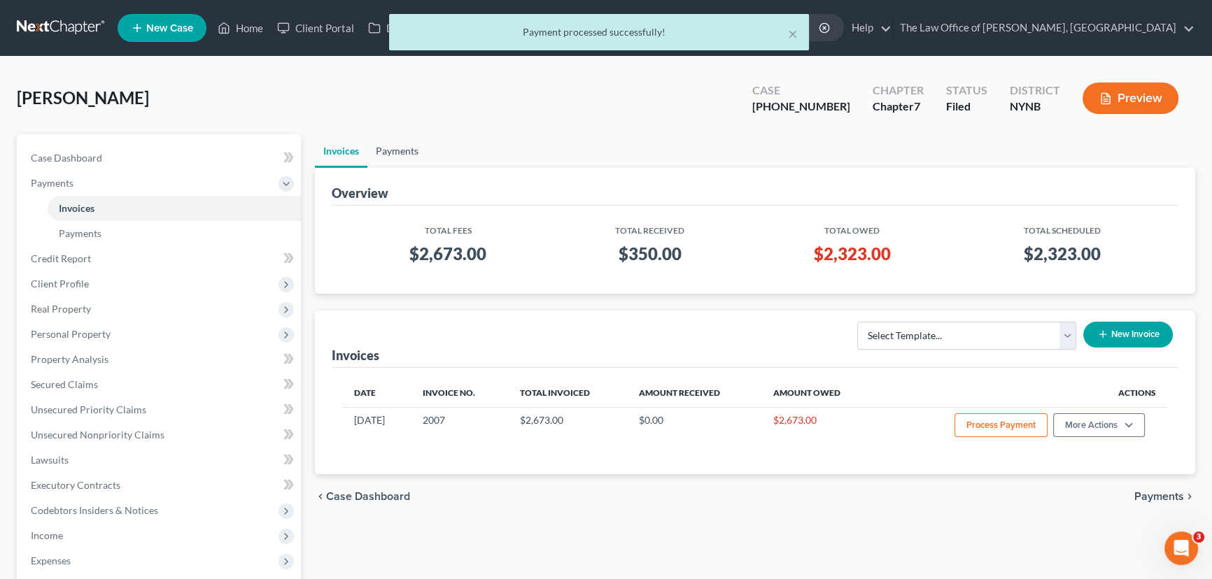
drag, startPoint x: 393, startPoint y: 153, endPoint x: 420, endPoint y: 151, distance: 27.4
click at [393, 153] on link "Payments" at bounding box center [396, 151] width 59 height 34
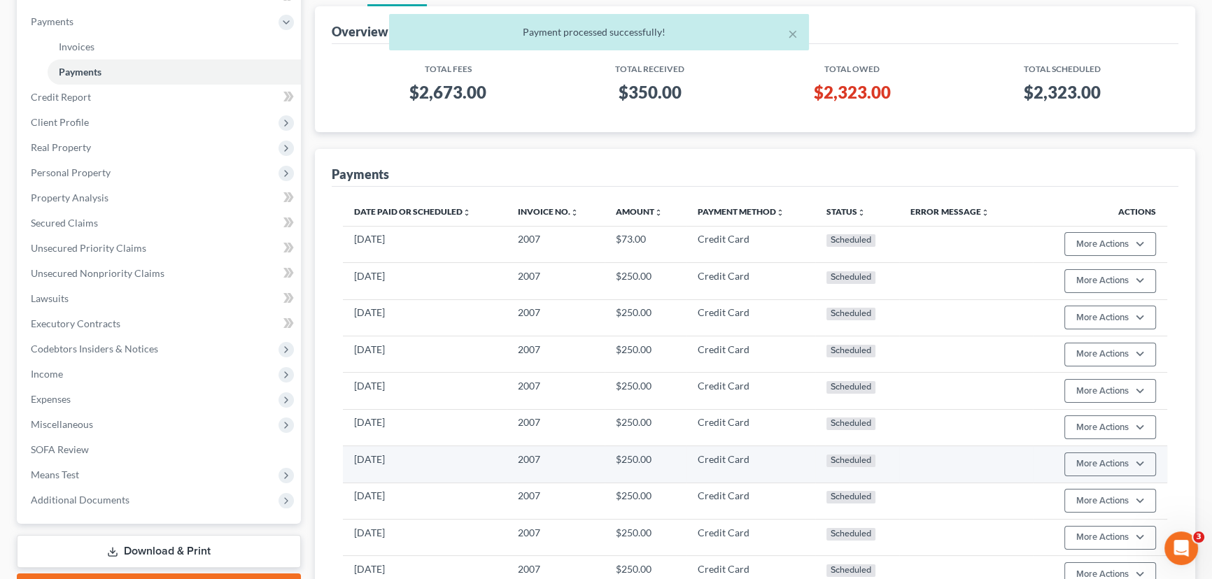
scroll to position [254, 0]
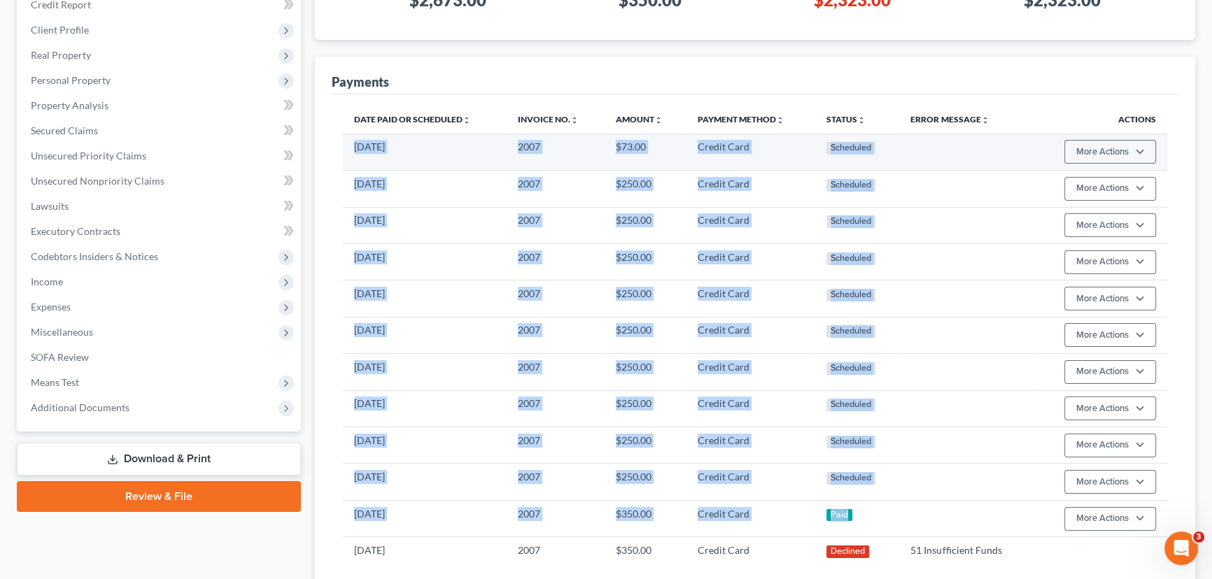
drag, startPoint x: 875, startPoint y: 516, endPoint x: 354, endPoint y: 153, distance: 634.5
click at [354, 153] on tbody "07/03/2026 2007 $73.00 Credit Card Scheduled More Actions Cancel Edit Payment P…" at bounding box center [755, 349] width 824 height 430
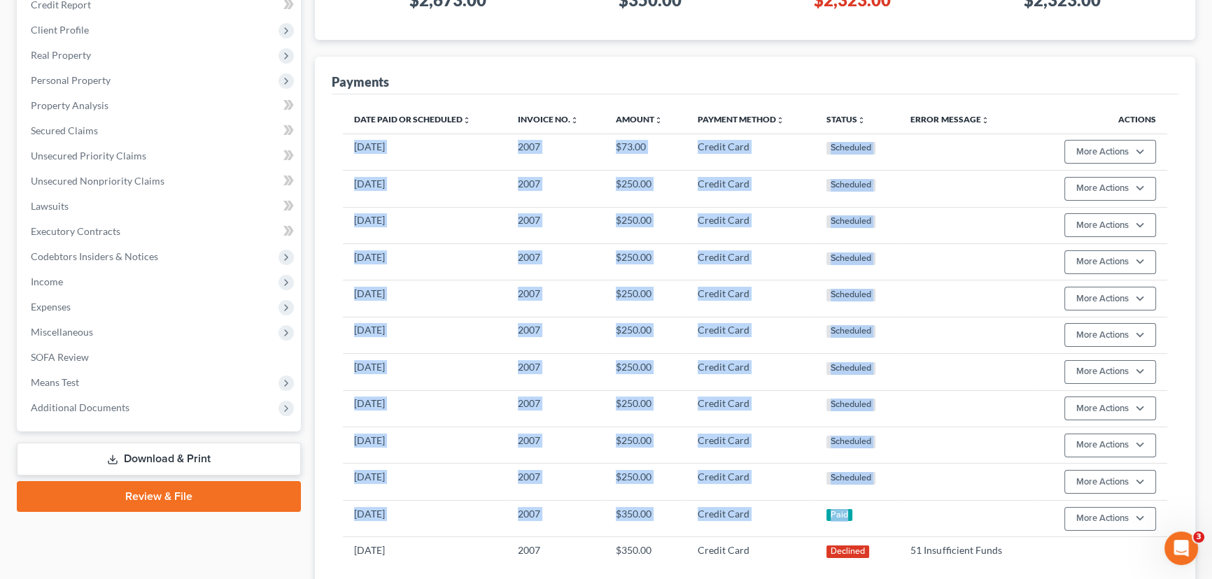
copy tbody "07/03/2026 2007 $73.00 Credit Card Scheduled More Actions Cancel Edit Payment P…"
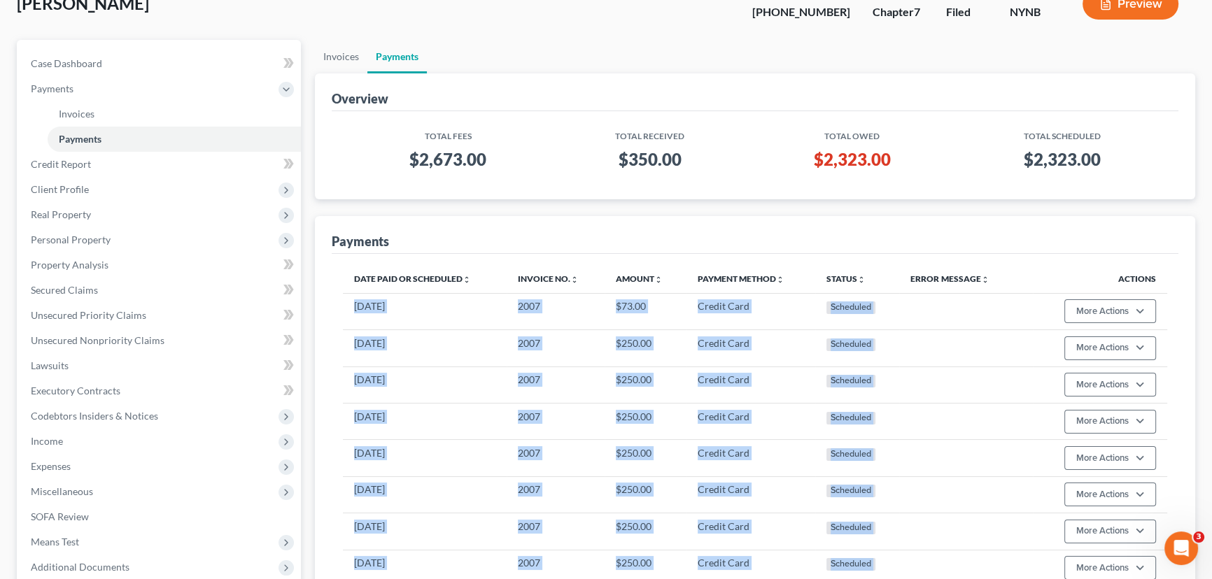
scroll to position [0, 0]
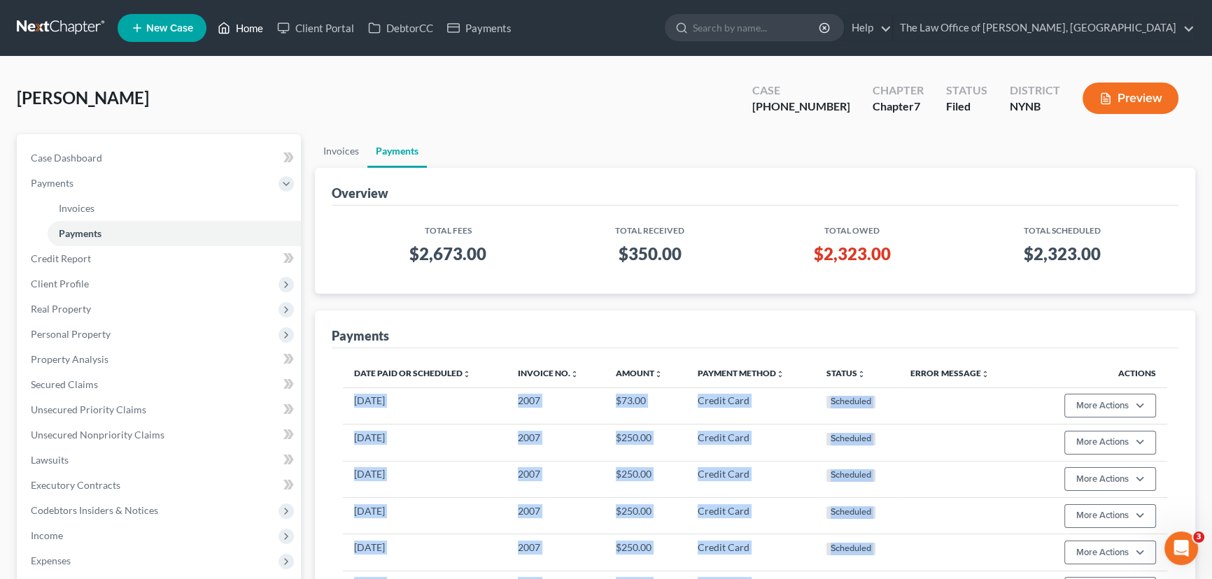
click at [265, 30] on link "Home" at bounding box center [240, 27] width 59 height 25
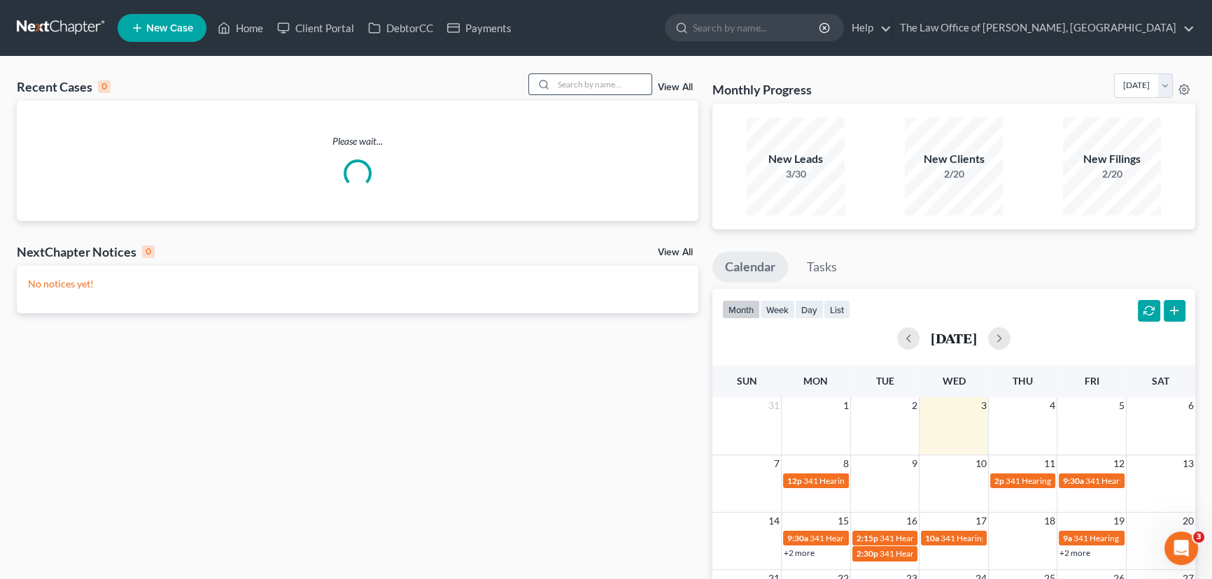
click at [620, 90] on input "search" at bounding box center [603, 84] width 98 height 20
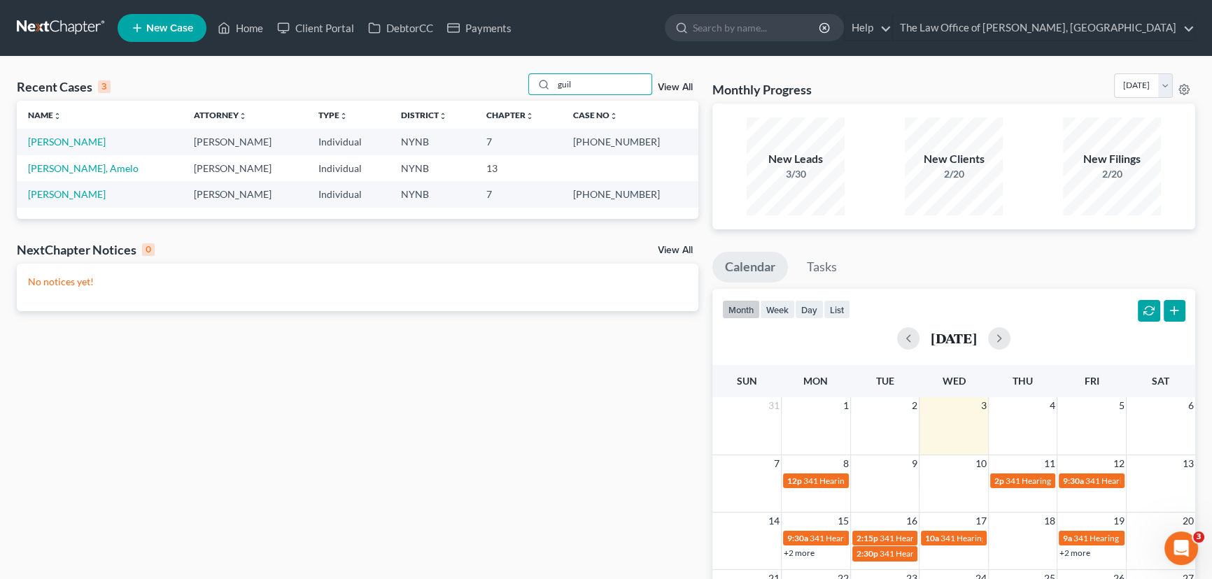
type input "guil"
drag, startPoint x: 649, startPoint y: 140, endPoint x: 593, endPoint y: 143, distance: 56.8
click at [593, 143] on tr "Guilianelli, David Christiaan VanNiekerk Individual NYNB 7 25-11003-1" at bounding box center [358, 142] width 682 height 26
copy tr "25-11003"
